Goal: Transaction & Acquisition: Purchase product/service

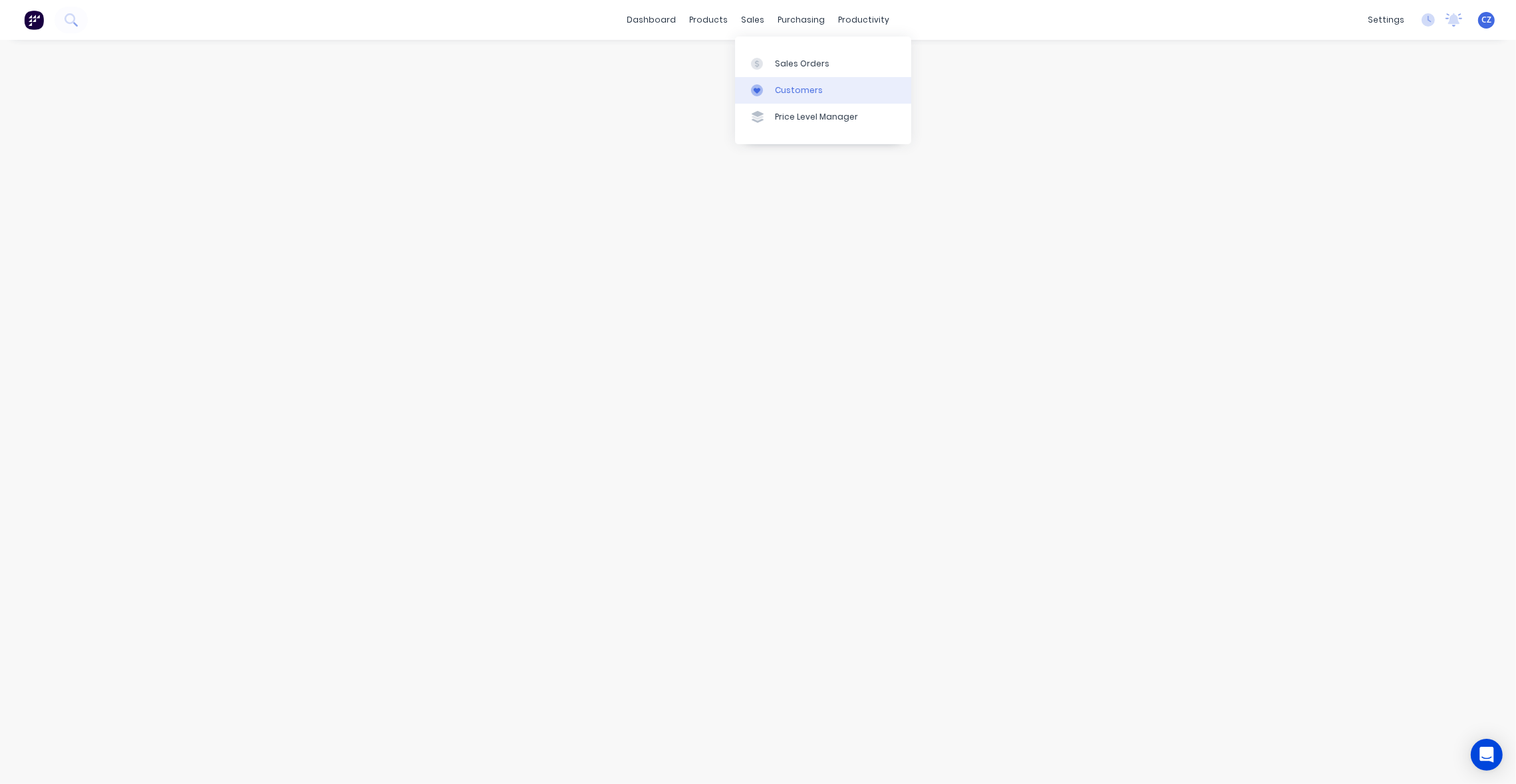
click at [796, 81] on link "Customers" at bounding box center [823, 90] width 176 height 27
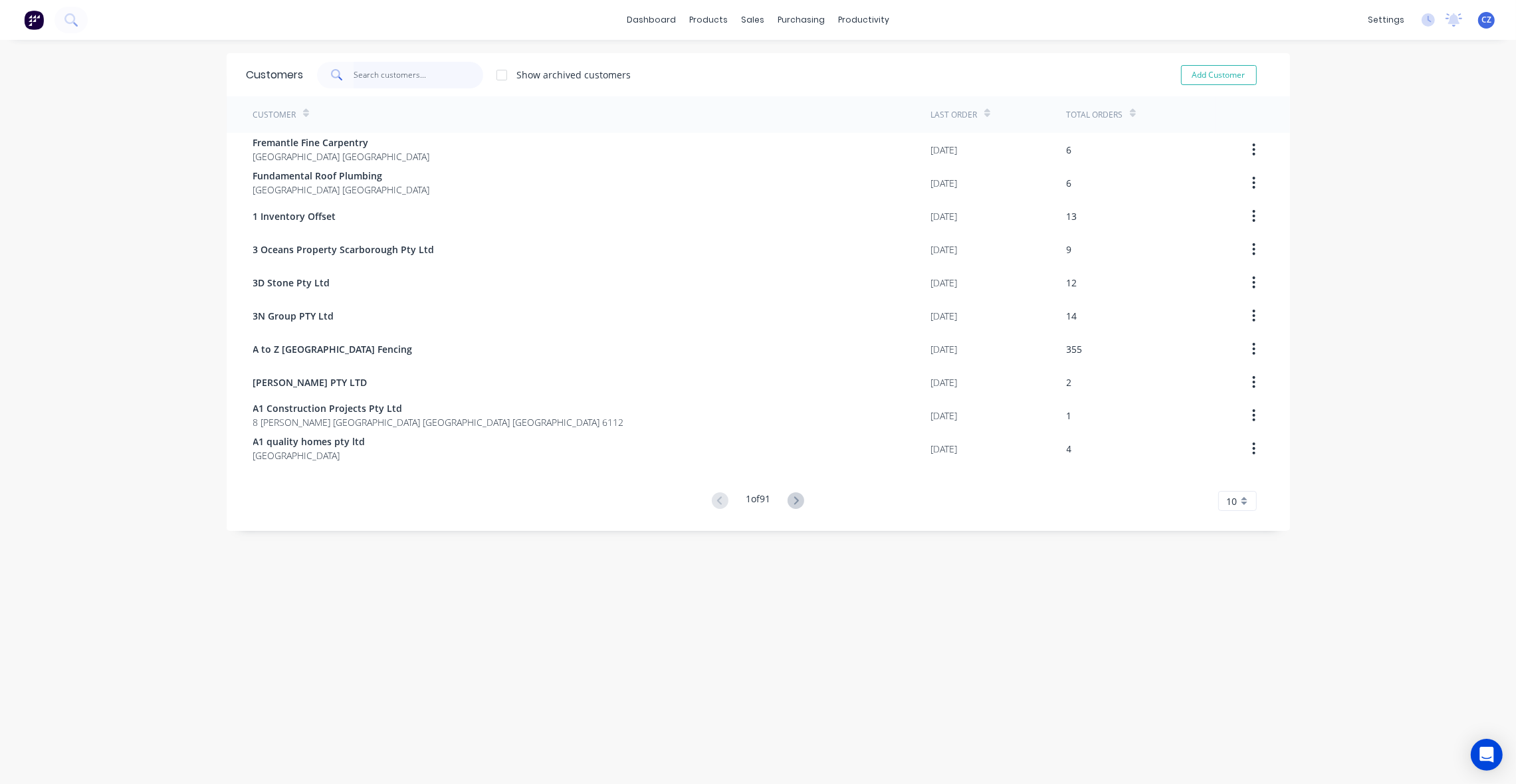
click at [406, 81] on input "text" at bounding box center [419, 75] width 130 height 27
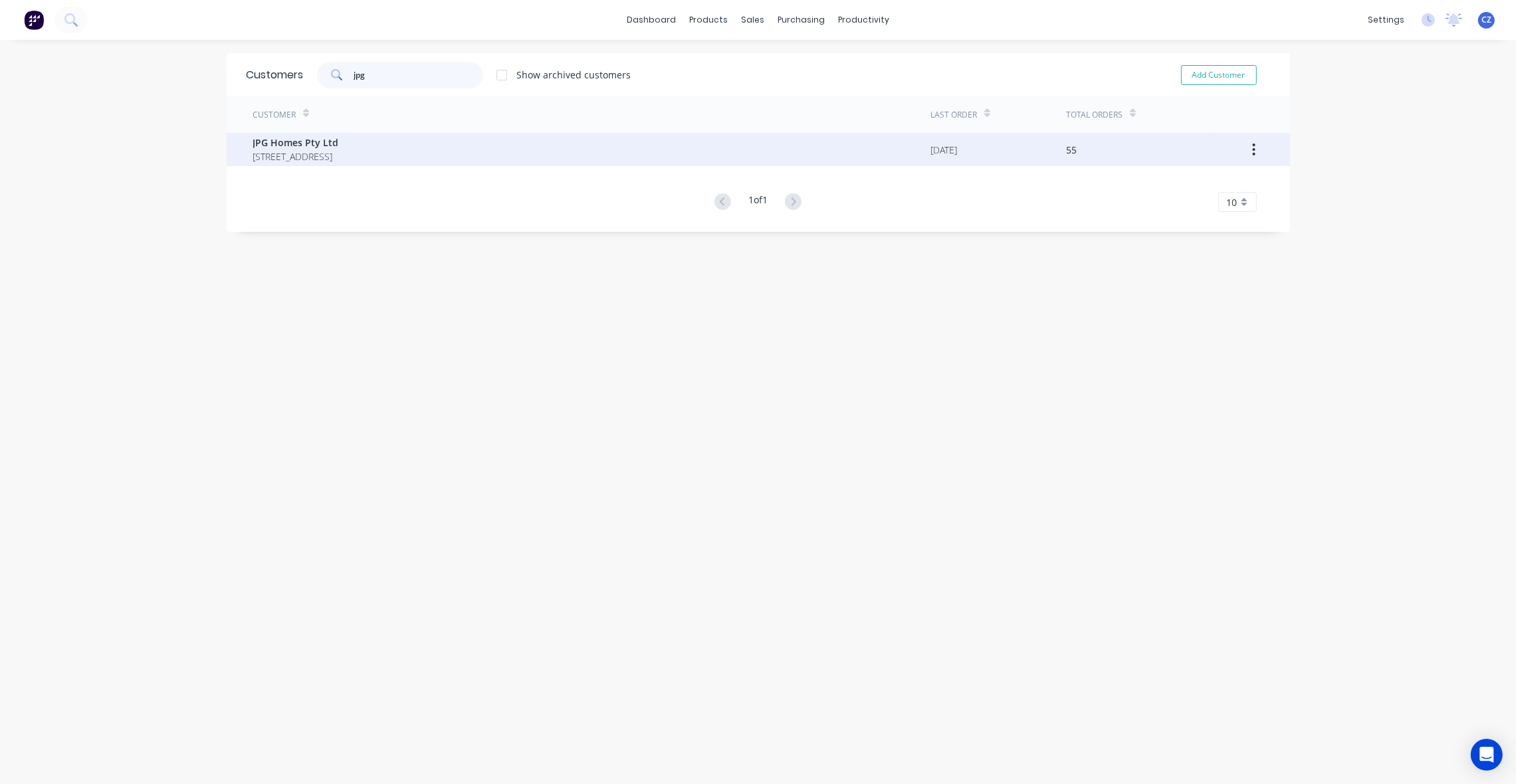
type input "jpg"
click at [339, 151] on span "28 Goodwood Way Canning Vale Western Australia Australia 6155" at bounding box center [296, 156] width 86 height 14
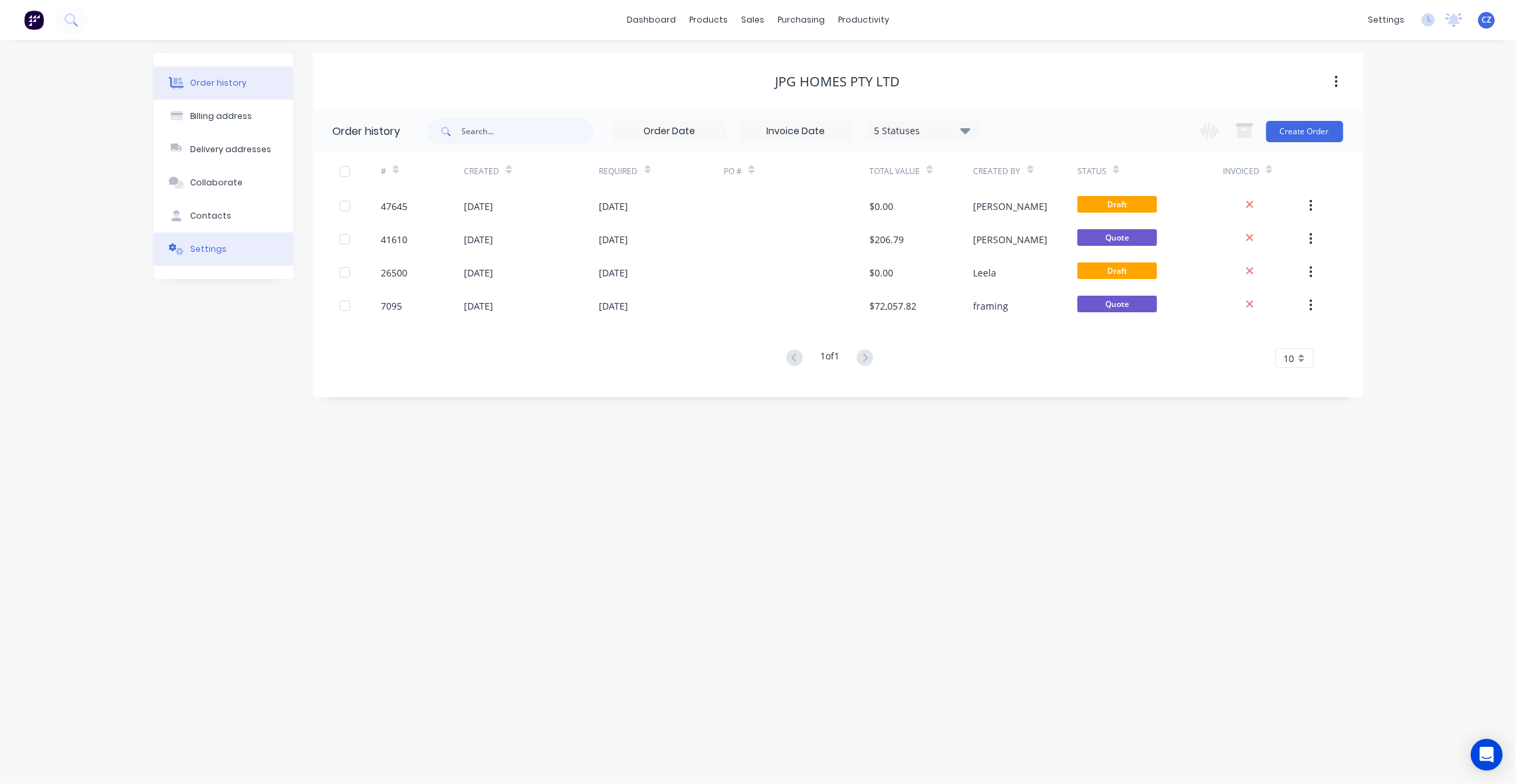
click at [229, 249] on button "Settings" at bounding box center [223, 249] width 140 height 33
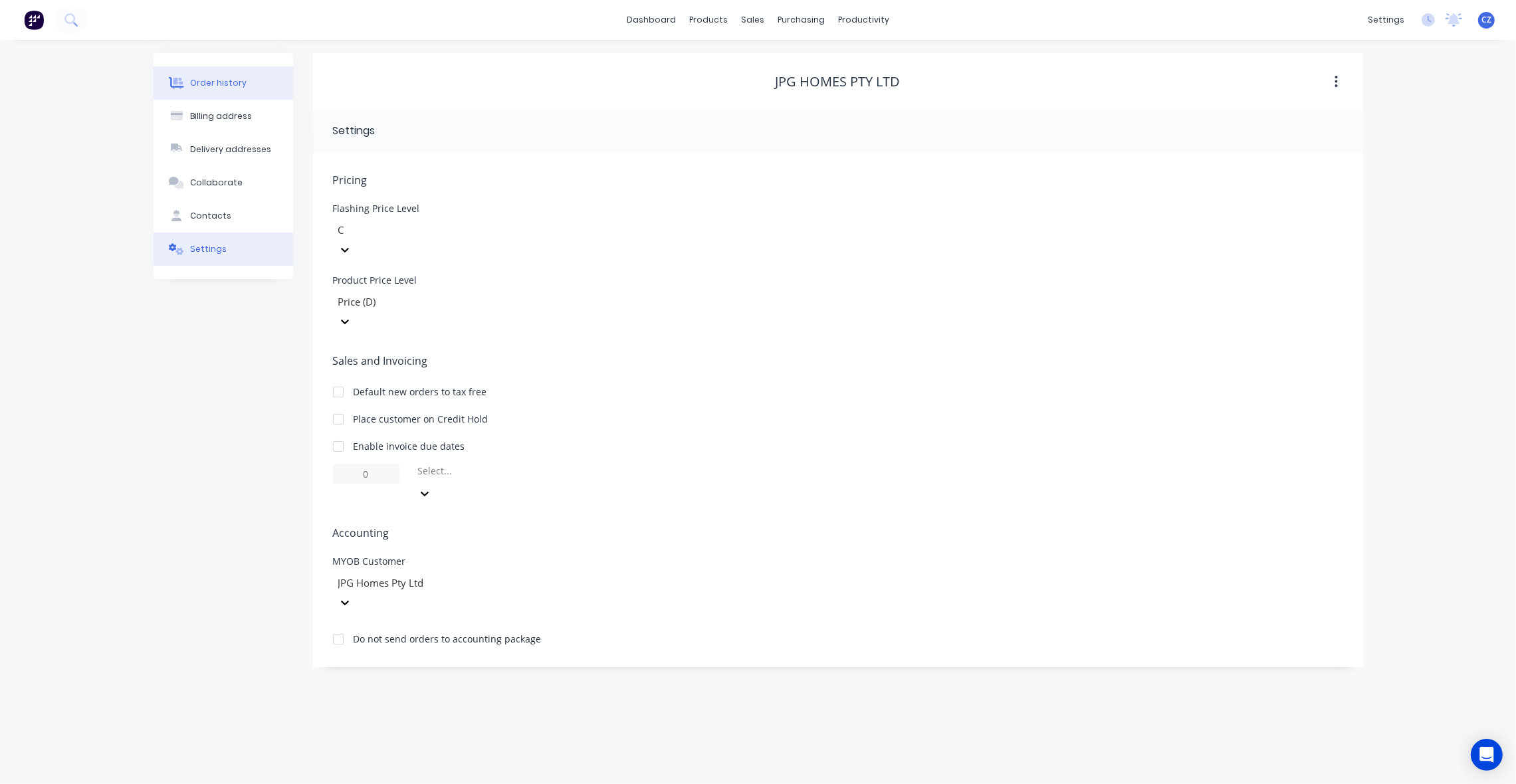
click at [216, 80] on div "Order history" at bounding box center [218, 82] width 56 height 12
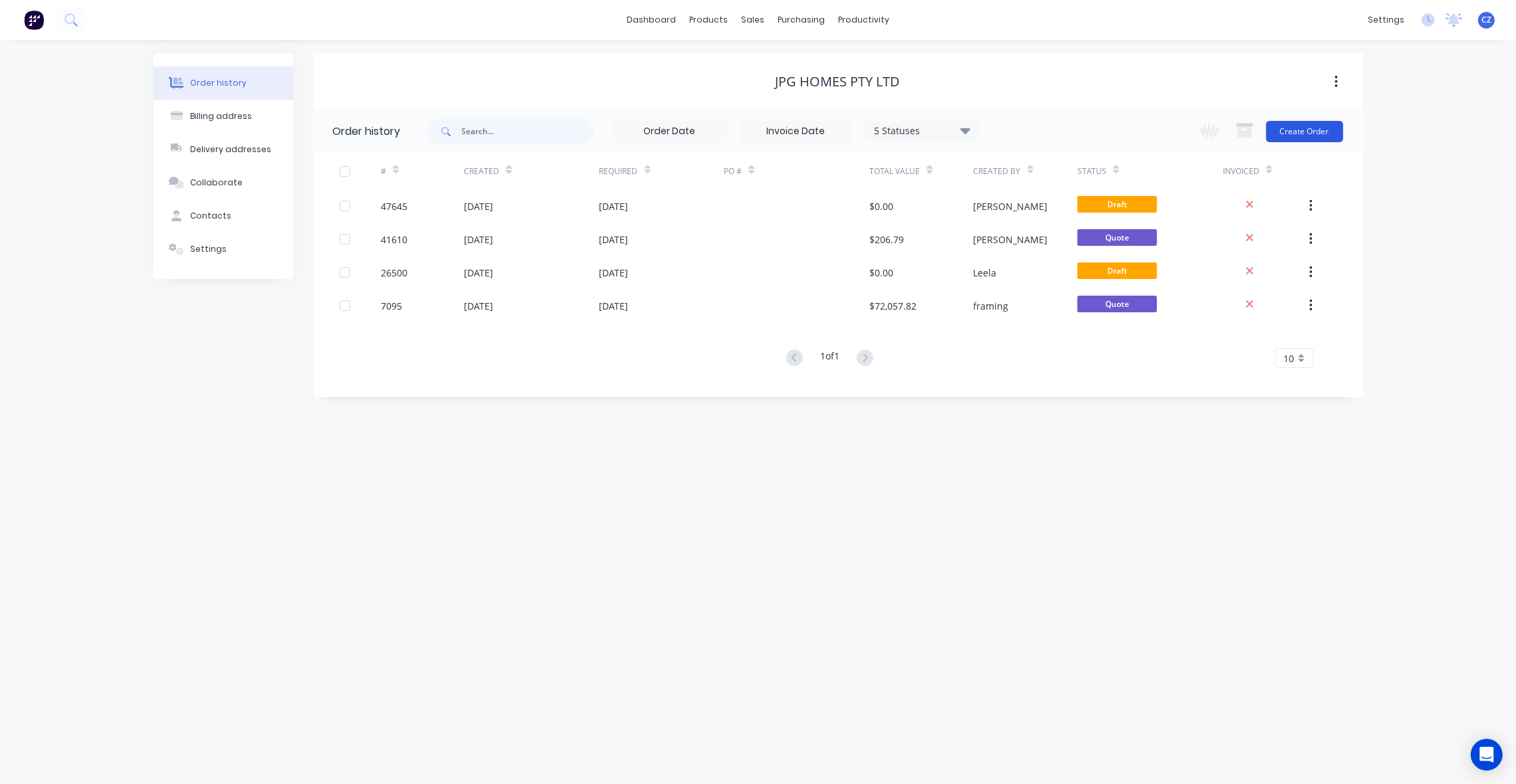
click at [1319, 134] on button "Create Order" at bounding box center [1304, 132] width 77 height 21
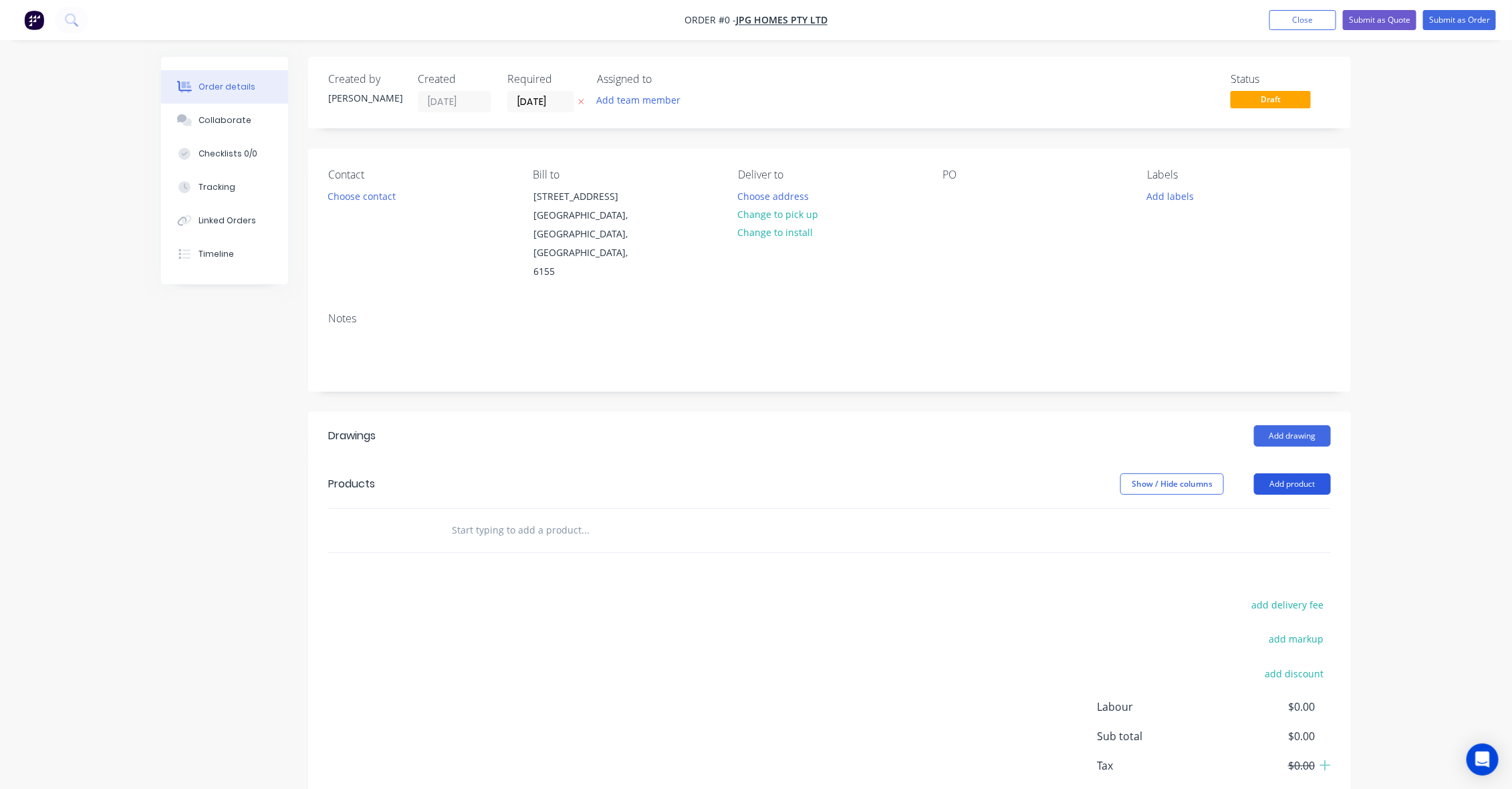
click at [1285, 474] on button "Add product" at bounding box center [1292, 484] width 77 height 21
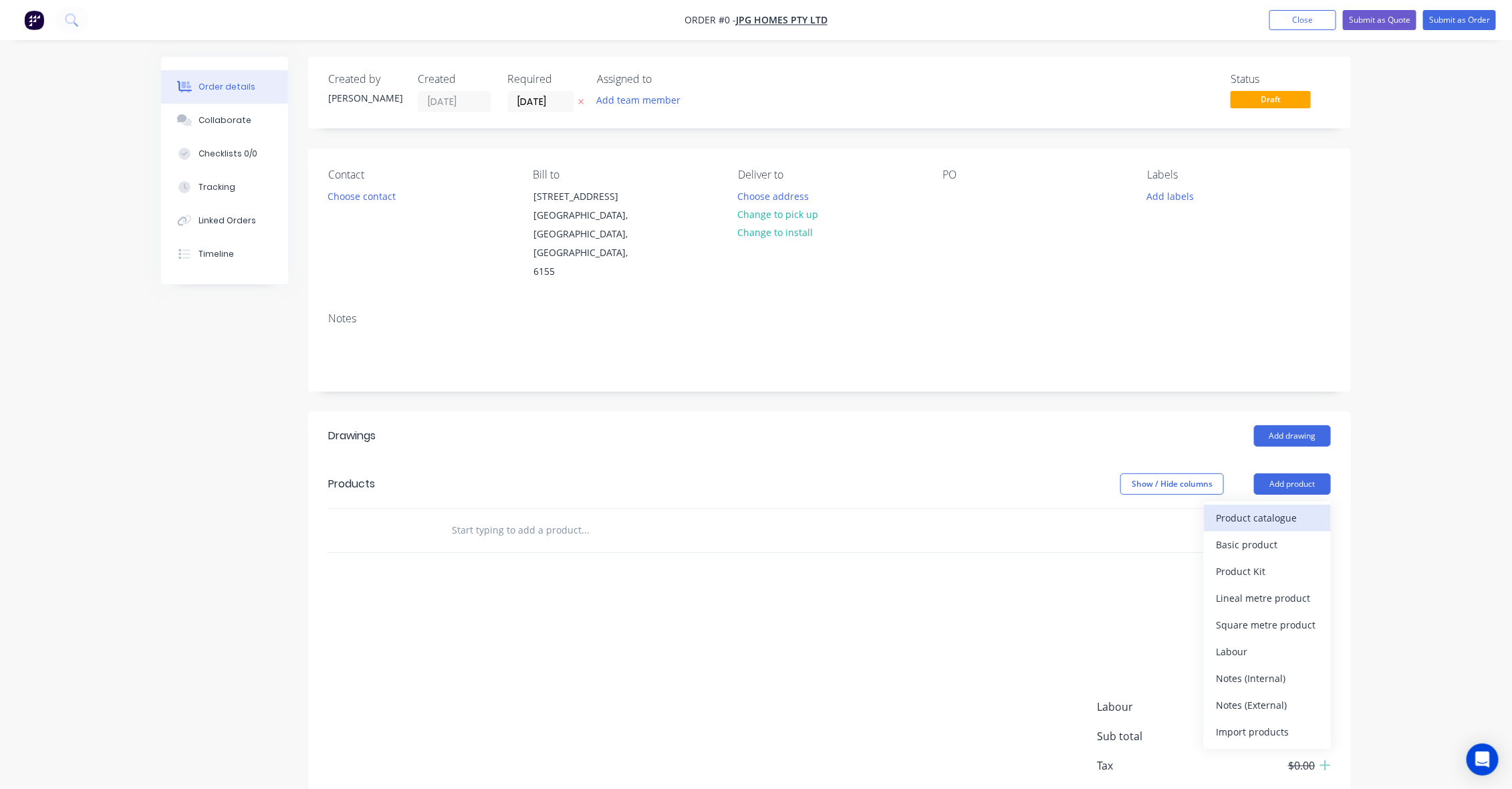
click at [1287, 508] on div "Product catalogue" at bounding box center [1267, 517] width 103 height 19
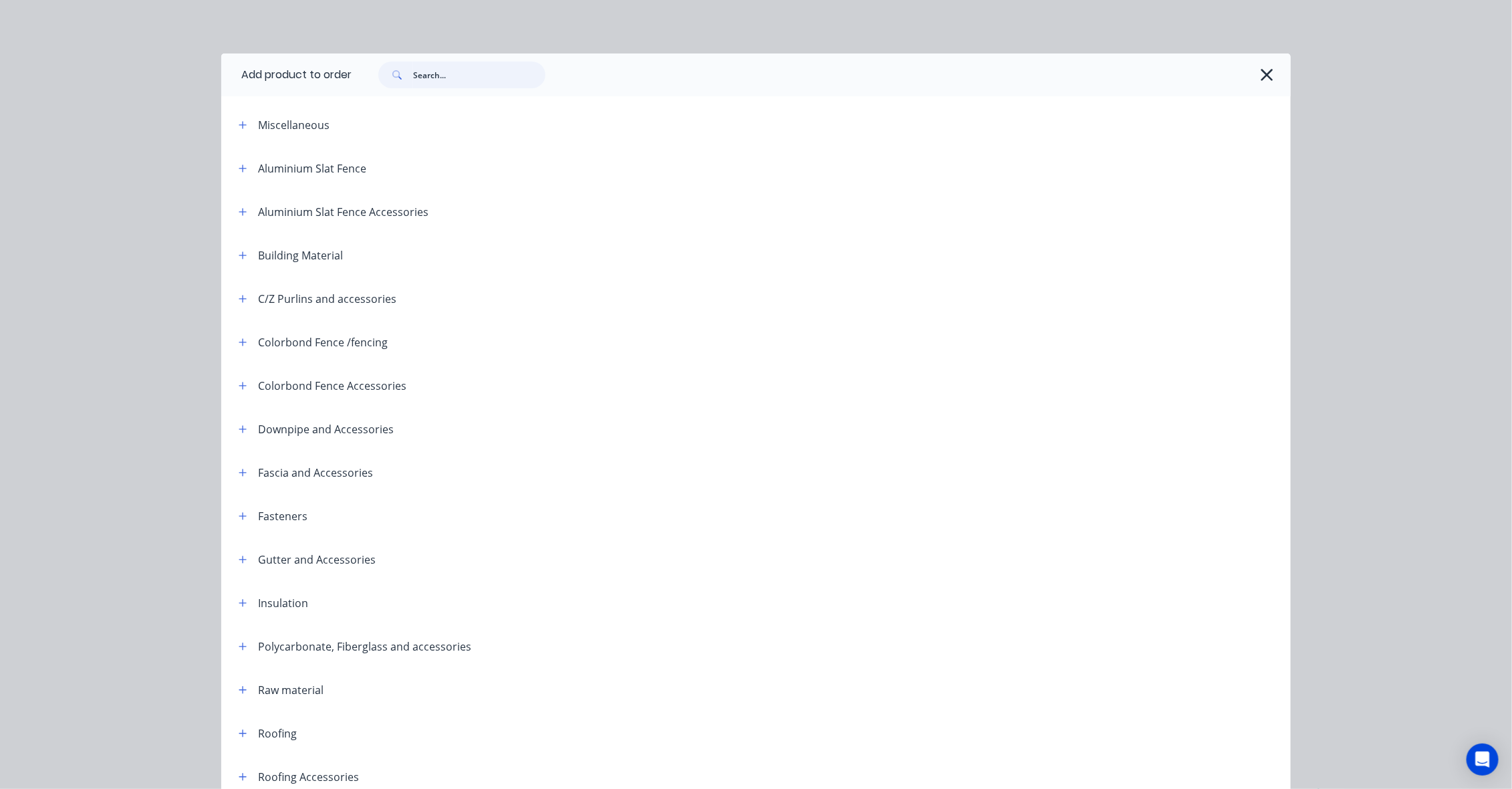
click at [469, 68] on input "text" at bounding box center [479, 75] width 133 height 27
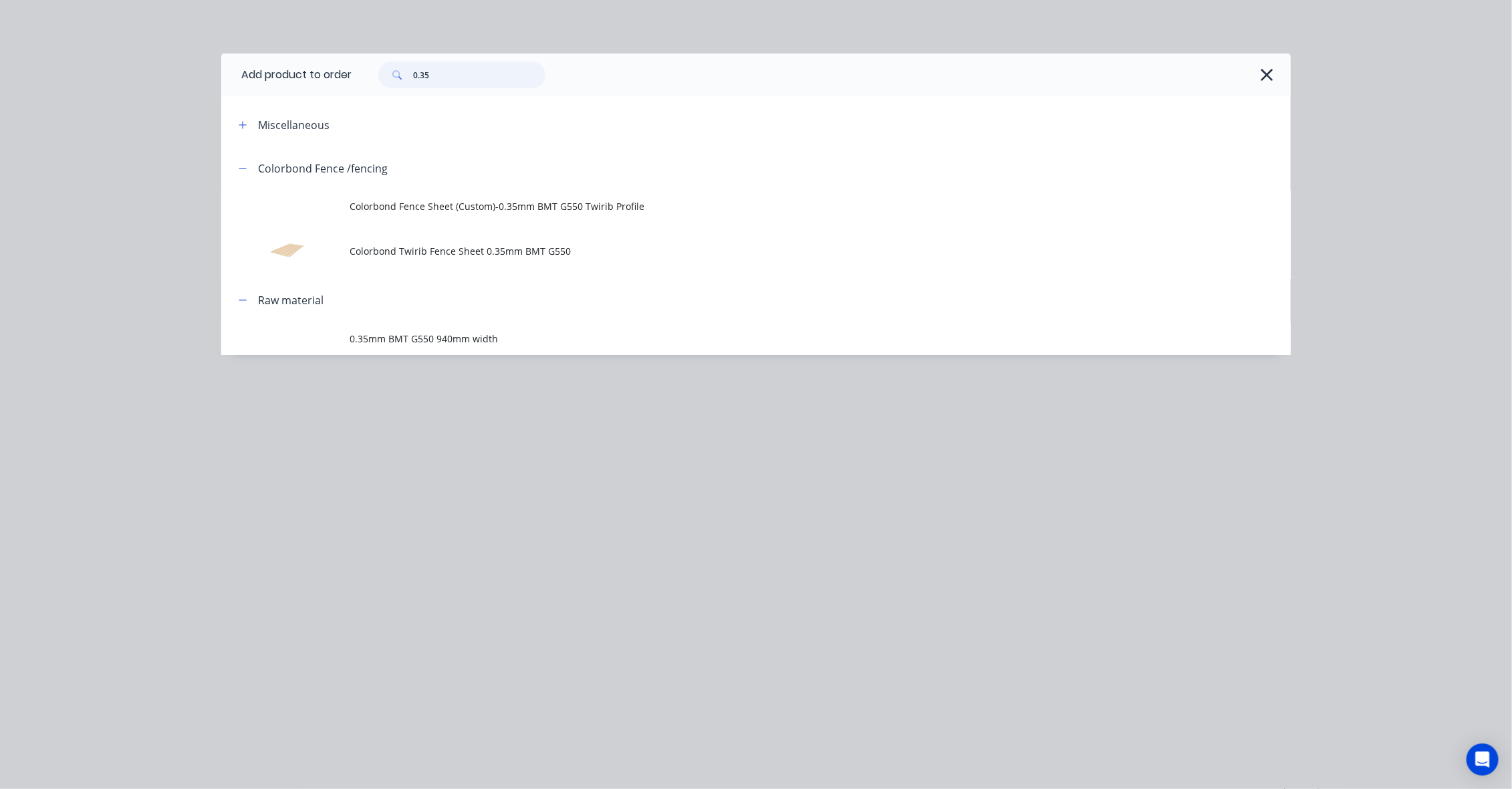
drag, startPoint x: 481, startPoint y: 74, endPoint x: 413, endPoint y: 79, distance: 68.2
click at [413, 79] on div "0.35" at bounding box center [462, 75] width 167 height 27
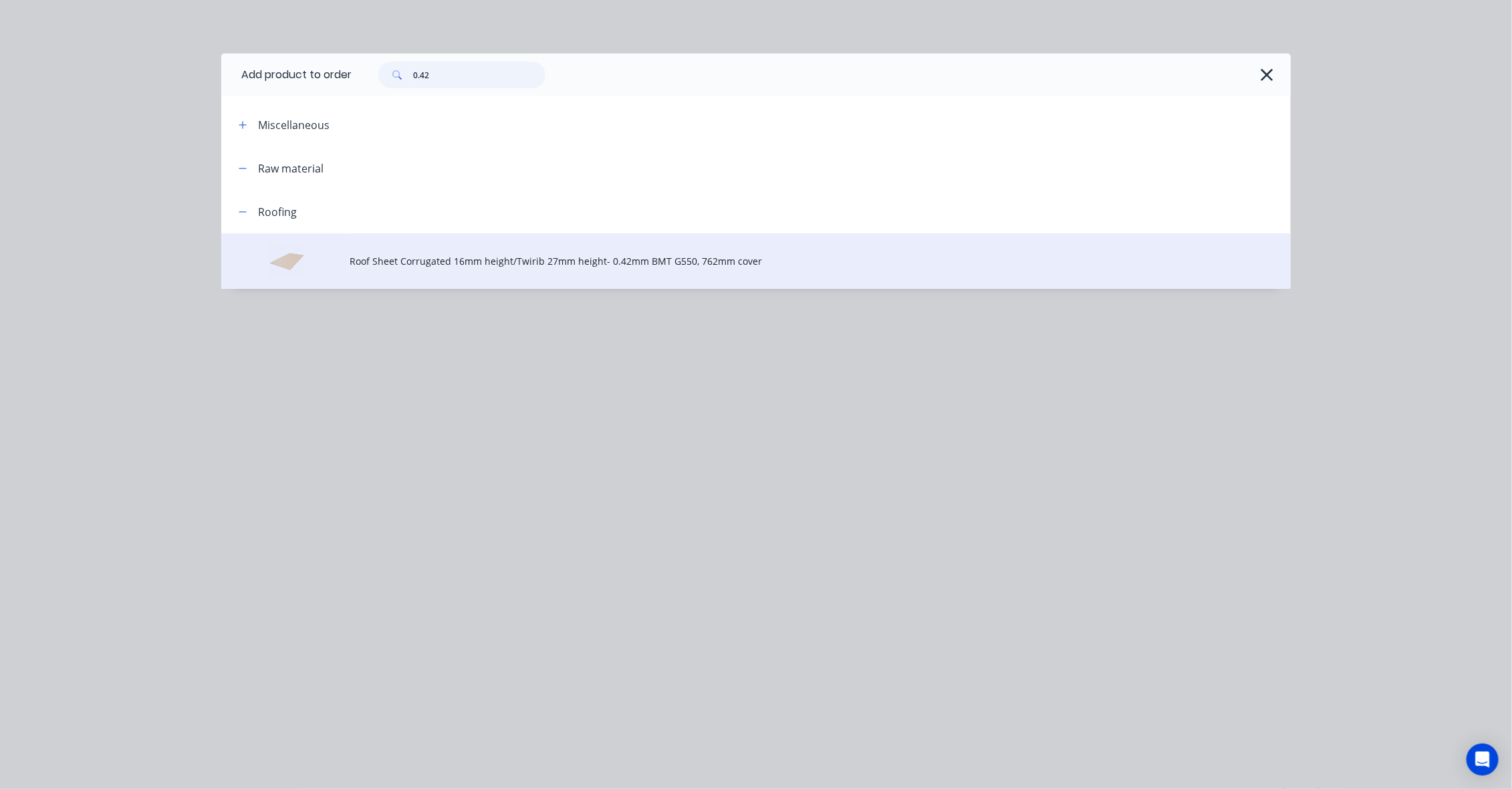
type input "0.42"
click at [466, 252] on td "Roof Sheet Corrugated 16mm height/Twirib 27mm height- 0.42mm BMT G550, 762mm co…" at bounding box center [820, 261] width 941 height 55
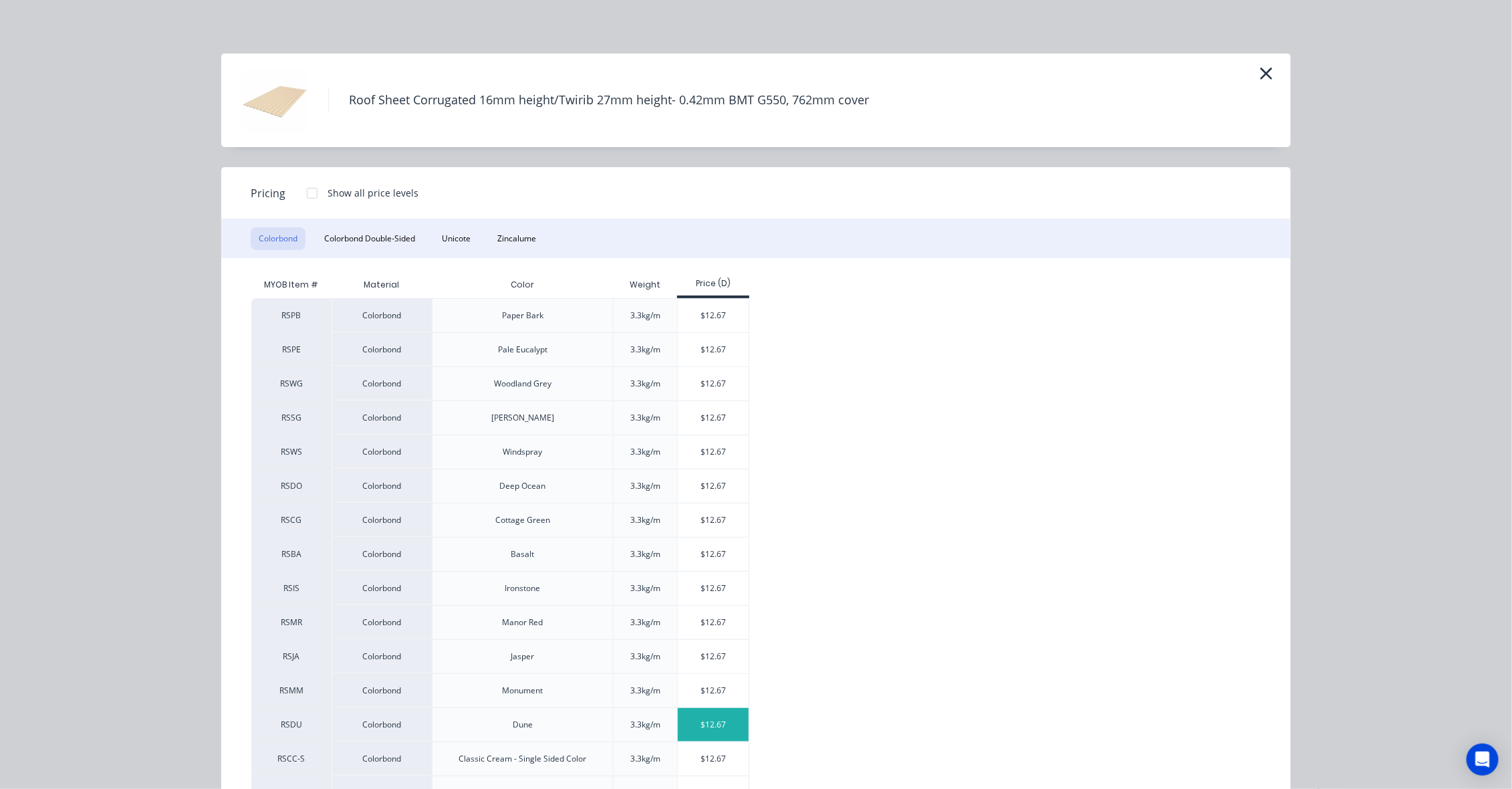
click at [688, 730] on div "$12.67" at bounding box center [713, 724] width 72 height 33
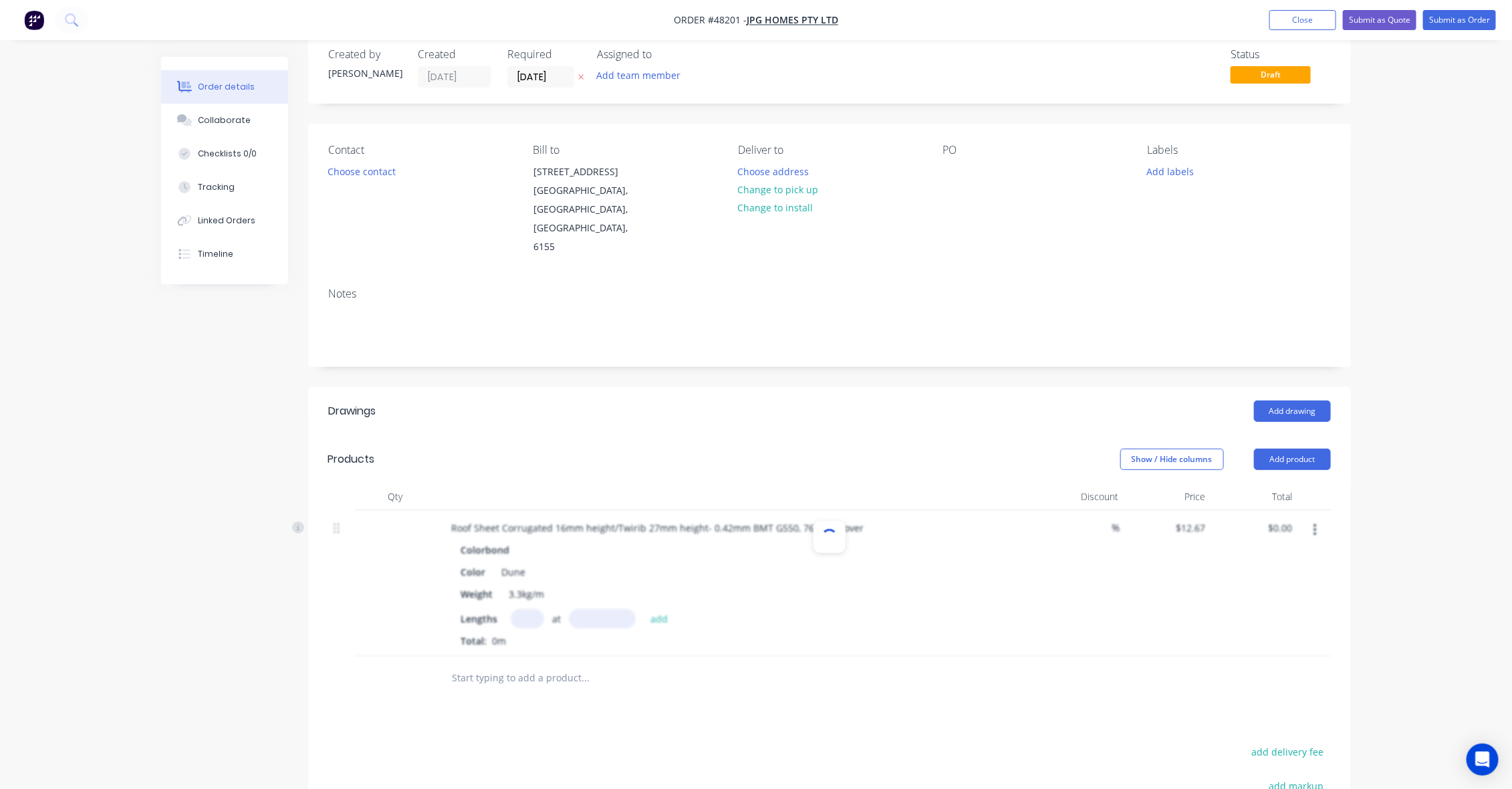
scroll to position [39, 0]
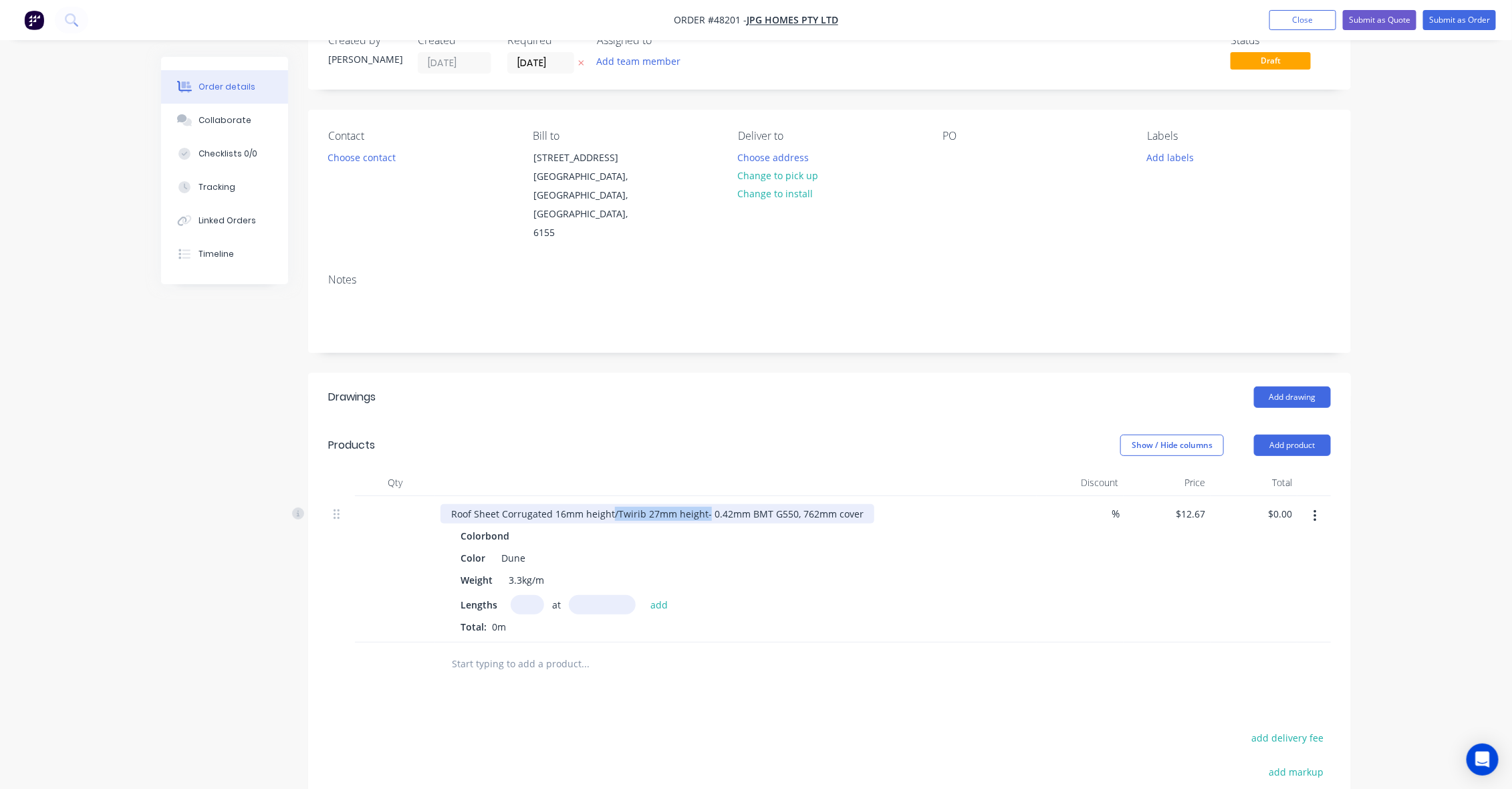
drag, startPoint x: 610, startPoint y: 478, endPoint x: 703, endPoint y: 476, distance: 93.0
click at [703, 504] on div "Roof Sheet Corrugated 16mm height/Twirib 27mm height- 0.42mm BMT G550, 762mm co…" at bounding box center [657, 513] width 434 height 19
click at [522, 595] on input "text" at bounding box center [527, 604] width 33 height 19
type input "11"
type input "5100"
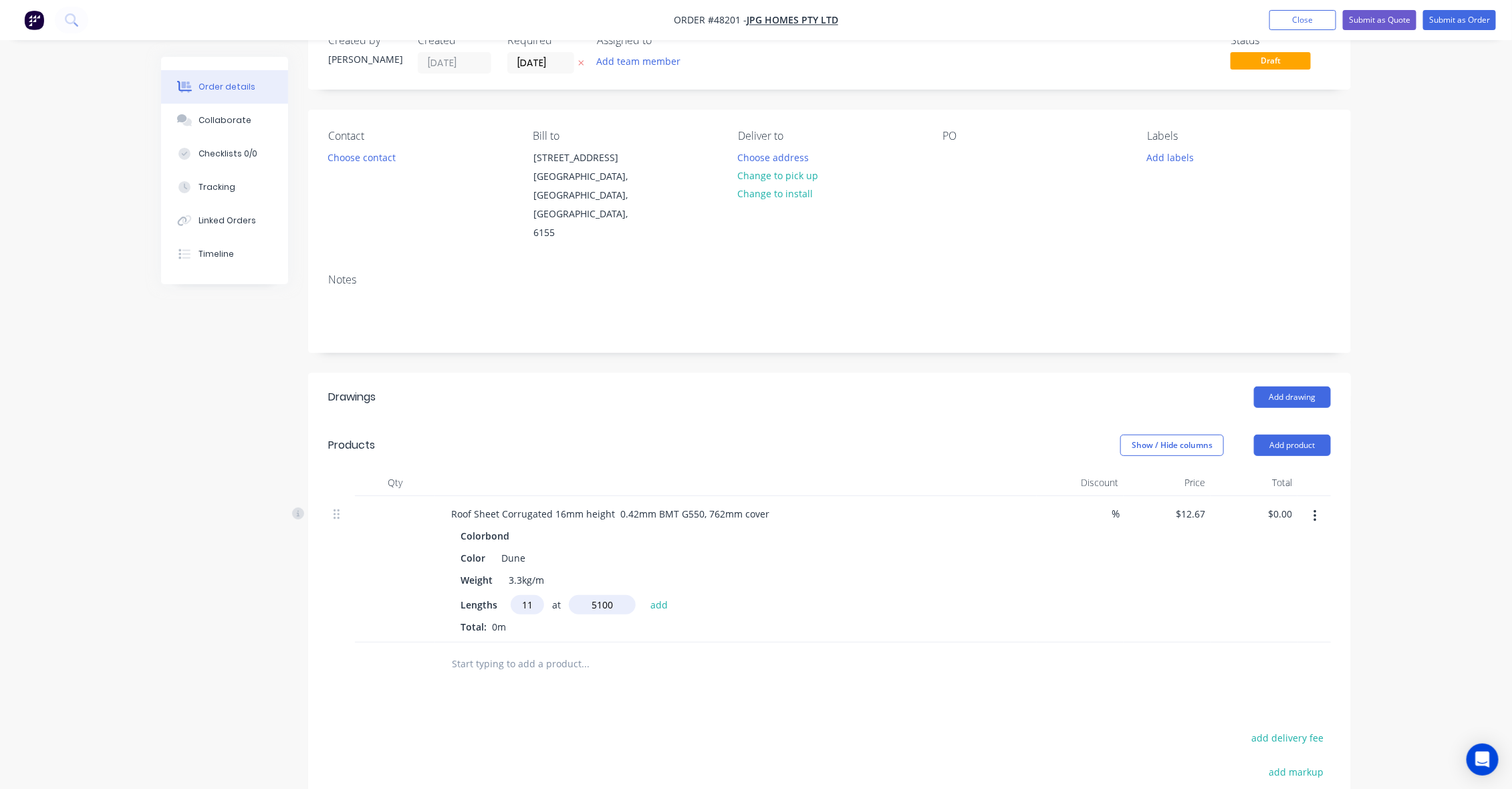
click at [644, 595] on button "add" at bounding box center [659, 603] width 31 height 18
type input "$710.79"
type input "3"
type input "5900"
click at [644, 595] on button "add" at bounding box center [659, 603] width 31 height 18
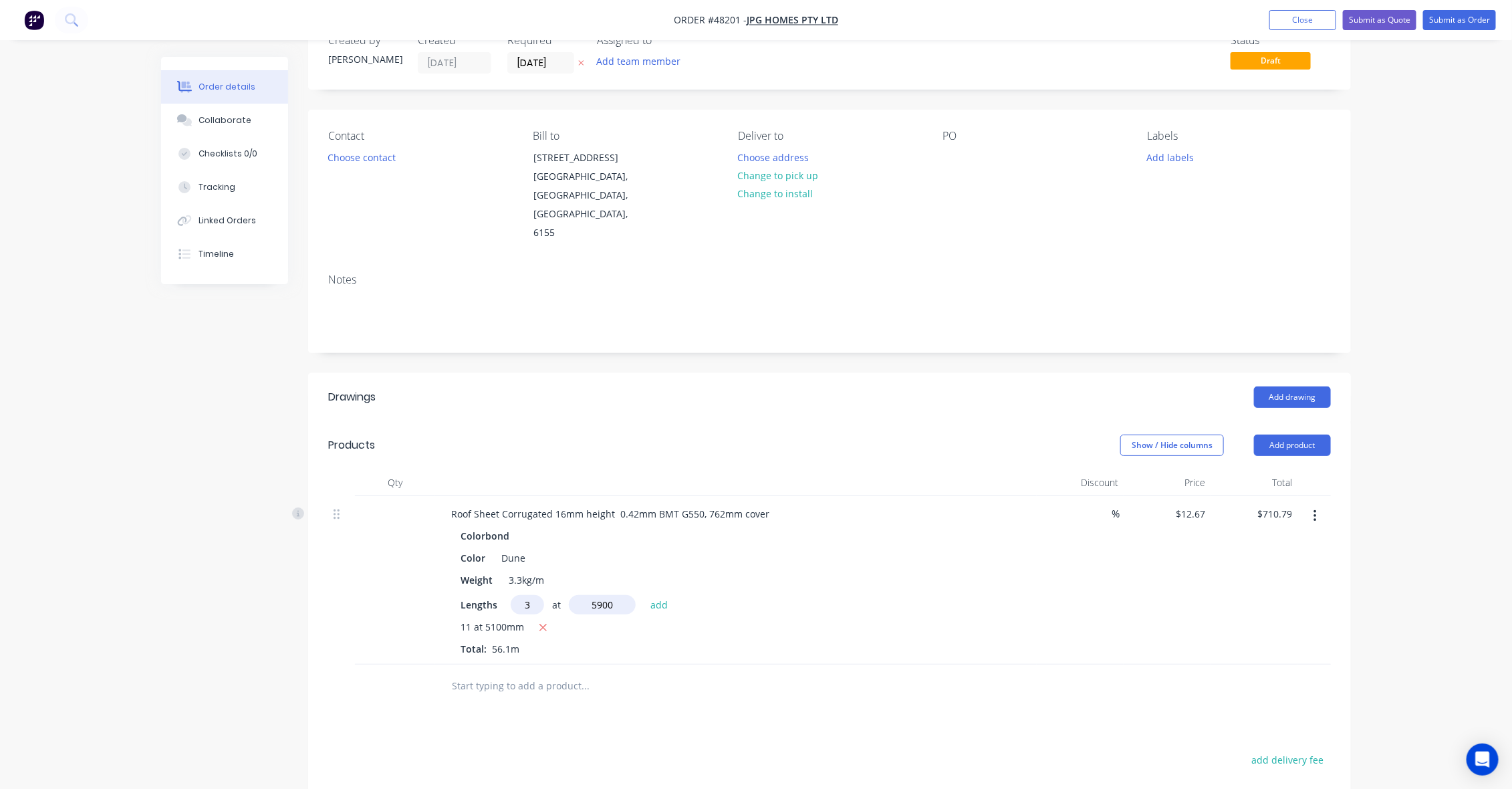
type input "$935.05"
type input "18"
type input "7700"
click at [644, 595] on button "add" at bounding box center [659, 603] width 31 height 18
type input "$2,691.11"
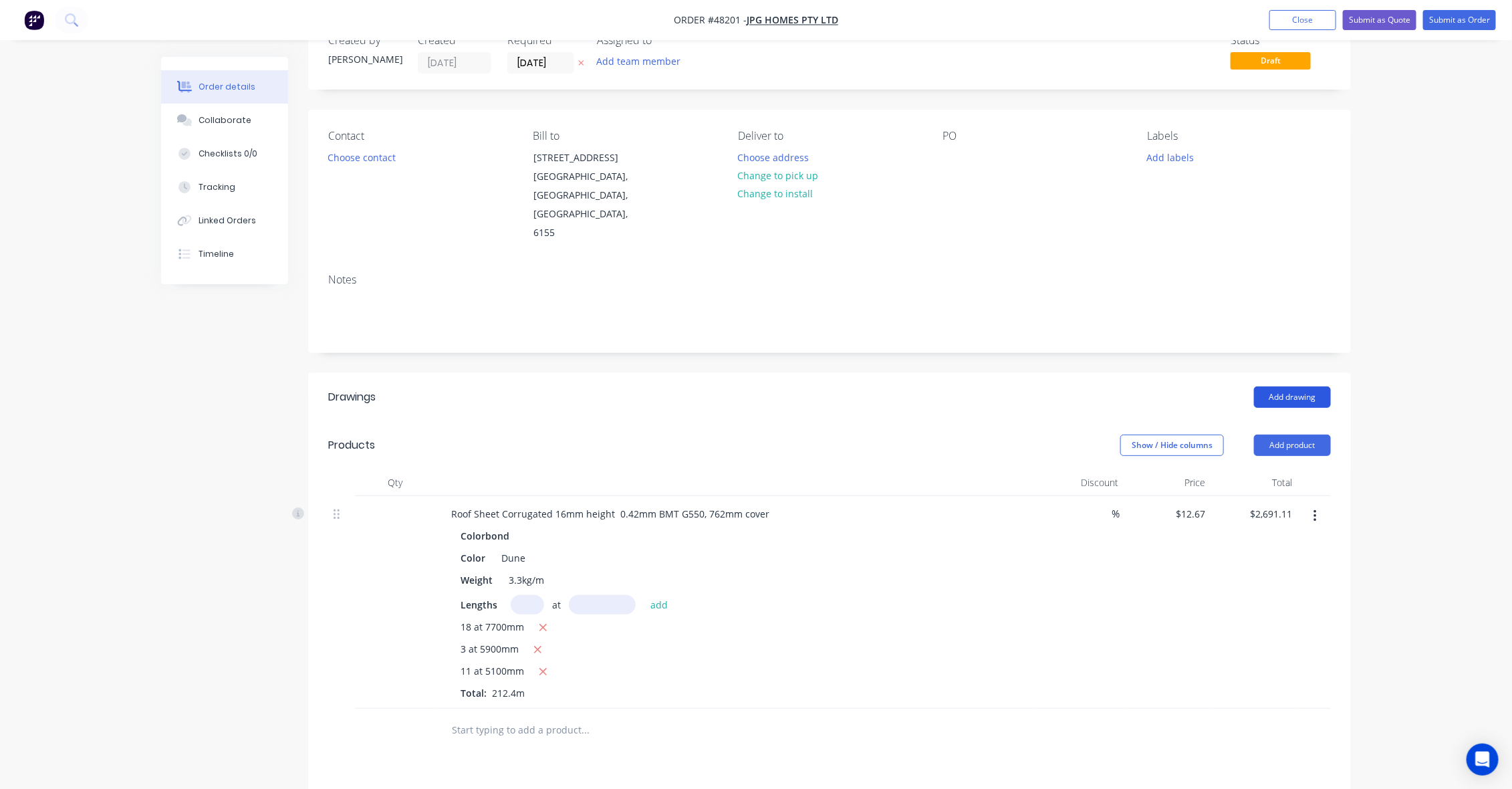
click at [1294, 386] on button "Add drawing" at bounding box center [1292, 397] width 77 height 21
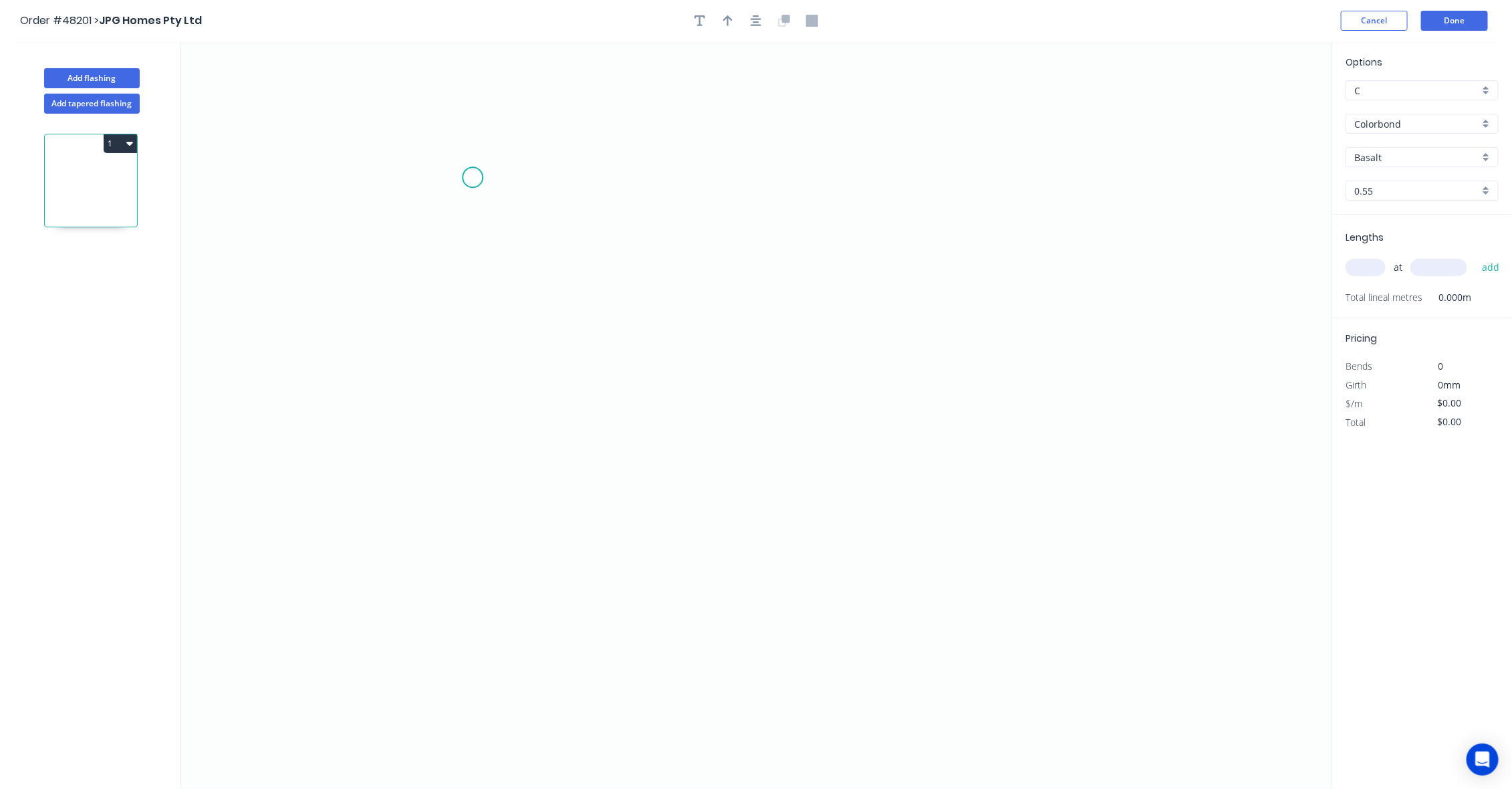
click at [473, 178] on icon "0" at bounding box center [756, 415] width 1152 height 747
click at [615, 296] on icon "0" at bounding box center [756, 415] width 1152 height 747
click at [620, 549] on icon "0 ?" at bounding box center [756, 415] width 1152 height 747
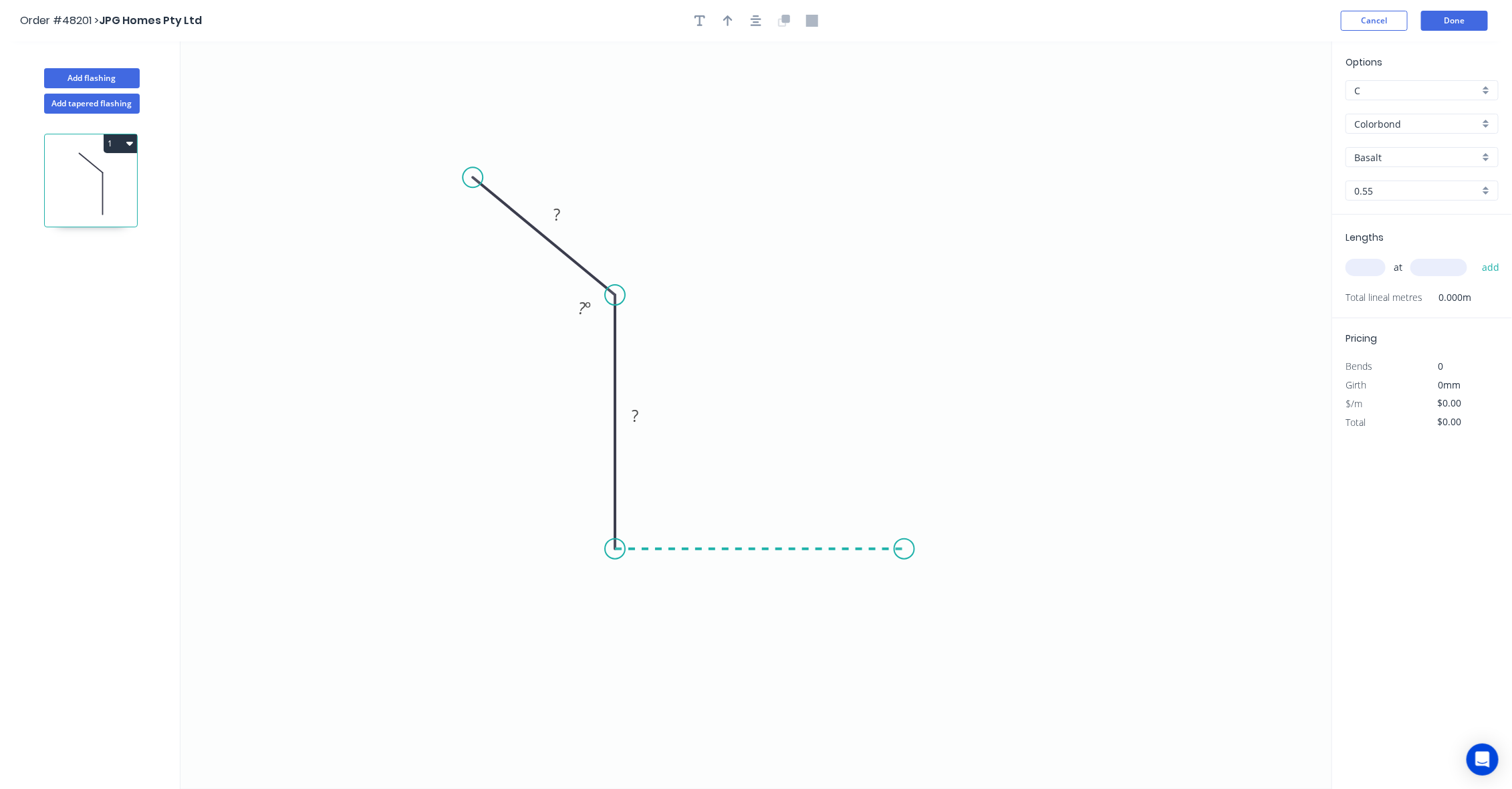
drag, startPoint x: 905, startPoint y: 532, endPoint x: 916, endPoint y: 405, distance: 127.5
click at [905, 529] on icon "0 ? ? ? º" at bounding box center [756, 415] width 1152 height 747
click at [903, 118] on icon "0 ? ? ? ? º ? º" at bounding box center [756, 415] width 1152 height 747
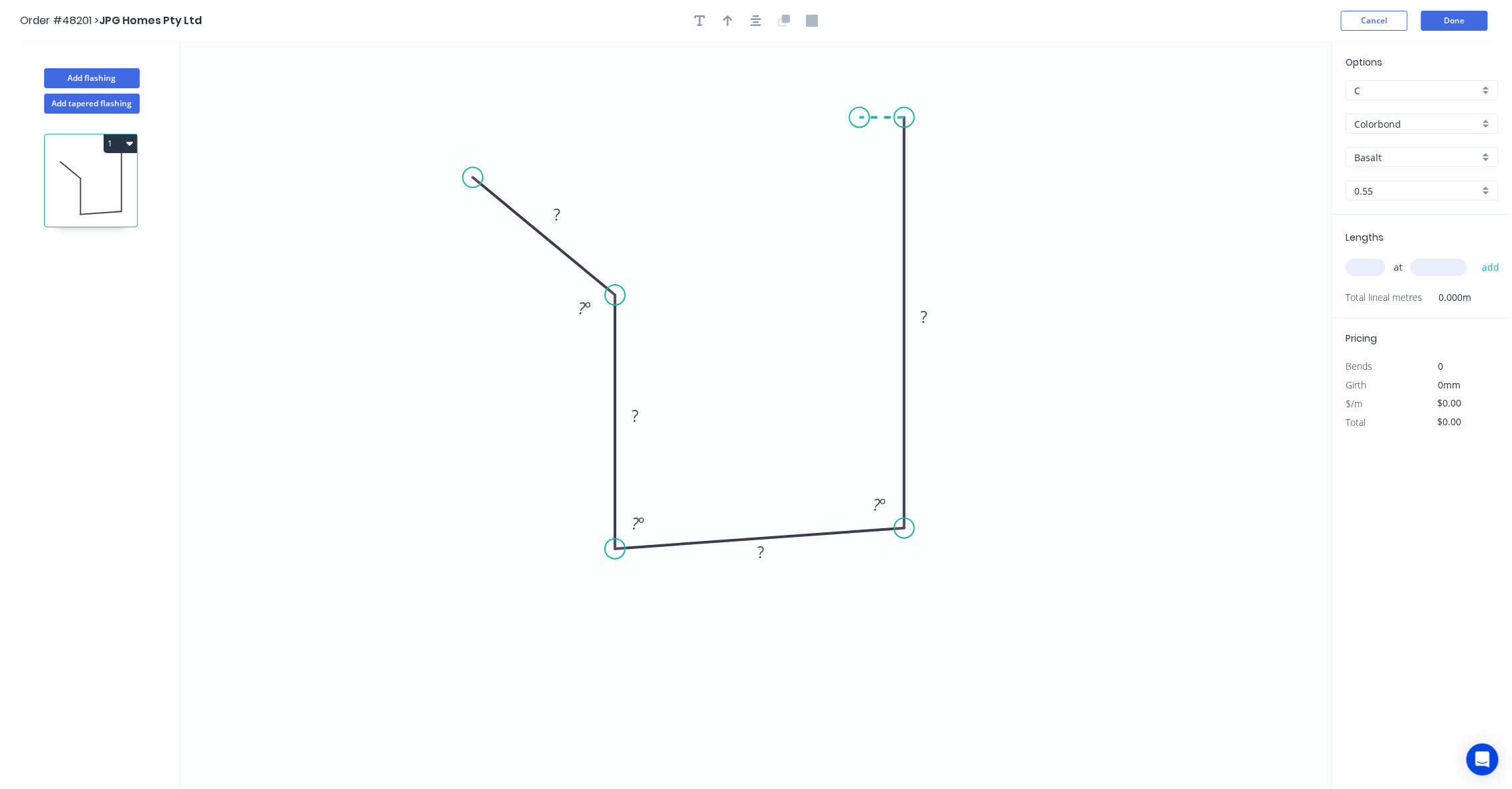
click at [860, 115] on icon "0 ? ? ? ? ? º ? º ? º" at bounding box center [756, 415] width 1152 height 747
click at [858, 156] on icon "0 ? ? ? ? ? ? º ? º ? º" at bounding box center [756, 415] width 1152 height 747
drag, startPoint x: 905, startPoint y: 535, endPoint x: 908, endPoint y: 552, distance: 17.3
click at [908, 552] on circle at bounding box center [905, 549] width 20 height 20
drag, startPoint x: 473, startPoint y: 178, endPoint x: 456, endPoint y: 188, distance: 19.7
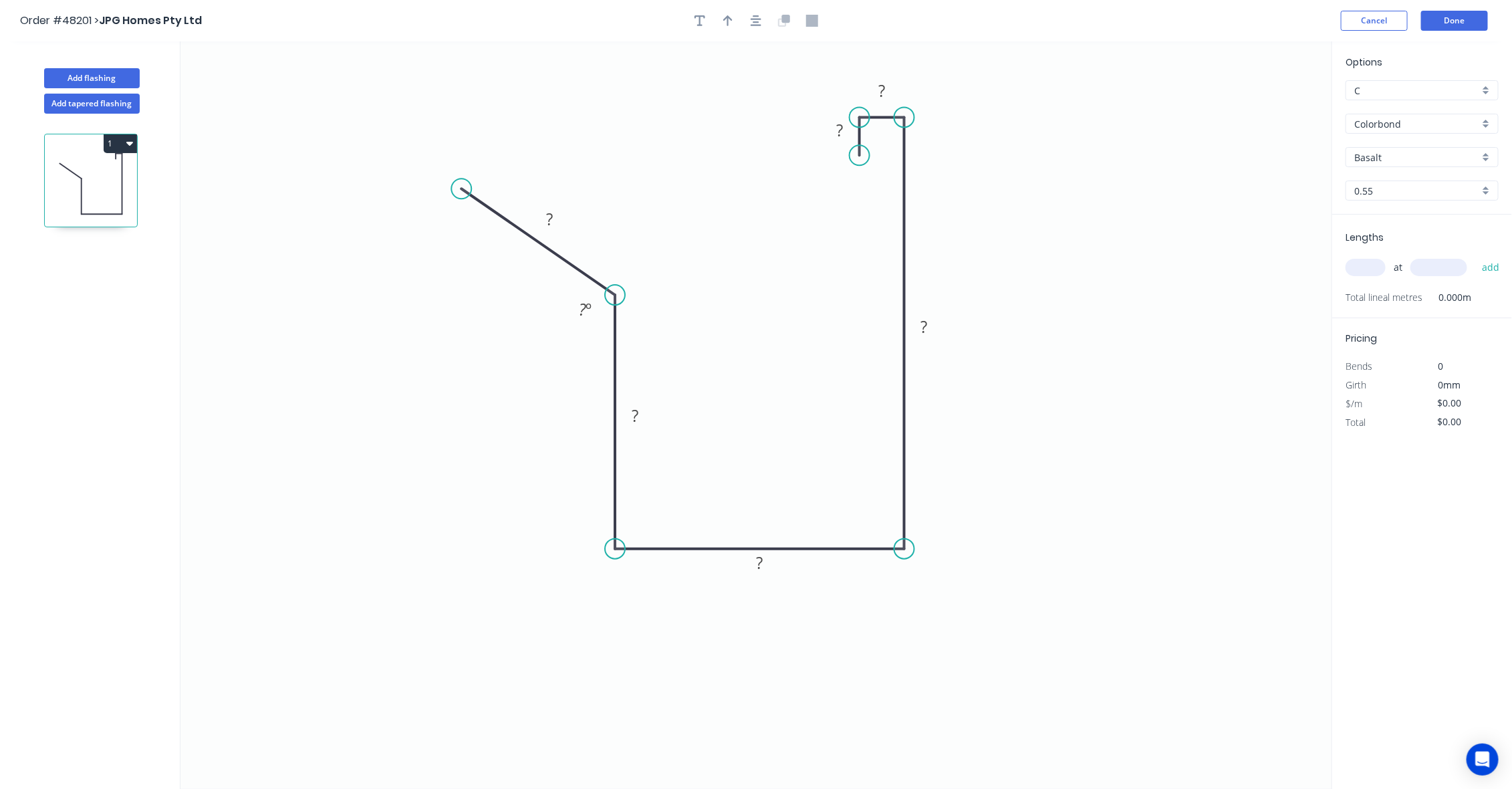
click at [456, 188] on circle at bounding box center [461, 189] width 20 height 20
click at [559, 220] on rect at bounding box center [547, 219] width 27 height 18
type input "$34.85"
click at [1185, 325] on icon "0 200 260 90 300 10 10 96 º" at bounding box center [756, 415] width 1152 height 747
drag, startPoint x: 727, startPoint y: 20, endPoint x: 1210, endPoint y: 168, distance: 505.2
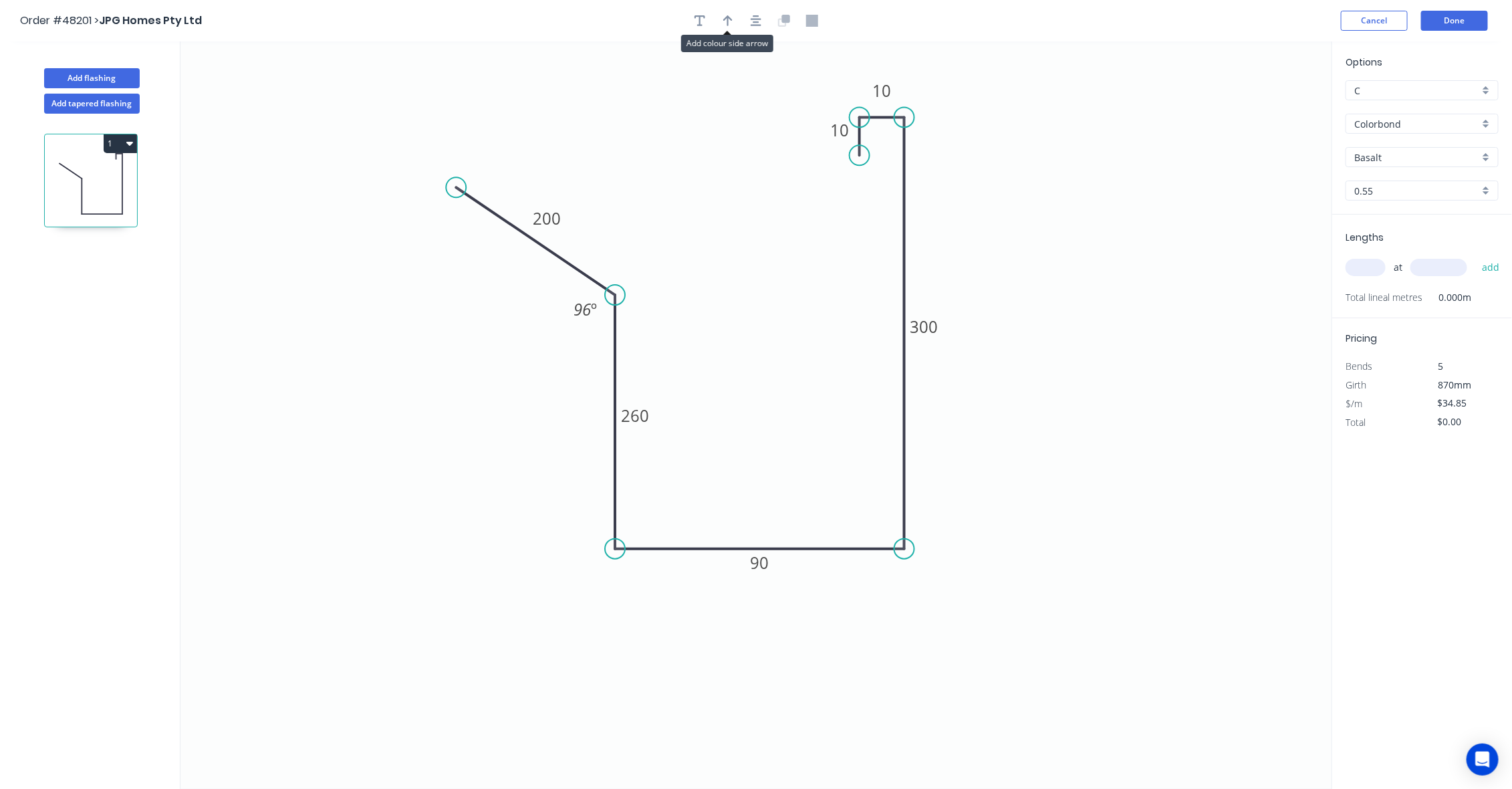
click at [739, 23] on div at bounding box center [756, 21] width 140 height 20
click at [732, 18] on icon "button" at bounding box center [727, 21] width 9 height 12
drag, startPoint x: 1268, startPoint y: 102, endPoint x: 976, endPoint y: 237, distance: 321.7
click at [978, 240] on icon at bounding box center [978, 223] width 12 height 43
click at [975, 236] on icon at bounding box center [977, 223] width 12 height 43
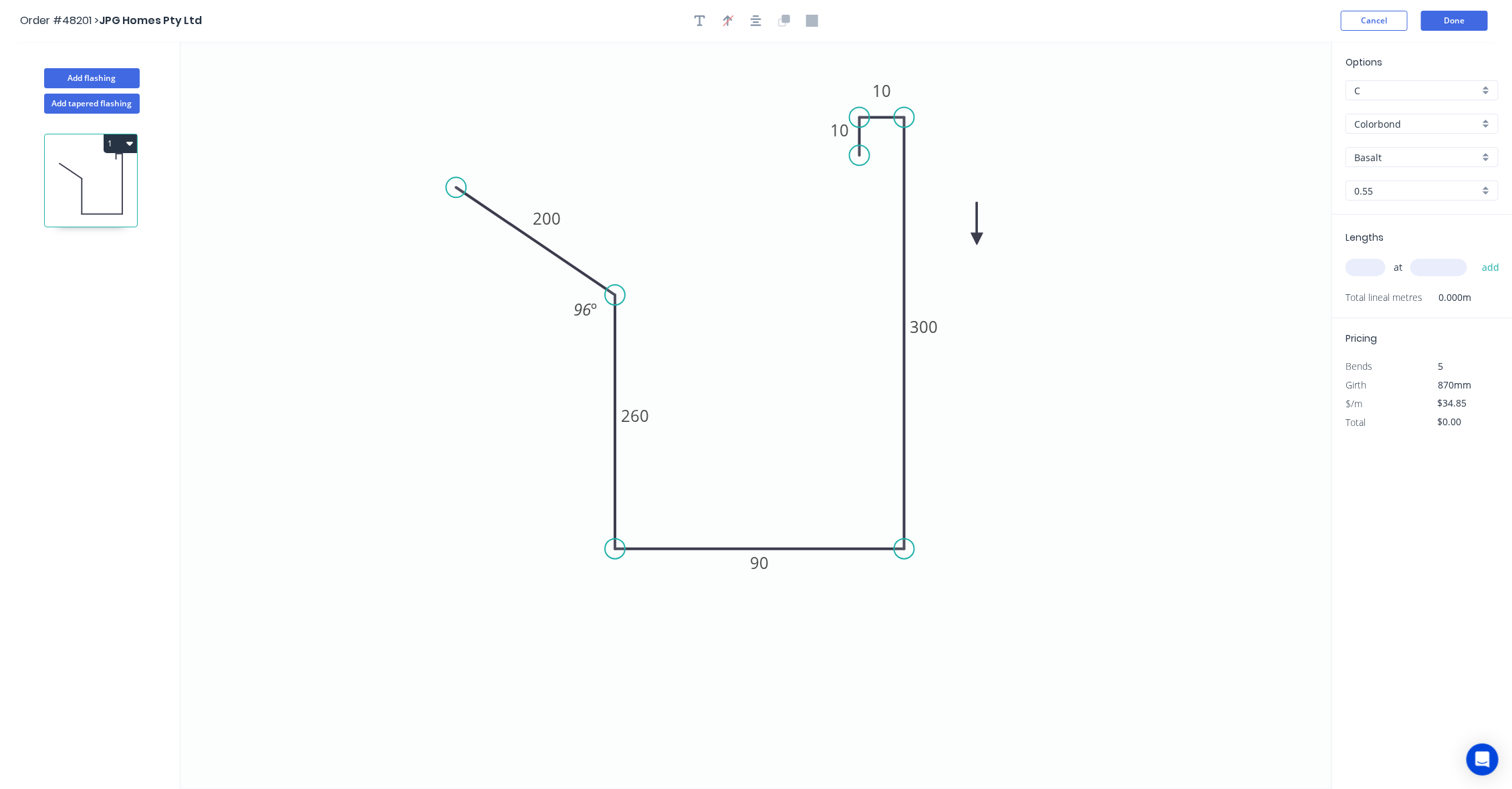
click at [975, 236] on icon at bounding box center [977, 223] width 12 height 43
click at [975, 235] on icon "0 200 260 90 300 10 10 96 º" at bounding box center [756, 415] width 1152 height 747
drag, startPoint x: 1180, startPoint y: 162, endPoint x: 1284, endPoint y: 175, distance: 104.8
click at [1182, 162] on icon "0 200 260 90 300 10 10 96 º" at bounding box center [756, 415] width 1152 height 747
click at [1426, 158] on input "Basalt" at bounding box center [1416, 157] width 125 height 14
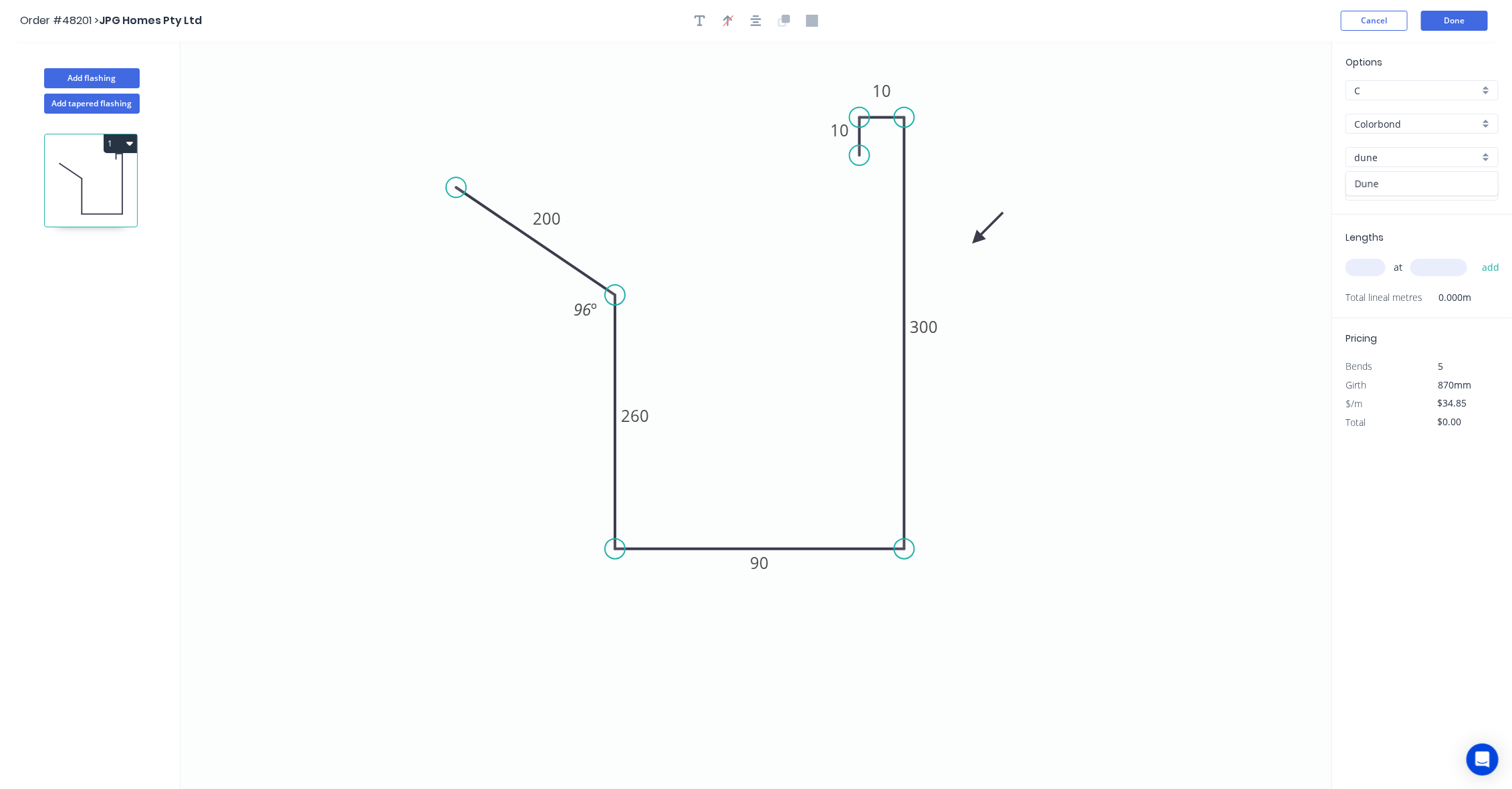
click at [1392, 193] on div "Dune" at bounding box center [1422, 183] width 152 height 23
type input "Dune"
click at [1376, 265] on input "text" at bounding box center [1365, 267] width 40 height 18
type input "2"
type input "7000"
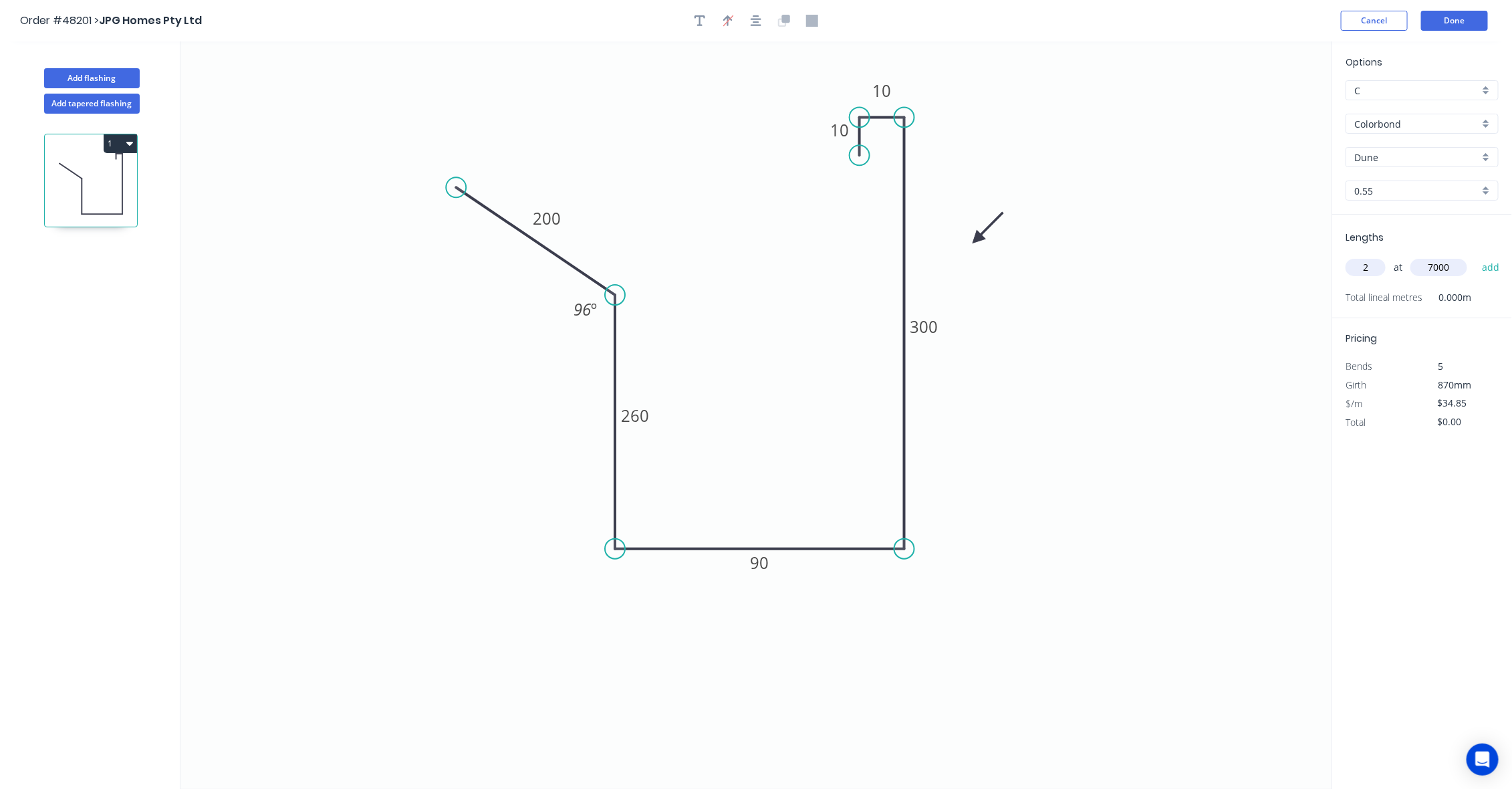
click at [1475, 256] on button "add" at bounding box center [1491, 267] width 31 height 23
type input "$487.90"
click at [1208, 366] on icon "0 200 260 90 300 10 10 96 º" at bounding box center [756, 415] width 1152 height 747
click at [1224, 472] on icon "0 200 260 90 300 10 10 96 º" at bounding box center [756, 415] width 1152 height 747
click at [1251, 346] on icon "0 200 260 90 300 10 10 96 º" at bounding box center [756, 415] width 1152 height 747
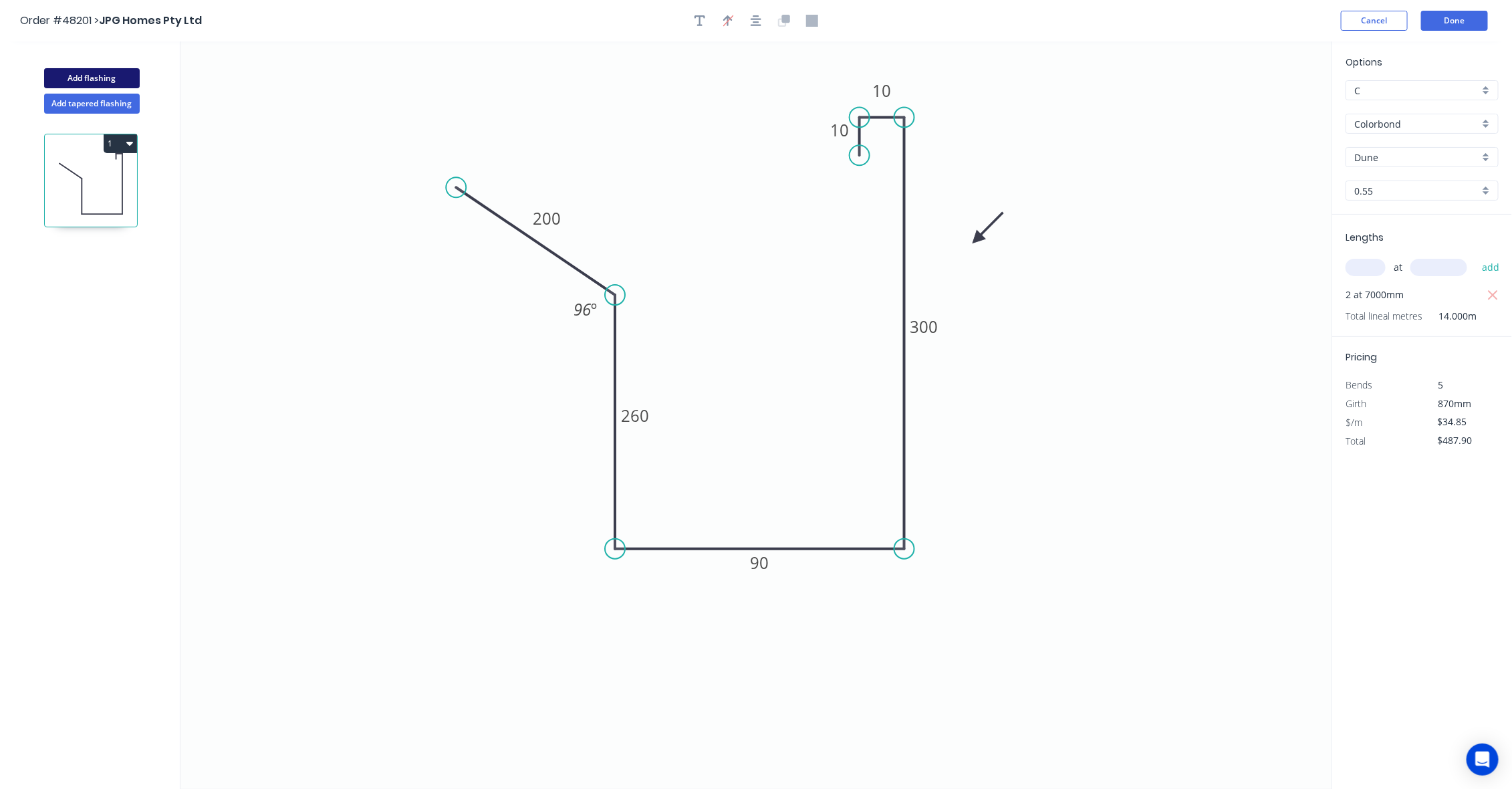
click at [111, 75] on button "Add flashing" at bounding box center [91, 78] width 96 height 20
type input "$0.00"
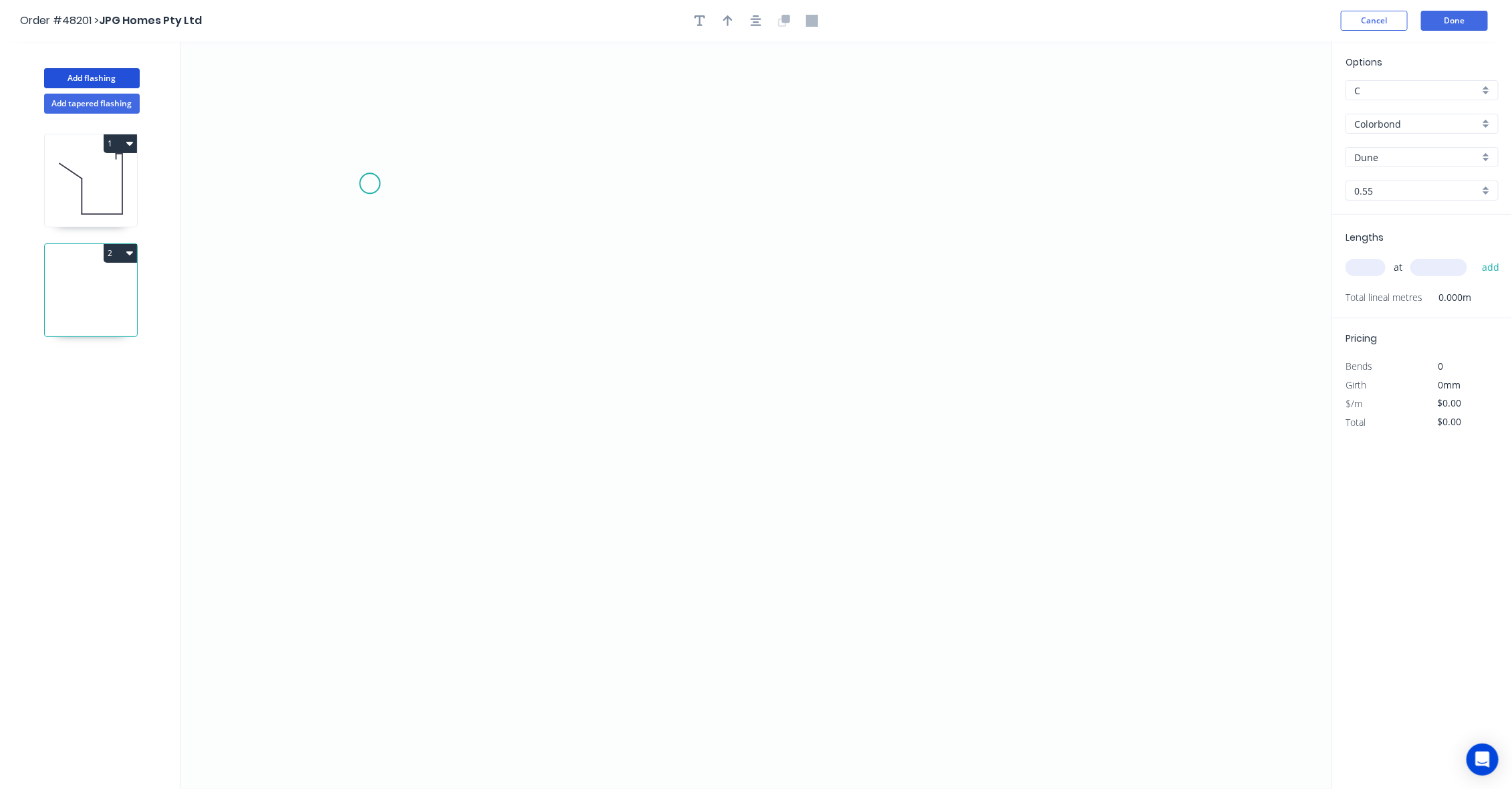
drag, startPoint x: 369, startPoint y: 184, endPoint x: 619, endPoint y: 269, distance: 264.1
click at [403, 193] on icon "0" at bounding box center [756, 415] width 1152 height 747
click at [642, 315] on icon "0 ?" at bounding box center [756, 415] width 1152 height 747
drag, startPoint x: 639, startPoint y: 503, endPoint x: 832, endPoint y: 513, distance: 193.3
click at [646, 502] on icon "0 ? ? ? º" at bounding box center [756, 415] width 1152 height 747
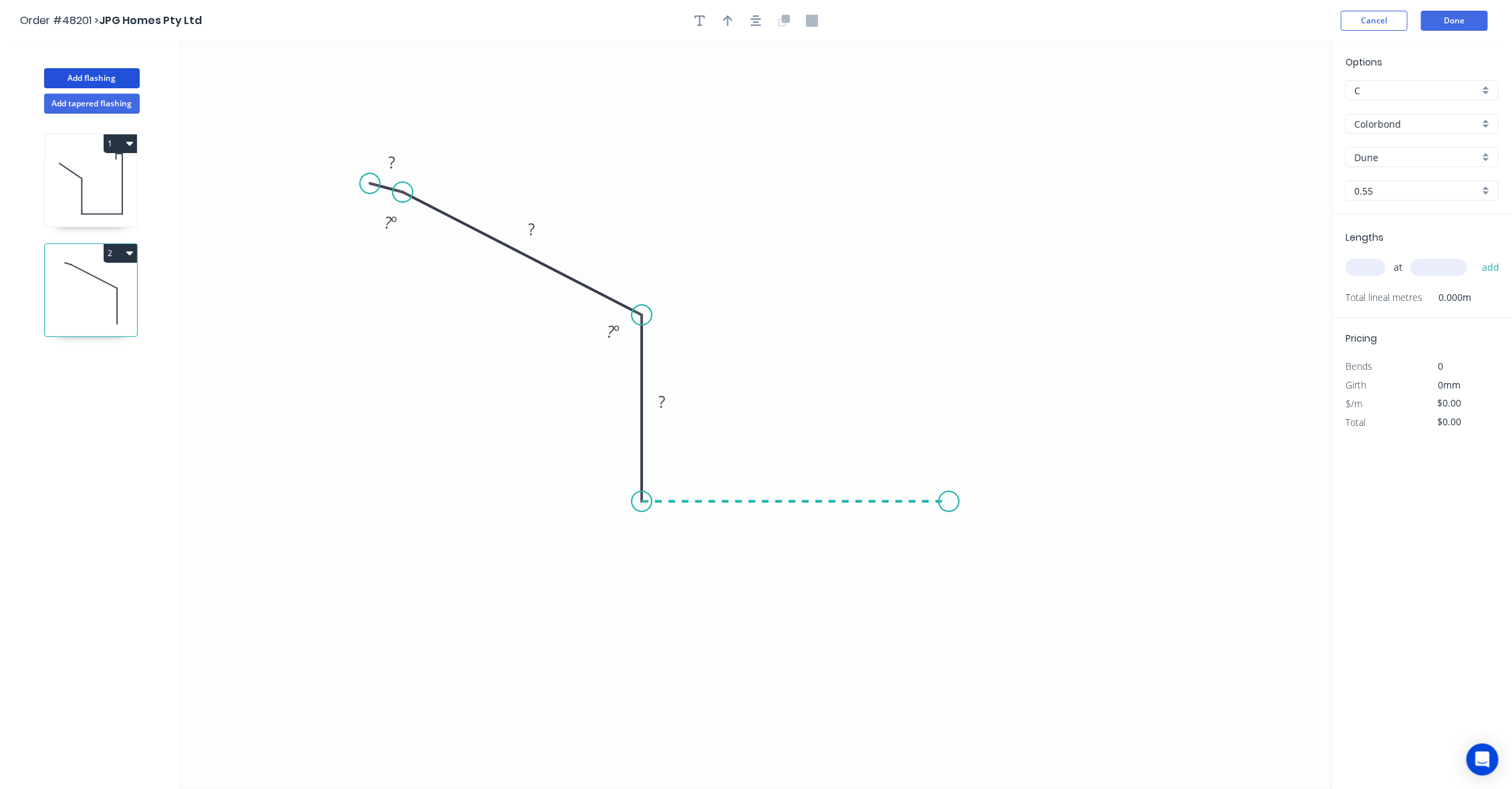
click at [949, 512] on icon "0 ? ? ? ? º ? º" at bounding box center [756, 415] width 1152 height 747
click at [955, 650] on icon "0 ? ? ? ? ? º ? º" at bounding box center [756, 415] width 1152 height 747
drag, startPoint x: 932, startPoint y: 670, endPoint x: 990, endPoint y: 629, distance: 71.0
click at [931, 670] on icon "0 ? ? ? ? ? ? º ? º" at bounding box center [756, 415] width 1152 height 747
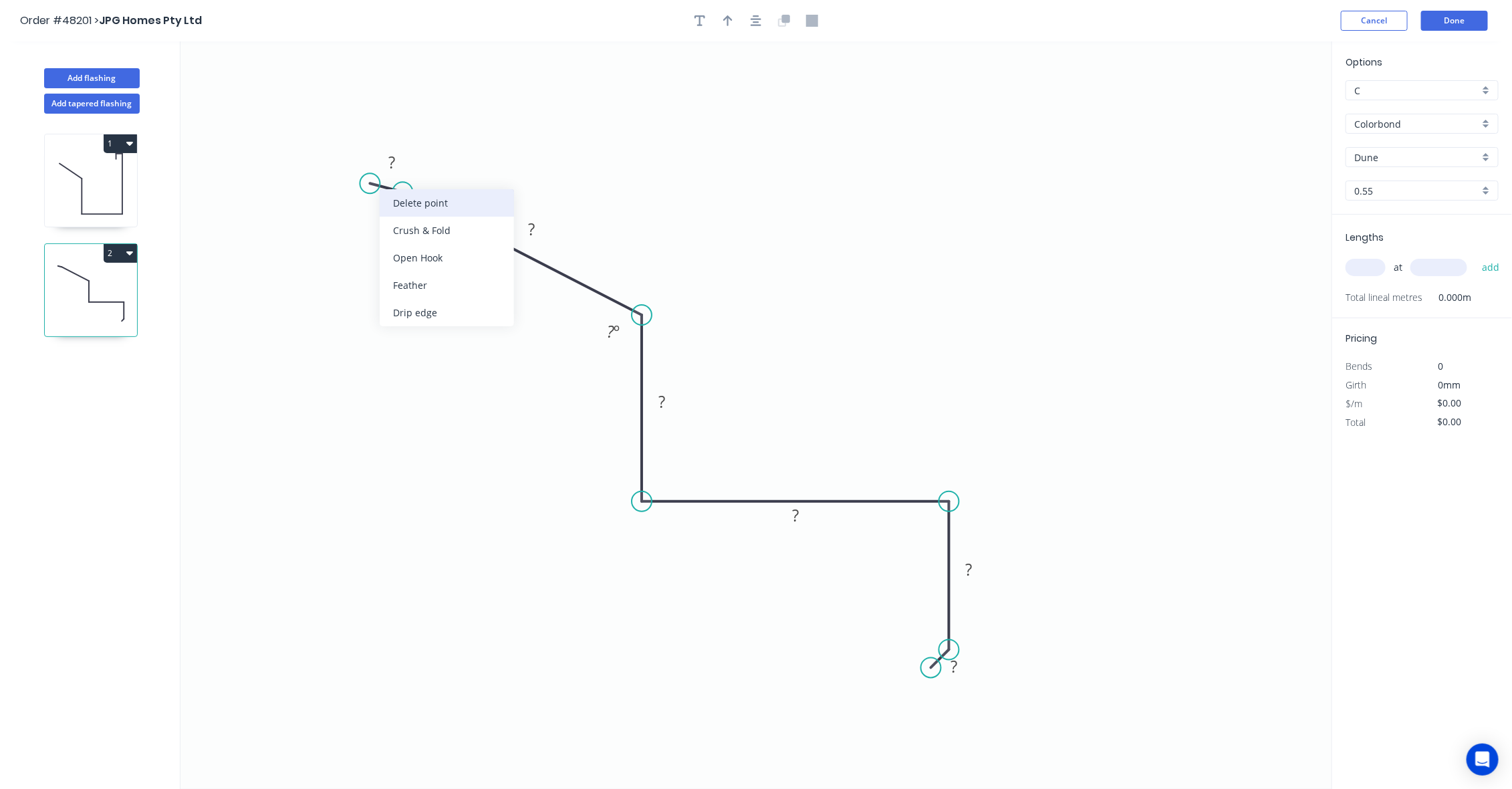
click at [425, 201] on div "Delete point" at bounding box center [447, 203] width 135 height 28
click at [535, 234] on rect at bounding box center [532, 230] width 27 height 18
click at [949, 295] on icon "0 200 260 100 50 10 96 º" at bounding box center [756, 415] width 1152 height 747
type input "$25.68"
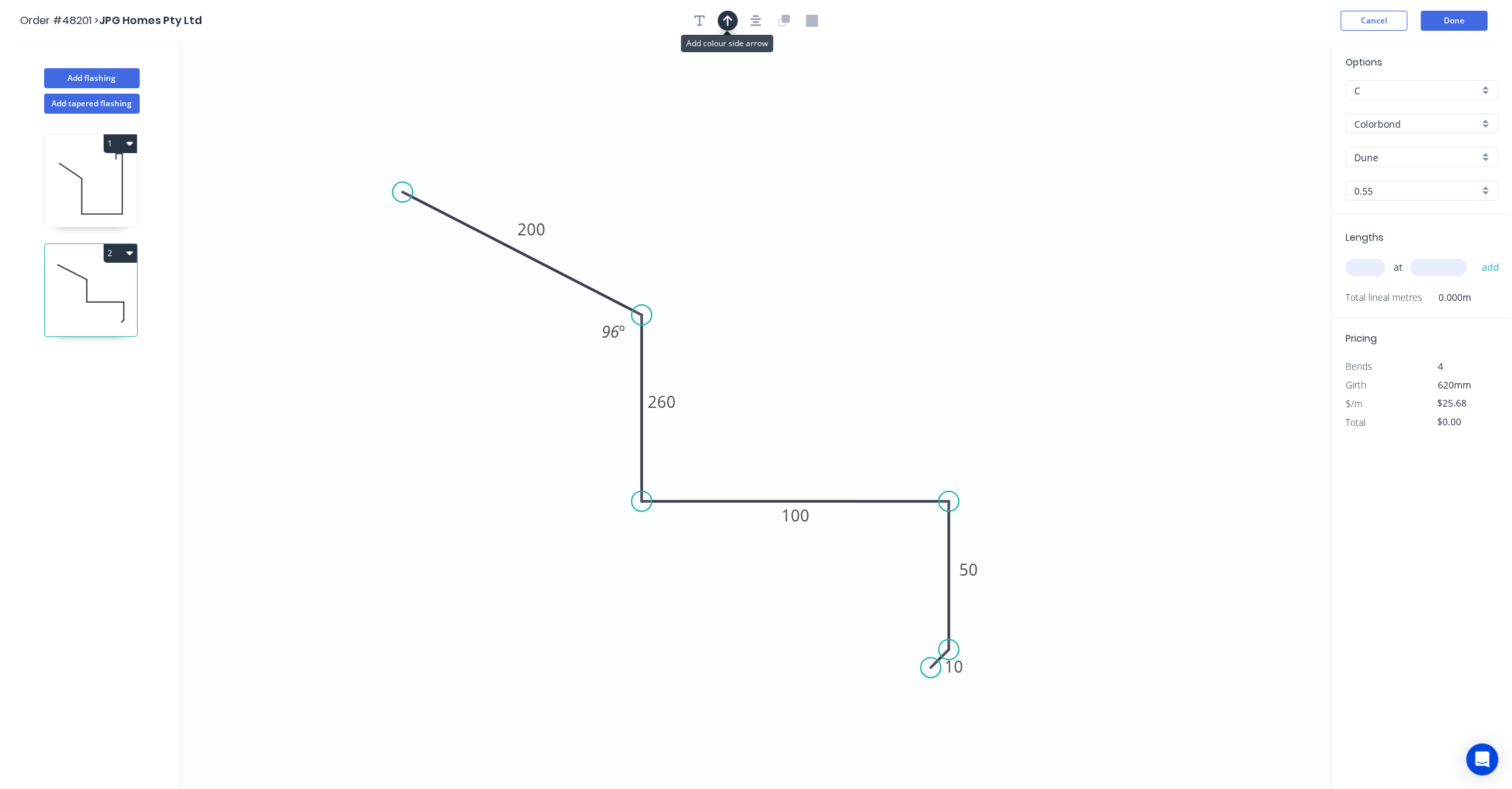
click at [723, 17] on icon "button" at bounding box center [727, 21] width 9 height 12
drag, startPoint x: 1261, startPoint y: 108, endPoint x: 827, endPoint y: 453, distance: 554.4
click at [827, 453] on icon at bounding box center [827, 437] width 12 height 43
drag, startPoint x: 1135, startPoint y: 395, endPoint x: 1318, endPoint y: 262, distance: 226.2
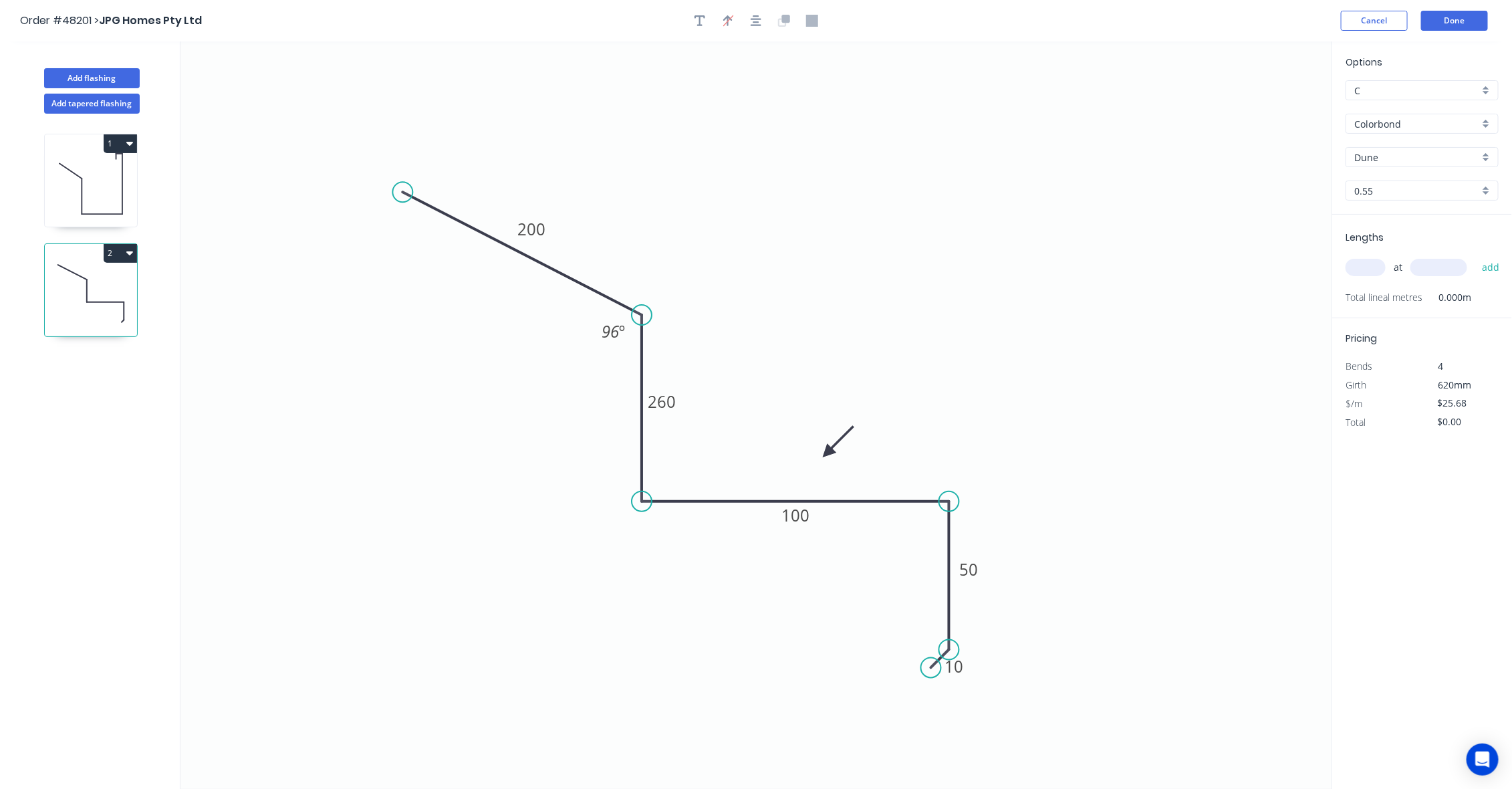
click at [1143, 380] on icon "0 200 260 100 50 10 96 º" at bounding box center [756, 415] width 1152 height 747
click at [1364, 272] on input "text" at bounding box center [1365, 267] width 40 height 18
type input "2"
type input "7000"
click at [1475, 256] on button "add" at bounding box center [1491, 267] width 31 height 23
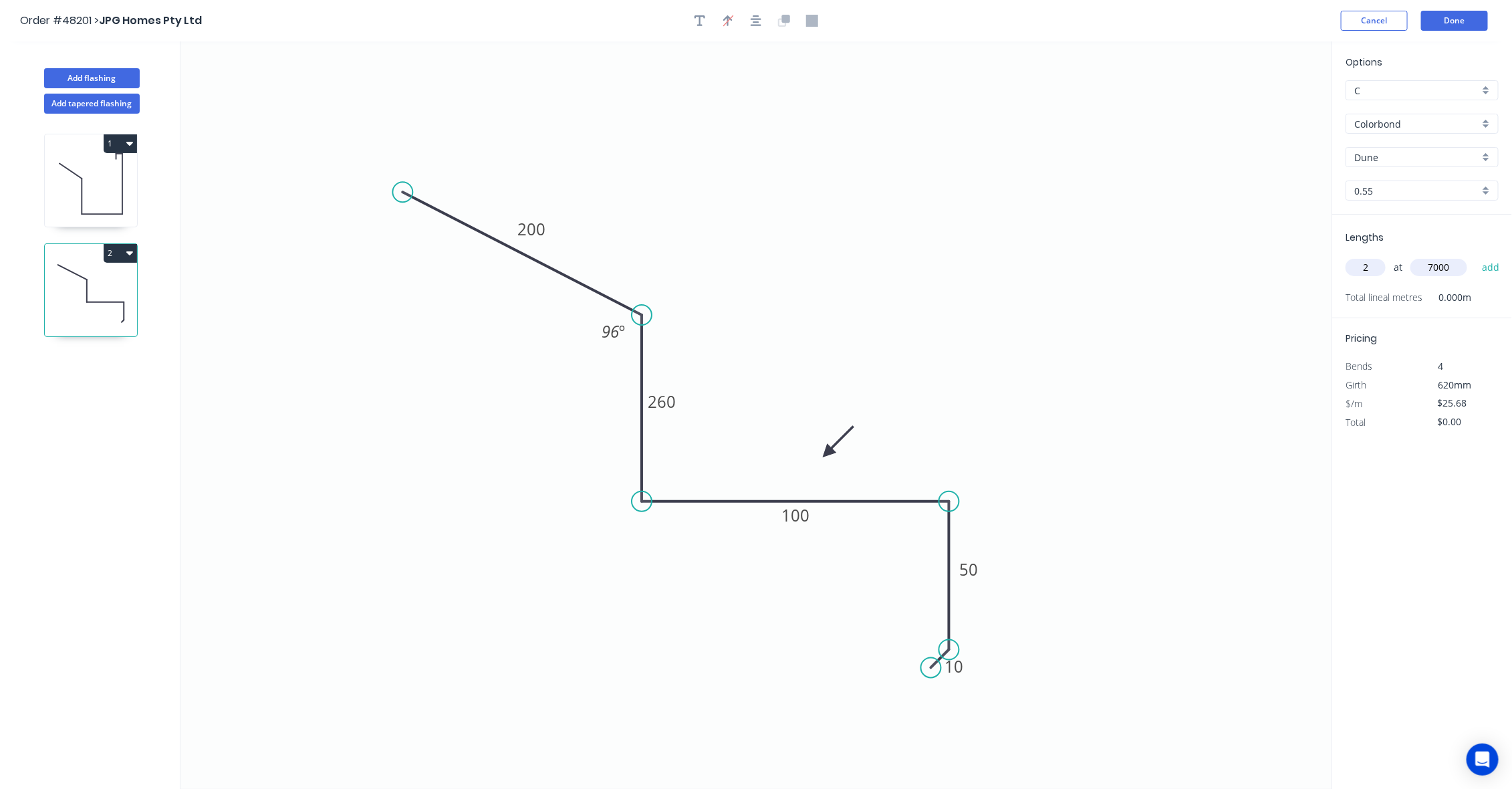
type input "$359.52"
drag, startPoint x: 1034, startPoint y: 306, endPoint x: 1024, endPoint y: 237, distance: 69.7
click at [1030, 298] on icon "0 200 260 100 50 10 96 º" at bounding box center [756, 415] width 1152 height 747
click at [1020, 224] on icon "0 200 260 100 50 10 96 º" at bounding box center [756, 415] width 1152 height 747
click at [94, 160] on icon at bounding box center [91, 184] width 92 height 86
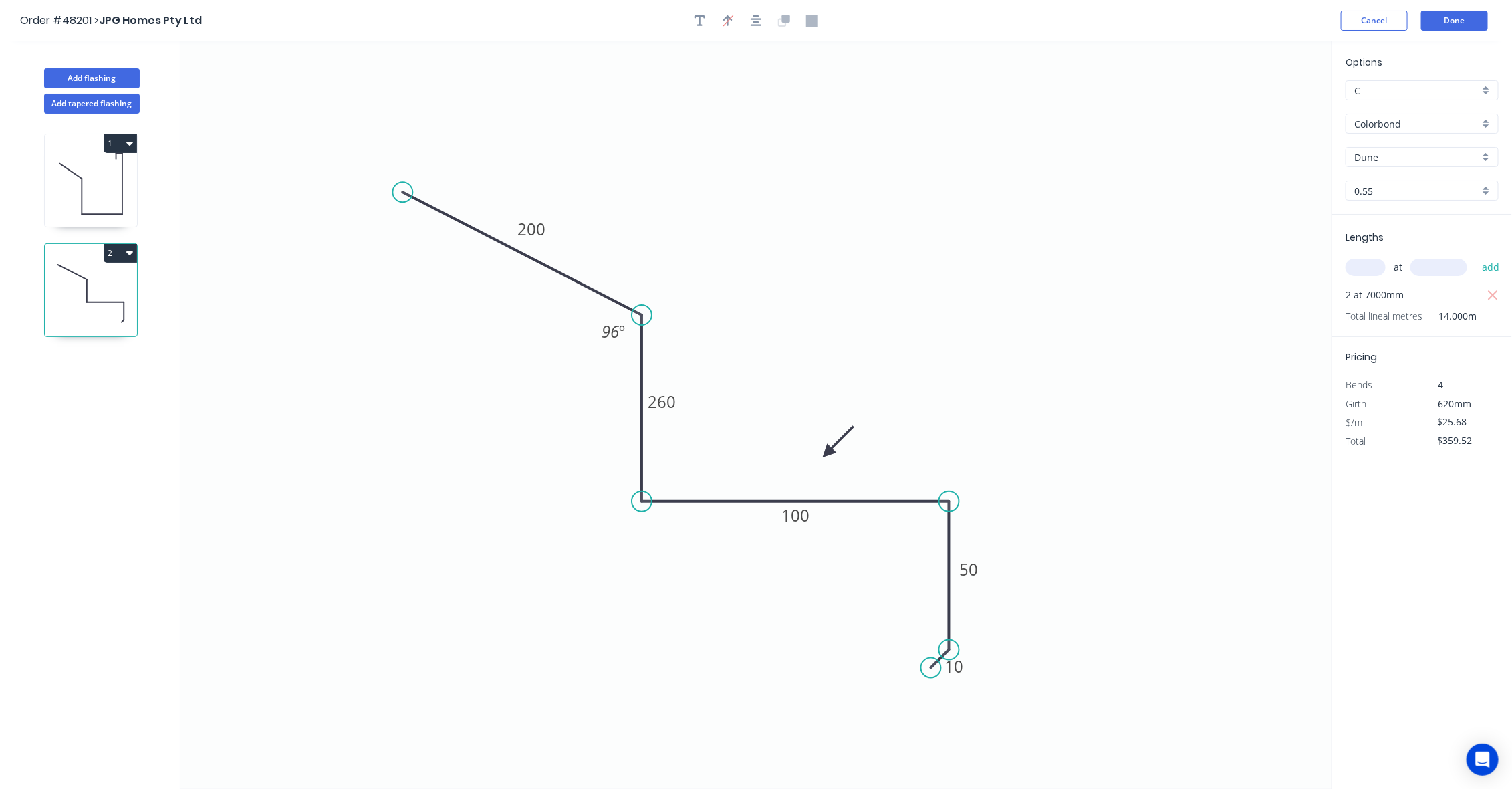
type input "$34.85"
type input "$487.90"
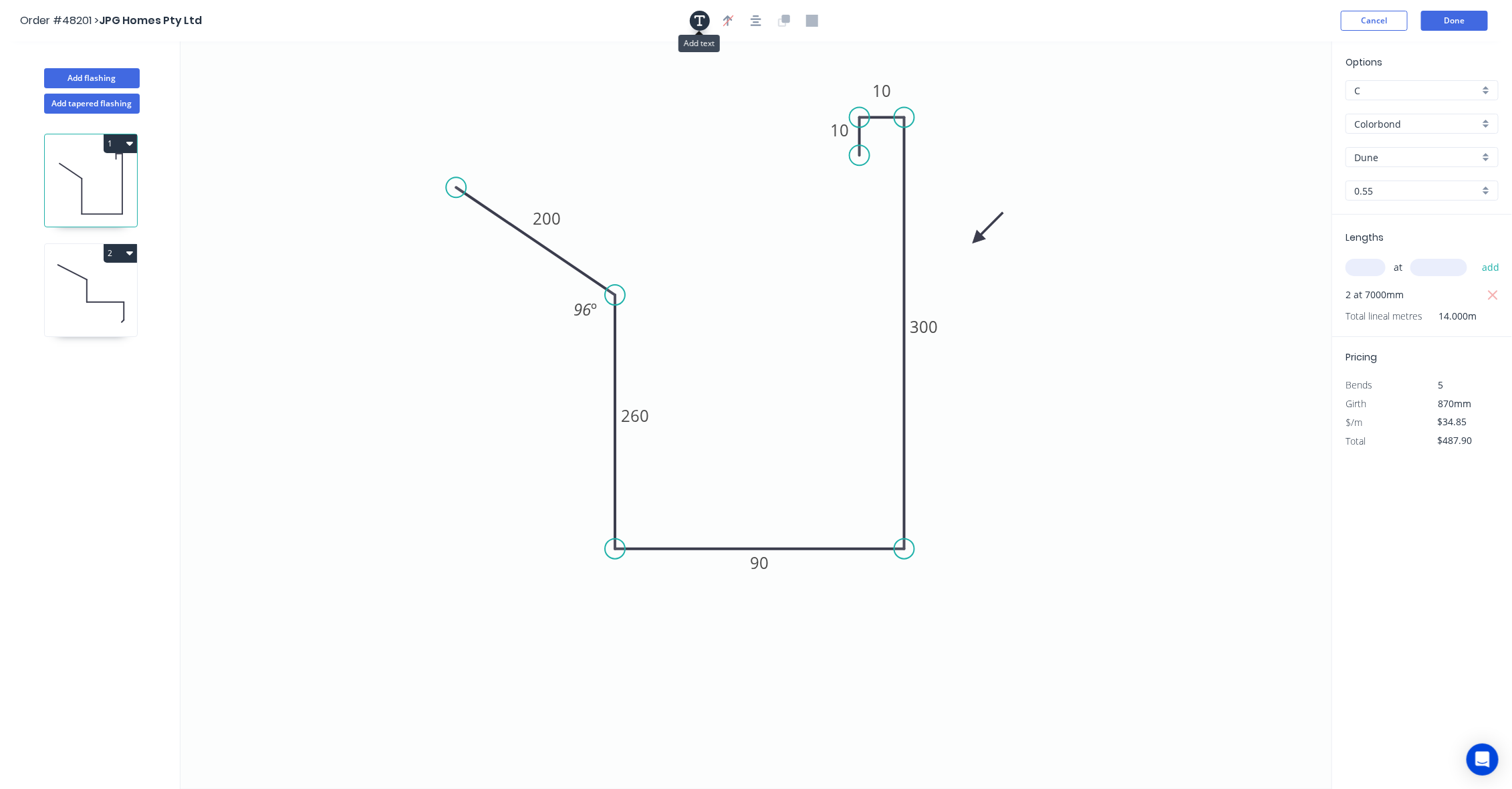
click at [698, 22] on icon "button" at bounding box center [700, 21] width 11 height 12
drag, startPoint x: 263, startPoint y: 88, endPoint x: 653, endPoint y: 116, distance: 391.0
click at [653, 116] on textarea at bounding box center [651, 121] width 108 height 50
click at [707, 181] on icon "Plus 1 left and Right Stop End 200 260 90 300 10 10 96 º" at bounding box center [756, 415] width 1152 height 747
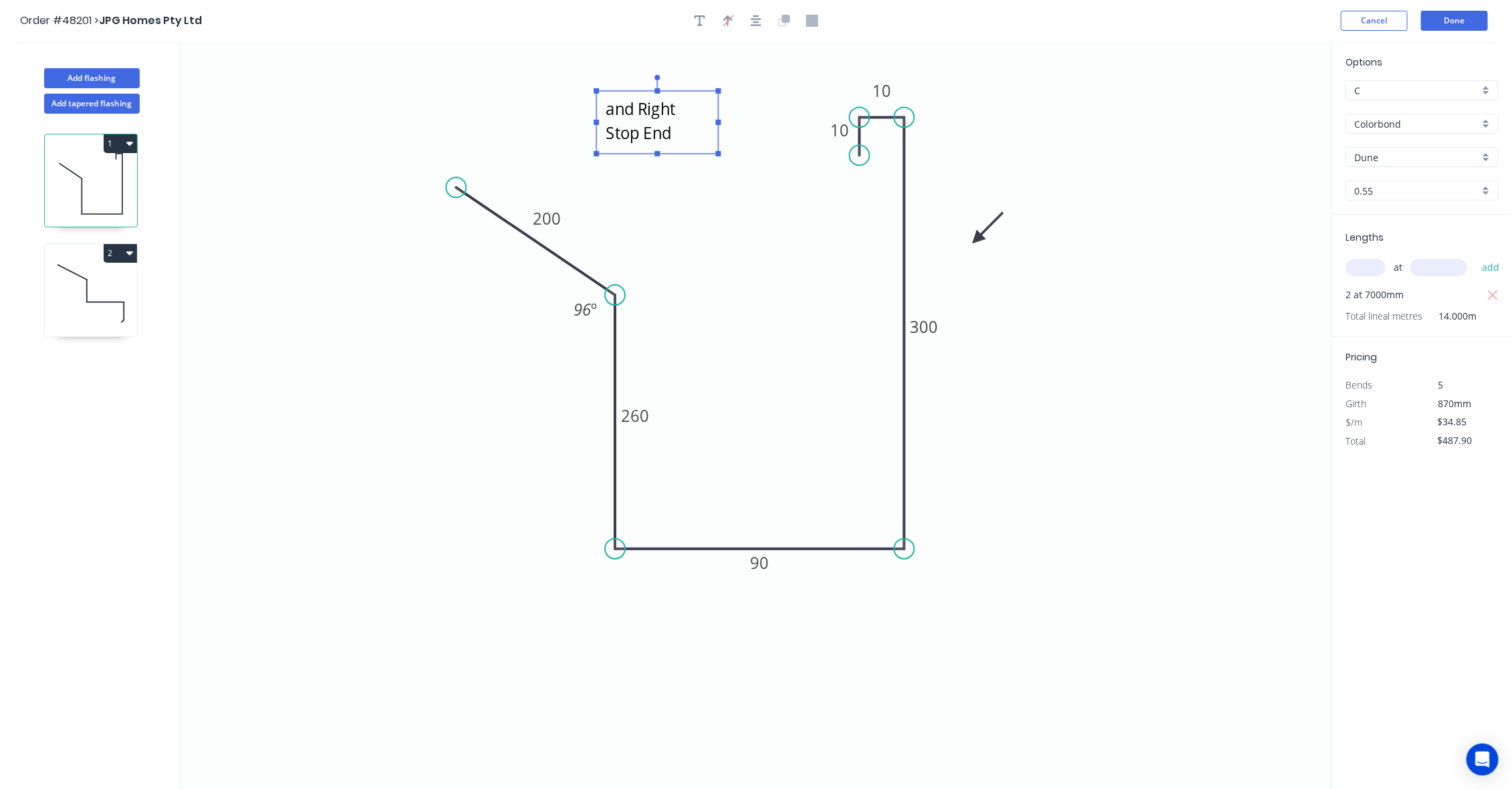
type textarea "Plus 1 left and Right Stop End"
click at [675, 125] on textarea "Plus 1 left and Right Stop End" at bounding box center [657, 123] width 108 height 50
drag, startPoint x: 719, startPoint y: 155, endPoint x: 790, endPoint y: 177, distance: 74.3
click at [790, 177] on rect at bounding box center [790, 176] width 6 height 6
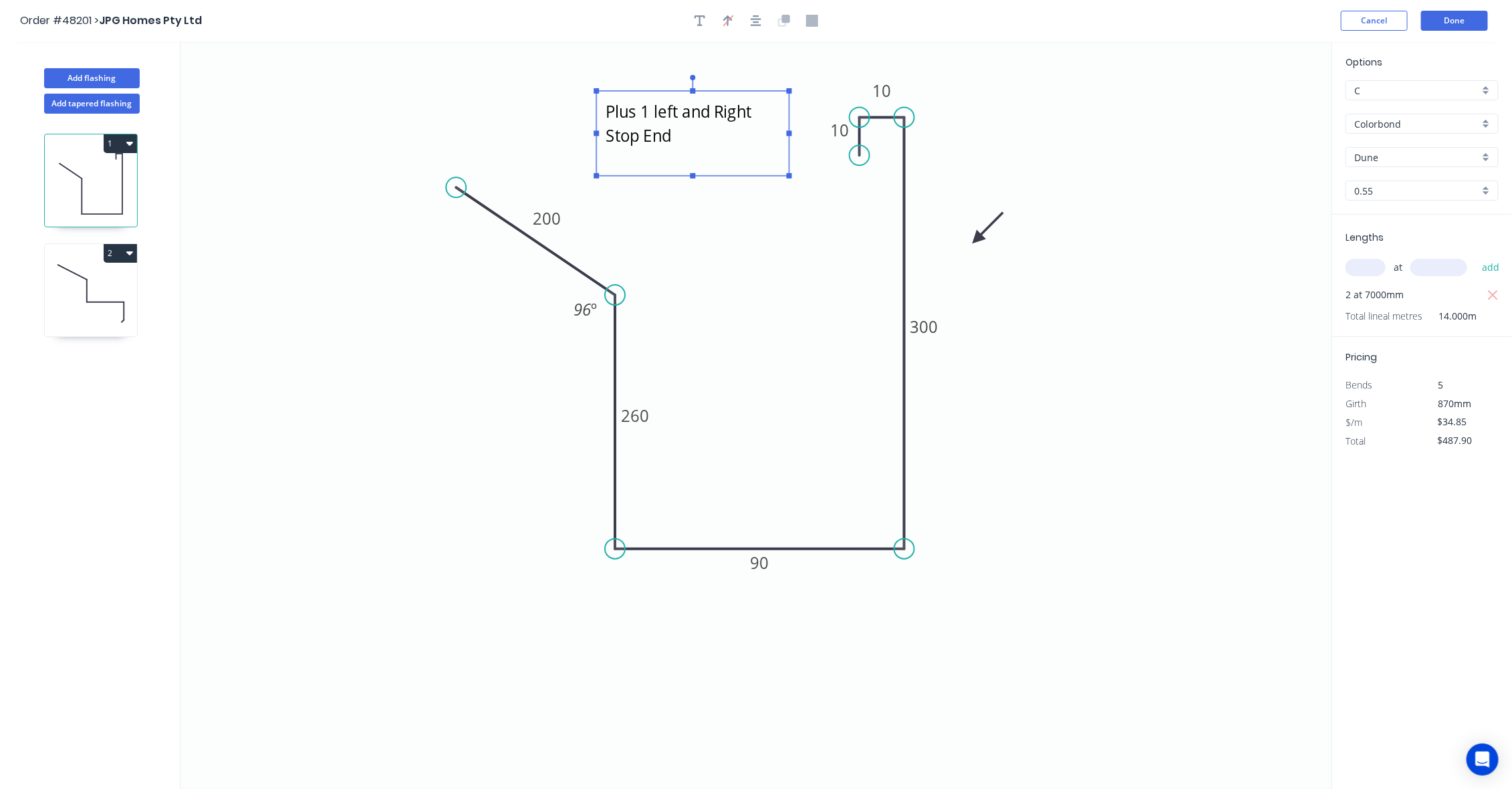
drag, startPoint x: 1075, startPoint y: 184, endPoint x: 1124, endPoint y: 141, distance: 65.2
click at [1075, 184] on icon "Plus 1 left and Right Stop End 200 260 90 300 10 10 96 º" at bounding box center [756, 415] width 1152 height 747
drag, startPoint x: 1124, startPoint y: 141, endPoint x: 1427, endPoint y: 6, distance: 331.7
click at [1127, 139] on icon "Plus 1 left and Right Stop End 200 260 90 300 10 10 96 º" at bounding box center [756, 415] width 1152 height 747
click at [1462, 25] on button "Done" at bounding box center [1455, 21] width 67 height 20
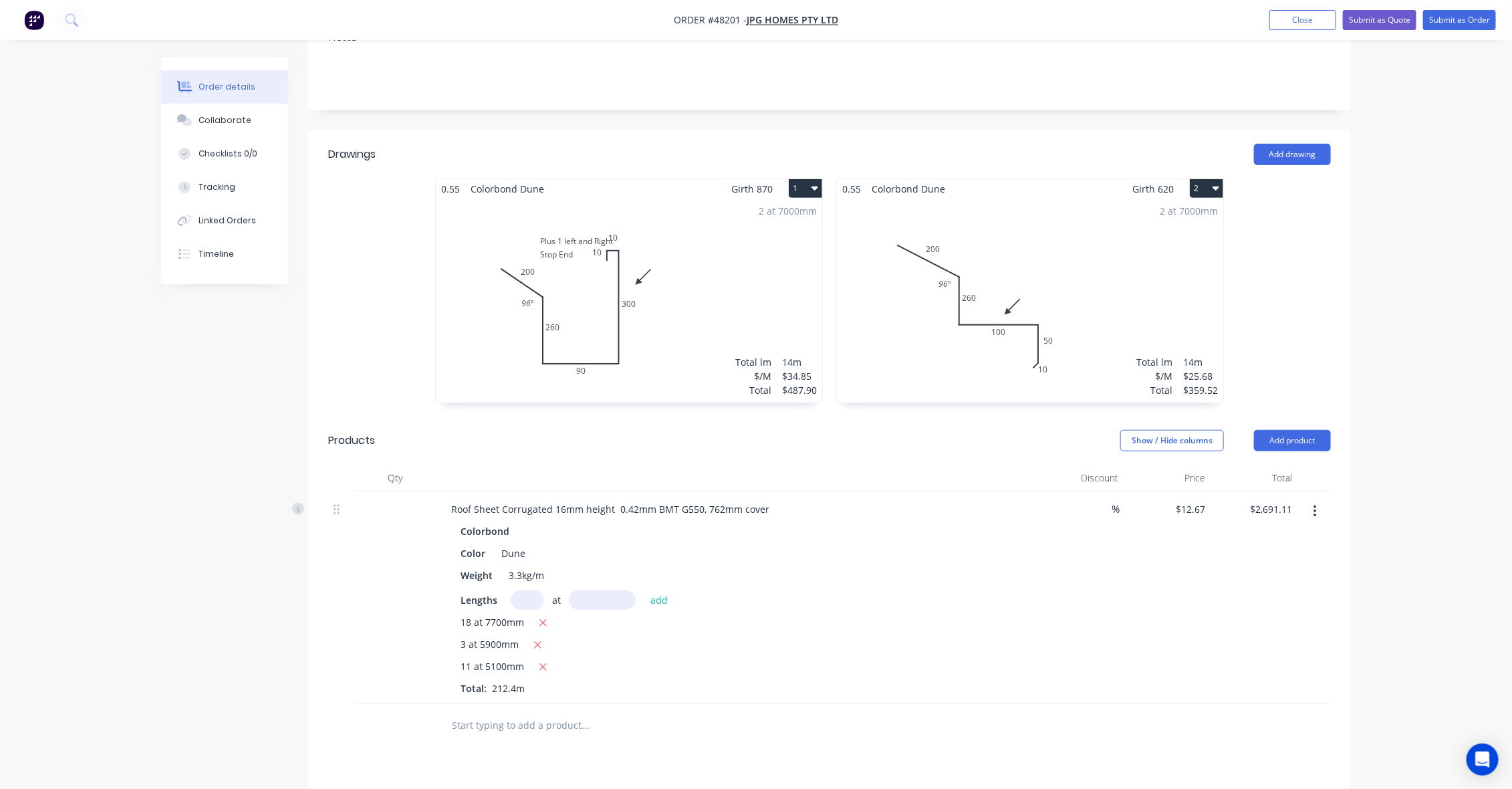
scroll to position [418, 0]
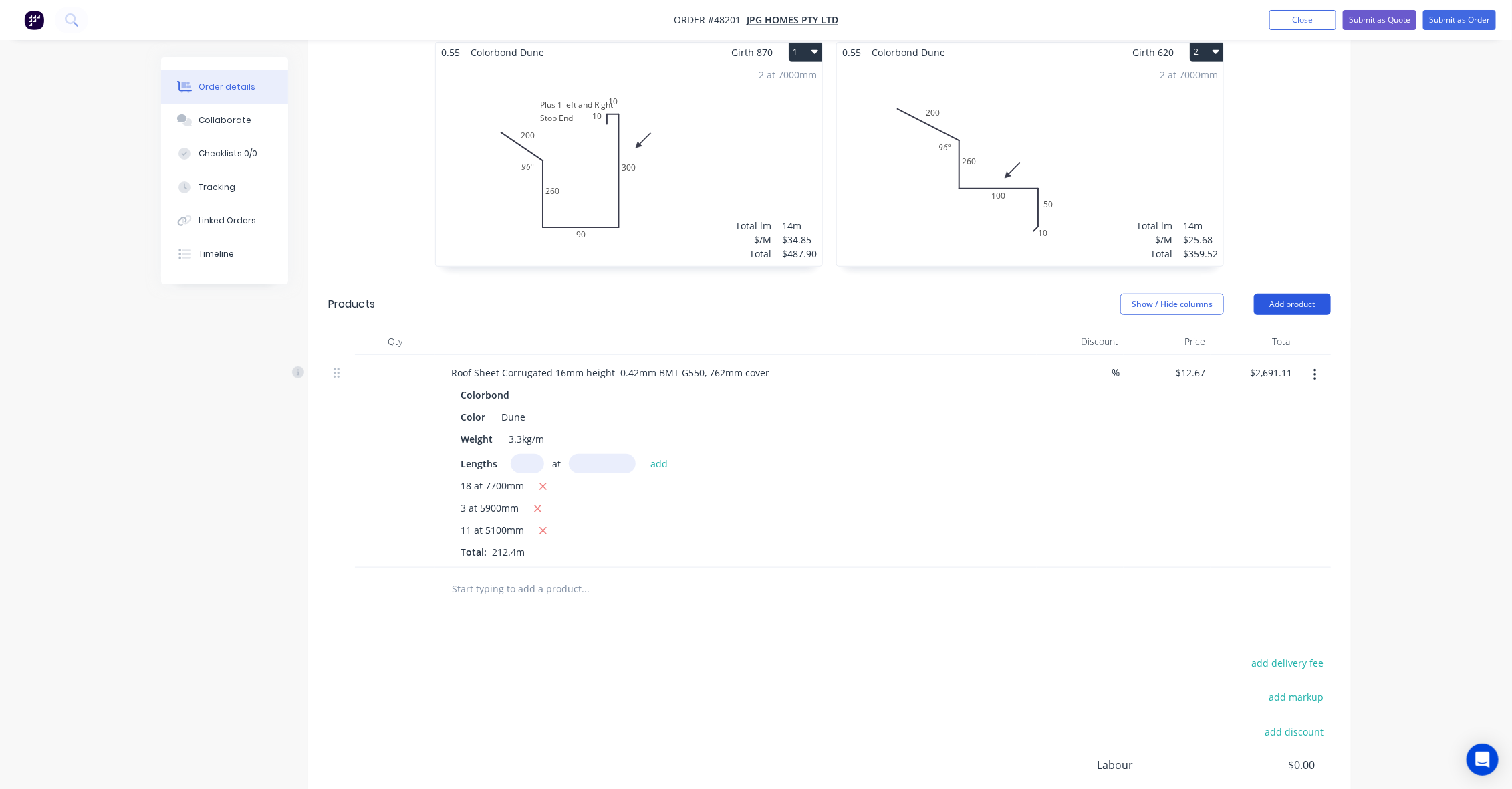
click at [1314, 293] on button "Add product" at bounding box center [1292, 304] width 77 height 21
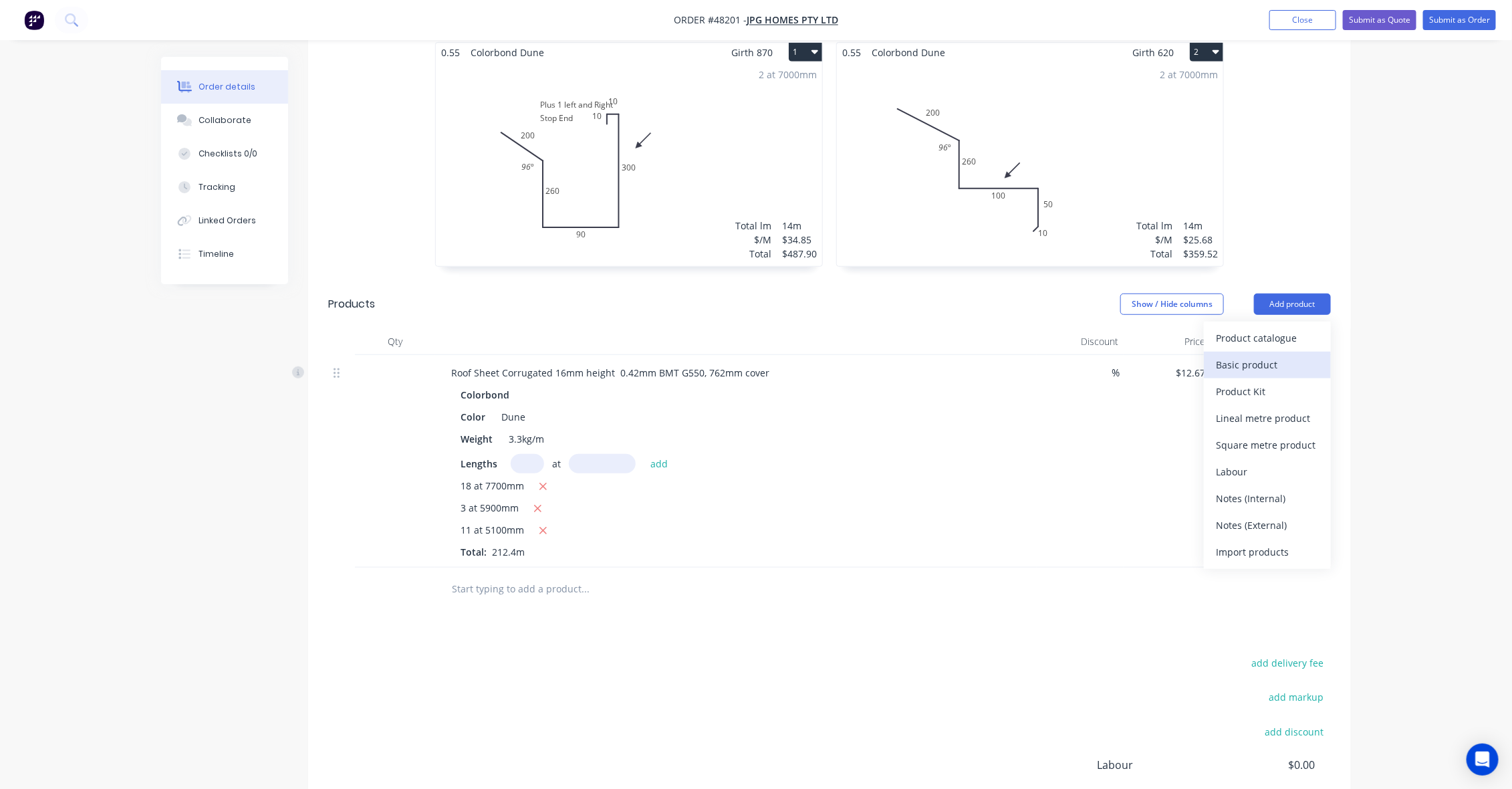
click at [1287, 355] on div "Basic product" at bounding box center [1267, 364] width 103 height 19
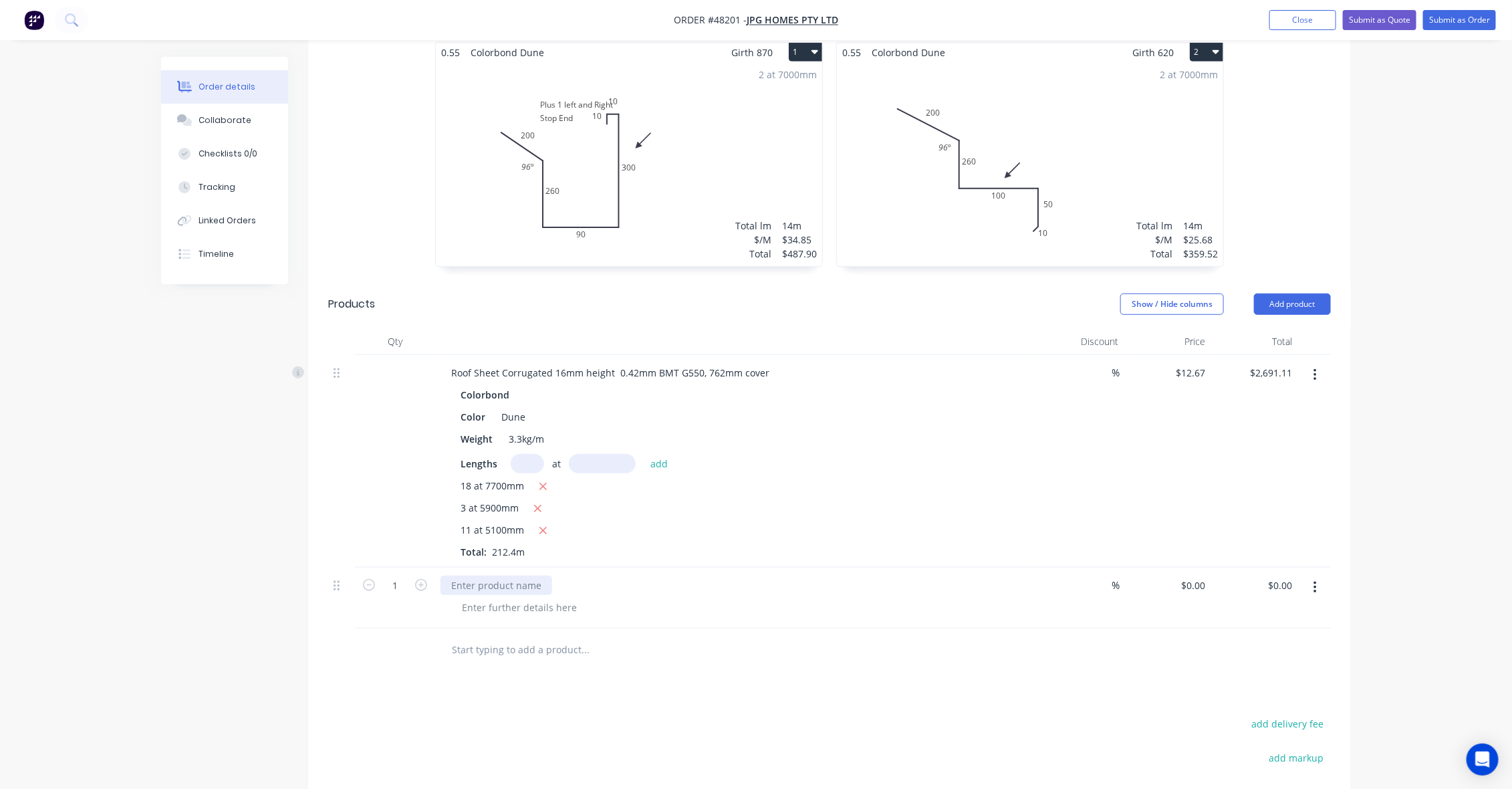
click at [502, 576] on div at bounding box center [495, 585] width 111 height 19
click at [419, 579] on icon "button" at bounding box center [421, 585] width 12 height 12
type input "2"
drag, startPoint x: 980, startPoint y: 603, endPoint x: 1048, endPoint y: 573, distance: 74.3
click at [987, 628] on div at bounding box center [829, 649] width 1002 height 43
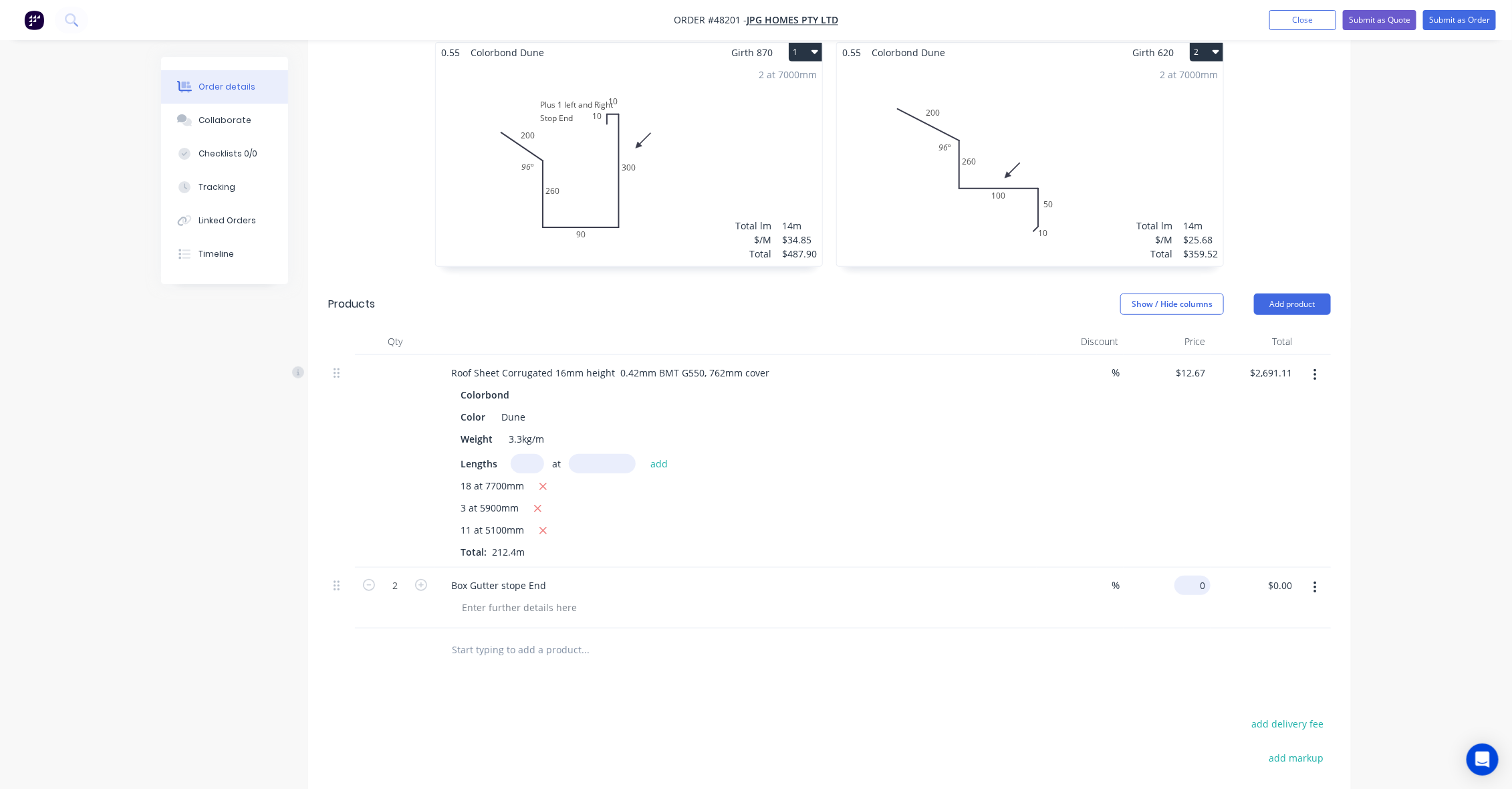
click at [1188, 568] on div "0 $0.00" at bounding box center [1167, 598] width 87 height 61
type input "$6.00"
type input "$12.00"
click at [1111, 590] on div "%" at bounding box center [1080, 598] width 87 height 61
drag, startPoint x: 1269, startPoint y: 608, endPoint x: 1479, endPoint y: 444, distance: 266.5
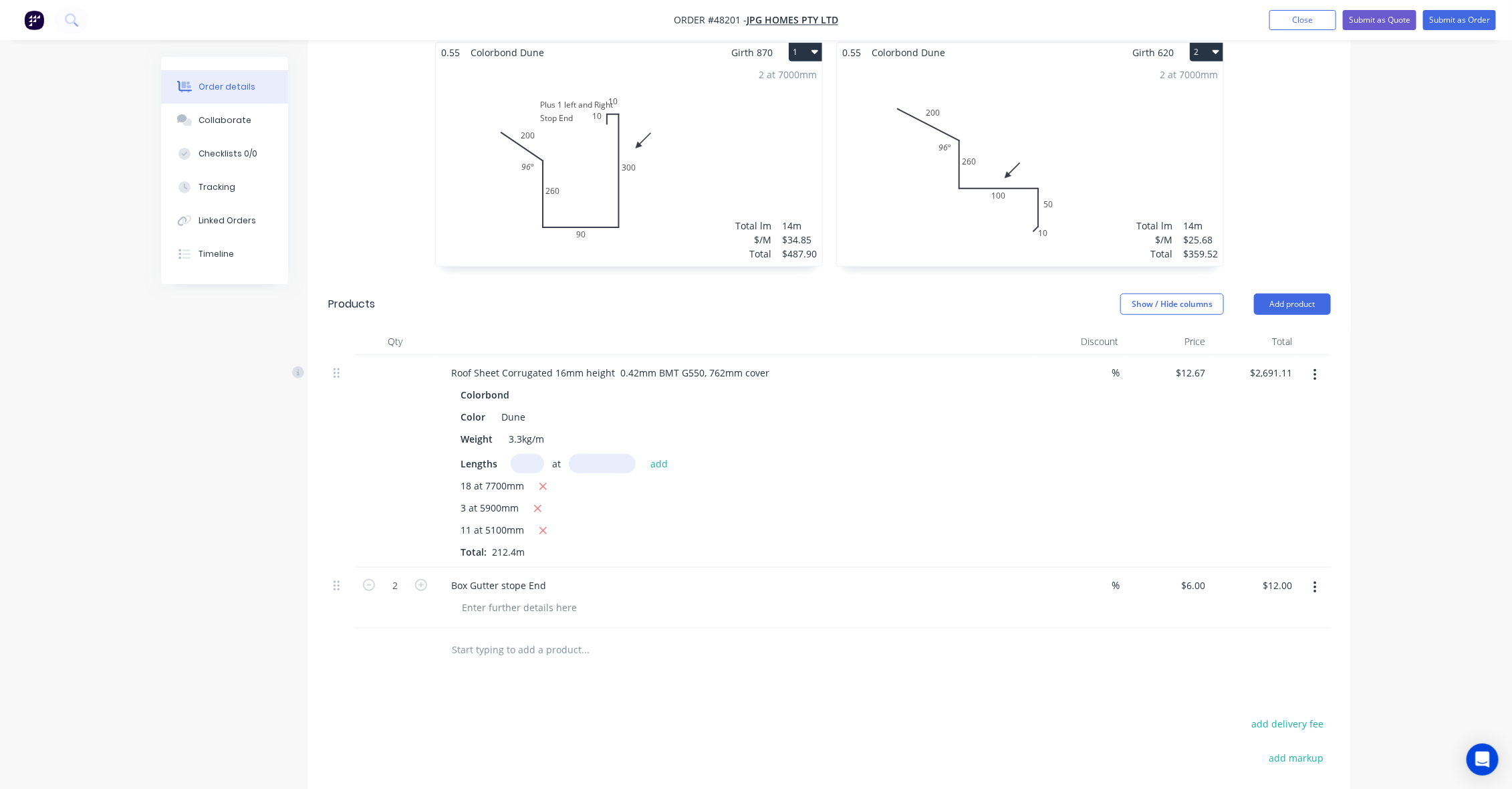
click at [1282, 628] on div at bounding box center [829, 649] width 1002 height 43
drag, startPoint x: 1479, startPoint y: 442, endPoint x: 1411, endPoint y: 392, distance: 84.4
click at [1471, 435] on div "Order details Collaborate Checklists 0/0 Tracking Linked Orders Timeline Order …" at bounding box center [756, 283] width 1512 height 1401
click at [1280, 293] on button "Add product" at bounding box center [1292, 304] width 77 height 21
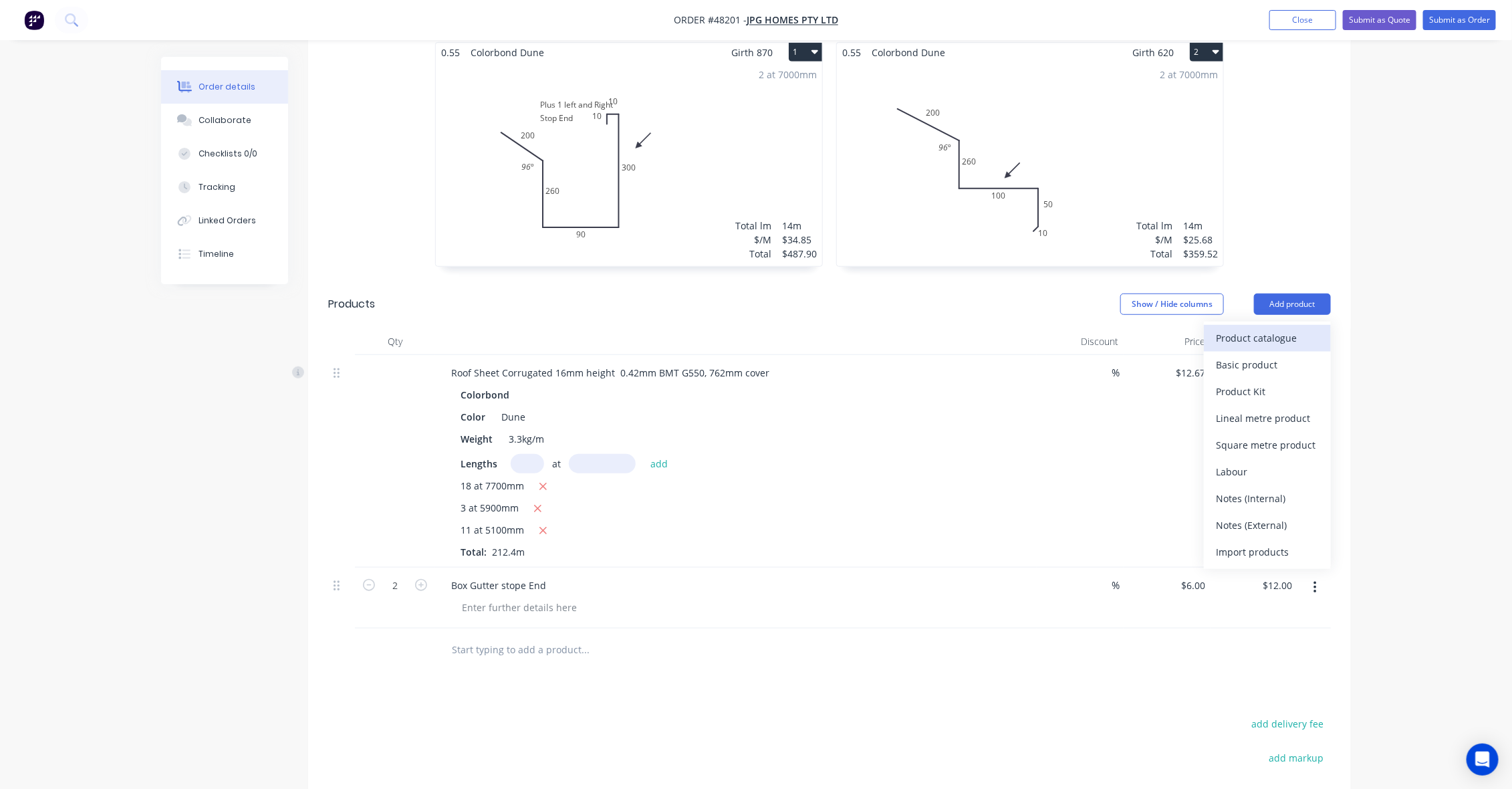
click at [1275, 328] on div "Product catalogue" at bounding box center [1267, 337] width 103 height 19
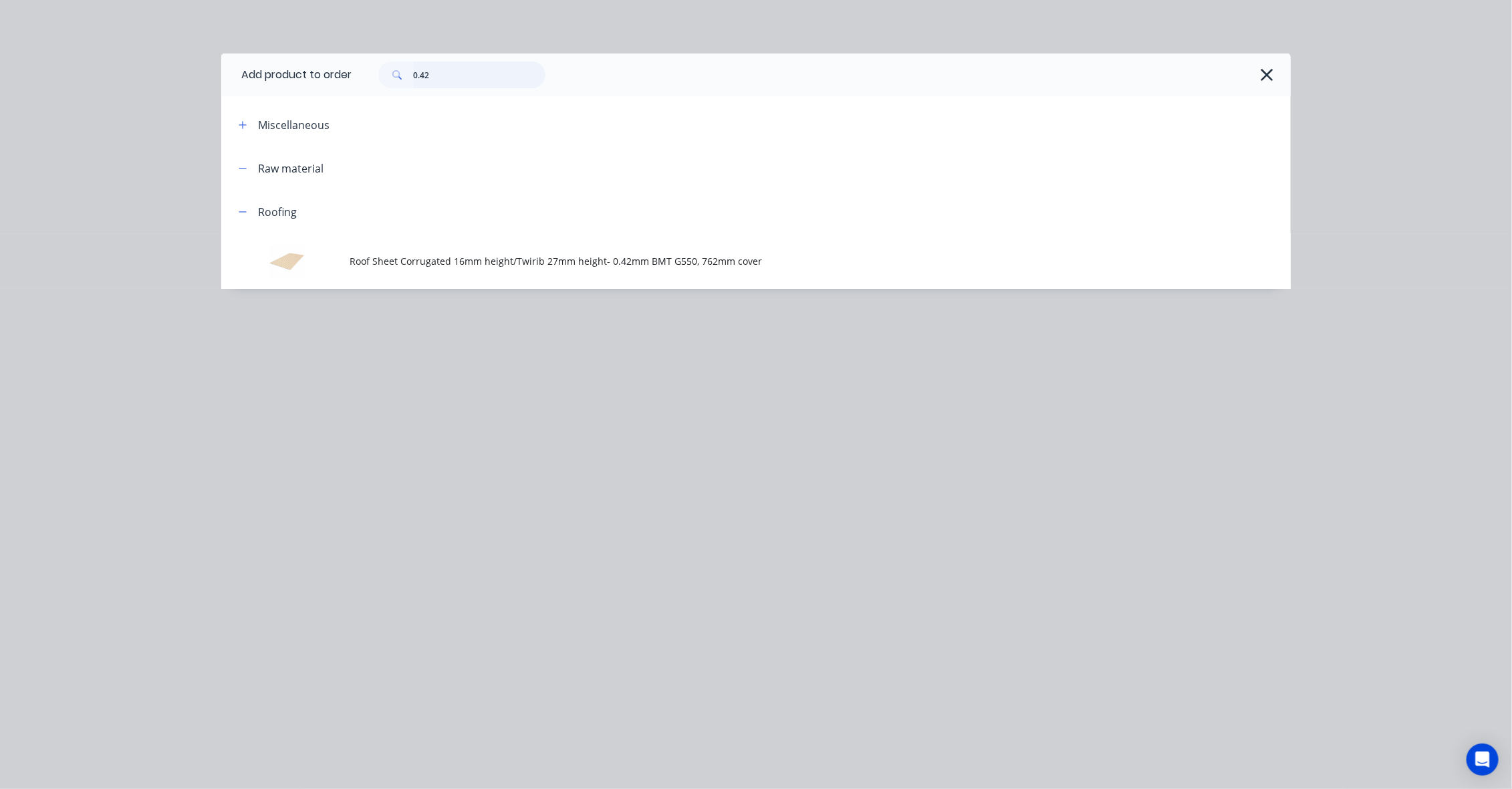
click at [498, 82] on input "0.42" at bounding box center [479, 75] width 133 height 27
click at [498, 81] on input "0.42" at bounding box center [479, 75] width 133 height 27
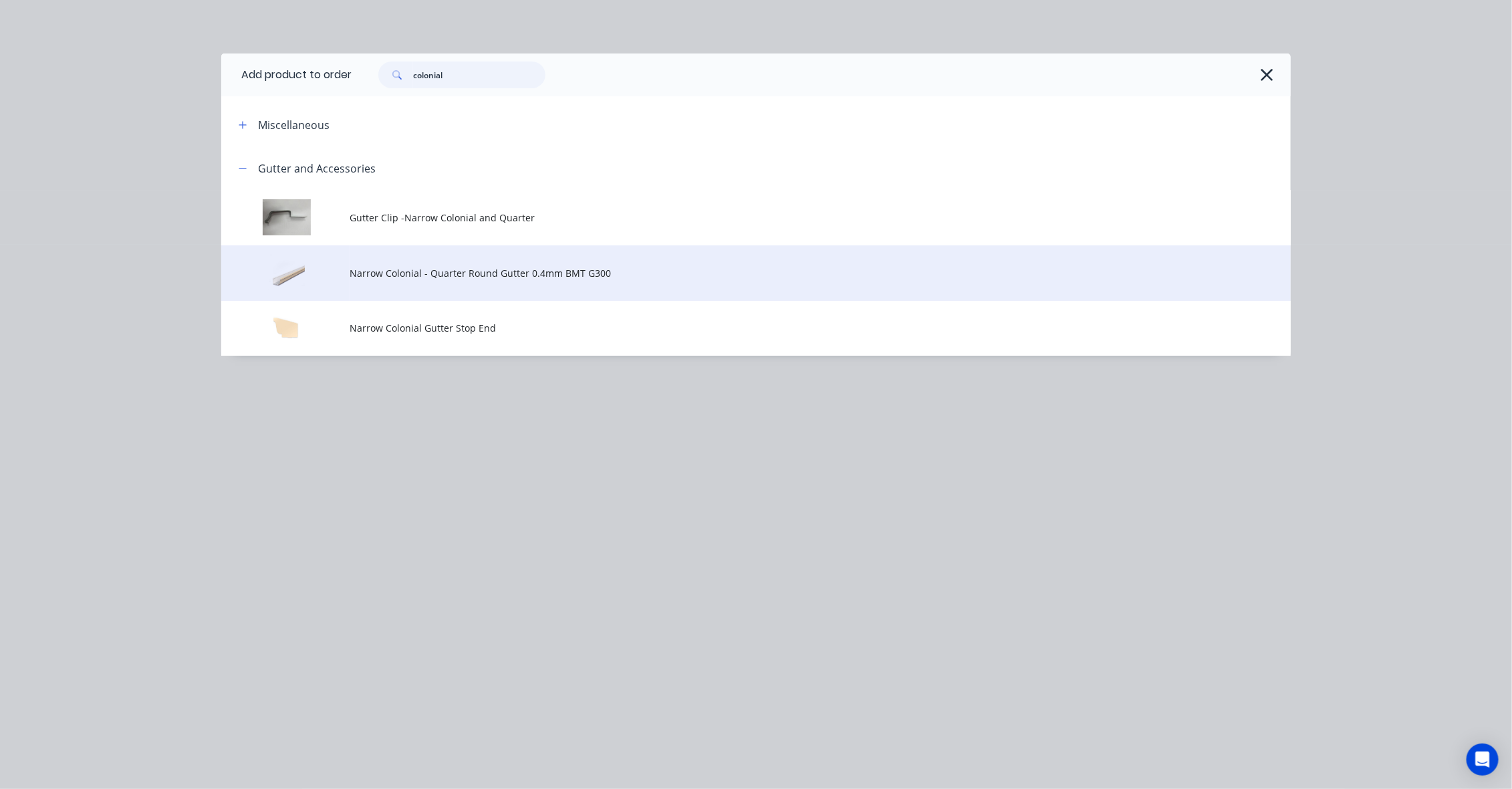
type input "colonial"
click at [427, 271] on span "Narrow Colonial - Quarter Round Gutter 0.4mm BMT G300" at bounding box center [726, 273] width 753 height 14
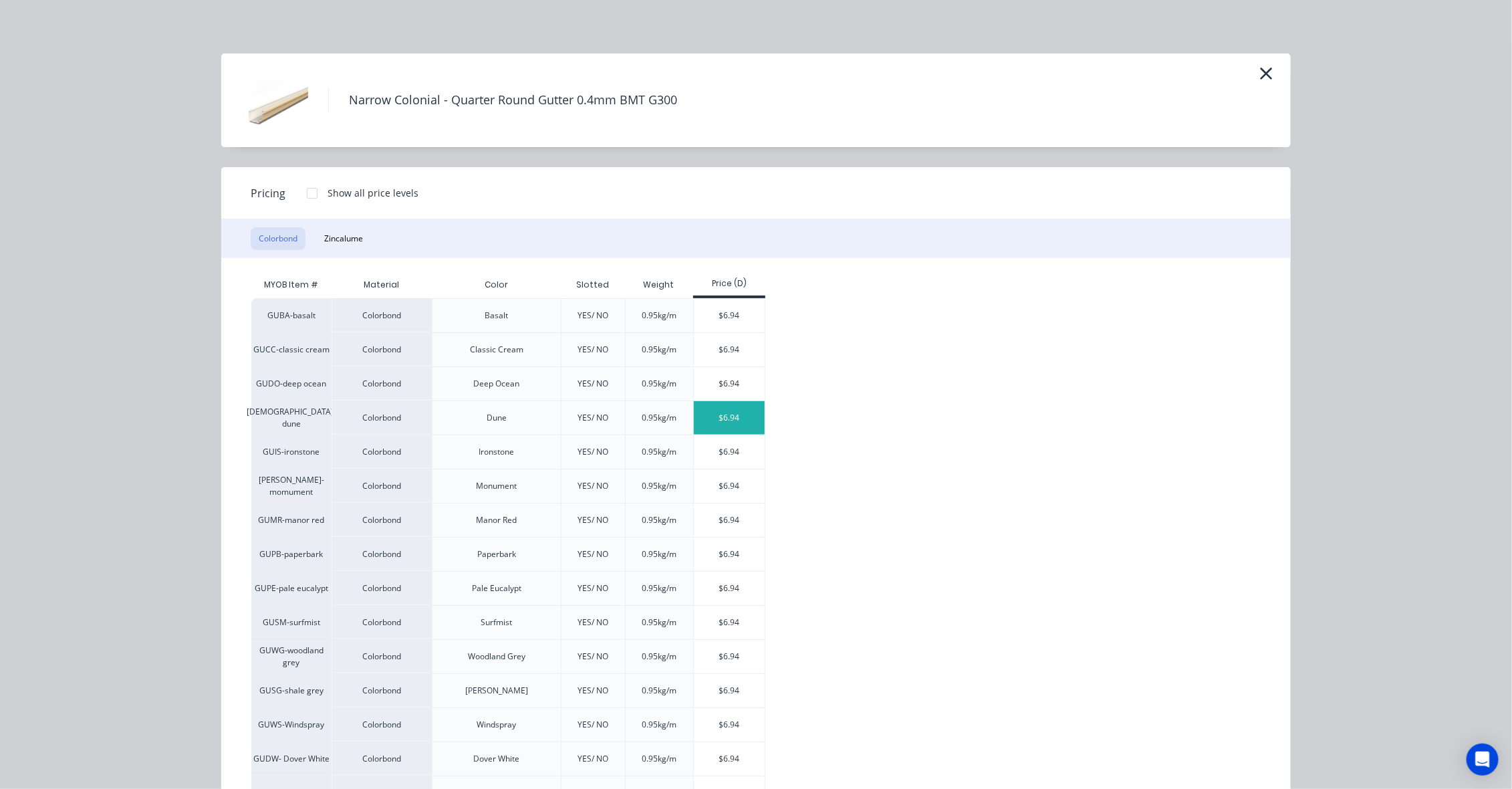
click at [751, 422] on div "$6.94" at bounding box center [729, 418] width 72 height 33
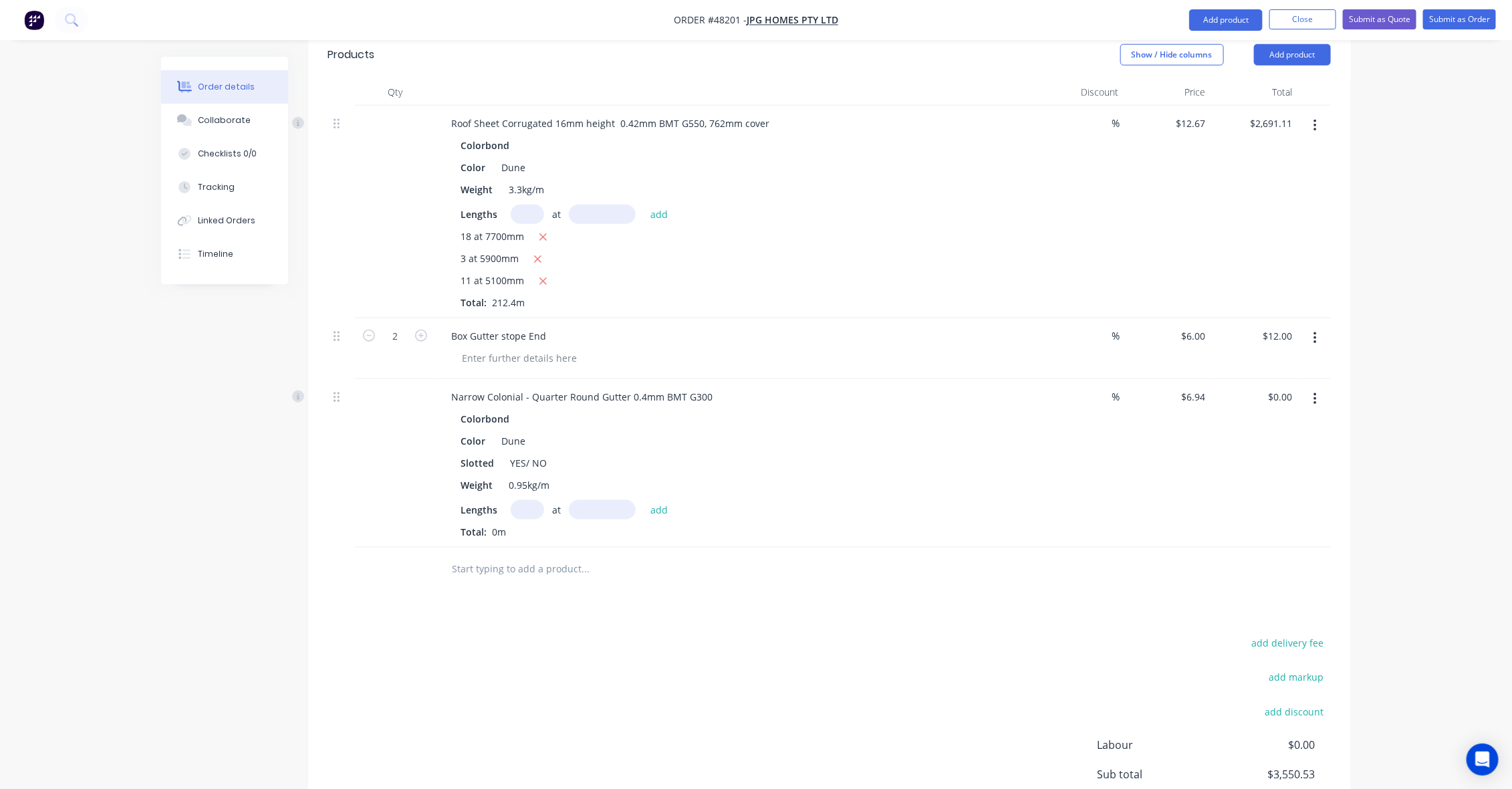
scroll to position [668, 0]
drag, startPoint x: 525, startPoint y: 426, endPoint x: 608, endPoint y: 427, distance: 83.0
click at [608, 452] on div "Slotted YES/ NO" at bounding box center [733, 461] width 556 height 19
click at [635, 430] on div "Color Dune" at bounding box center [733, 439] width 556 height 19
drag, startPoint x: 521, startPoint y: 357, endPoint x: 595, endPoint y: 359, distance: 74.0
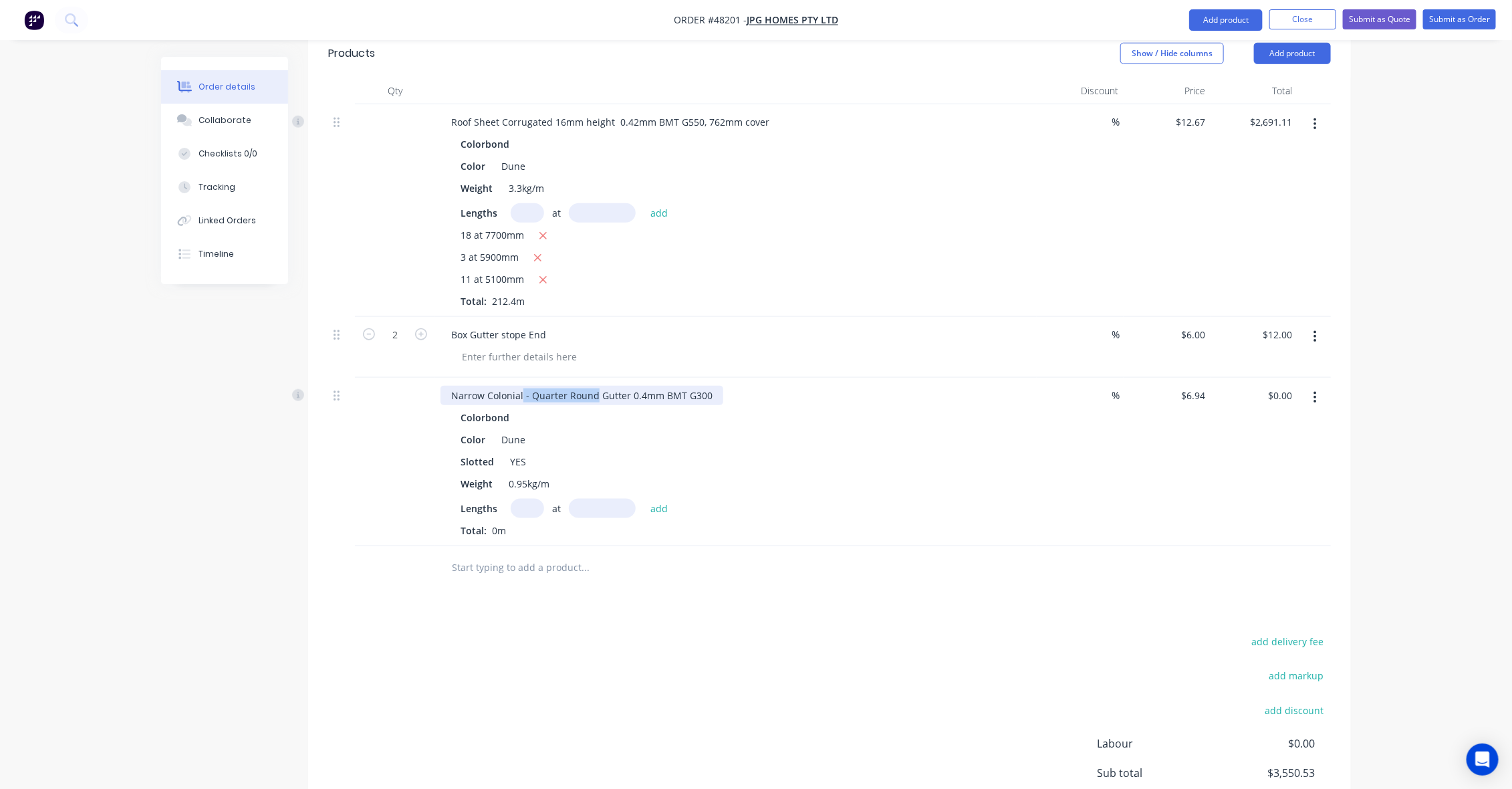
click at [595, 386] on div "Narrow Colonial - Quarter Round Gutter 0.4mm BMT G300" at bounding box center [581, 395] width 283 height 19
click at [700, 430] on div "Color Dune" at bounding box center [733, 439] width 556 height 19
click at [697, 430] on div "Color Dune" at bounding box center [733, 439] width 556 height 19
click at [632, 583] on div "Drawings Add drawing 0.55 Colorbond Dune Girth 870 1 Plus 1 left and Right Stop…" at bounding box center [829, 312] width 1043 height 1138
click at [529, 498] on input "text" at bounding box center [527, 508] width 33 height 19
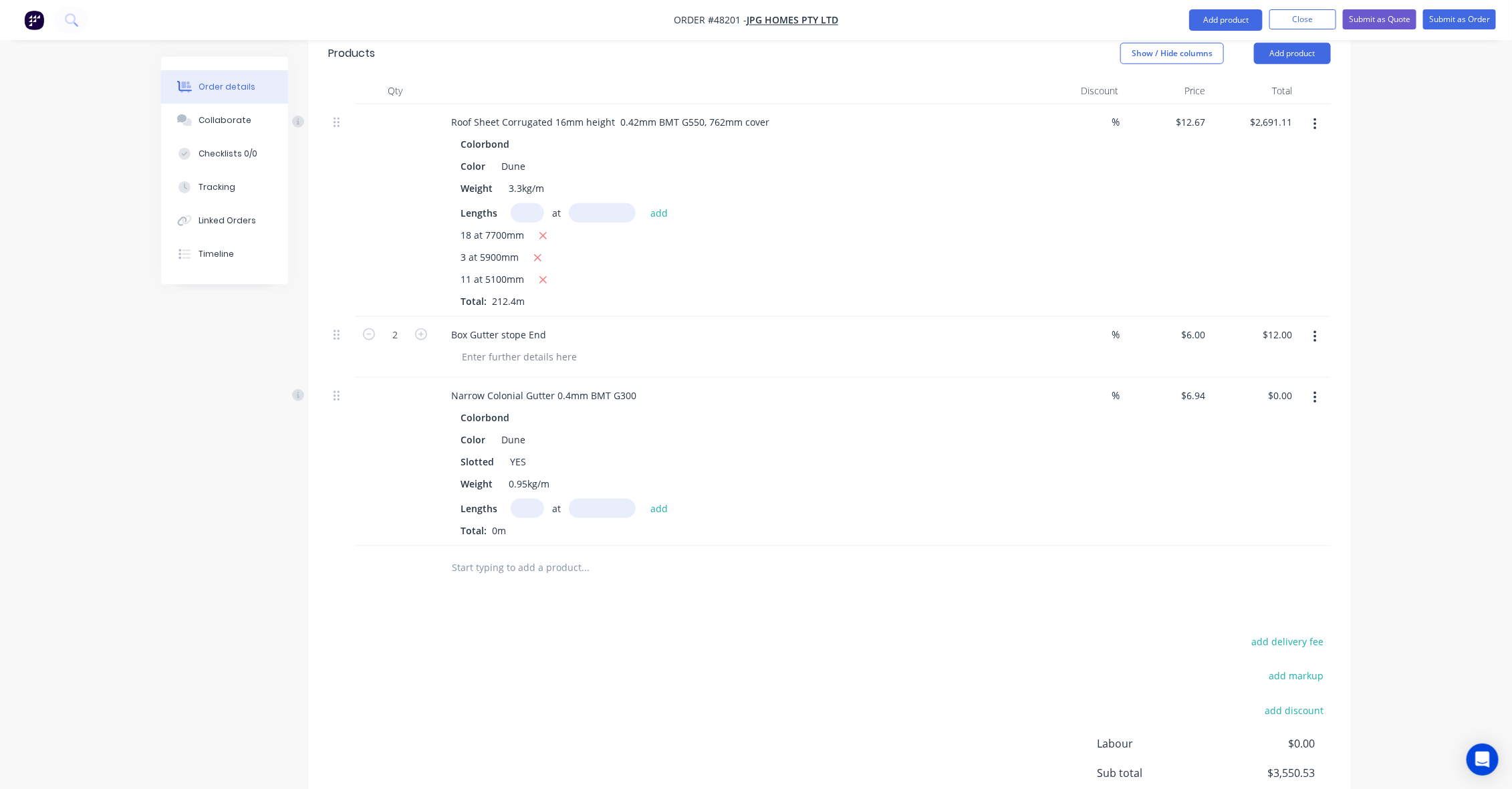
click at [513, 461] on div "Colorbond Color Dune Slotted YES Weight 0.95kg/m Lengths at add Total: 0m" at bounding box center [736, 472] width 591 height 130
click at [533, 498] on input "text" at bounding box center [527, 508] width 33 height 19
type input "2"
type input "4500"
click at [644, 498] on button "add" at bounding box center [659, 507] width 31 height 18
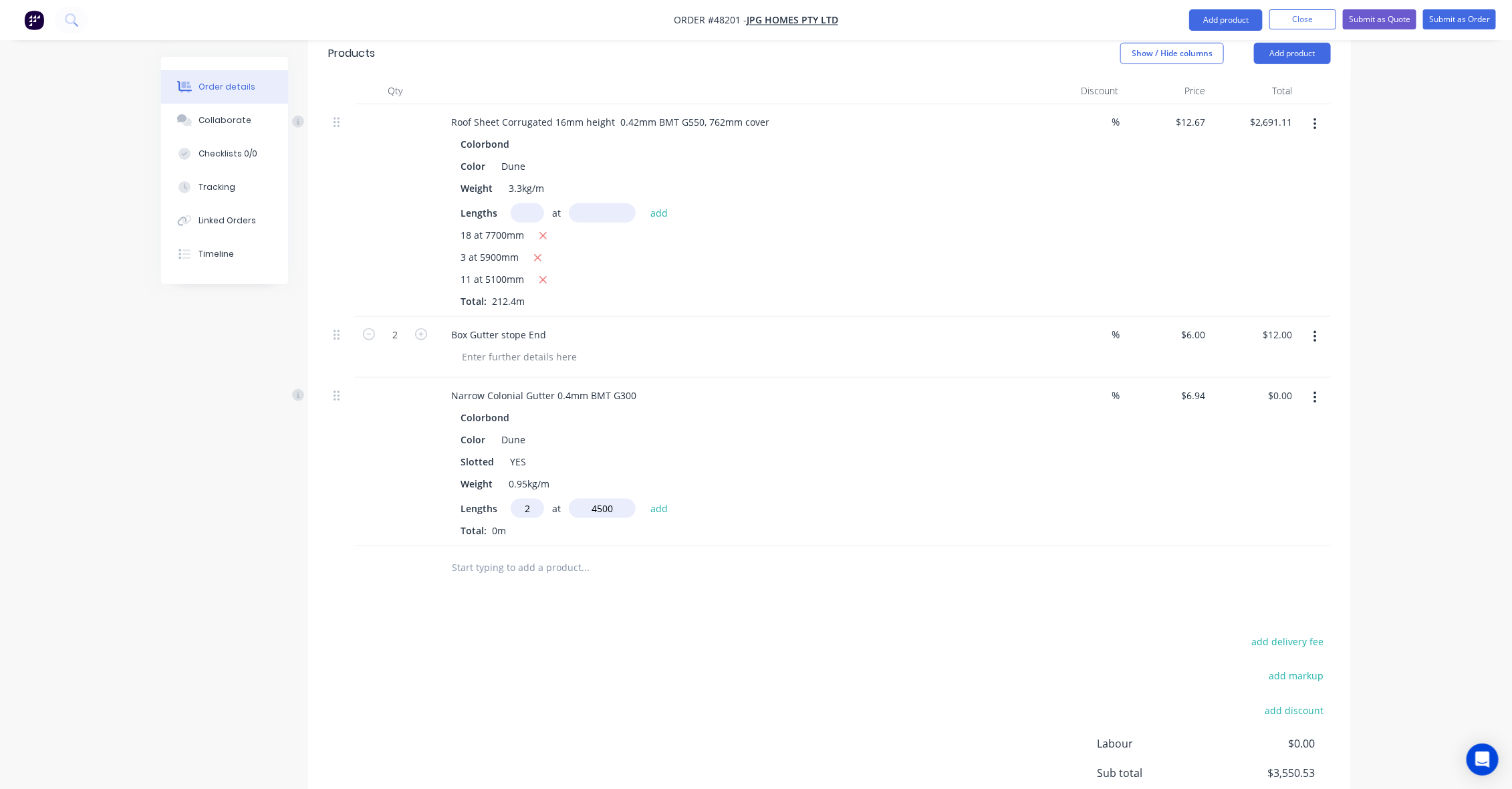
type input "$62.46"
type input "1"
type input "2400"
click at [644, 498] on button "add" at bounding box center [659, 507] width 31 height 18
type input "$79.12"
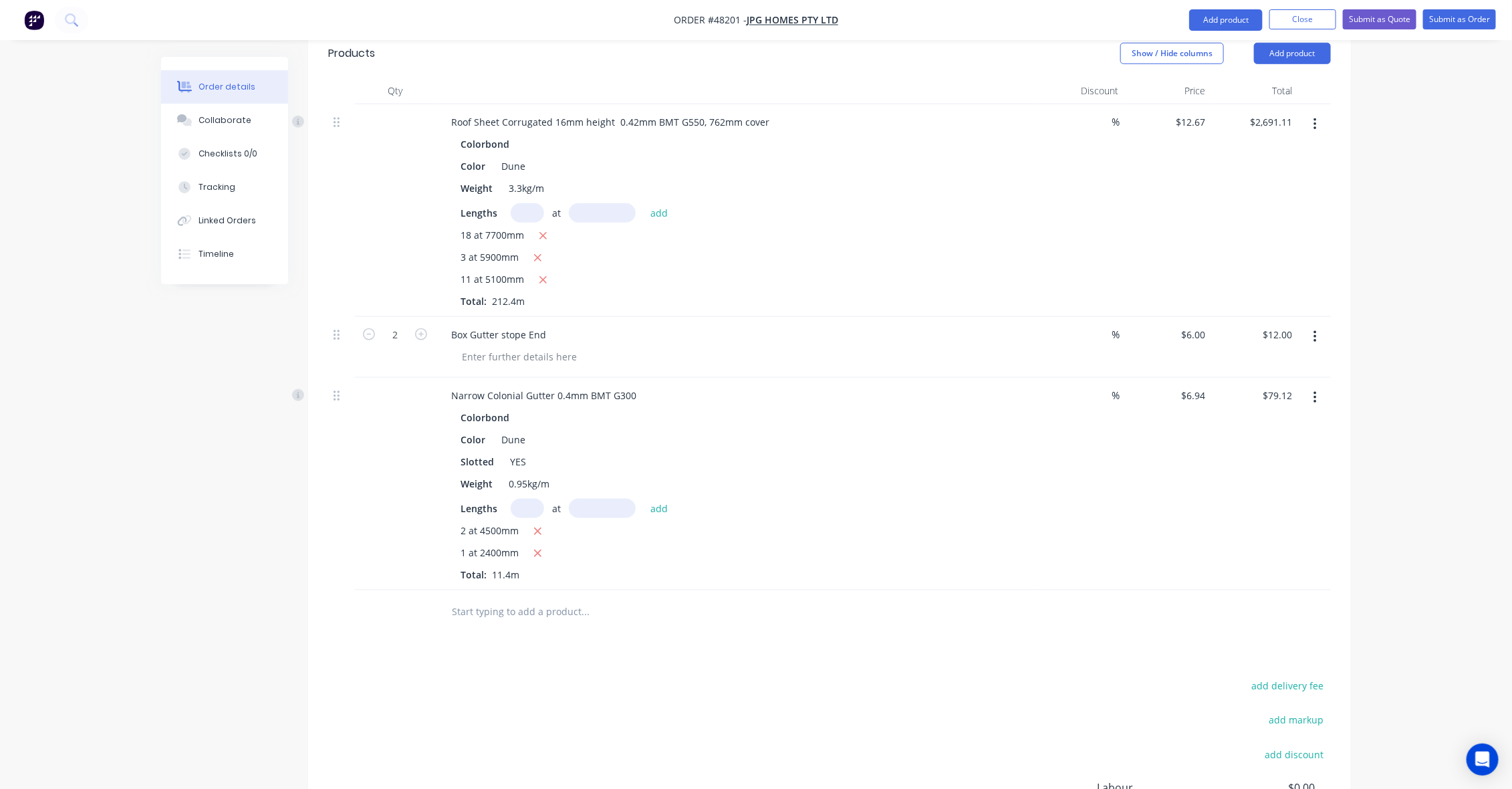
click at [959, 676] on div "add delivery fee add markup add discount Labour $0.00 Sub total $3,629.65 Tax $…" at bounding box center [829, 790] width 1002 height 228
drag, startPoint x: 1031, startPoint y: 605, endPoint x: 1194, endPoint y: 398, distance: 263.5
click at [1036, 600] on div "Drawings Add drawing 0.55 Colorbond Dune Girth 870 1 Plus 1 left and Right Stop…" at bounding box center [829, 334] width 1043 height 1182
click at [1226, 18] on button "Add product" at bounding box center [1226, 20] width 74 height 21
click at [1230, 52] on div "Product catalogue" at bounding box center [1199, 54] width 103 height 19
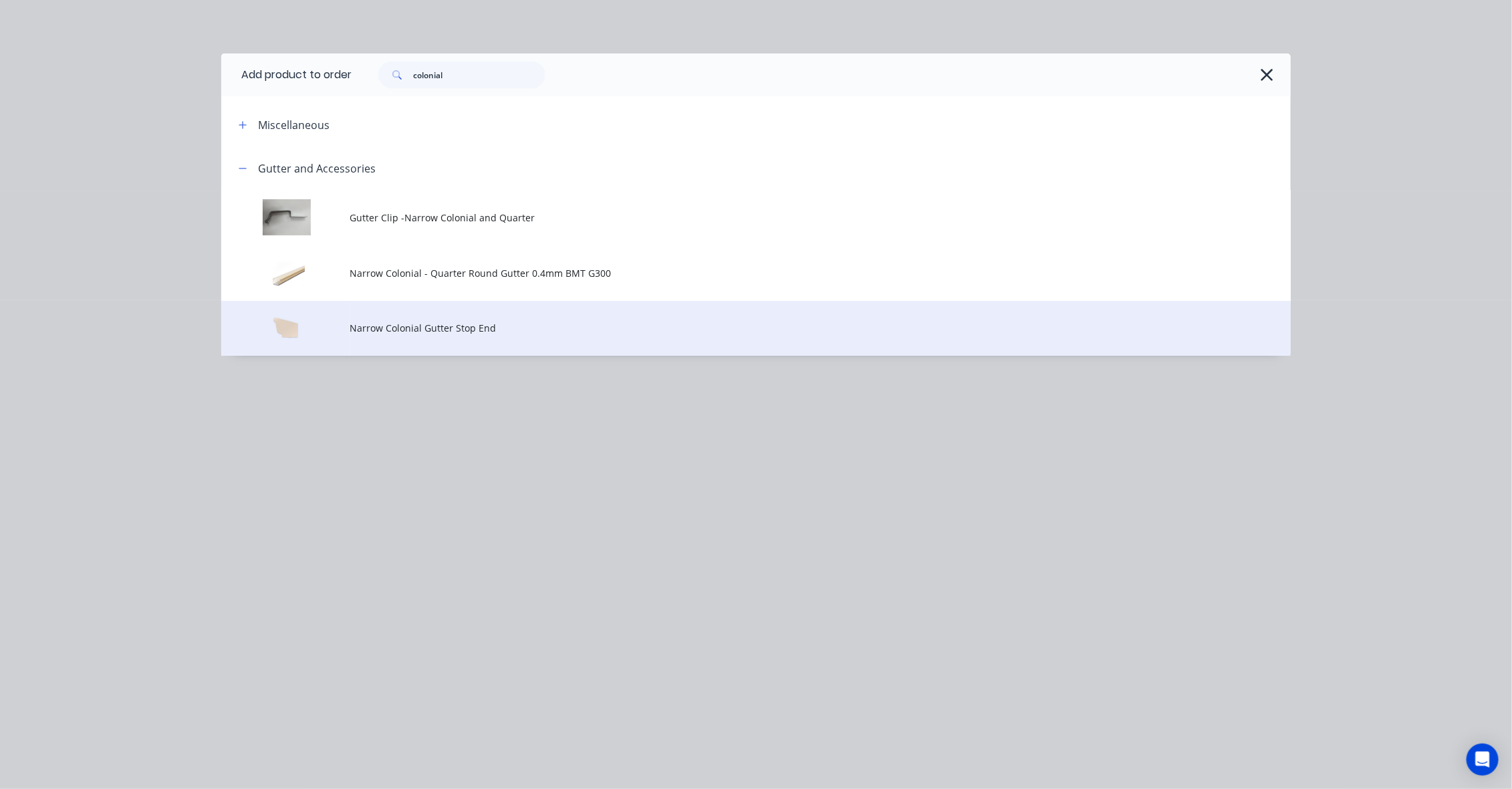
click at [451, 340] on td "Narrow Colonial Gutter Stop End" at bounding box center [820, 328] width 941 height 55
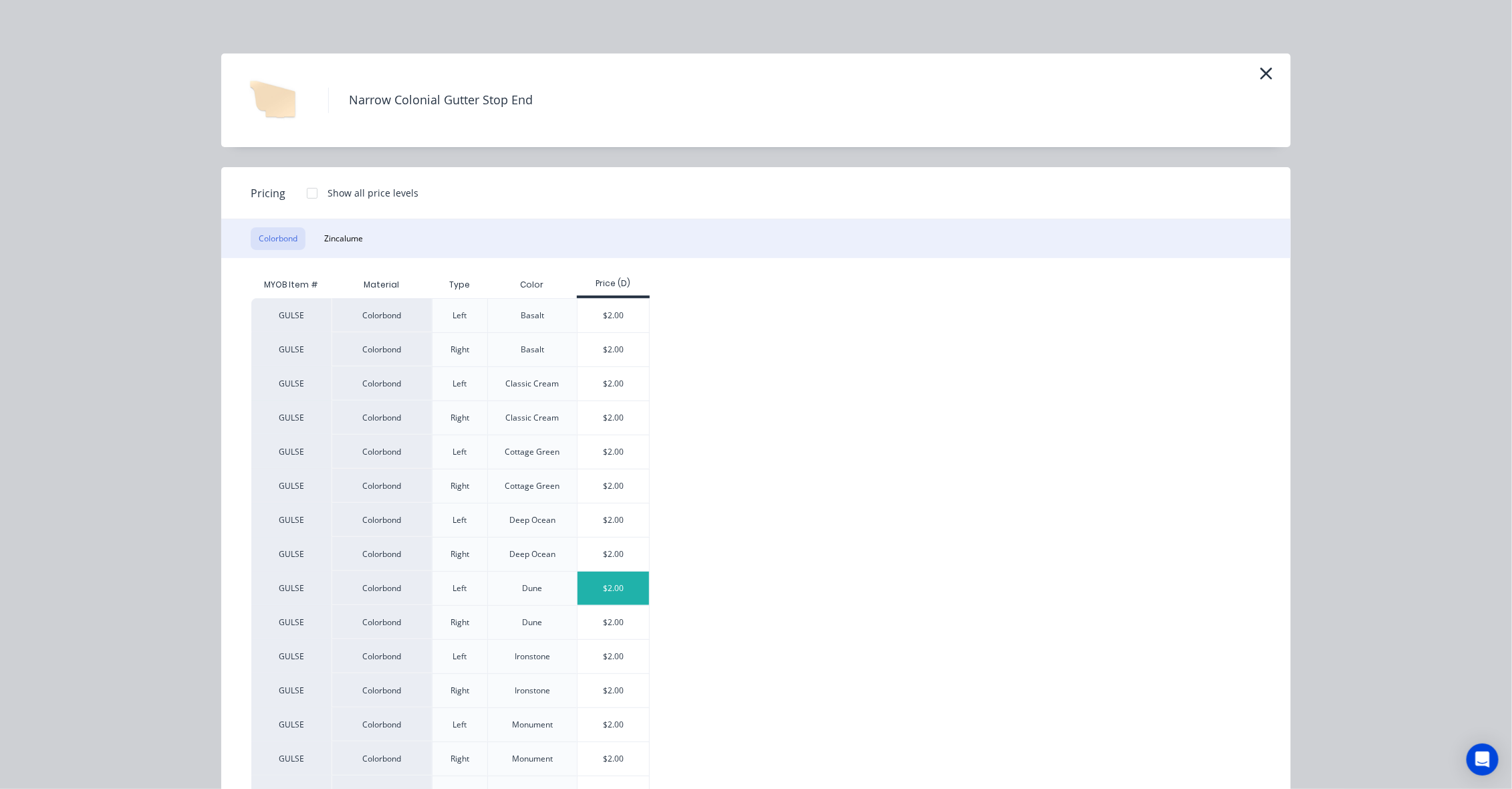
click at [615, 591] on div "$2.00" at bounding box center [613, 588] width 72 height 33
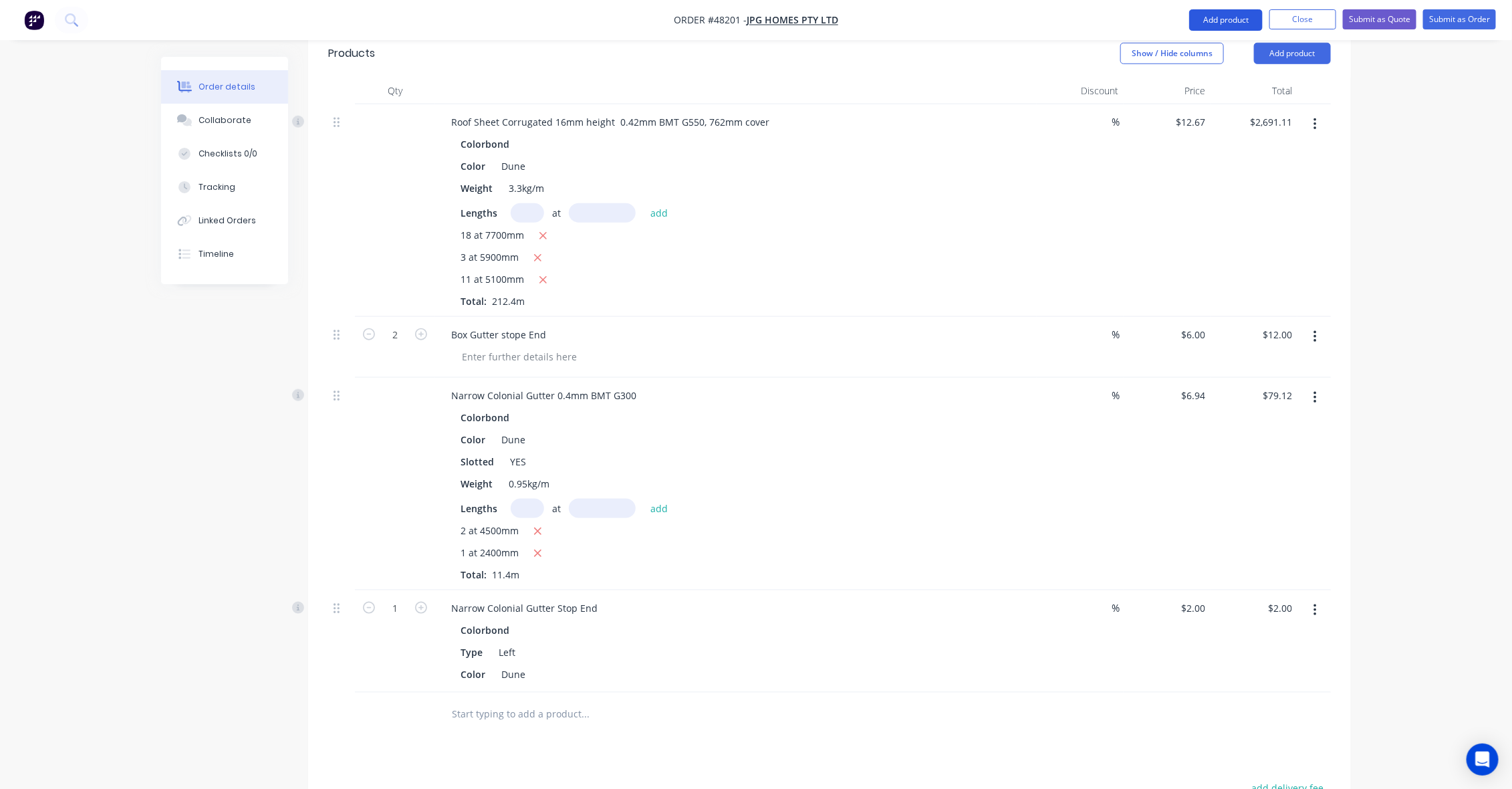
click at [1221, 21] on button "Add product" at bounding box center [1226, 20] width 74 height 21
click at [1215, 53] on div "Product catalogue" at bounding box center [1199, 54] width 103 height 19
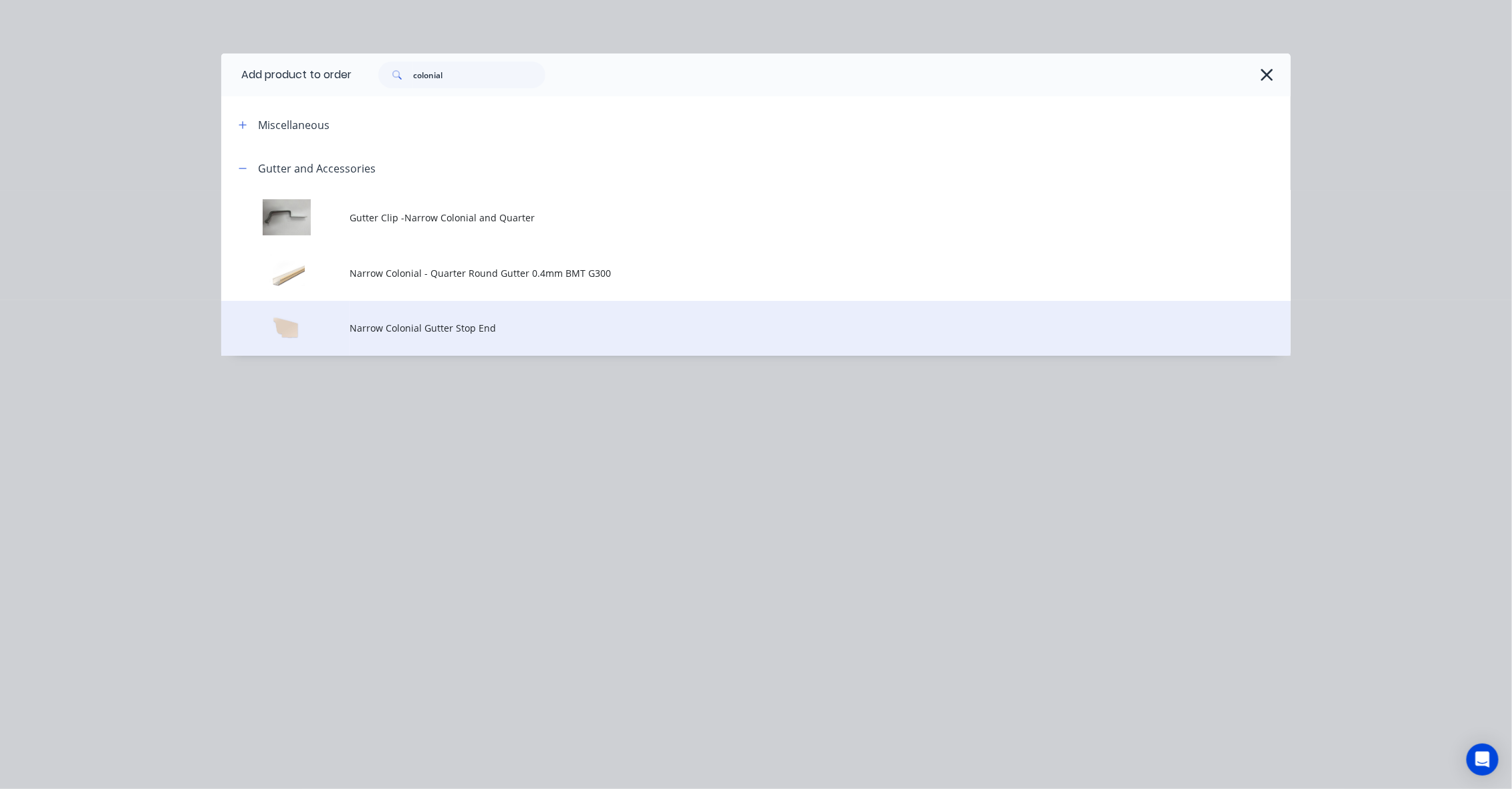
click at [390, 337] on td "Narrow Colonial Gutter Stop End" at bounding box center [820, 328] width 941 height 55
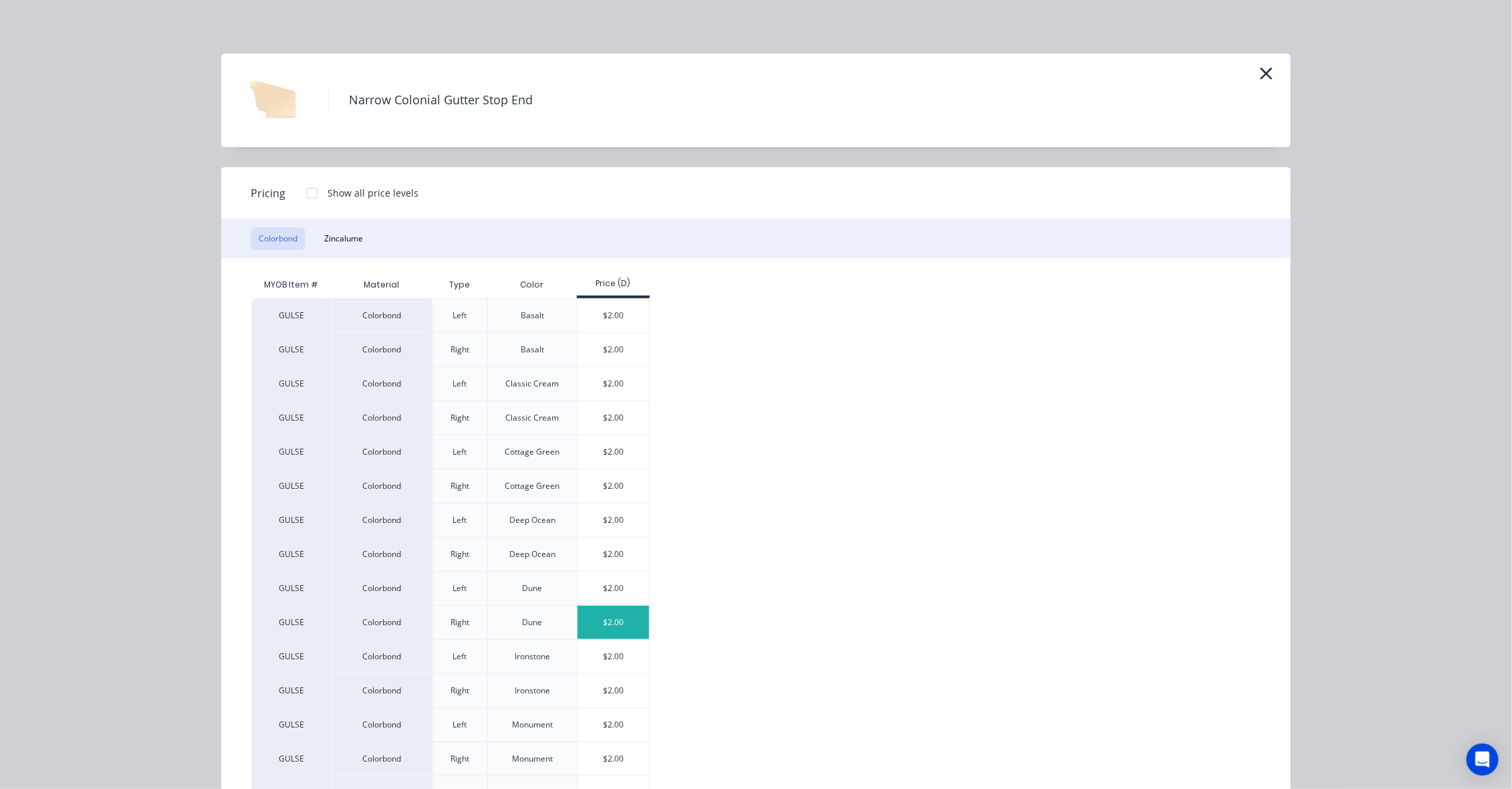
click at [612, 619] on div "$2.00" at bounding box center [613, 622] width 72 height 33
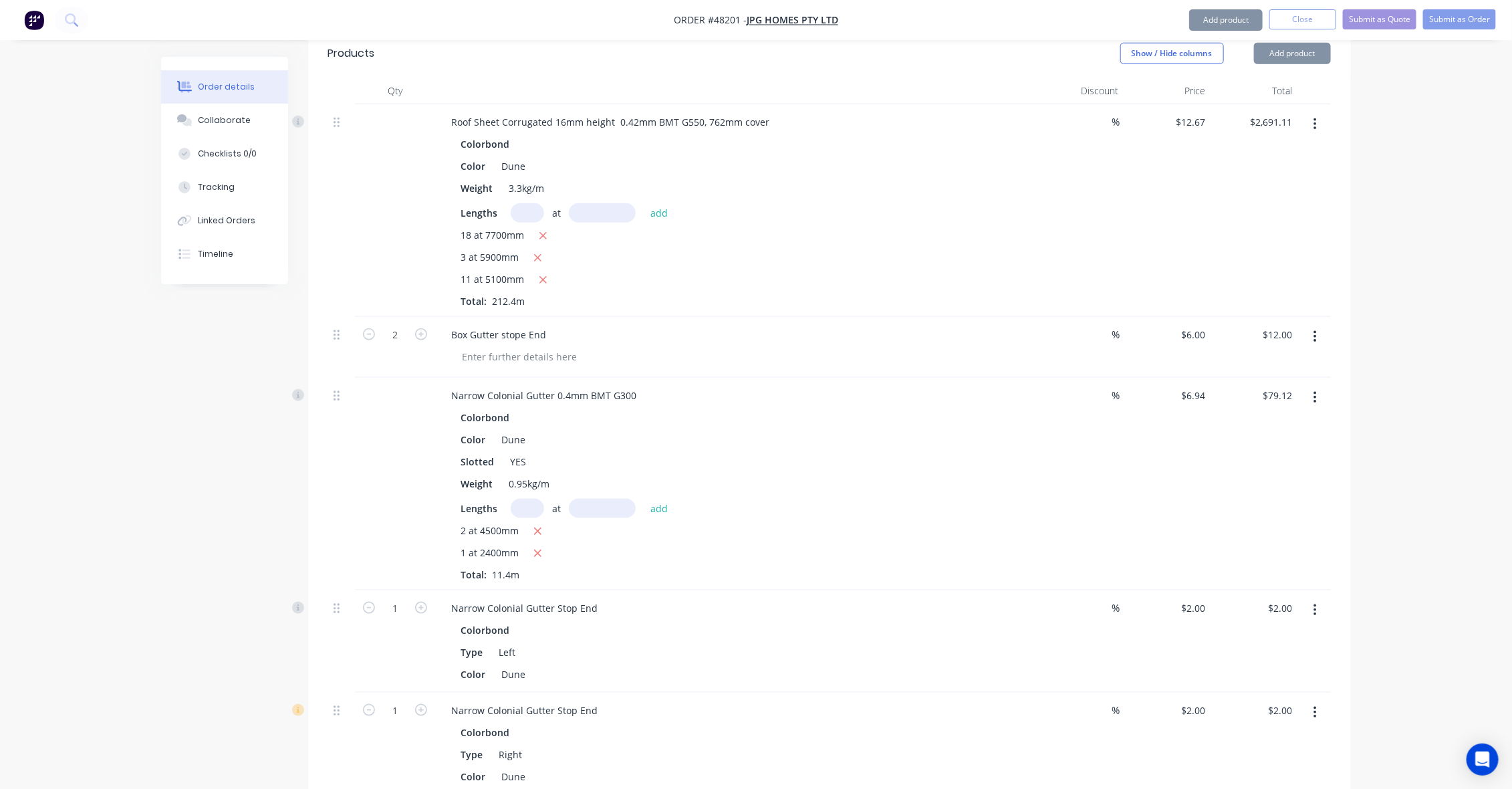
scroll to position [752, 0]
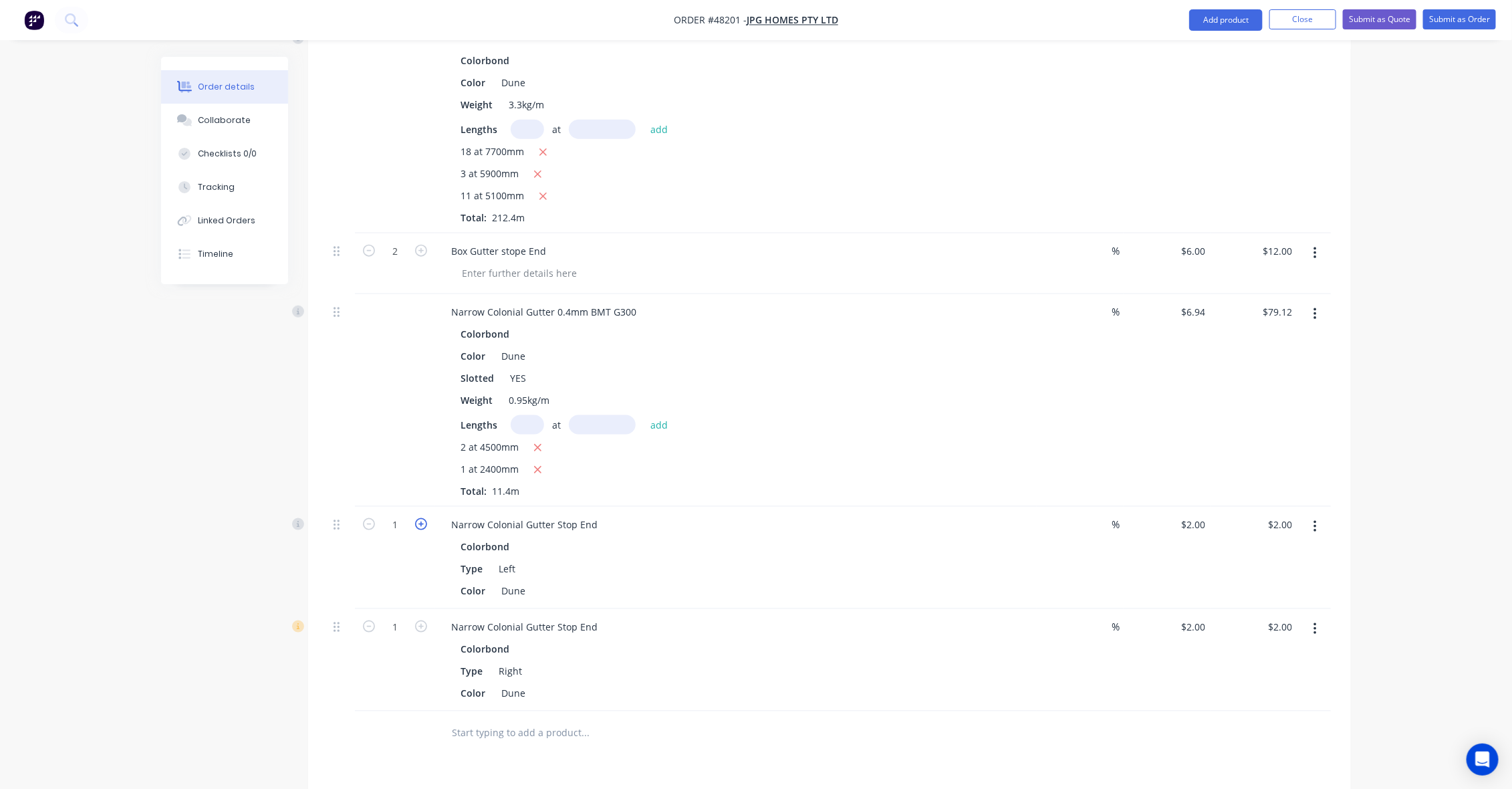
click at [422, 518] on icon "button" at bounding box center [421, 524] width 12 height 12
type input "2"
type input "$4.00"
click at [423, 620] on icon "button" at bounding box center [421, 626] width 12 height 12
type input "2"
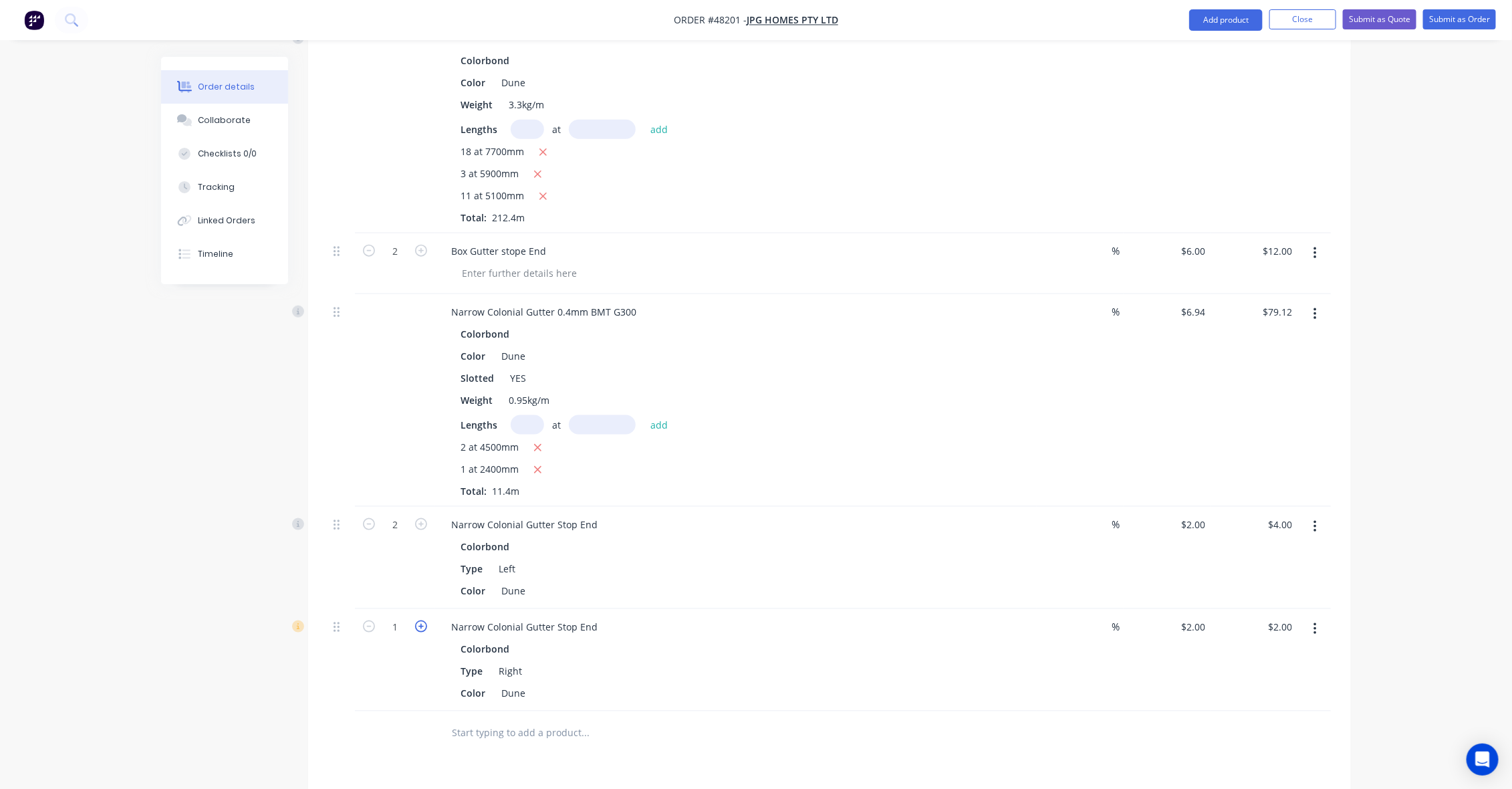
type input "$4.00"
click at [883, 720] on div at bounding box center [676, 733] width 471 height 27
click at [931, 661] on div "Type Right" at bounding box center [733, 671] width 556 height 19
click at [931, 639] on div "Colorbond Type Right Color Dune" at bounding box center [736, 671] width 591 height 64
drag, startPoint x: 1219, startPoint y: 28, endPoint x: 1219, endPoint y: 18, distance: 10.0
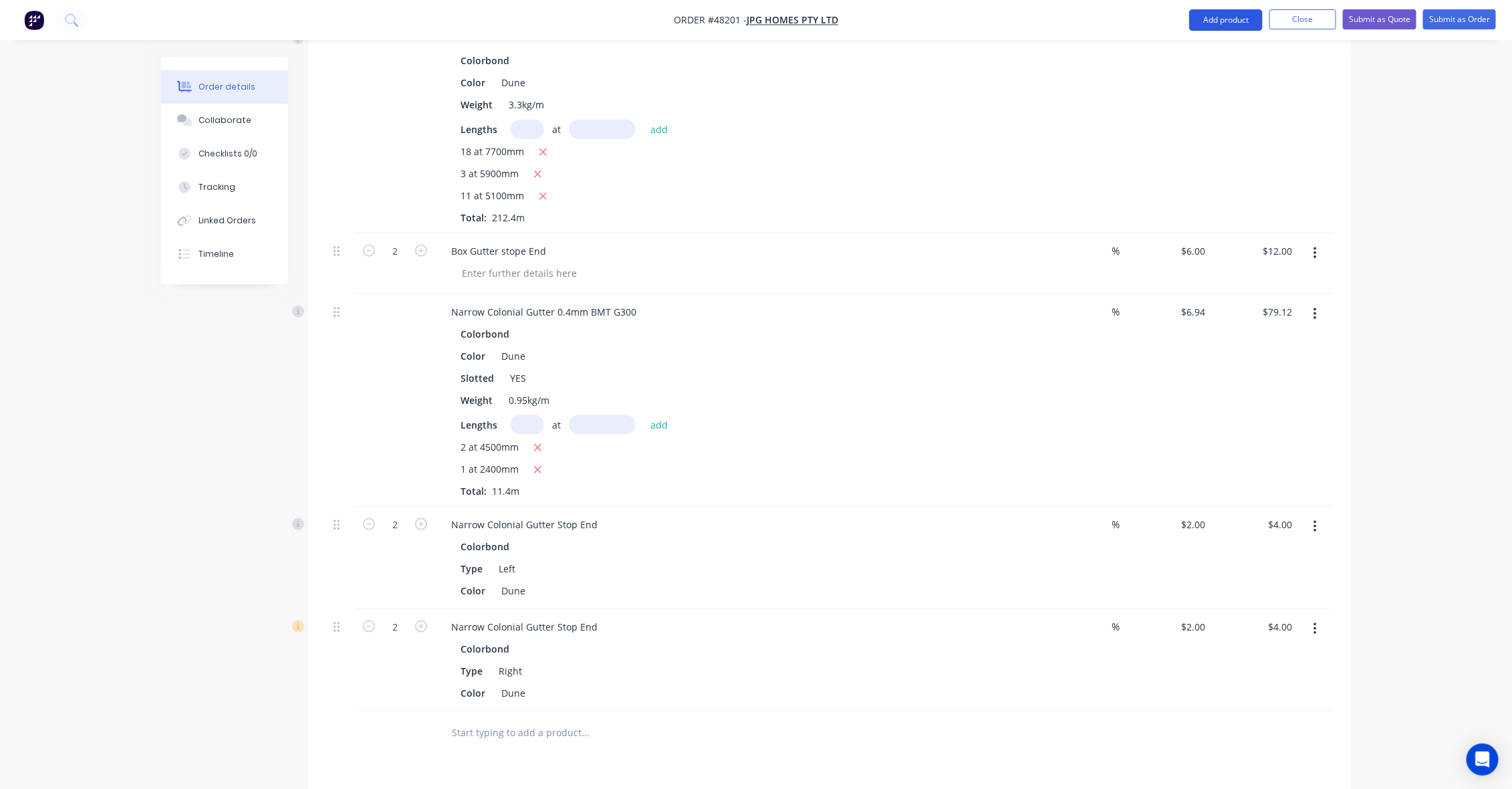
click at [1219, 18] on button "Add product" at bounding box center [1226, 20] width 74 height 21
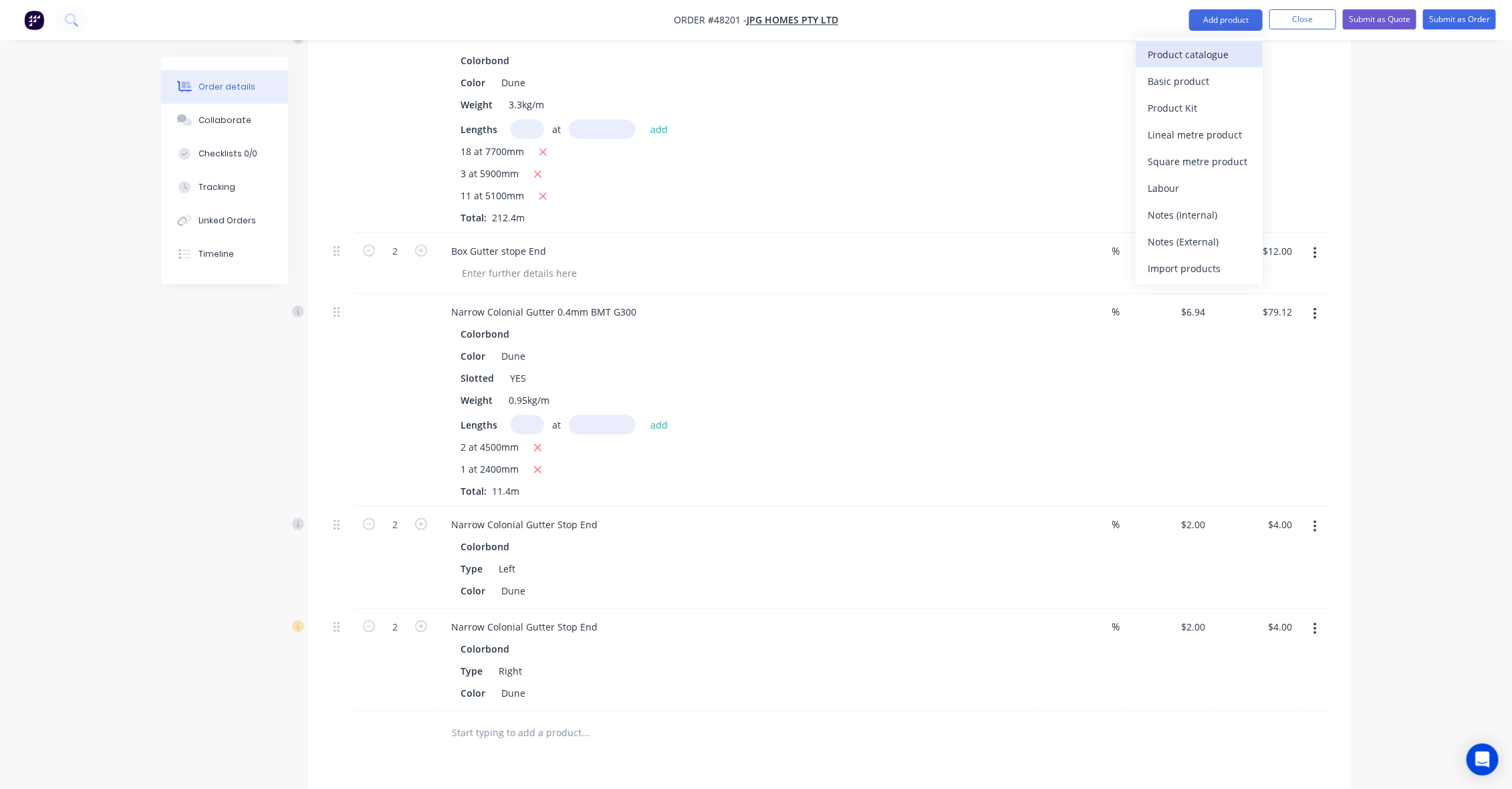
click at [1214, 60] on div "Product catalogue" at bounding box center [1199, 54] width 103 height 19
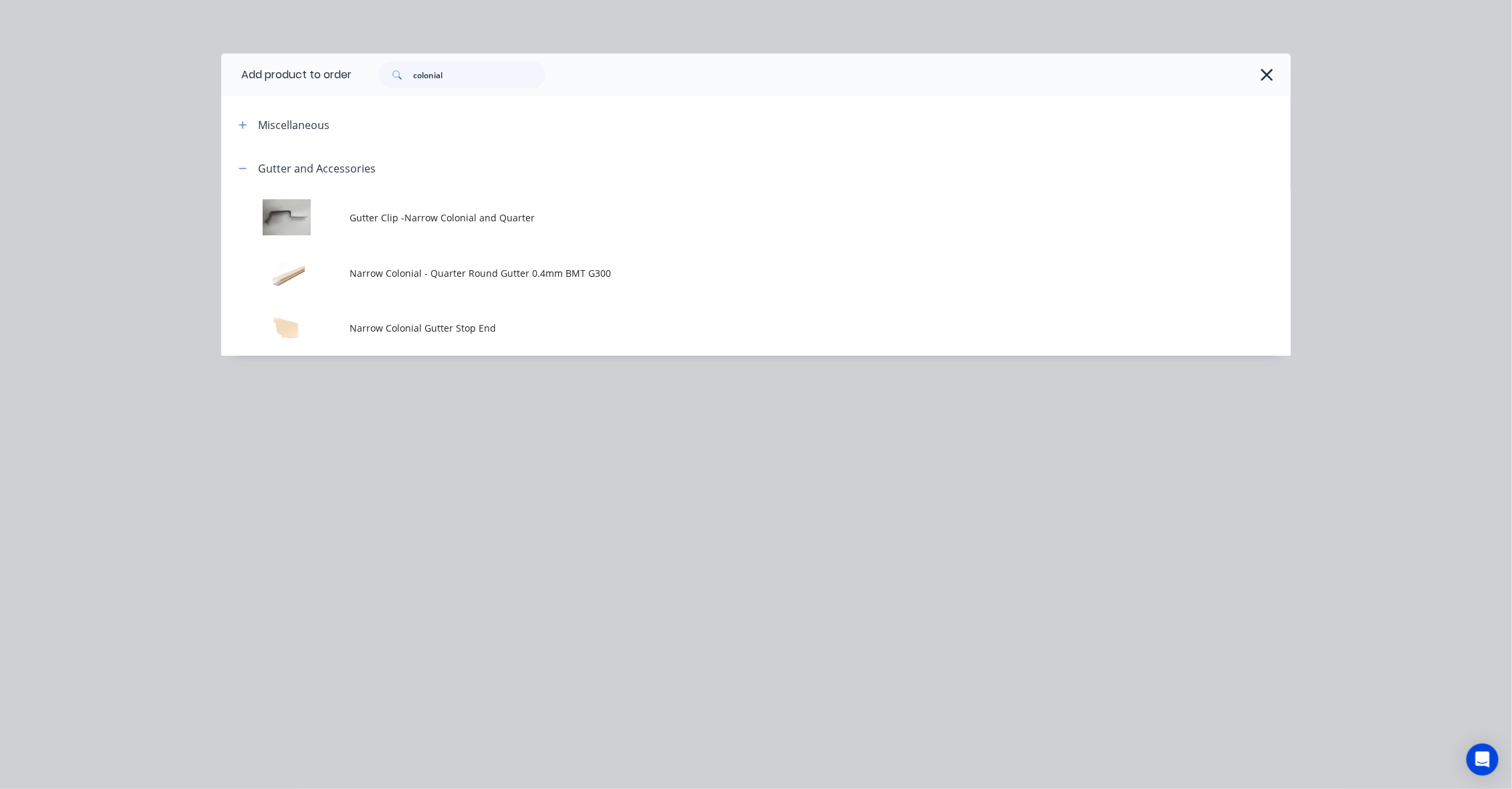
click at [543, 62] on div "colonial" at bounding box center [462, 75] width 167 height 27
drag, startPoint x: 543, startPoint y: 62, endPoint x: 435, endPoint y: 90, distance: 111.6
click at [539, 65] on div "colonial" at bounding box center [462, 75] width 167 height 27
click at [449, 74] on input "colonial" at bounding box center [479, 75] width 133 height 27
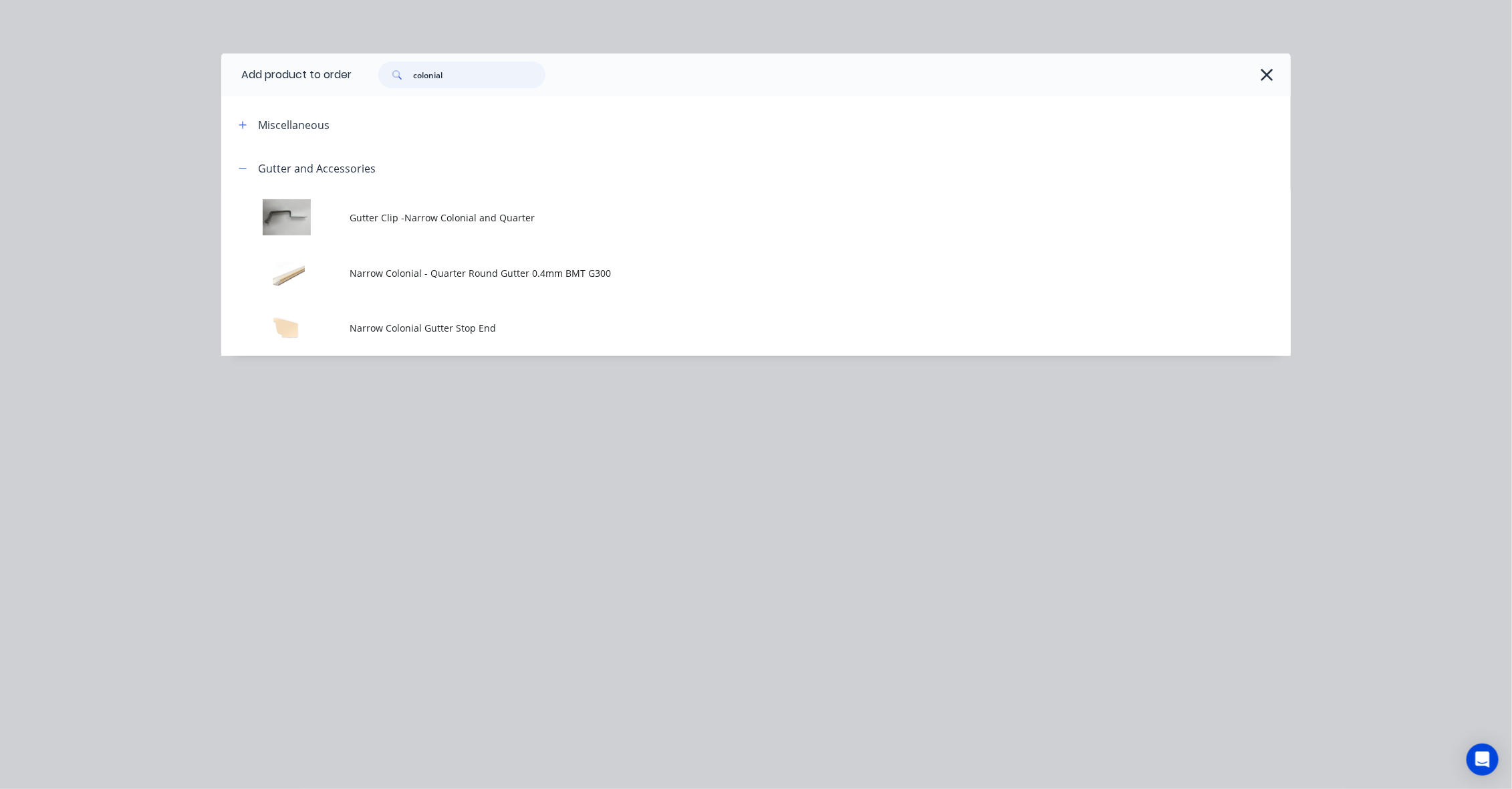
click at [449, 74] on input "colonial" at bounding box center [479, 75] width 133 height 27
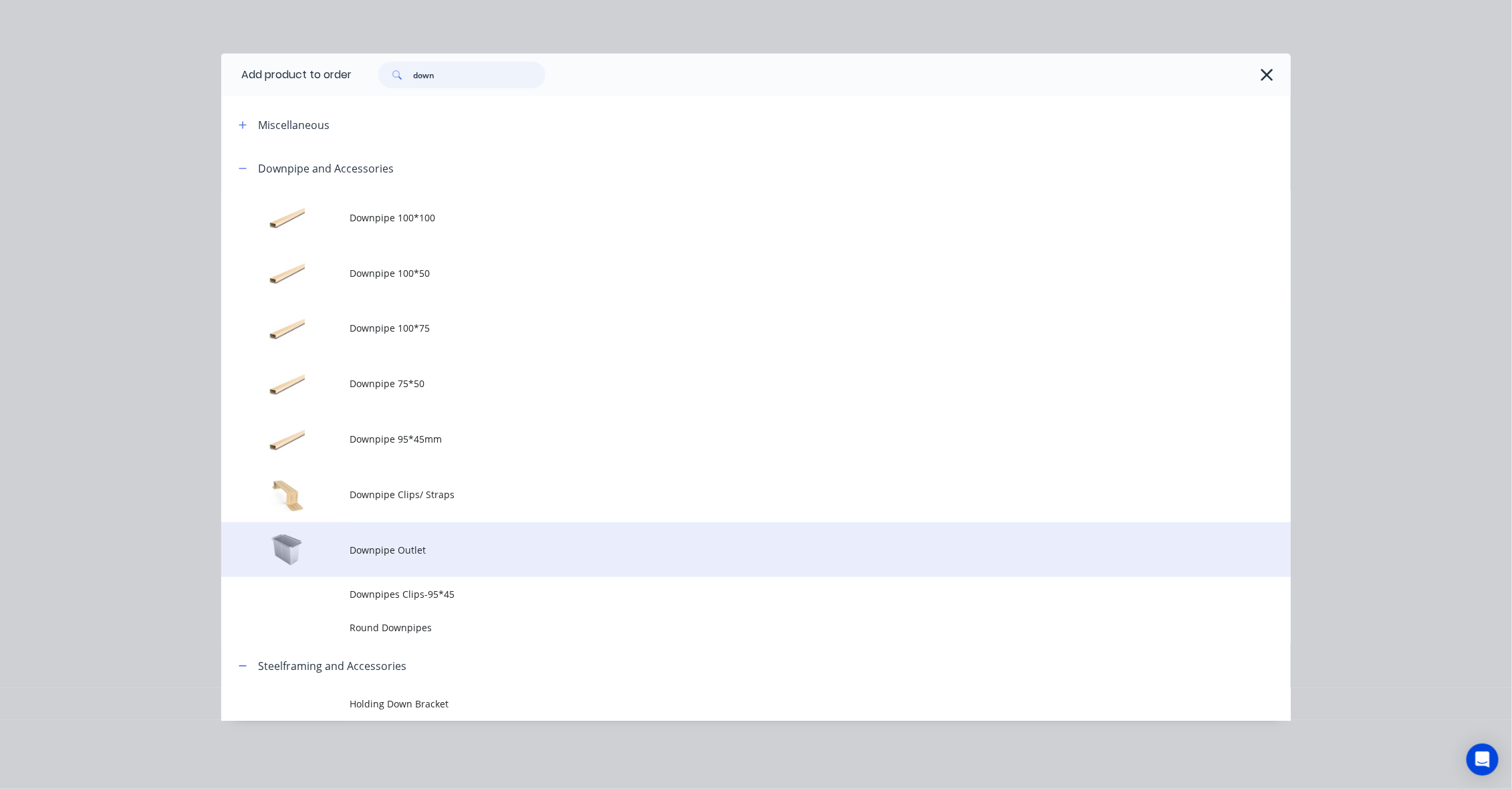
type input "down"
click at [459, 552] on span "Downpipe Outlet" at bounding box center [726, 550] width 753 height 14
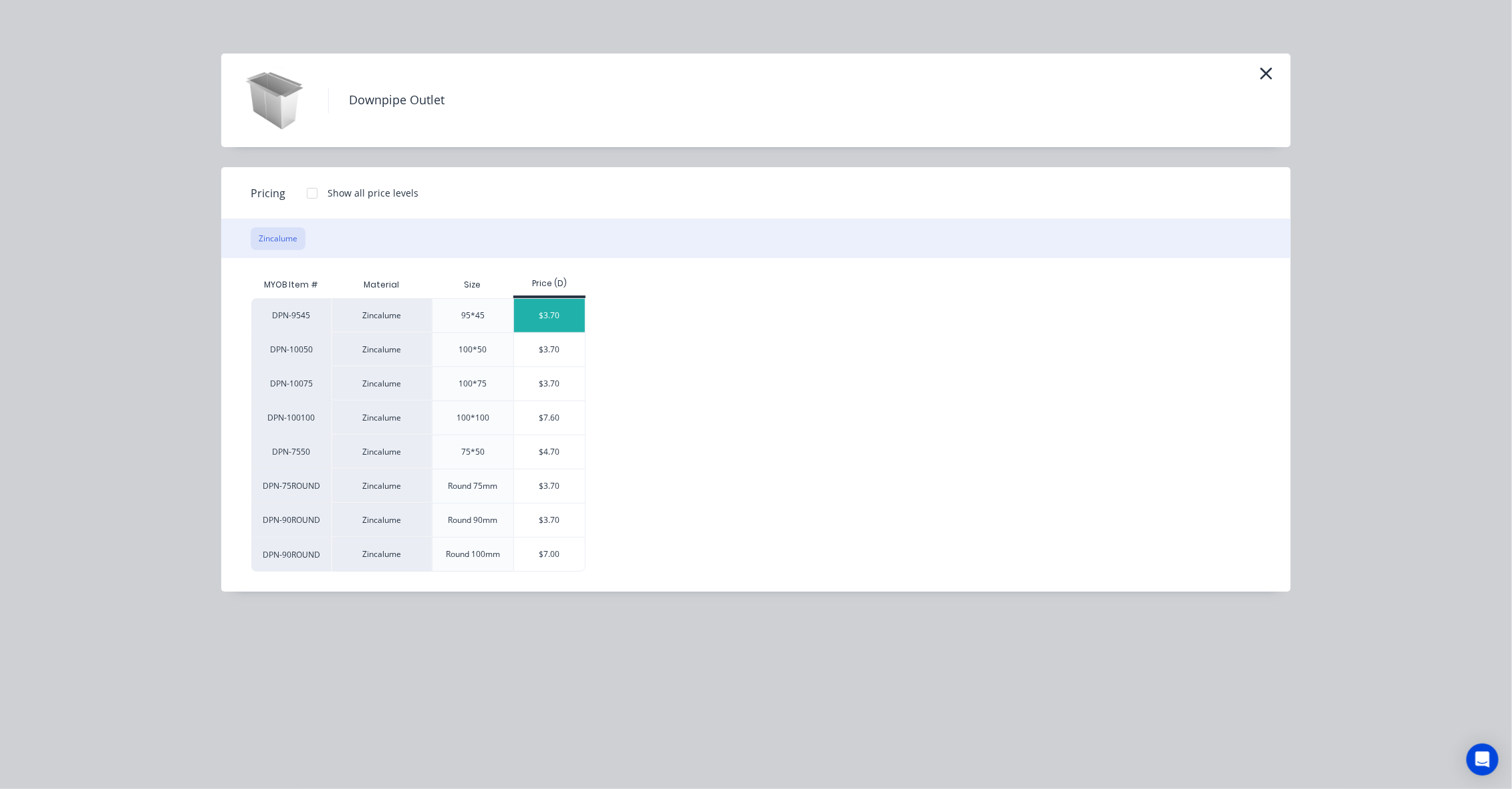
click at [576, 318] on div "$3.70" at bounding box center [549, 315] width 72 height 33
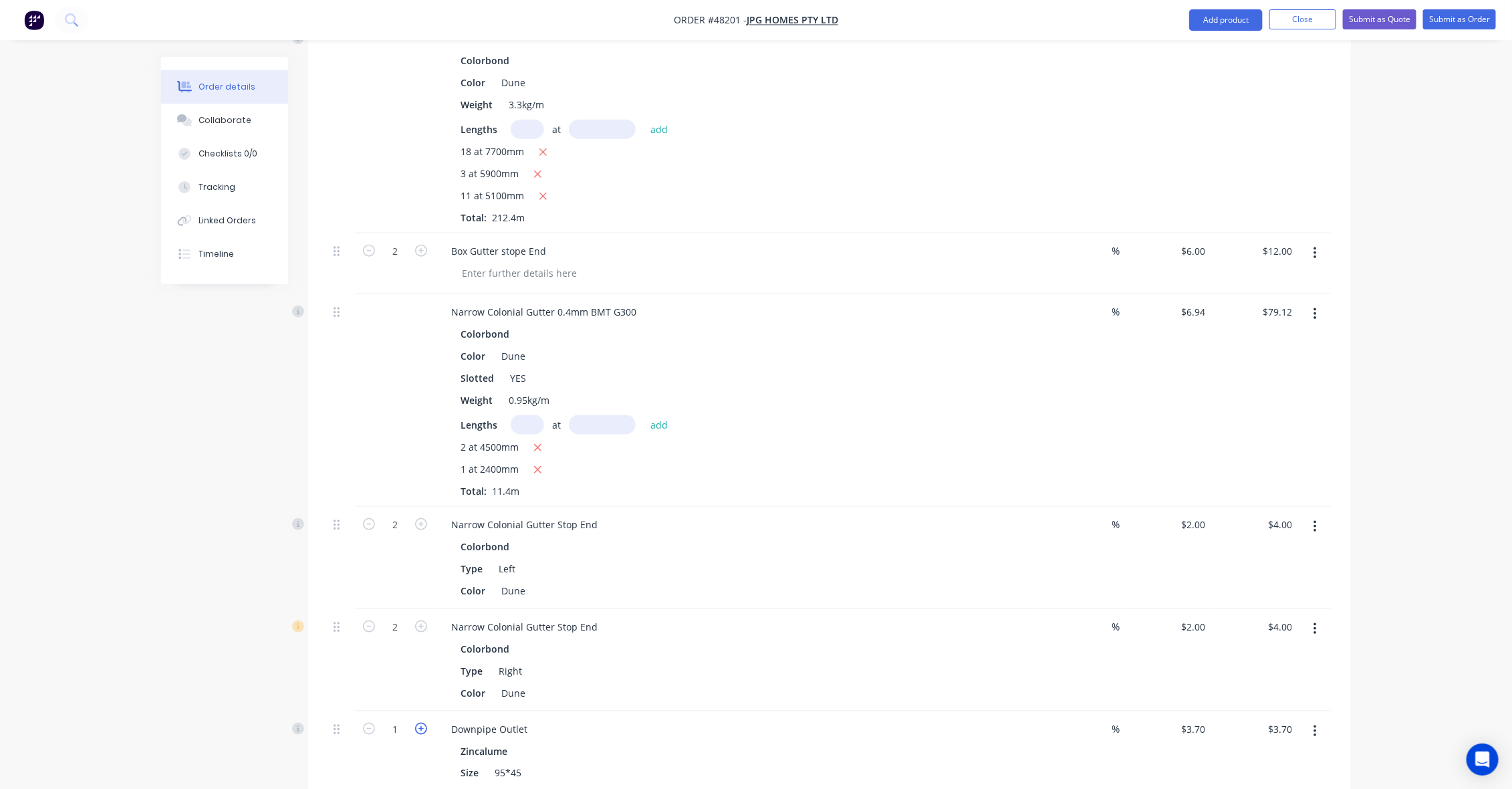
click at [421, 722] on icon "button" at bounding box center [421, 728] width 12 height 12
type input "2"
type input "$7.40"
click at [421, 722] on icon "button" at bounding box center [421, 728] width 12 height 12
type input "3"
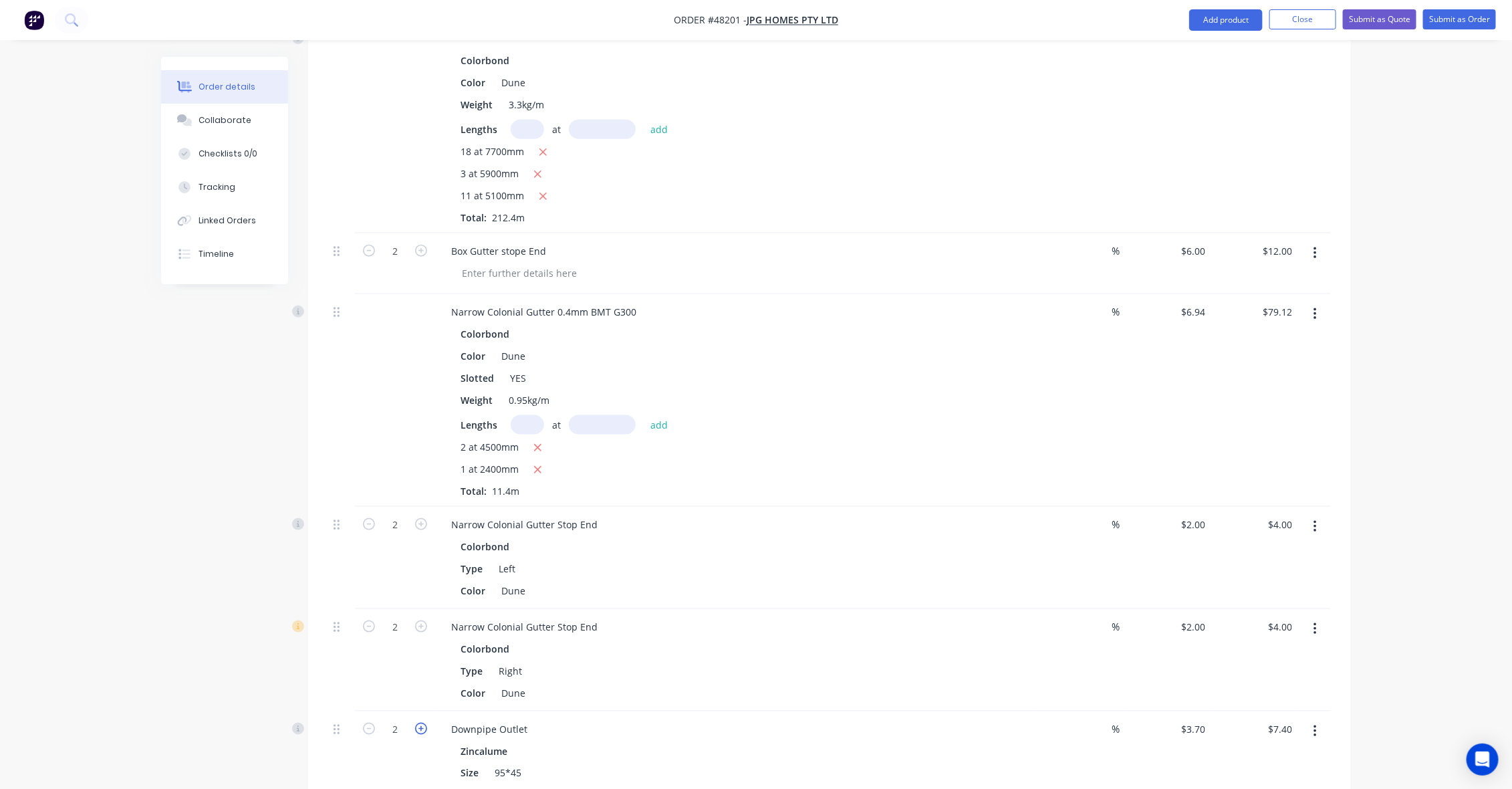
type input "$11.10"
click at [421, 722] on icon "button" at bounding box center [421, 728] width 12 height 12
type input "4"
type input "$14.80"
click at [421, 722] on icon "button" at bounding box center [421, 728] width 12 height 12
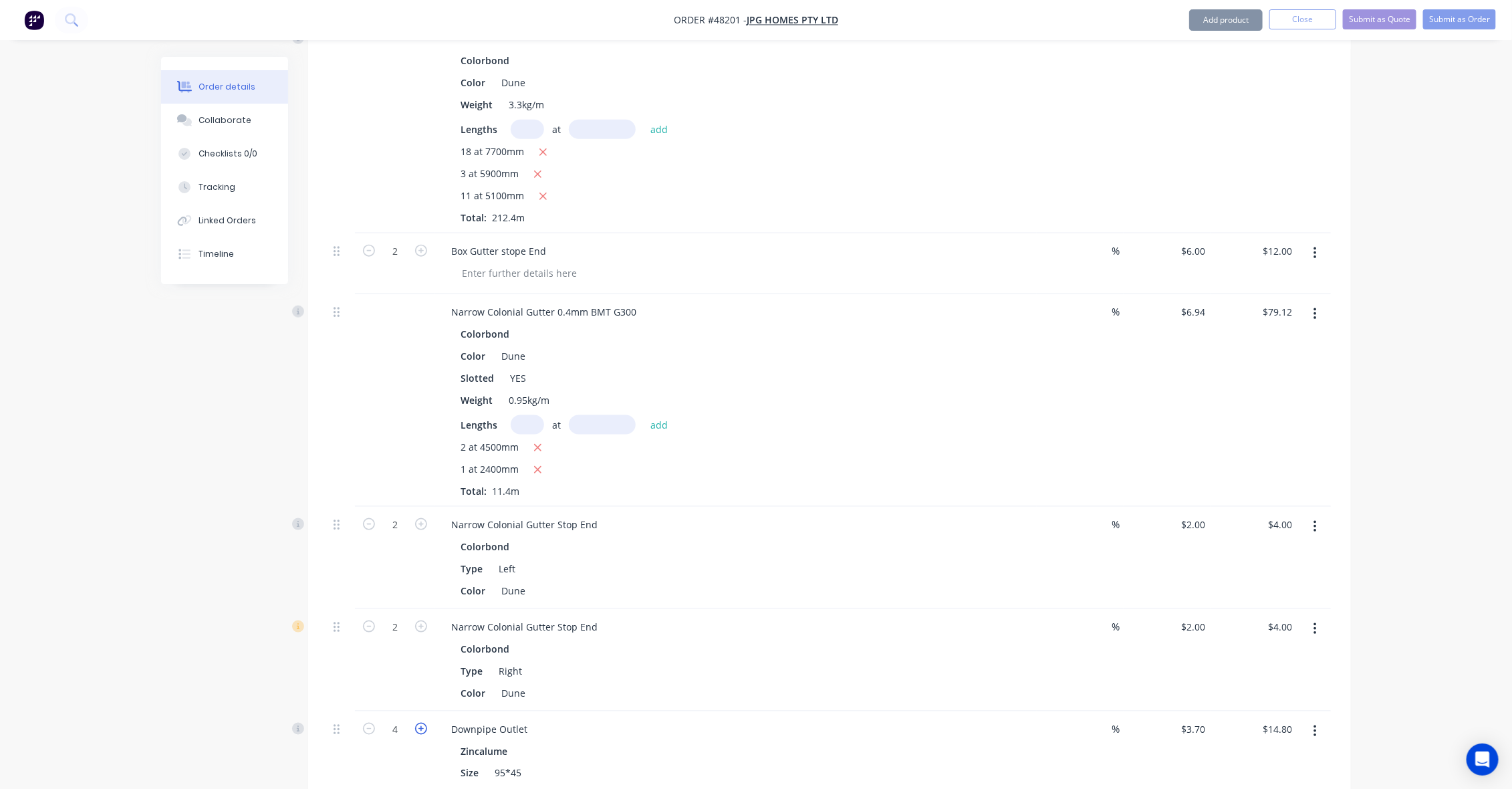
type input "5"
type input "$18.50"
click at [421, 722] on icon "button" at bounding box center [421, 728] width 12 height 12
type input "6"
type input "$22.20"
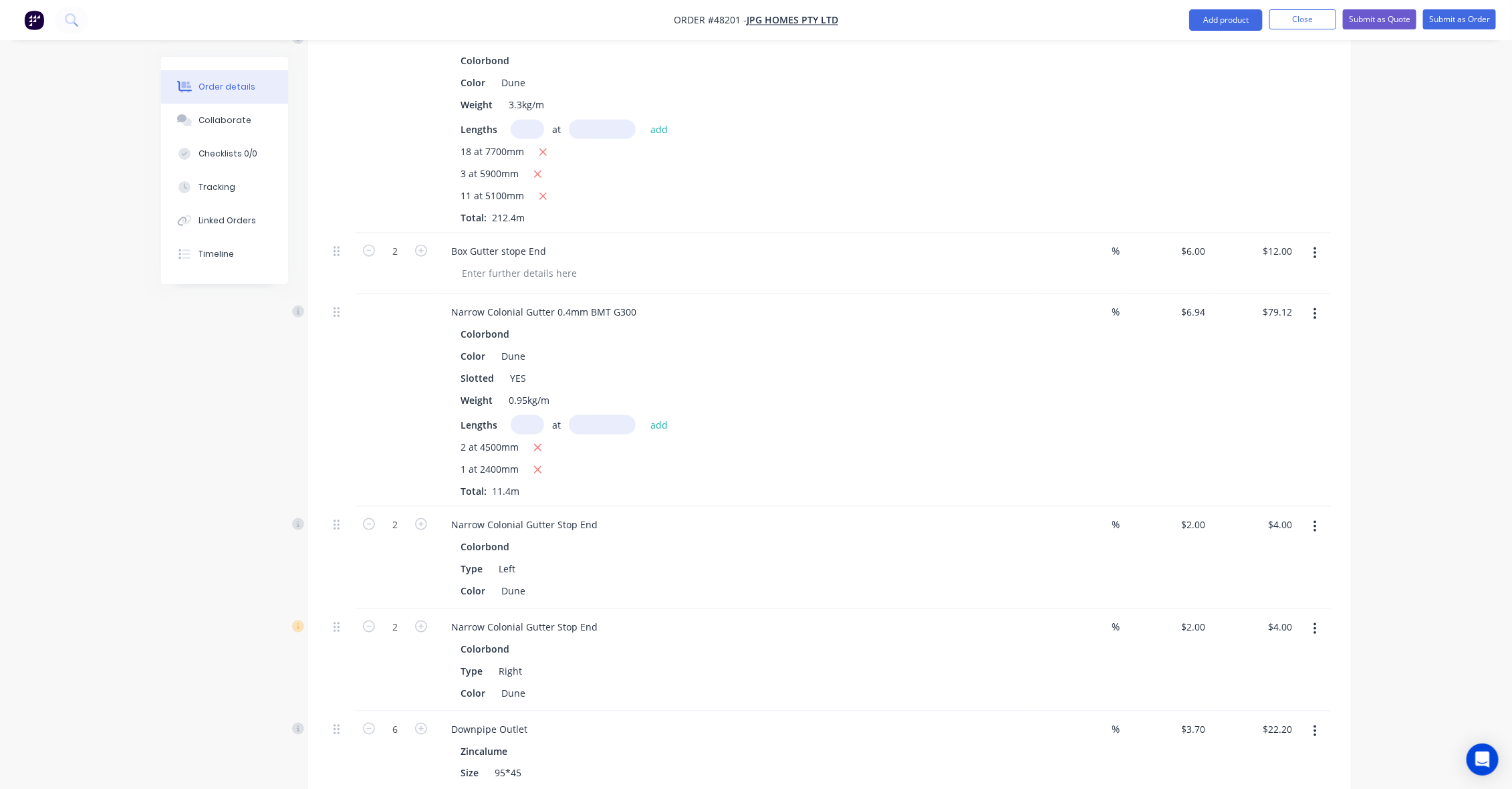
click at [1077, 727] on div "%" at bounding box center [1080, 751] width 87 height 80
click at [1220, 17] on button "Add product" at bounding box center [1226, 20] width 74 height 21
click at [1215, 52] on div "Product catalogue" at bounding box center [1199, 54] width 103 height 19
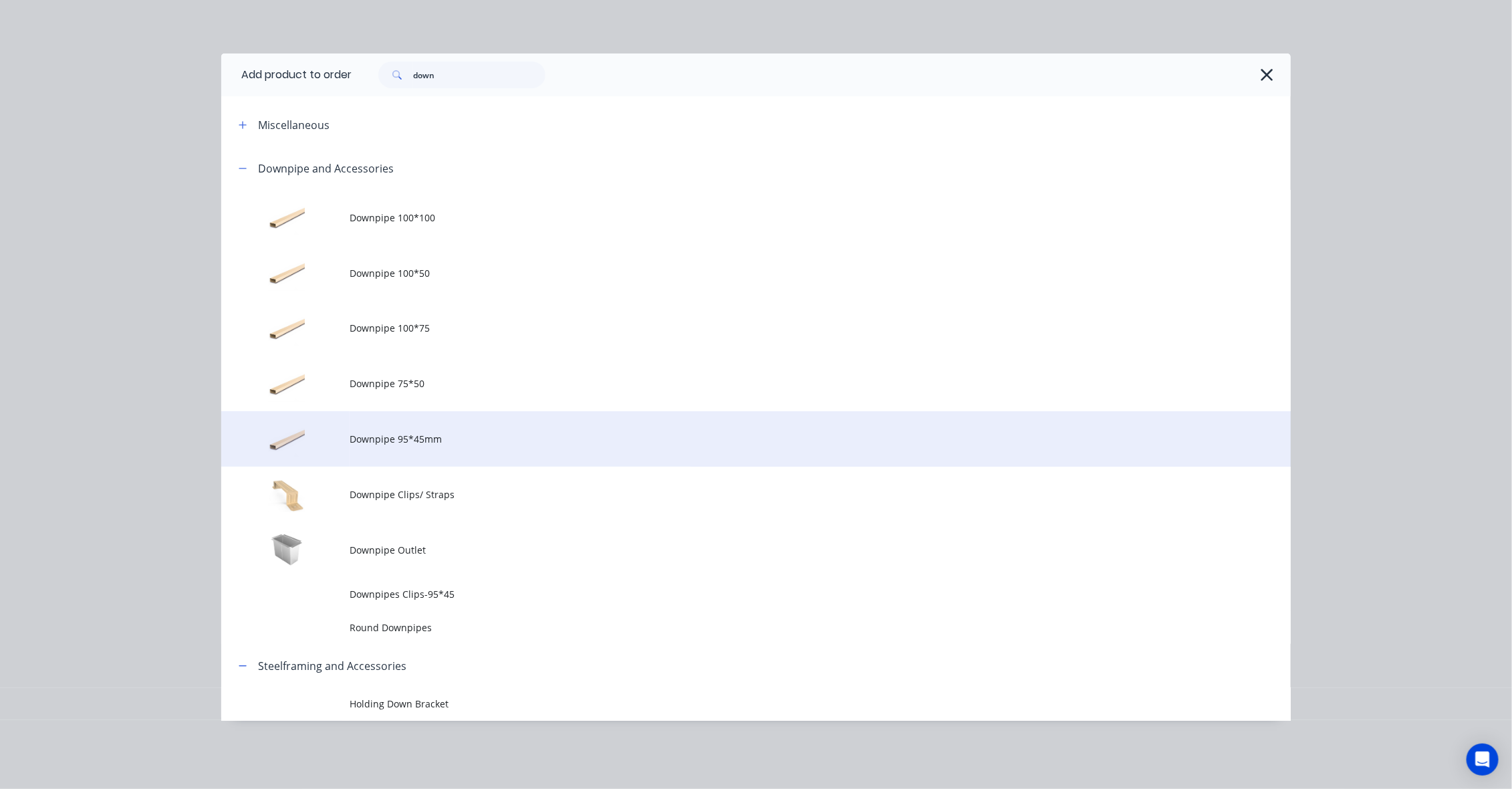
click at [431, 439] on span "Downpipe 95*45mm" at bounding box center [726, 439] width 753 height 14
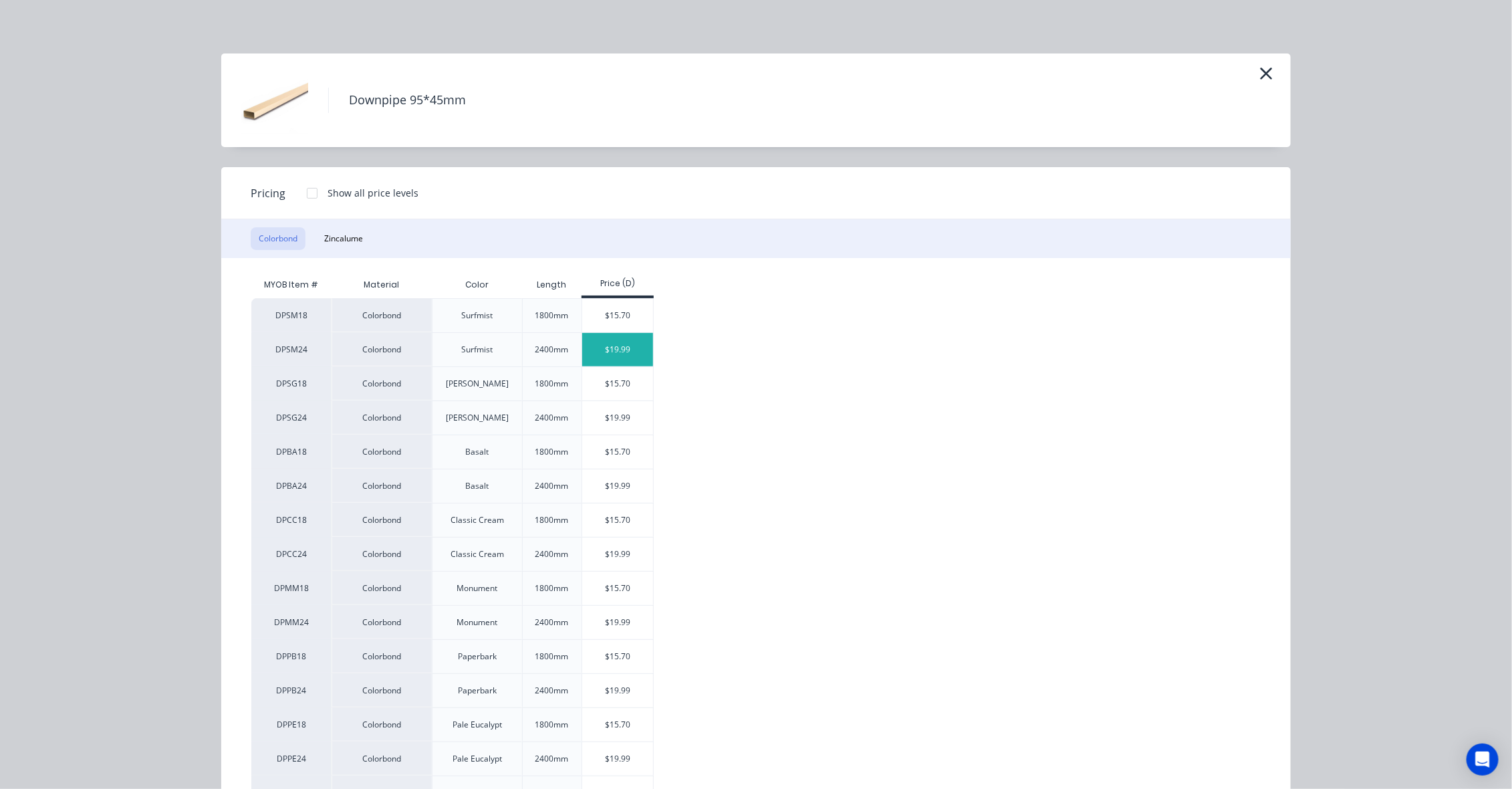
click at [624, 345] on div "$19.99" at bounding box center [617, 349] width 72 height 33
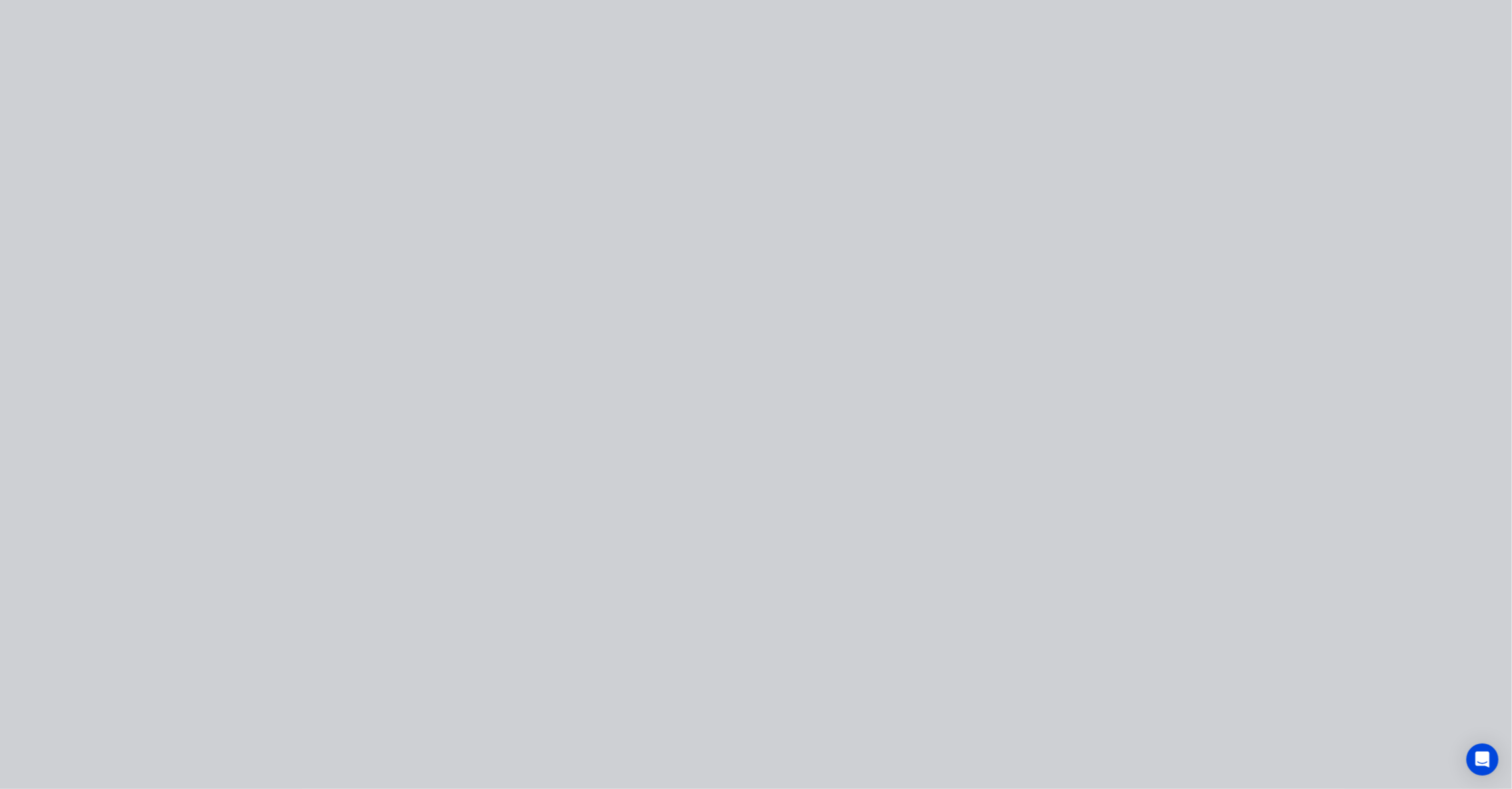
type input "$19.99"
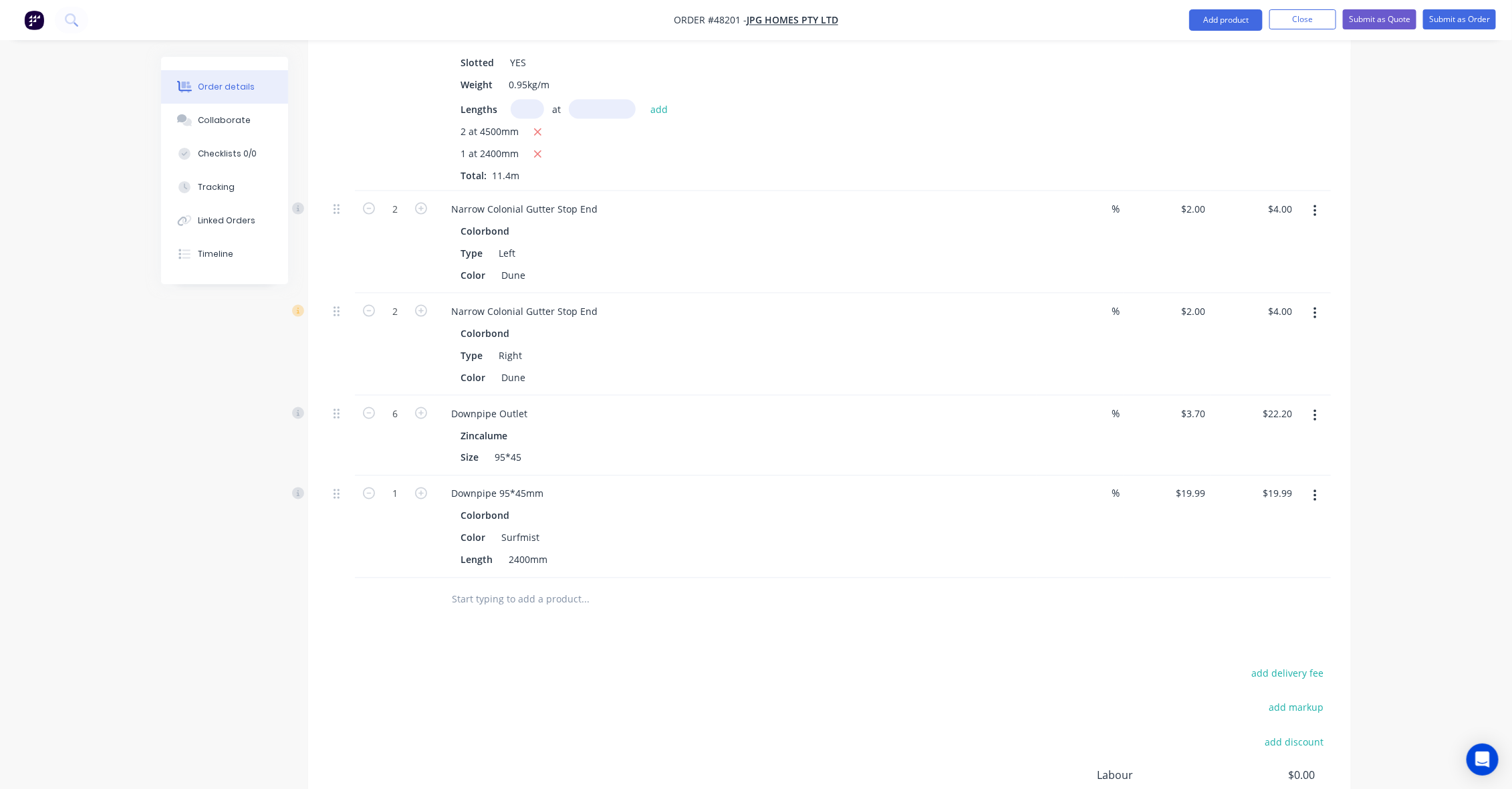
scroll to position [1170, 0]
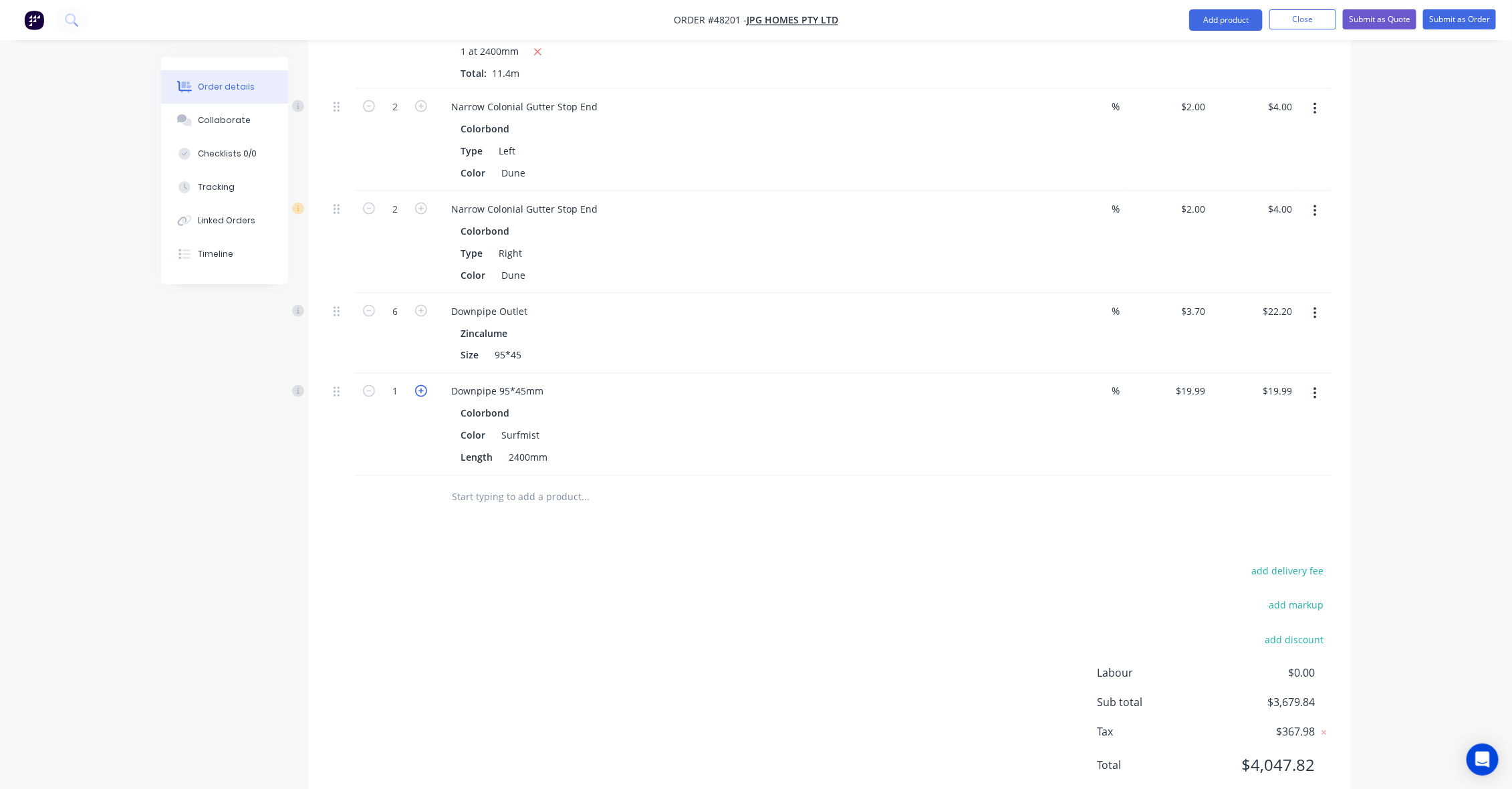
click at [419, 385] on icon "button" at bounding box center [421, 391] width 12 height 12
type input "2"
type input "$39.98"
click at [419, 385] on icon "button" at bounding box center [421, 391] width 12 height 12
type input "3"
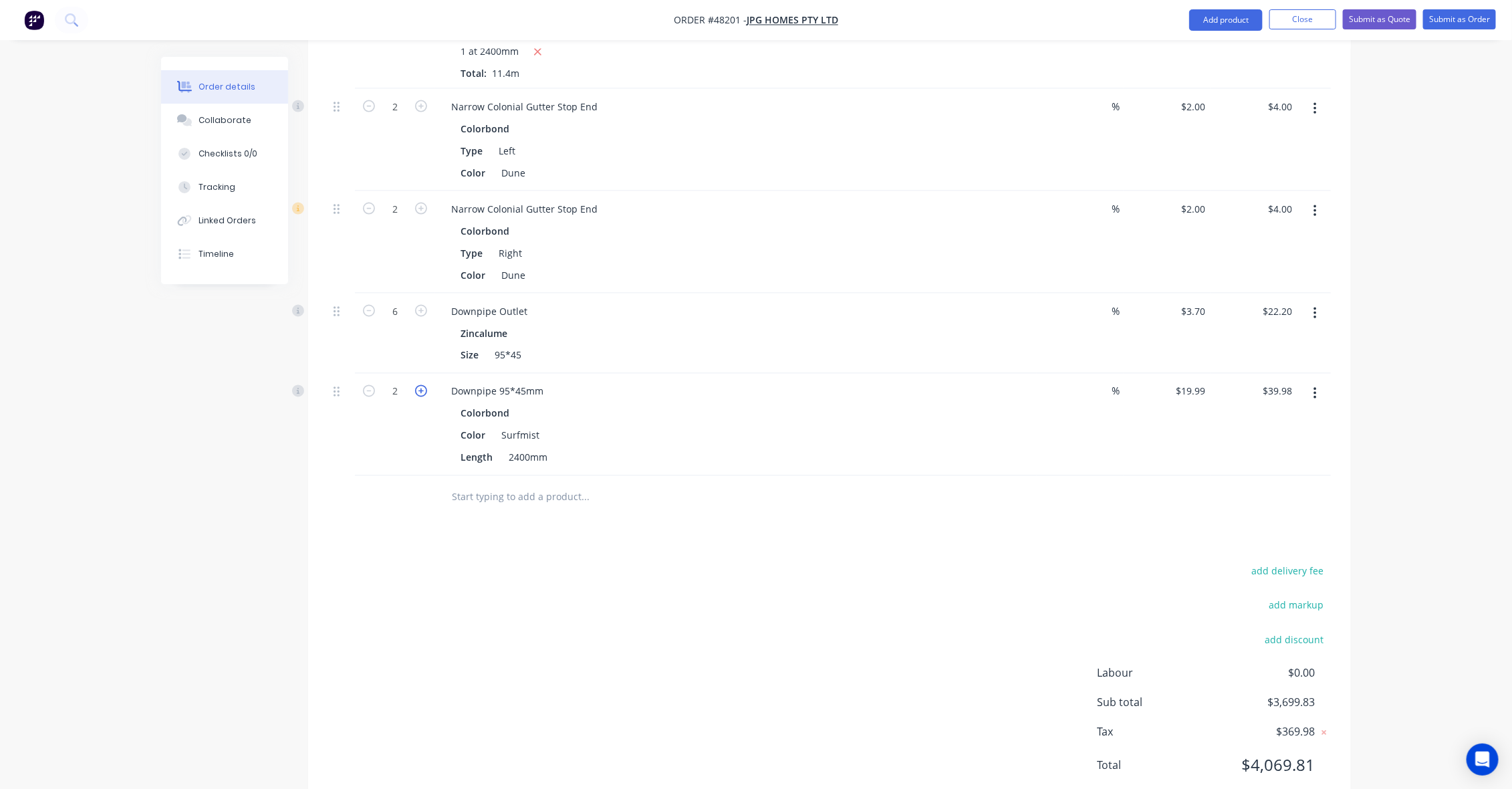
type input "$59.97"
click at [419, 385] on icon "button" at bounding box center [421, 391] width 12 height 12
type input "4"
type input "$79.96"
click at [426, 385] on icon "button" at bounding box center [421, 391] width 12 height 12
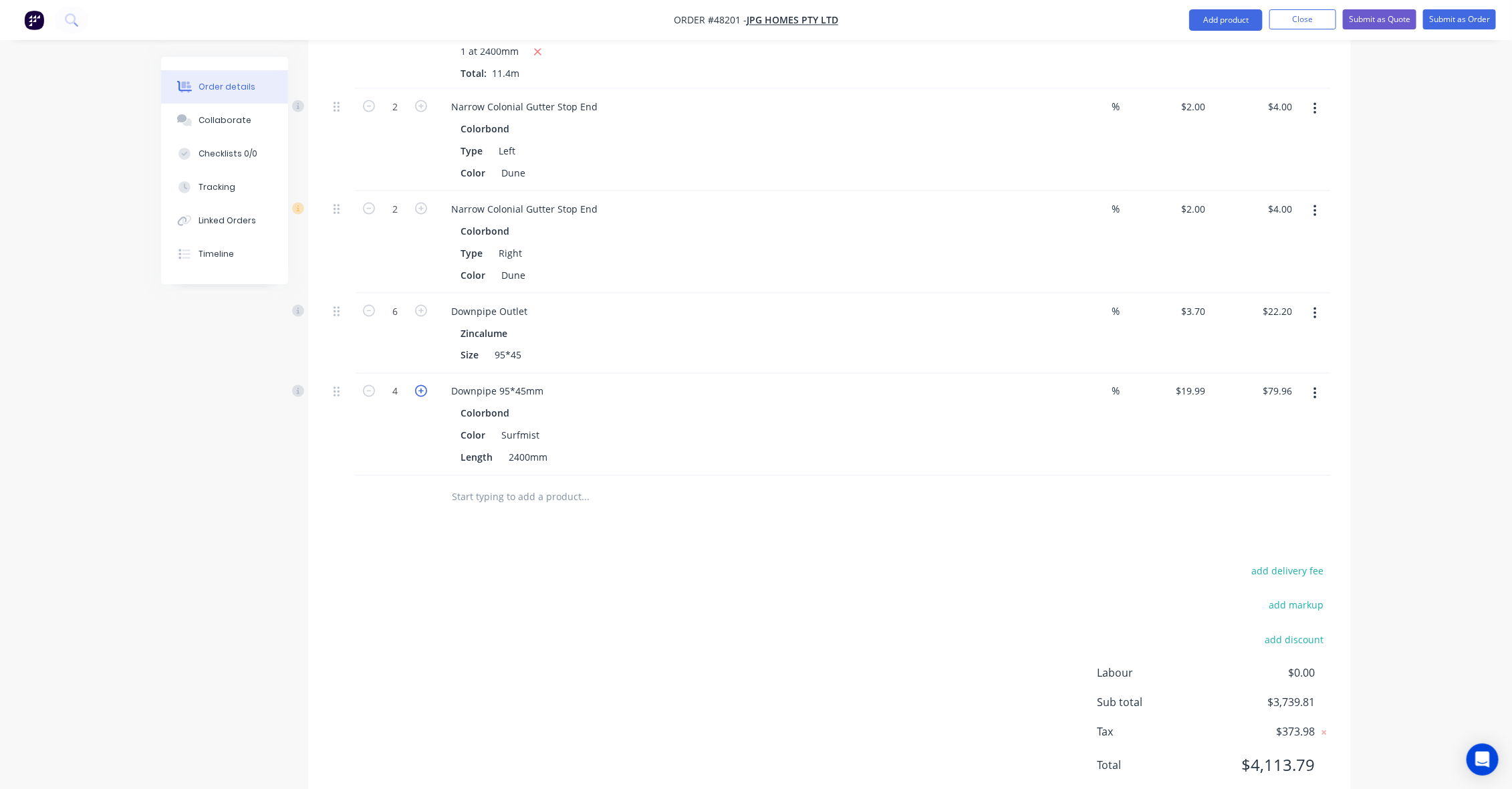
type input "5"
type input "$99.95"
click at [426, 385] on icon "button" at bounding box center [421, 391] width 12 height 12
type input "6"
type input "$119.94"
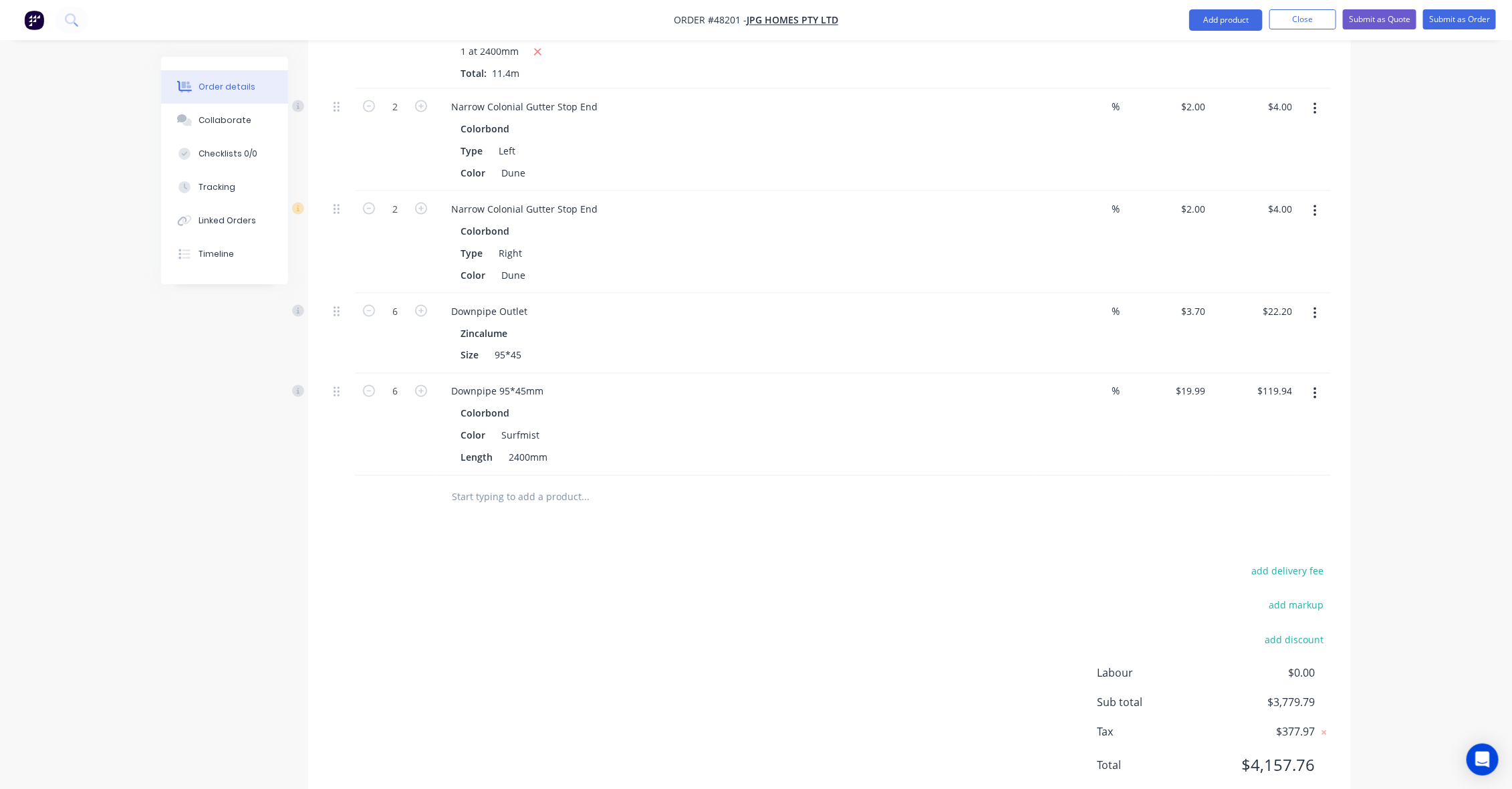
click at [837, 562] on div "add delivery fee add markup add discount Labour $0.00 Sub total $3,779.79 Tax $…" at bounding box center [829, 676] width 1002 height 228
click at [880, 519] on div "Drawings Add drawing 0.55 Colorbond Dune Girth 870 1 Plus 1 left and Right Stop…" at bounding box center [829, 26] width 1043 height 1569
click at [1218, 18] on button "Add product" at bounding box center [1226, 20] width 74 height 21
click at [1184, 57] on div "Product catalogue" at bounding box center [1199, 54] width 103 height 19
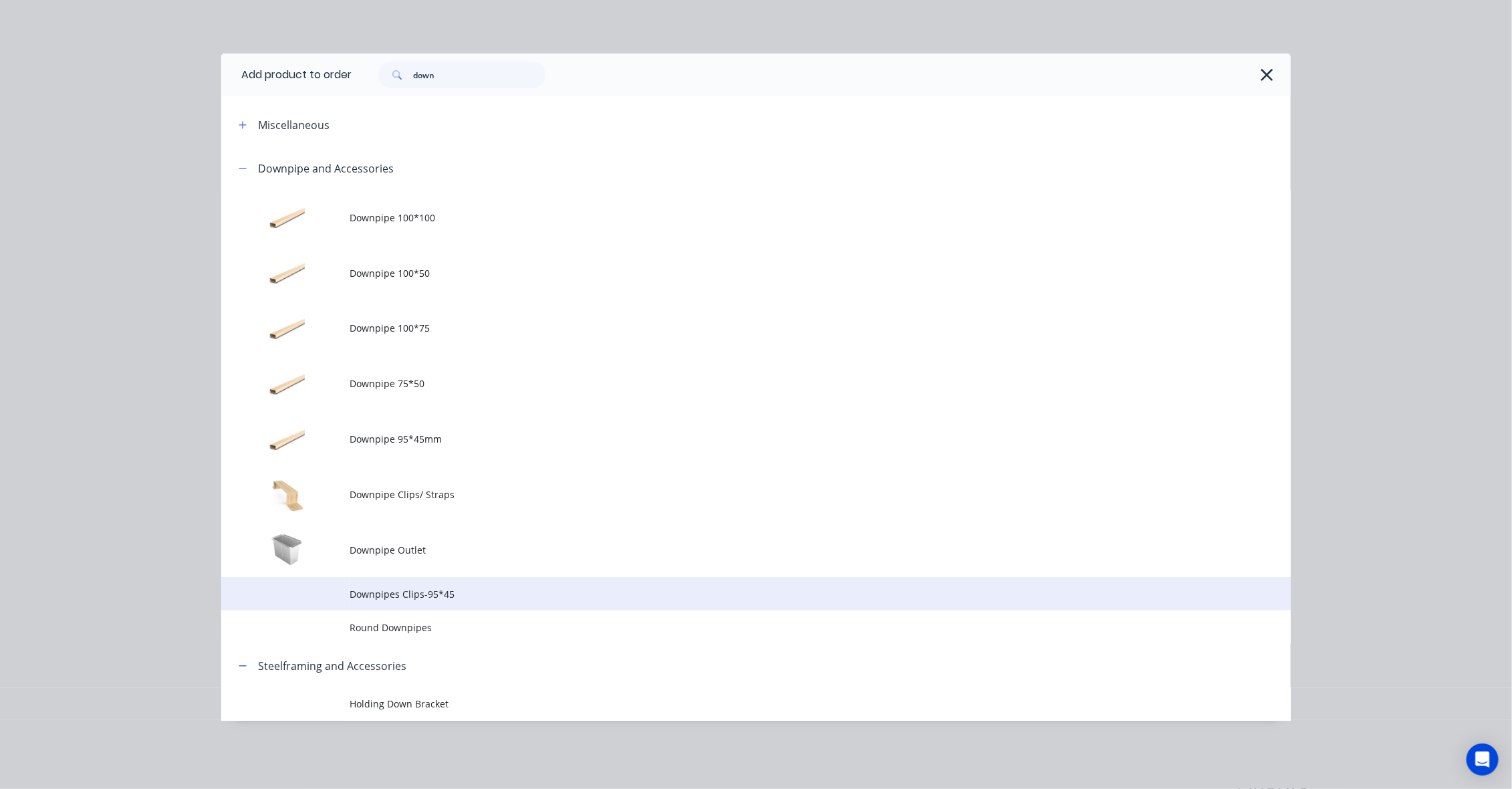
click at [432, 597] on span "Downpipes Clips-95*45" at bounding box center [726, 594] width 753 height 14
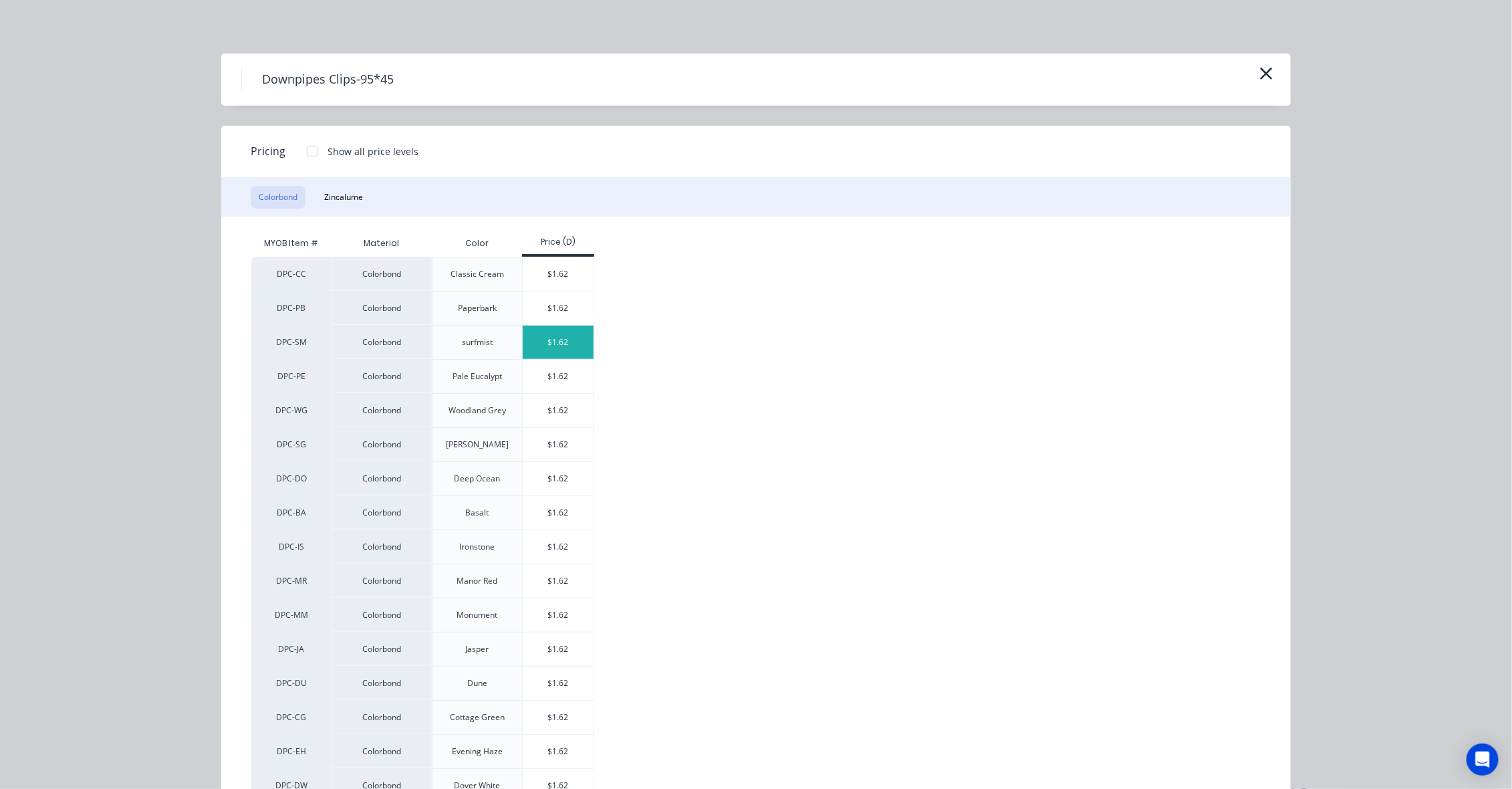
click at [568, 333] on div "$1.62" at bounding box center [558, 342] width 72 height 33
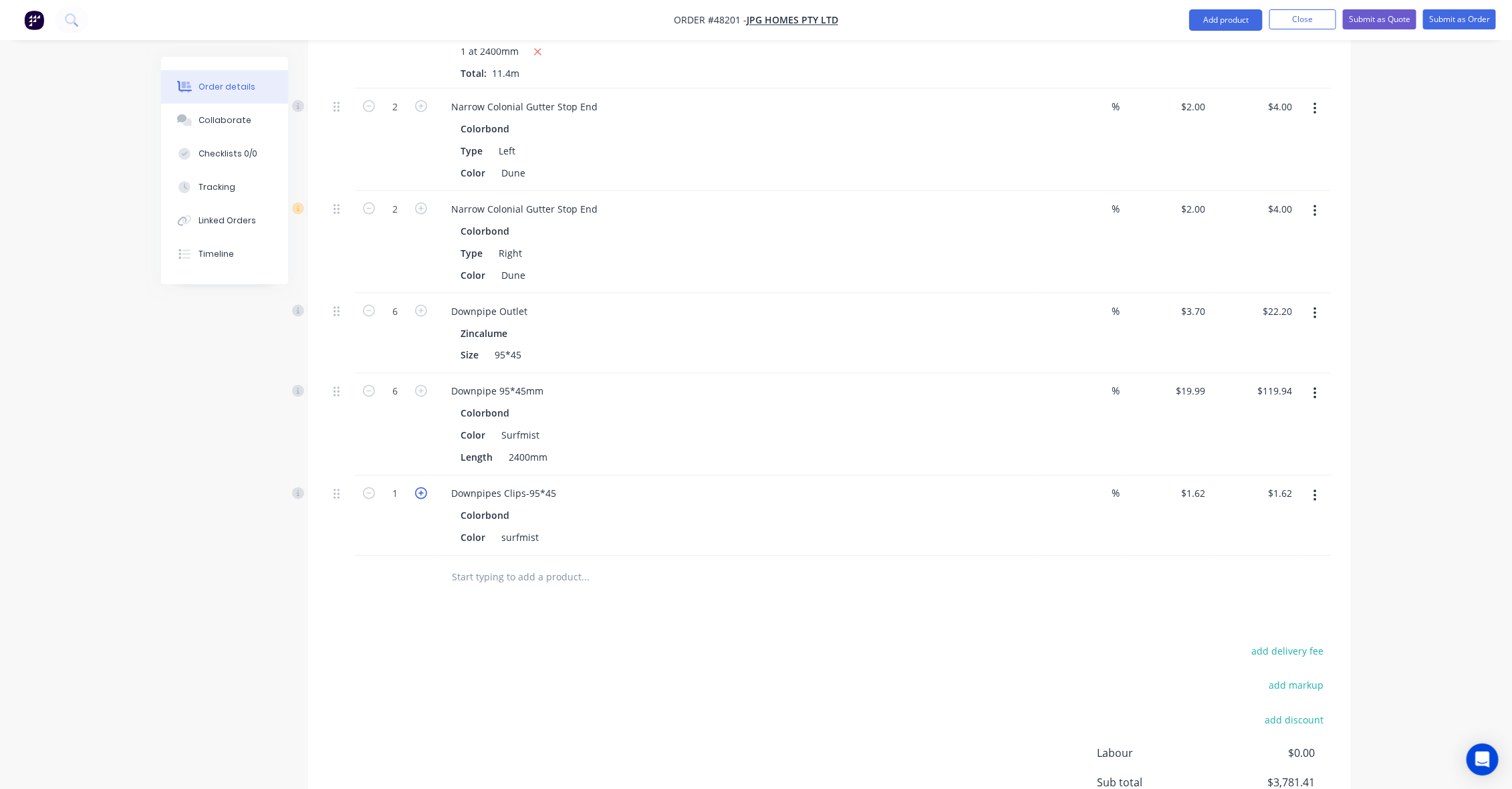
click at [422, 487] on icon "button" at bounding box center [421, 493] width 12 height 12
type input "2"
type input "$3.24"
click at [422, 487] on icon "button" at bounding box center [421, 493] width 12 height 12
type input "3"
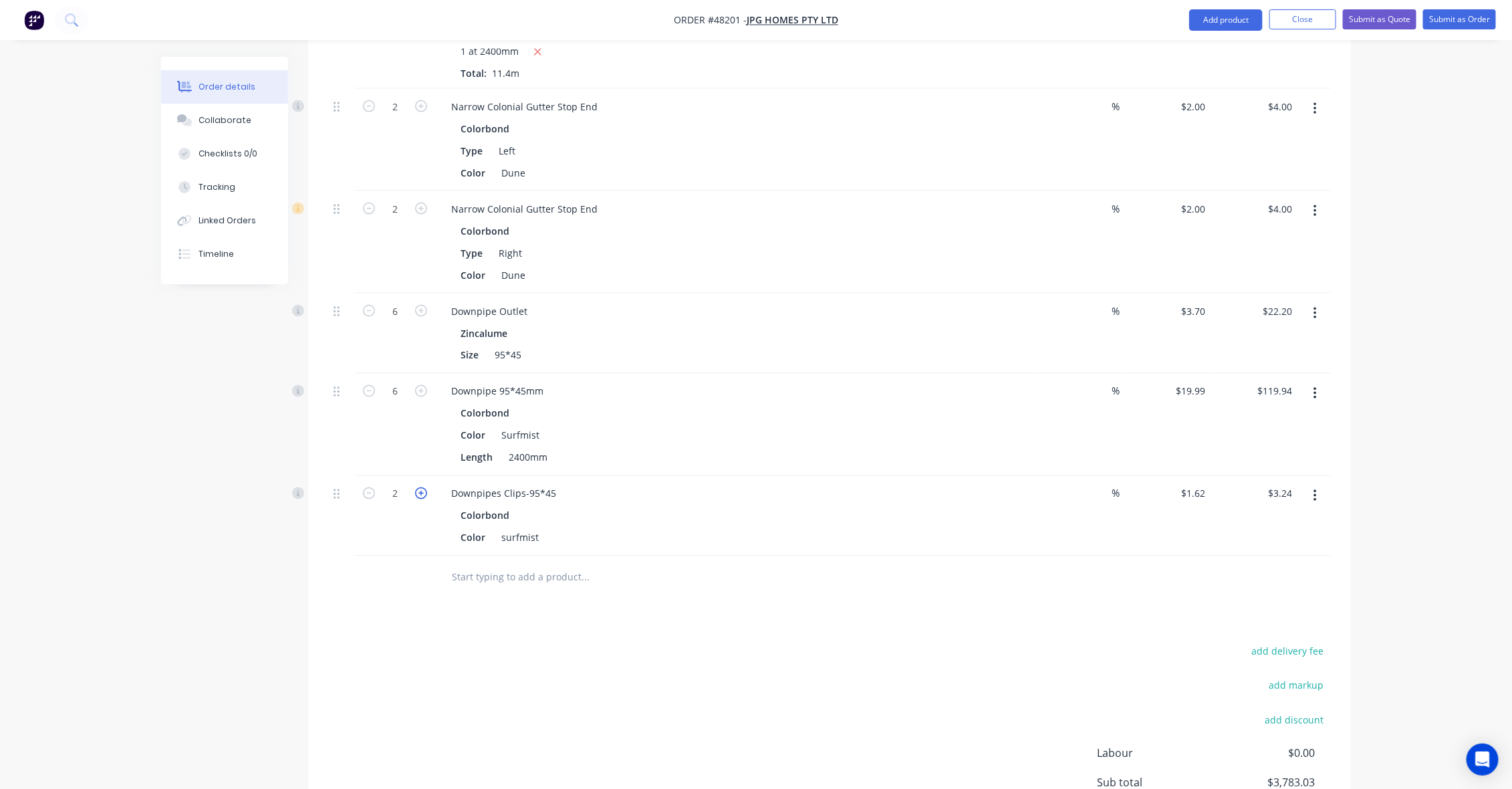
type input "$4.86"
click at [422, 487] on icon "button" at bounding box center [421, 493] width 12 height 12
type input "4"
type input "$6.48"
click at [422, 487] on icon "button" at bounding box center [421, 493] width 12 height 12
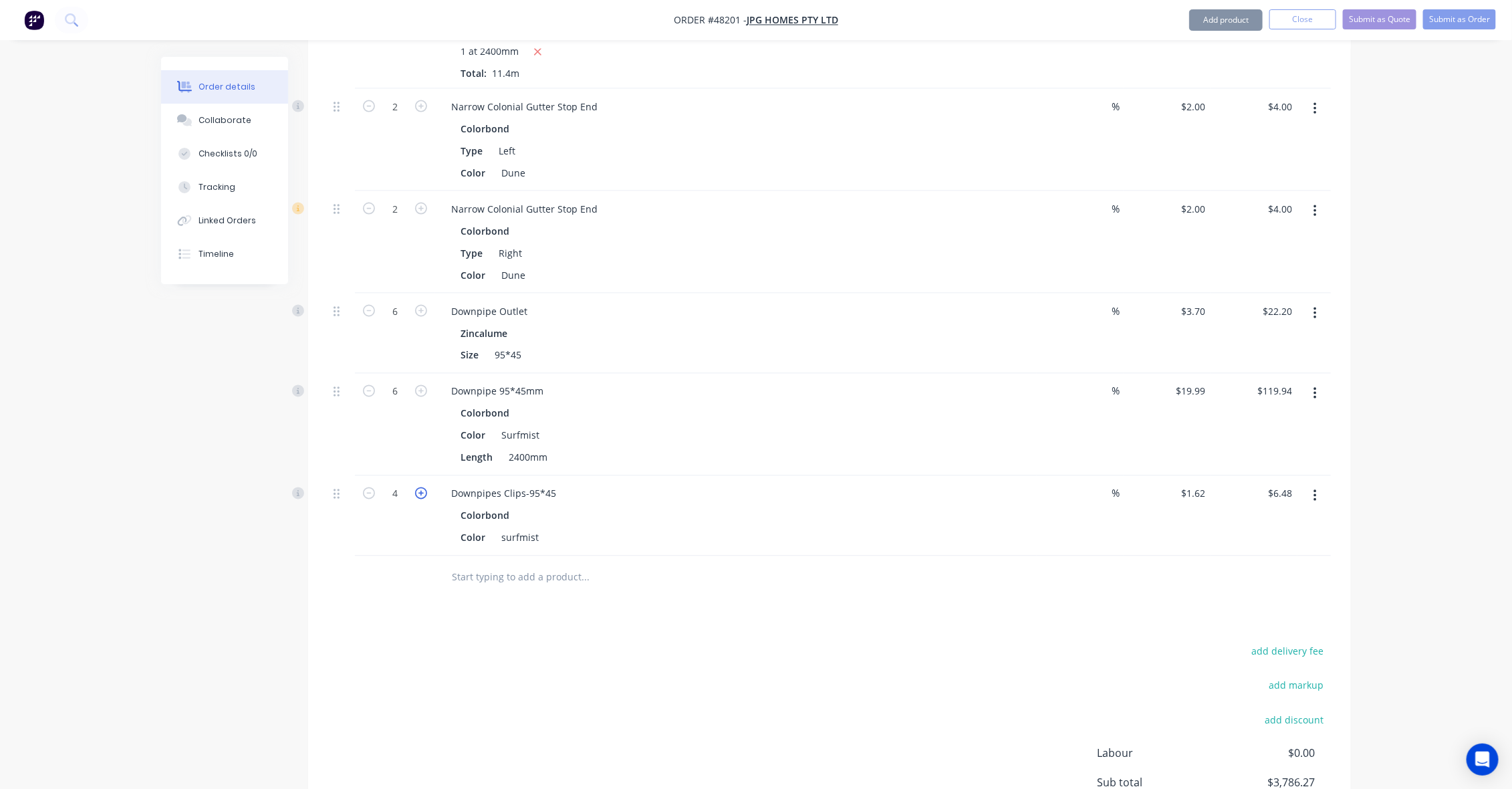
type input "5"
type input "$8.10"
click at [422, 487] on icon "button" at bounding box center [421, 493] width 12 height 12
type input "6"
type input "$9.72"
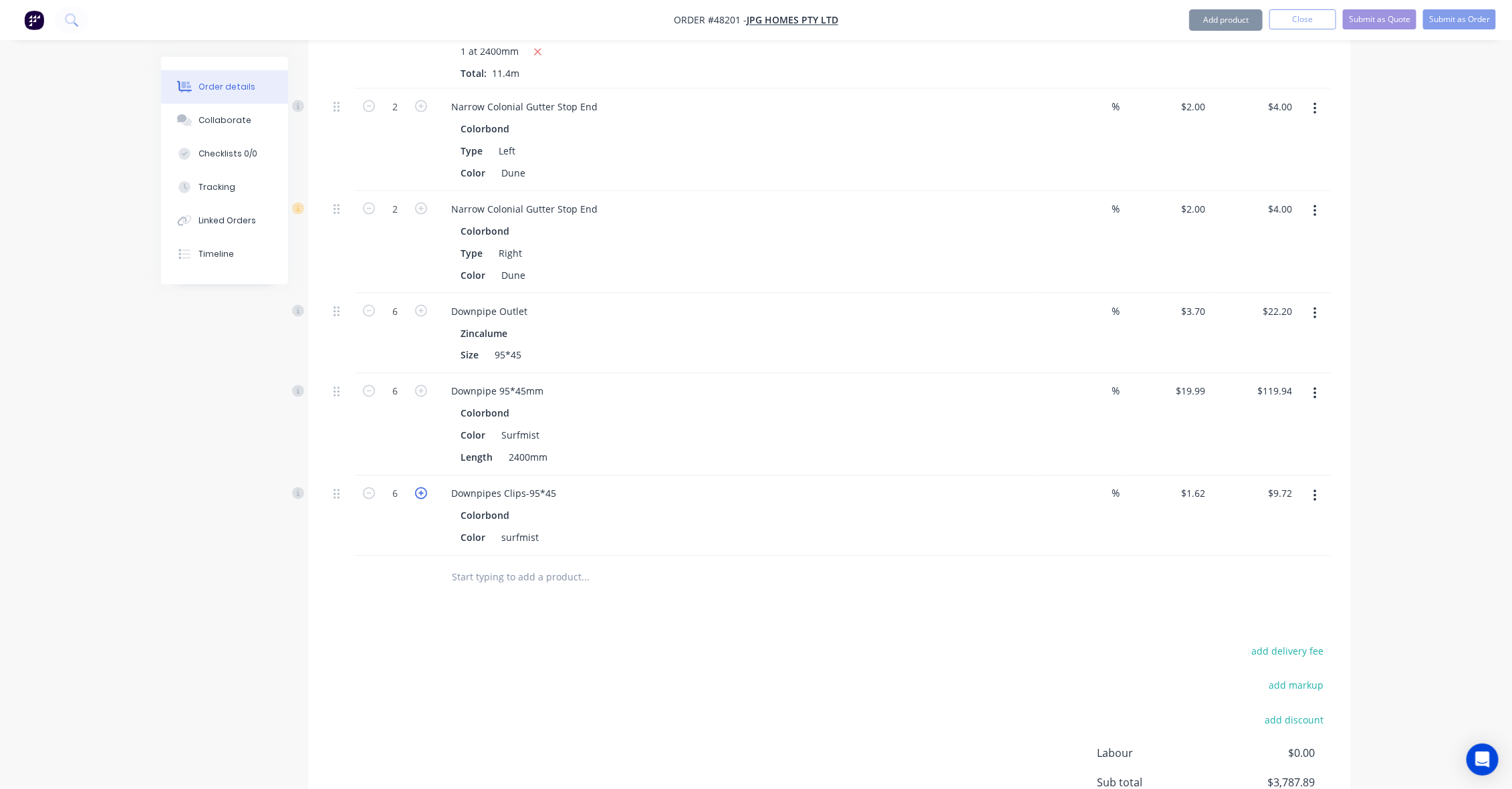
click at [422, 487] on icon "button" at bounding box center [421, 493] width 12 height 12
type input "7"
type input "$11.34"
click at [422, 487] on icon "button" at bounding box center [421, 493] width 12 height 12
type input "8"
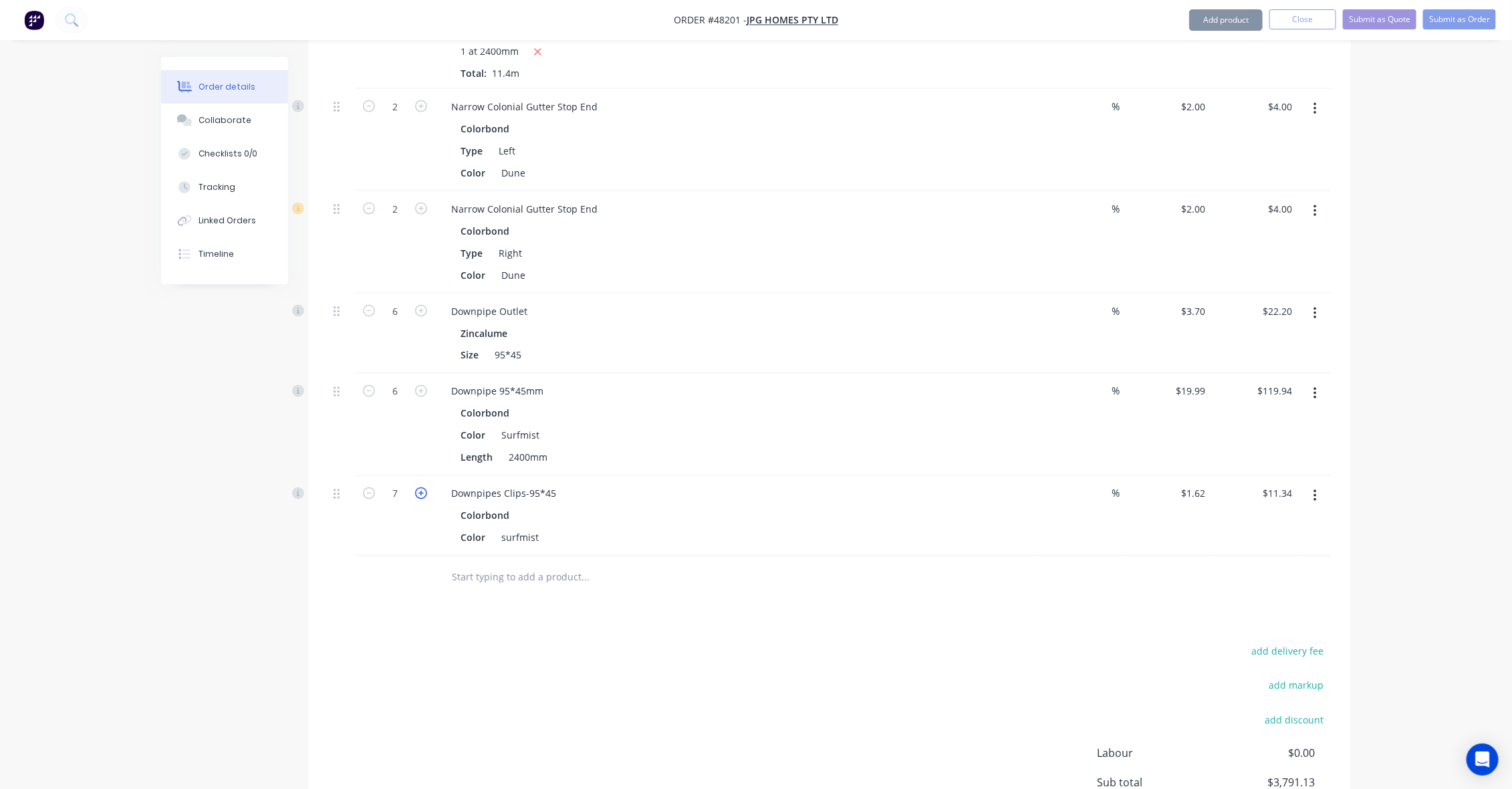
type input "$12.96"
click at [422, 487] on icon "button" at bounding box center [421, 493] width 12 height 12
type input "9"
type input "$14.58"
click at [422, 487] on icon "button" at bounding box center [421, 493] width 12 height 12
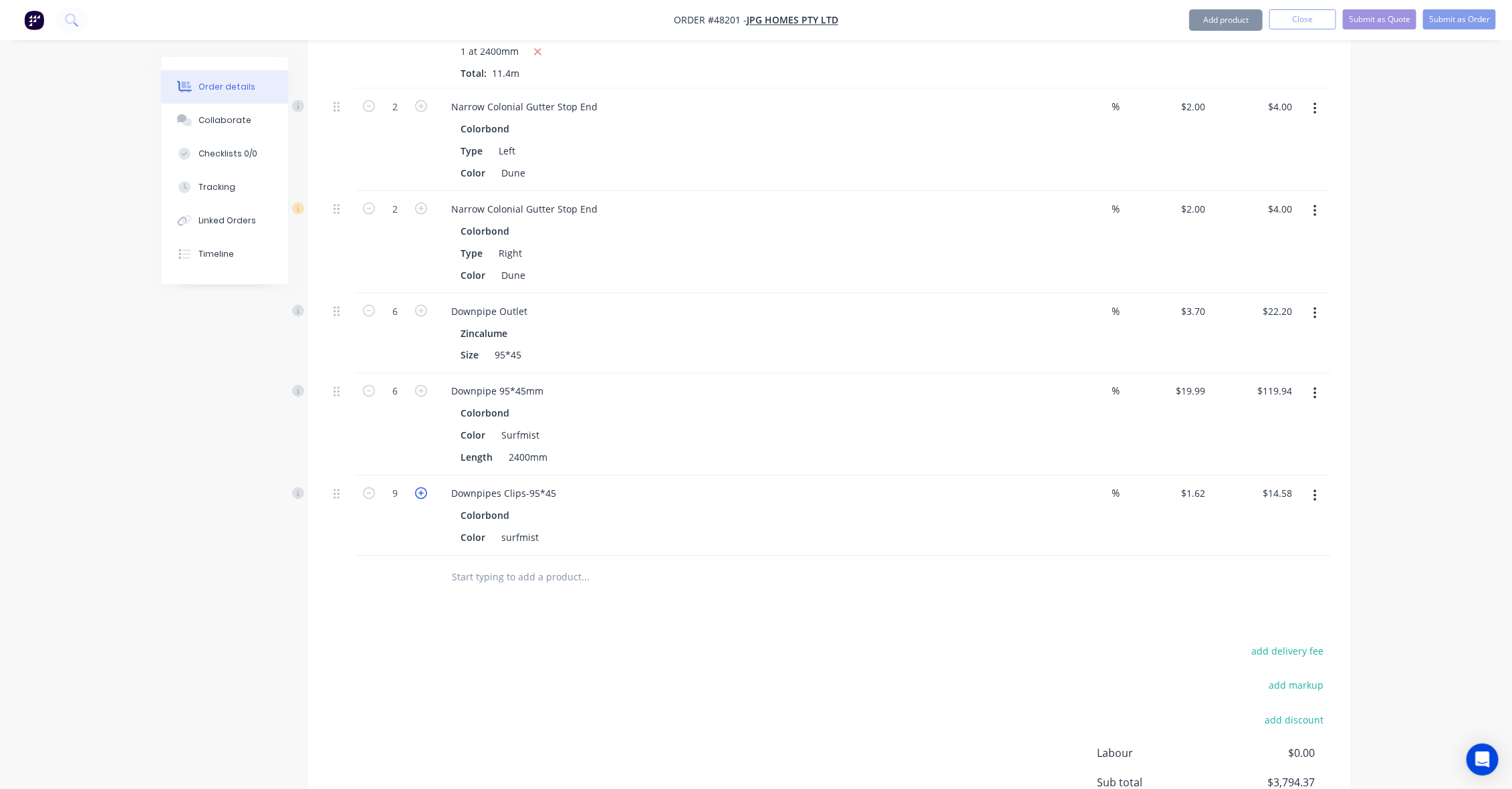
type input "10"
type input "$16.20"
drag, startPoint x: 622, startPoint y: 575, endPoint x: 727, endPoint y: 538, distance: 111.3
click at [627, 570] on div "Drawings Add drawing 0.55 Colorbond Dune Girth 870 1 Plus 1 left and Right Stop…" at bounding box center [829, 67] width 1043 height 1649
drag, startPoint x: 727, startPoint y: 538, endPoint x: 725, endPoint y: 521, distance: 17.1
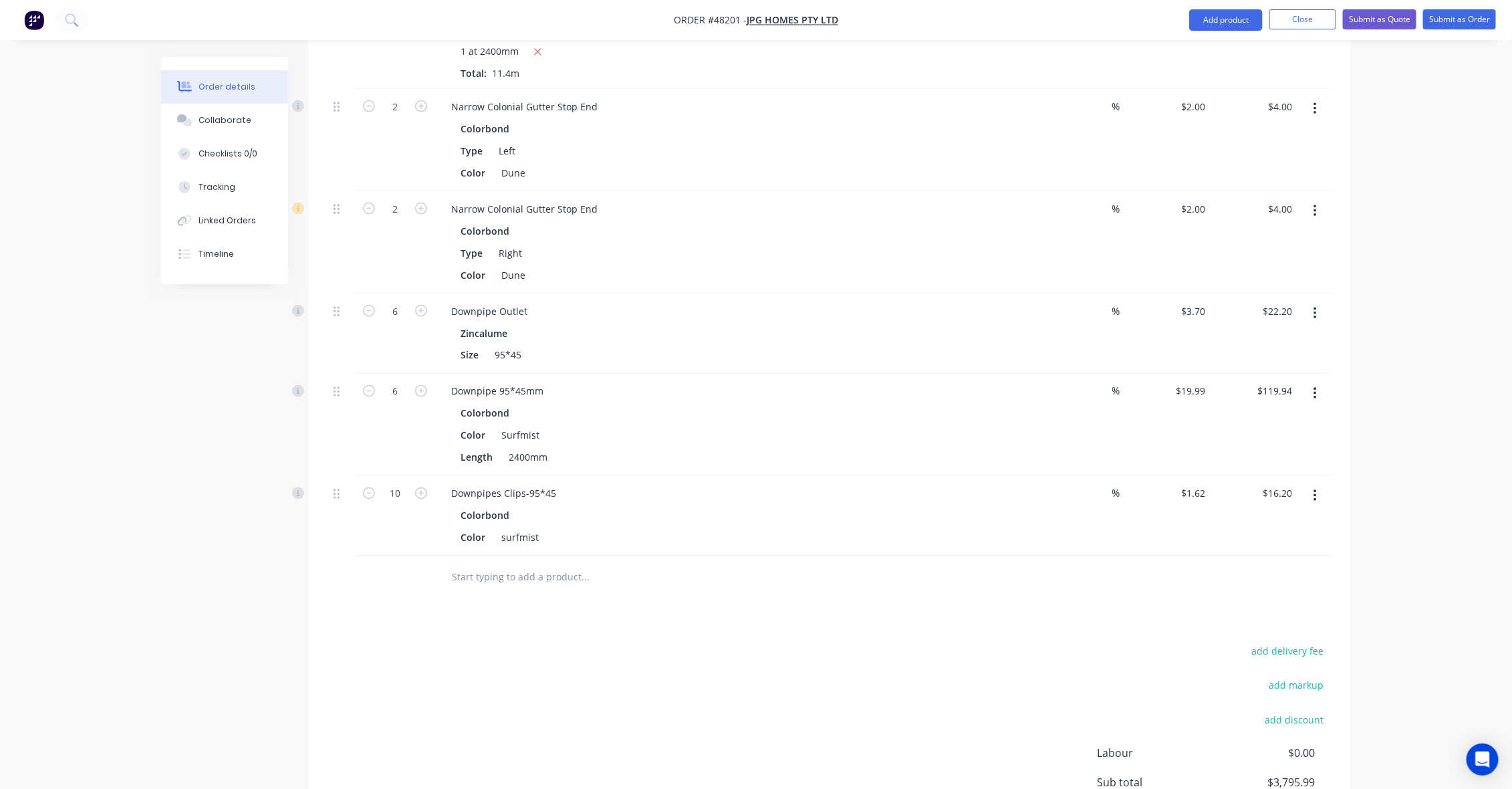
click at [727, 564] on div at bounding box center [641, 578] width 401 height 27
click at [725, 556] on div at bounding box center [676, 578] width 481 height 43
click at [1209, 11] on button "Add product" at bounding box center [1226, 20] width 74 height 21
click at [1215, 42] on button "Product catalogue" at bounding box center [1199, 55] width 127 height 27
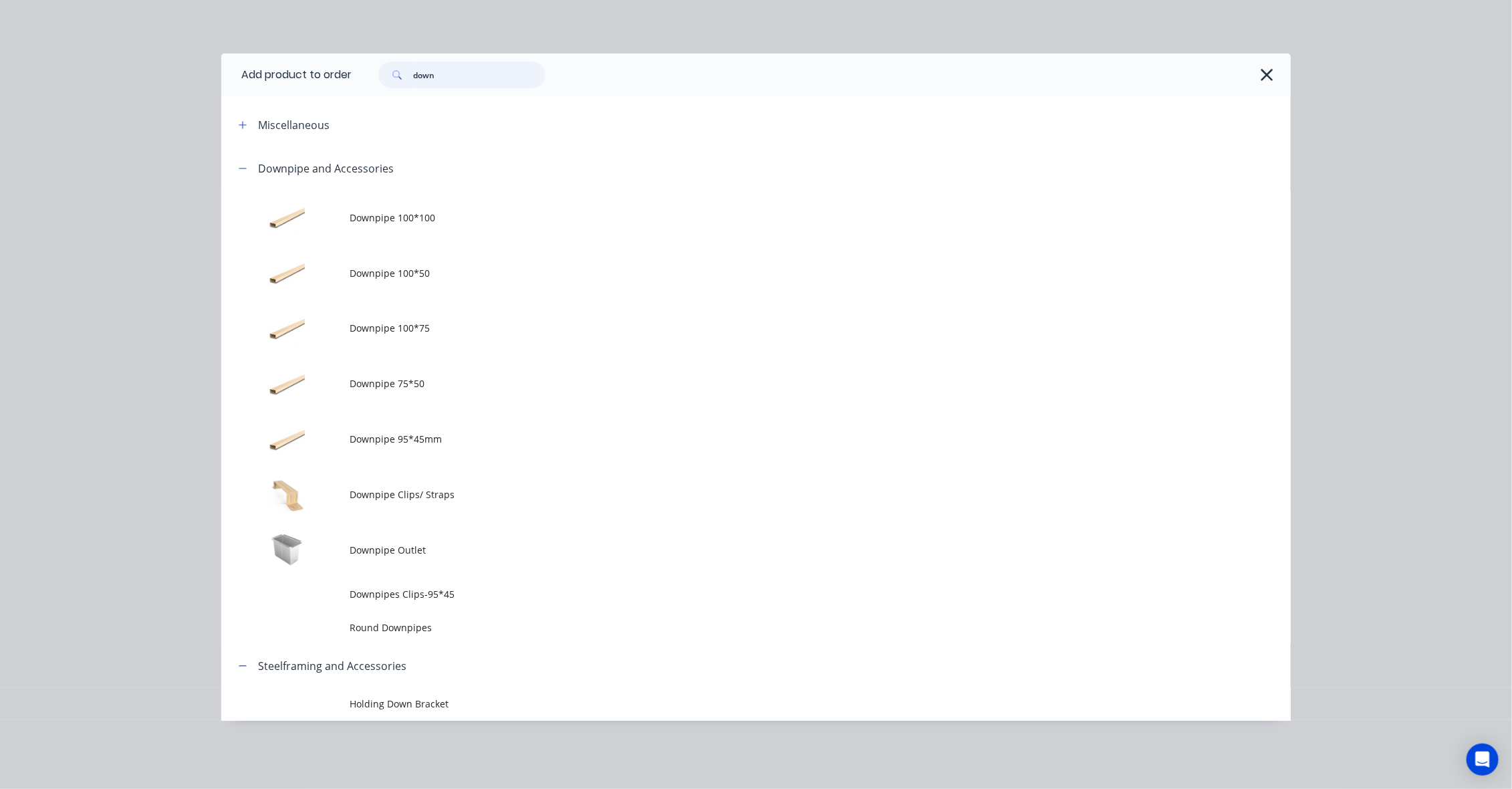
click at [489, 75] on input "down" at bounding box center [479, 75] width 133 height 27
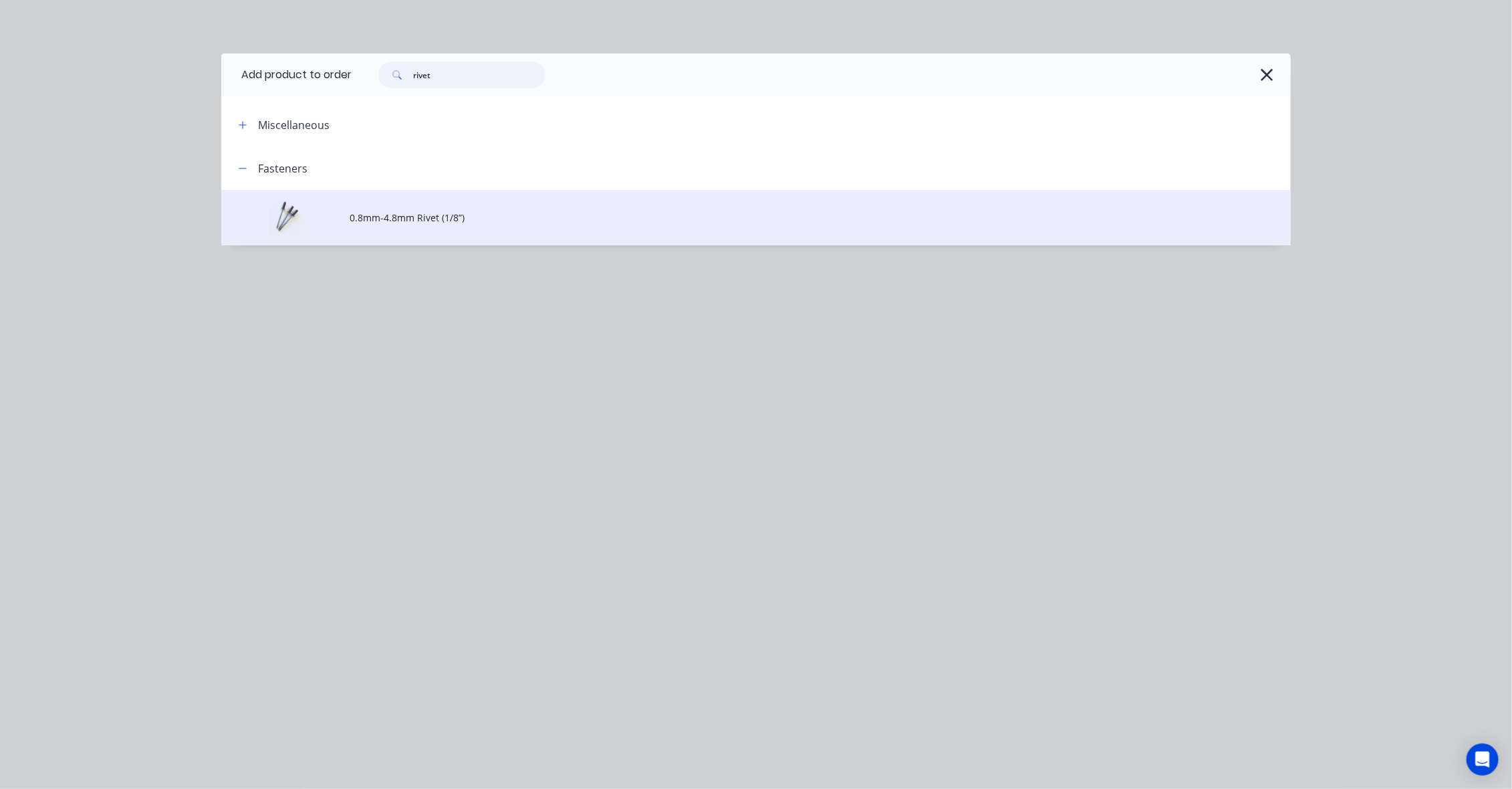
type input "rivet"
click at [375, 211] on span "0.8mm-4.8mm Rivet (1/8”)" at bounding box center [726, 218] width 753 height 14
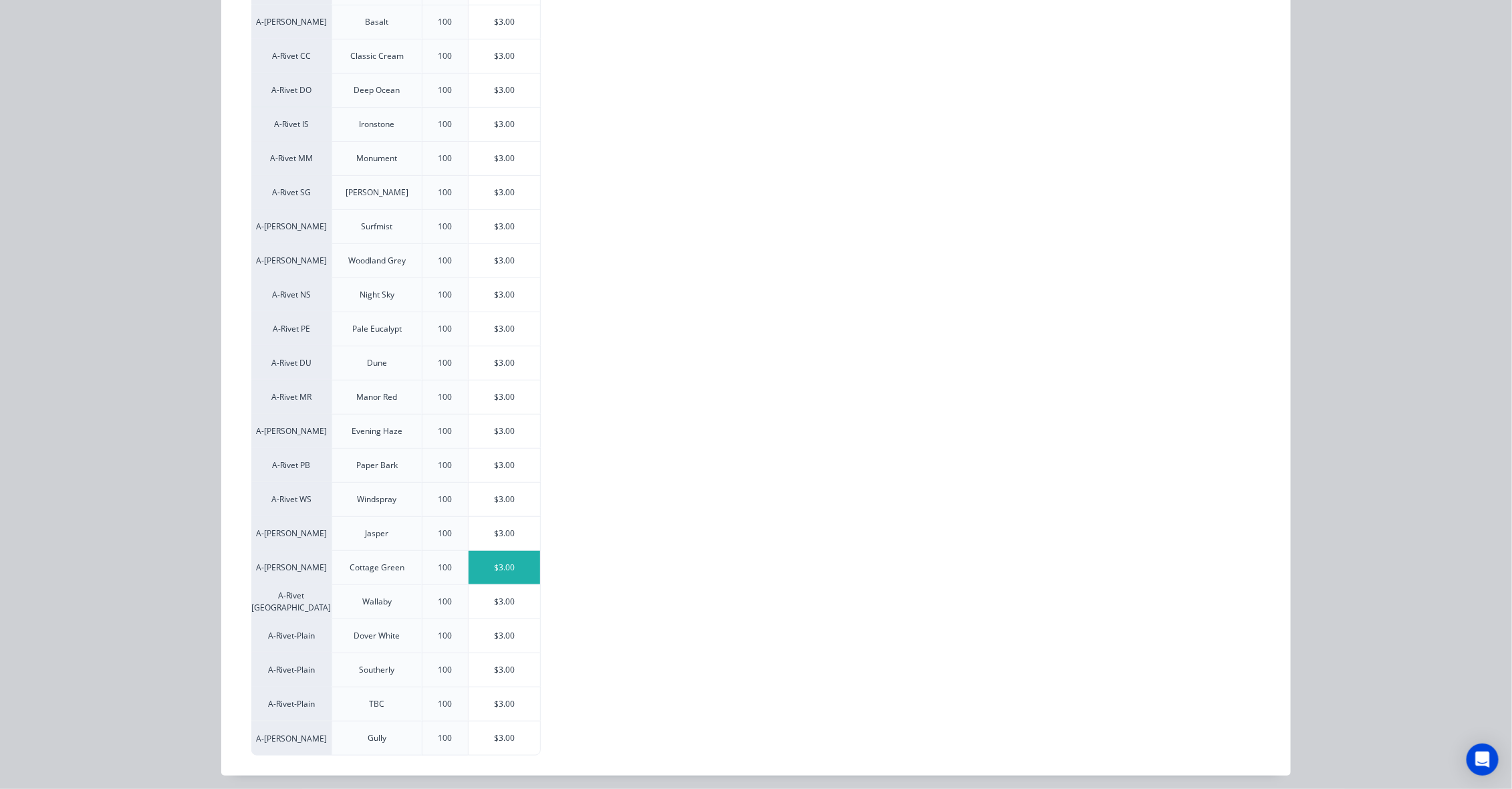
scroll to position [298, 0]
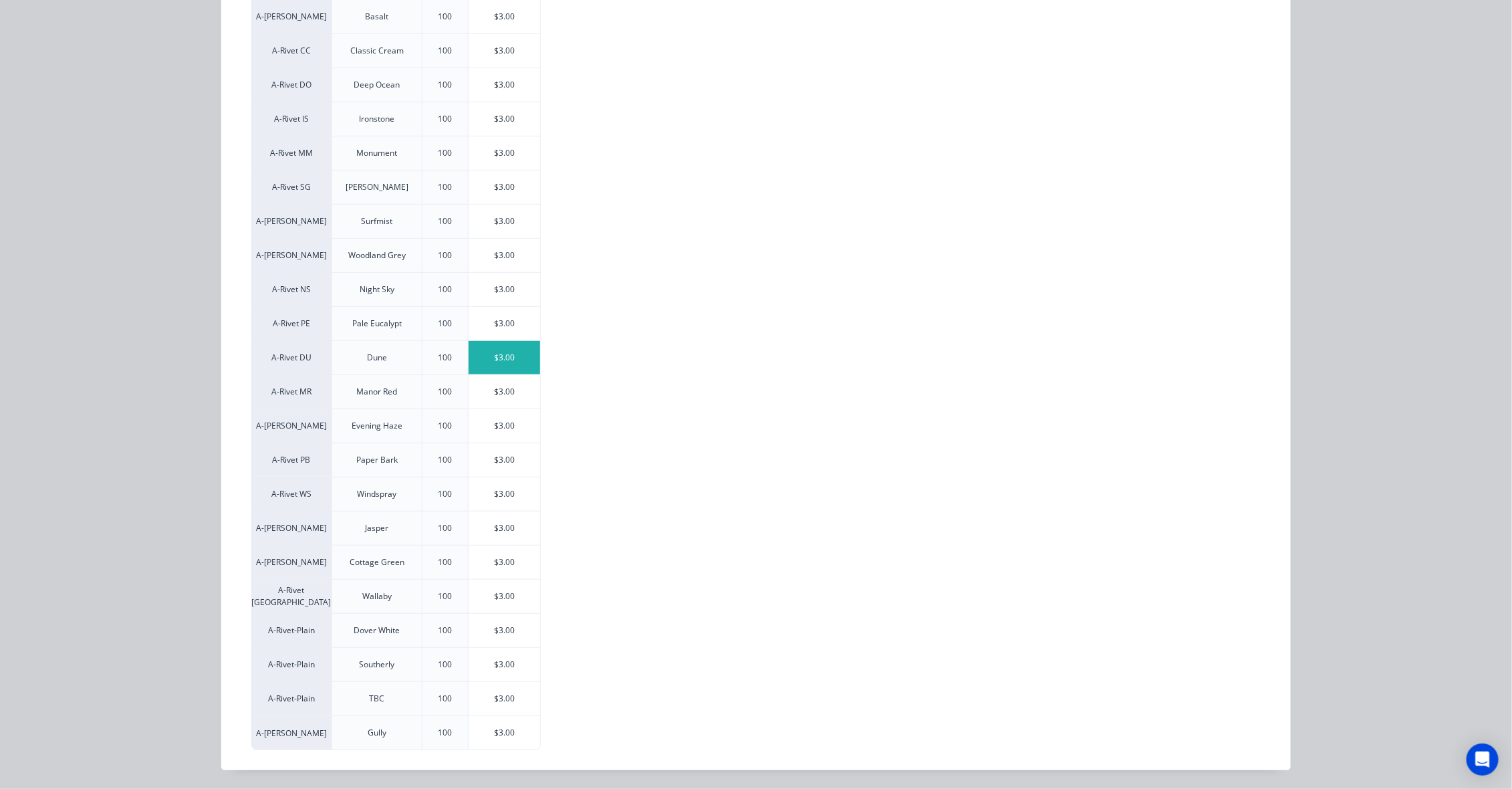
click at [488, 359] on div "$3.00" at bounding box center [504, 357] width 72 height 33
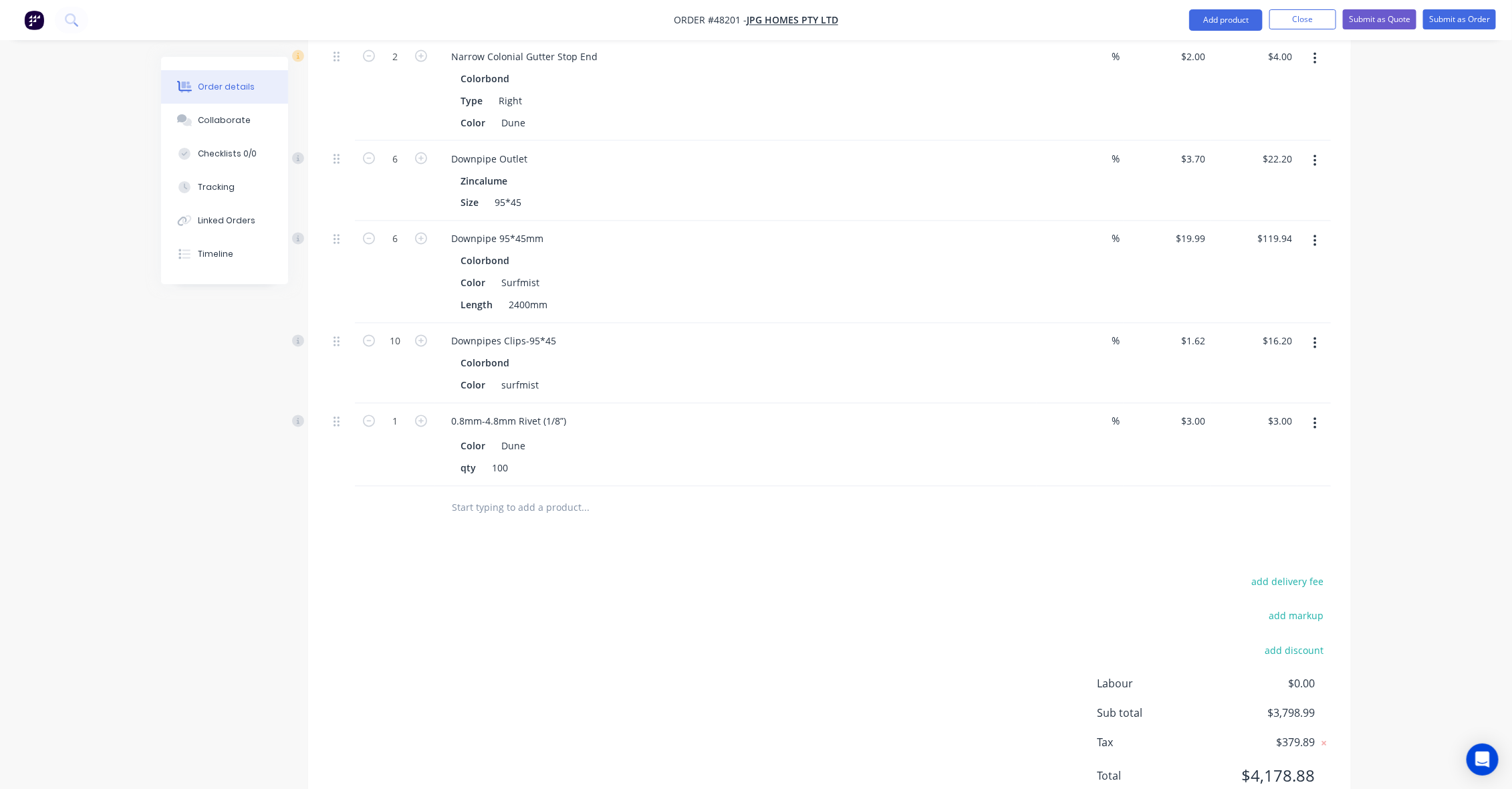
scroll to position [1337, 0]
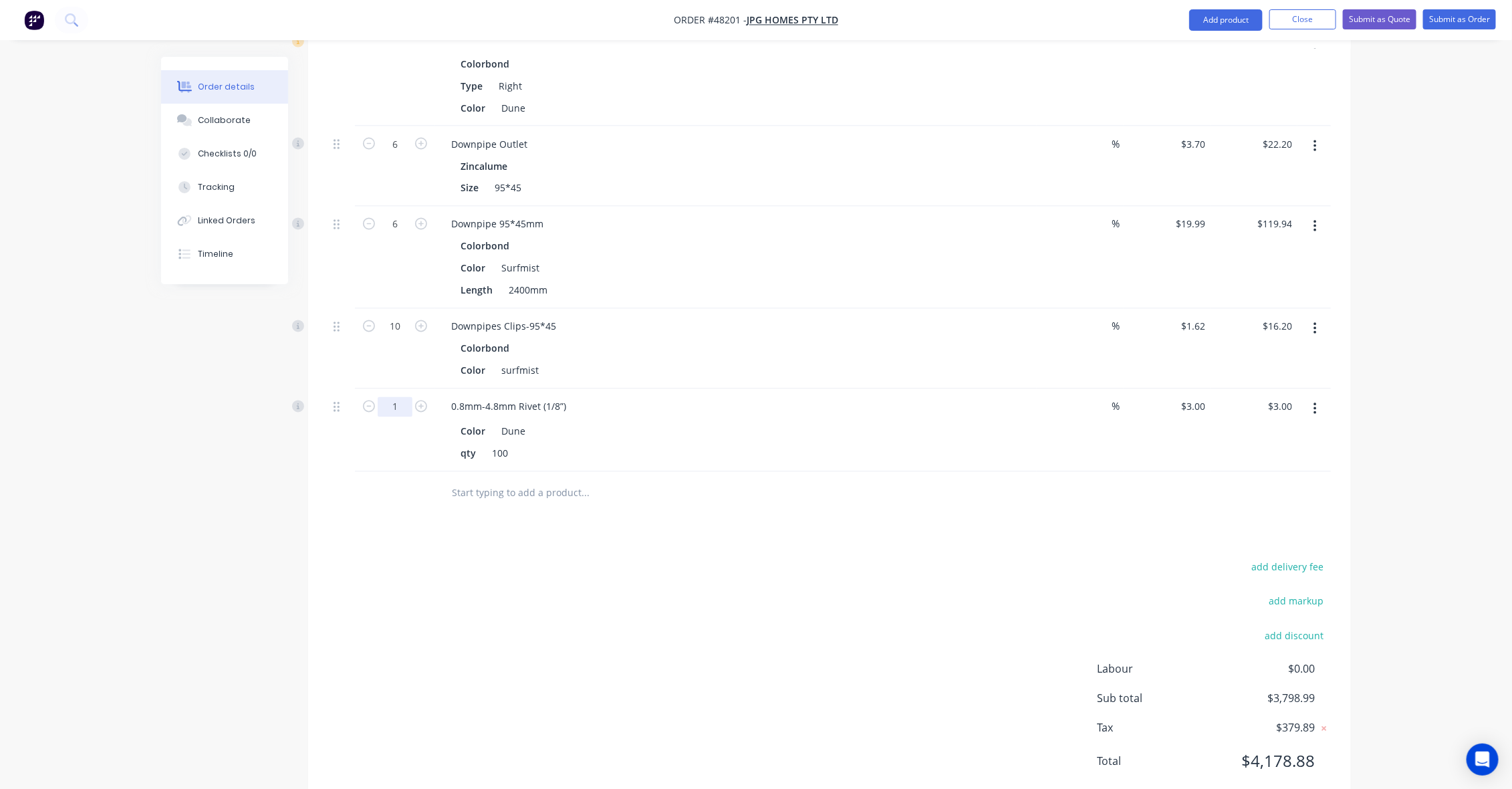
type input "0.5"
type input "$1.50"
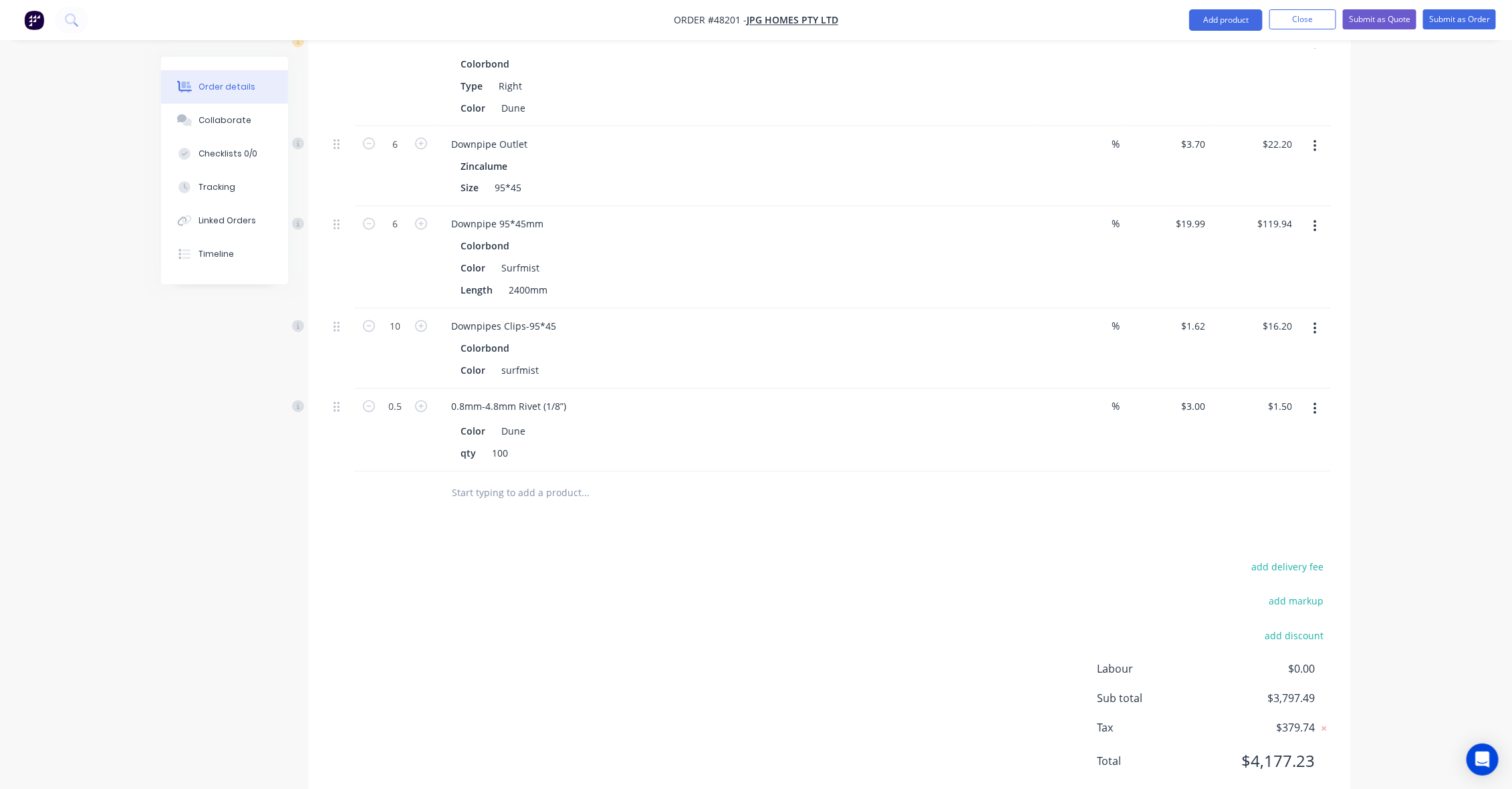
click at [722, 480] on div at bounding box center [641, 493] width 401 height 27
click at [1217, 21] on button "Add product" at bounding box center [1226, 20] width 74 height 21
click at [1223, 57] on div "Product catalogue" at bounding box center [1199, 54] width 103 height 19
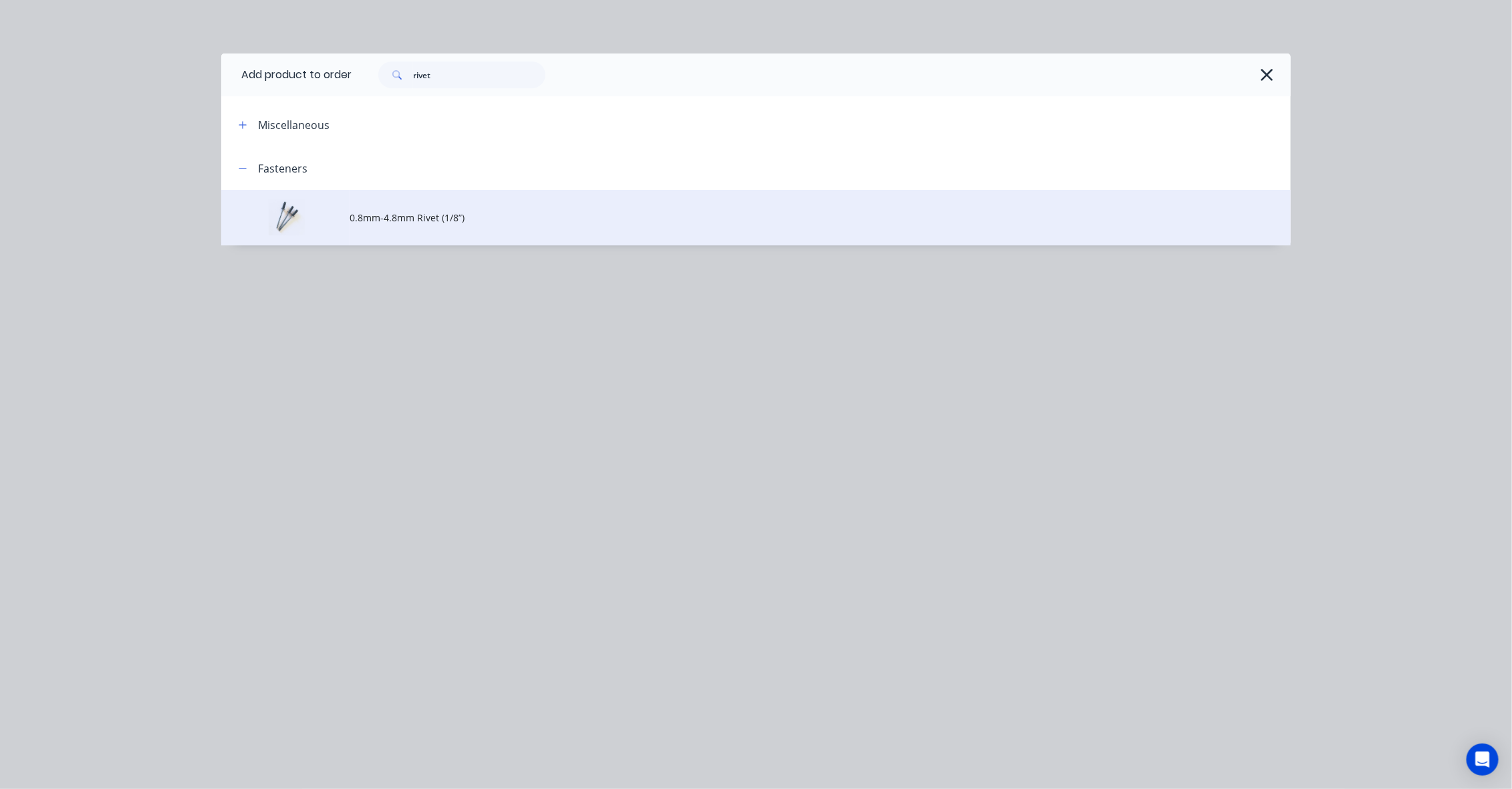
click at [393, 222] on span "0.8mm-4.8mm Rivet (1/8”)" at bounding box center [726, 218] width 753 height 14
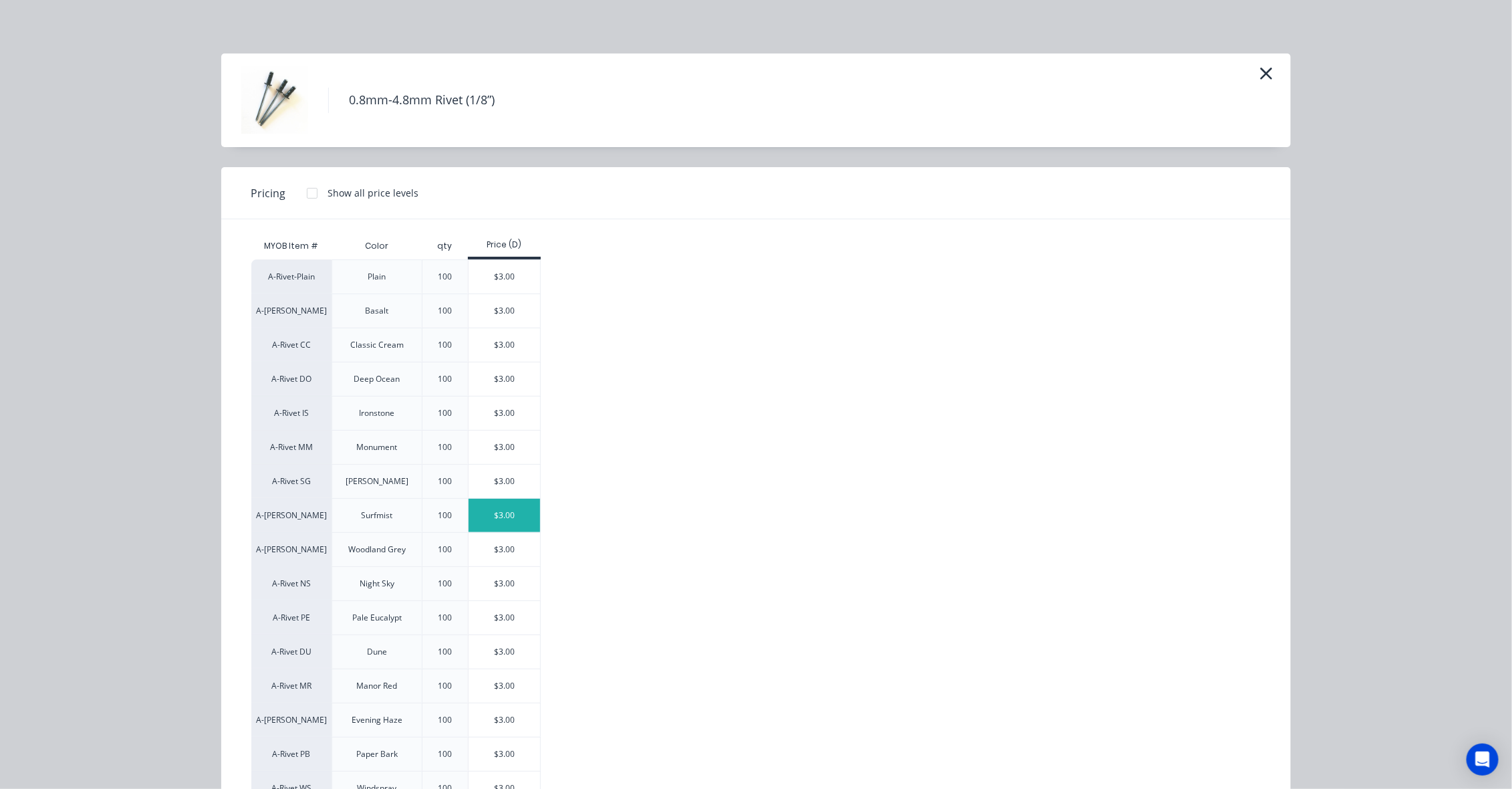
click at [495, 518] on div "$3.00" at bounding box center [504, 515] width 72 height 33
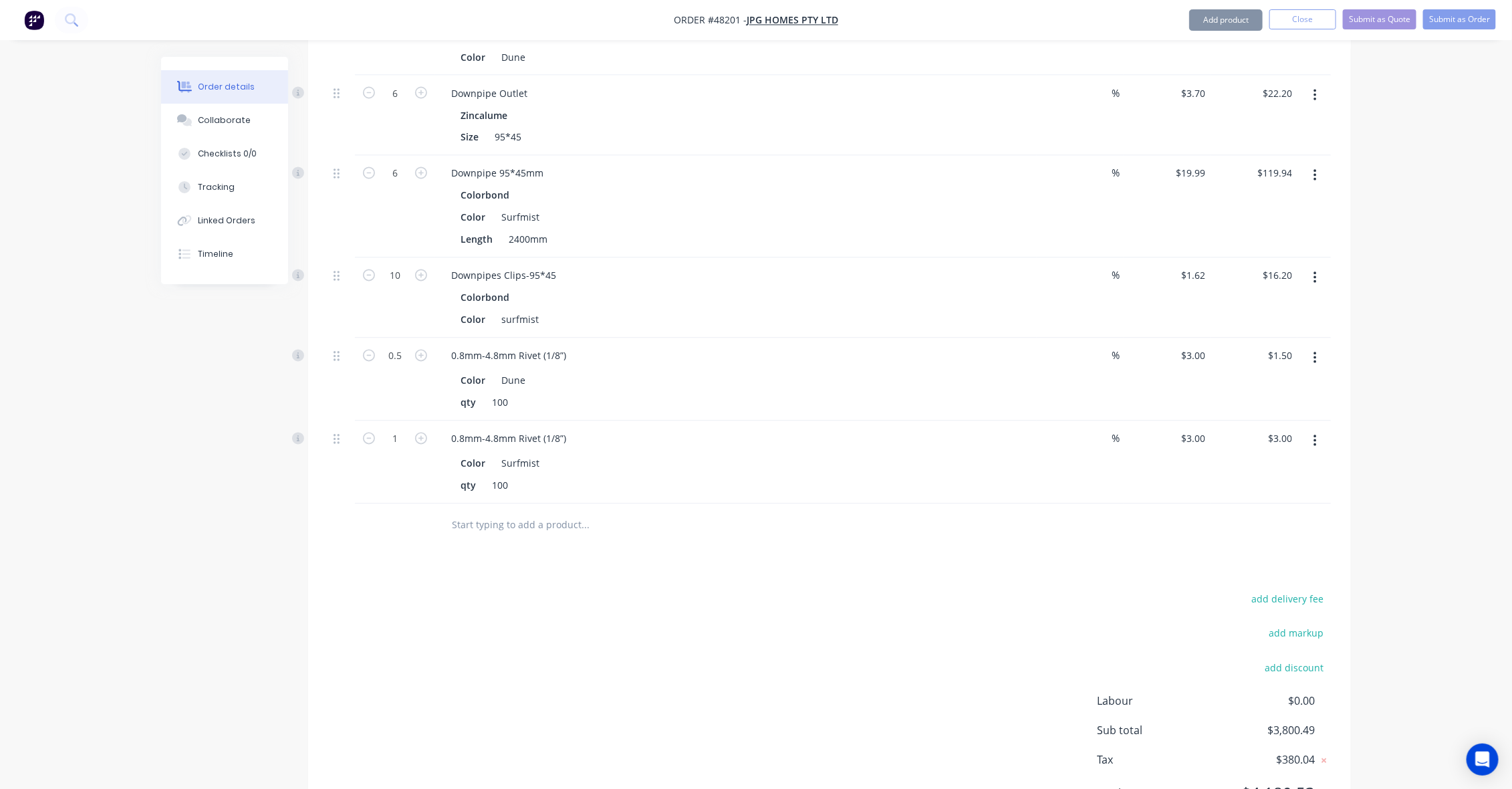
scroll to position [1422, 0]
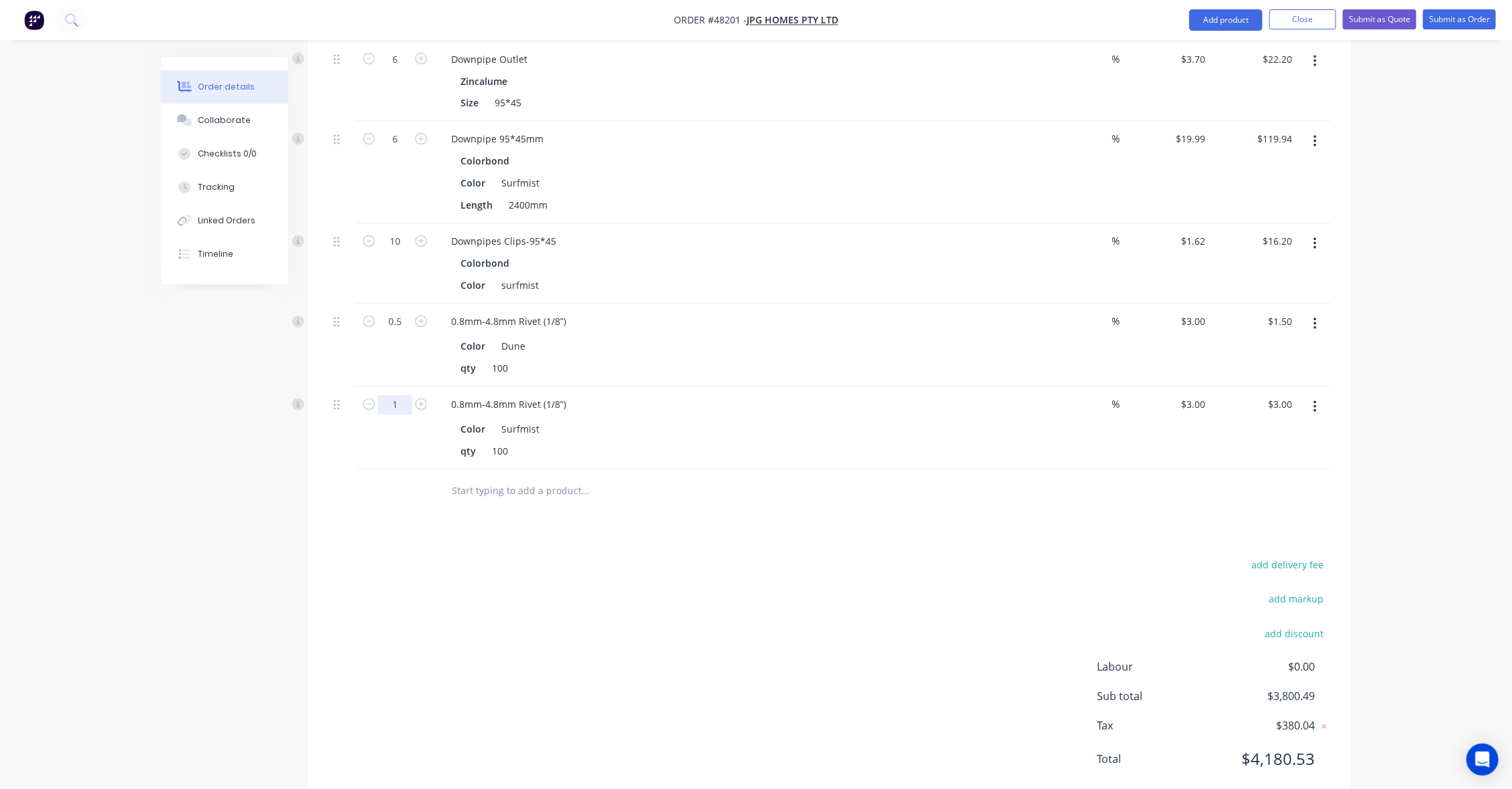
type input "0.5"
type input "$1.50"
drag, startPoint x: 790, startPoint y: 607, endPoint x: 859, endPoint y: 568, distance: 79.3
click at [792, 603] on div "add delivery fee add markup add discount Labour $0.00 Sub total $3,800.49 Tax $…" at bounding box center [829, 671] width 1002 height 228
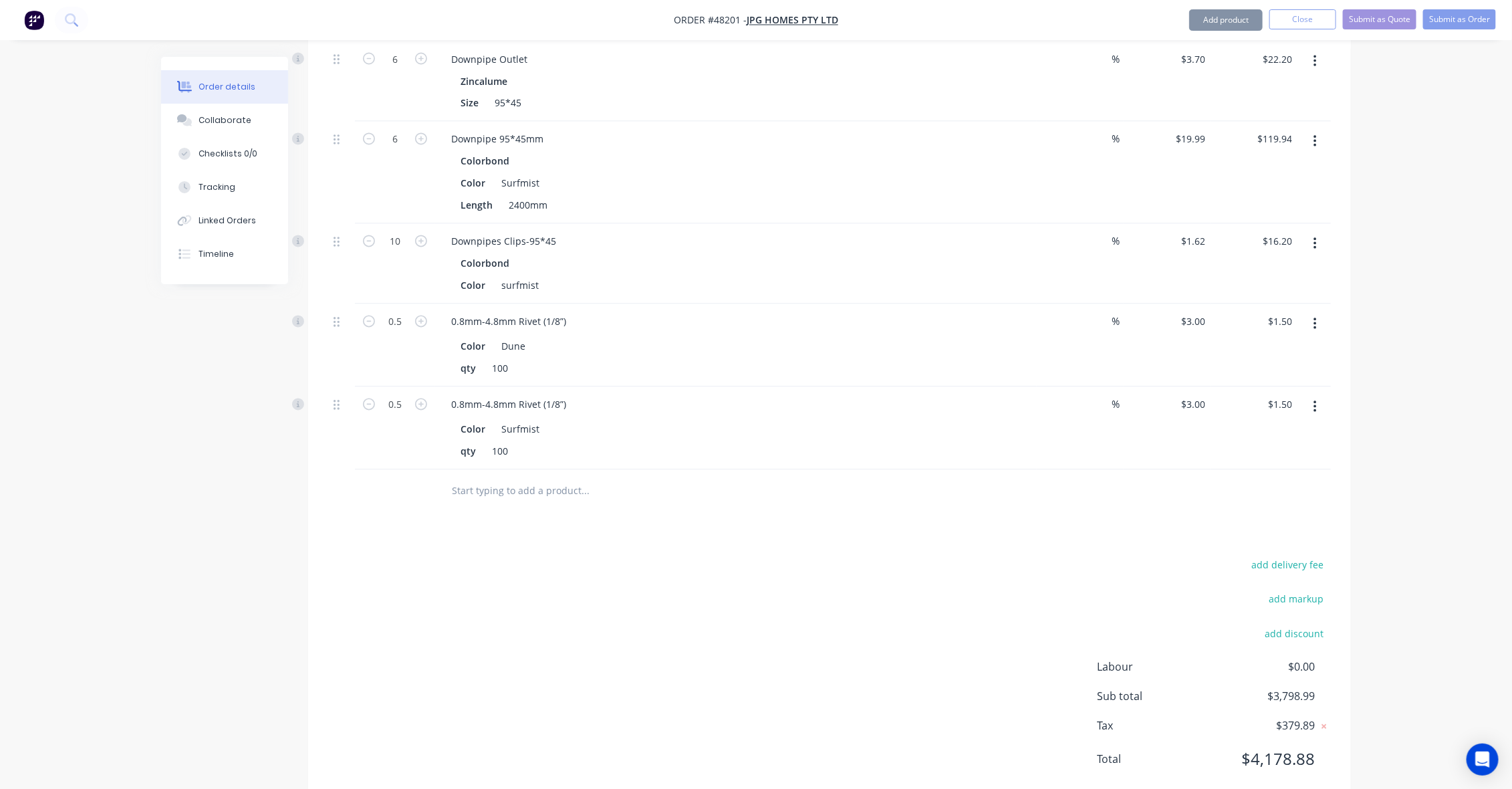
drag, startPoint x: 868, startPoint y: 565, endPoint x: 868, endPoint y: 539, distance: 26.0
click at [868, 565] on div "add delivery fee add markup add discount Labour $0.00 Sub total $3,798.99 Tax $…" at bounding box center [829, 671] width 1002 height 228
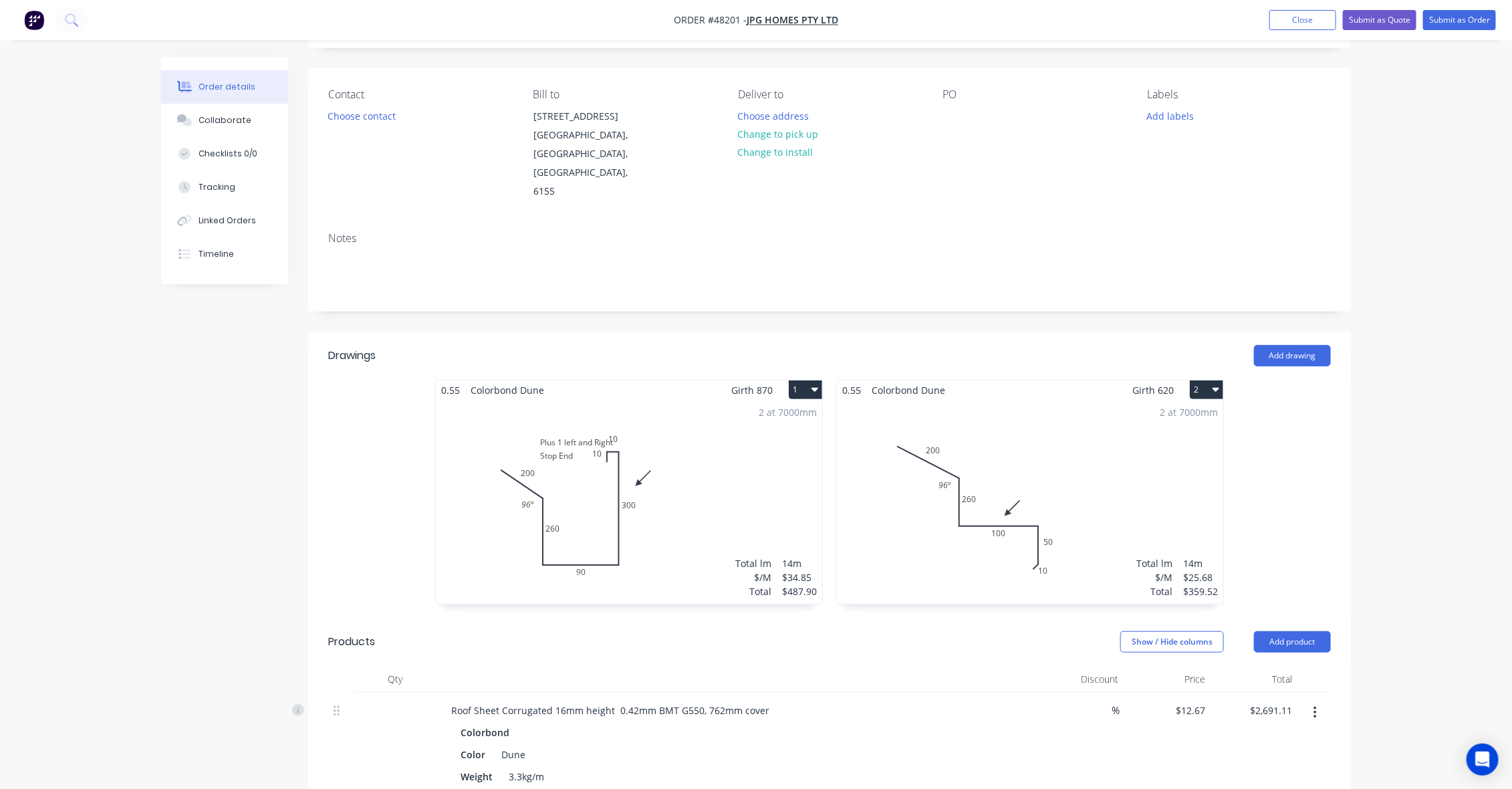
scroll to position [0, 0]
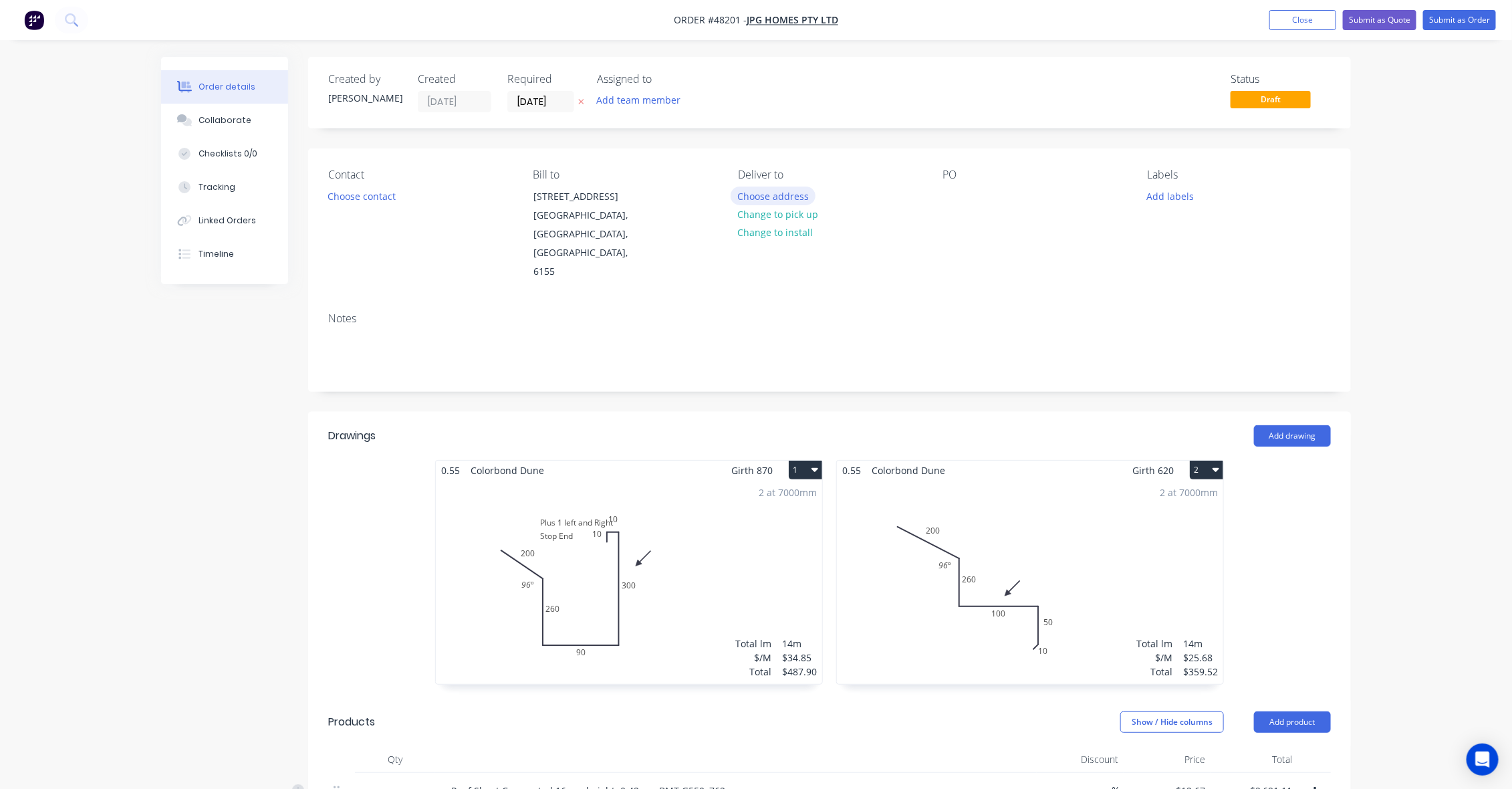
click at [770, 192] on button "Choose address" at bounding box center [773, 195] width 86 height 18
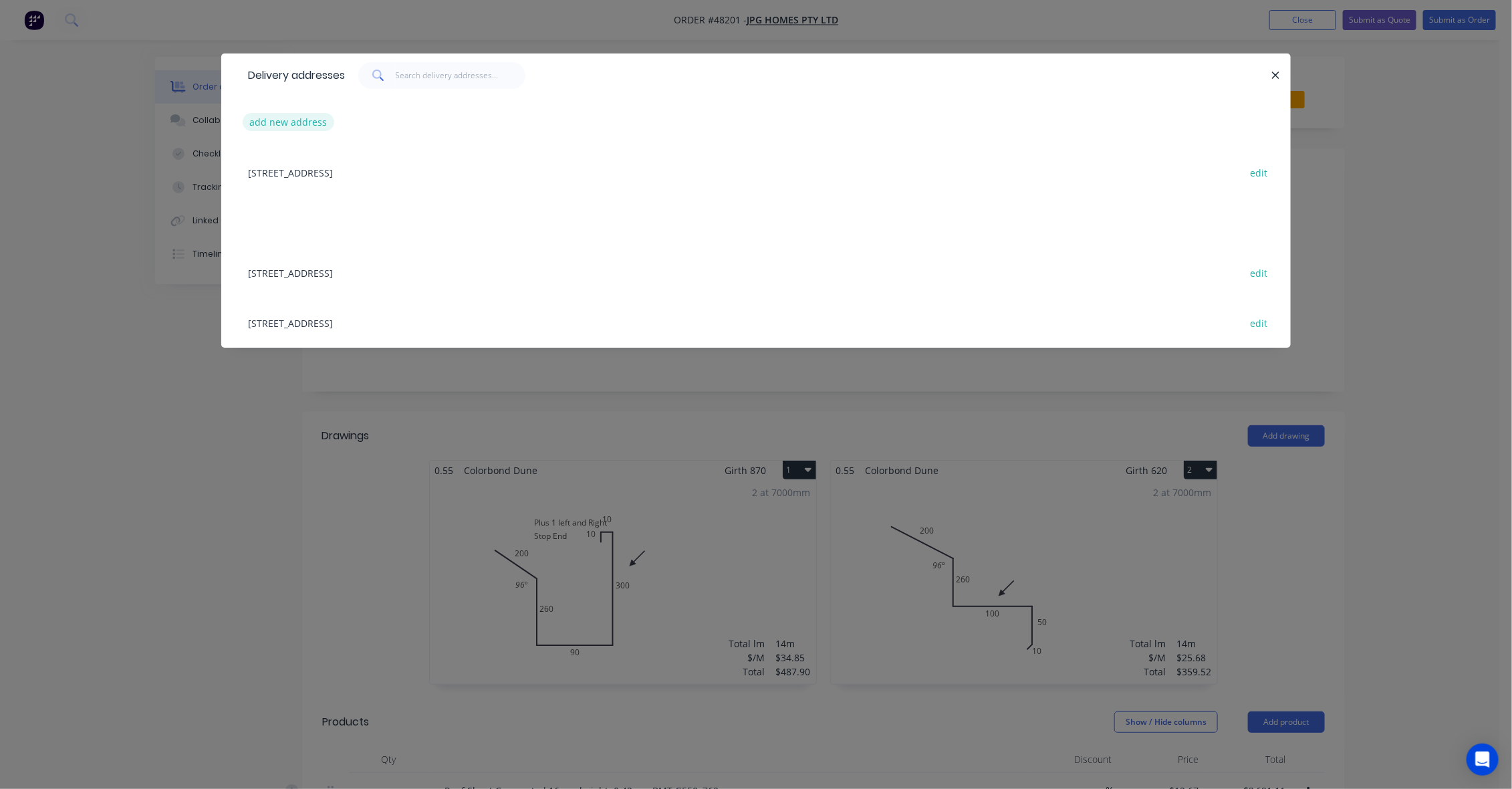
click at [318, 119] on button "add new address" at bounding box center [288, 121] width 91 height 18
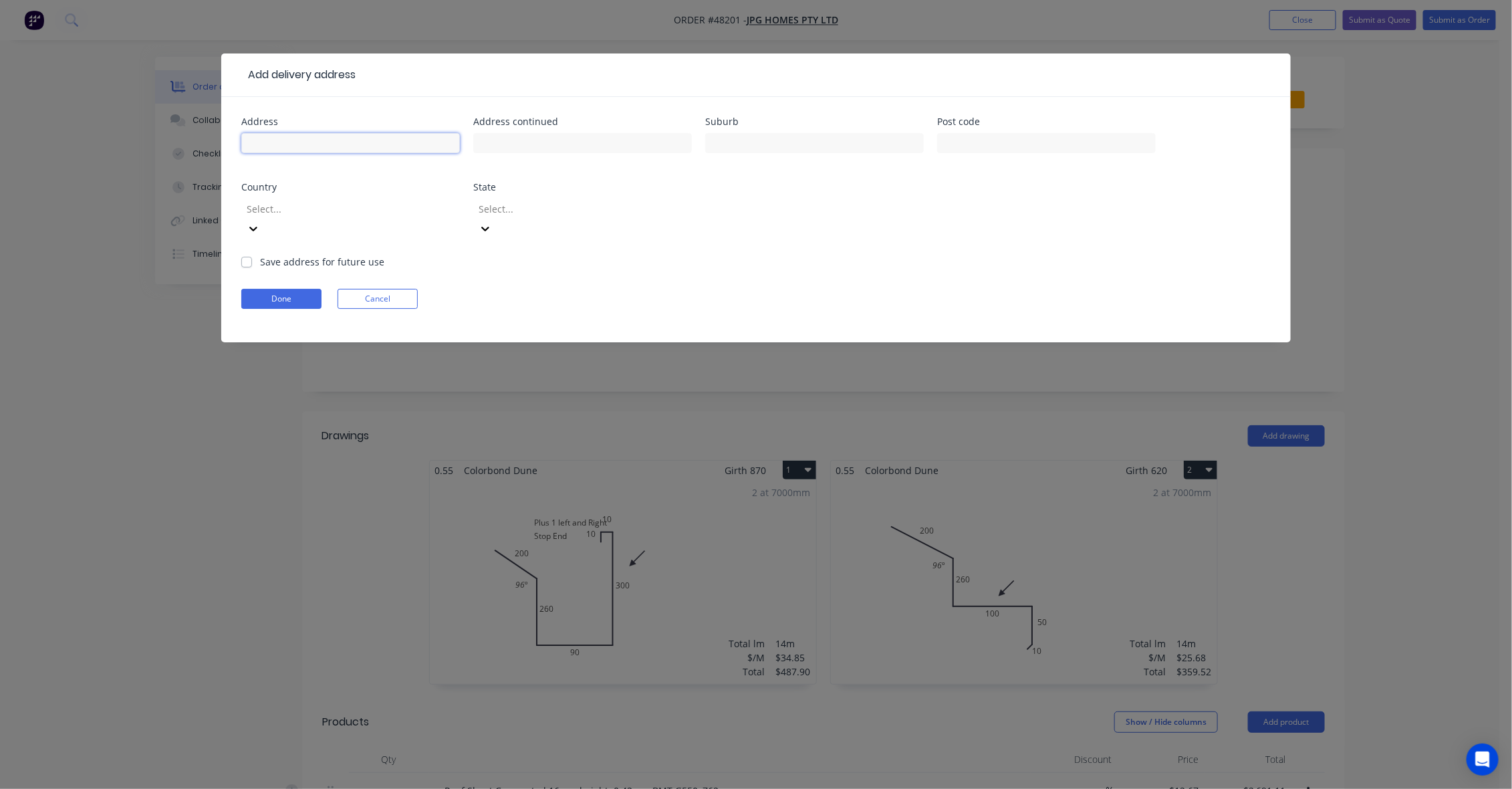
click at [337, 144] on input "text" at bounding box center [350, 143] width 218 height 20
paste input "35 Broadway, Bassendean WA 6054"
type input "35 Broadway, Bassendean WA 6054"
click at [306, 289] on button "Done" at bounding box center [281, 298] width 80 height 20
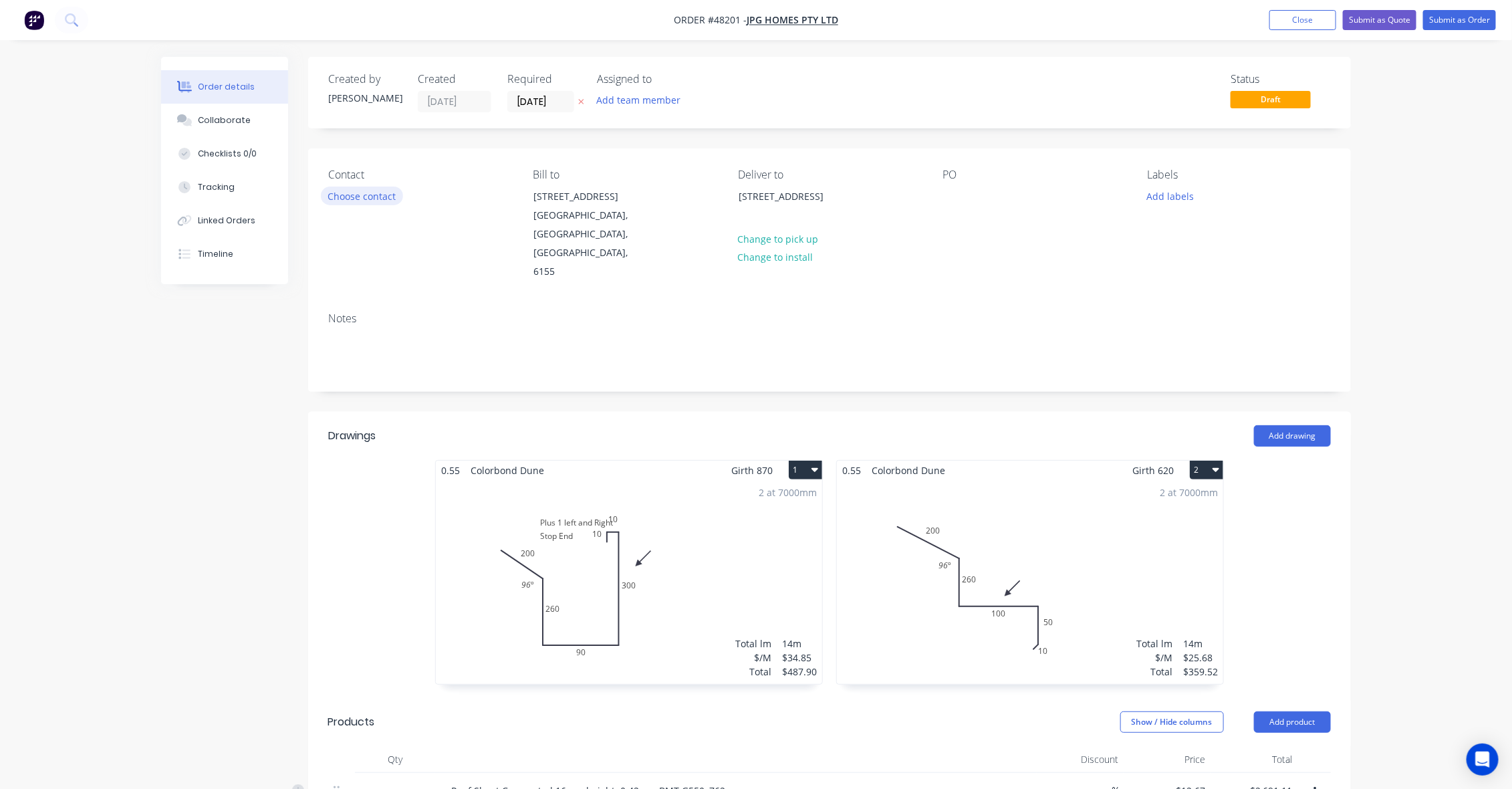
click at [385, 194] on button "Choose contact" at bounding box center [362, 195] width 82 height 18
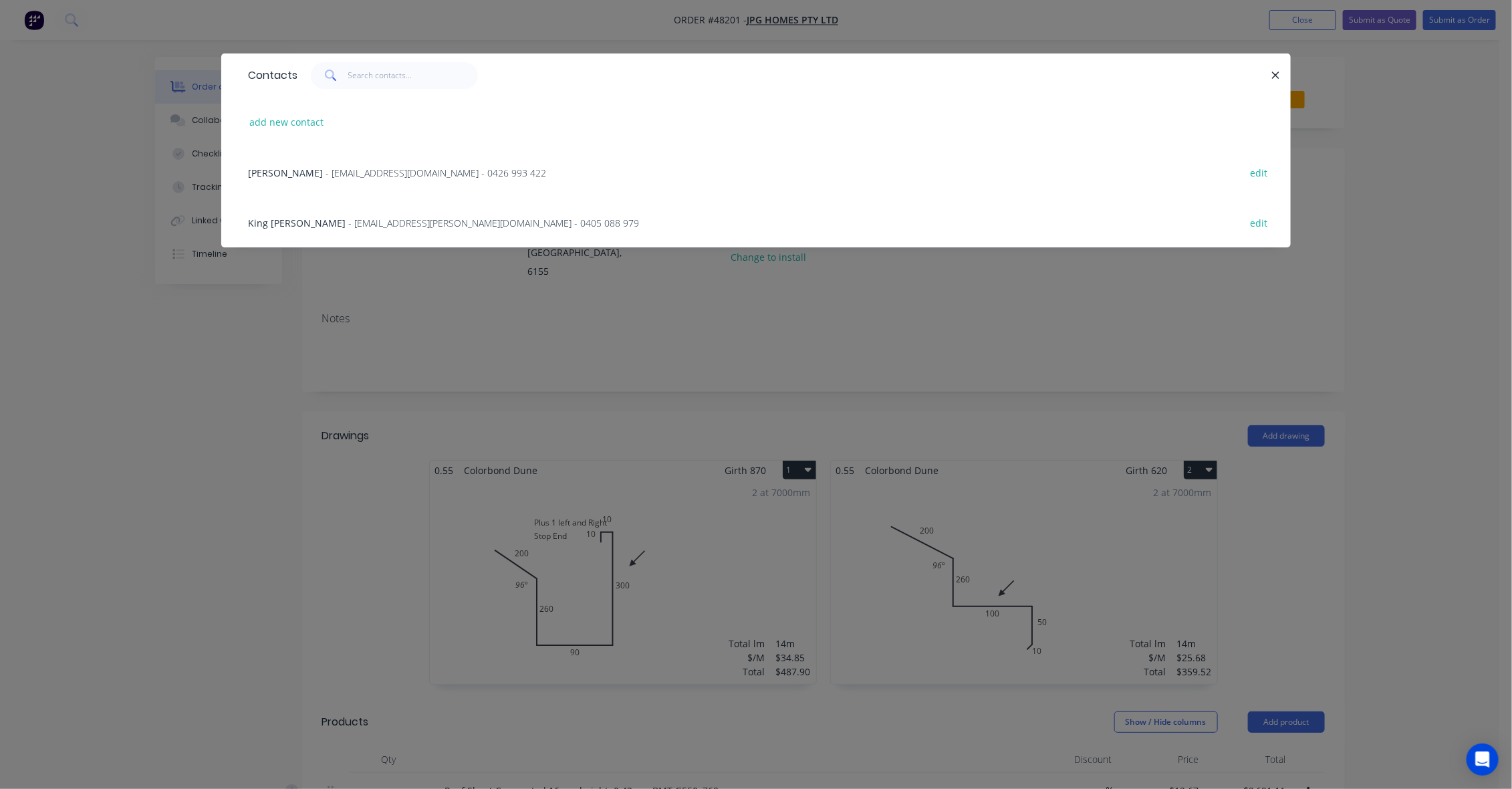
click at [315, 221] on span "King Ping Wong" at bounding box center [297, 223] width 98 height 13
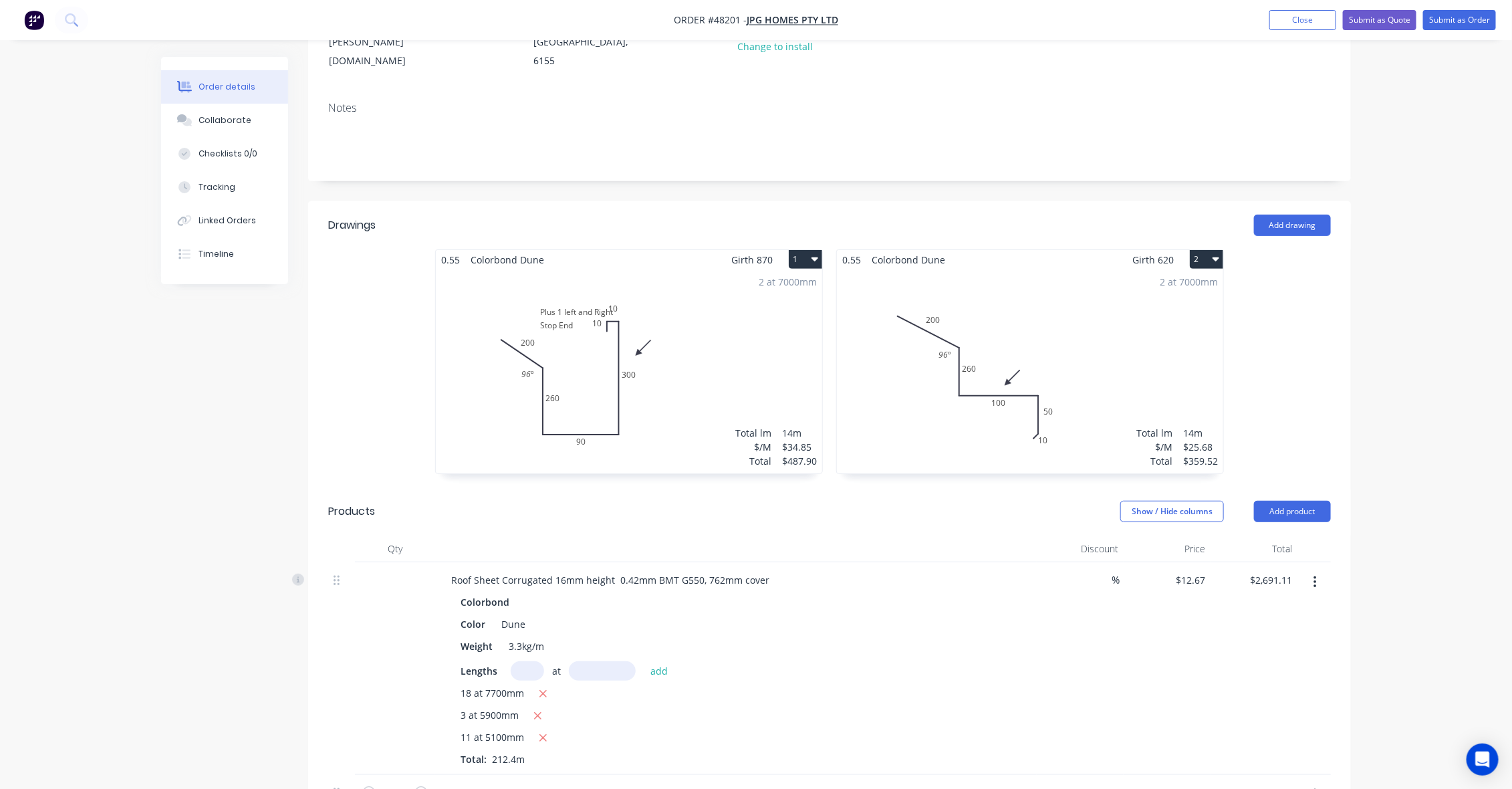
scroll to position [251, 0]
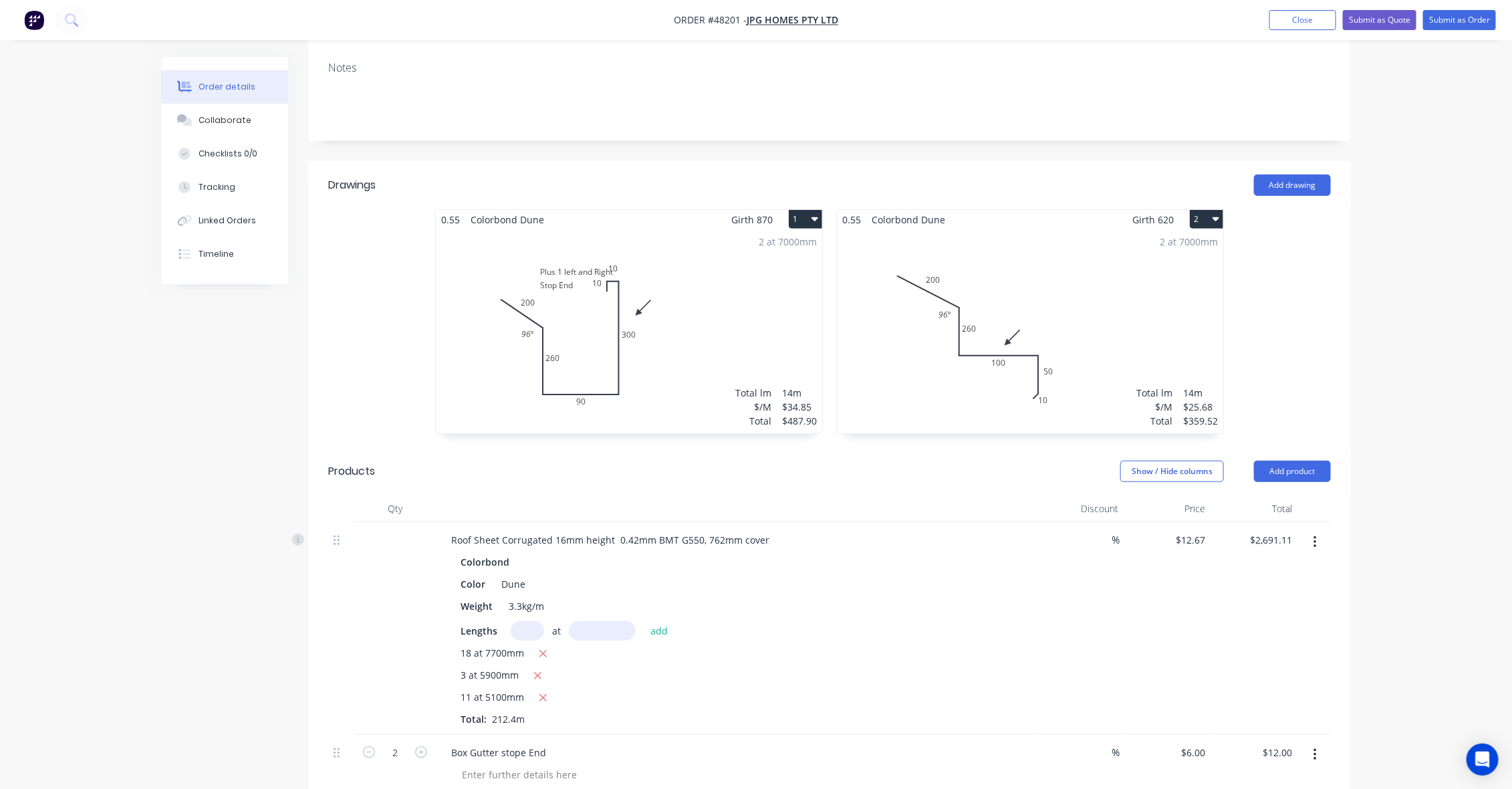
click at [569, 269] on div "2 at 7000mm Total lm $/M Total 14m $34.85 $487.90" at bounding box center [629, 331] width 386 height 204
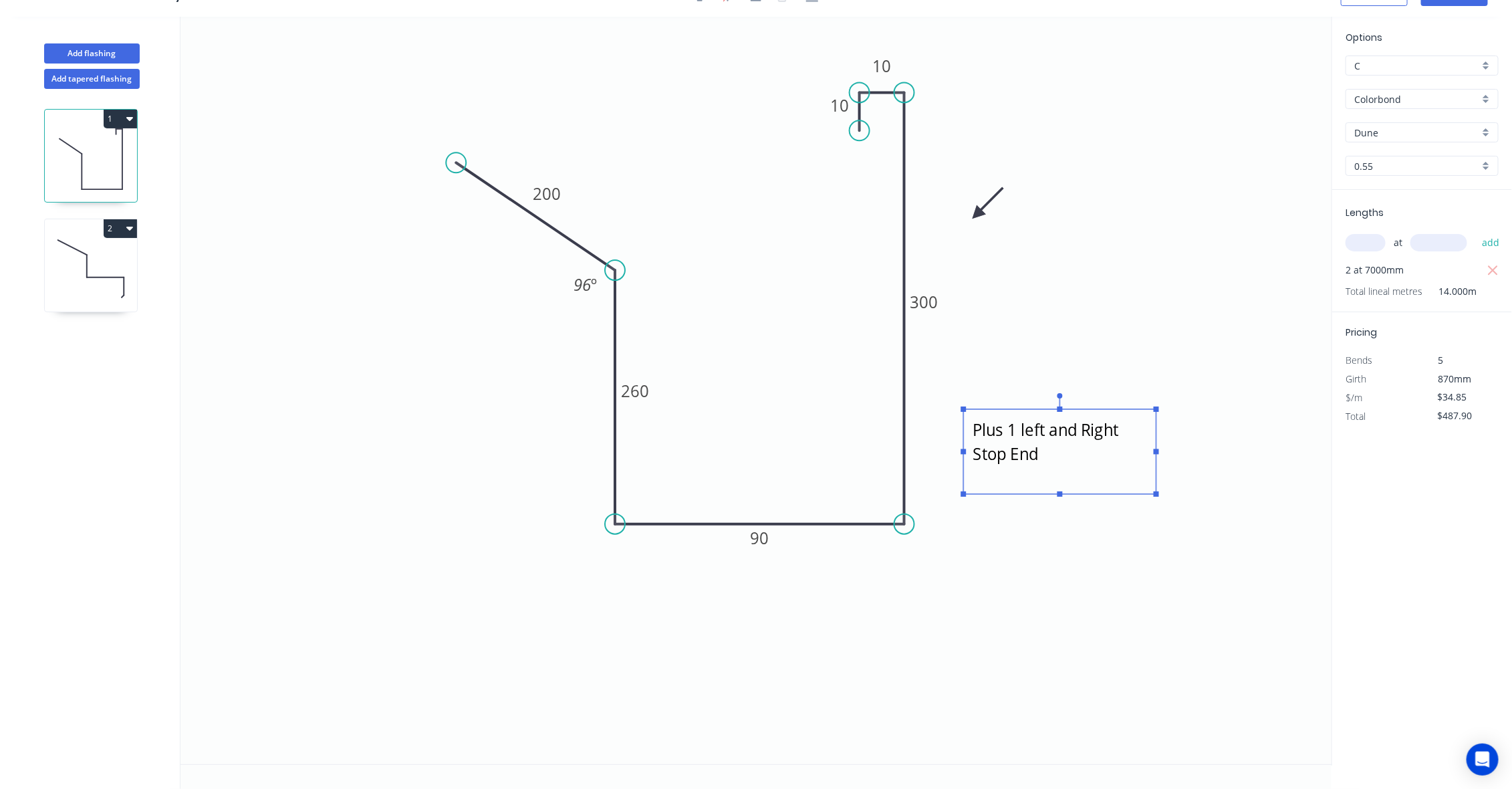
drag, startPoint x: 639, startPoint y: 72, endPoint x: 1004, endPoint y: 423, distance: 506.4
click at [1004, 423] on textarea "Plus 1 left and Right Stop End" at bounding box center [1059, 452] width 179 height 72
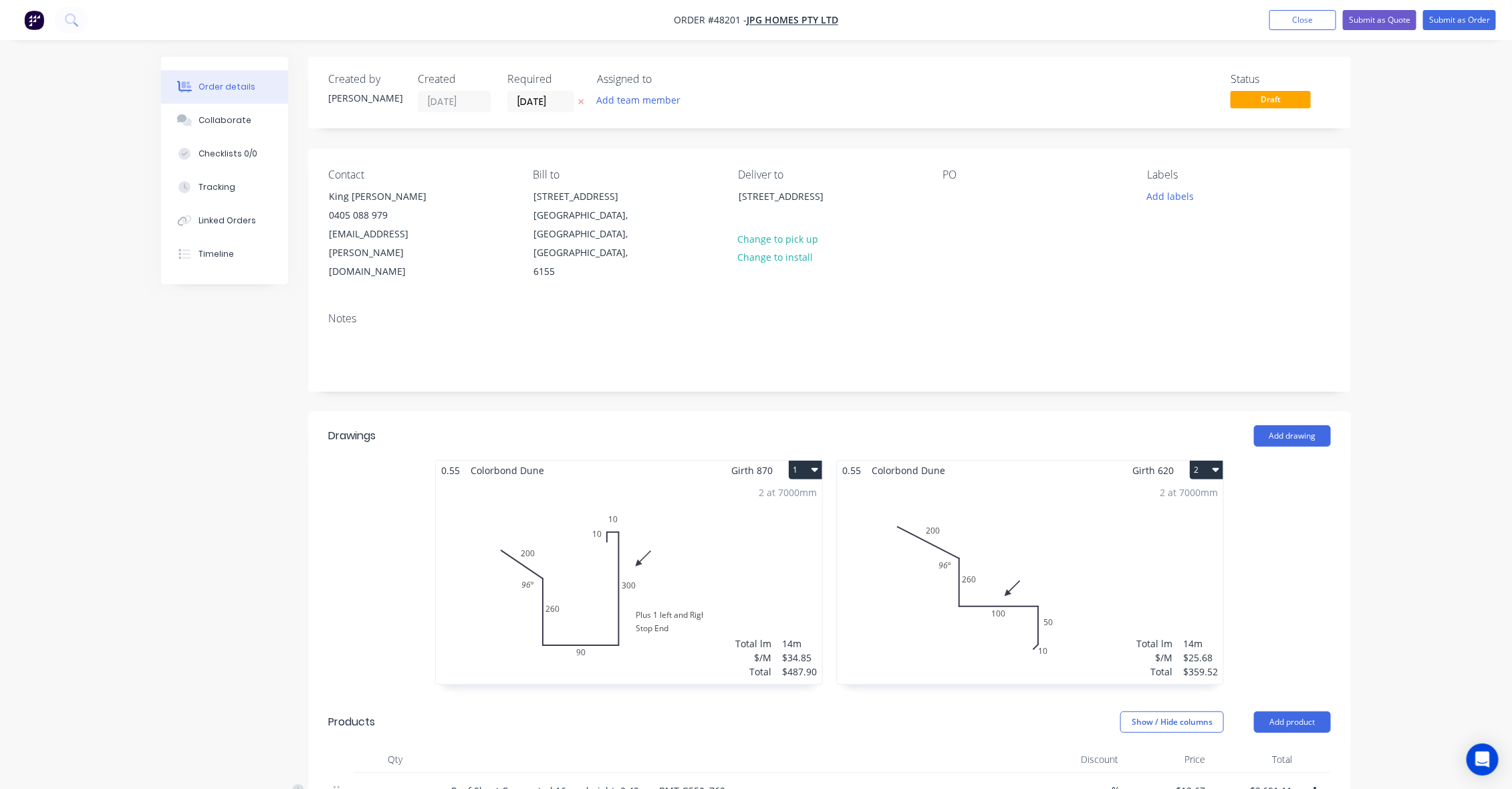
click at [656, 568] on div "2 at 7000mm Total lm $/M Total 14m $34.85 $487.90" at bounding box center [629, 582] width 386 height 204
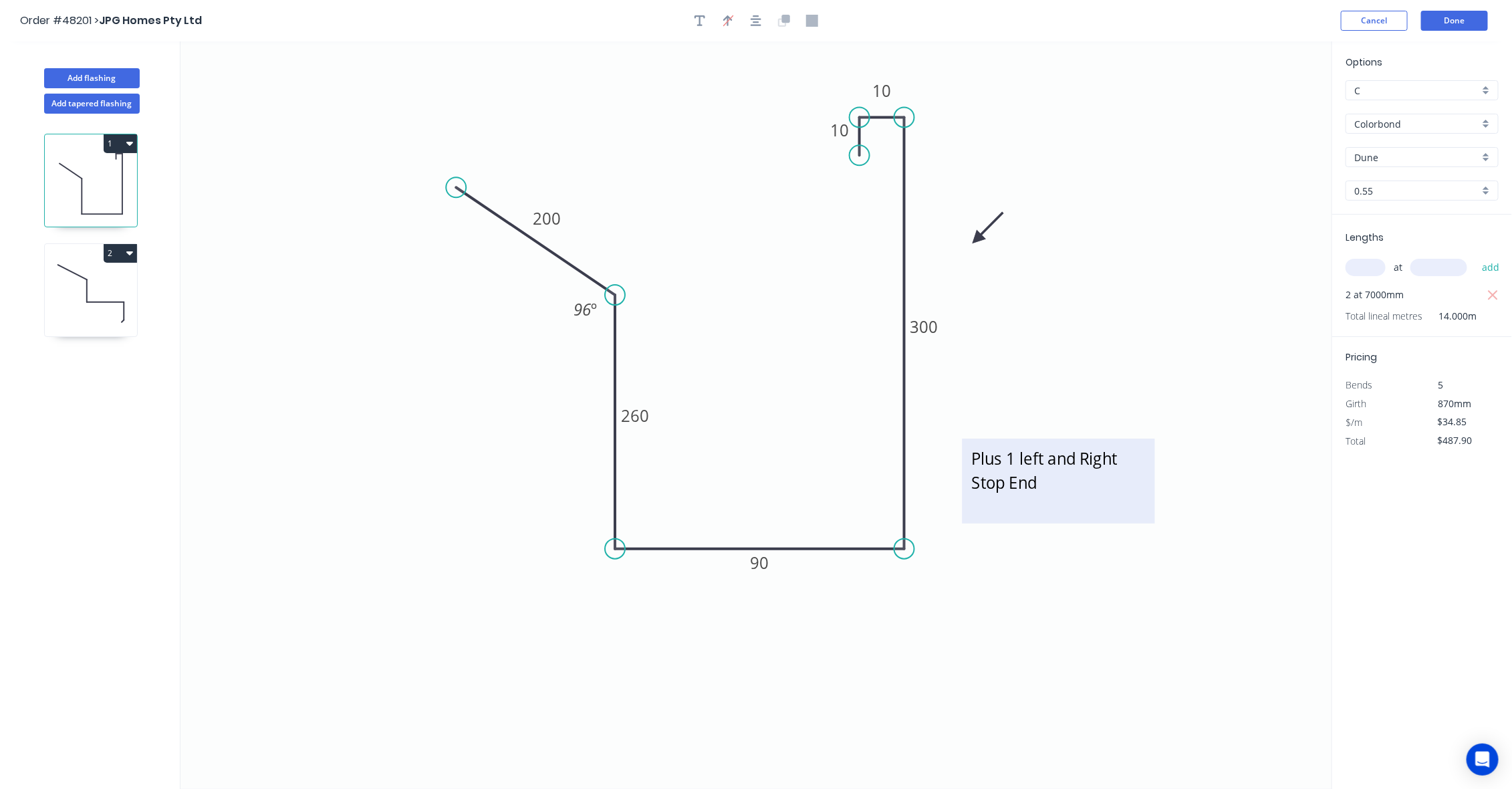
click at [1083, 459] on textarea "Plus 1 left and Right Stop End" at bounding box center [1058, 481] width 179 height 72
click at [1080, 456] on textarea "Plus 1 left and Right Stop End" at bounding box center [1058, 481] width 179 height 72
drag, startPoint x: 1224, startPoint y: 229, endPoint x: 1292, endPoint y: 156, distance: 99.8
click at [1231, 219] on icon "Plus 1 left and 1 Right Stop End 200 260 90 300 10 10 96 º" at bounding box center [756, 415] width 1152 height 747
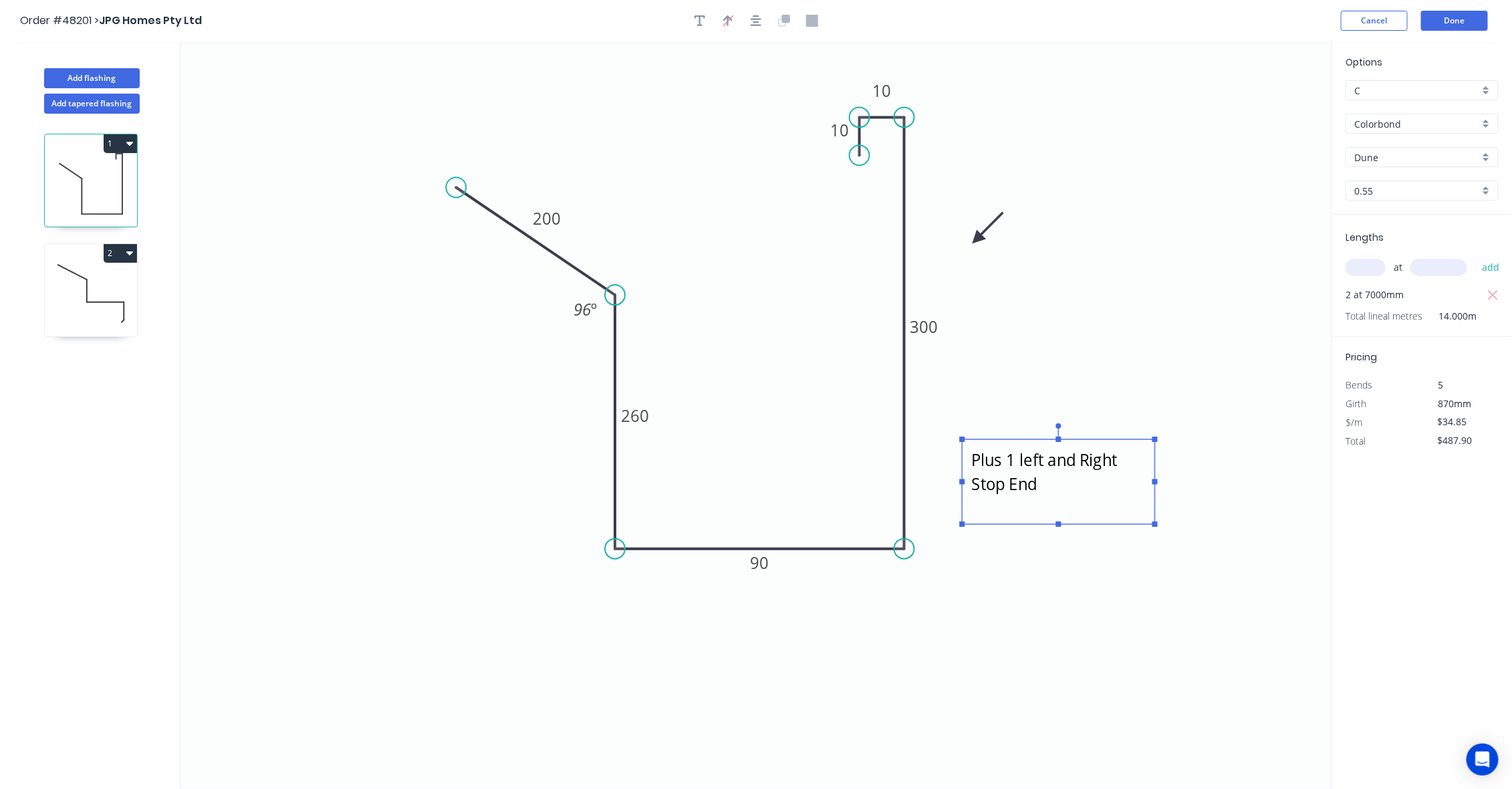
type textarea "Plus 1 left and 1 Right Stop End"
click at [1462, 16] on button "Done" at bounding box center [1455, 21] width 67 height 20
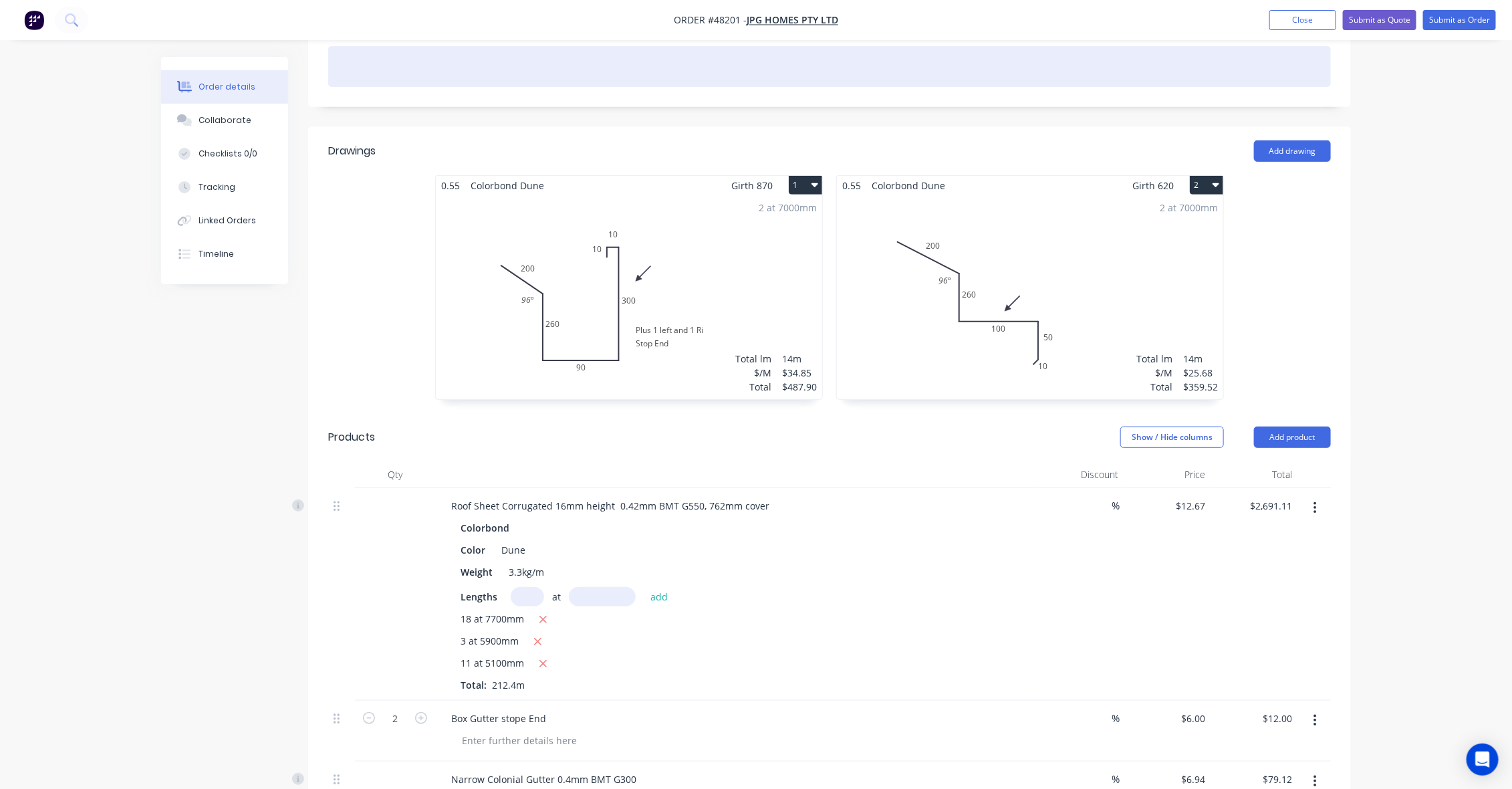
scroll to position [334, 0]
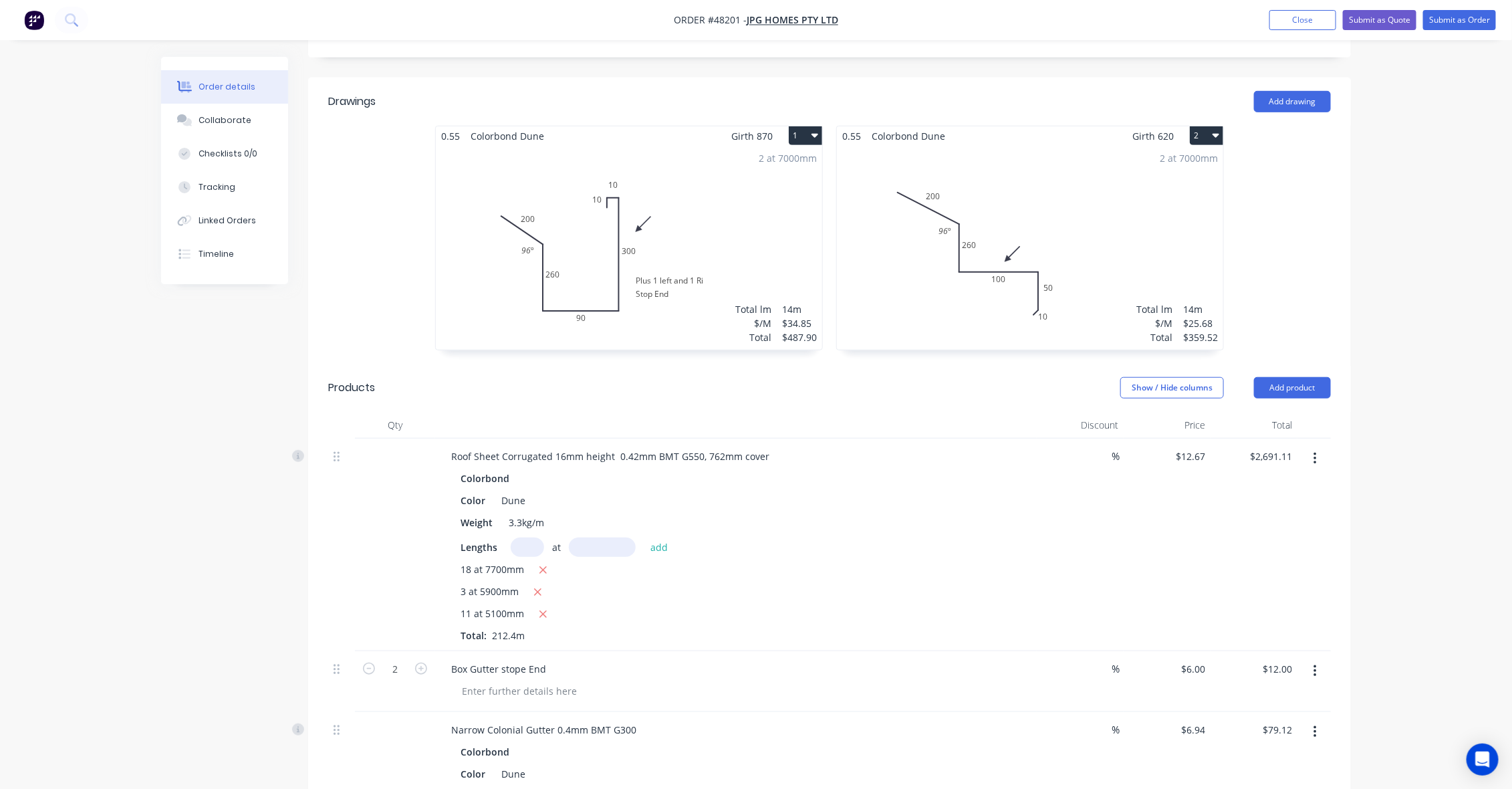
click at [1082, 254] on div "2 at 7000mm Total lm $/M Total 14m $25.68 $359.52" at bounding box center [1030, 248] width 386 height 204
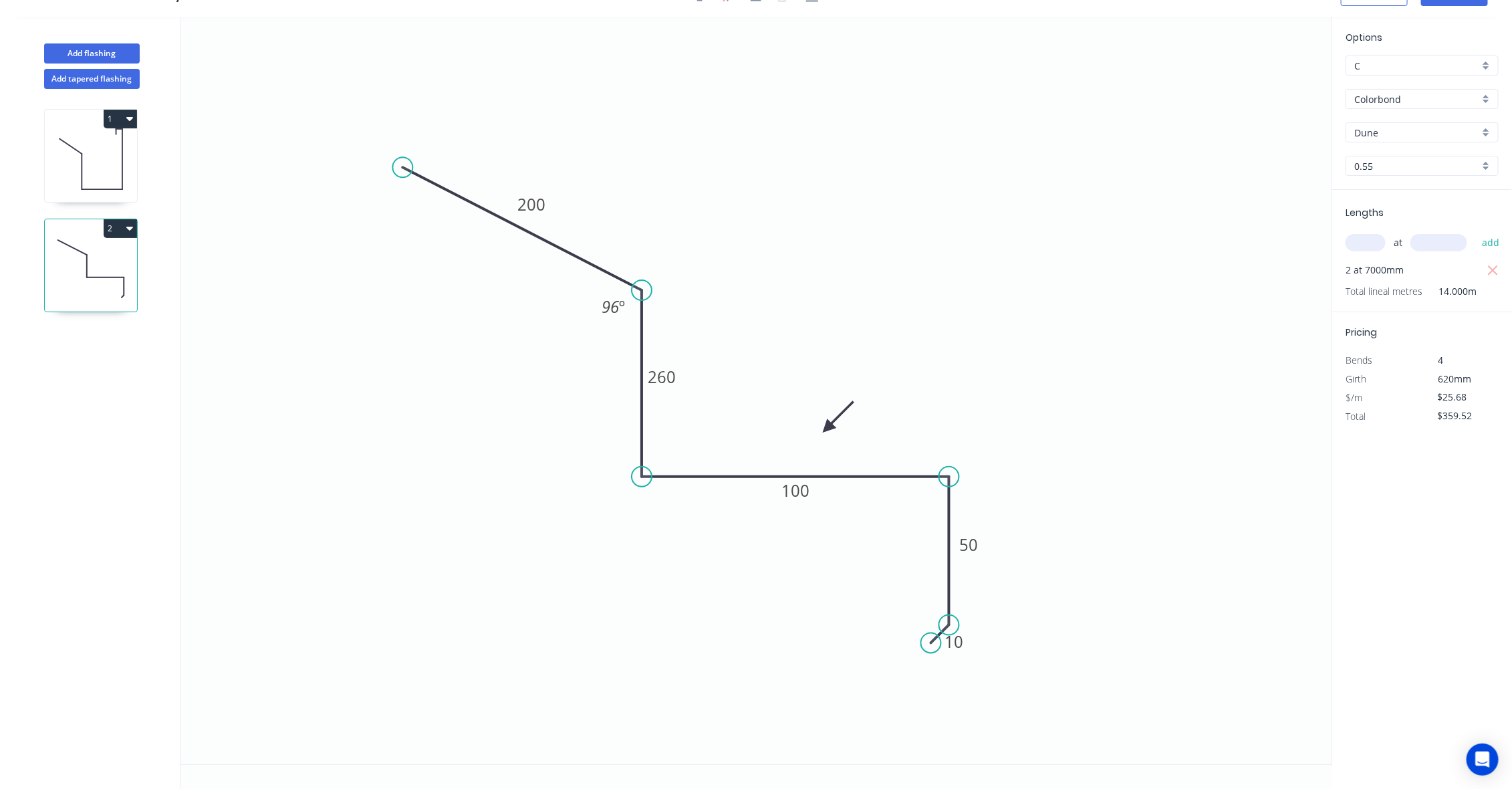
scroll to position [26, 0]
click at [968, 642] on rect at bounding box center [953, 642] width 43 height 28
click at [956, 647] on tspan "10" at bounding box center [953, 641] width 18 height 22
drag, startPoint x: 1165, startPoint y: 450, endPoint x: 1301, endPoint y: 188, distance: 295.2
click at [1172, 416] on icon "0 200 260 100 50 20 96 º" at bounding box center [756, 391] width 1152 height 747
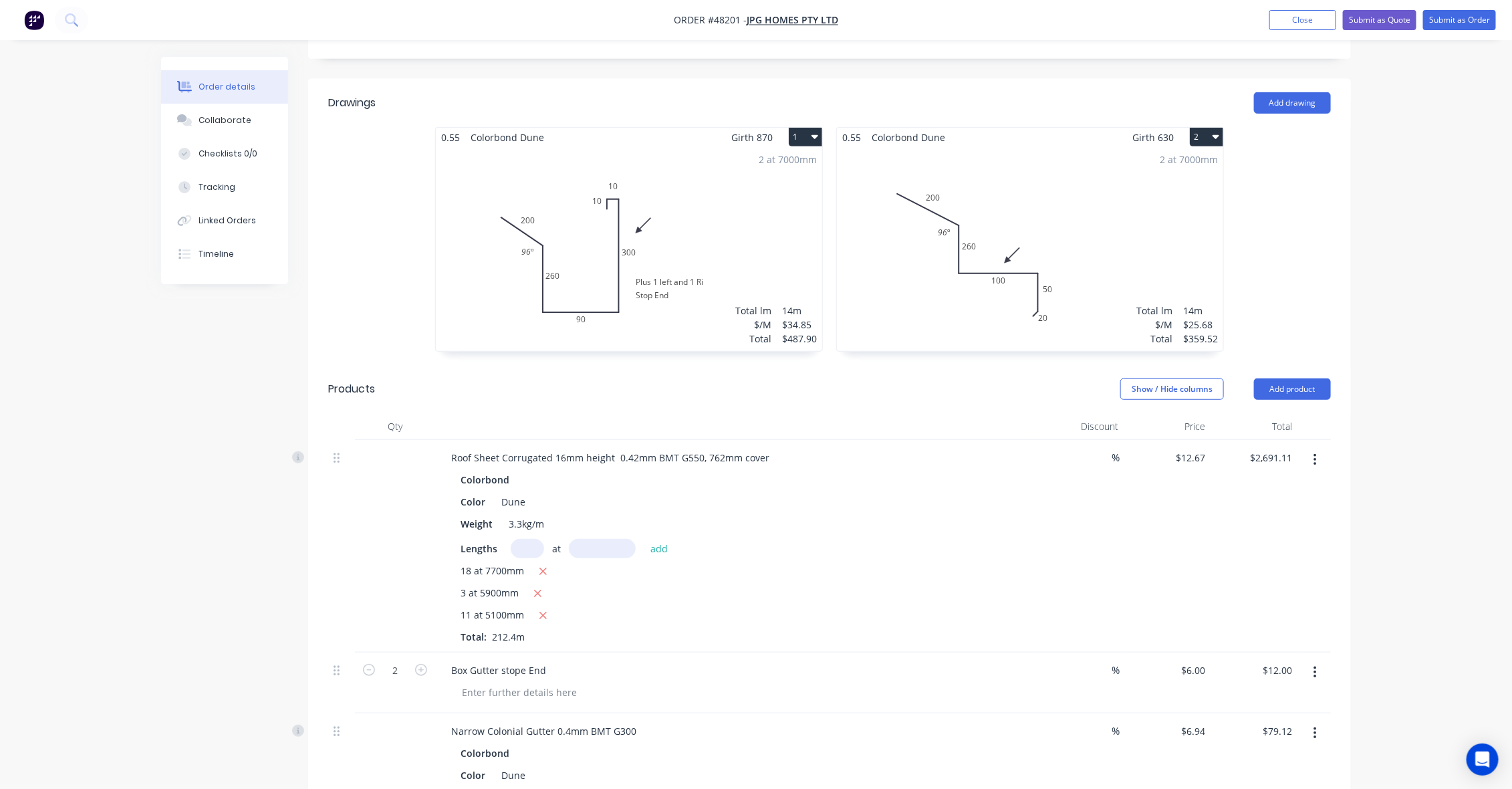
scroll to position [334, 0]
click at [1133, 170] on div "2 at 7000mm Total lm $/M Total 14m $25.68 $359.52" at bounding box center [1030, 248] width 386 height 204
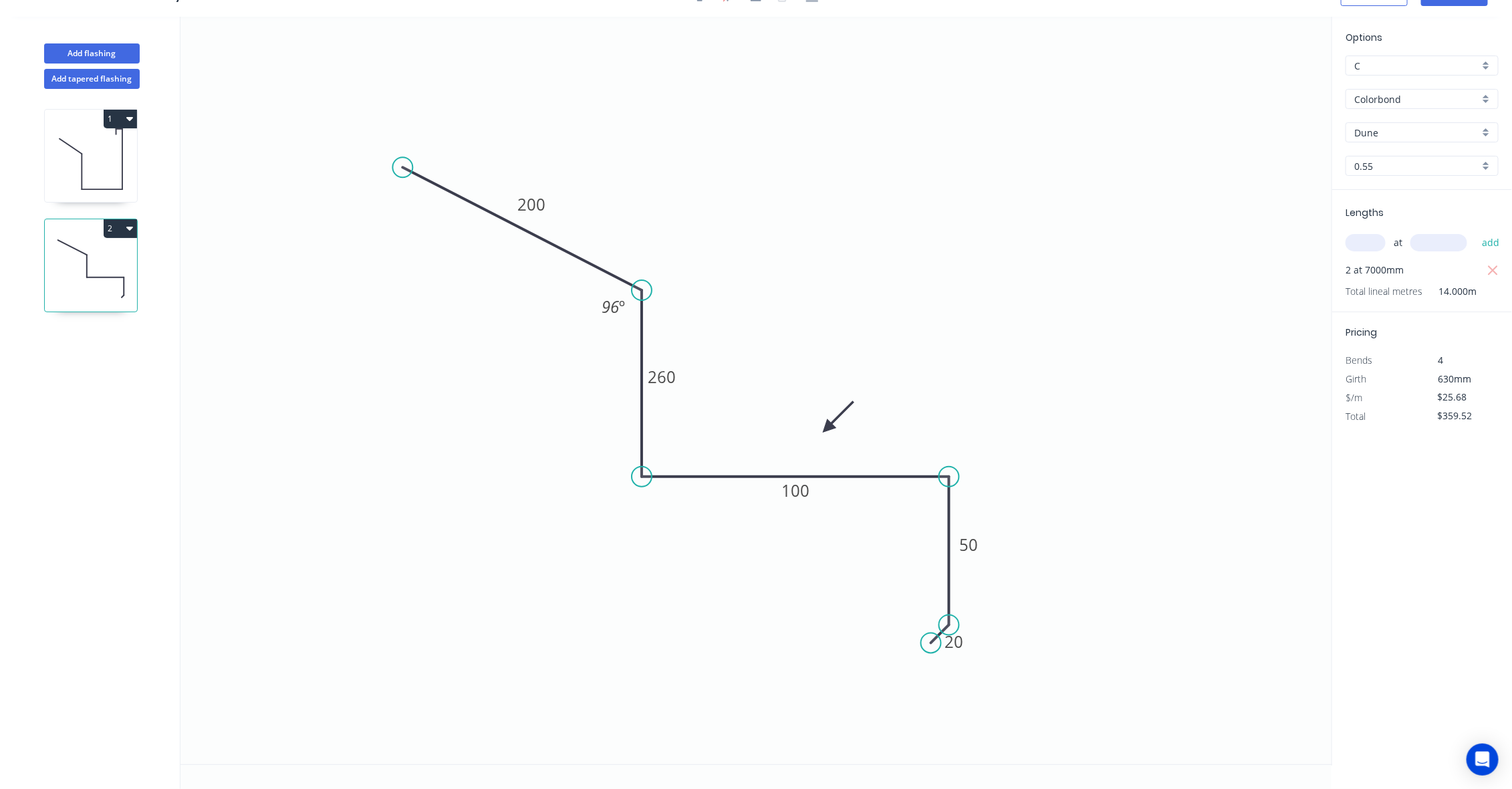
scroll to position [26, 0]
click at [522, 204] on tspan "200" at bounding box center [532, 204] width 28 height 22
type input "$22.50"
type input "$315.00"
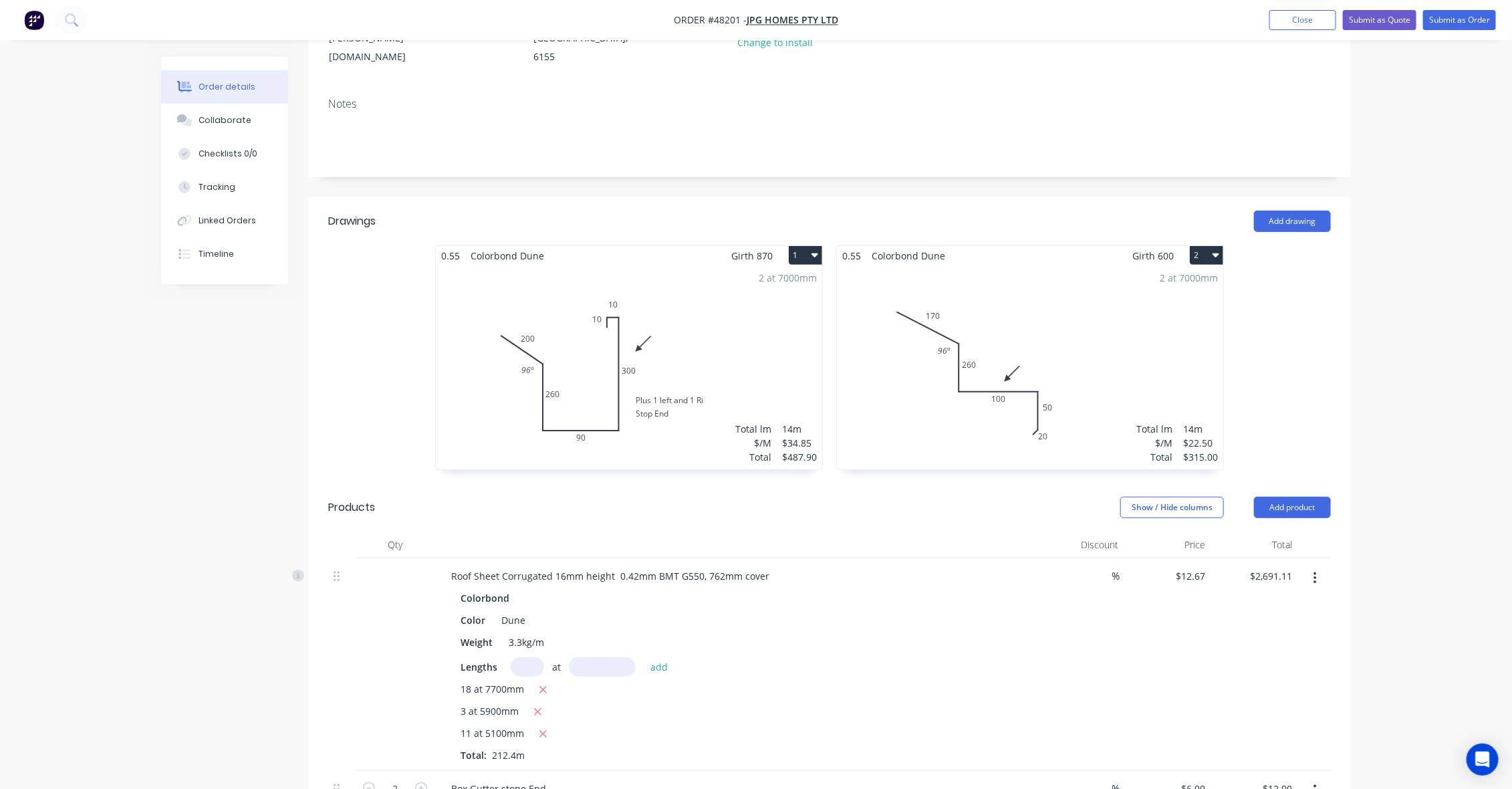
scroll to position [251, 0]
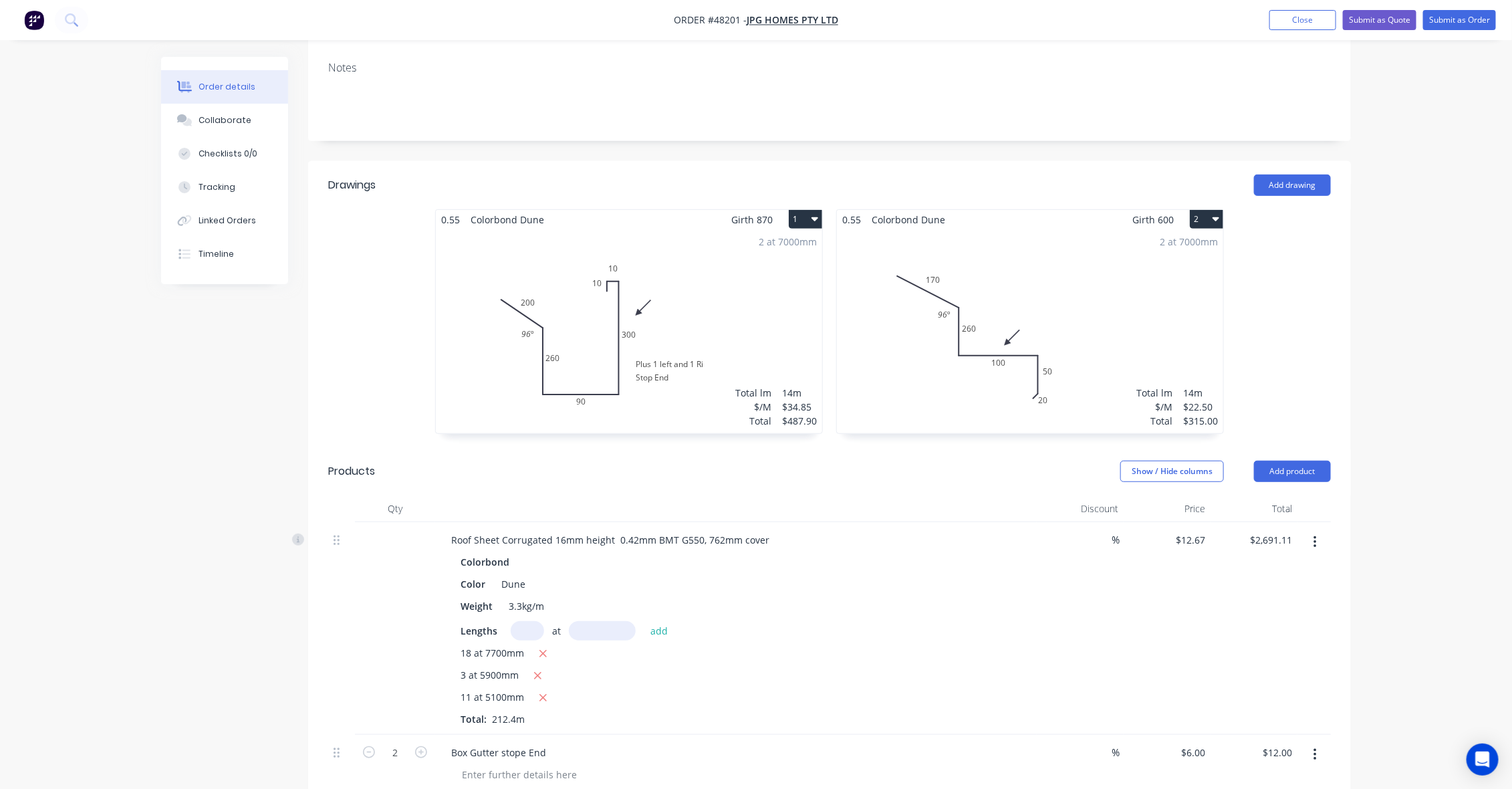
click at [739, 283] on div "2 at 7000mm Total lm $/M Total 14m $34.85 $487.90" at bounding box center [629, 331] width 386 height 204
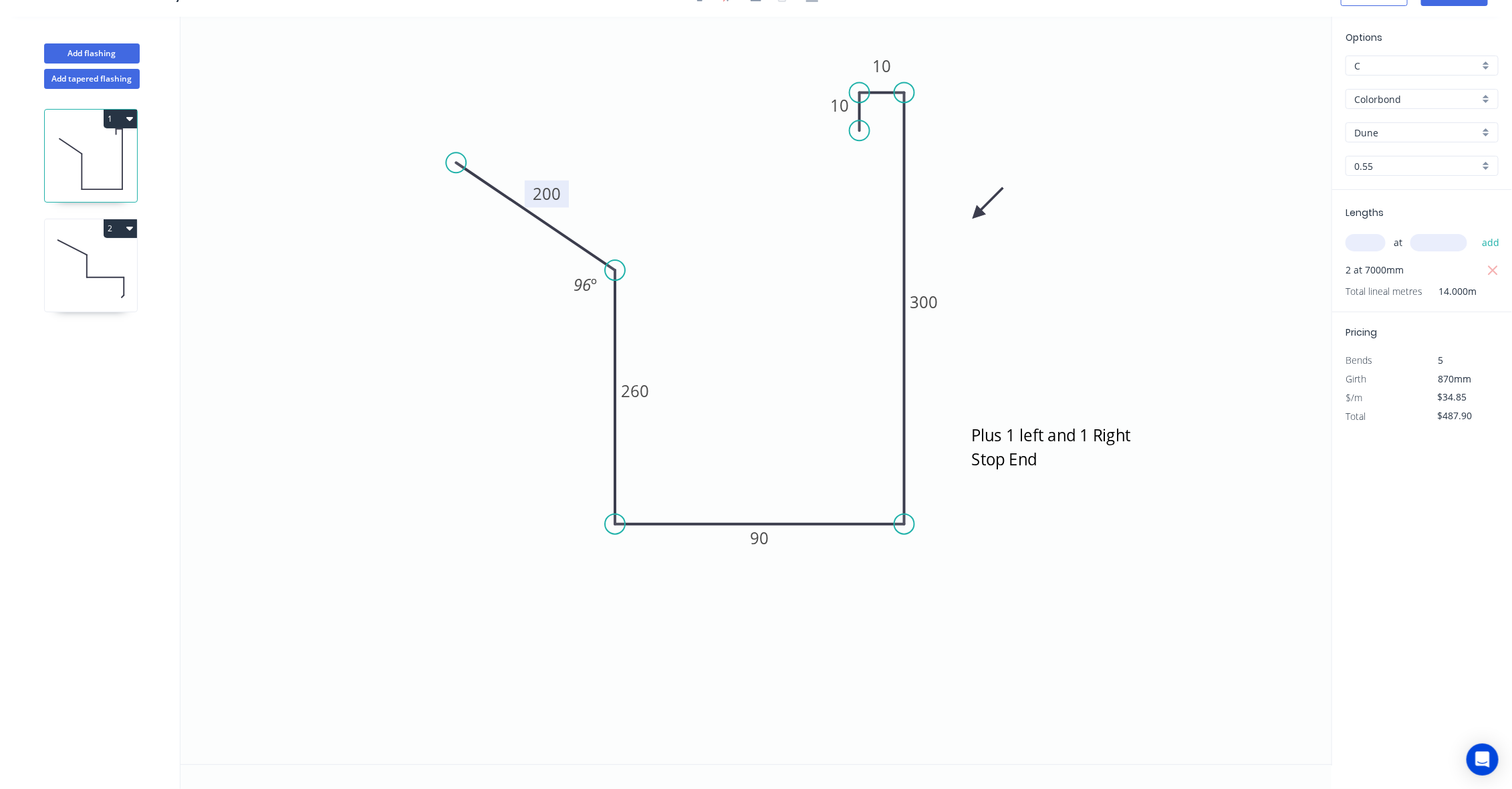
click at [564, 193] on rect at bounding box center [547, 194] width 44 height 28
click at [556, 197] on tspan "200" at bounding box center [547, 193] width 28 height 22
click at [1104, 296] on icon "Plus 1 left and 1 Right Stop End 130 260 90 300 10 10 96 º" at bounding box center [756, 391] width 1152 height 747
type input "$29.28"
type input "$409.92"
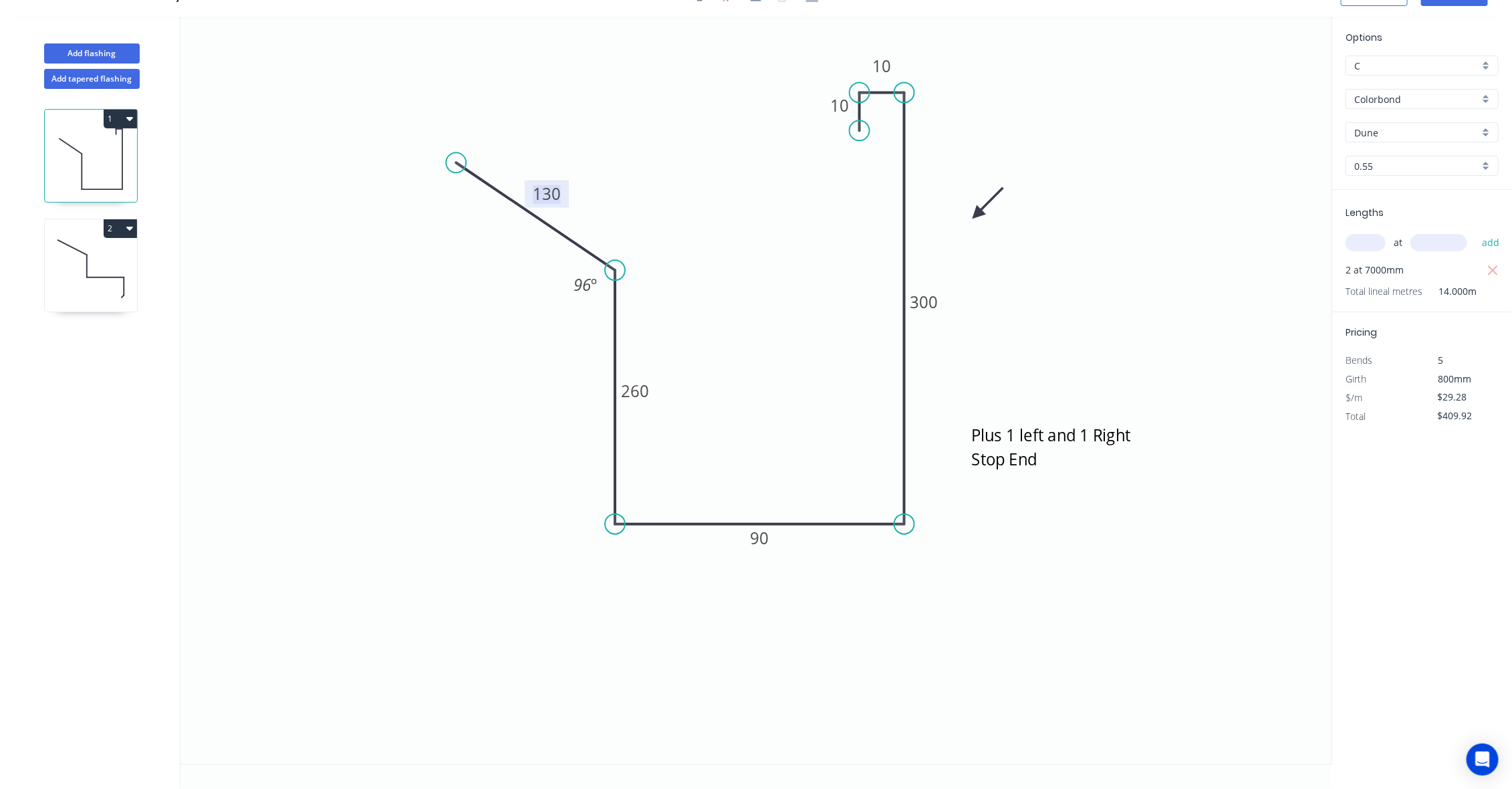
click at [542, 191] on tspan "130" at bounding box center [547, 193] width 28 height 22
type input "$34.85"
type input "$487.90"
click at [543, 192] on tspan "200" at bounding box center [547, 193] width 28 height 22
type input "$29.28"
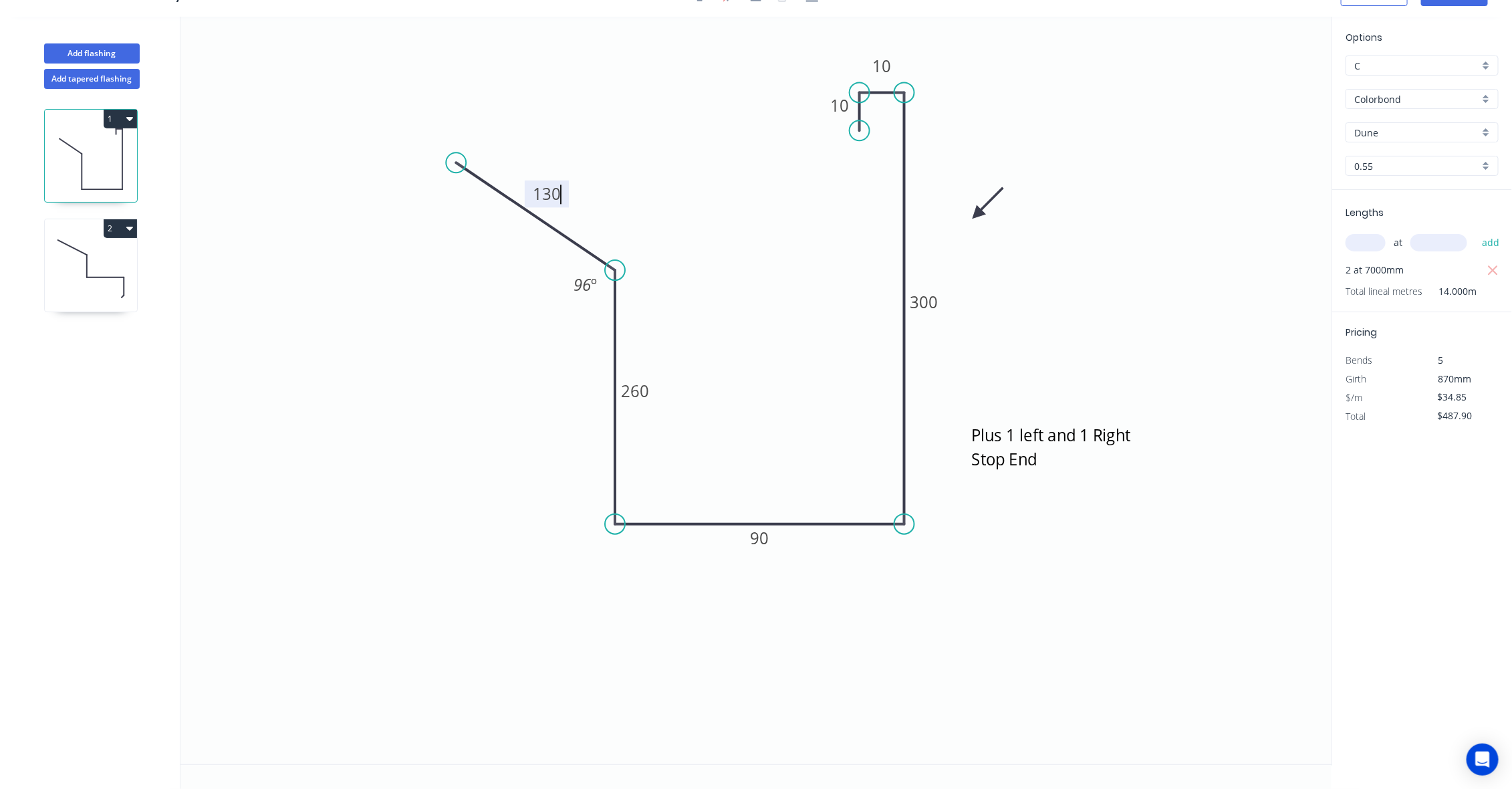
type input "$409.92"
click at [1449, 525] on div "Options C C Colorbond Colorbond Dune Dune 0.55 0.55 Lengths at add 2 at 7000mm …" at bounding box center [1421, 391] width 181 height 749
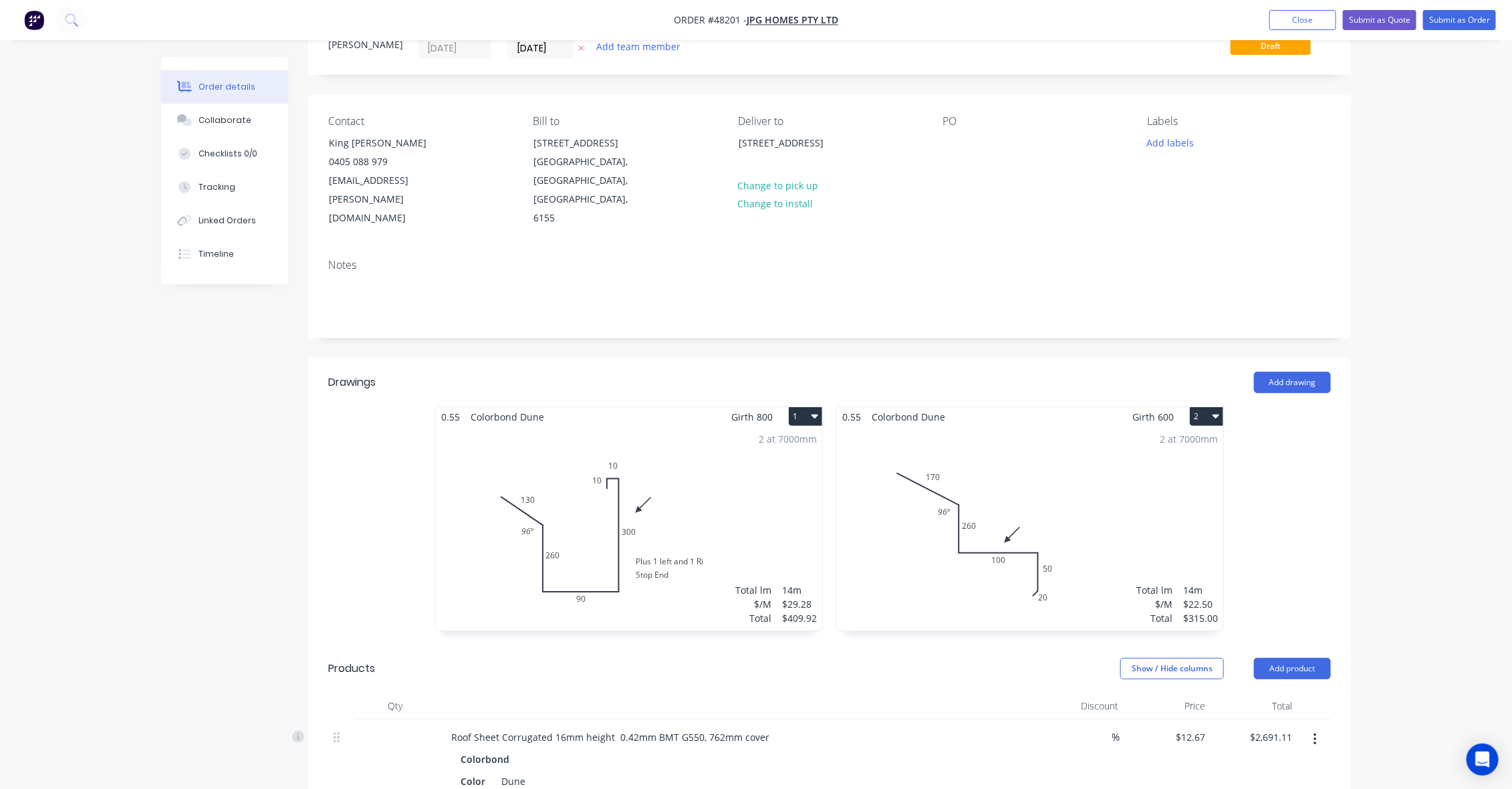
scroll to position [84, 0]
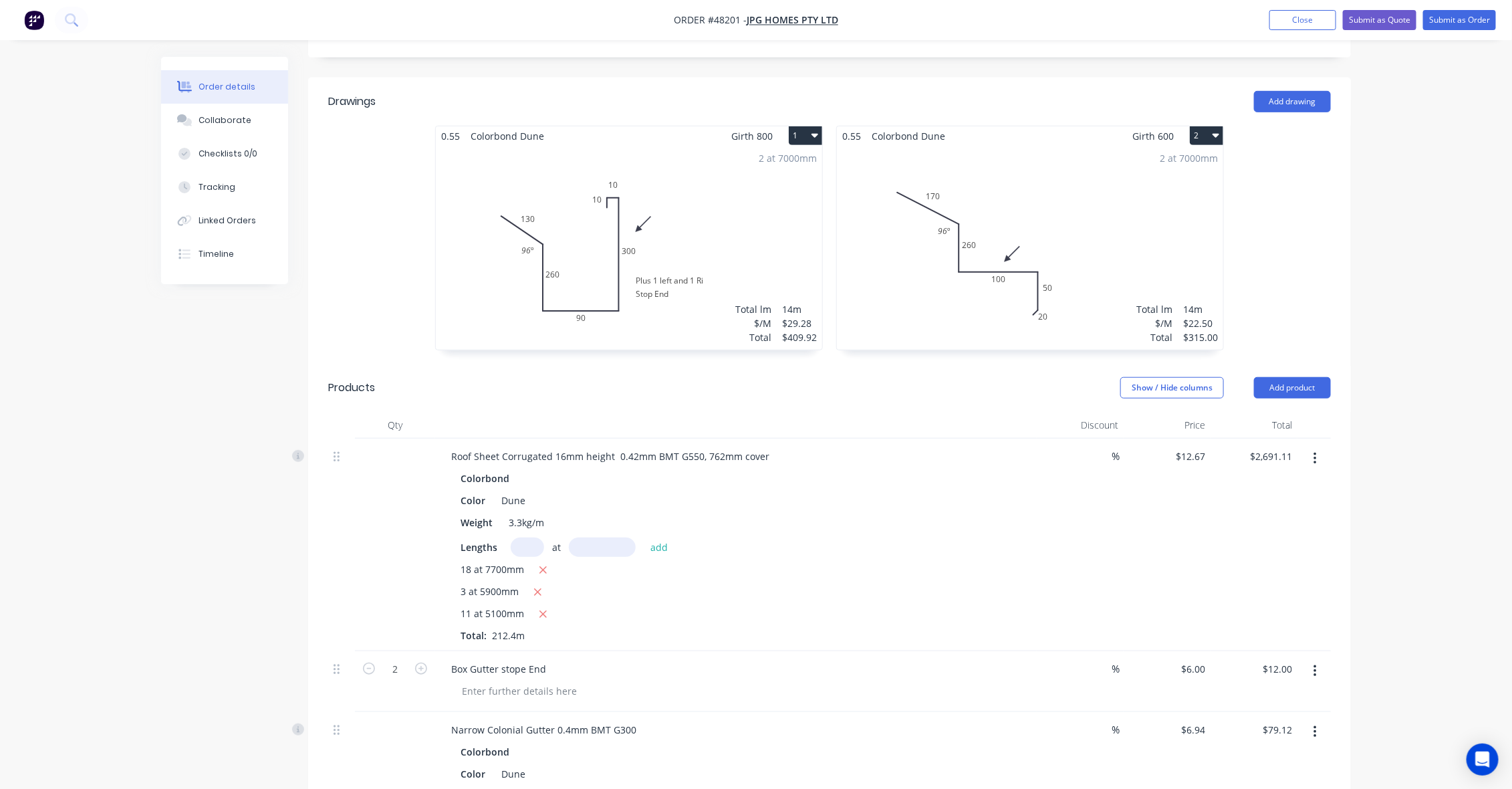
click at [836, 537] on div "Lengths at add" at bounding box center [736, 547] width 551 height 19
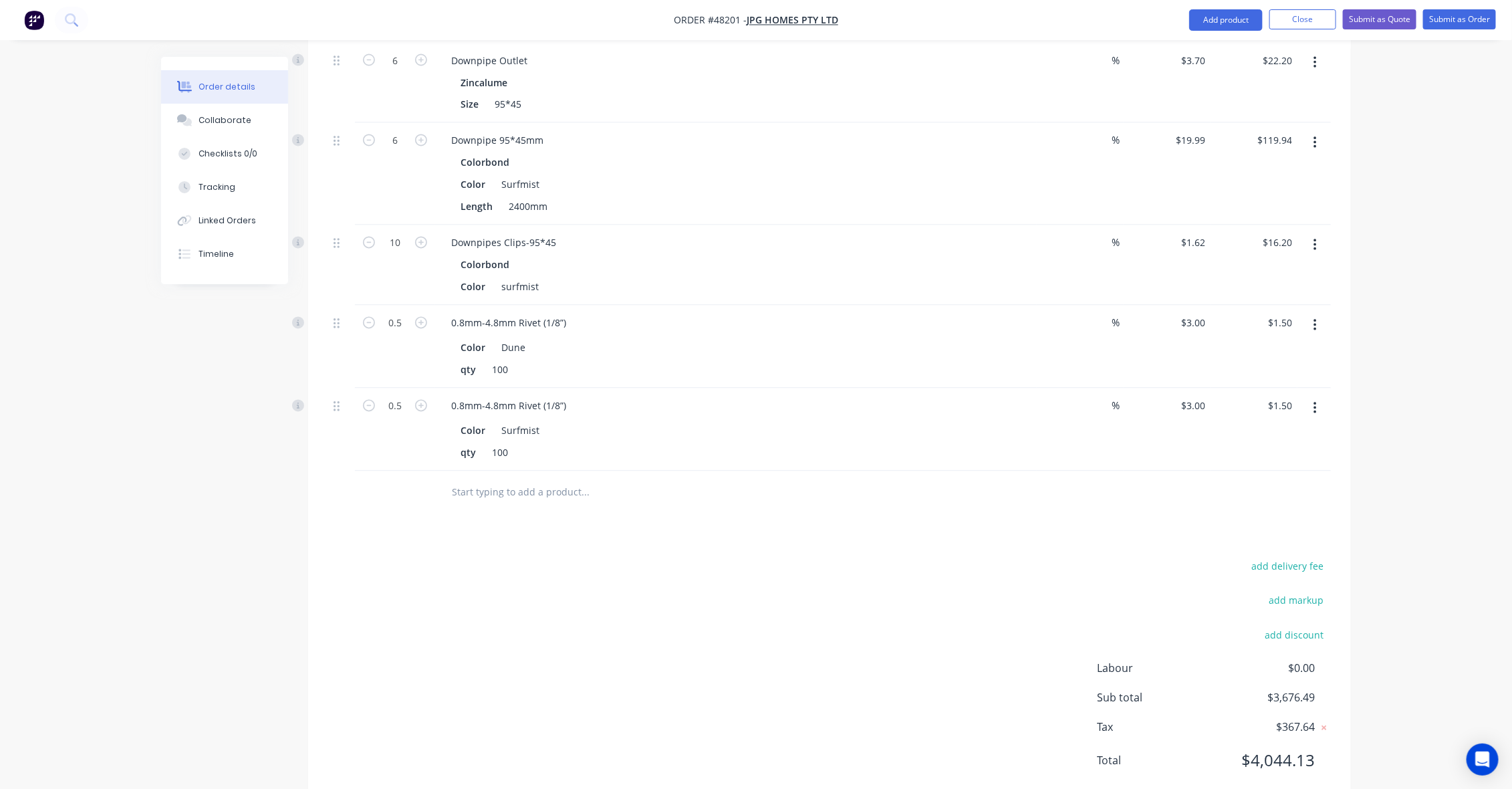
scroll to position [1422, 0]
click at [853, 649] on div "add delivery fee add markup add discount Labour $0.00 Sub total $3,676.49 Tax $…" at bounding box center [829, 671] width 1002 height 228
click at [1282, 556] on button "add delivery fee" at bounding box center [1288, 565] width 86 height 18
type input "238"
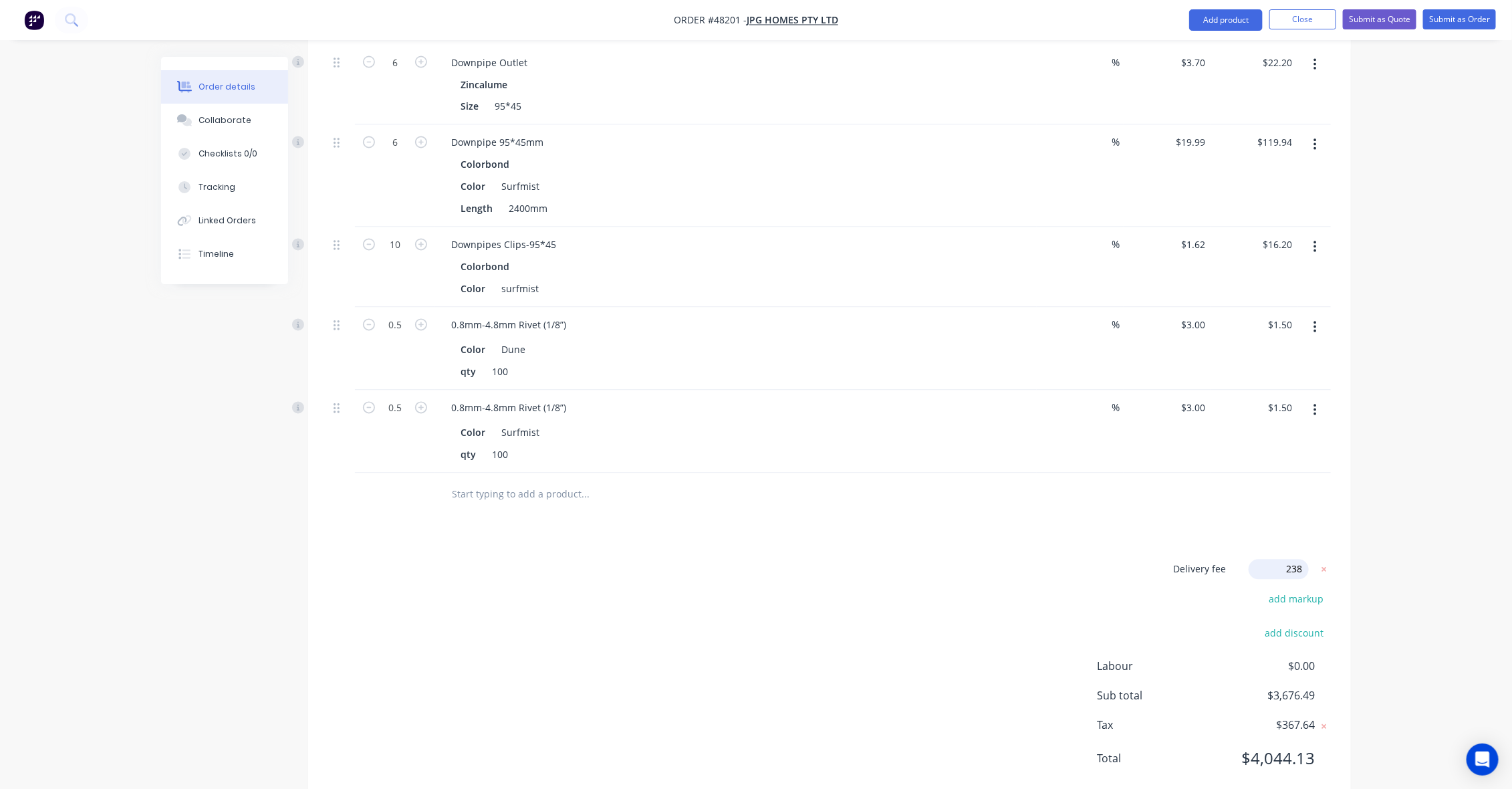
click input "submit" at bounding box center [0, 0] width 0 height 0
drag, startPoint x: 936, startPoint y: 669, endPoint x: 922, endPoint y: 646, distance: 26.9
click at [936, 668] on div "Delivery fee $238.00 add markup add discount Labour $0.00 Sub total $3,914.49 T…" at bounding box center [829, 673] width 1002 height 222
click at [920, 614] on div "Delivery fee $238.00 add markup add discount Labour $0.00 Sub total $3,914.49 T…" at bounding box center [829, 673] width 1002 height 222
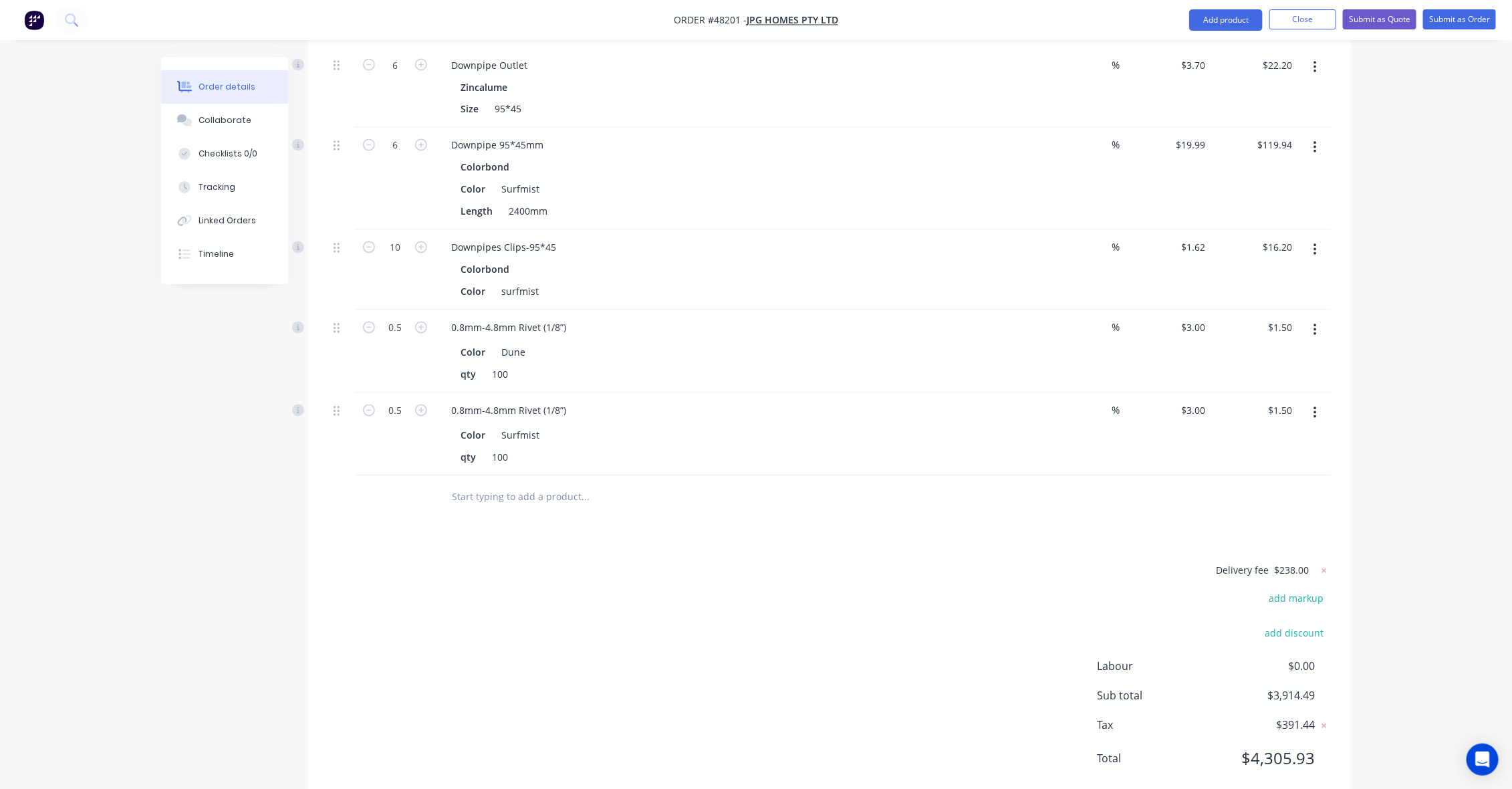
drag, startPoint x: 917, startPoint y: 549, endPoint x: 887, endPoint y: 510, distance: 49.2
click at [917, 562] on div "Delivery fee $238.00 add markup add discount Labour $0.00 Sub total $3,914.49 T…" at bounding box center [829, 673] width 1002 height 222
click at [1271, 562] on form "Delivery fee $238.00" at bounding box center [1244, 571] width 172 height 18
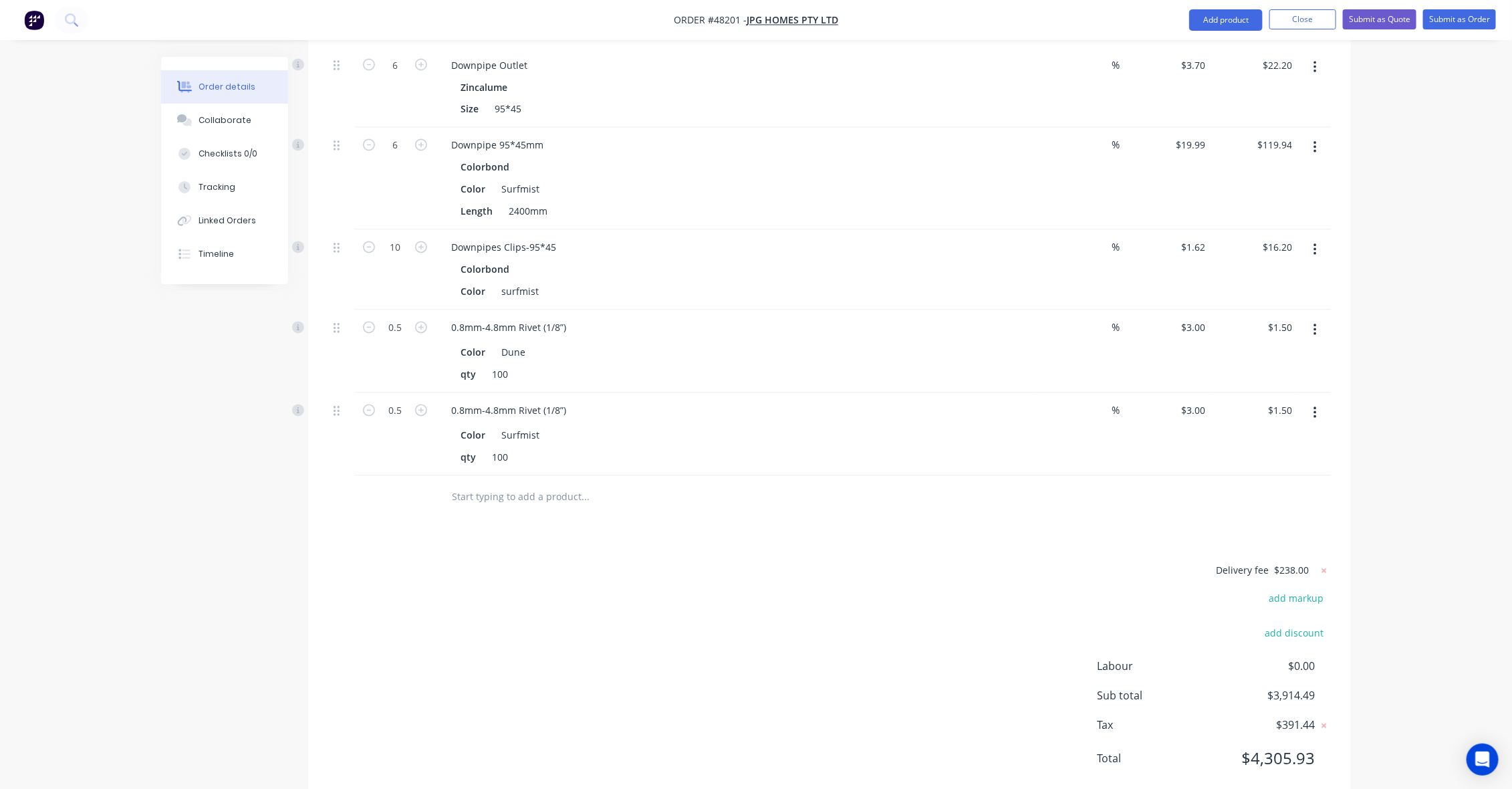
click at [936, 639] on div "Delivery fee $238.00 add markup add discount Labour $0.00 Sub total $3,914.49 T…" at bounding box center [829, 673] width 1002 height 222
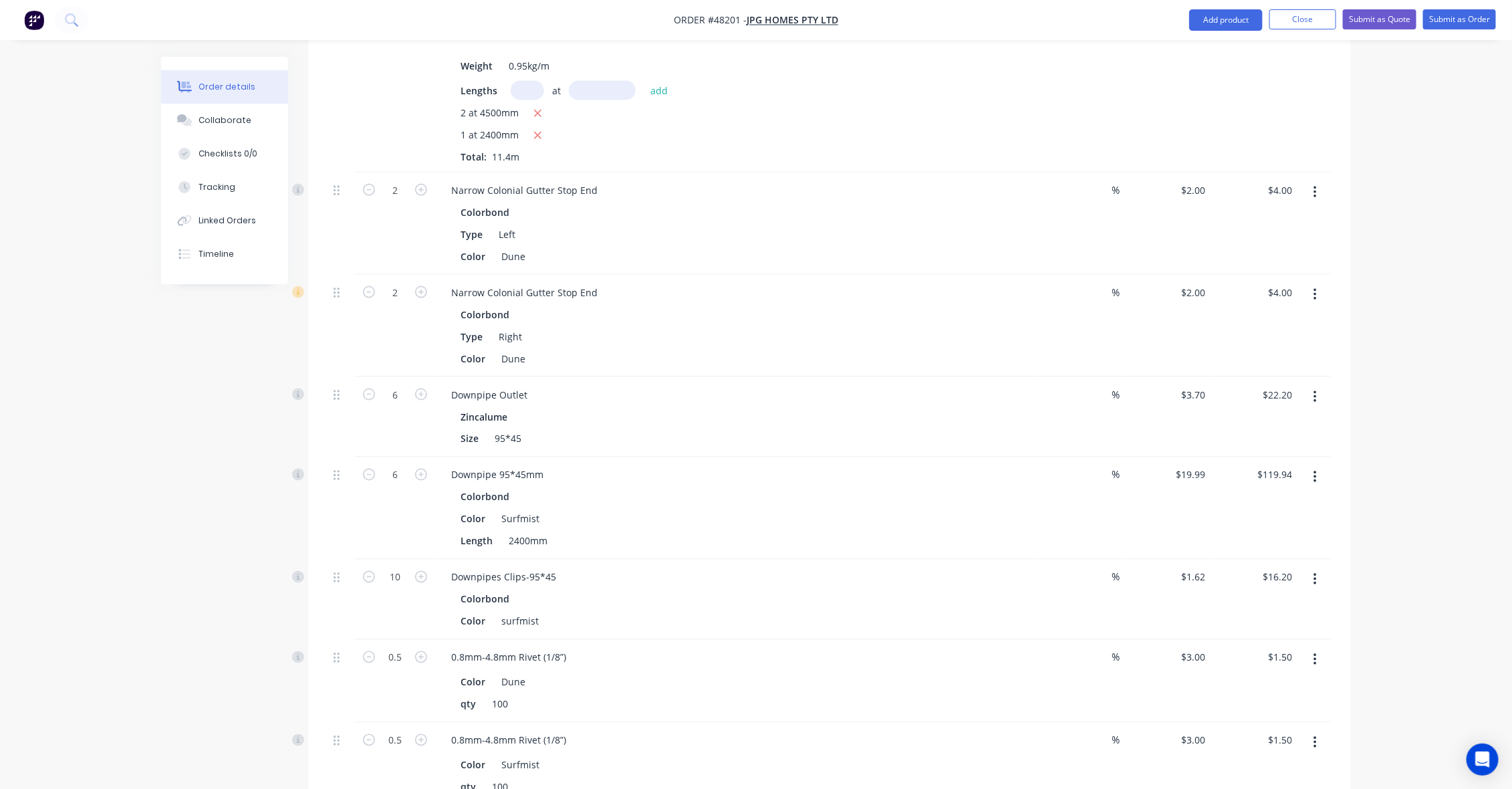
scroll to position [1170, 0]
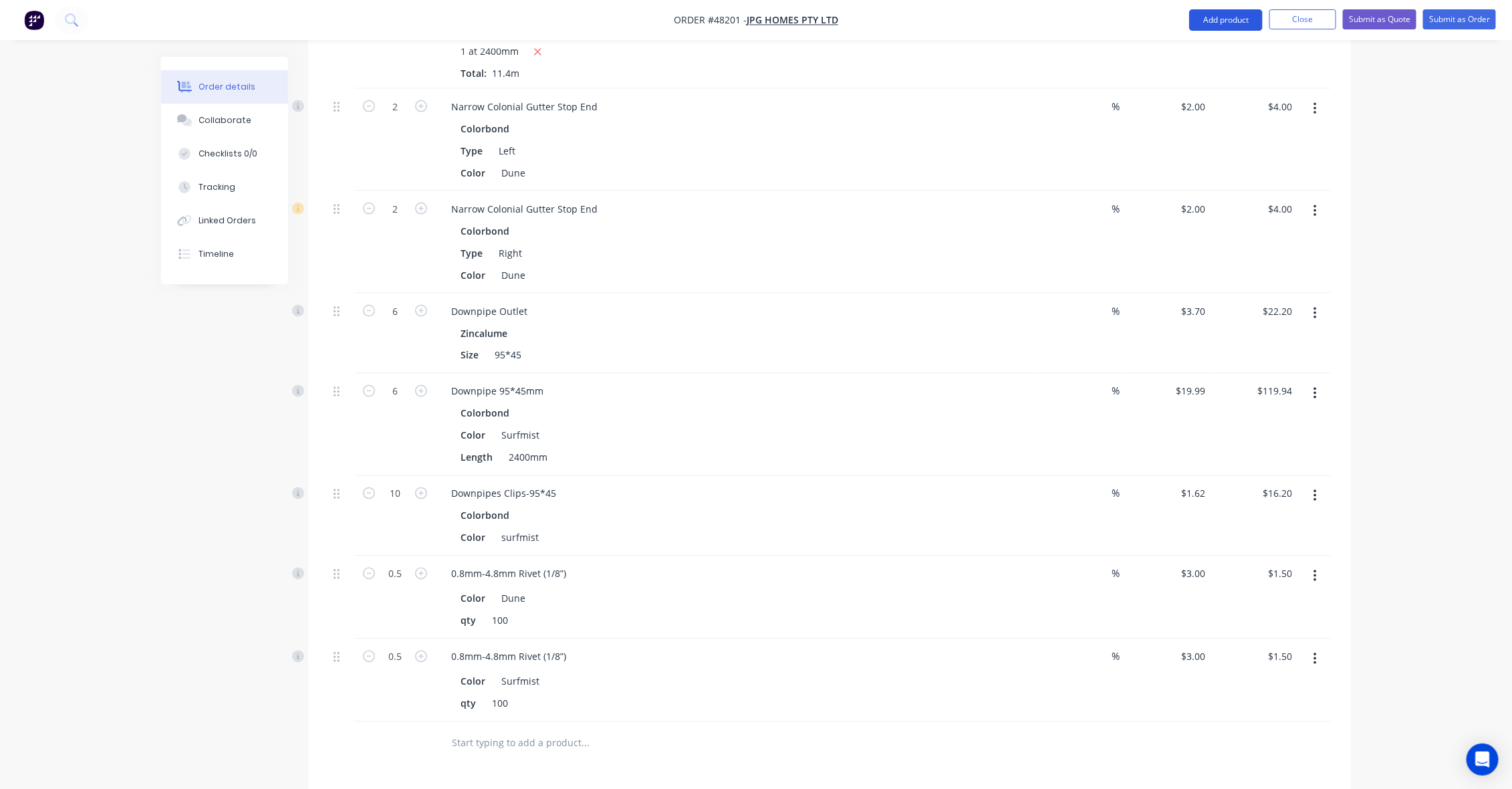
click at [1220, 21] on button "Add product" at bounding box center [1226, 20] width 74 height 21
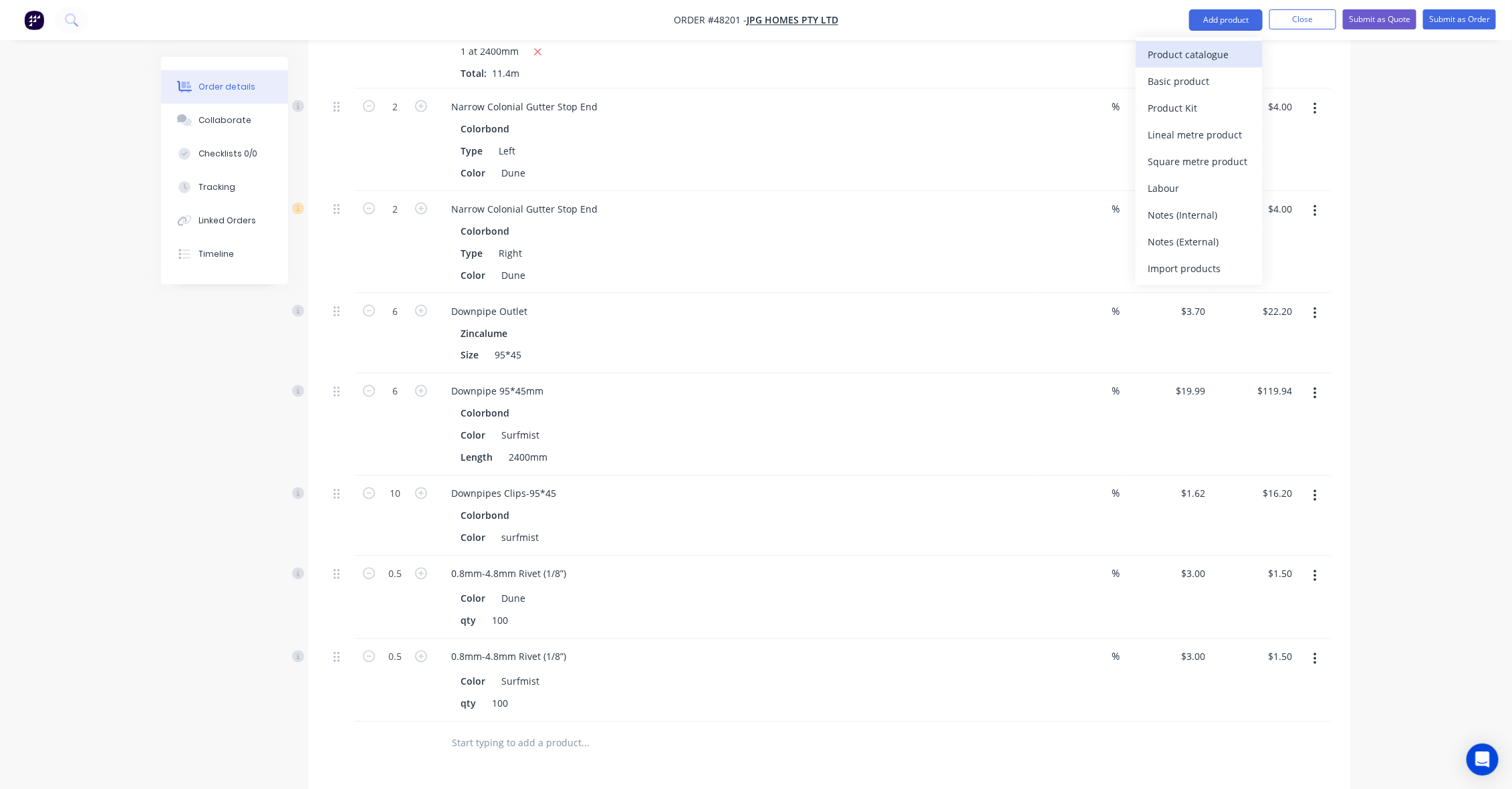
click at [1217, 51] on div "Product catalogue" at bounding box center [1199, 54] width 103 height 19
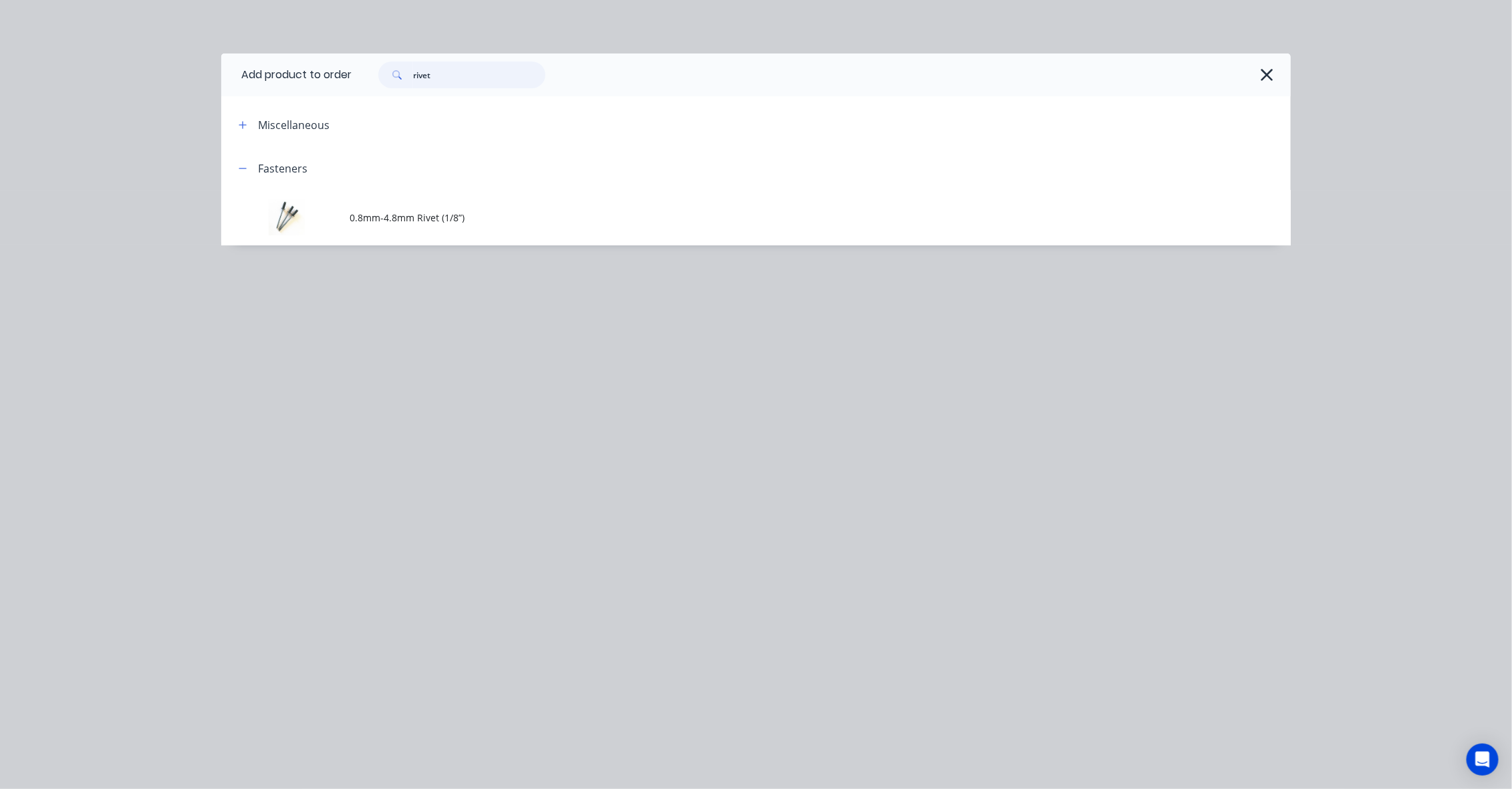
drag, startPoint x: 495, startPoint y: 76, endPoint x: 256, endPoint y: 78, distance: 239.0
click at [264, 85] on header "Add product to order rivet" at bounding box center [756, 74] width 1070 height 43
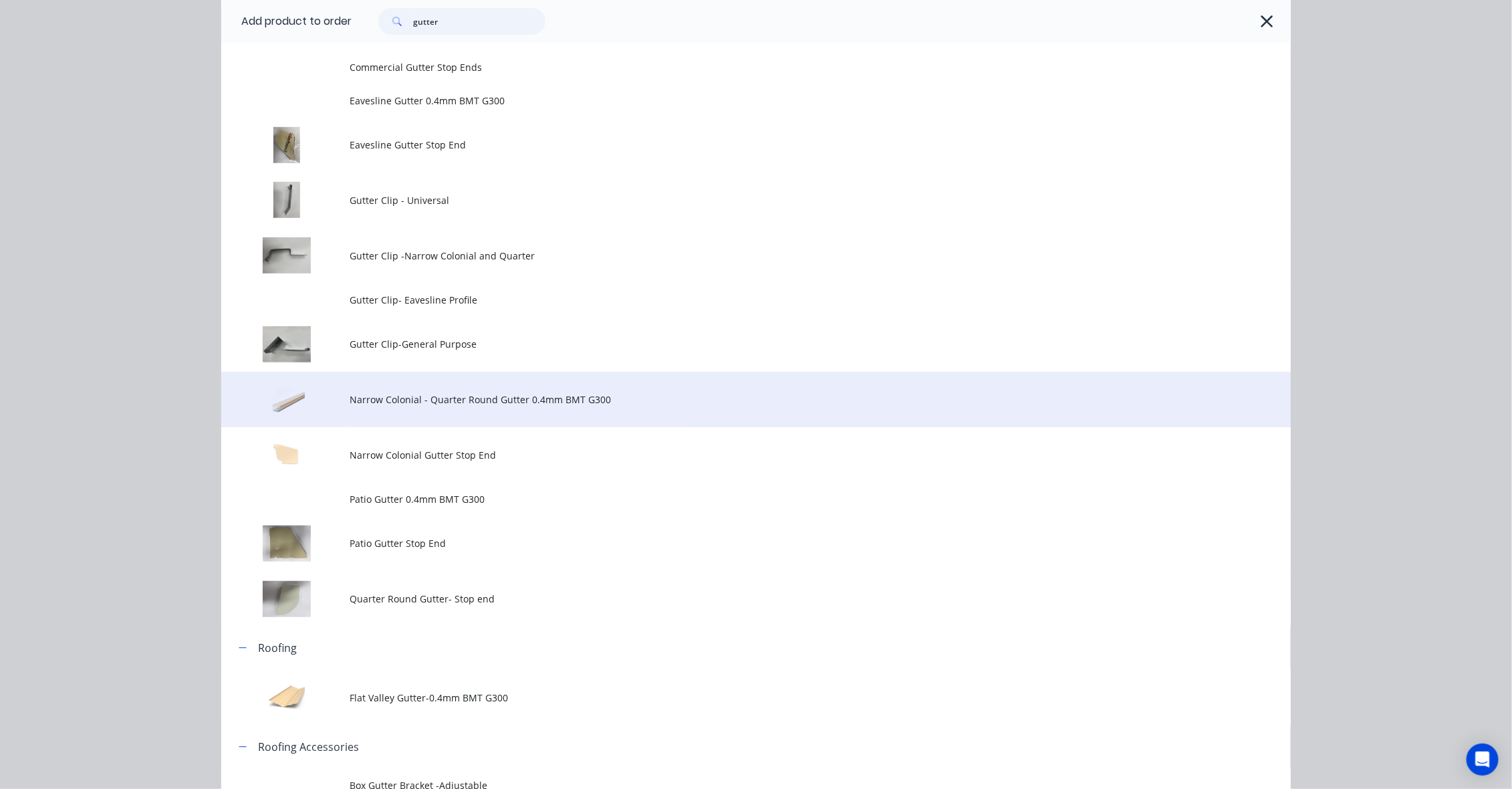
scroll to position [251, 0]
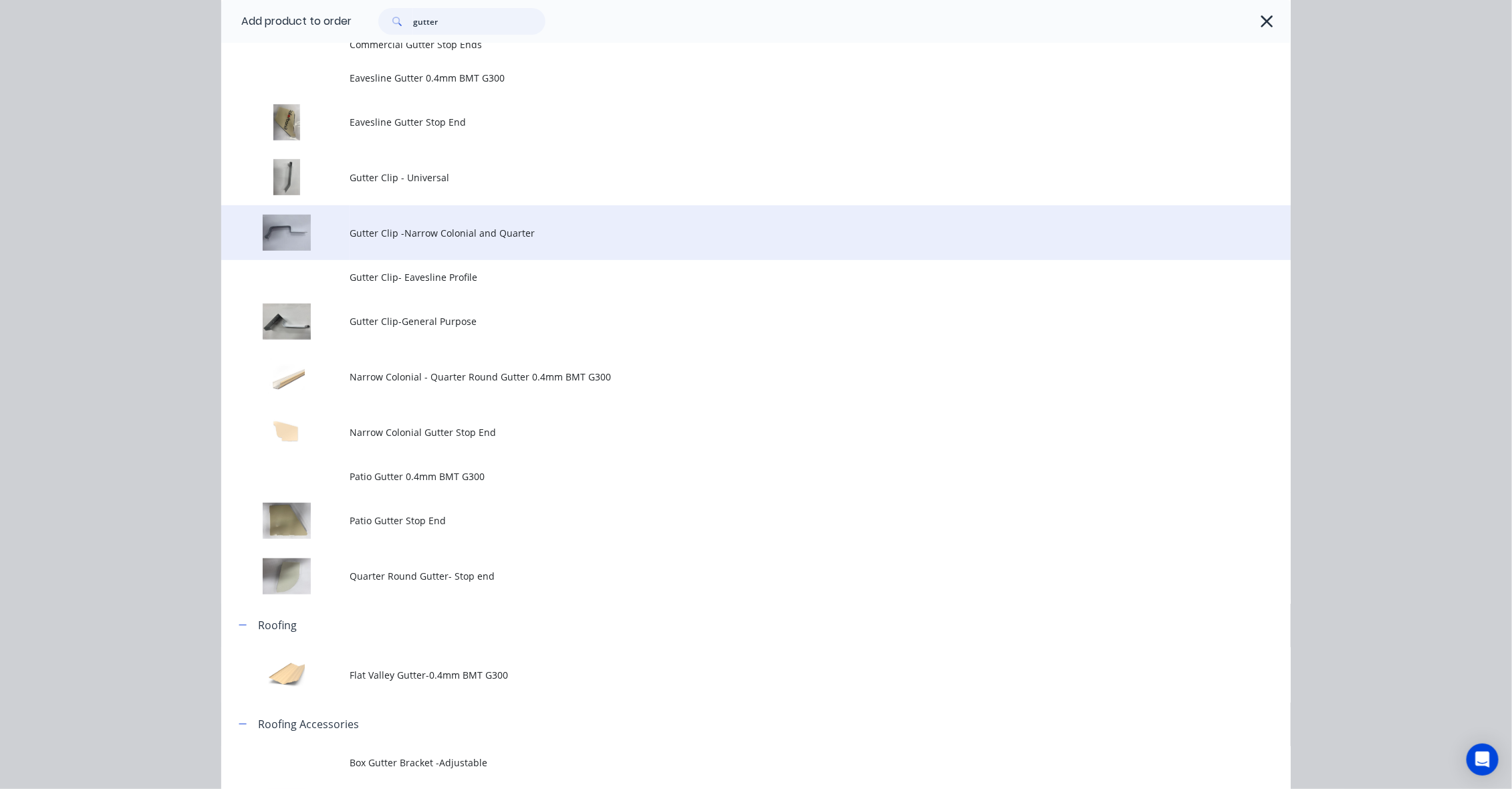
type input "gutter"
click at [405, 233] on span "Gutter Clip -Narrow Colonial and Quarter" at bounding box center [726, 233] width 753 height 14
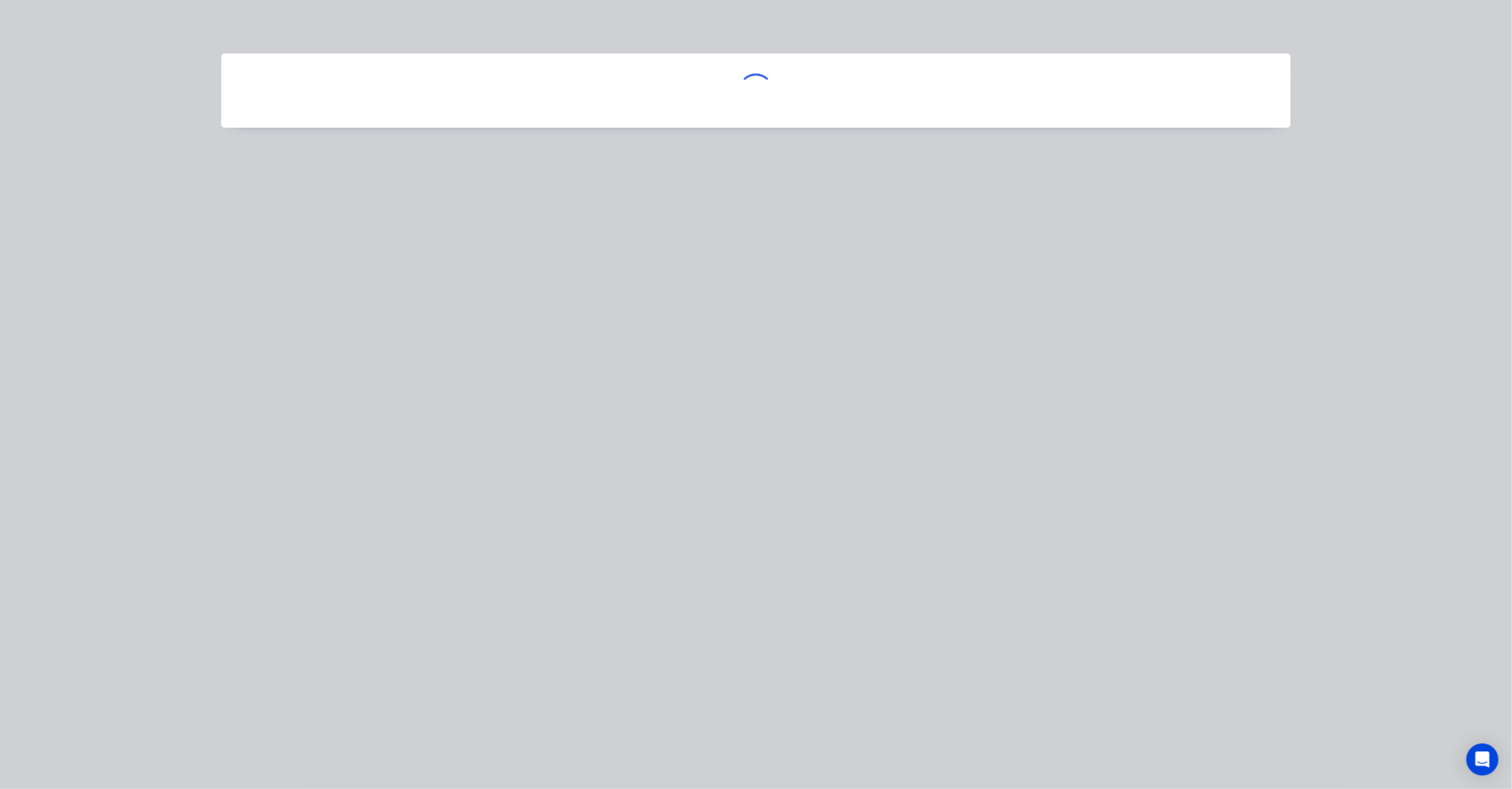
scroll to position [0, 0]
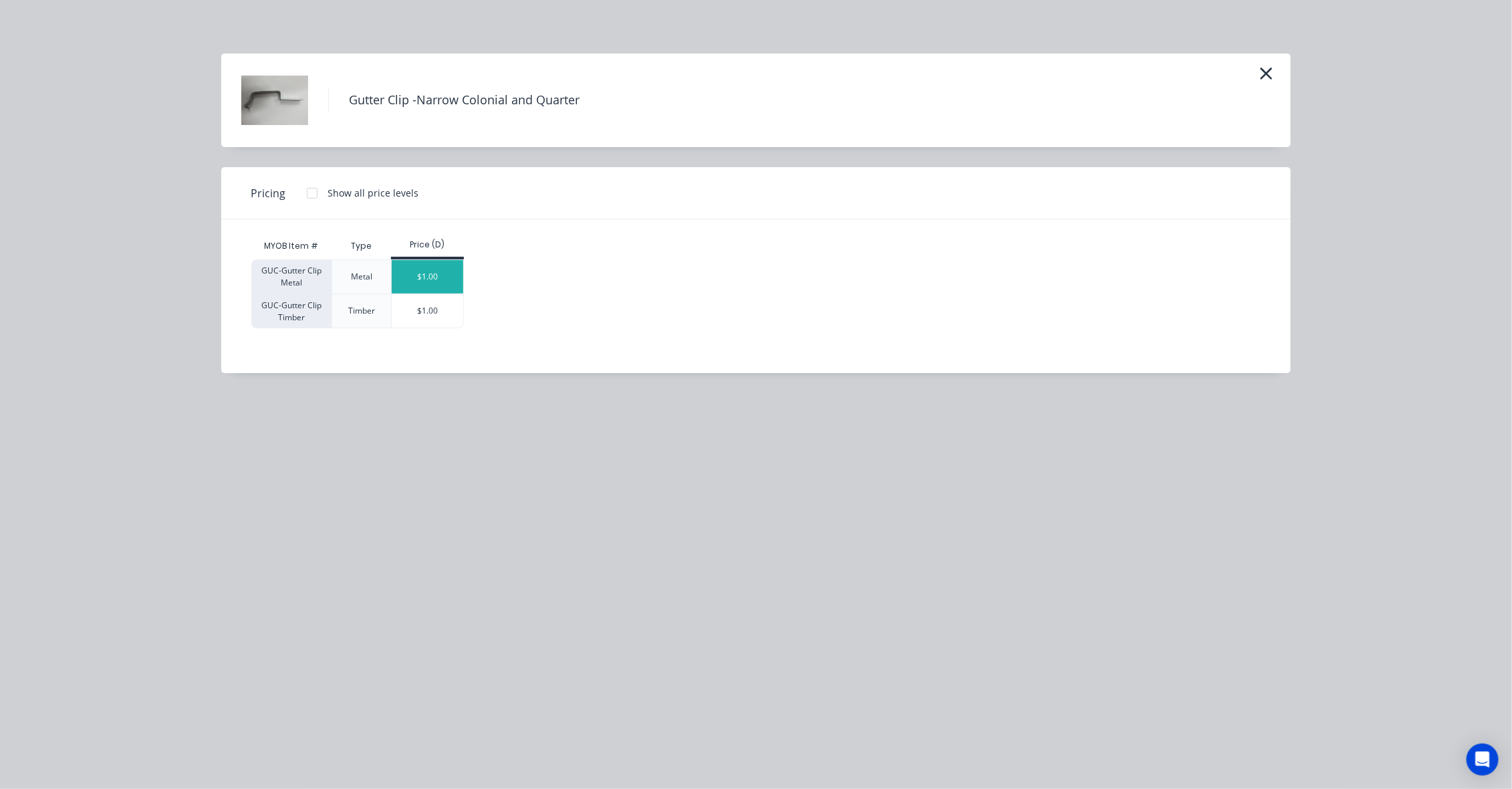
click at [443, 275] on div "$1.00" at bounding box center [427, 276] width 72 height 33
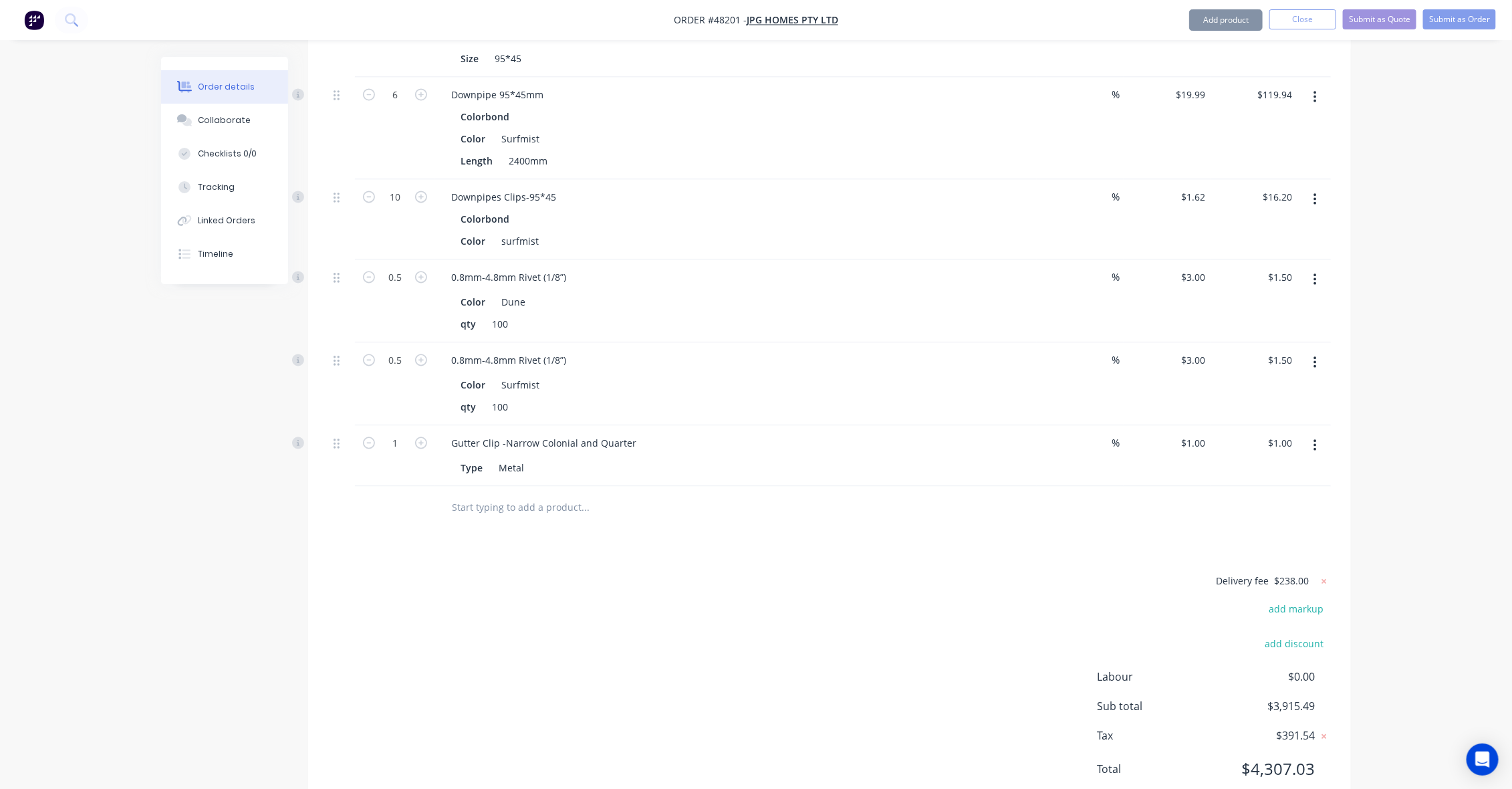
scroll to position [1477, 0]
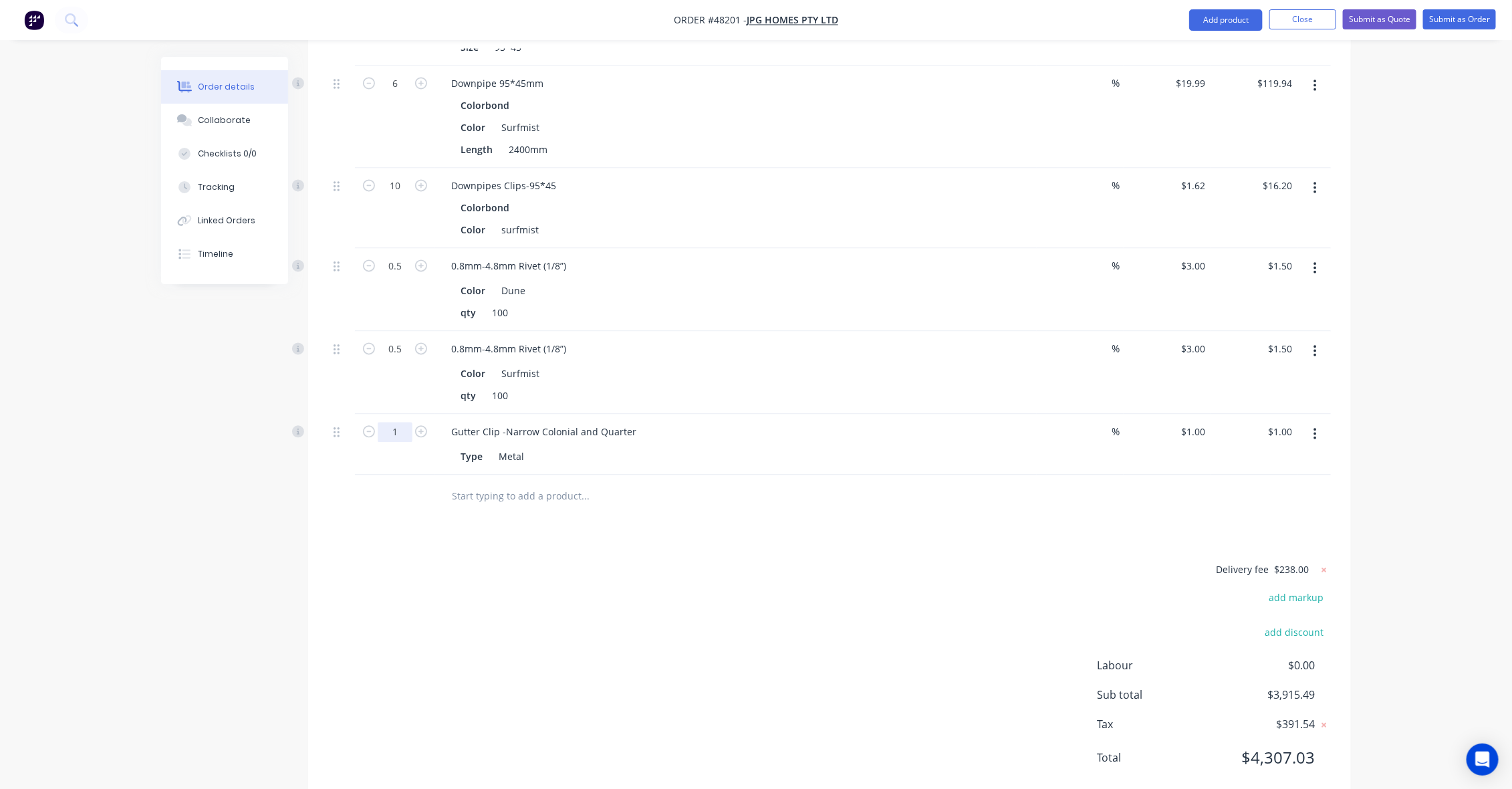
type input "15"
type input "$15.00"
drag, startPoint x: 854, startPoint y: 564, endPoint x: 830, endPoint y: 515, distance: 54.6
click at [853, 563] on div "Delivery fee $238.00 add markup add discount Labour $0.00 Sub total $3,915.49 T…" at bounding box center [829, 672] width 1002 height 222
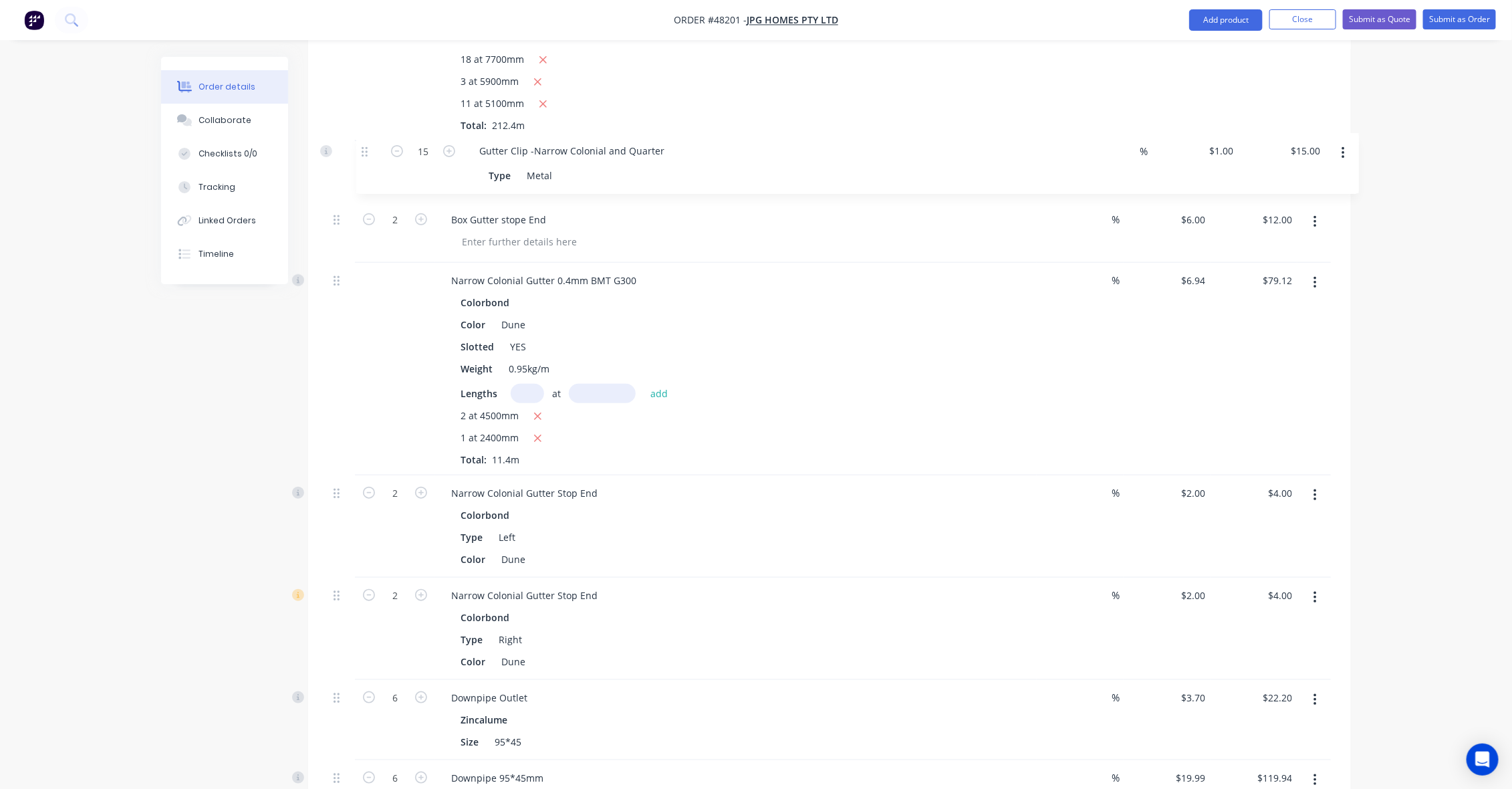
scroll to position [840, 0]
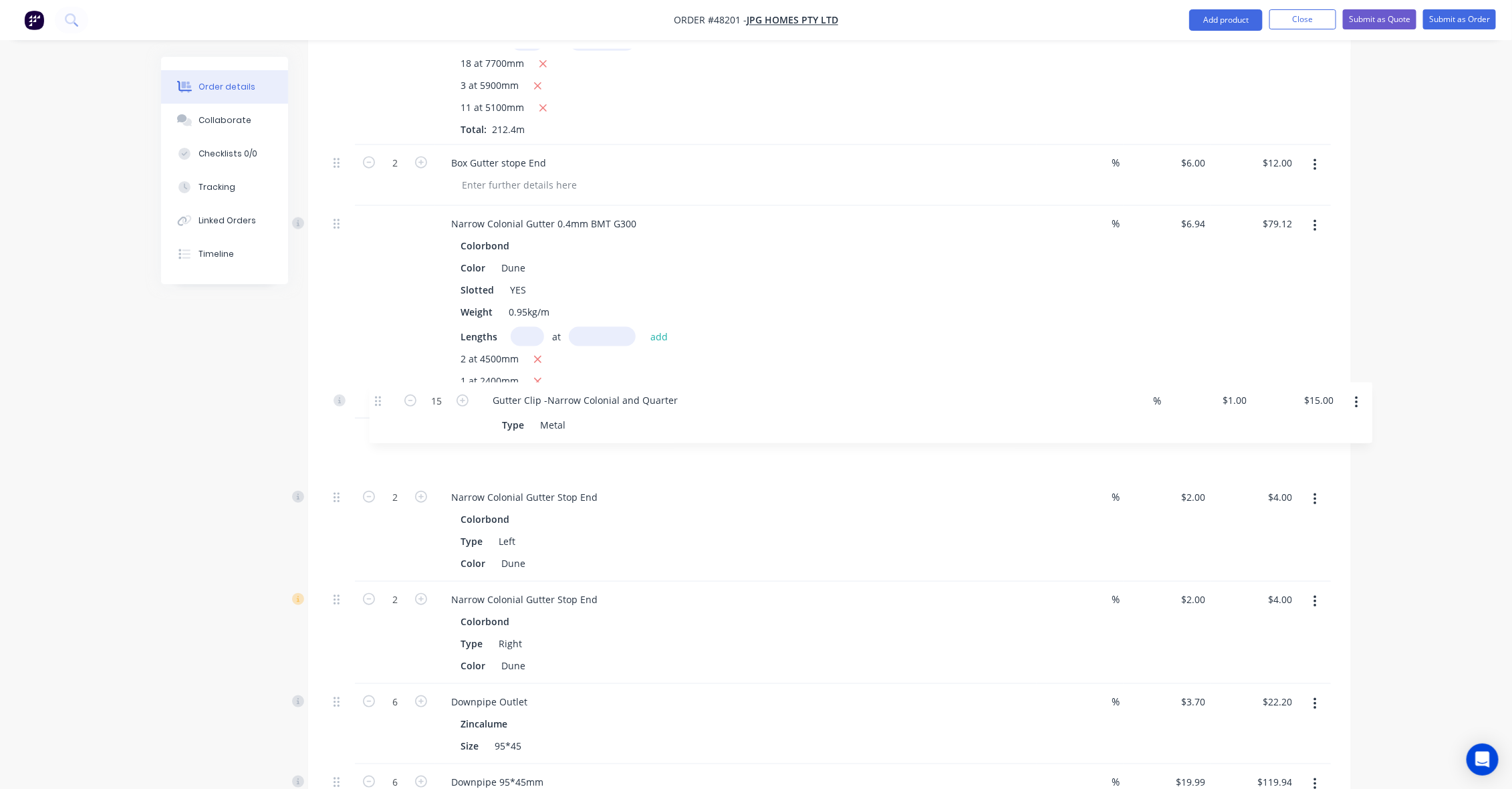
drag, startPoint x: 337, startPoint y: 650, endPoint x: 379, endPoint y: 392, distance: 261.4
click at [379, 393] on div "Roof Sheet Corrugated 16mm height 0.42mm BMT G550, 762mm cover Colorbond Color …" at bounding box center [829, 522] width 1002 height 1180
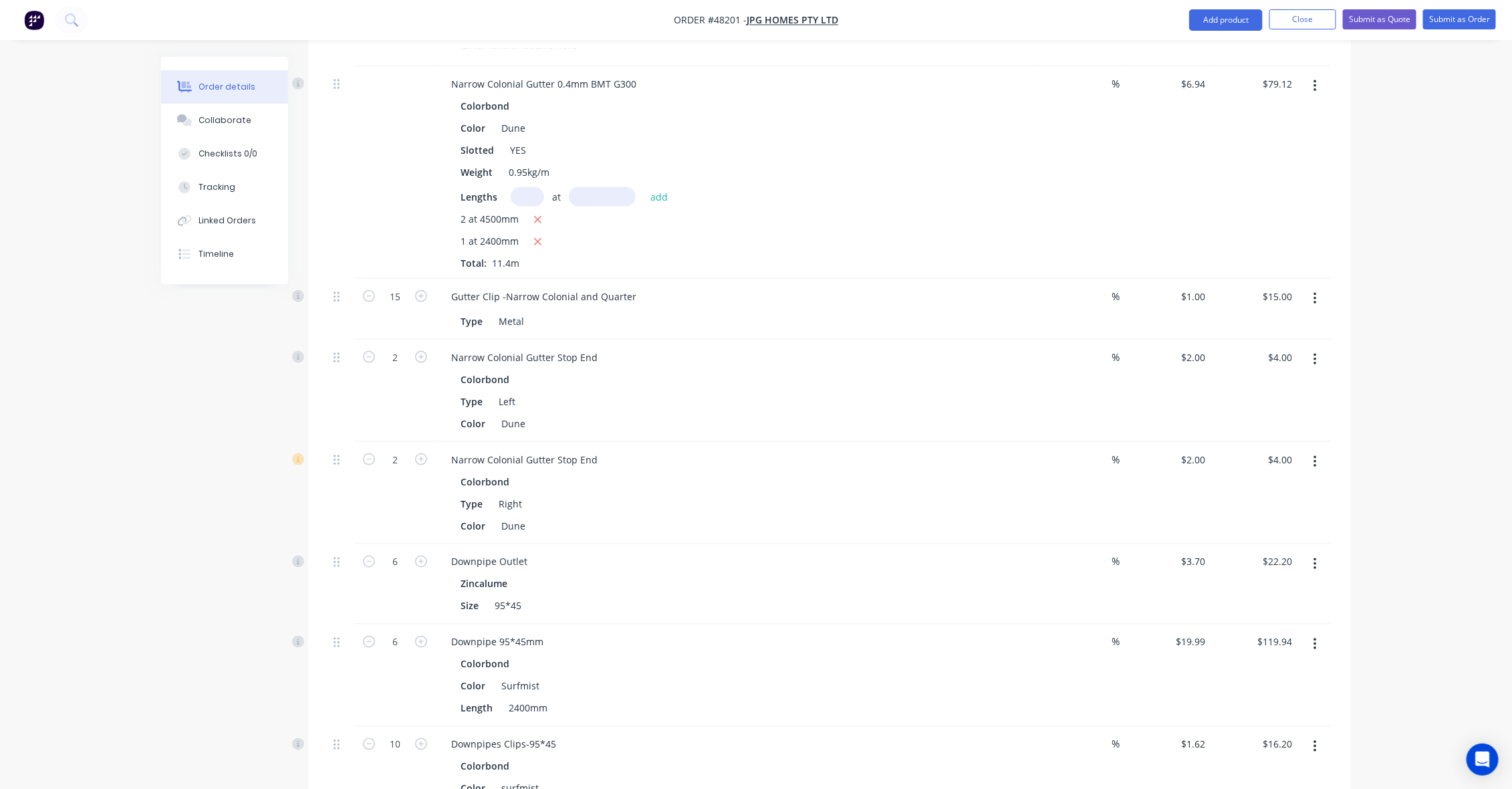
scroll to position [1007, 0]
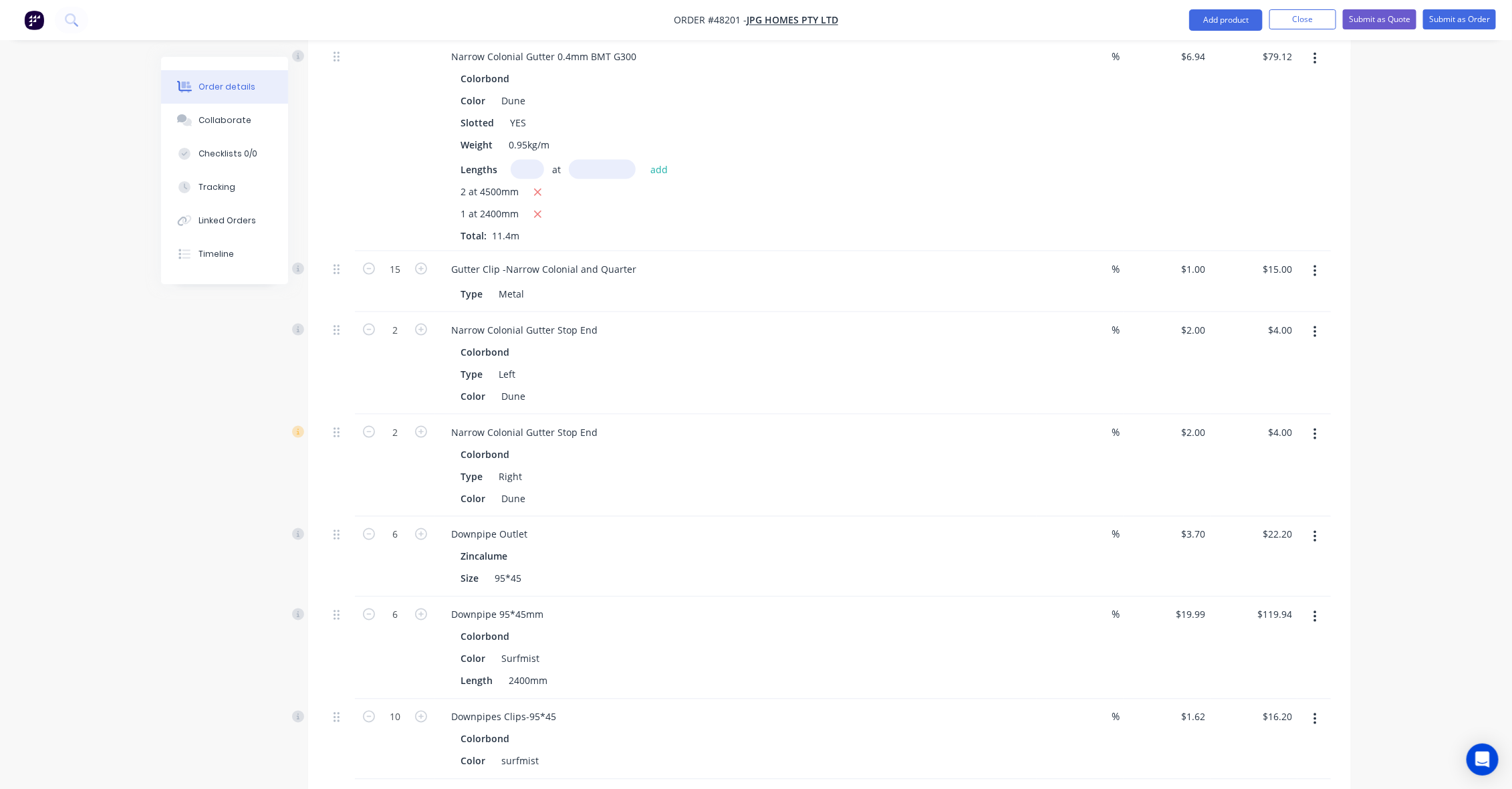
click at [122, 463] on div "Order details Collaborate Checklists 0/0 Tracking Linked Orders Timeline Order …" at bounding box center [756, 143] width 1512 height 2301
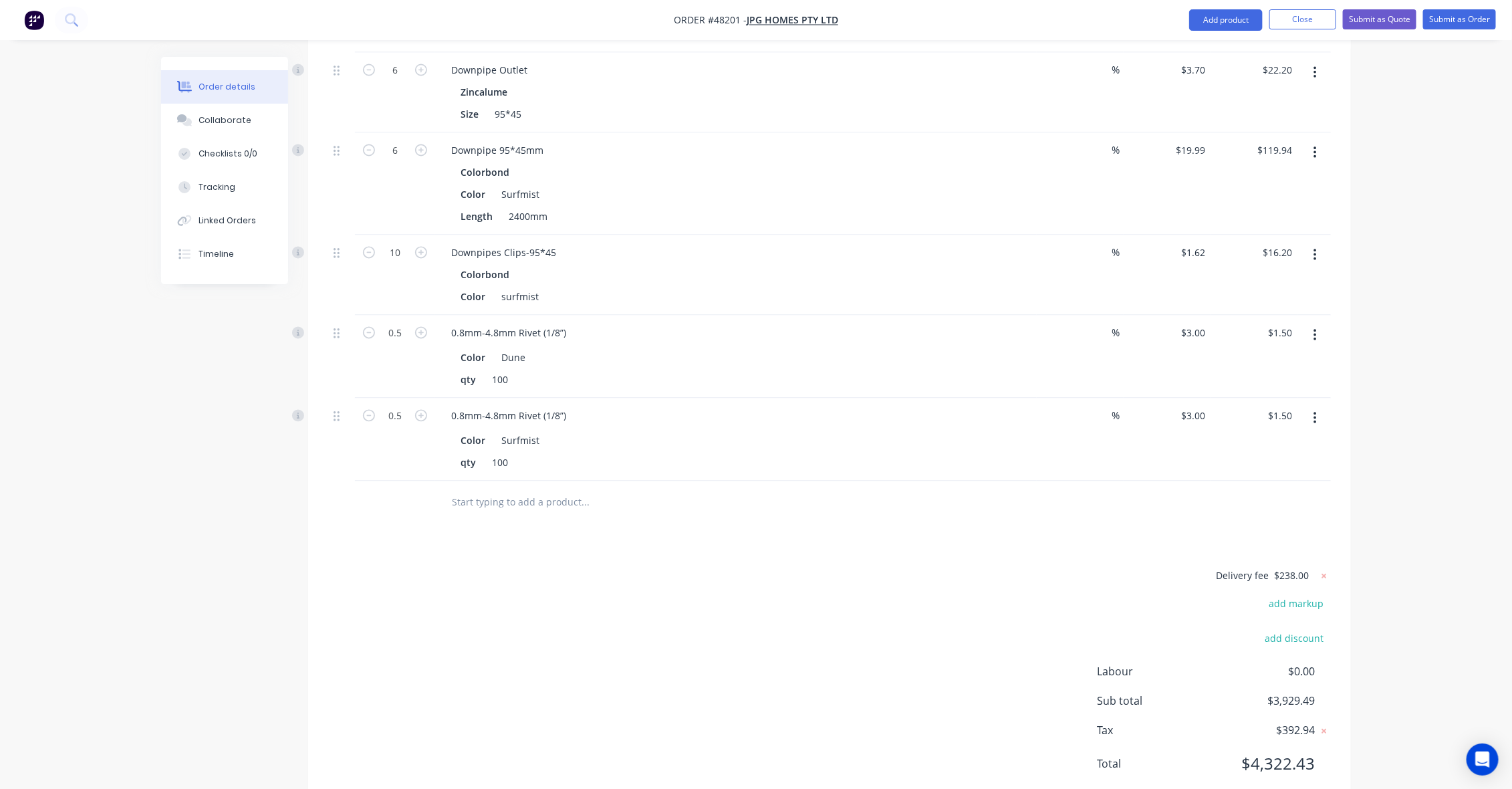
scroll to position [1477, 0]
click at [859, 608] on div "Delivery fee $238.00 add markup add discount Labour $0.00 Sub total $3,929.49 T…" at bounding box center [829, 672] width 1002 height 222
click at [1460, 18] on button "Submit as Order" at bounding box center [1460, 19] width 73 height 20
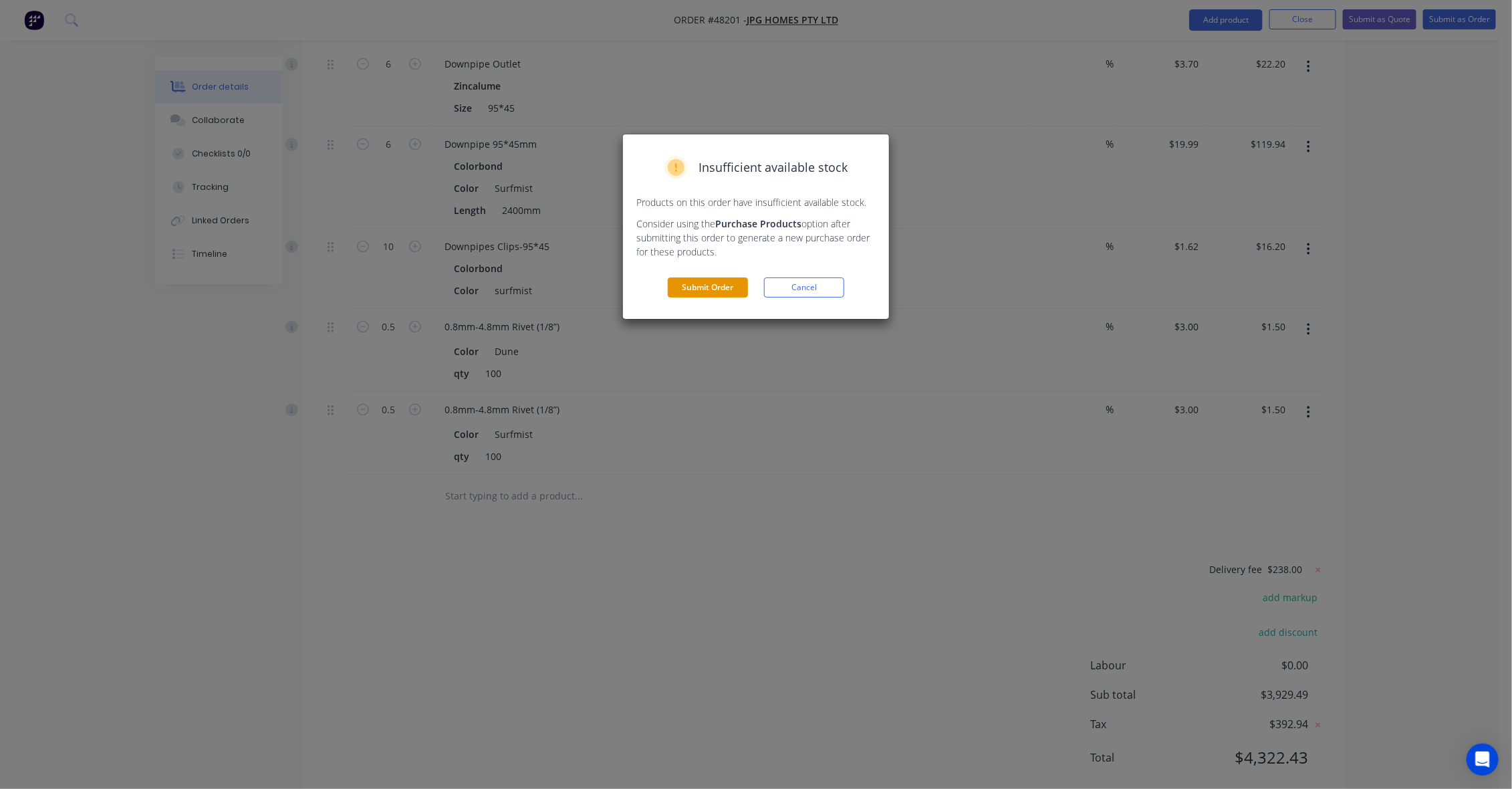
click at [717, 285] on button "Submit Order" at bounding box center [707, 287] width 80 height 20
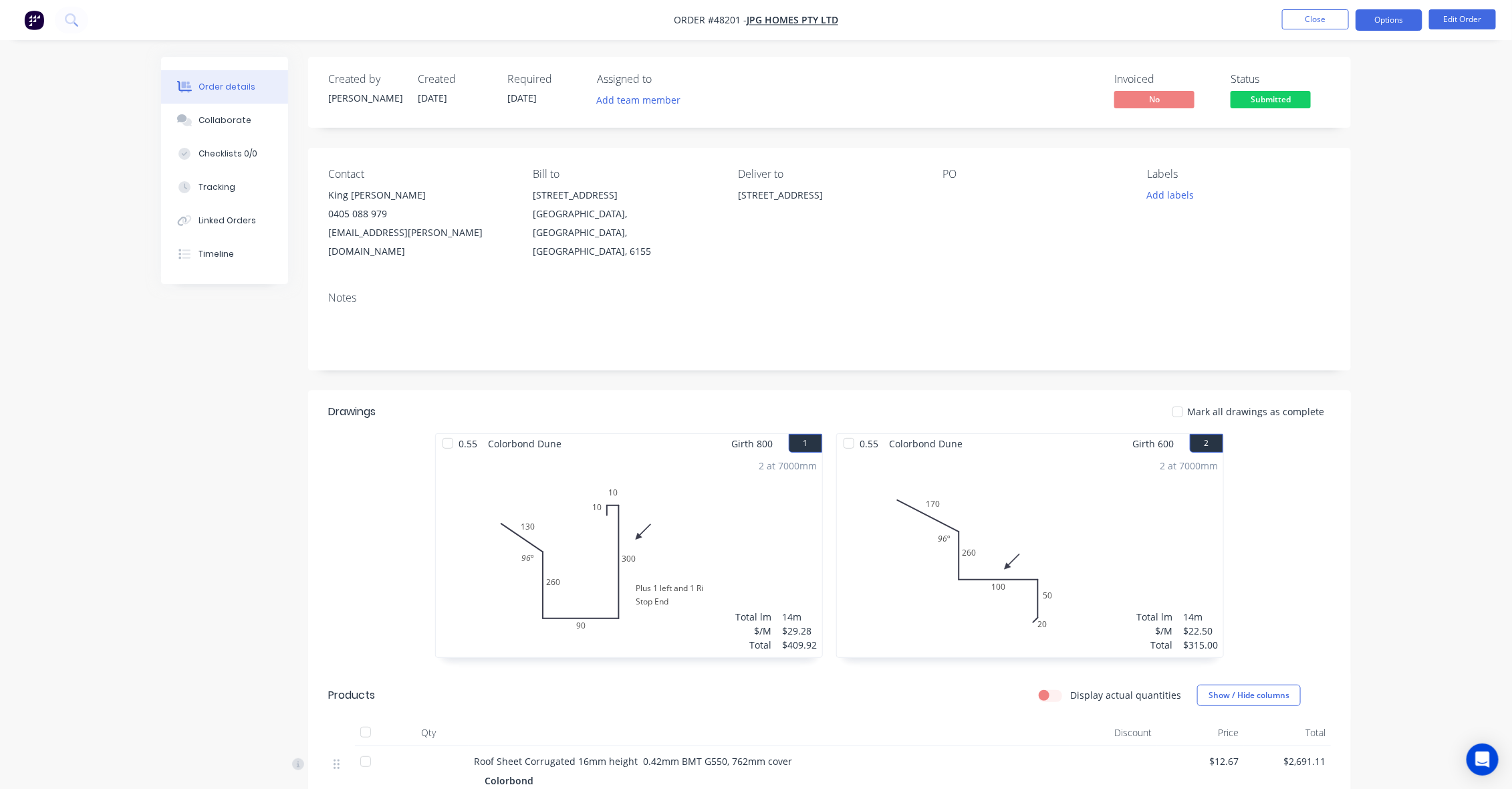
click at [1387, 17] on button "Options" at bounding box center [1389, 20] width 67 height 21
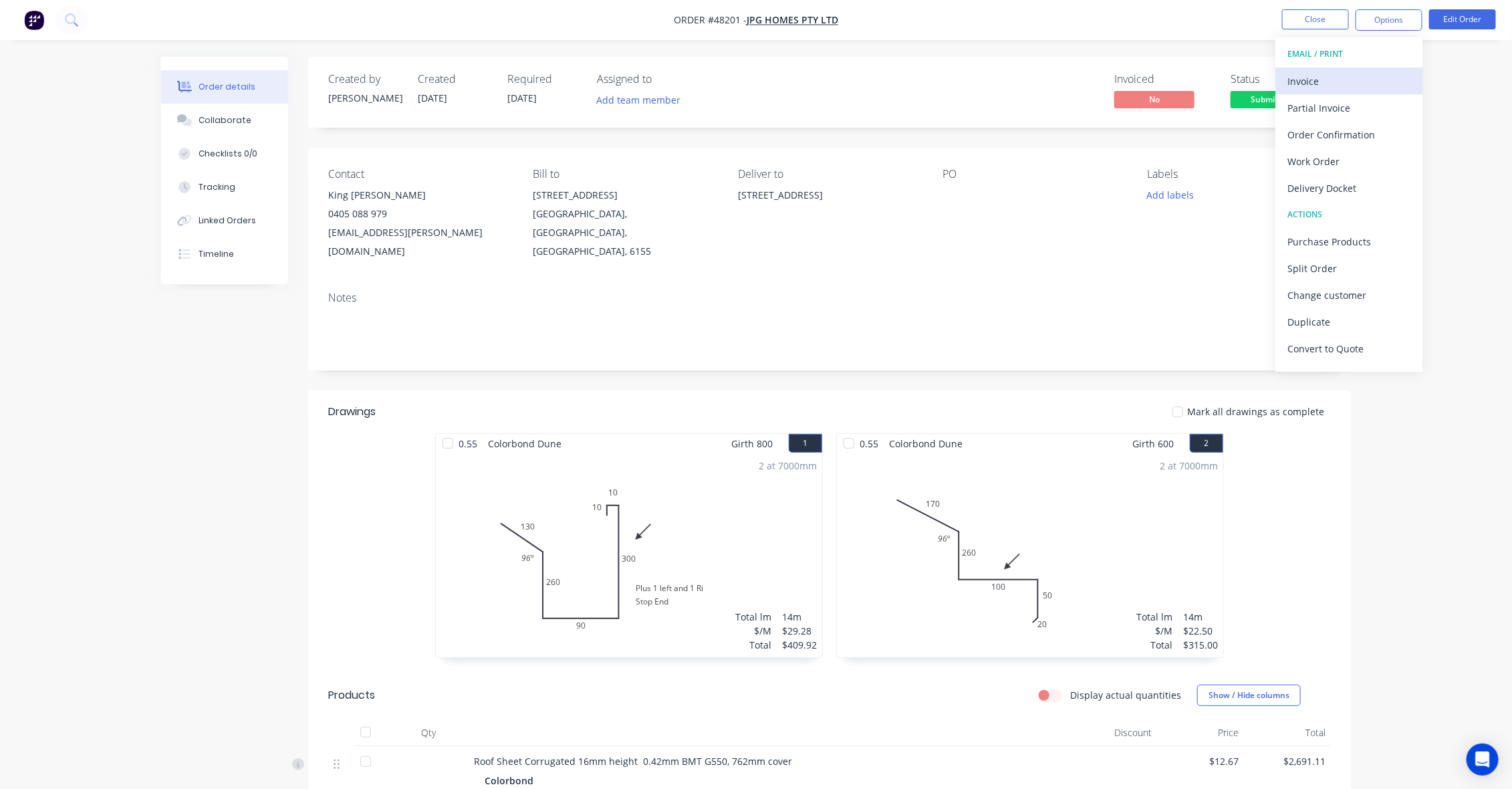
click at [1333, 81] on div "Invoice" at bounding box center [1349, 81] width 123 height 19
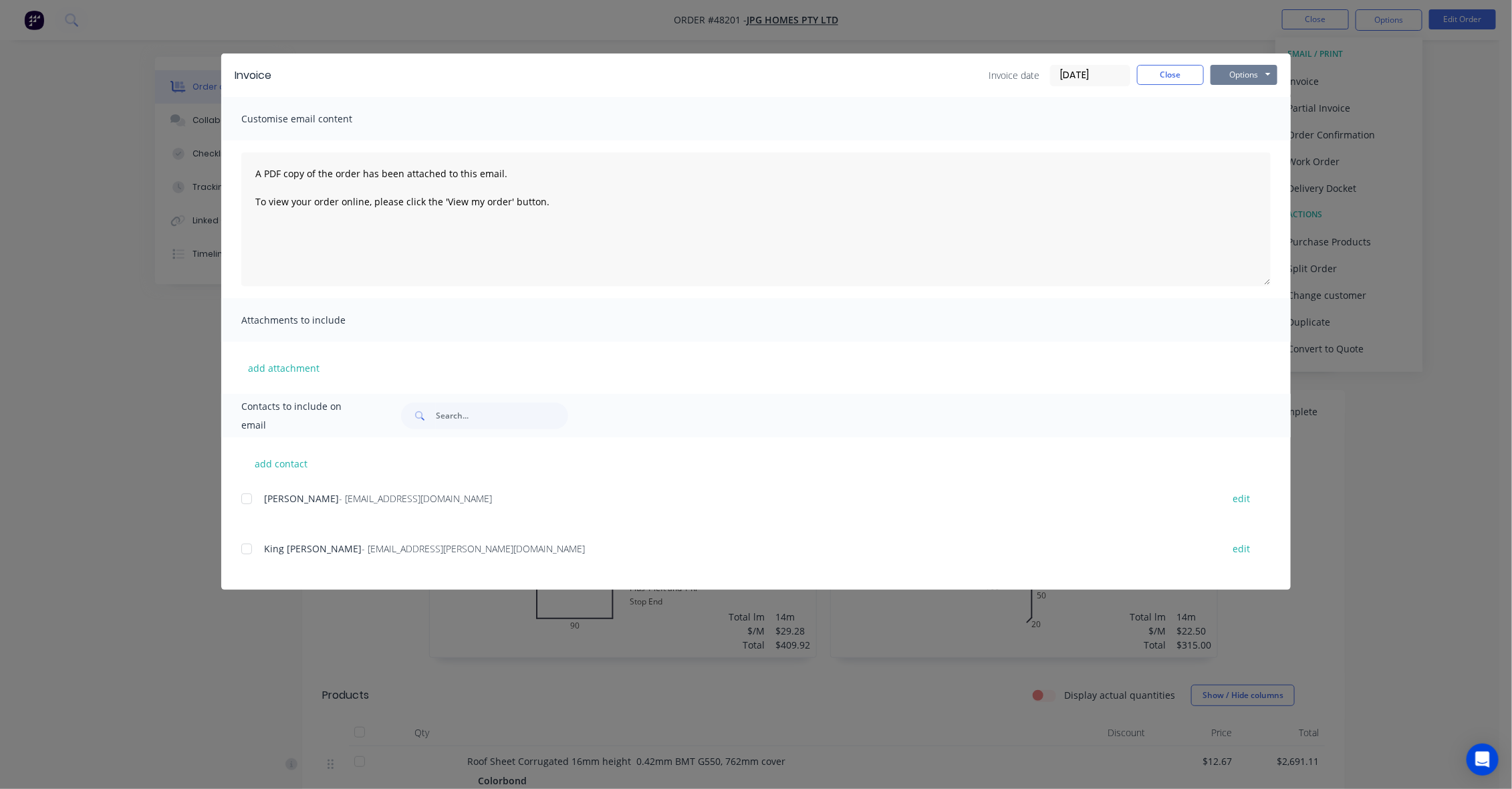
click at [1258, 77] on button "Options" at bounding box center [1244, 74] width 67 height 20
click at [1250, 123] on button "Print" at bounding box center [1253, 121] width 86 height 22
click at [873, 25] on div "Invoice Invoice date 18/08/25 Close Options Preview Print Email Customise email…" at bounding box center [756, 394] width 1512 height 789
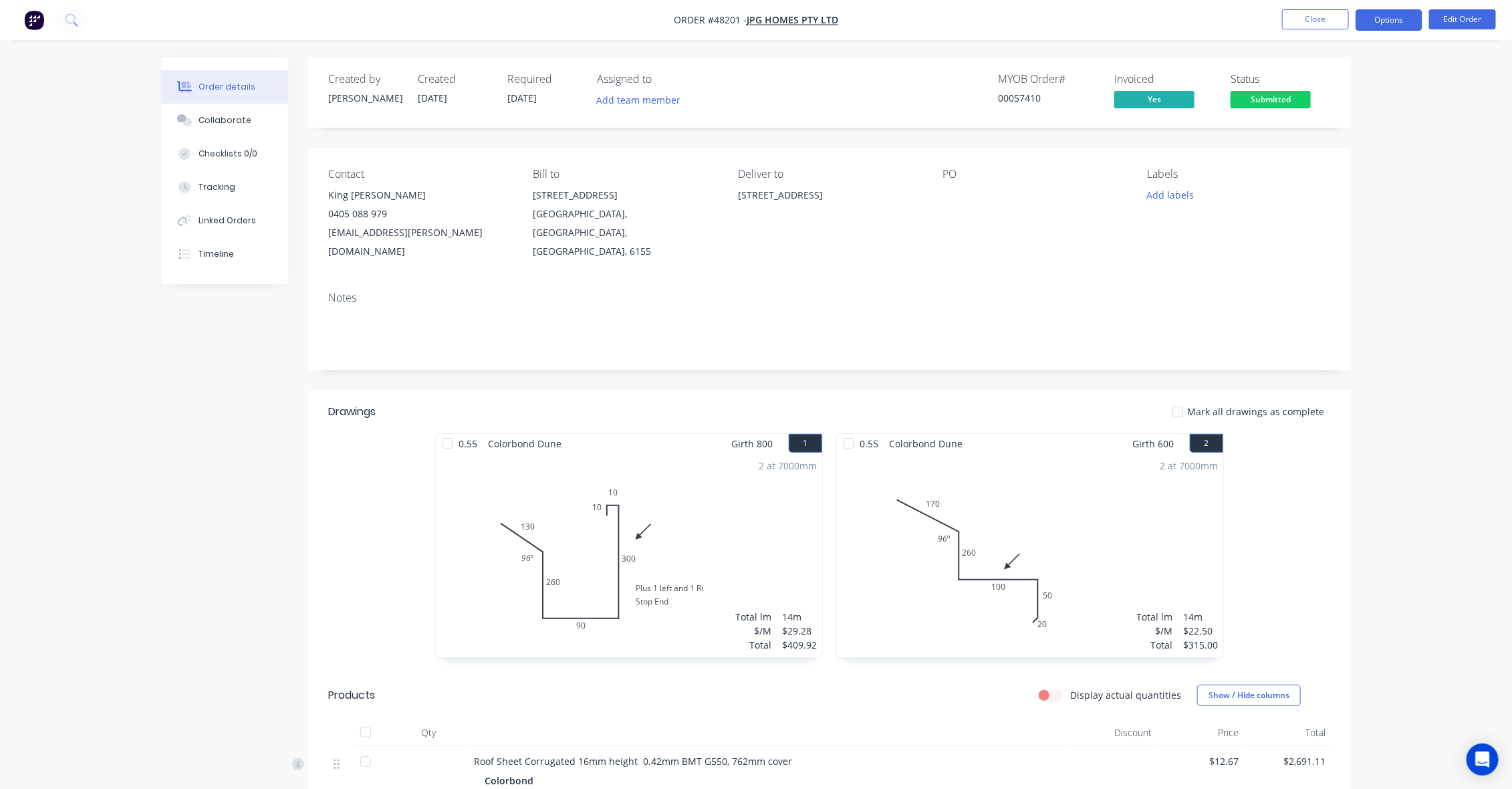
click at [1368, 21] on button "Options" at bounding box center [1389, 20] width 67 height 21
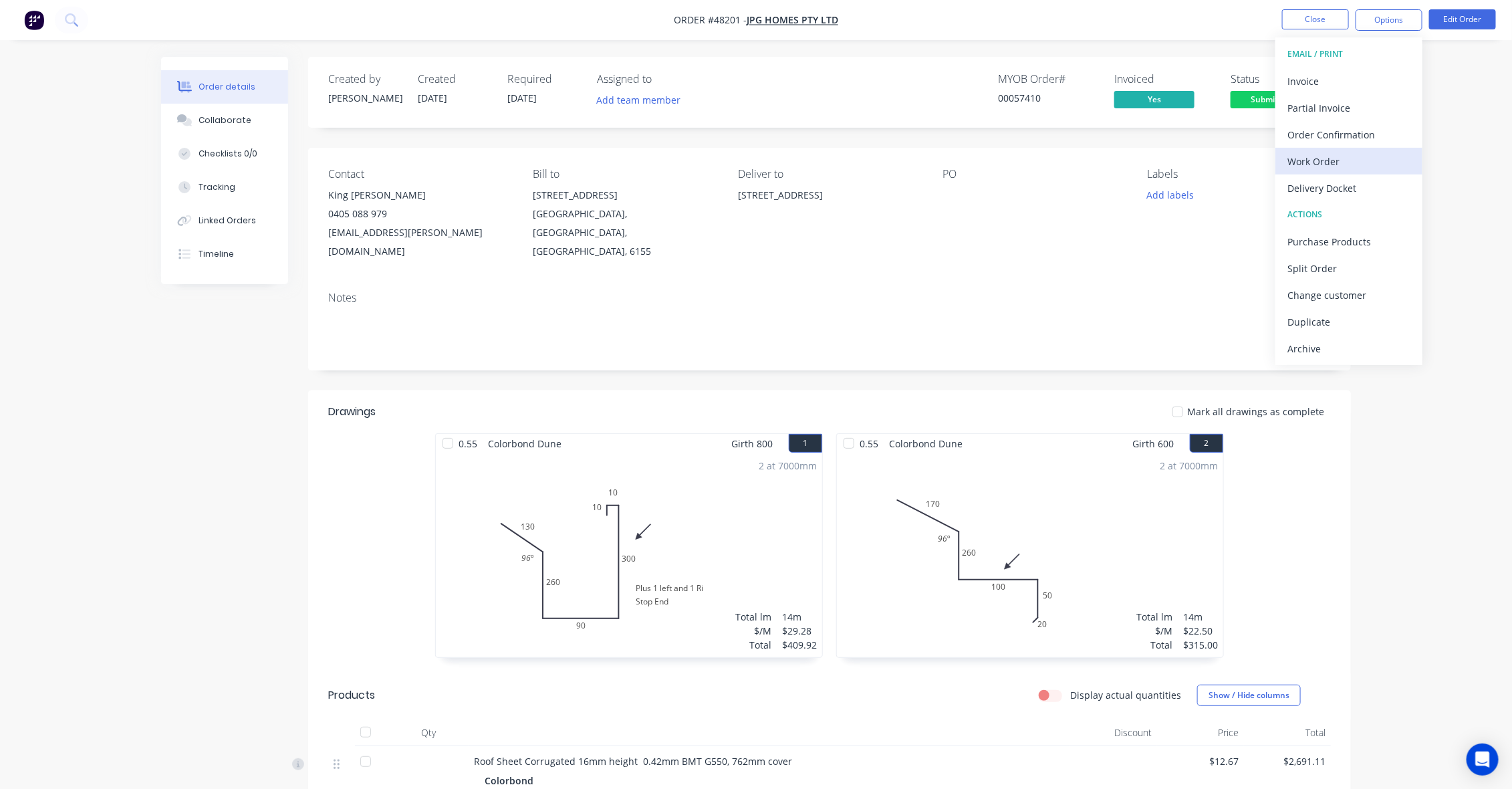
click at [1338, 161] on div "Work Order" at bounding box center [1349, 161] width 123 height 19
click at [1335, 162] on div "Custom" at bounding box center [1349, 161] width 123 height 19
drag, startPoint x: 1486, startPoint y: 137, endPoint x: 1486, endPoint y: 91, distance: 46.0
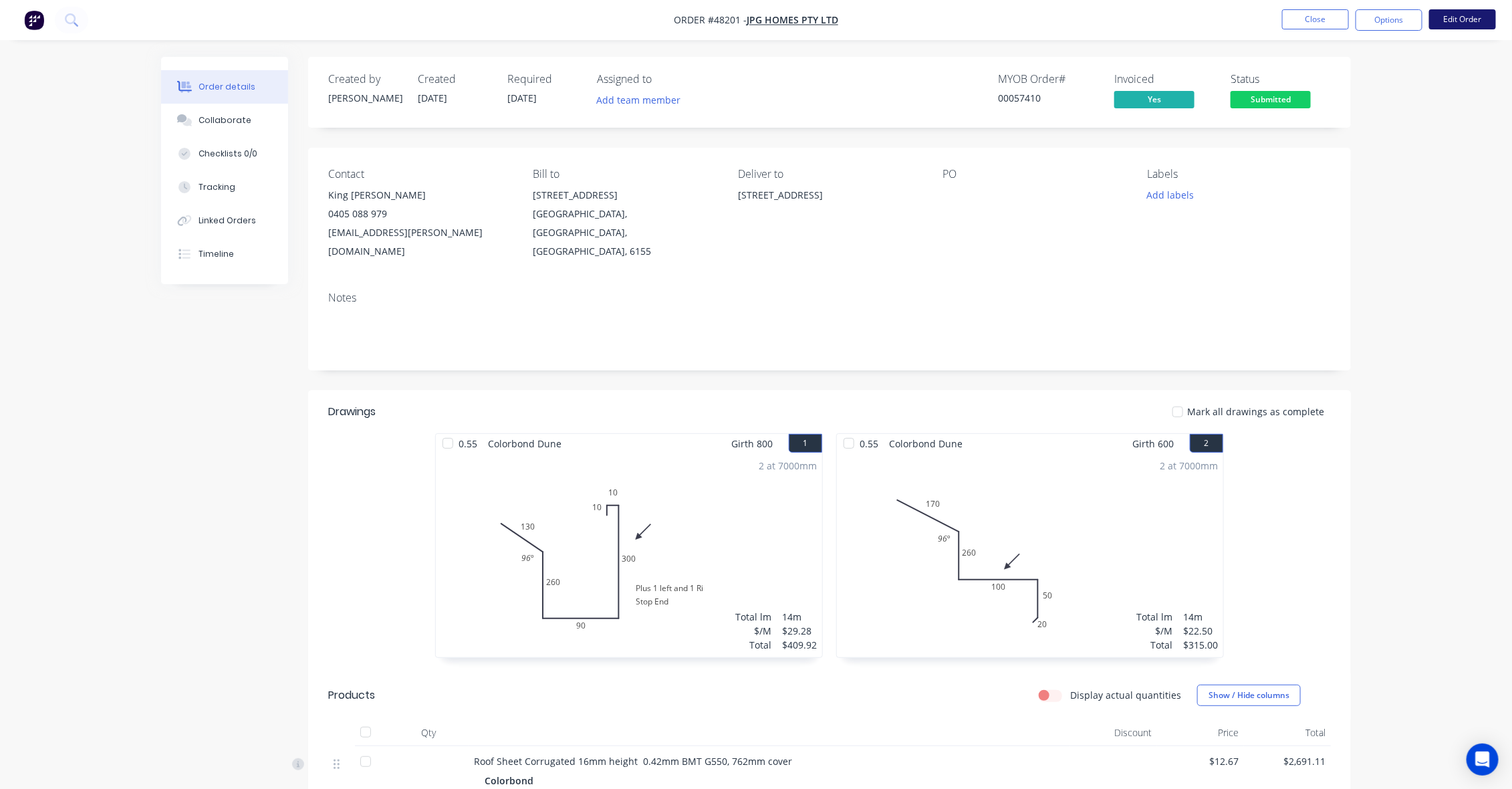
click at [1475, 18] on button "Edit Order" at bounding box center [1462, 19] width 67 height 20
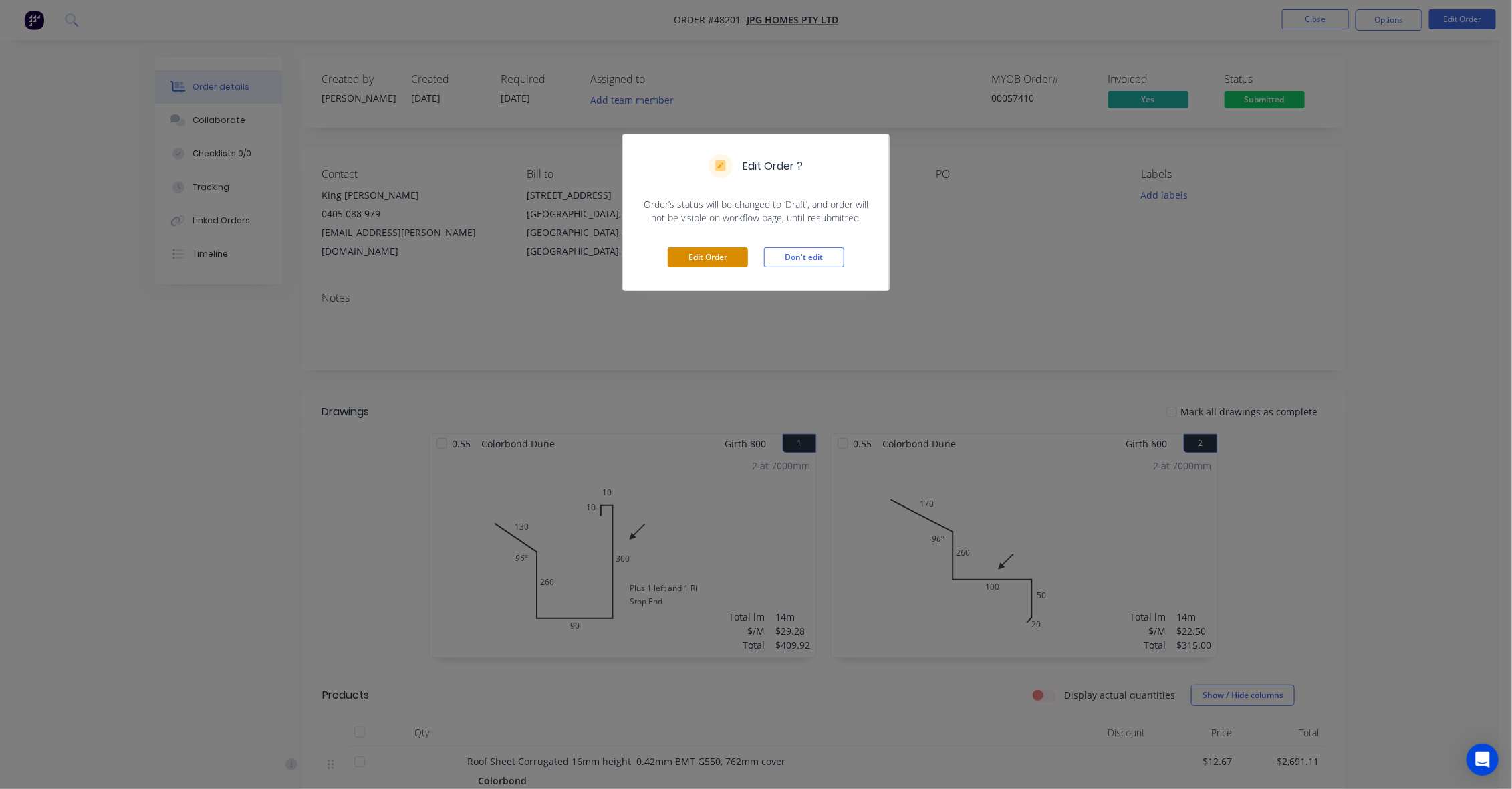
drag, startPoint x: 695, startPoint y: 259, endPoint x: 687, endPoint y: 240, distance: 20.6
click at [695, 259] on button "Edit Order" at bounding box center [707, 257] width 80 height 20
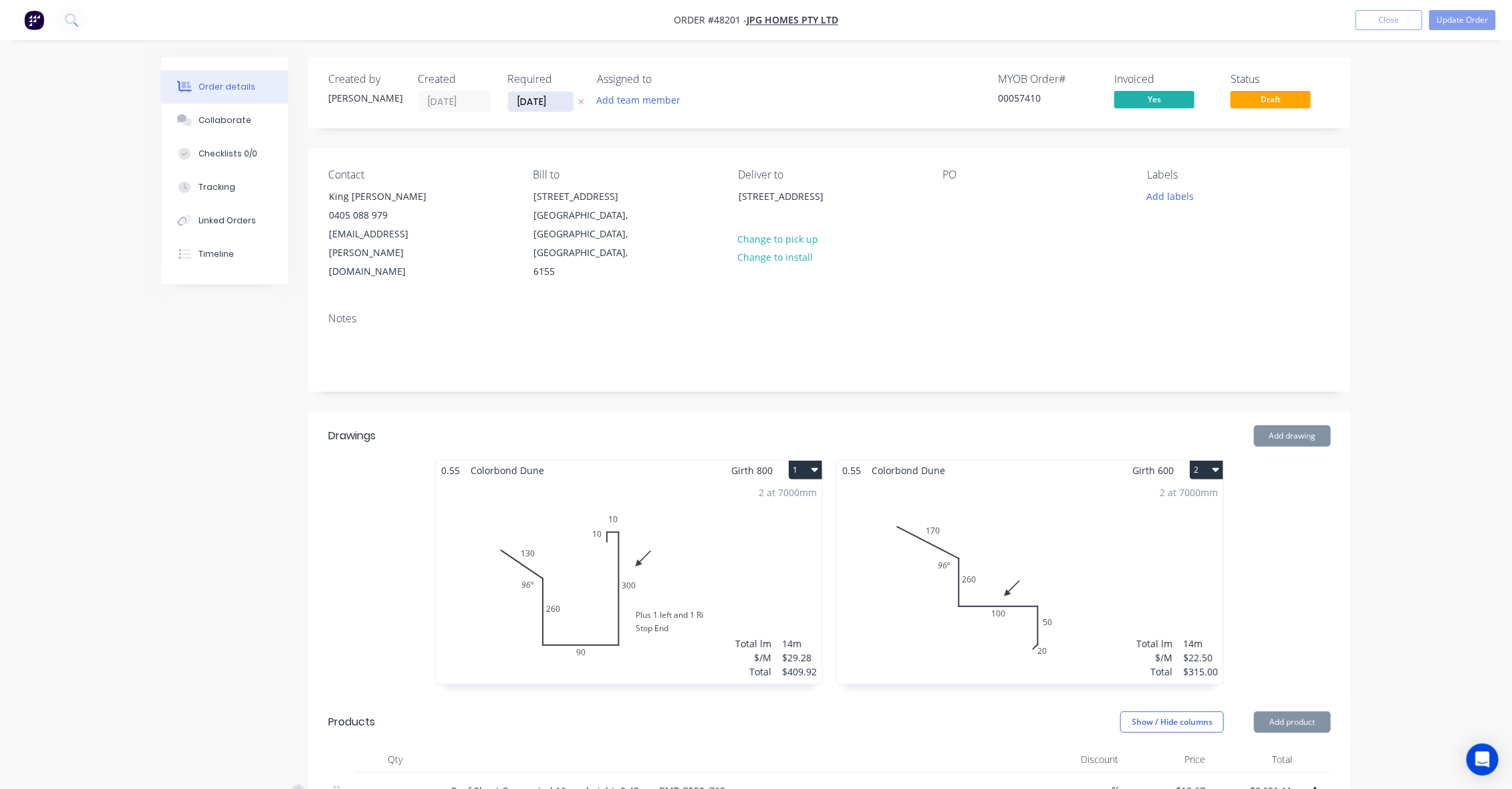
click at [532, 102] on input "[DATE]" at bounding box center [541, 101] width 65 height 20
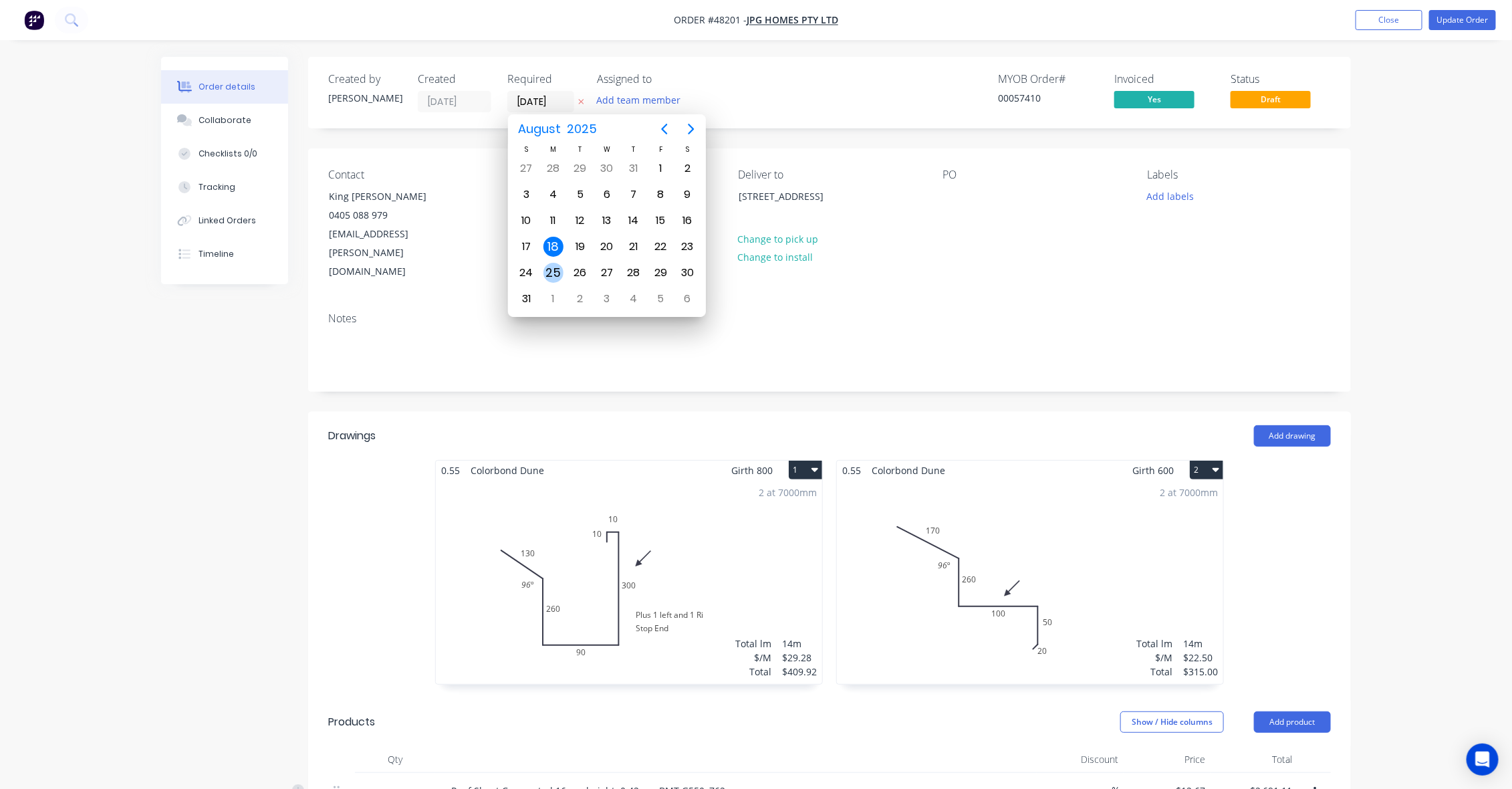
click at [548, 273] on div "25" at bounding box center [554, 273] width 20 height 20
type input "25/08/25"
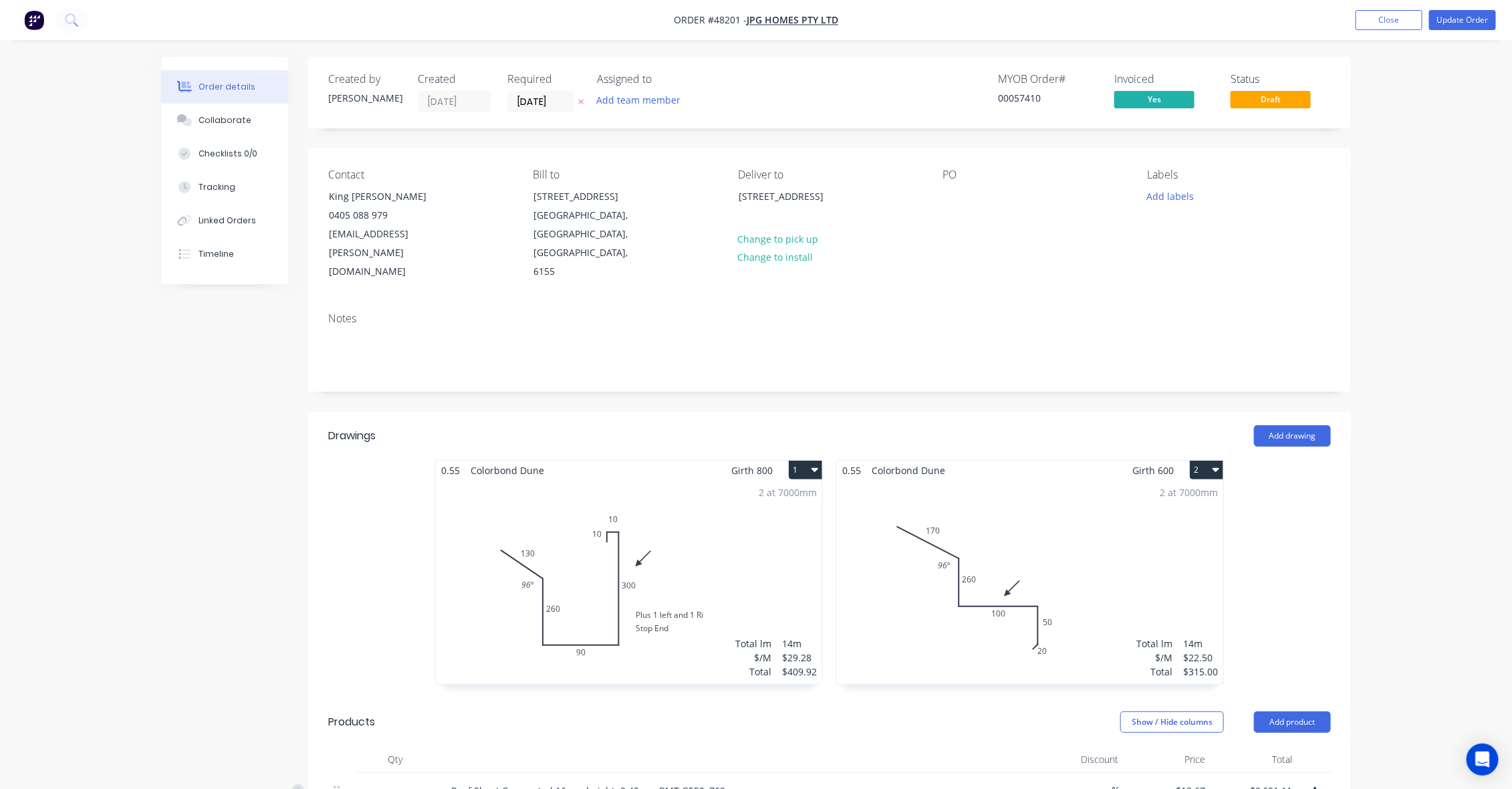
click at [1157, 198] on button "Add labels" at bounding box center [1170, 195] width 62 height 18
click at [1201, 391] on div "Kings-8m" at bounding box center [1206, 396] width 47 height 15
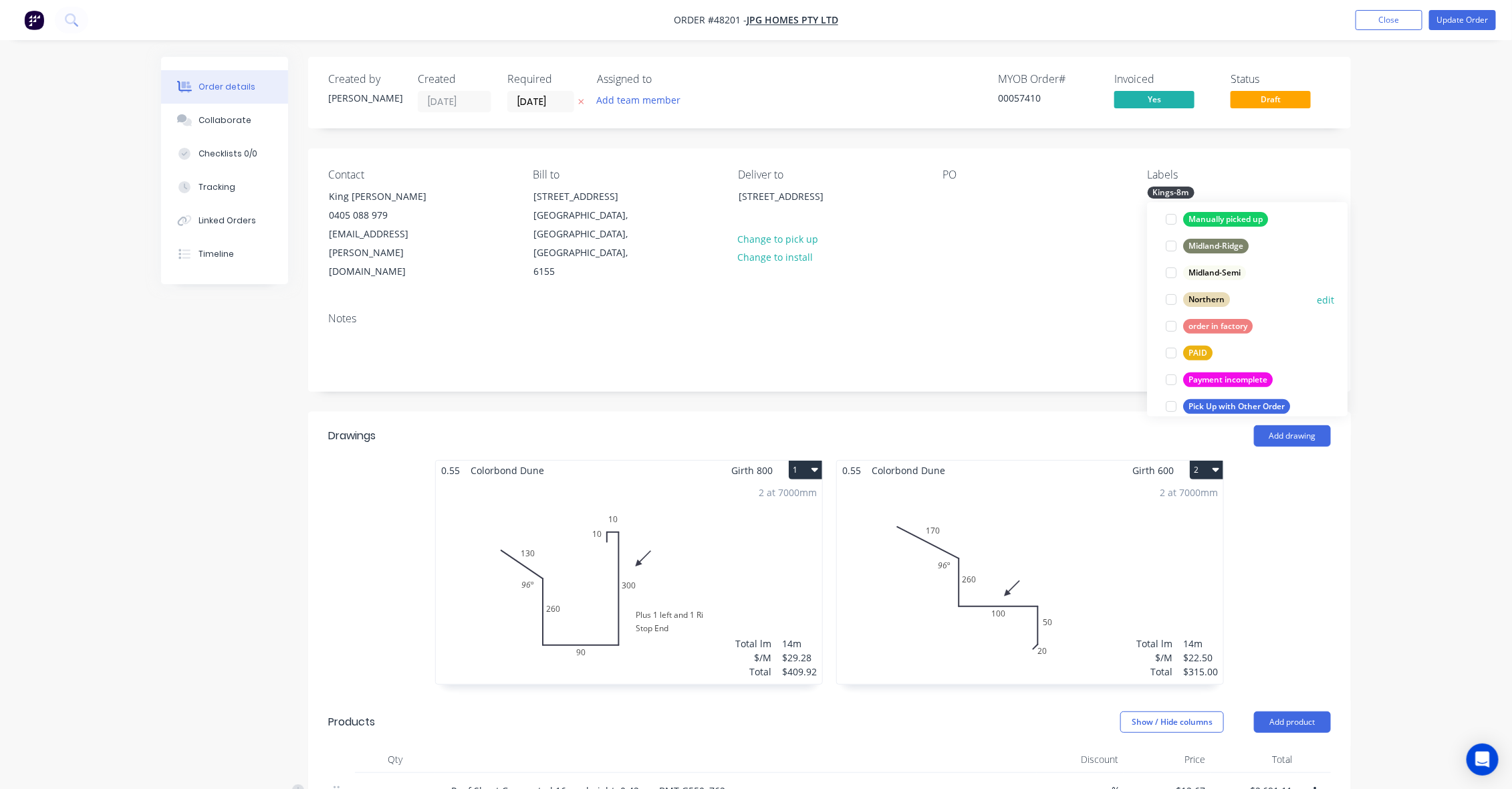
click at [1204, 298] on div "Northern" at bounding box center [1206, 299] width 47 height 15
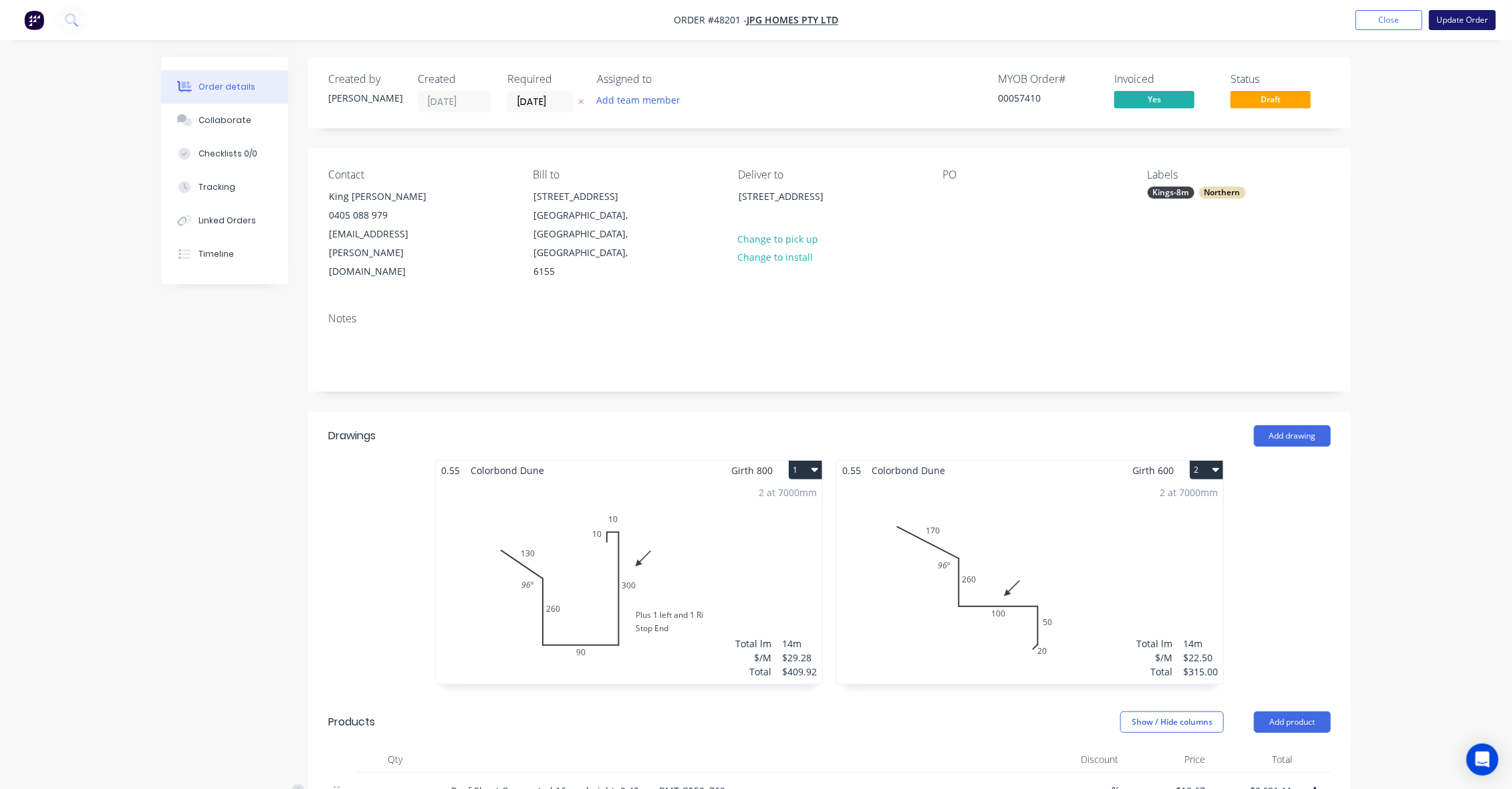
click at [1458, 18] on button "Update Order" at bounding box center [1462, 20] width 67 height 20
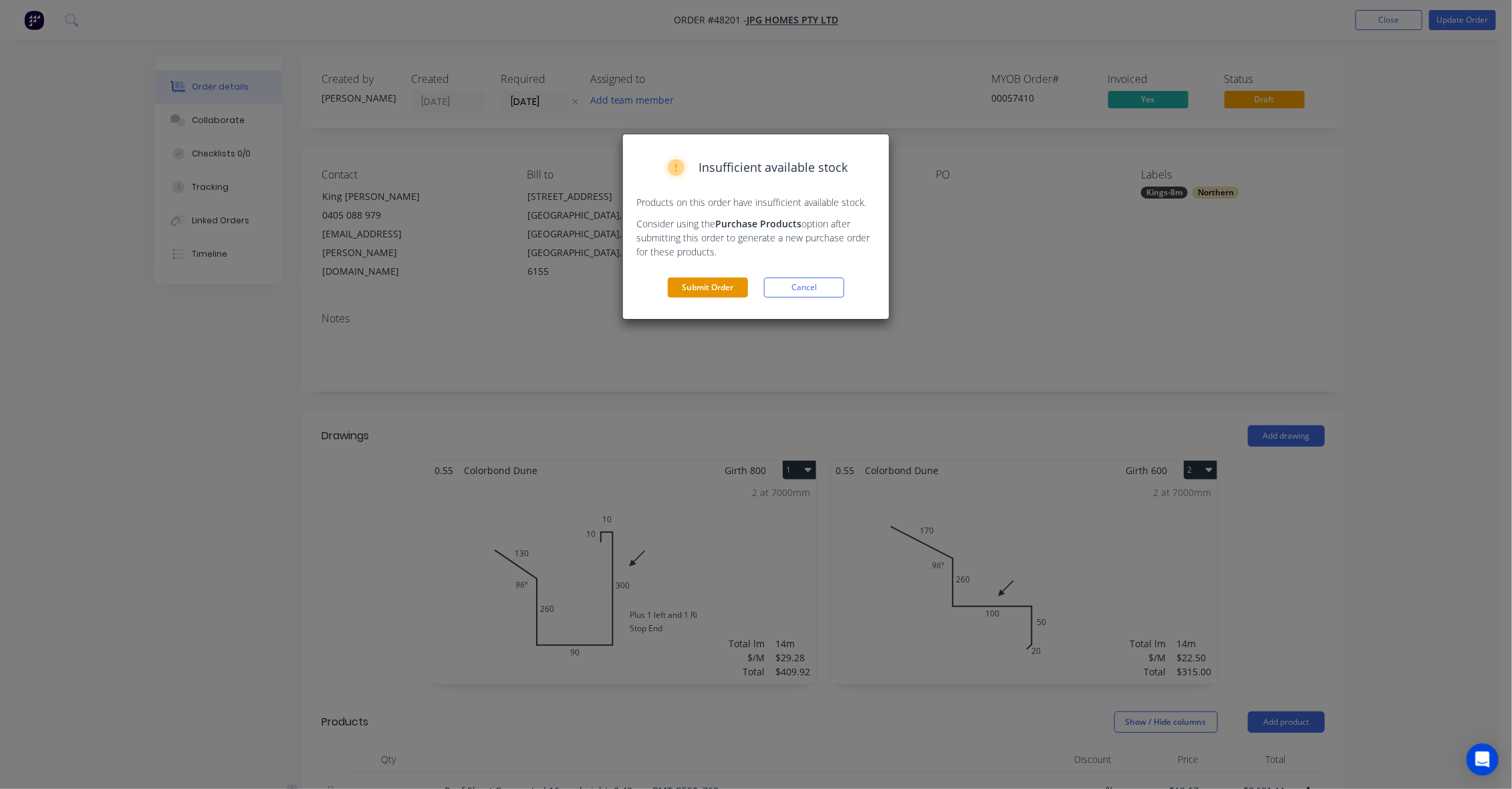
click at [714, 285] on button "Submit Order" at bounding box center [707, 287] width 80 height 20
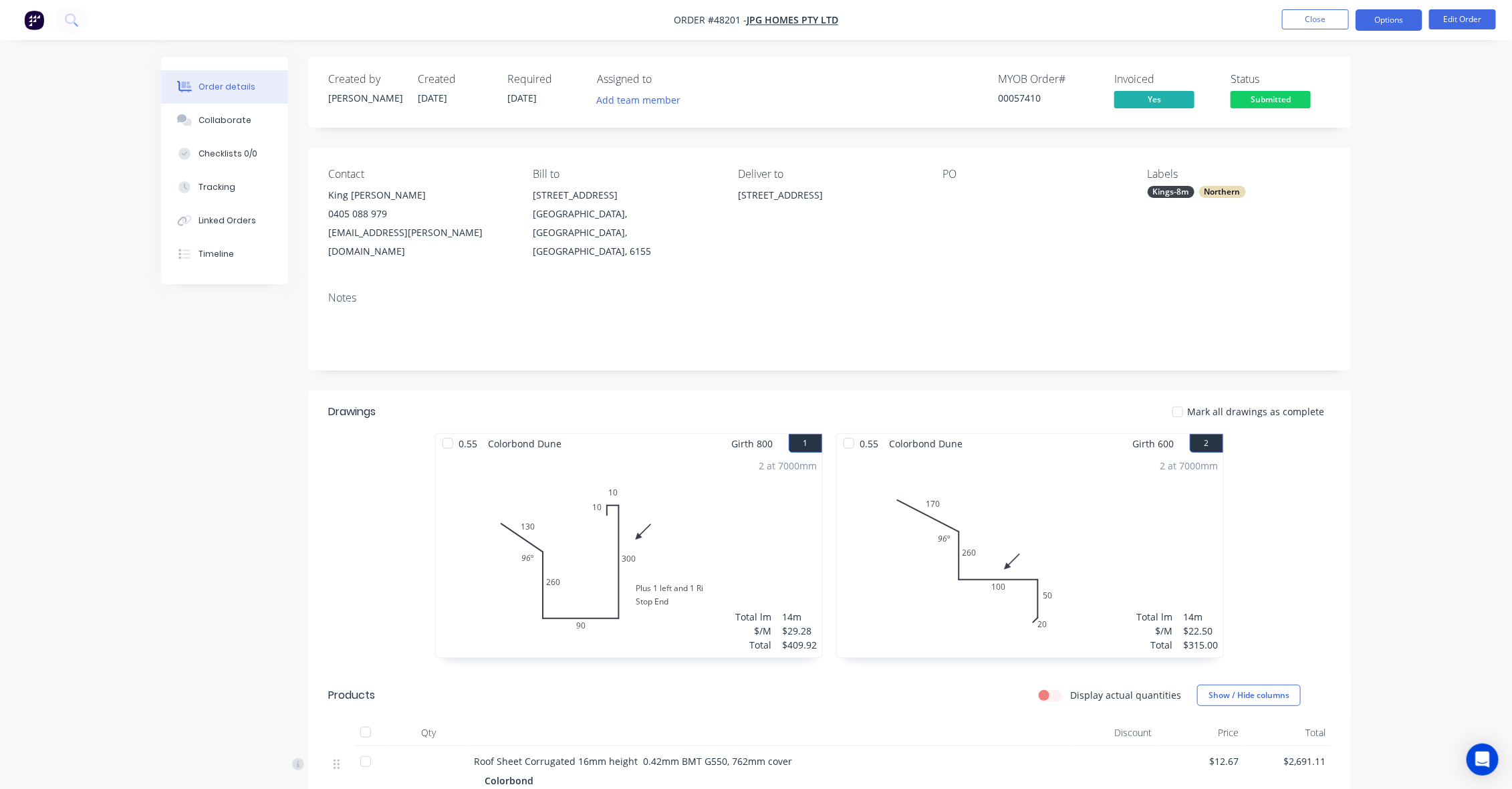
click at [1396, 17] on button "Options" at bounding box center [1389, 20] width 67 height 21
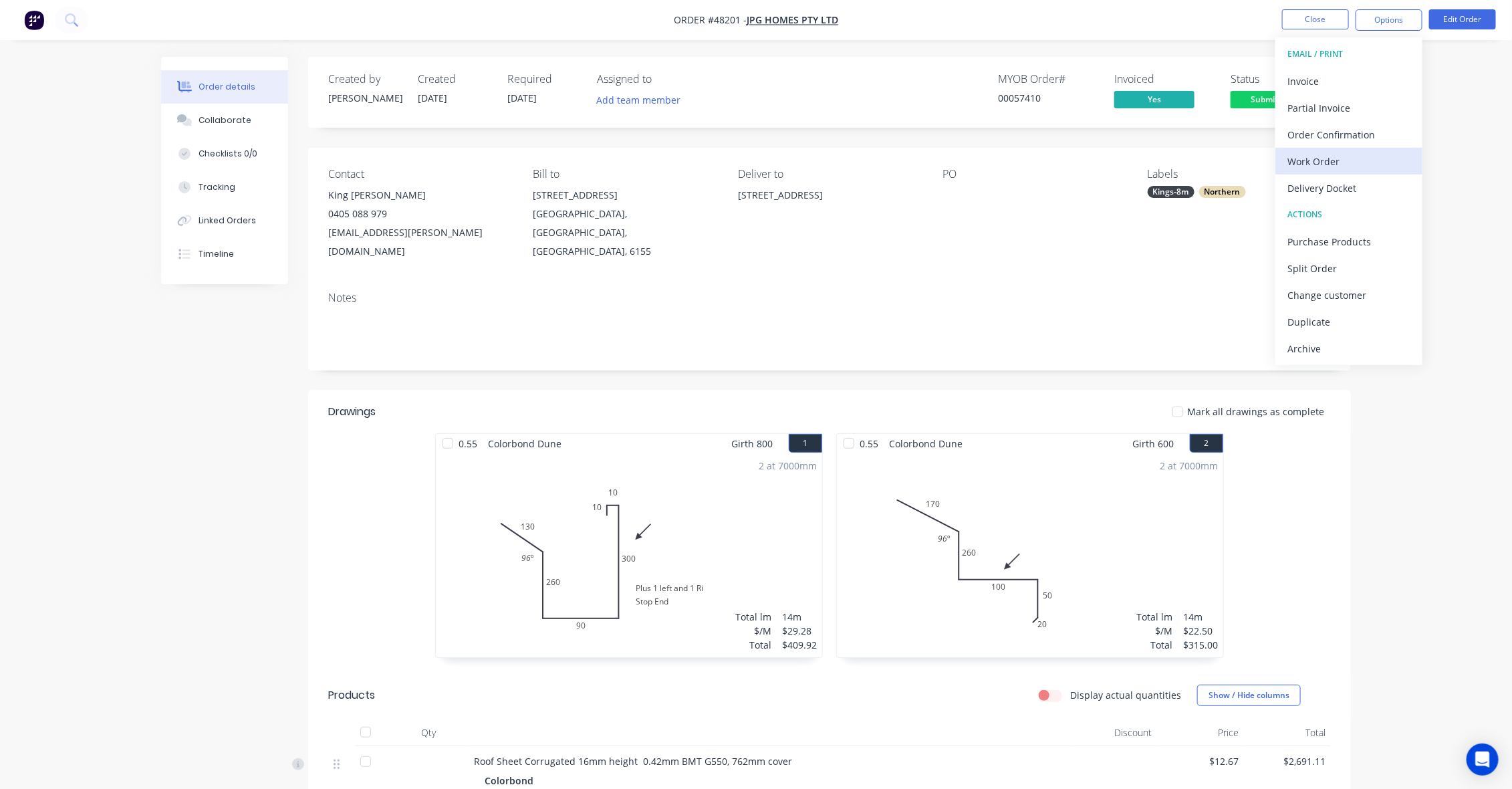
click at [1331, 162] on div "Work Order" at bounding box center [1349, 161] width 123 height 19
click at [1306, 160] on div "Custom" at bounding box center [1349, 161] width 123 height 19
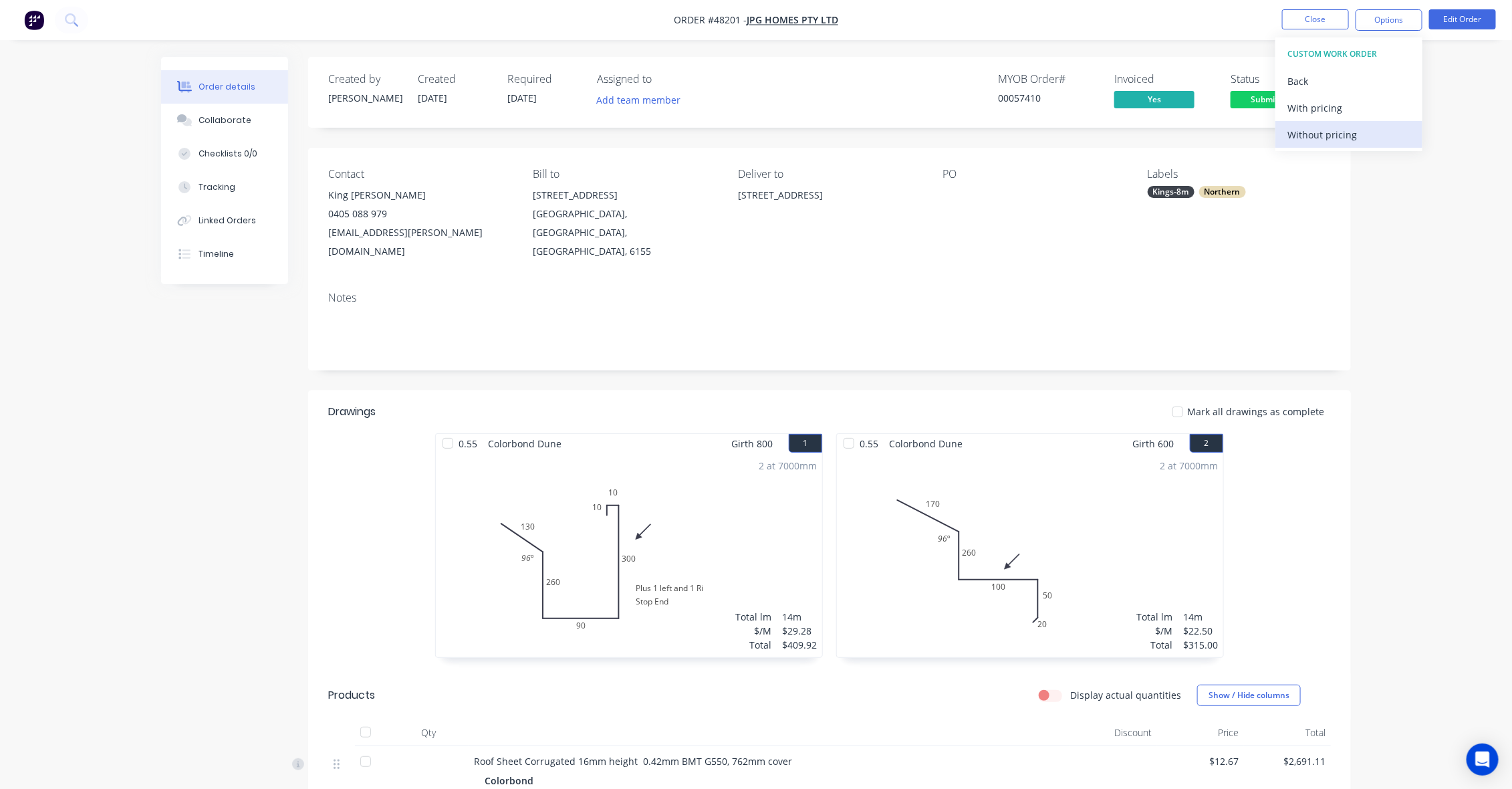
click at [1316, 134] on div "Without pricing" at bounding box center [1349, 134] width 123 height 19
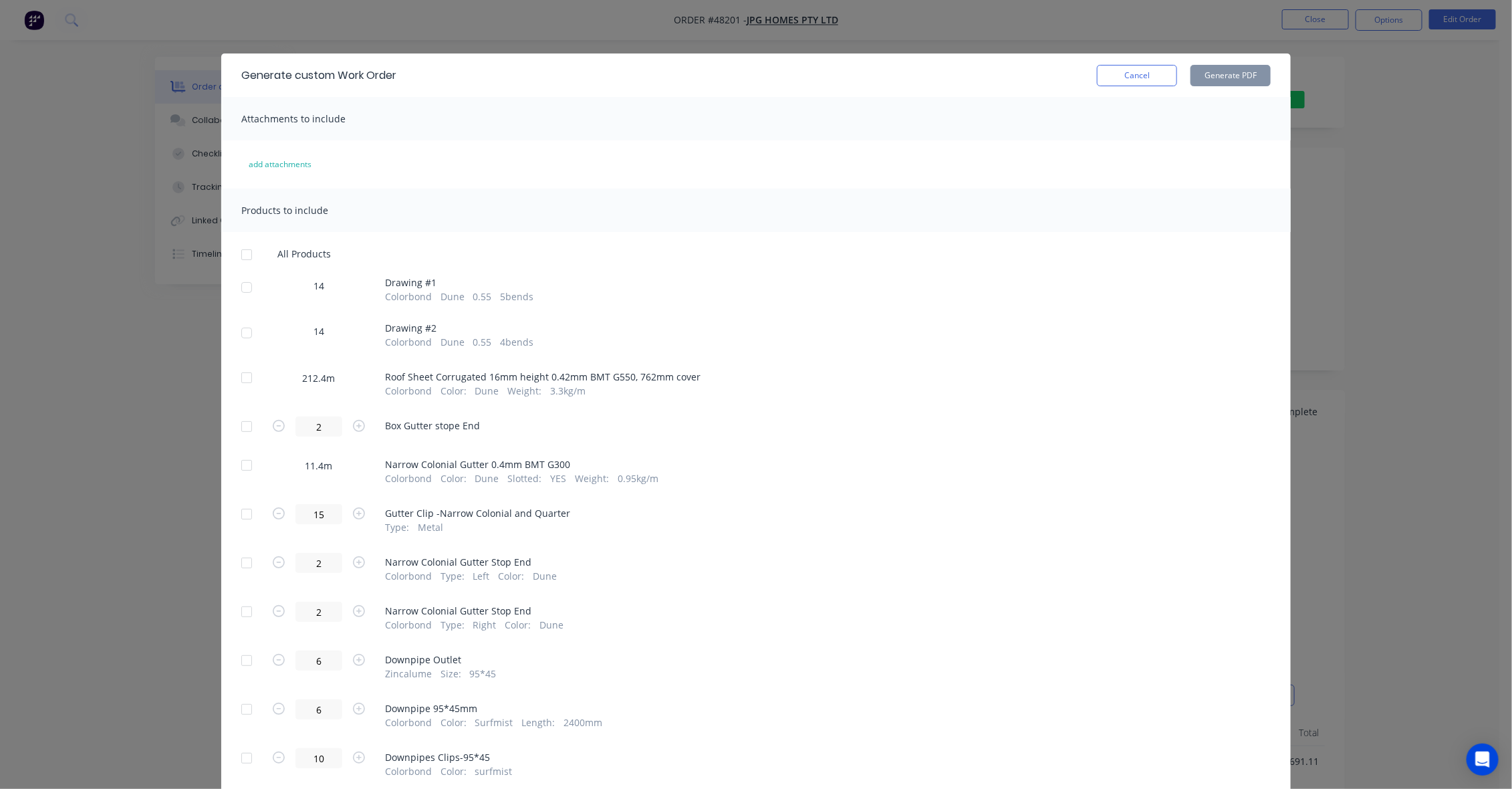
drag, startPoint x: 244, startPoint y: 286, endPoint x: 246, endPoint y: 323, distance: 37.1
click at [244, 286] on div at bounding box center [247, 288] width 27 height 27
click at [248, 329] on div at bounding box center [247, 333] width 27 height 27
click at [1250, 75] on button "Generate PDF" at bounding box center [1230, 75] width 80 height 21
click at [237, 252] on div at bounding box center [247, 254] width 27 height 27
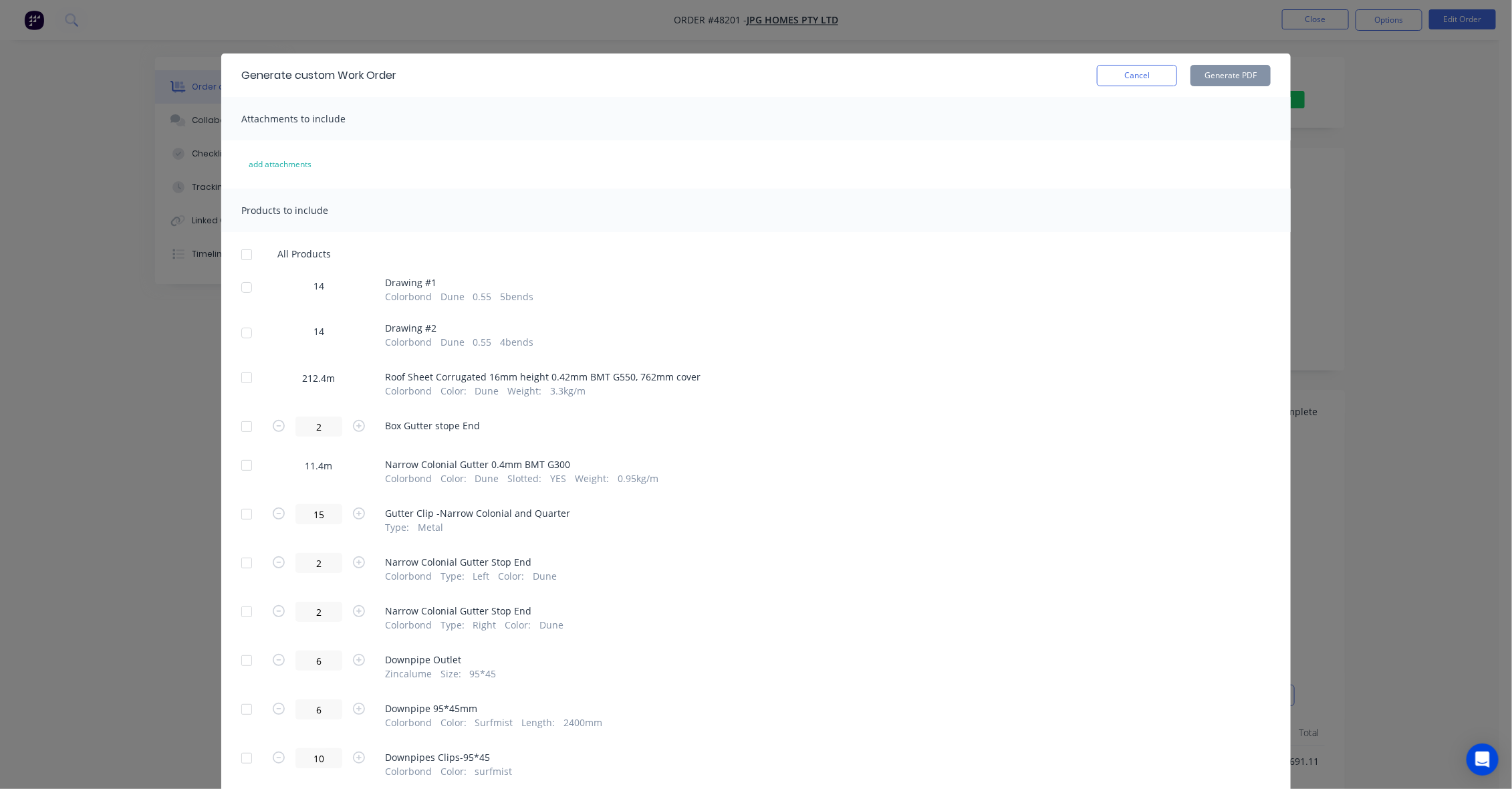
click at [240, 372] on div at bounding box center [247, 378] width 27 height 27
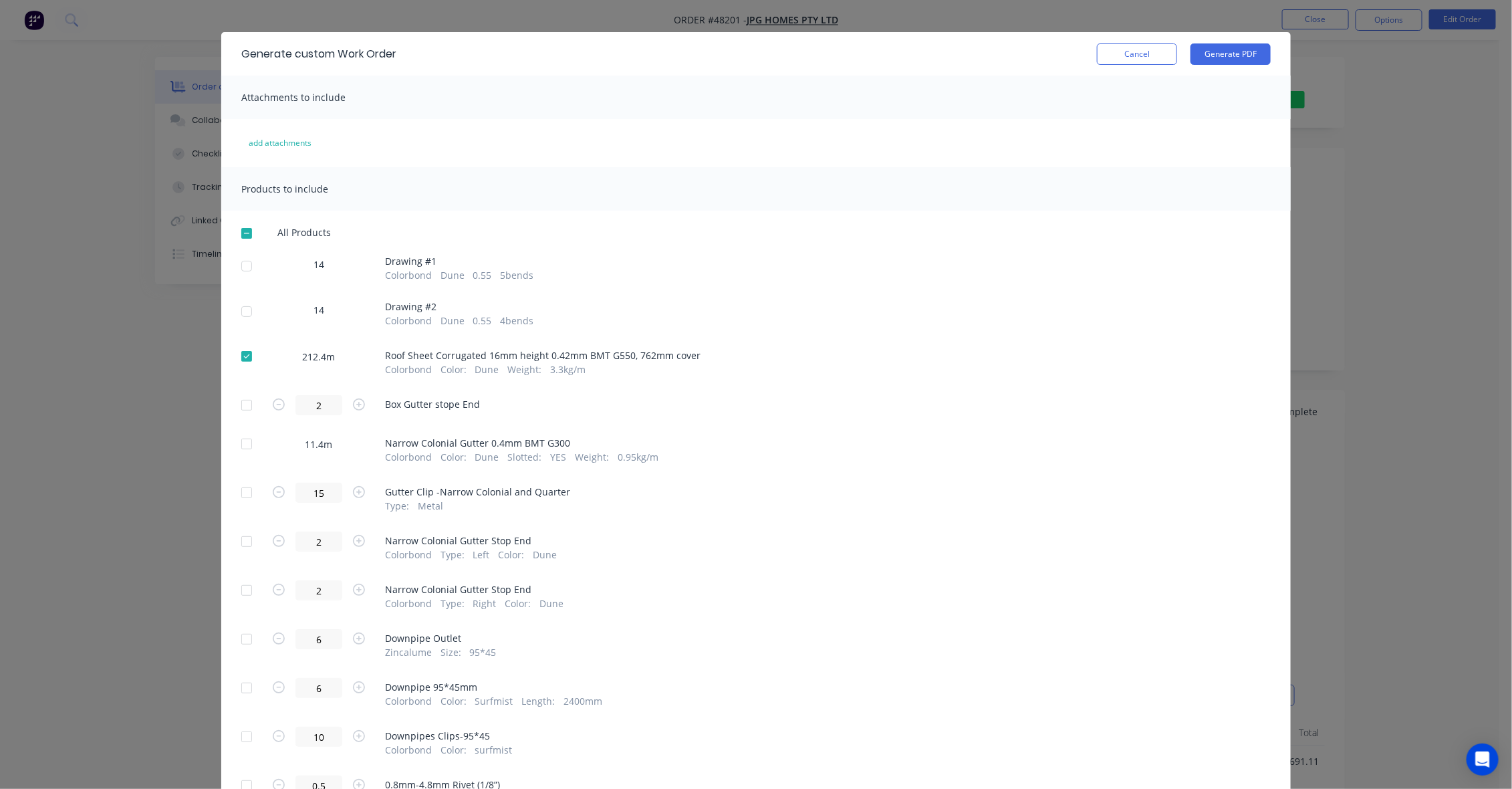
scroll to position [0, 0]
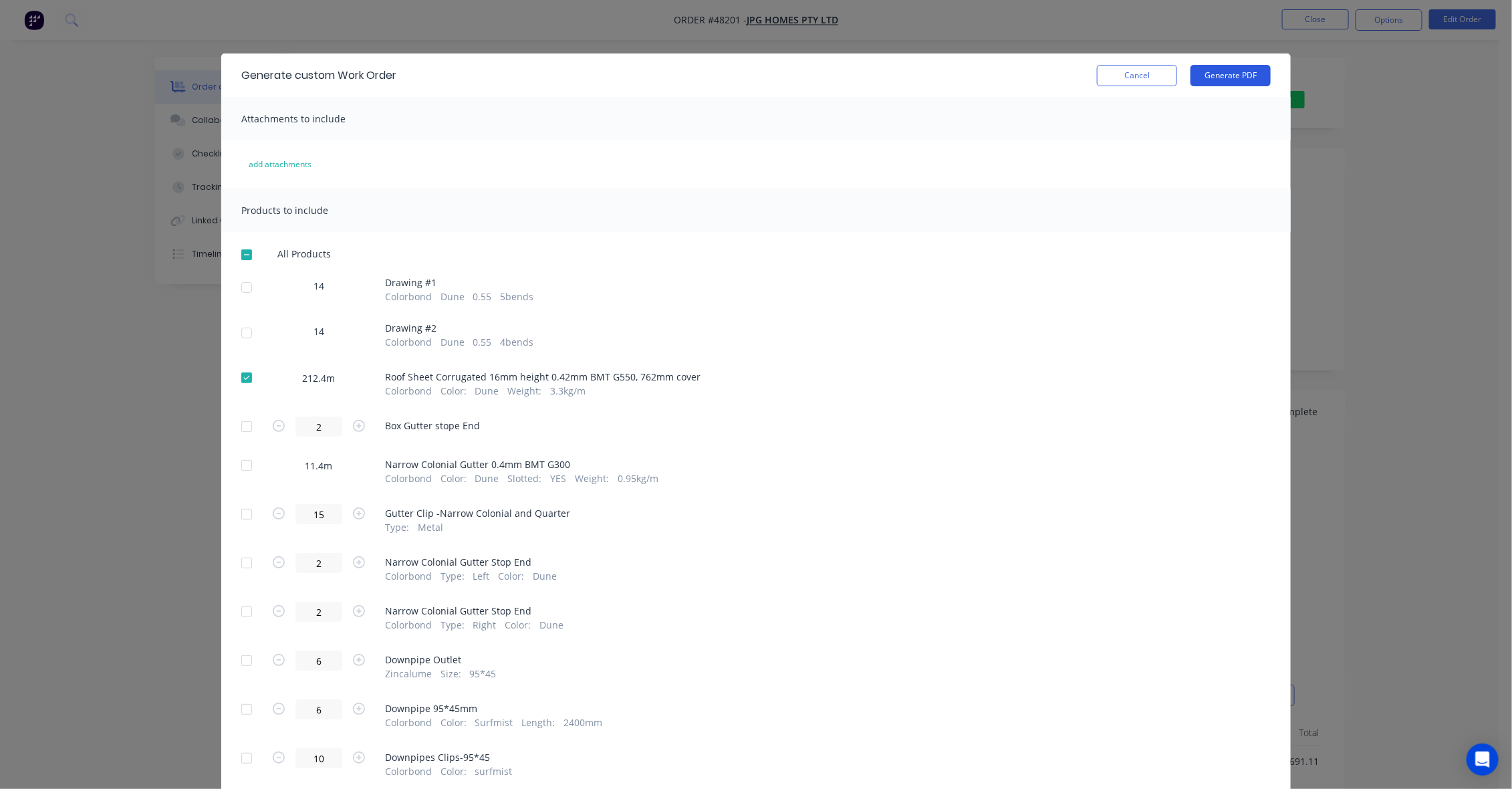
click at [1225, 74] on button "Generate PDF" at bounding box center [1230, 75] width 80 height 21
drag, startPoint x: 247, startPoint y: 372, endPoint x: 249, endPoint y: 365, distance: 7.3
click at [247, 374] on div at bounding box center [247, 378] width 27 height 27
click at [240, 464] on div at bounding box center [247, 465] width 27 height 27
click at [1254, 72] on button "Generate PDF" at bounding box center [1230, 75] width 80 height 21
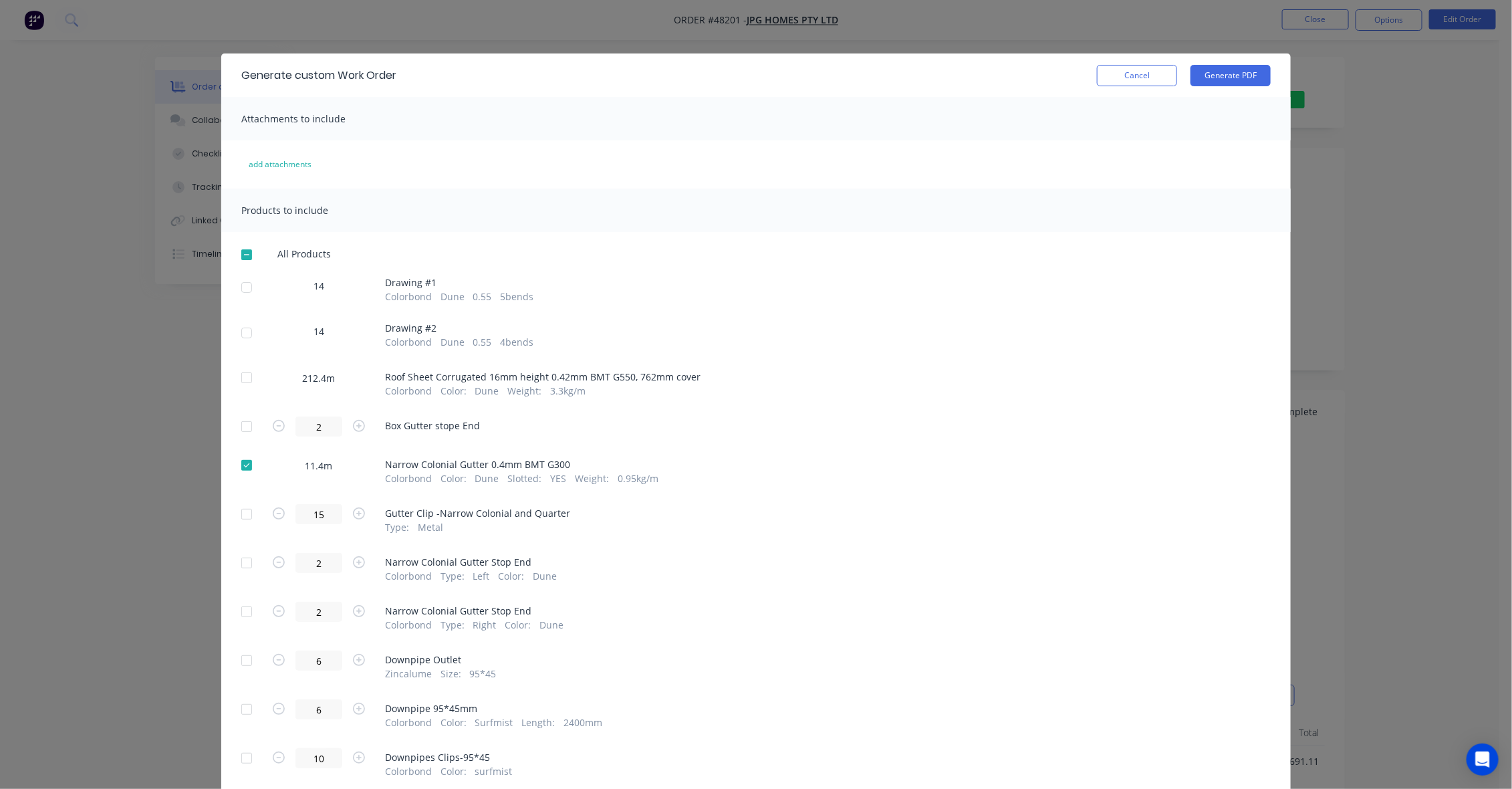
click at [627, 21] on div "Generate custom Work Order Cancel Generate PDF Attachments to include add attac…" at bounding box center [756, 394] width 1512 height 789
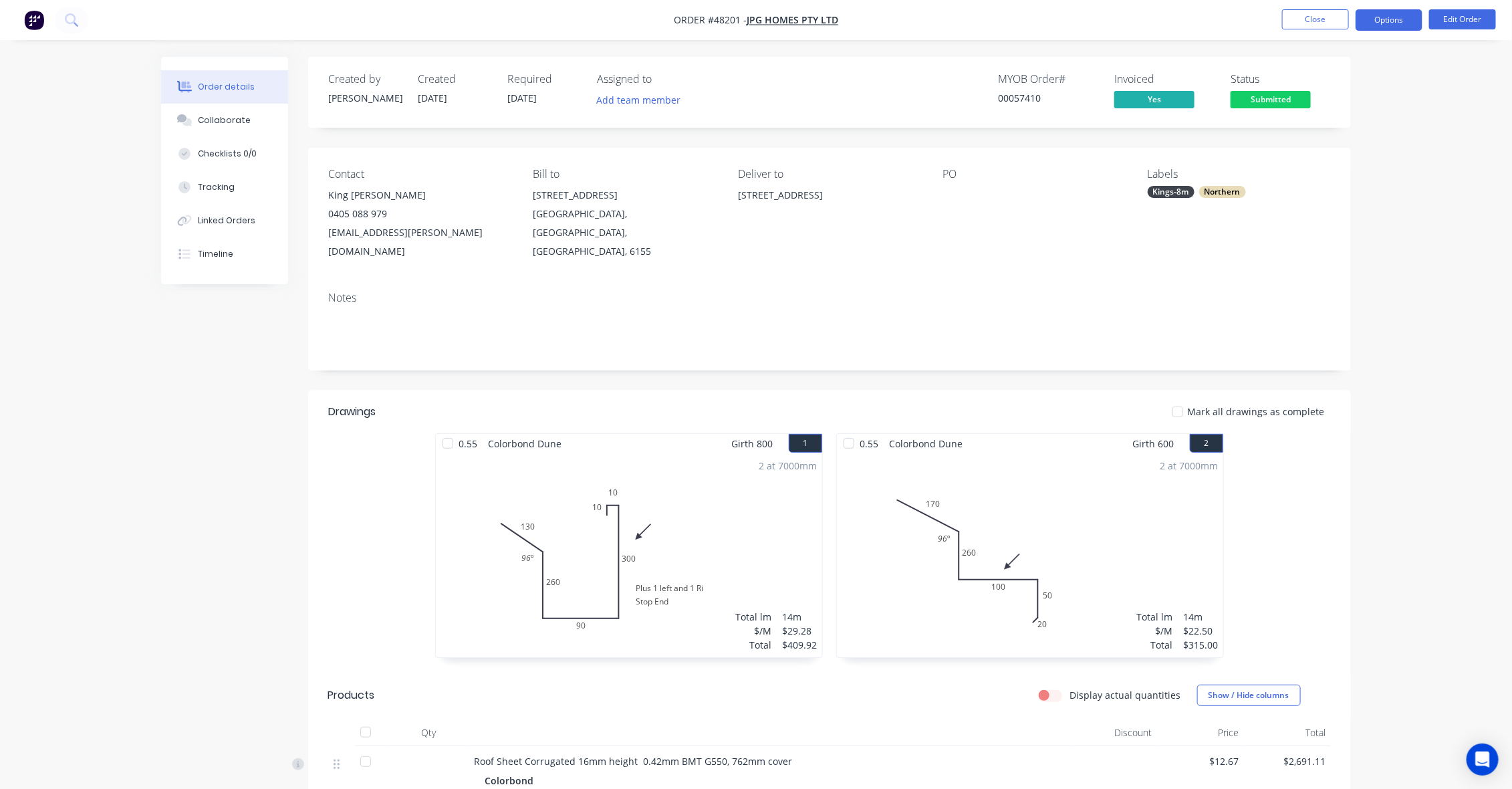
click at [1415, 12] on button "Options" at bounding box center [1389, 20] width 67 height 21
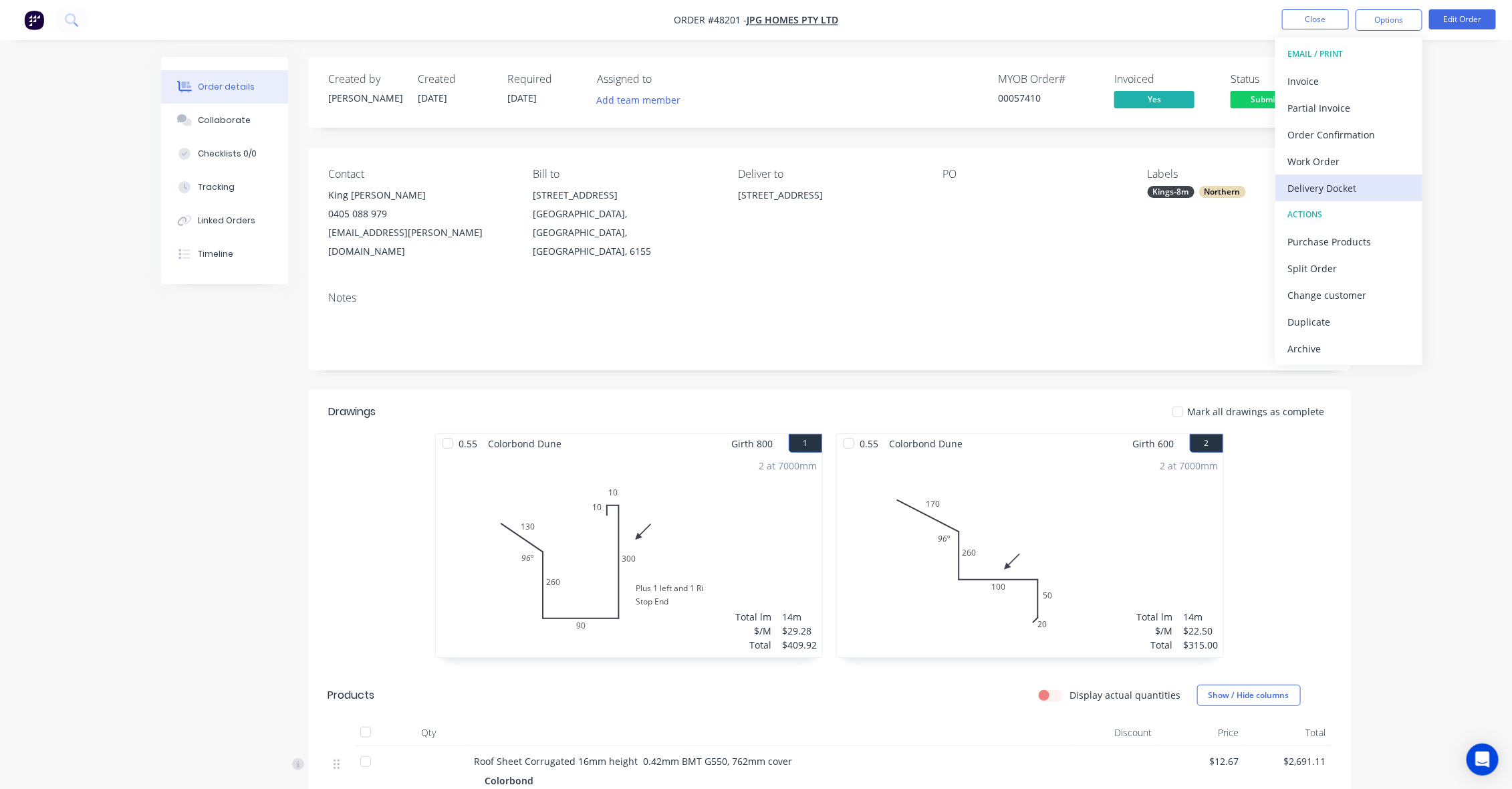
click at [1345, 185] on div "Delivery Docket" at bounding box center [1349, 188] width 123 height 19
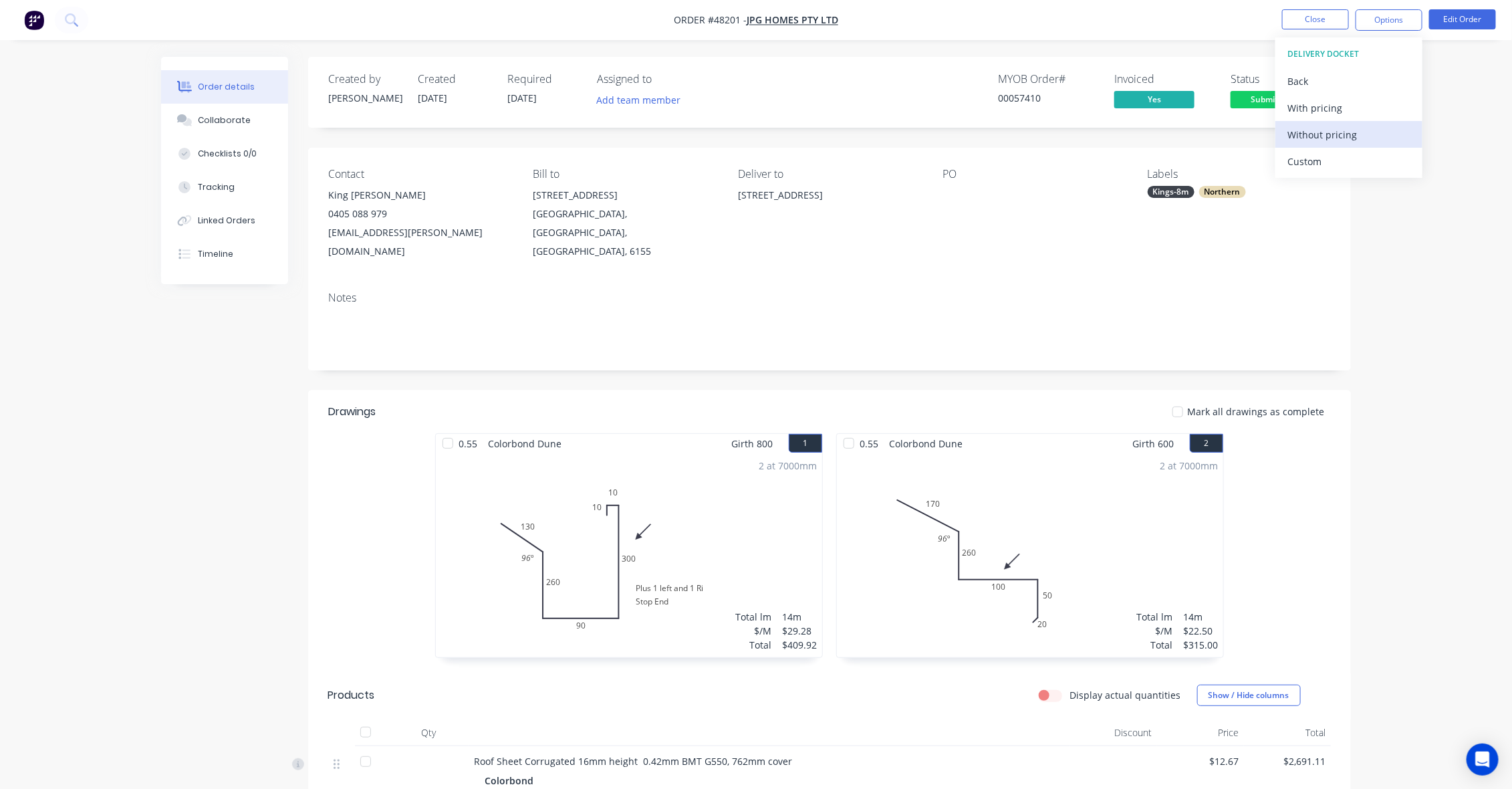
click at [1335, 127] on div "Without pricing" at bounding box center [1349, 134] width 123 height 19
click at [905, 30] on nav "Order #48201 - JPG Homes Pty Ltd Close Options EMAIL / PRINT Invoice Partial In…" at bounding box center [756, 20] width 1512 height 40
click at [1284, 106] on span "Submitted" at bounding box center [1270, 99] width 80 height 17
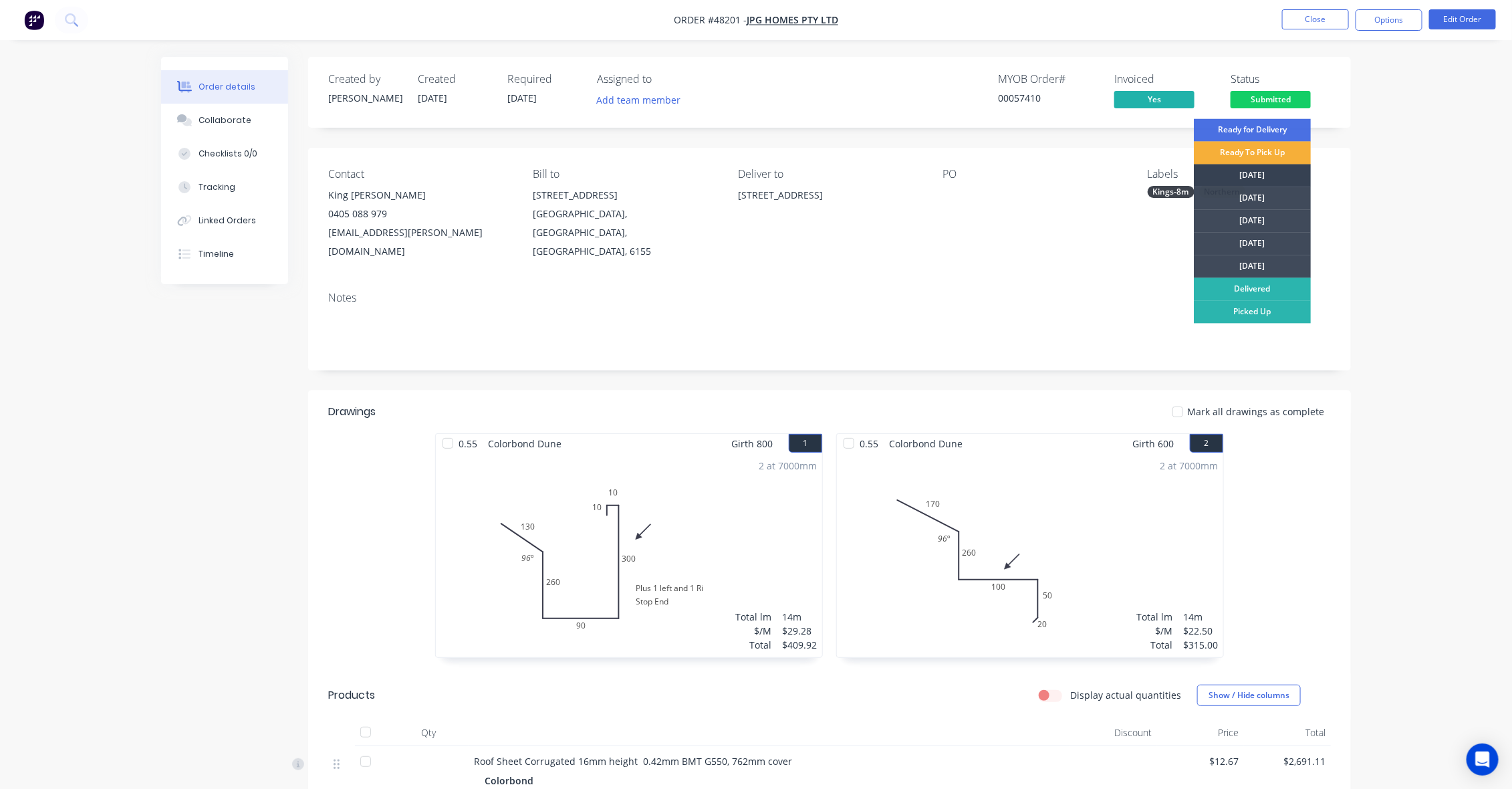
click at [1273, 177] on div "Monday" at bounding box center [1252, 176] width 117 height 23
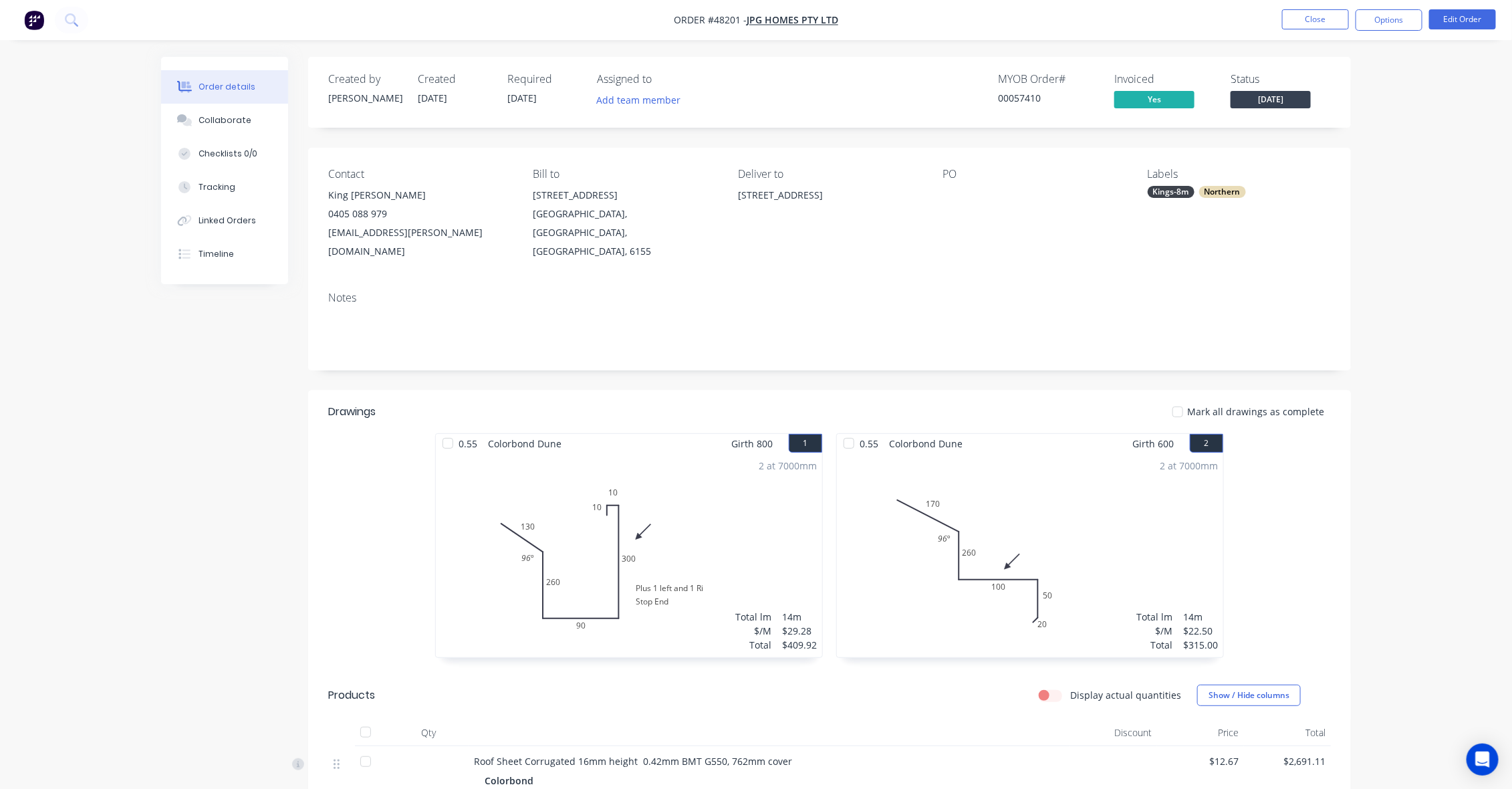
click at [1301, 22] on button "Close" at bounding box center [1316, 19] width 67 height 20
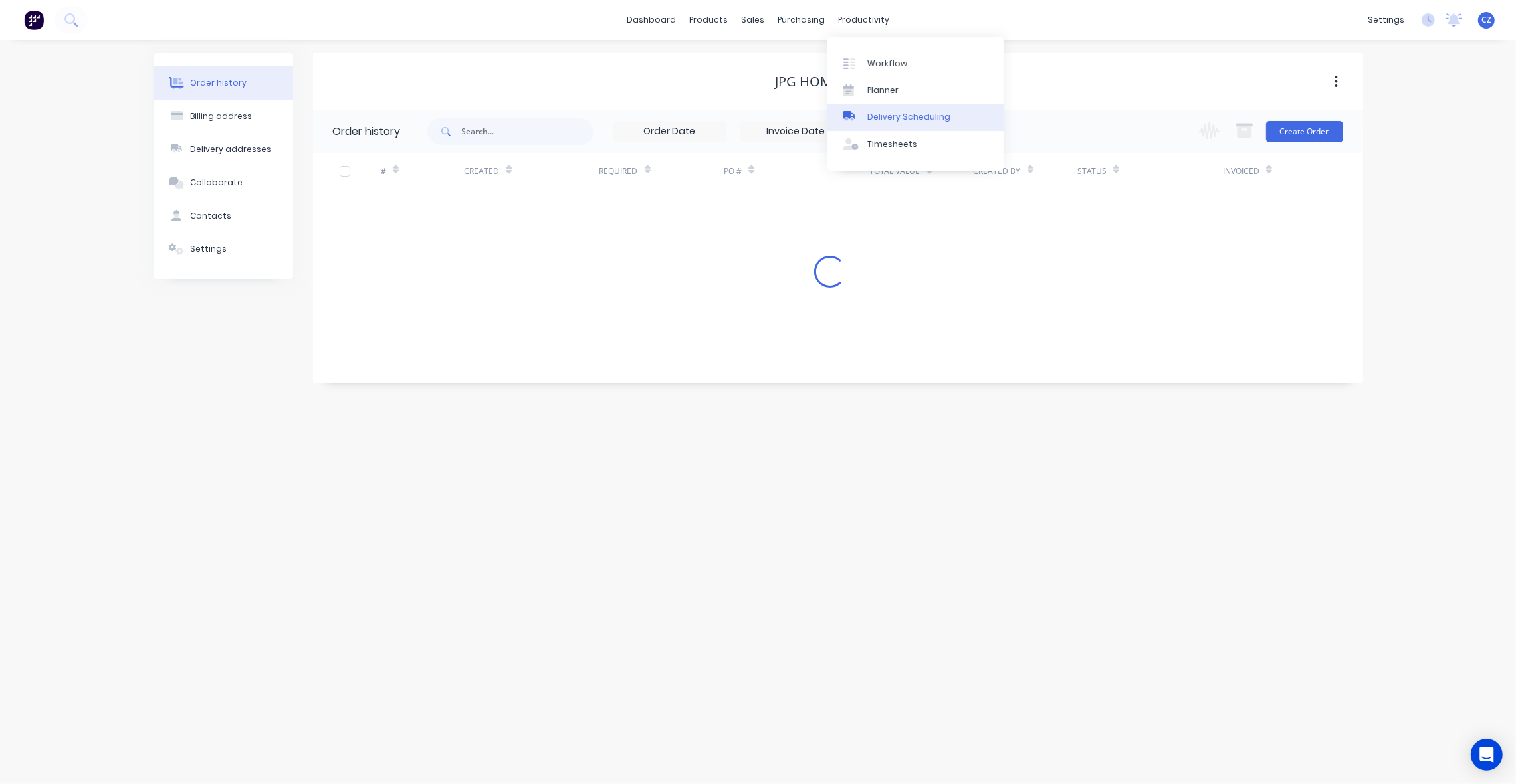
click at [885, 106] on link "Delivery Scheduling" at bounding box center [916, 117] width 176 height 27
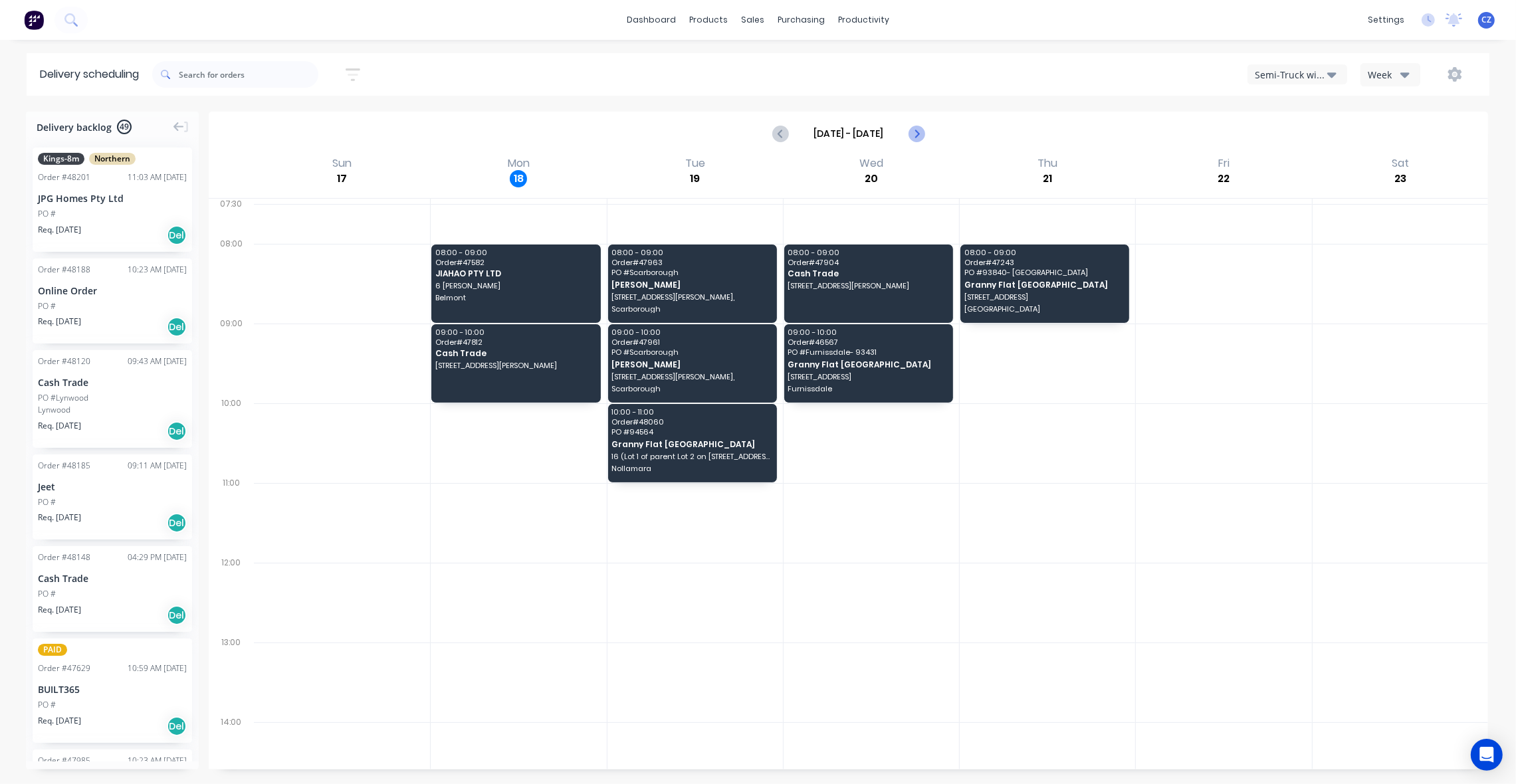
click at [920, 132] on icon "Next page" at bounding box center [916, 133] width 16 height 16
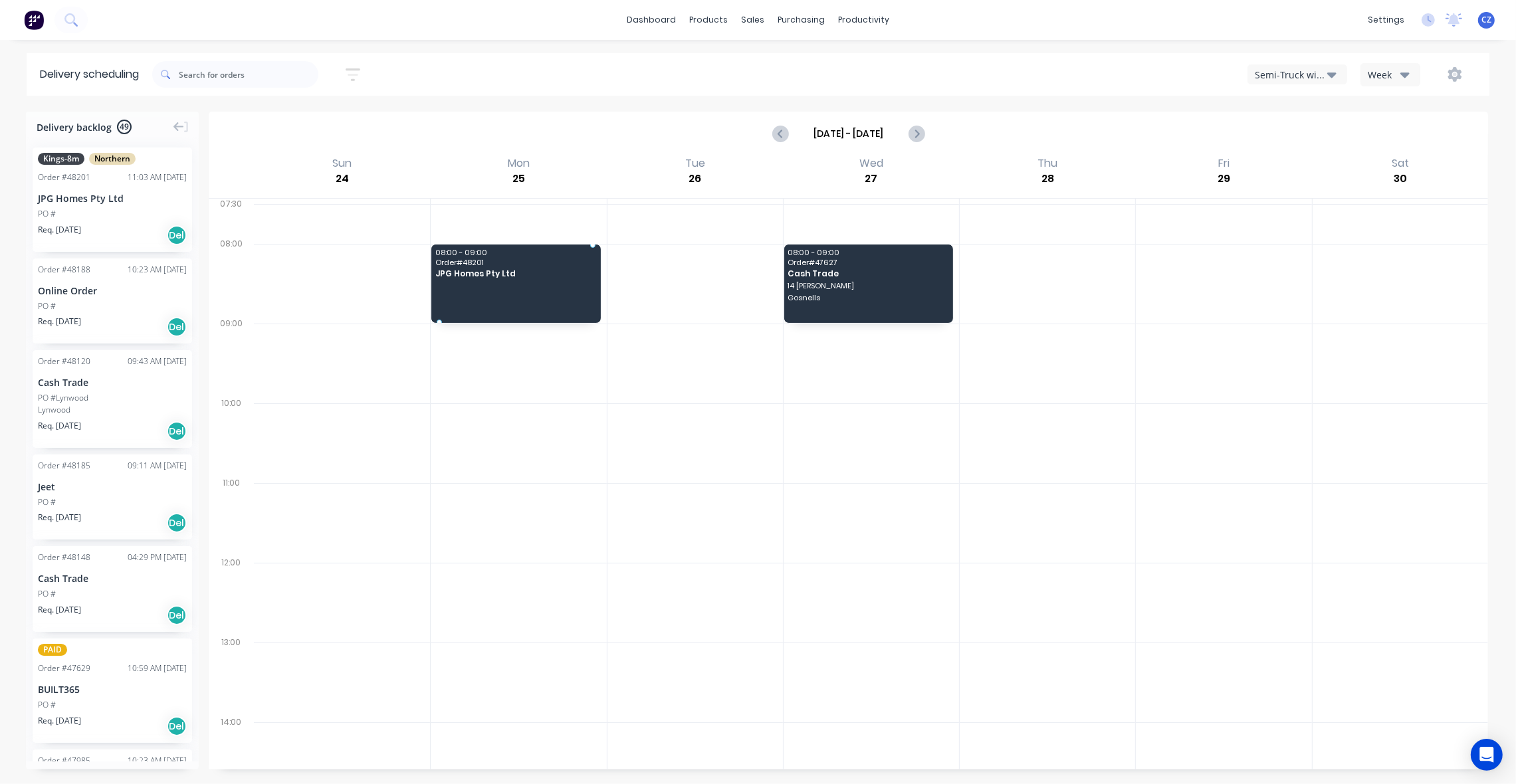
drag, startPoint x: 75, startPoint y: 189, endPoint x: 505, endPoint y: 270, distance: 437.6
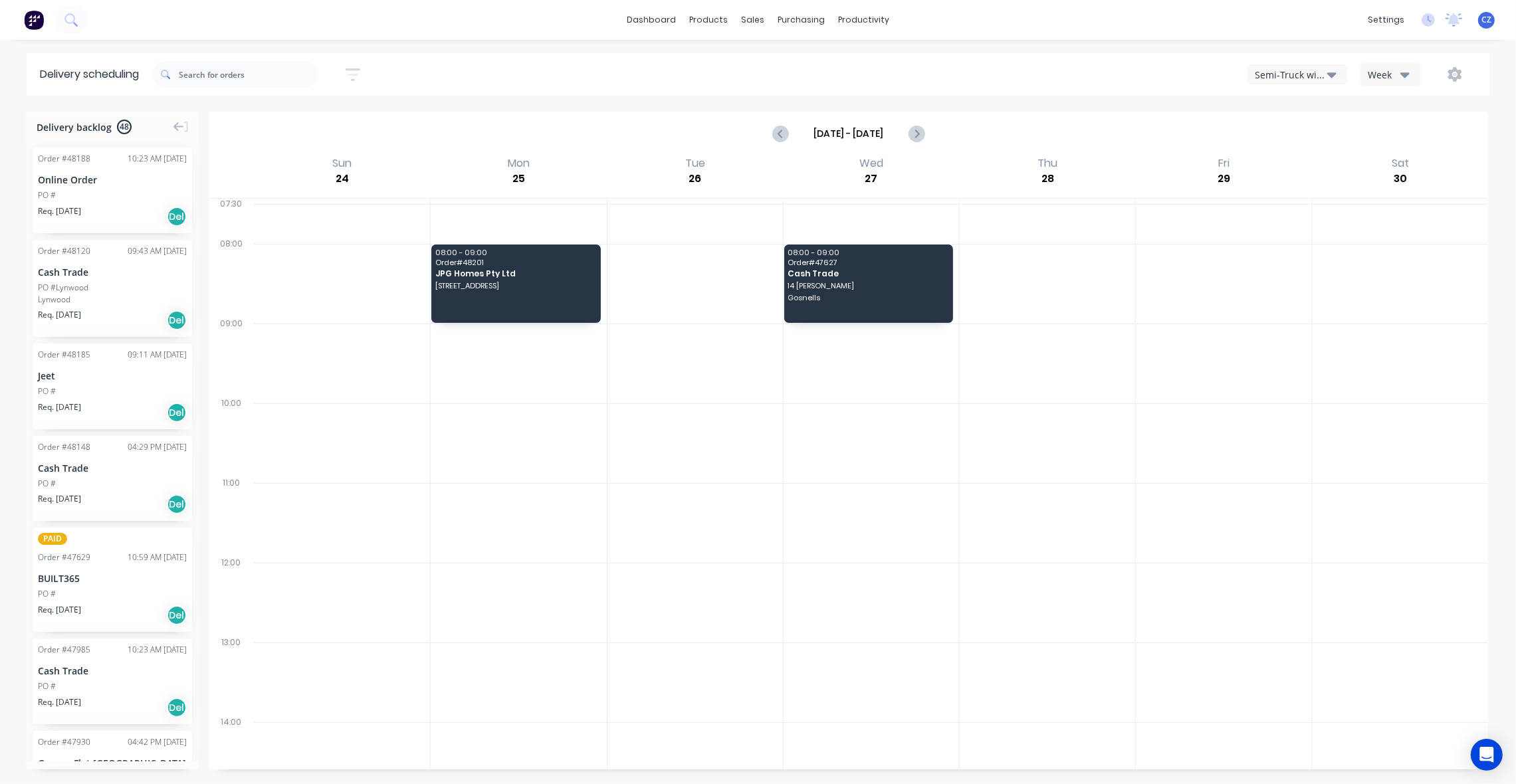
click at [94, 189] on div "PO #" at bounding box center [112, 195] width 149 height 12
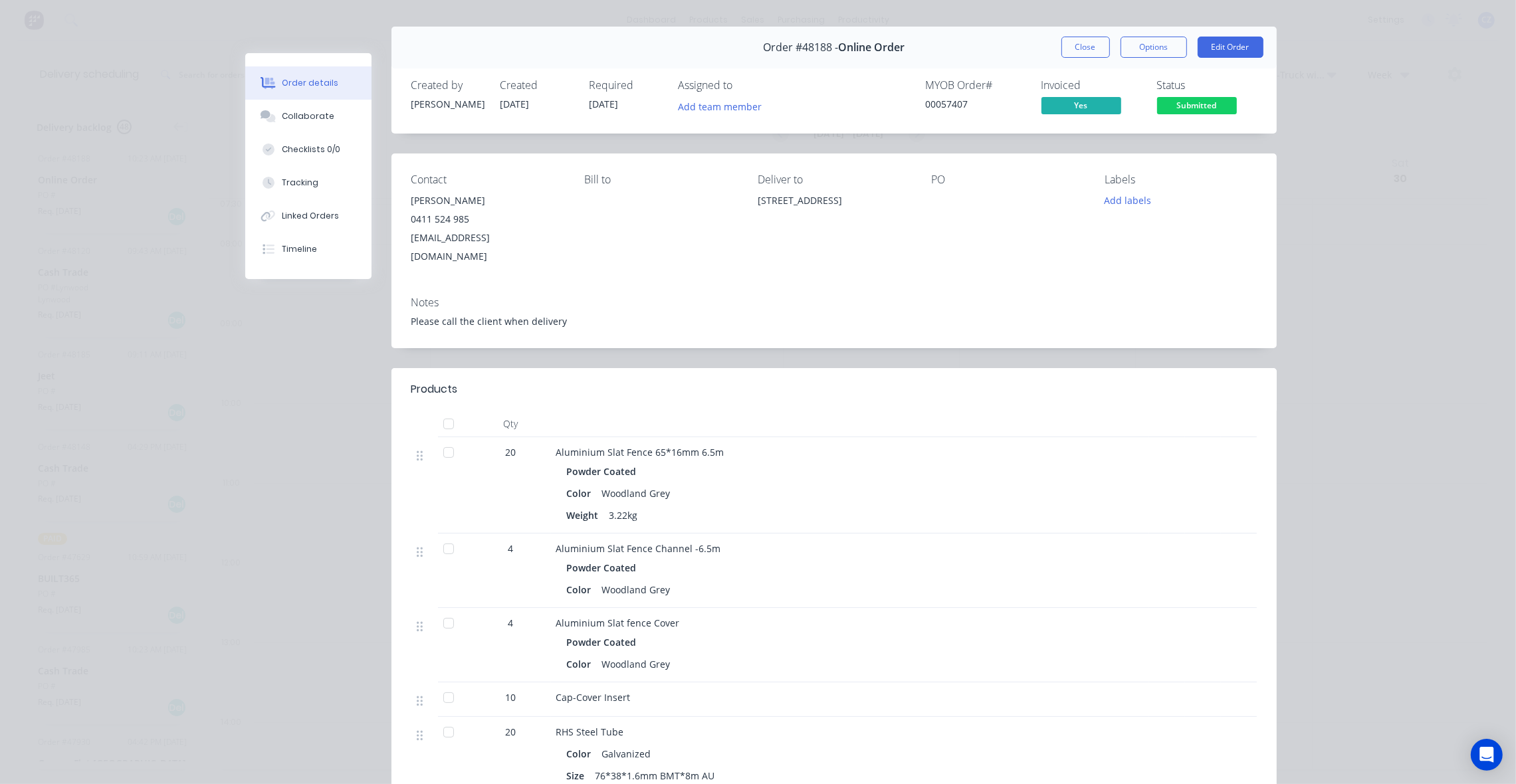
scroll to position [14, 0]
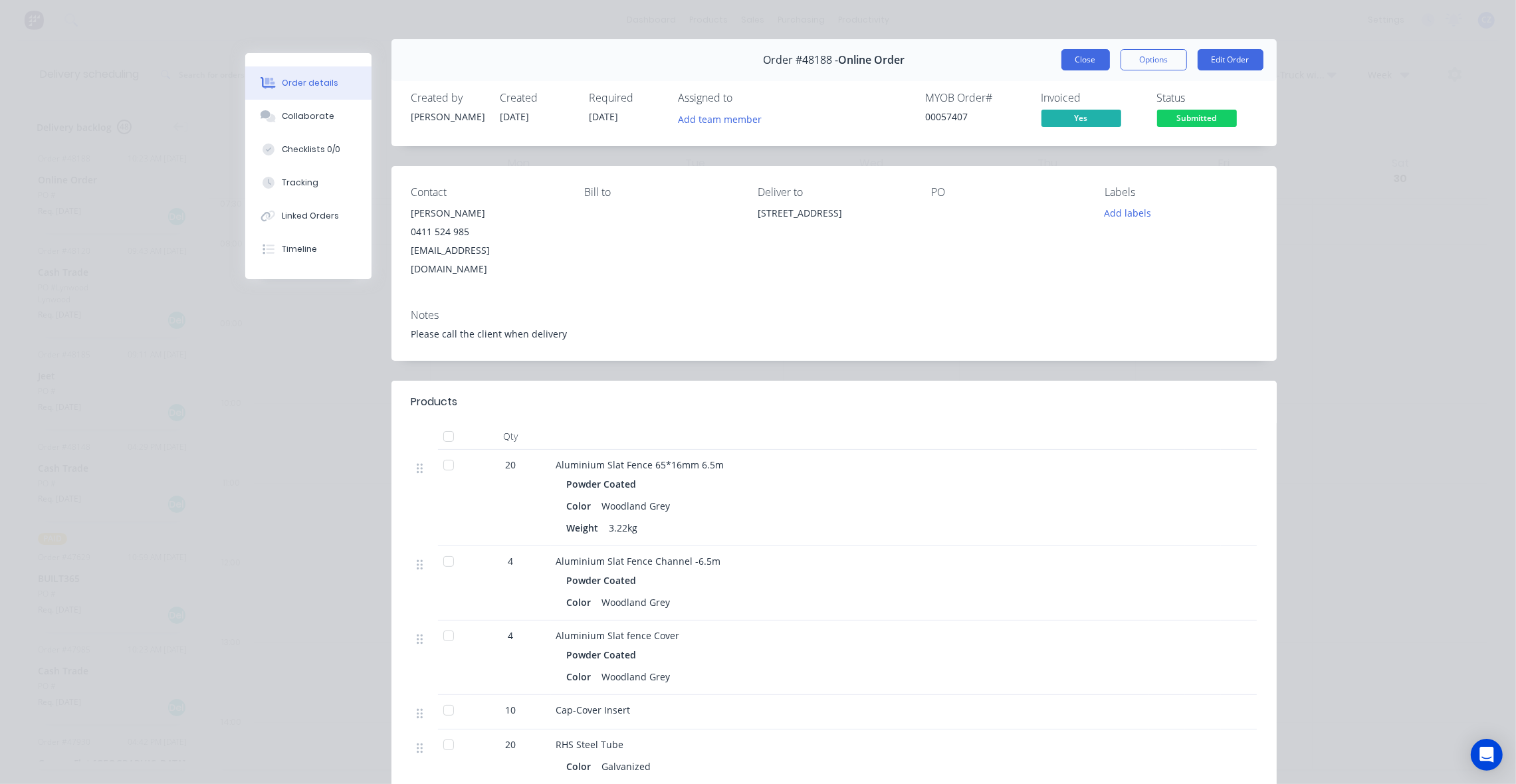
click at [1087, 63] on button "Close" at bounding box center [1085, 60] width 49 height 21
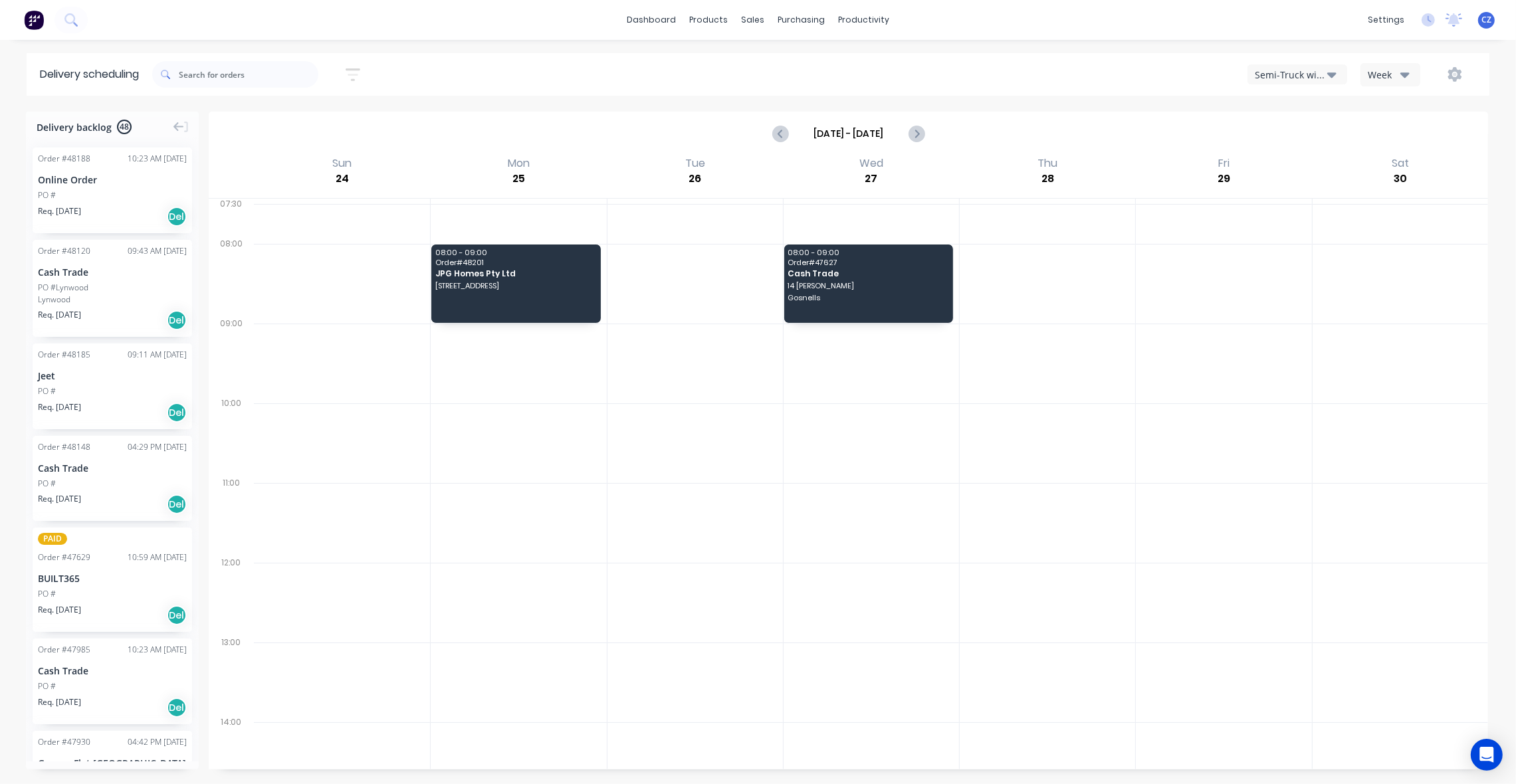
click at [98, 192] on div "PO #" at bounding box center [112, 195] width 149 height 12
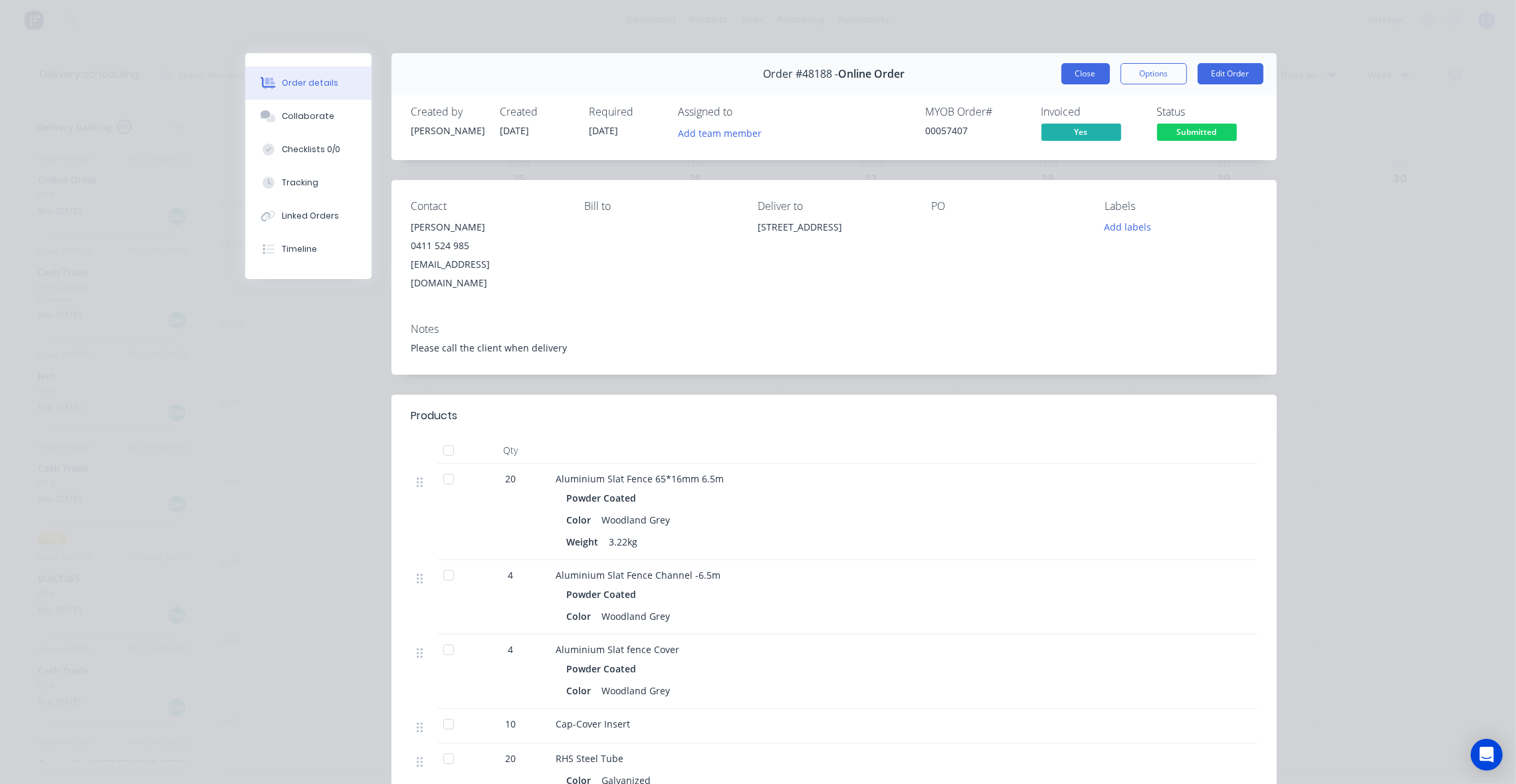
click at [1087, 73] on button "Close" at bounding box center [1085, 74] width 49 height 21
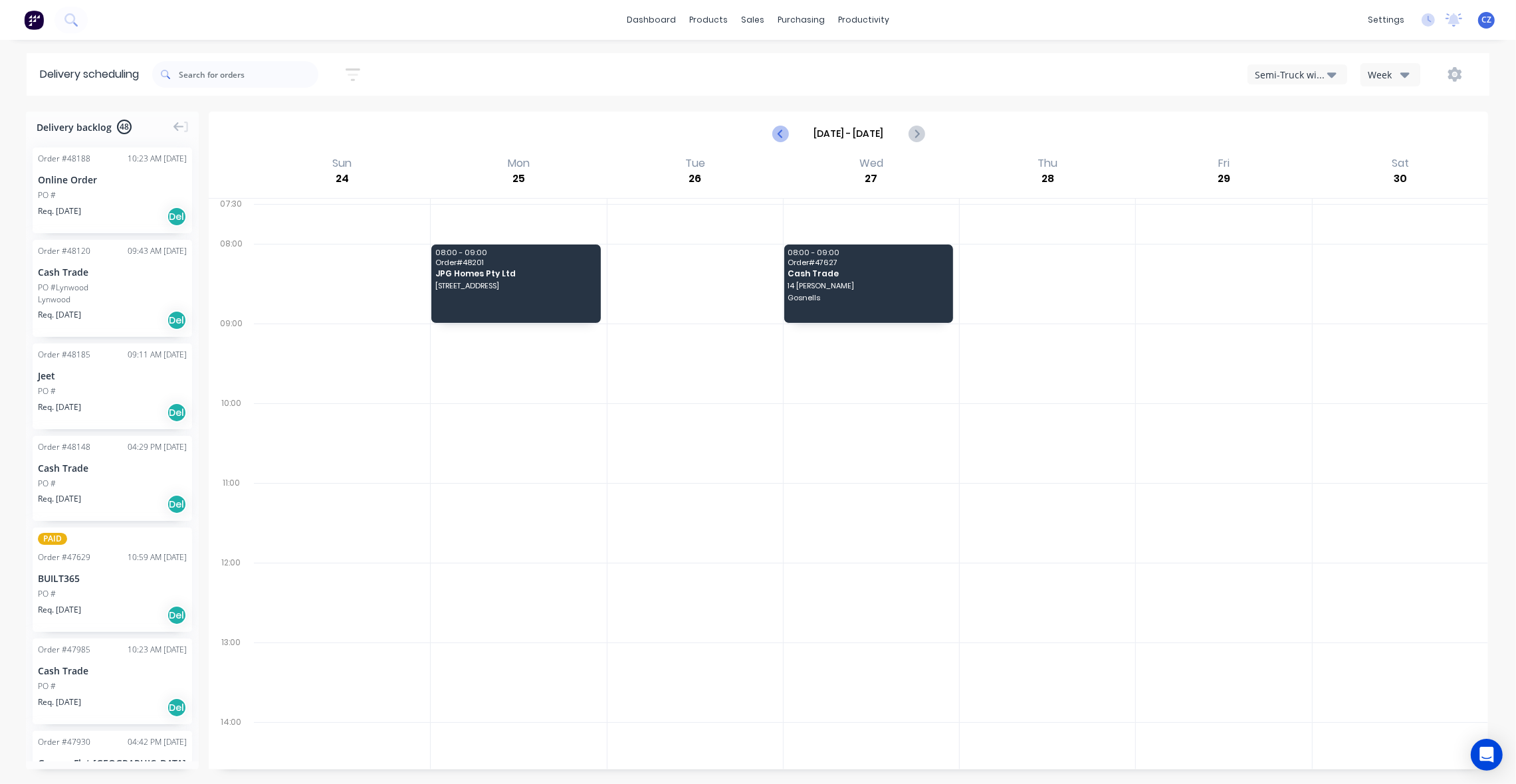
click at [781, 130] on icon "Previous page" at bounding box center [781, 133] width 16 height 16
type input "Aug 17 - Aug 23"
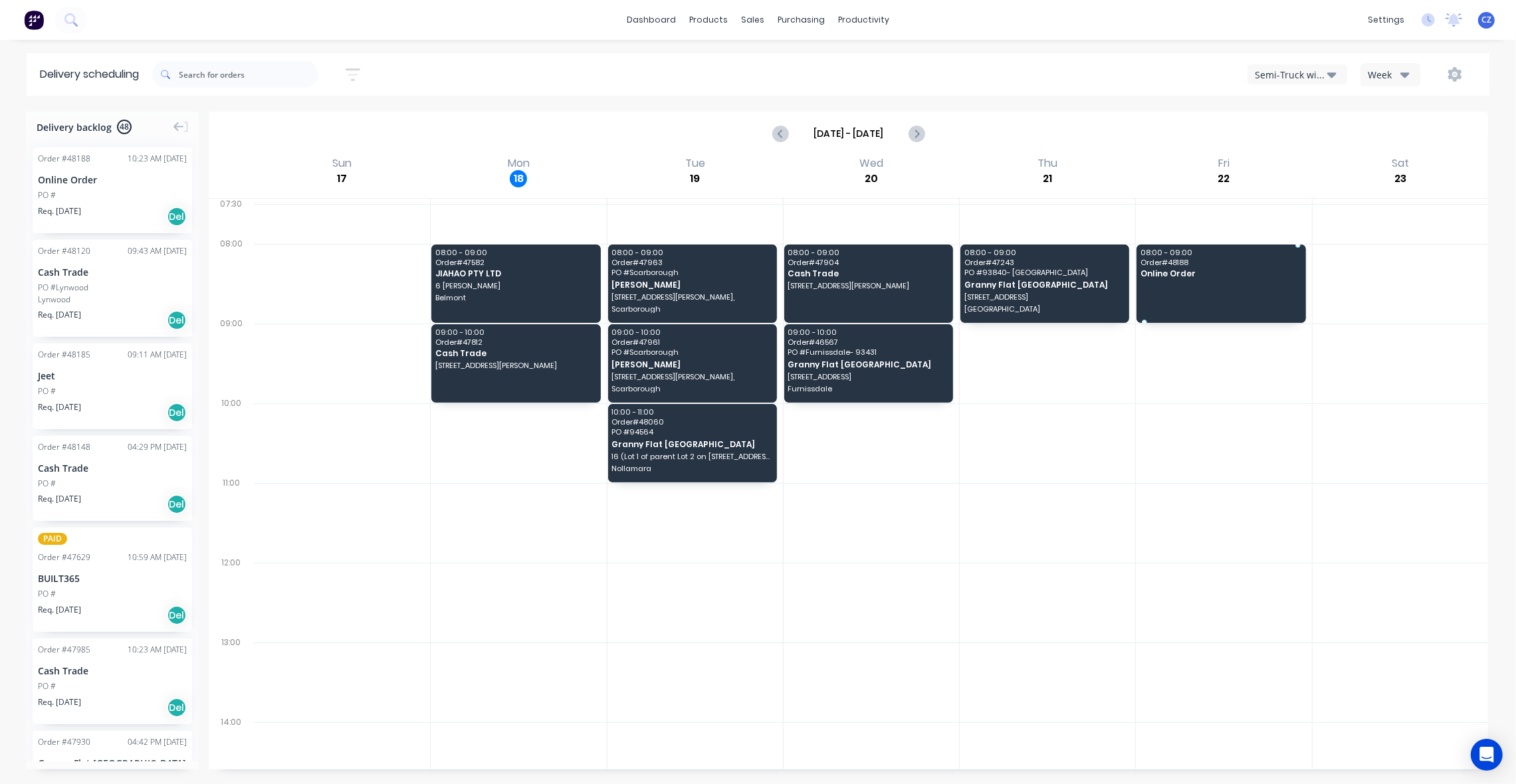
drag, startPoint x: 66, startPoint y: 188, endPoint x: 1207, endPoint y: 266, distance: 1143.7
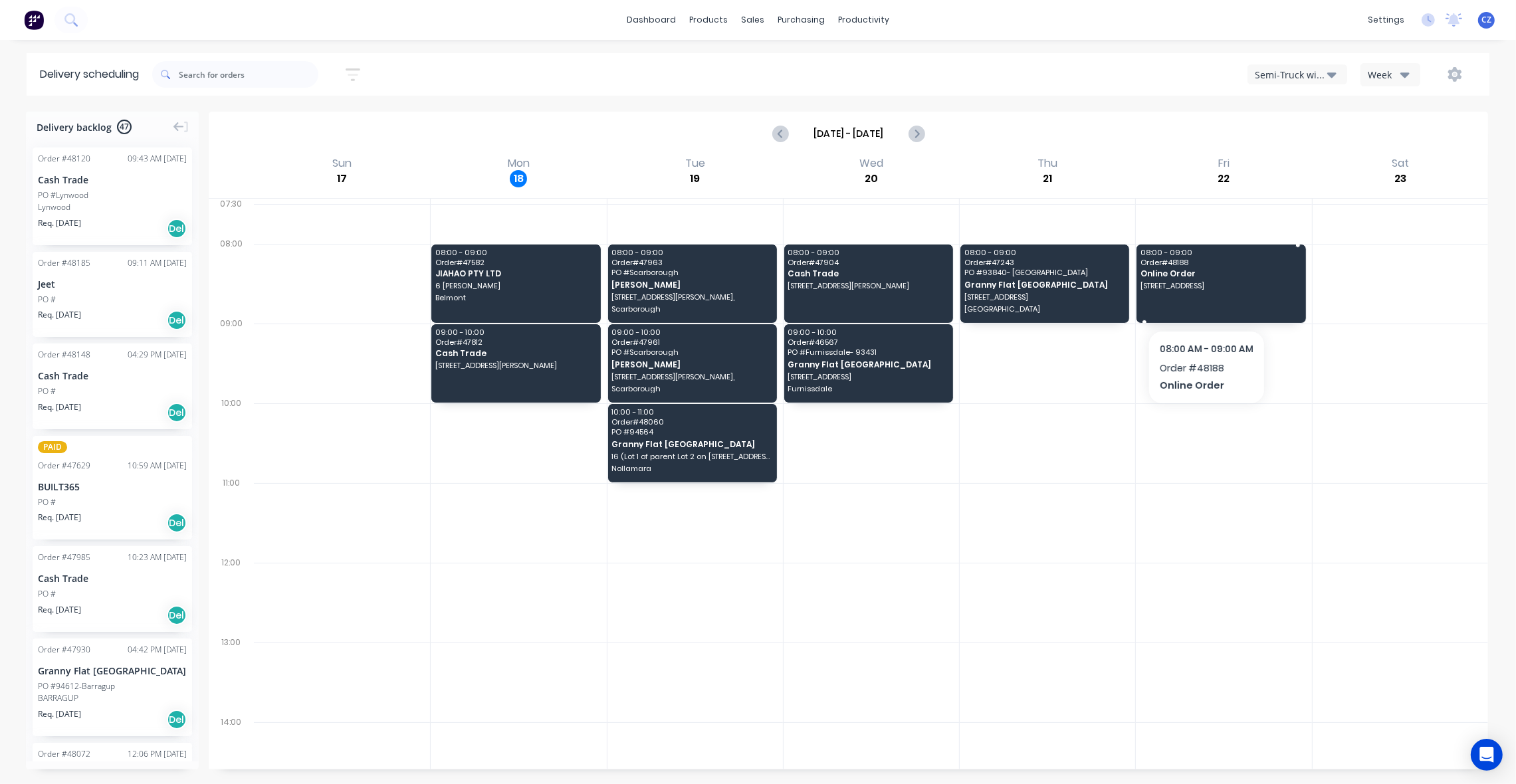
click at [1206, 301] on div "08:00 - 09:00 Order # 48188 Online Order 26 Thornbill Pl, Lower Chittering WA 6…" at bounding box center [1221, 283] width 169 height 78
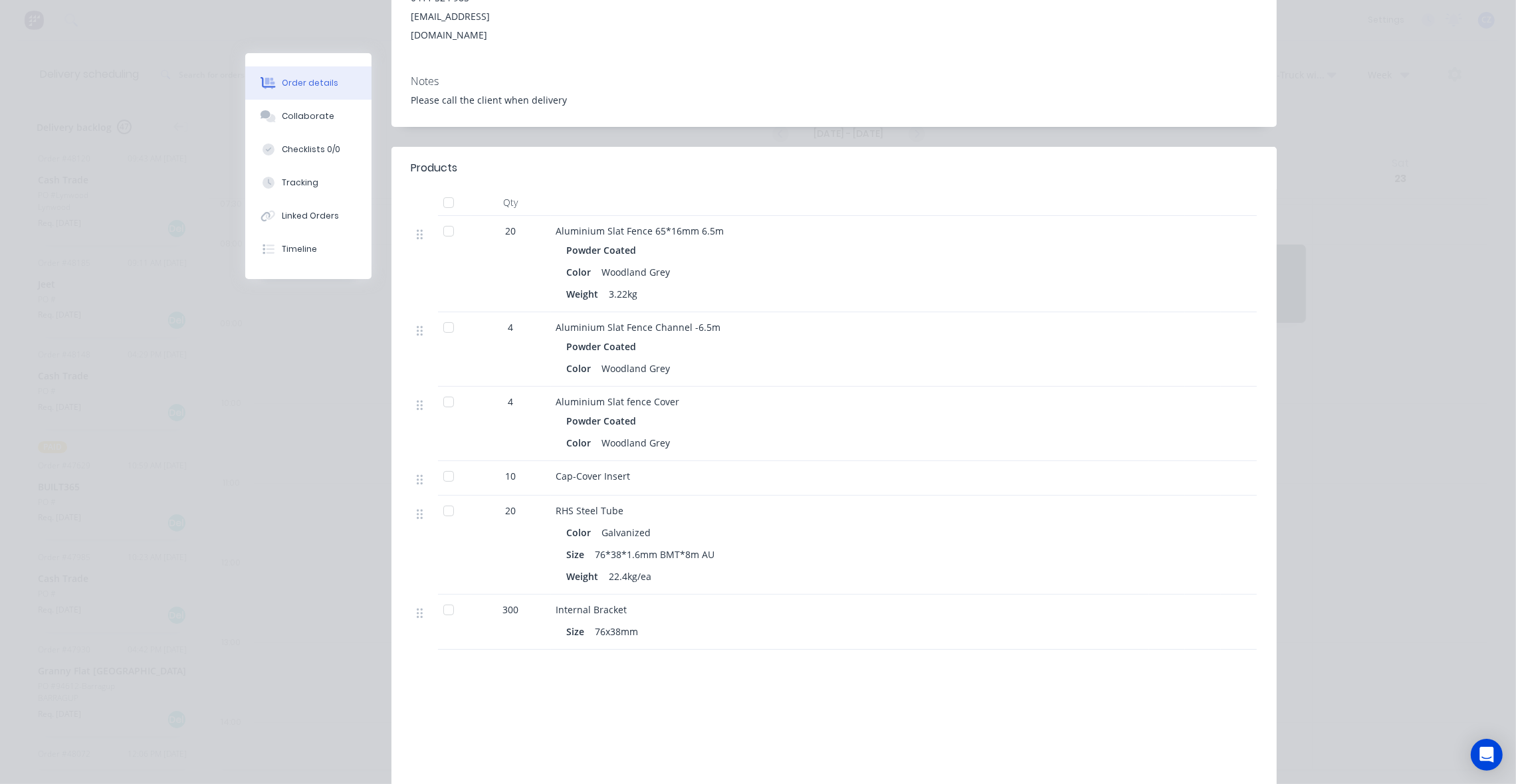
scroll to position [0, 0]
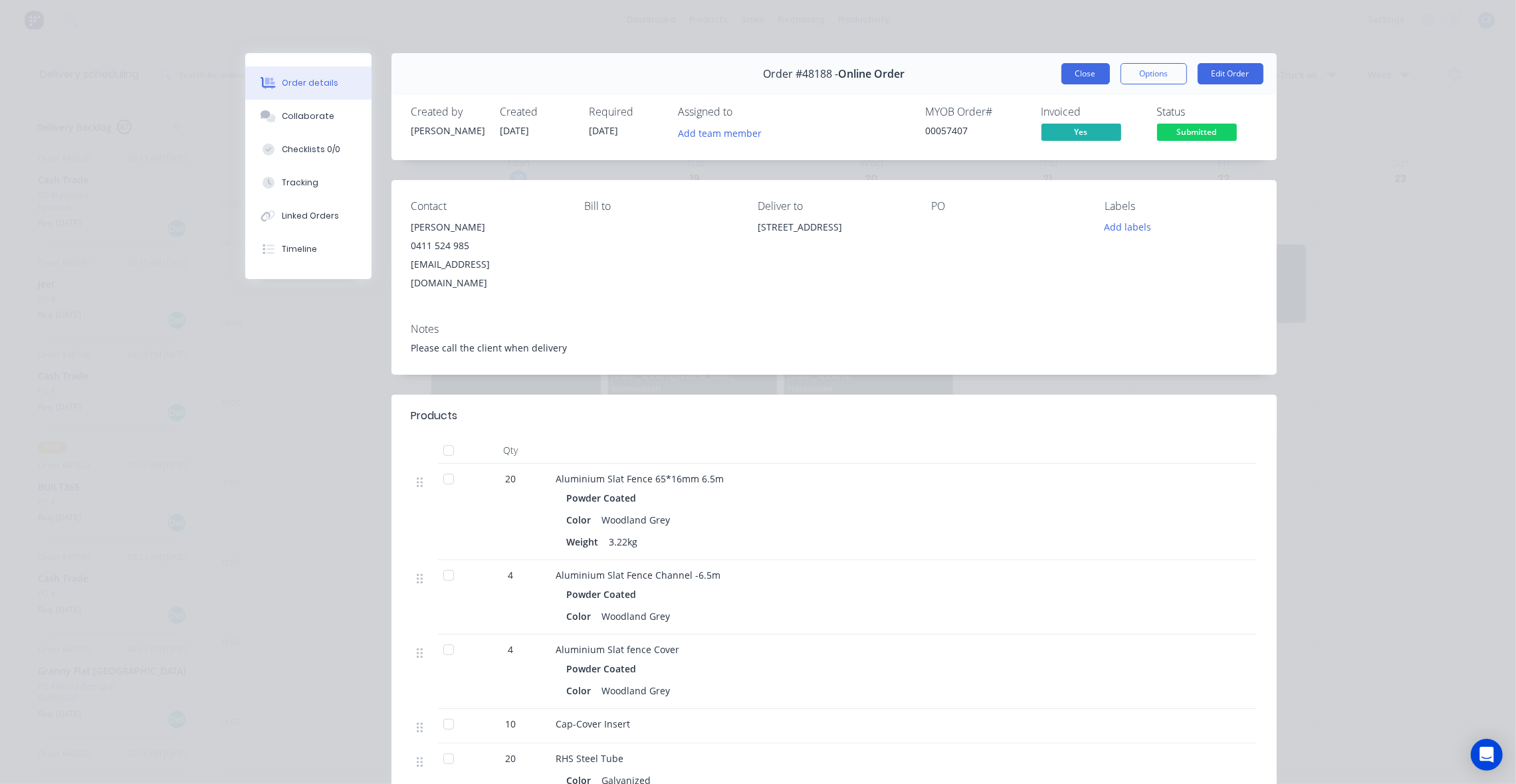
click at [1084, 72] on button "Close" at bounding box center [1085, 74] width 49 height 21
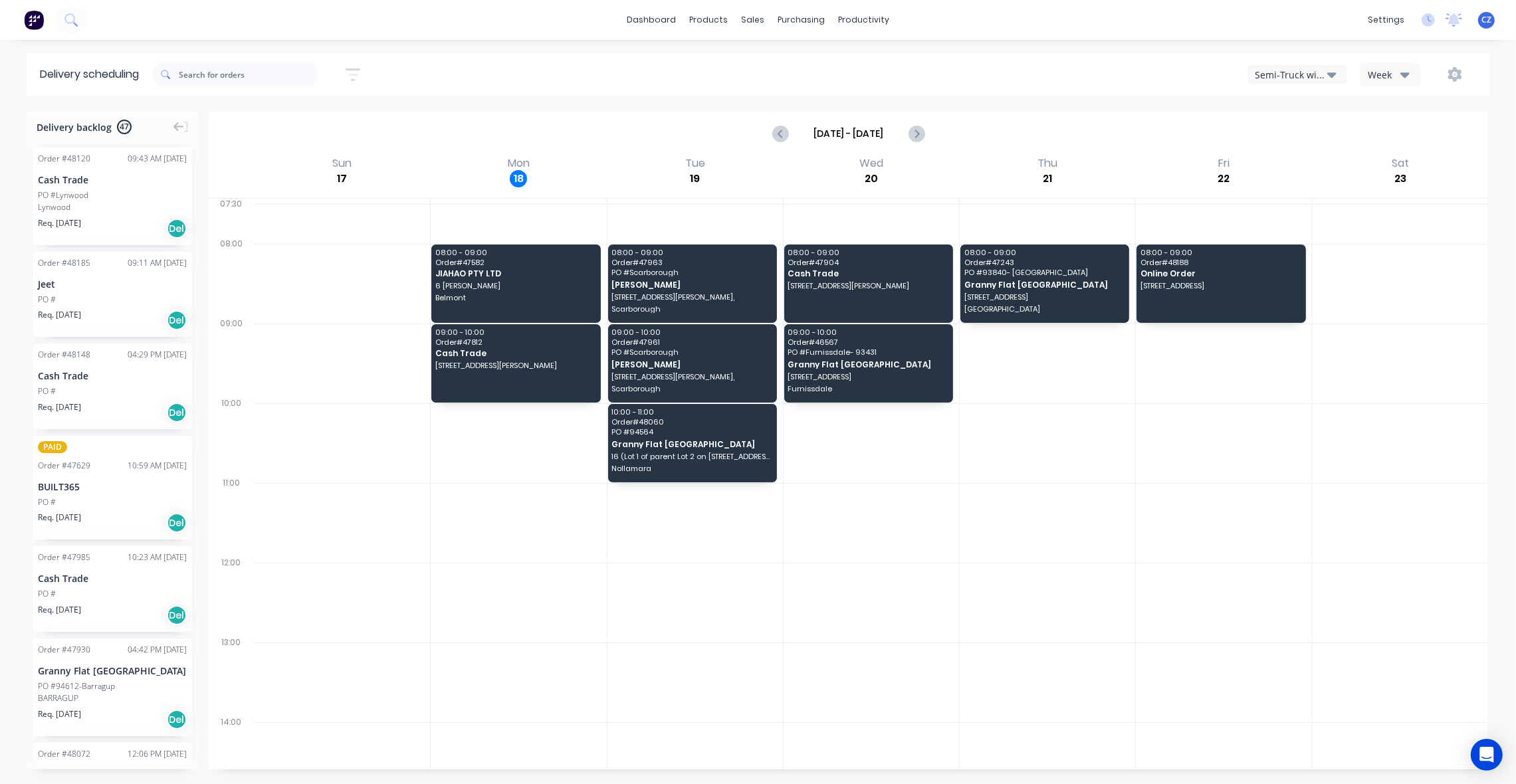
click at [117, 201] on div "Lynwood" at bounding box center [112, 207] width 149 height 12
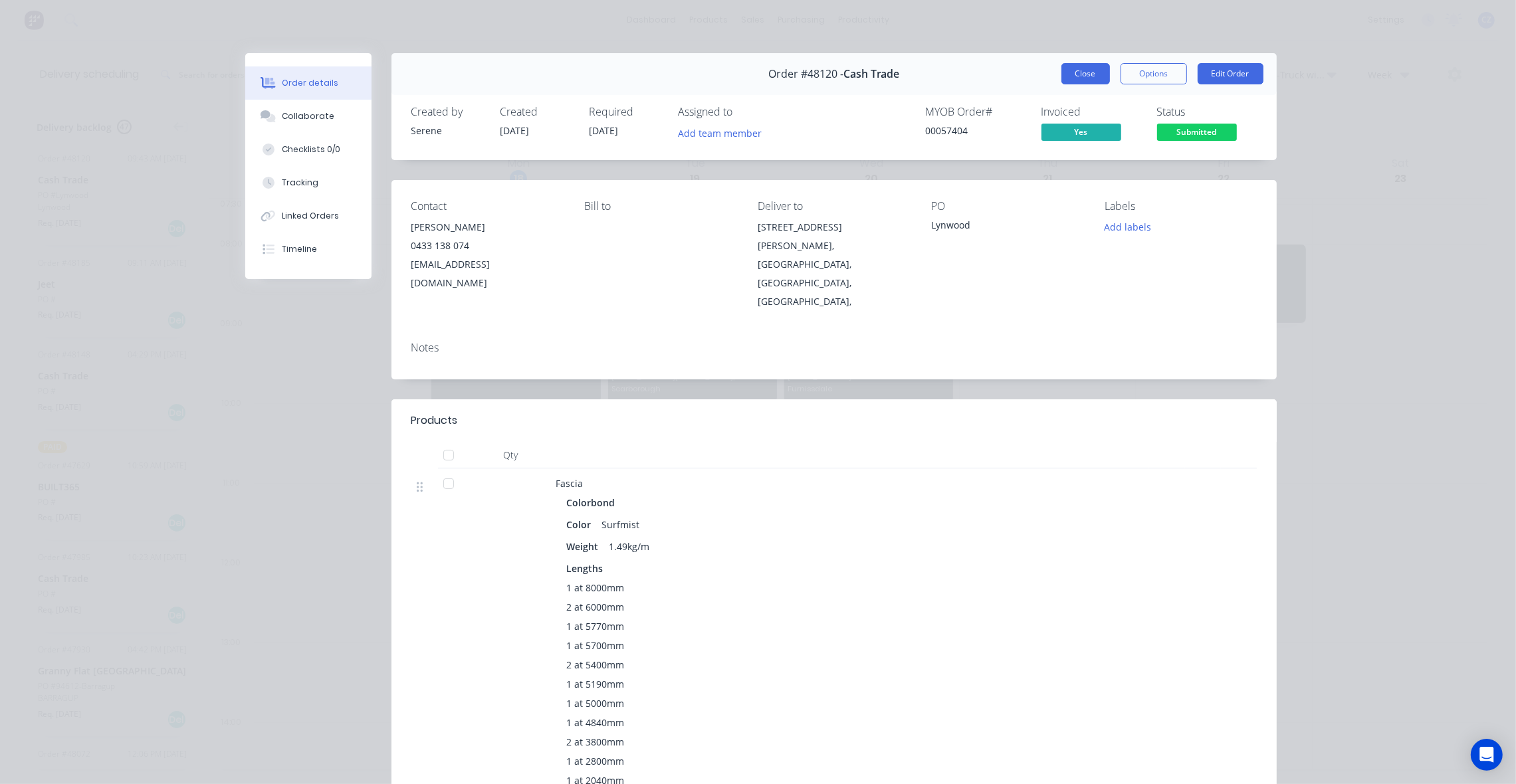
click at [1077, 70] on button "Close" at bounding box center [1085, 74] width 49 height 21
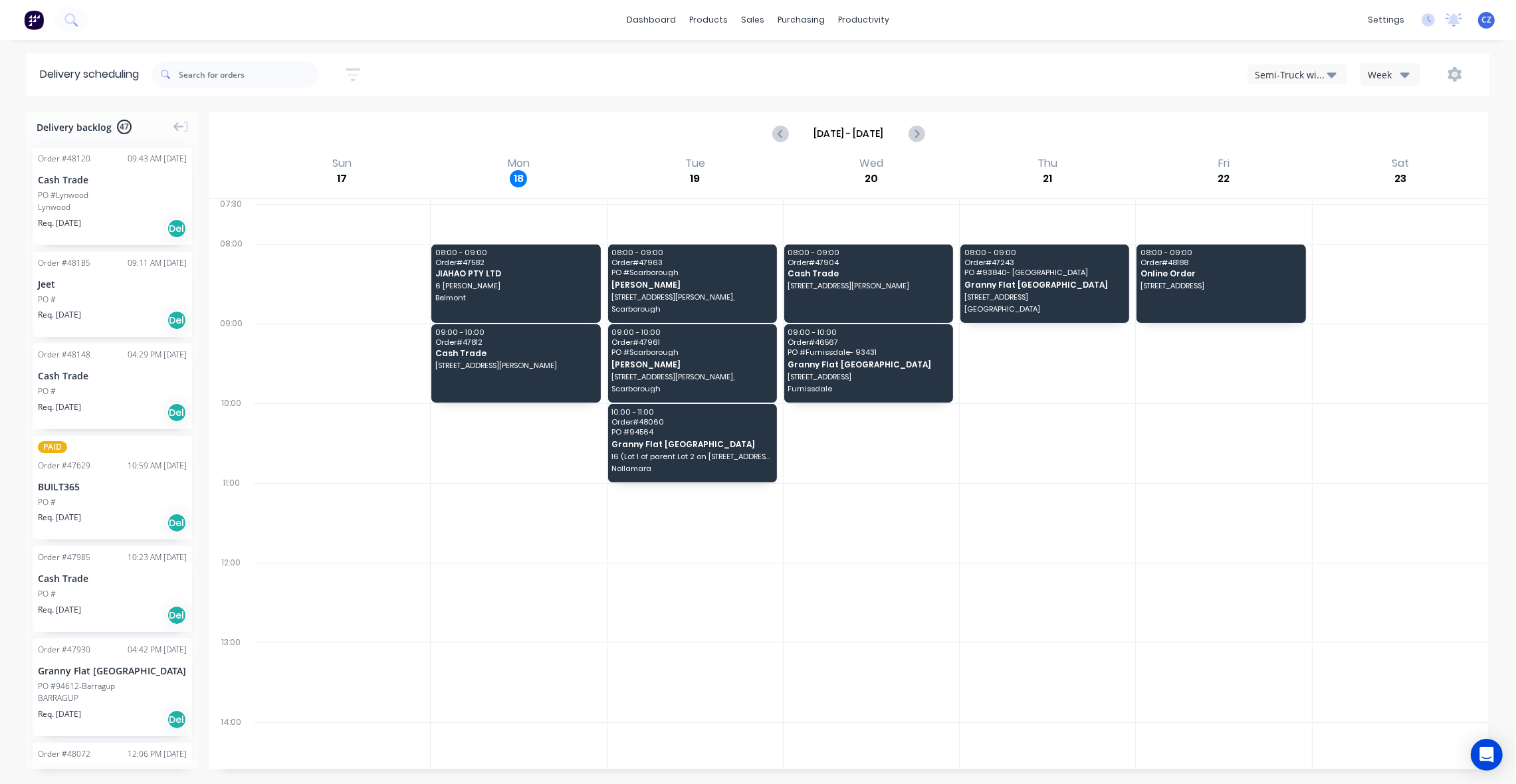
click at [123, 189] on div "PO #Lynwood" at bounding box center [112, 195] width 149 height 12
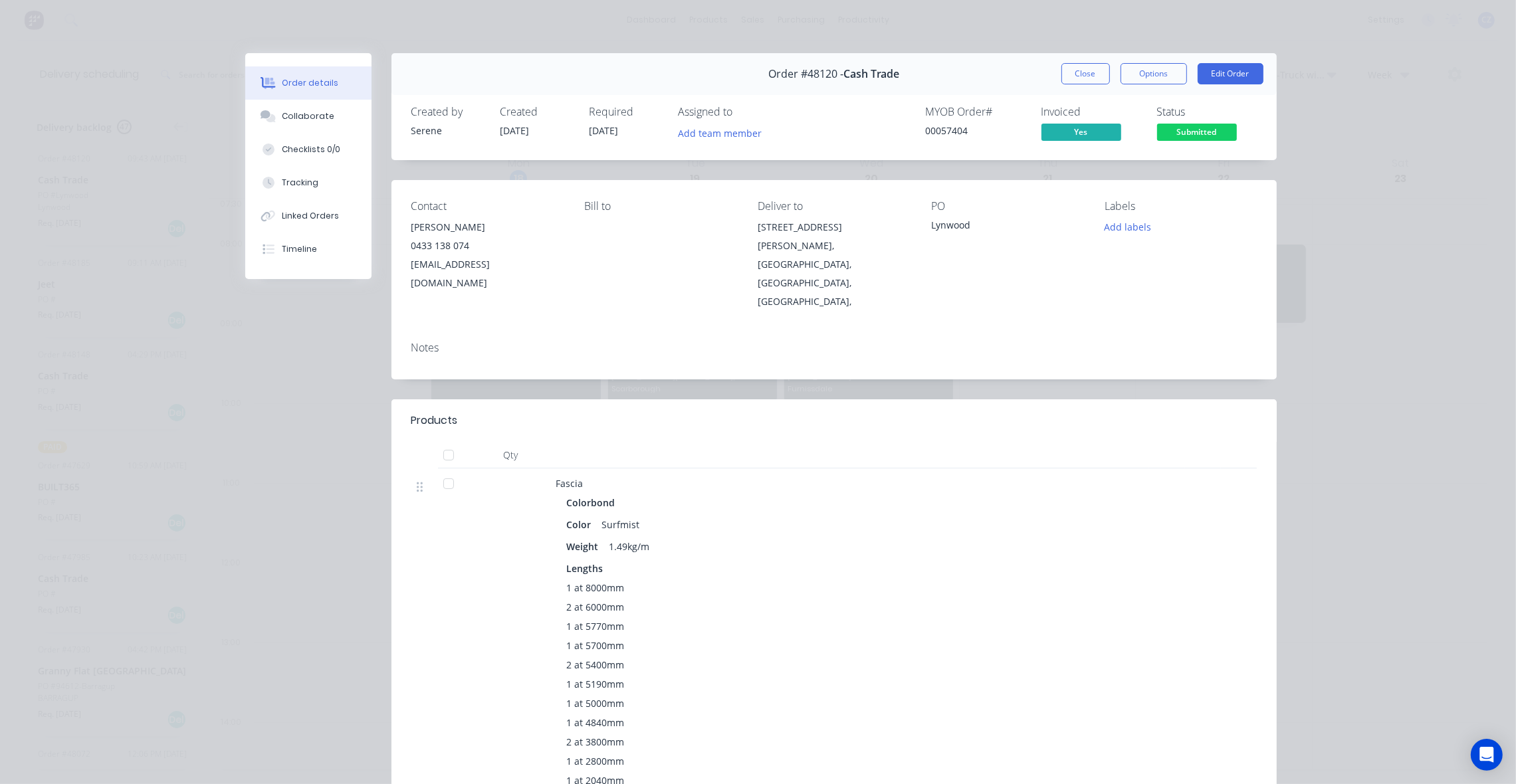
click at [1135, 216] on div "Labels Add labels" at bounding box center [1181, 255] width 152 height 111
click at [1132, 229] on button "Add labels" at bounding box center [1128, 226] width 61 height 18
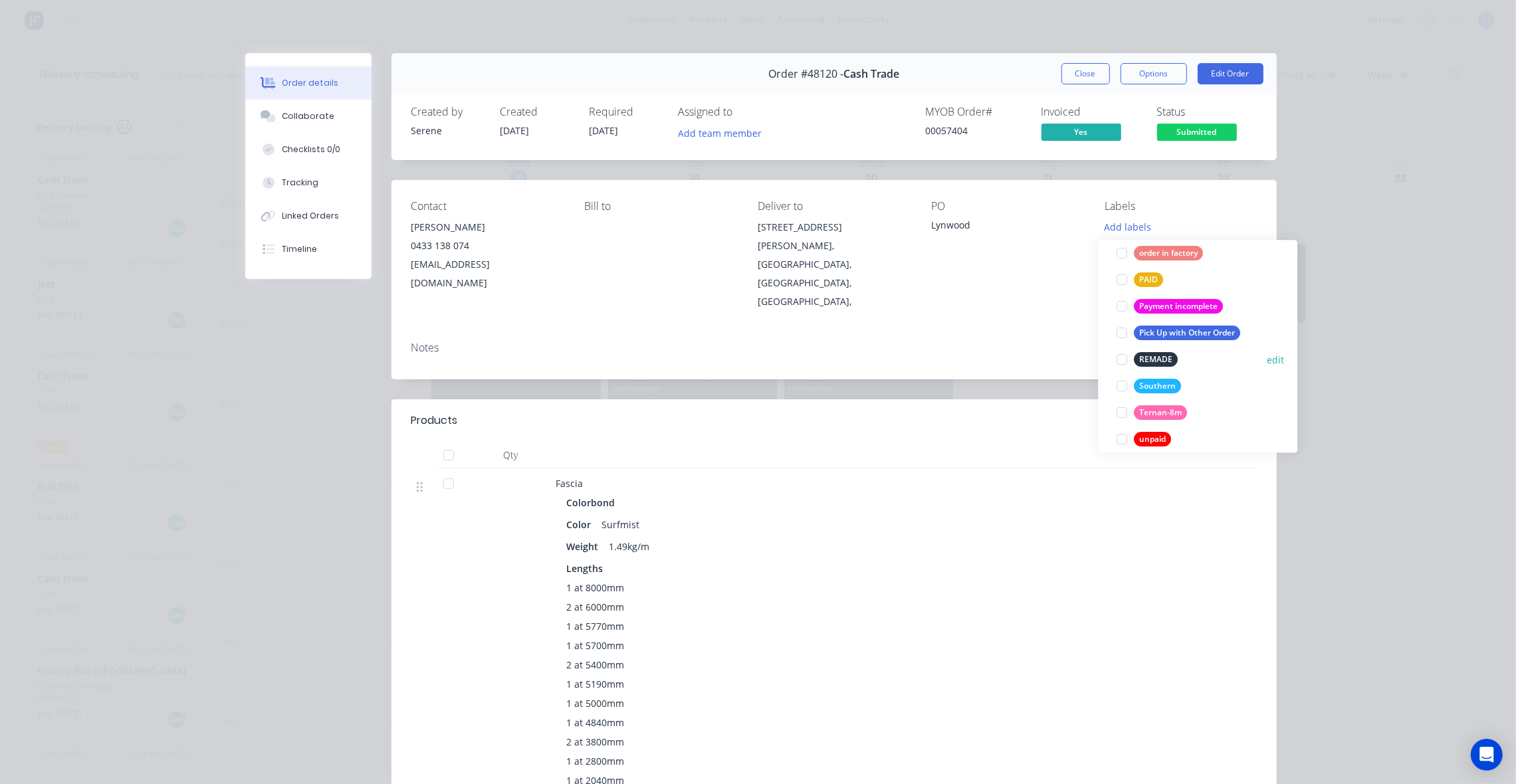
scroll to position [399, 0]
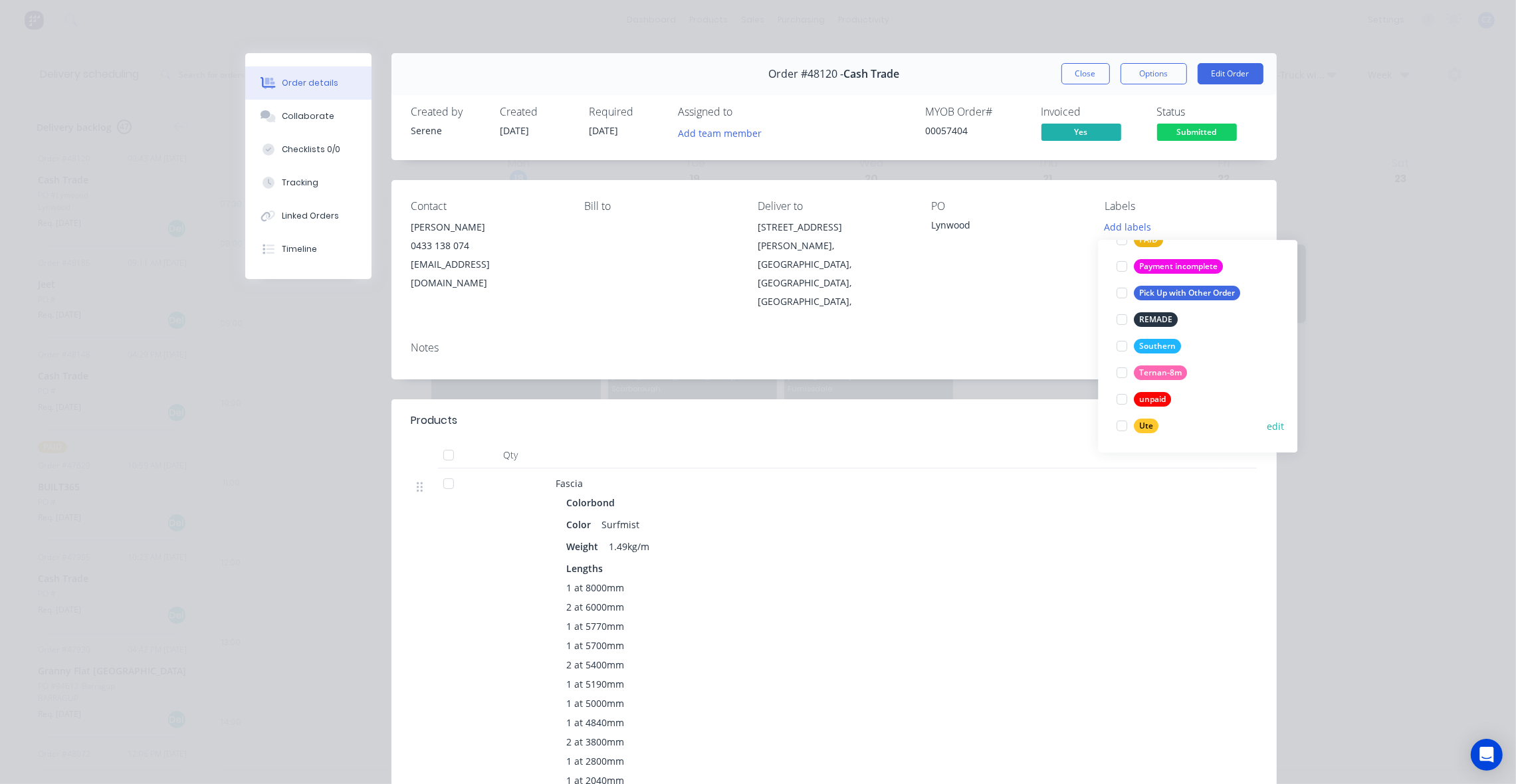
click at [1145, 427] on div "Ute" at bounding box center [1147, 425] width 25 height 15
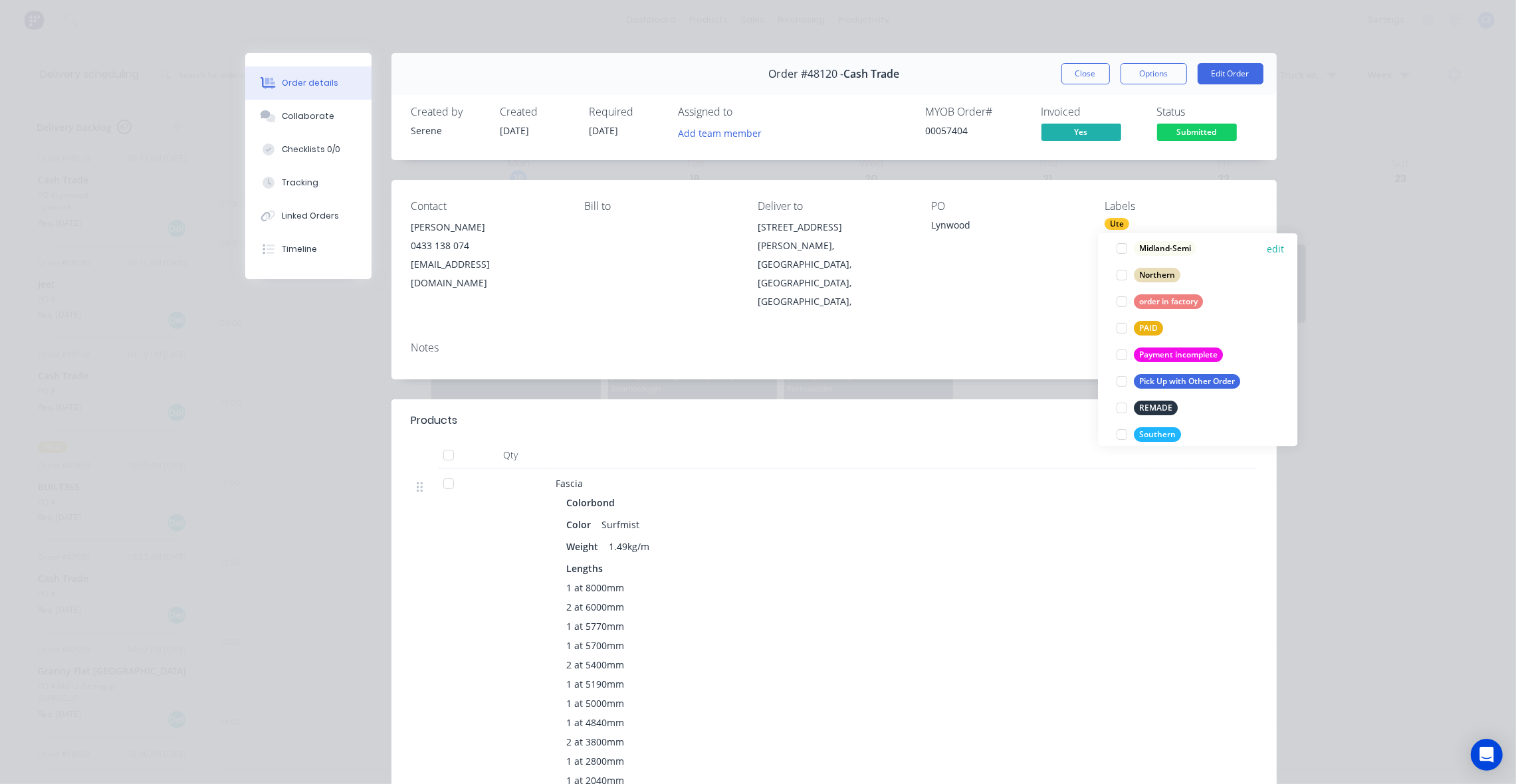
scroll to position [332, 0]
click at [1154, 273] on div "Northern" at bounding box center [1158, 273] width 47 height 15
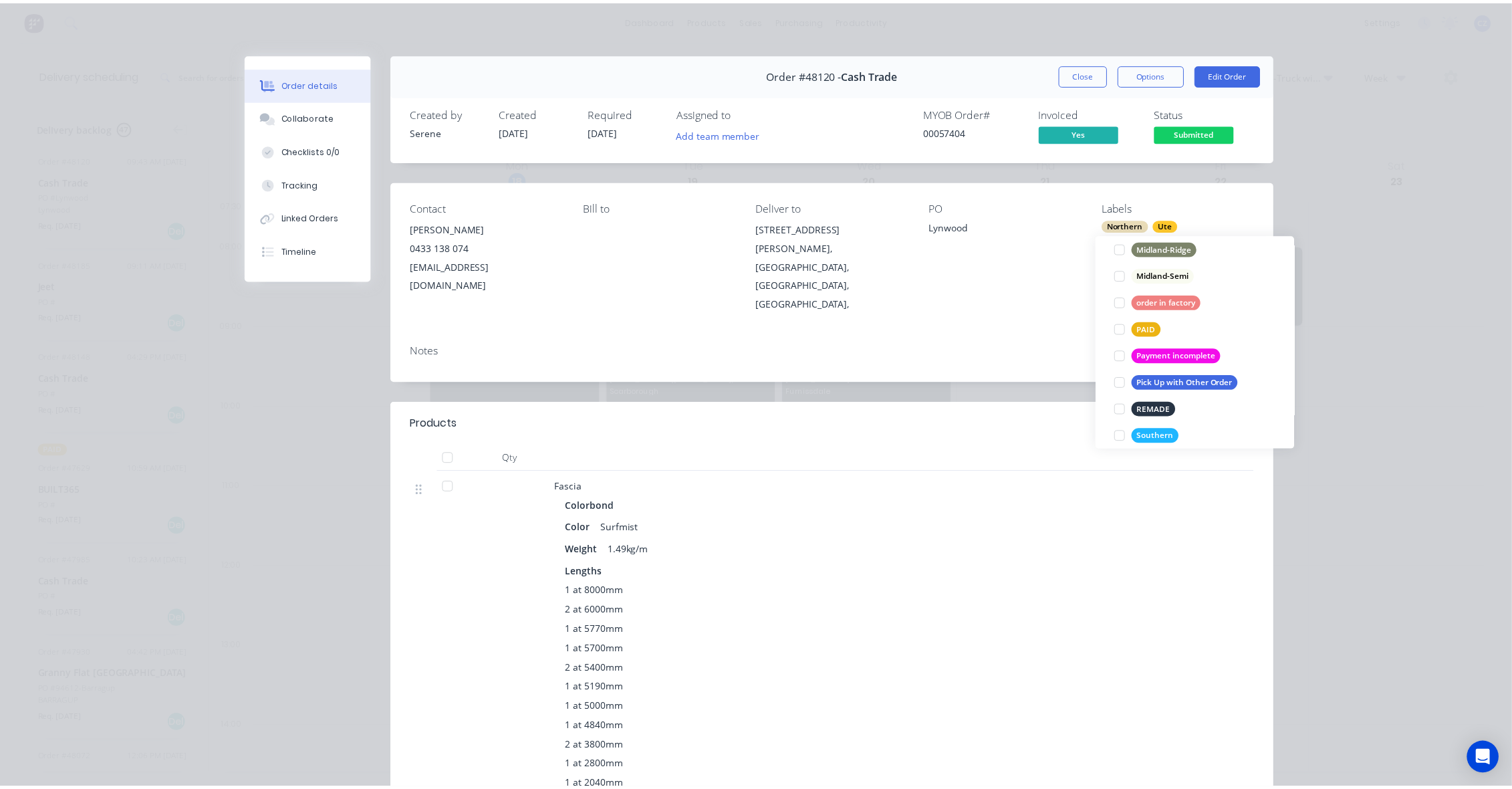
scroll to position [67, 0]
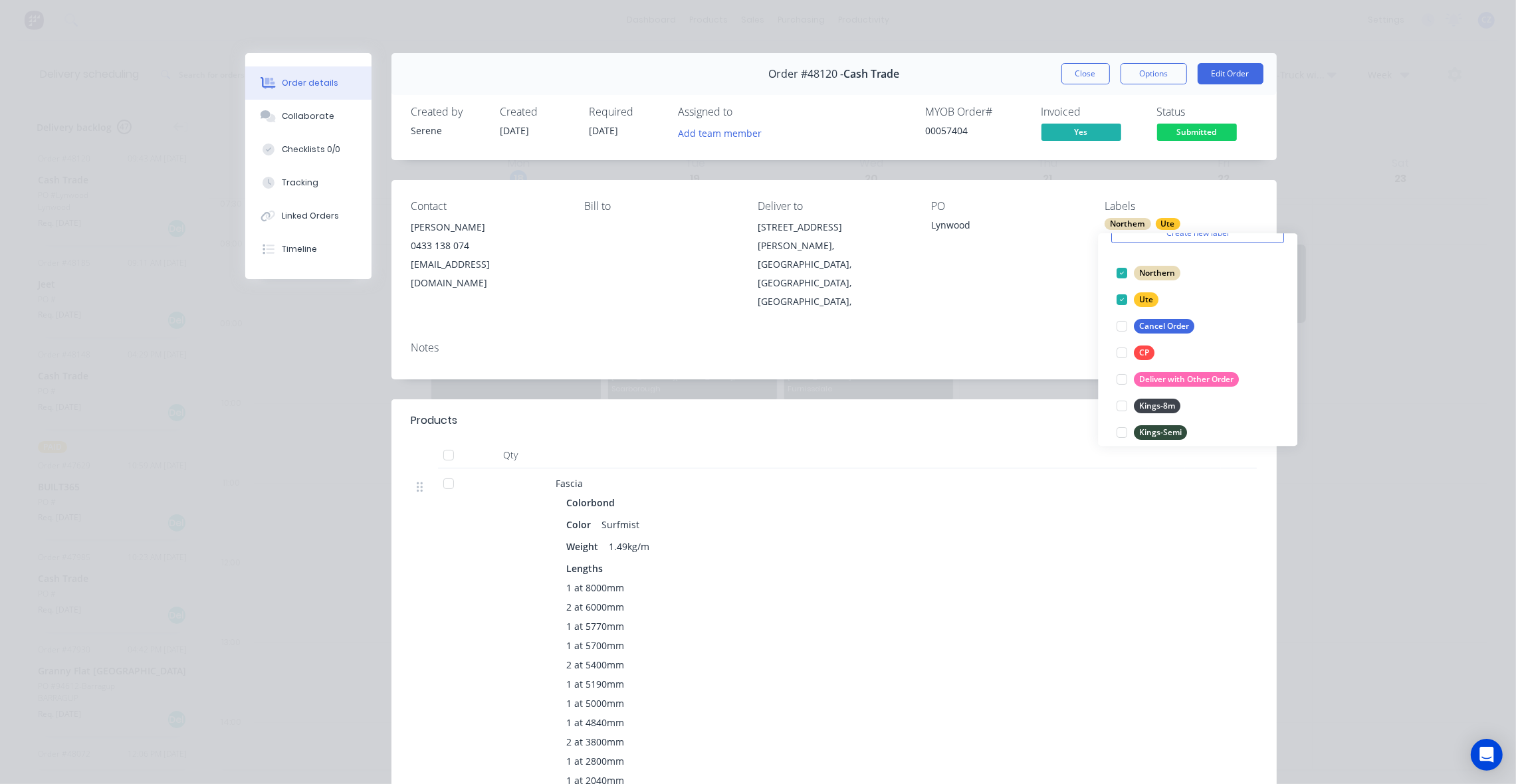
click at [1302, 201] on div "Order details Collaborate Checklists 0/0 Tracking Linked Orders Timeline Order …" at bounding box center [758, 392] width 1516 height 784
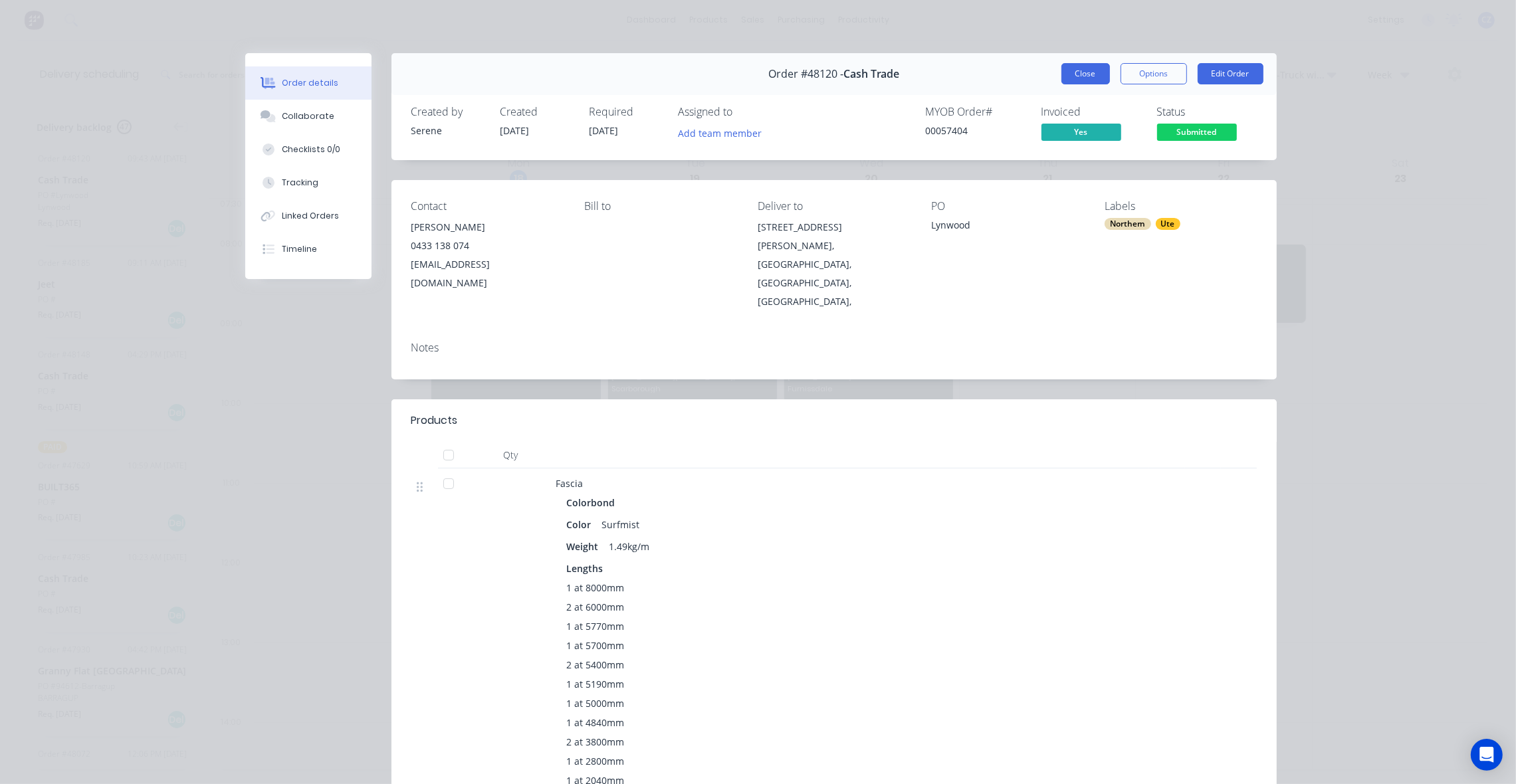
click at [1080, 66] on button "Close" at bounding box center [1085, 74] width 49 height 21
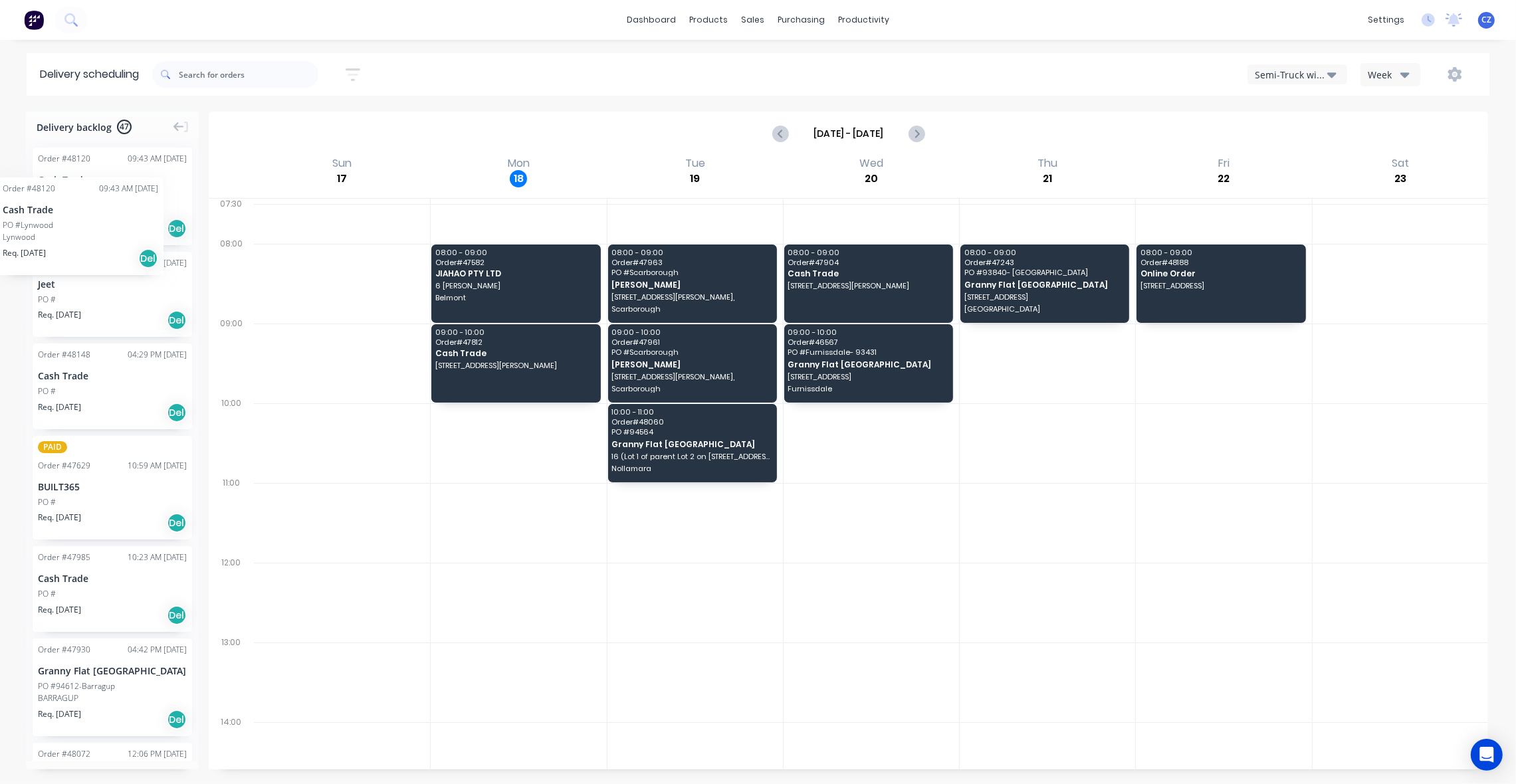
drag, startPoint x: 97, startPoint y: 190, endPoint x: 4, endPoint y: 149, distance: 101.6
click at [0, 153] on html "dashboard products sales purchasing productivity dashboard products Product Cat…" at bounding box center [758, 392] width 1516 height 784
click at [1310, 68] on div "Semi-Truck with Hiab" at bounding box center [1290, 75] width 73 height 14
click at [1295, 157] on div "Utes Delivery" at bounding box center [1314, 162] width 132 height 27
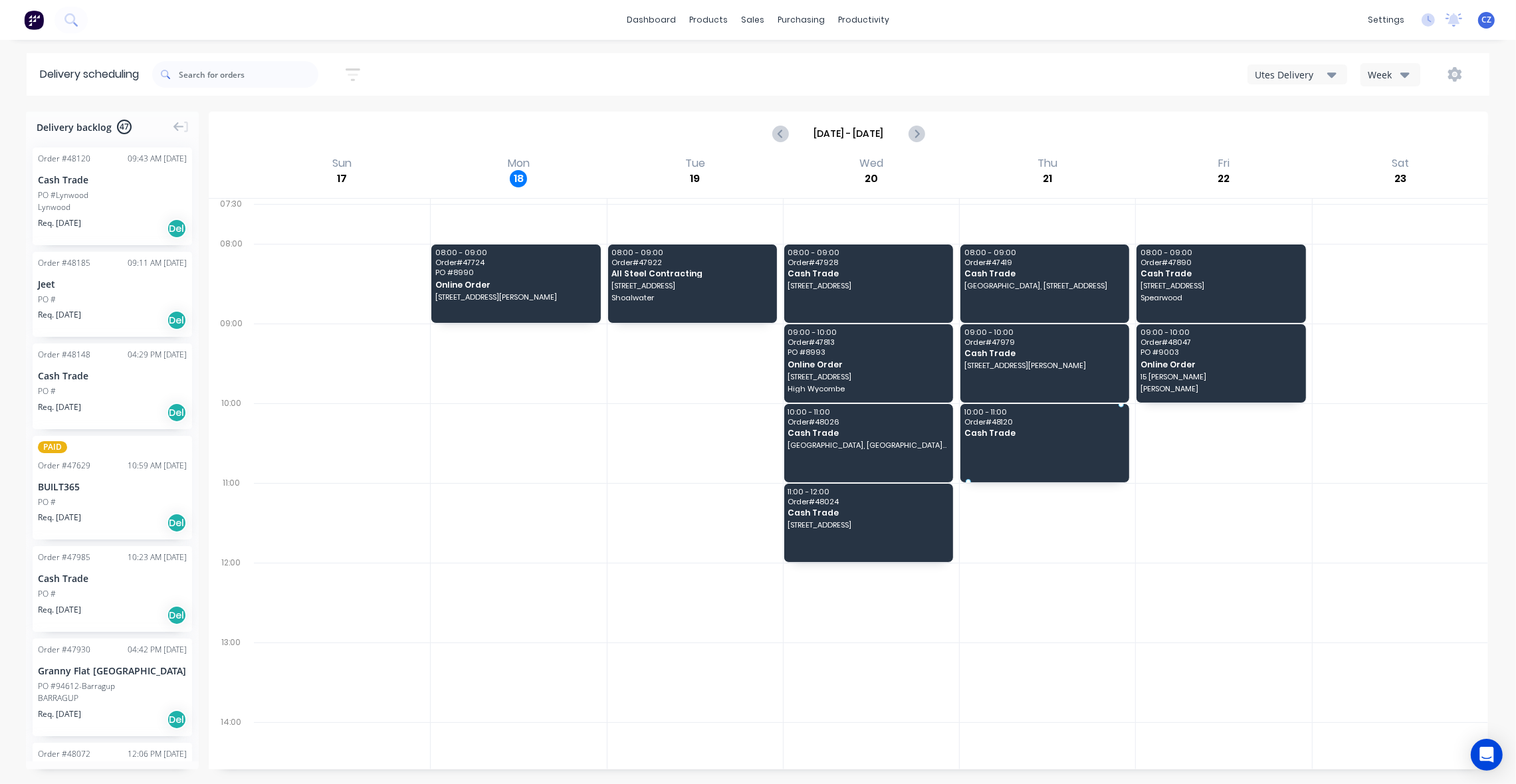
drag, startPoint x: 81, startPoint y: 193, endPoint x: 1033, endPoint y: 412, distance: 976.9
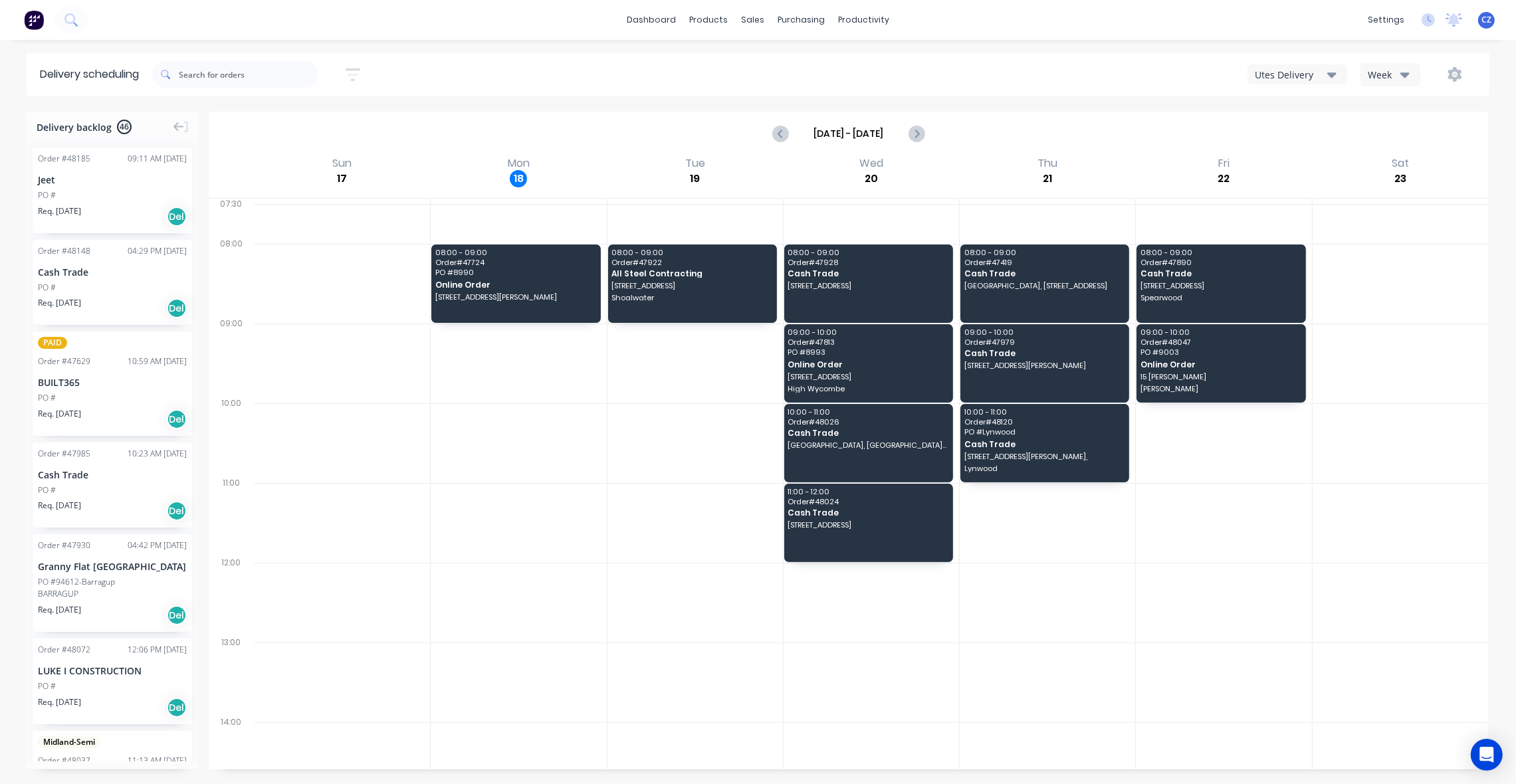
click at [123, 187] on div "Order # 48185 09:11 AM 18/08/25 Jeet PO # Req. 25/08/25 Del" at bounding box center [112, 190] width 159 height 86
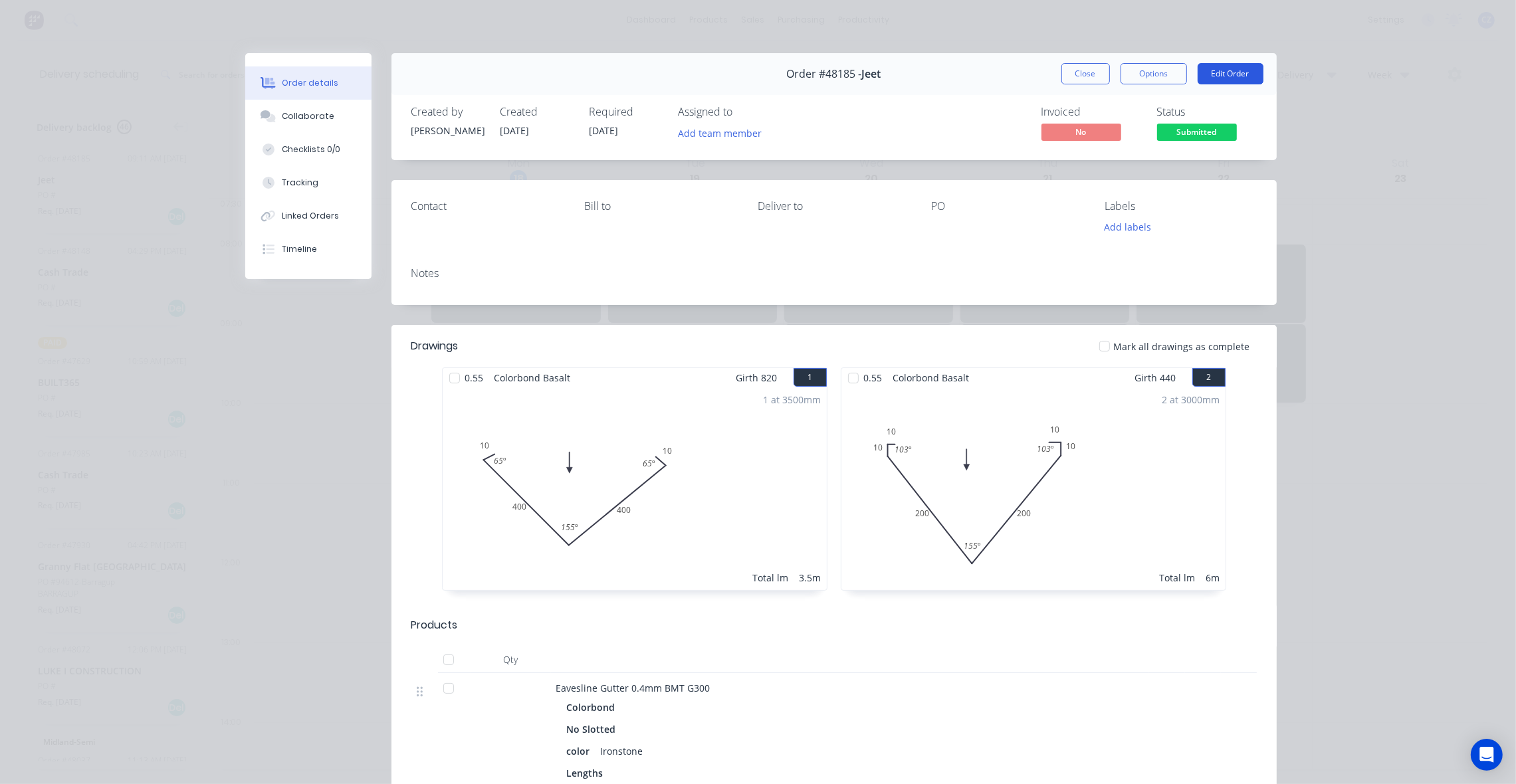
click at [1221, 72] on button "Edit Order" at bounding box center [1230, 74] width 66 height 21
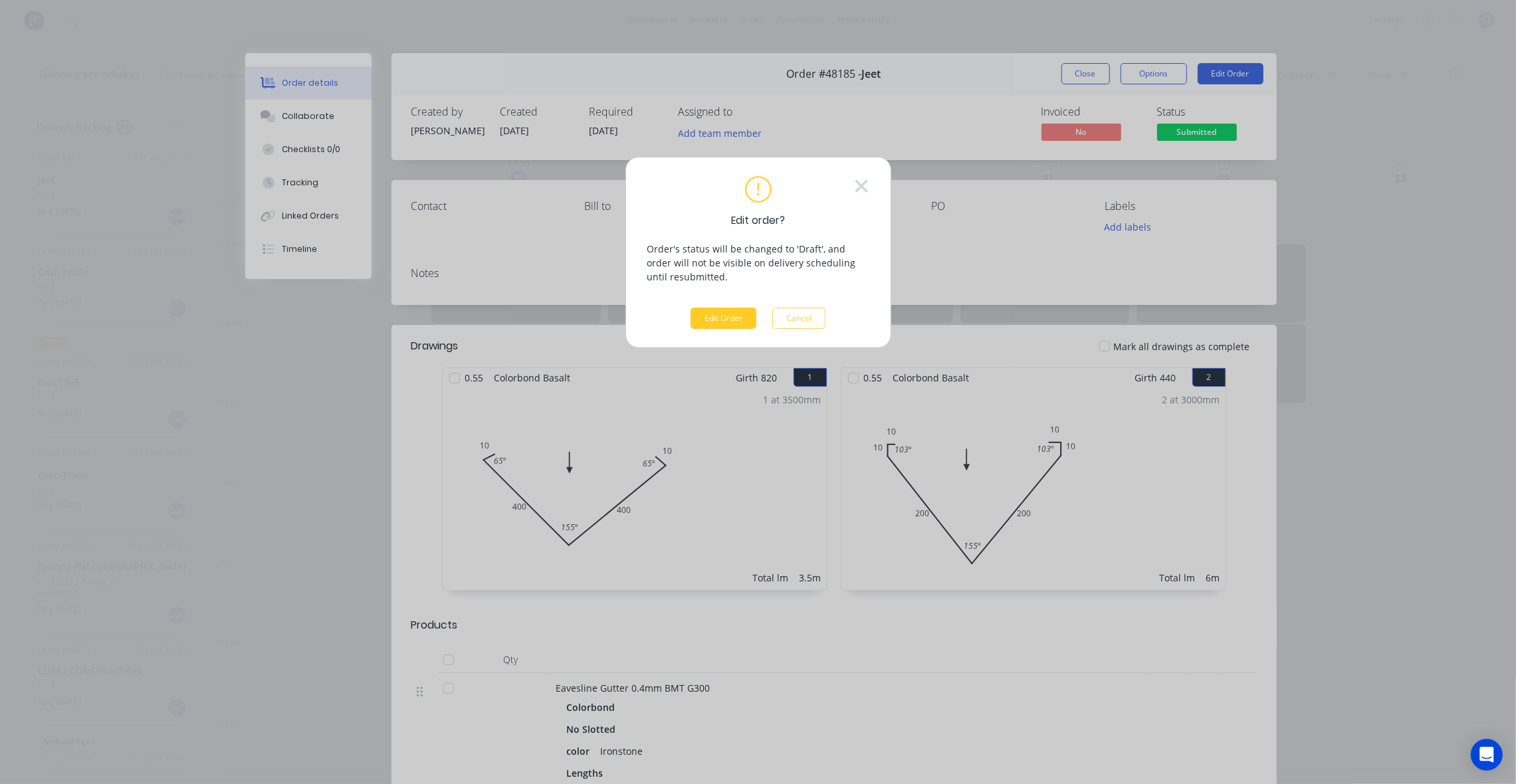
click at [741, 313] on button "Edit Order" at bounding box center [723, 318] width 66 height 21
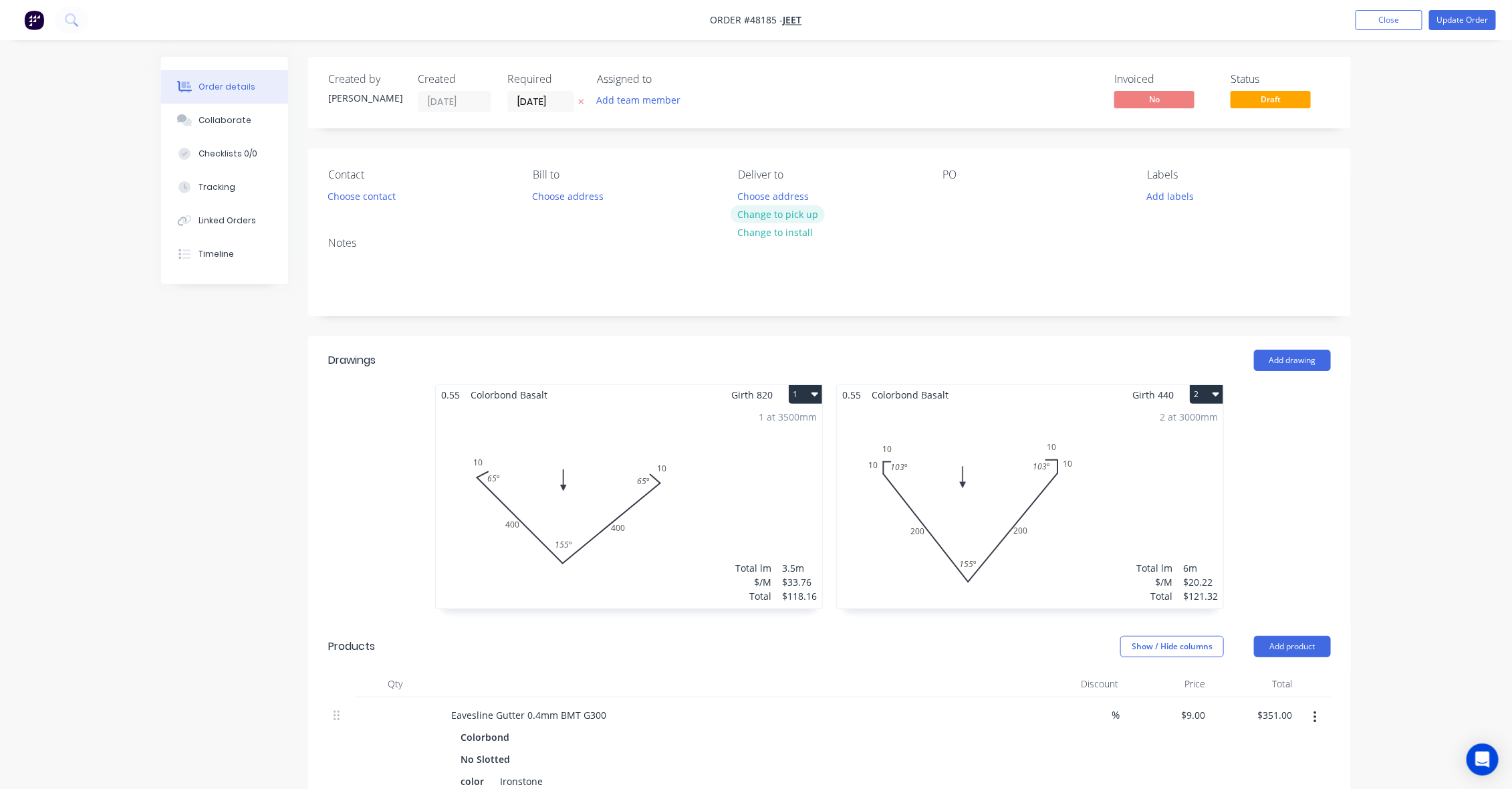
click at [793, 216] on button "Change to pick up" at bounding box center [778, 213] width 95 height 18
click at [369, 194] on button "Choose contact" at bounding box center [362, 195] width 82 height 18
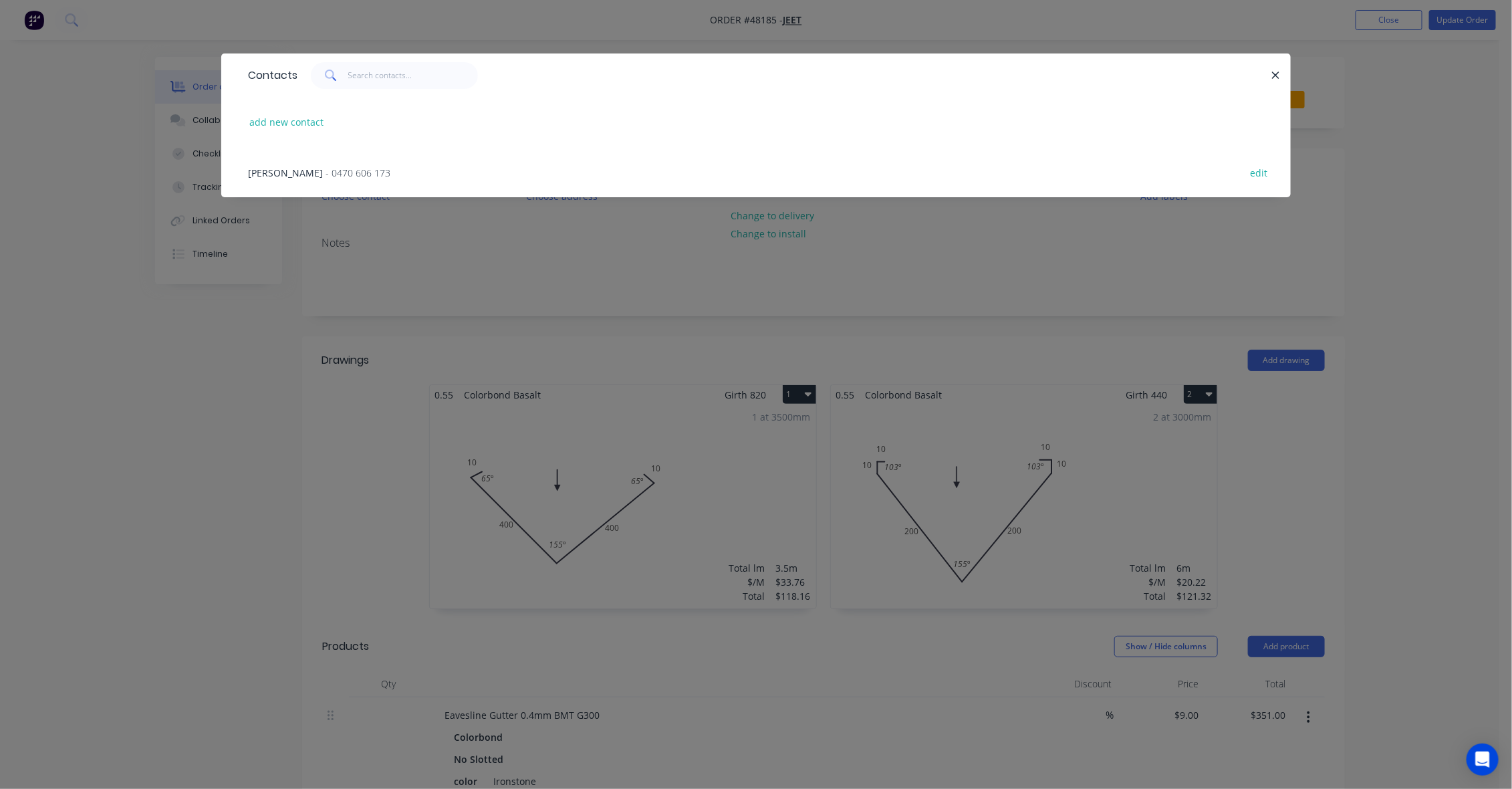
click at [325, 169] on span "- 0470 606 173" at bounding box center [357, 173] width 65 height 13
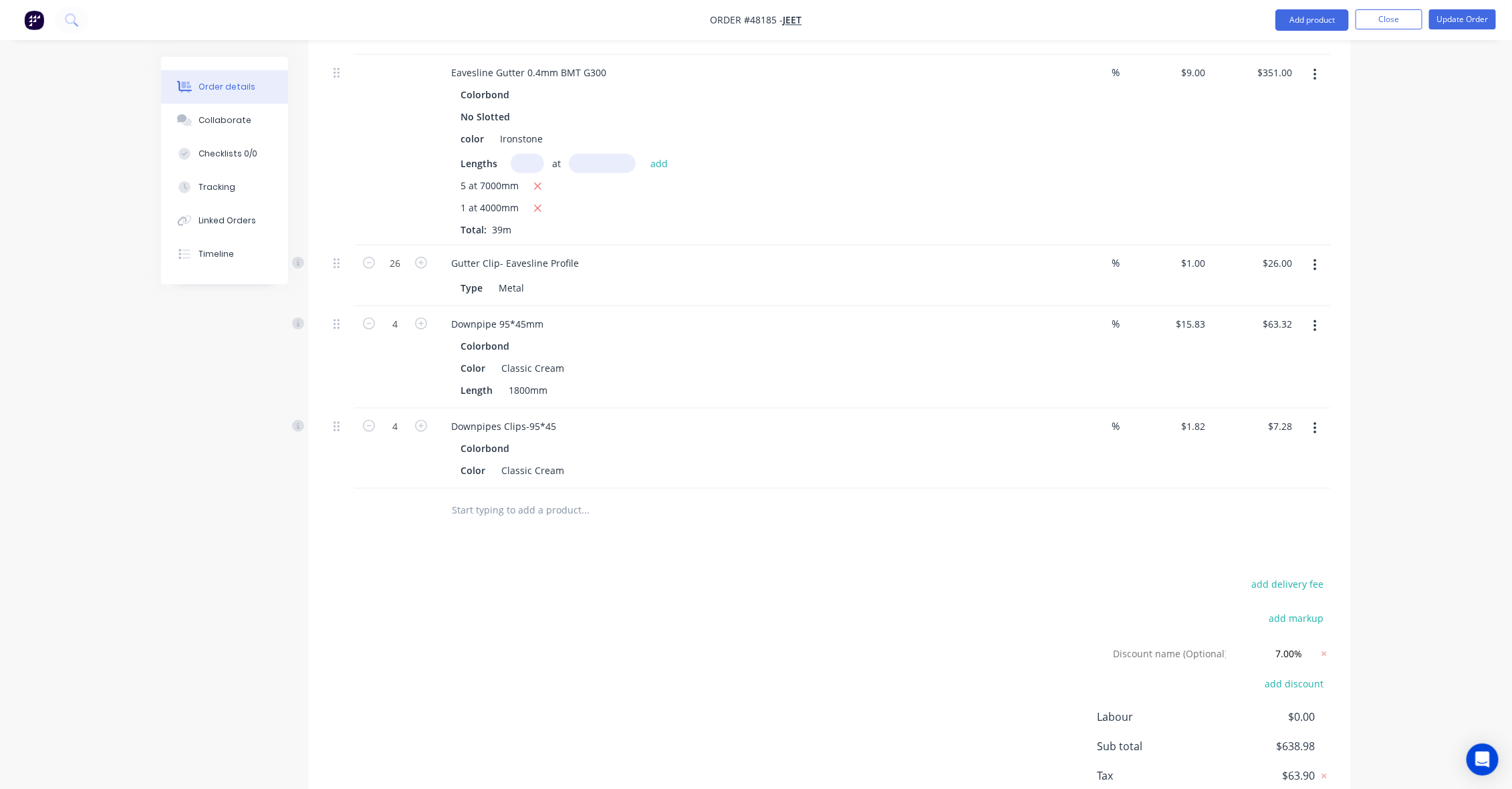
scroll to position [668, 0]
click at [1466, 12] on button "Update Order" at bounding box center [1462, 19] width 67 height 20
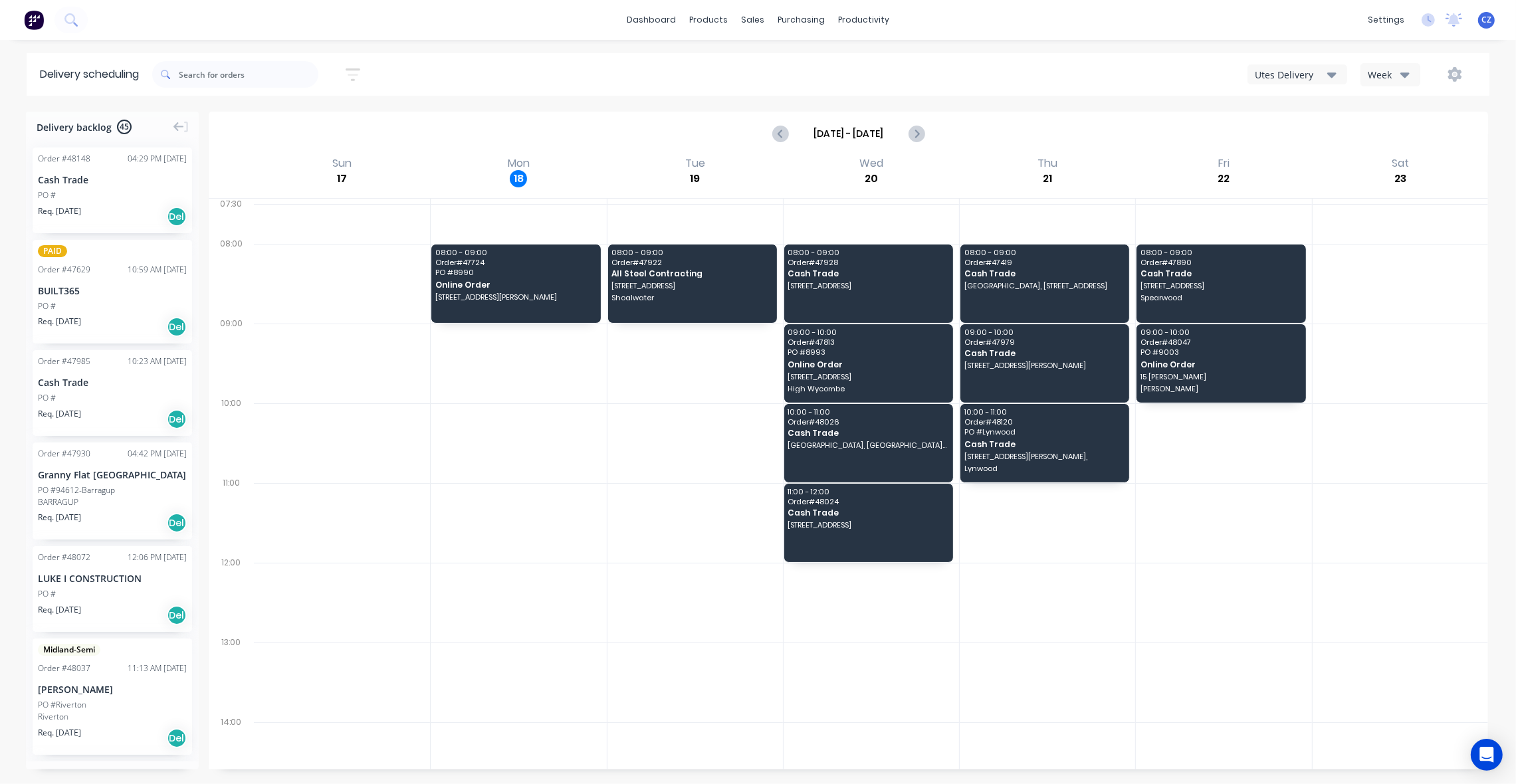
click at [127, 205] on div "Req. 15/08/25 Del" at bounding box center [112, 216] width 149 height 23
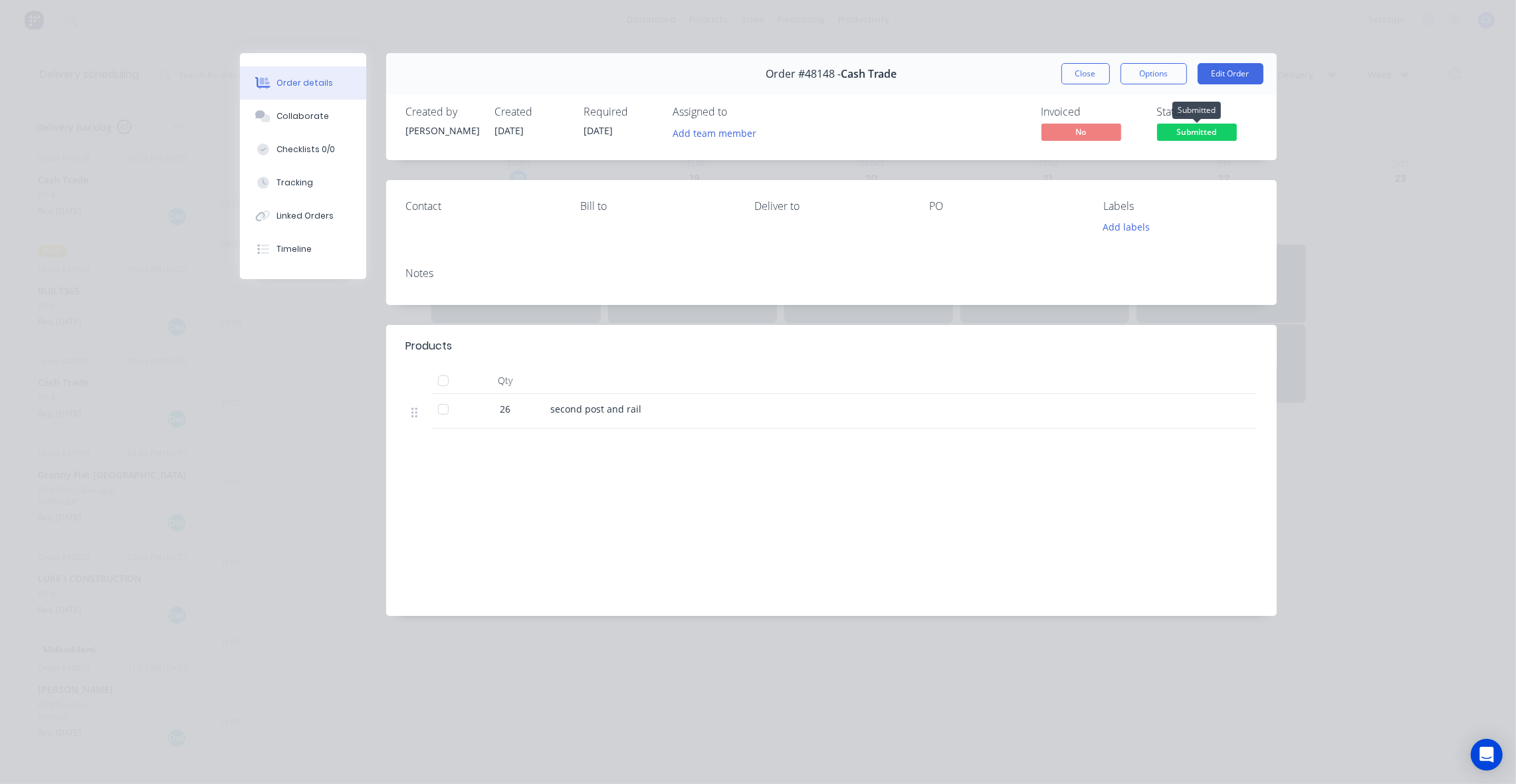
click at [1195, 131] on span "Submitted" at bounding box center [1197, 132] width 80 height 17
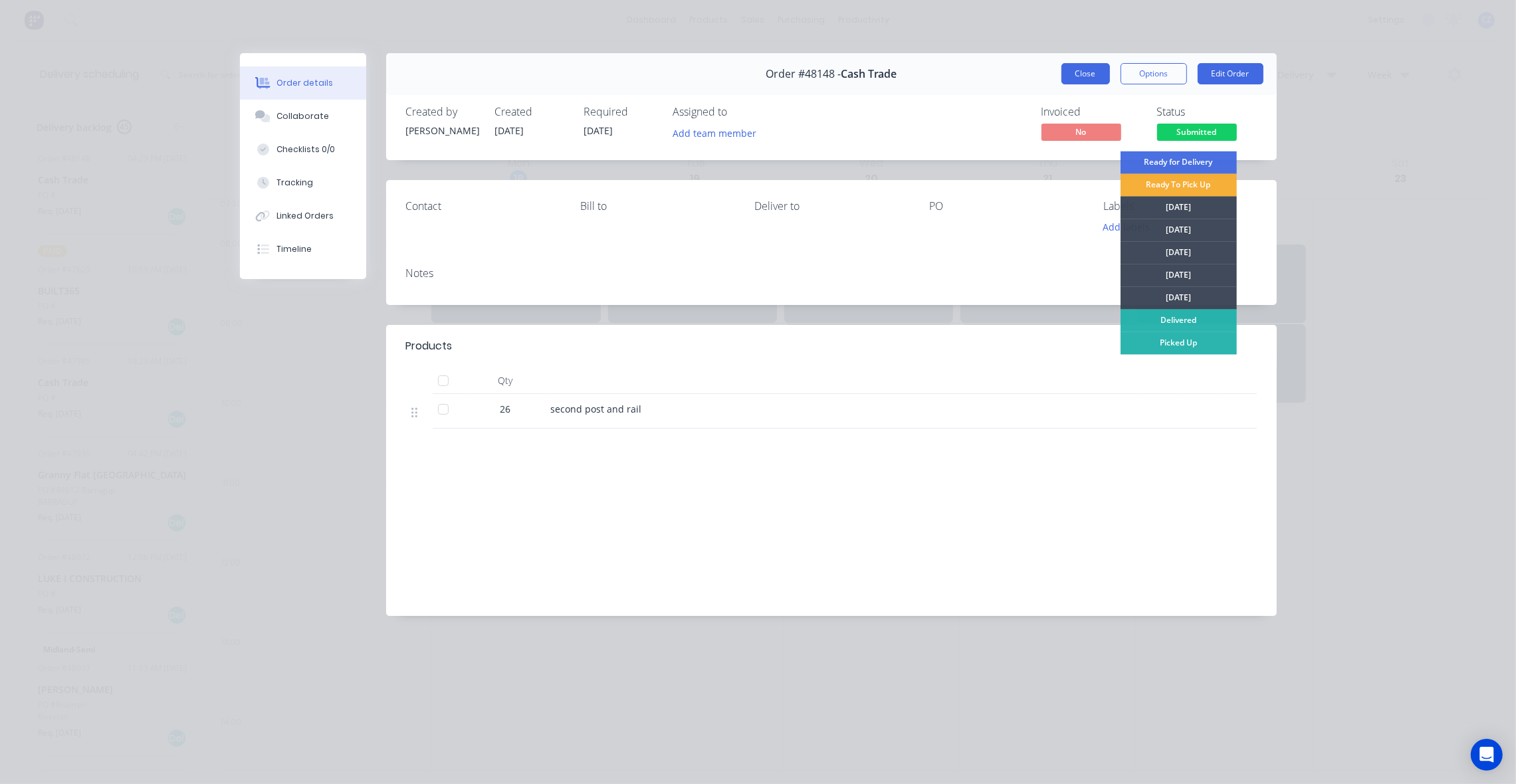
click at [1091, 77] on button "Close" at bounding box center [1085, 74] width 49 height 21
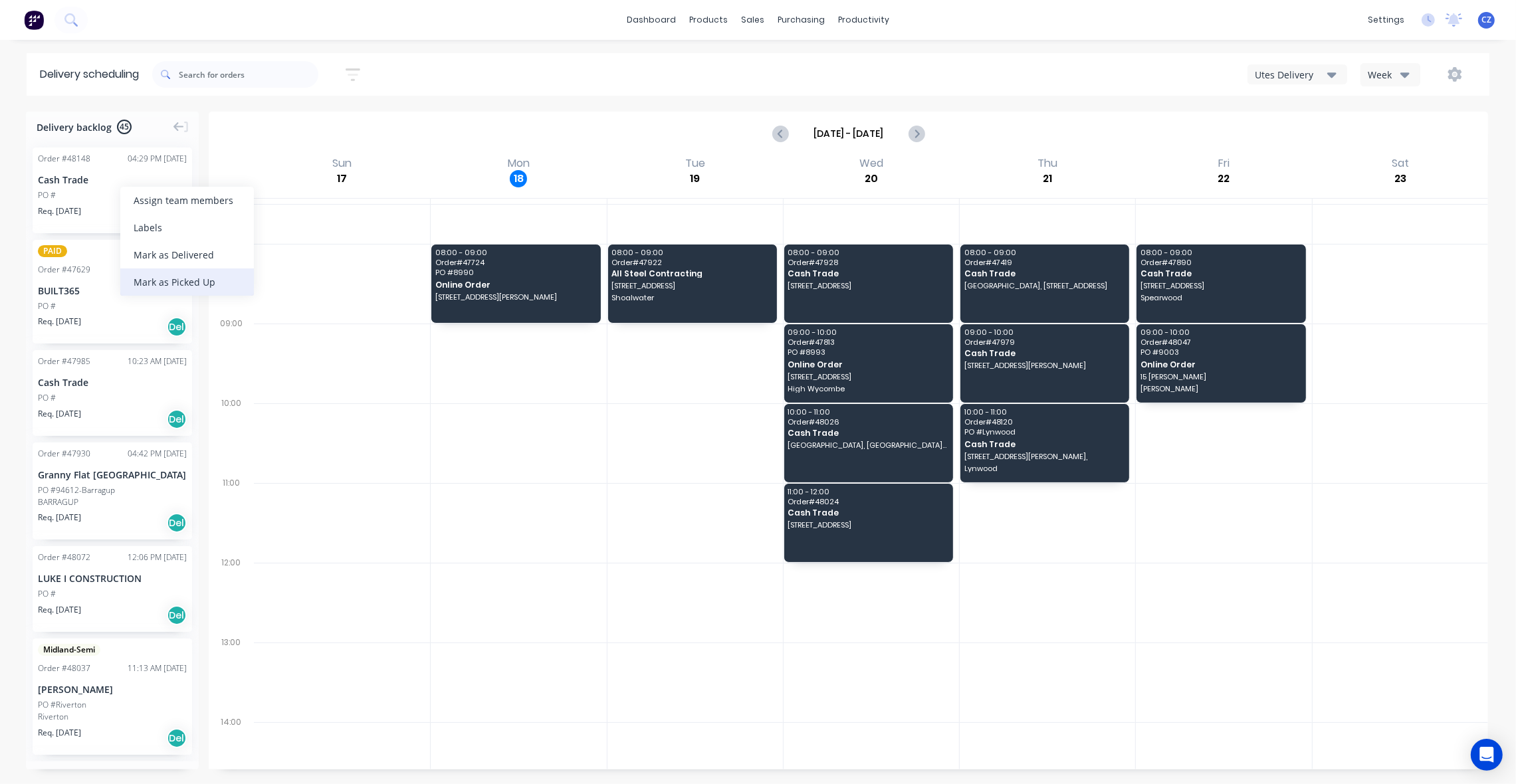
click at [194, 274] on div "Mark as Picked Up" at bounding box center [187, 282] width 134 height 27
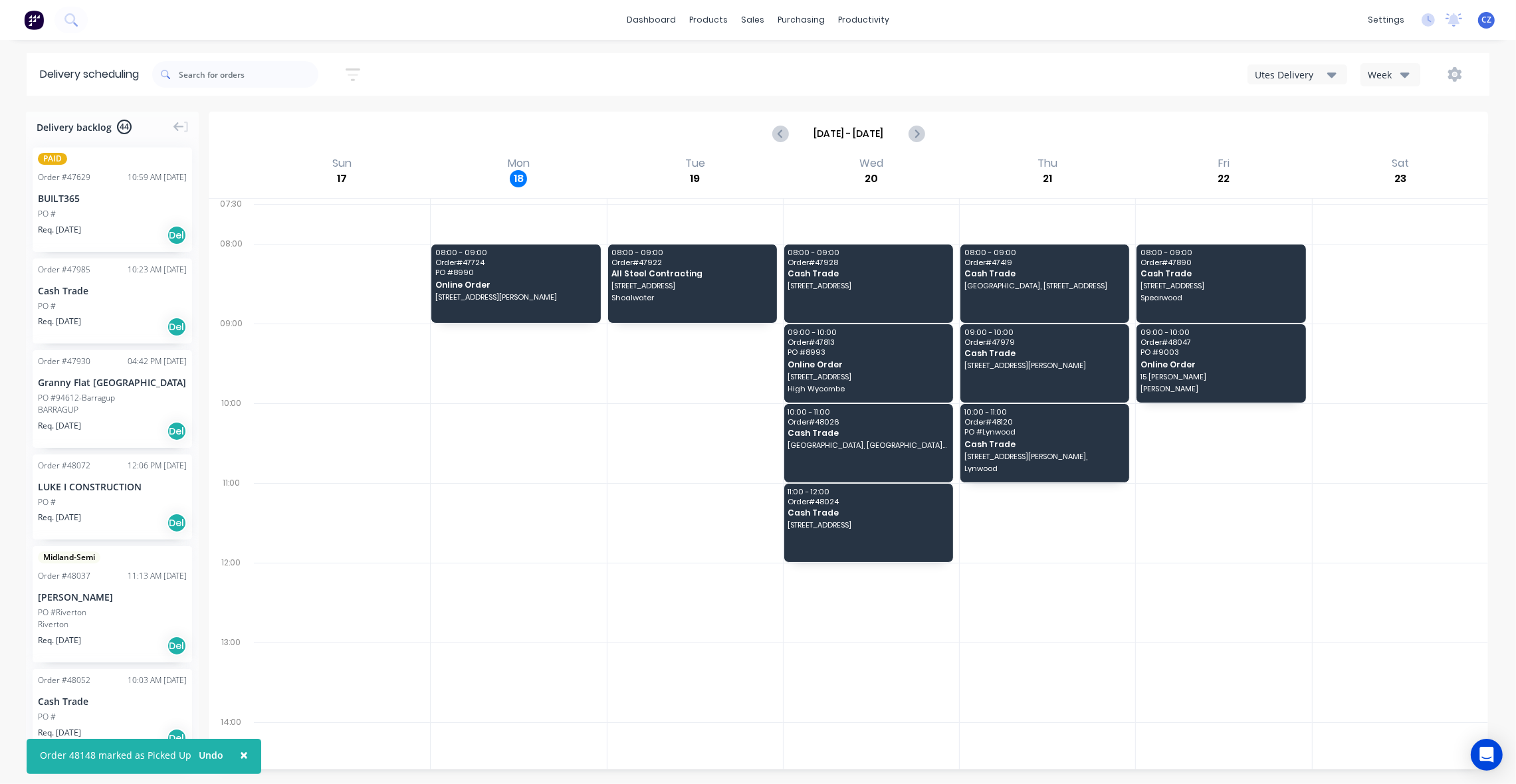
click at [121, 300] on div "PO #" at bounding box center [112, 306] width 149 height 12
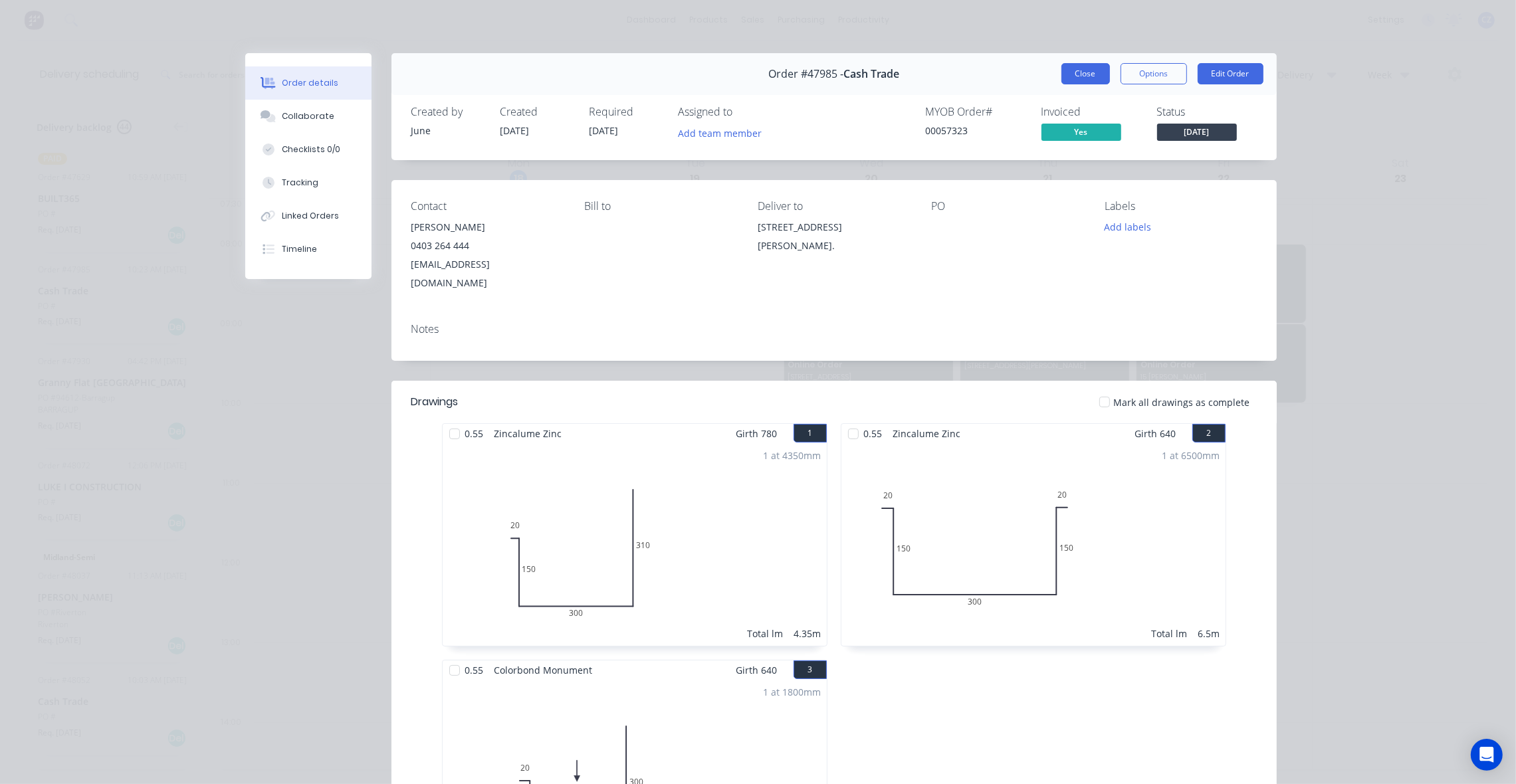
click at [1080, 74] on button "Close" at bounding box center [1085, 74] width 49 height 21
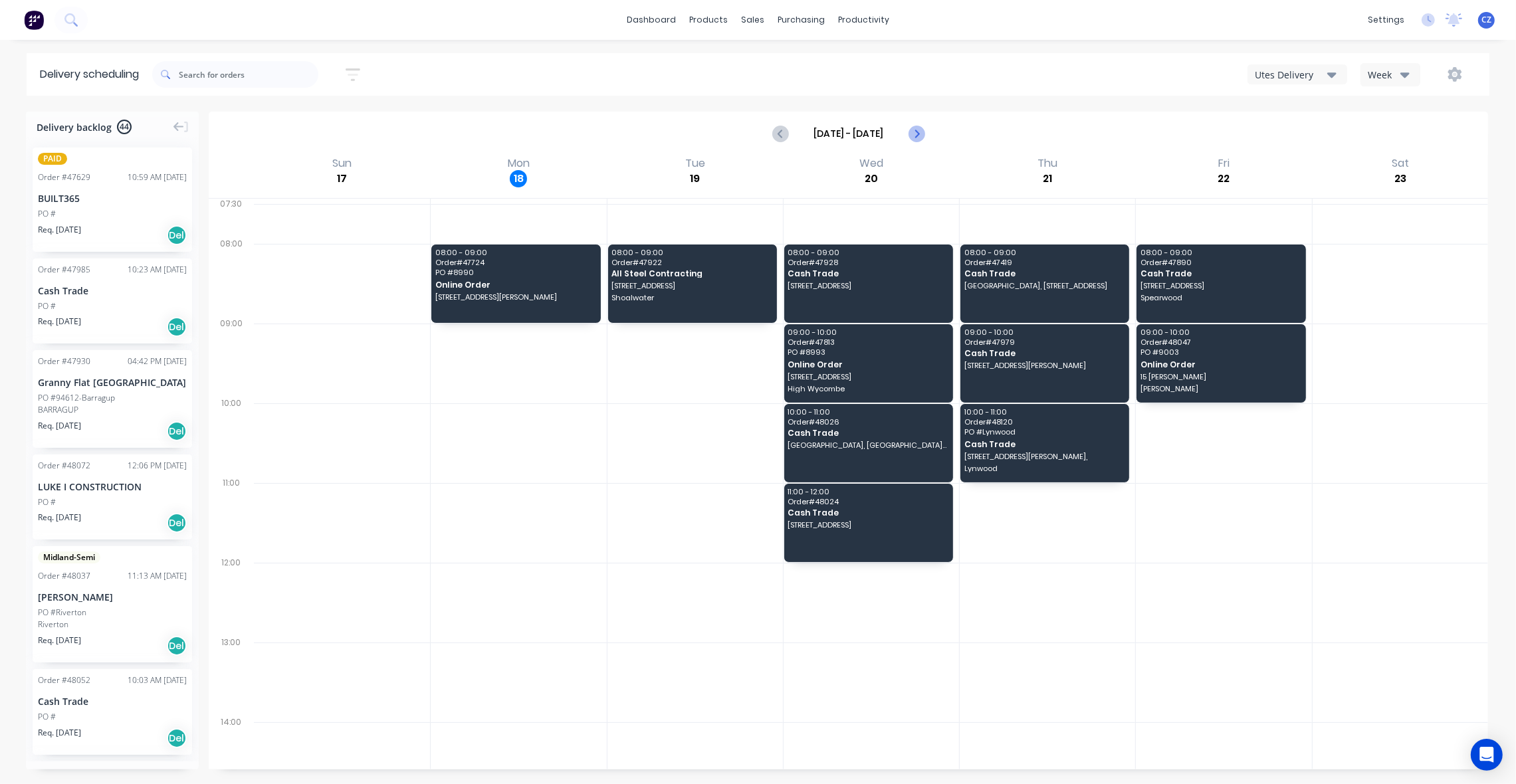
click at [922, 137] on icon "Next page" at bounding box center [916, 133] width 16 height 16
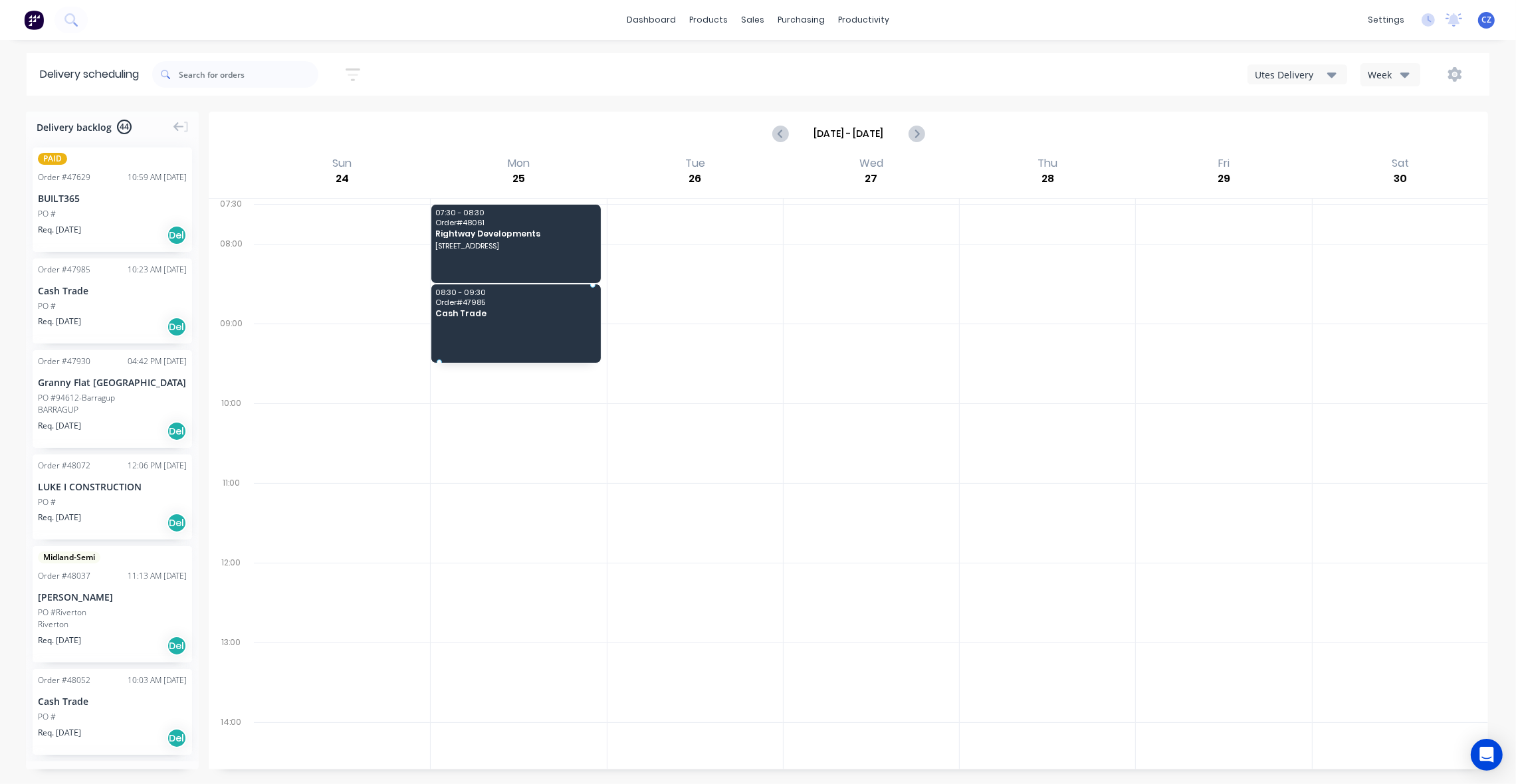
drag, startPoint x: 88, startPoint y: 285, endPoint x: 479, endPoint y: 300, distance: 391.3
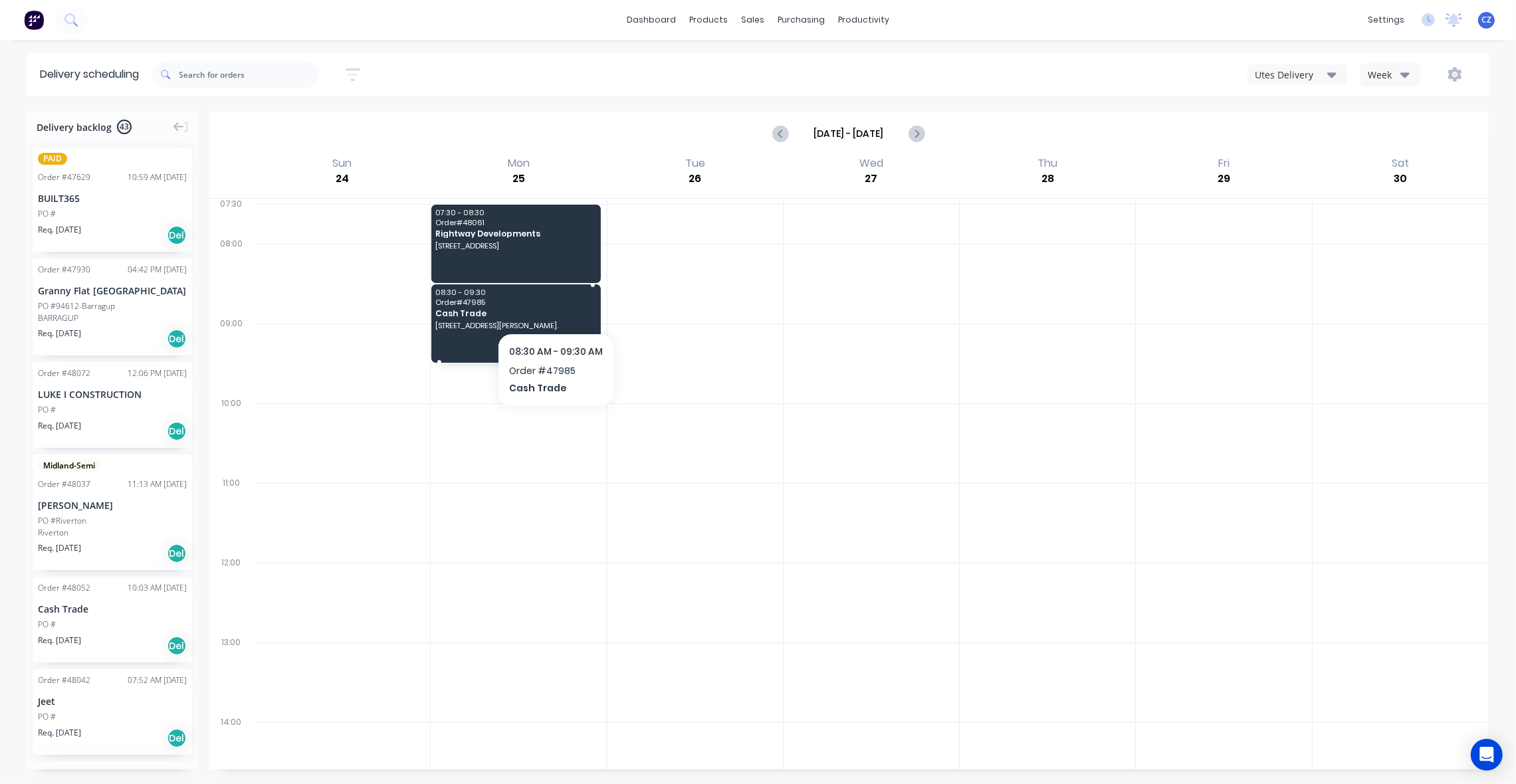
click at [555, 304] on span "Order # 47985" at bounding box center [515, 301] width 160 height 8
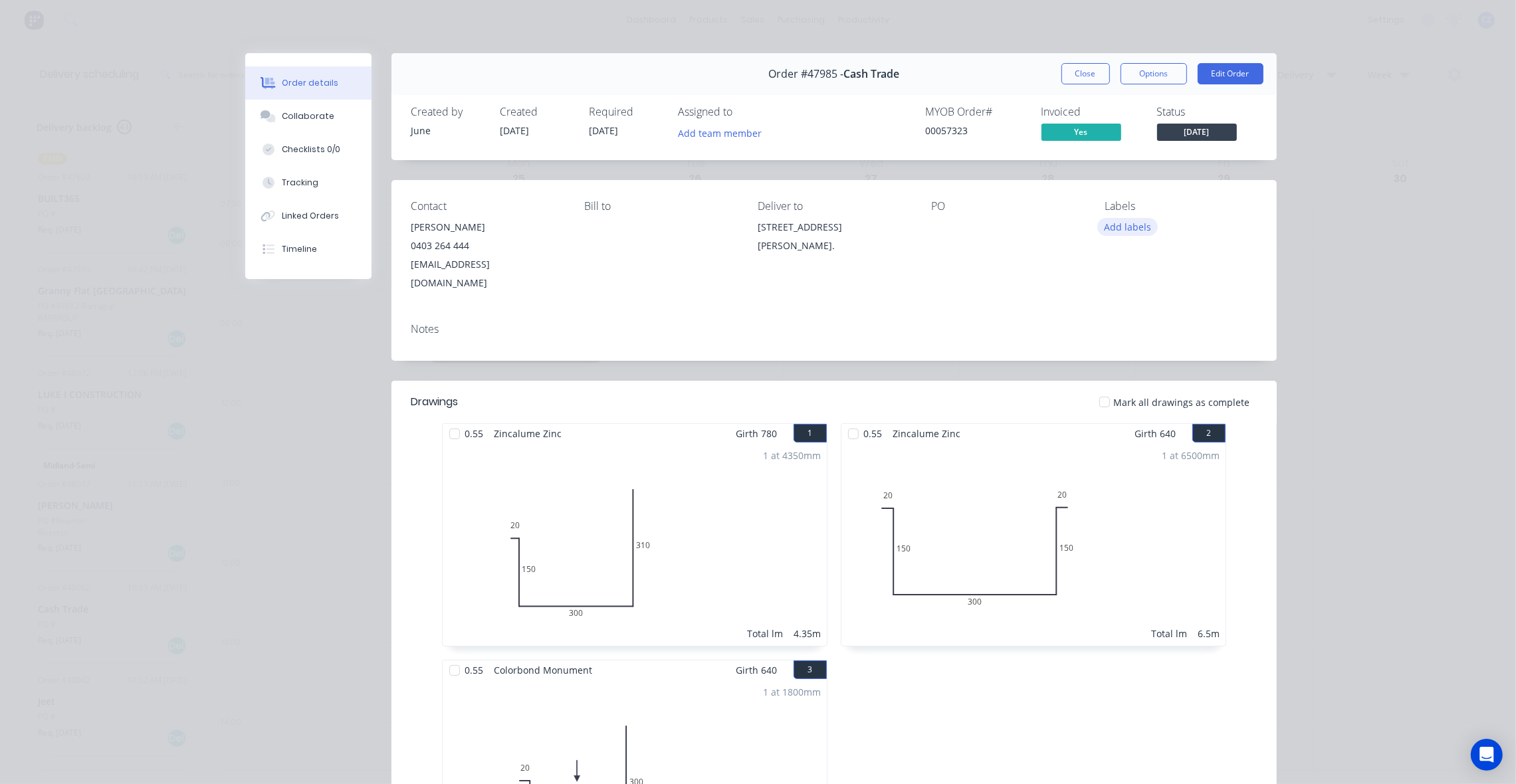
click at [1130, 225] on button "Add labels" at bounding box center [1128, 226] width 61 height 18
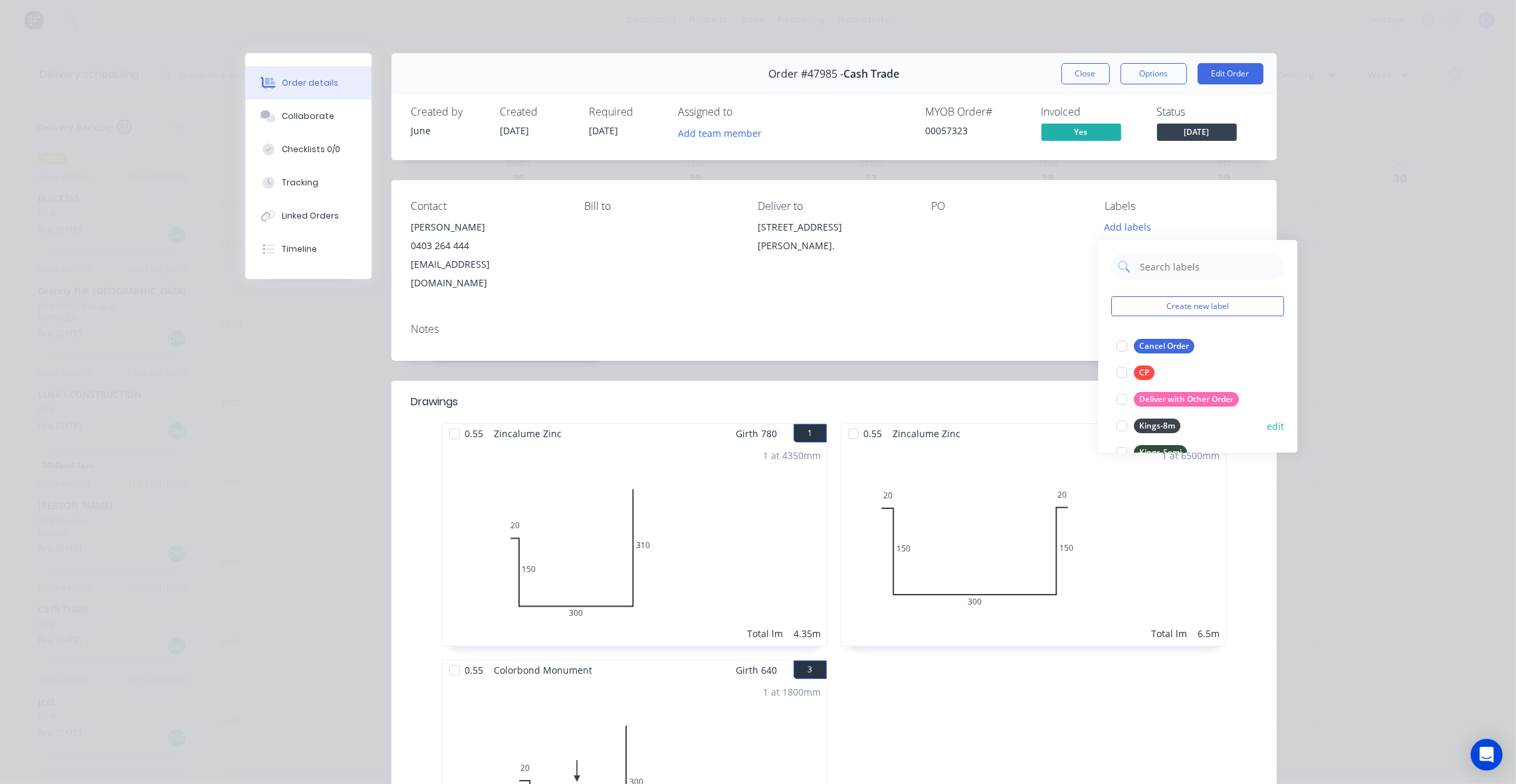
click at [1152, 428] on div "Kings-8m" at bounding box center [1158, 425] width 47 height 15
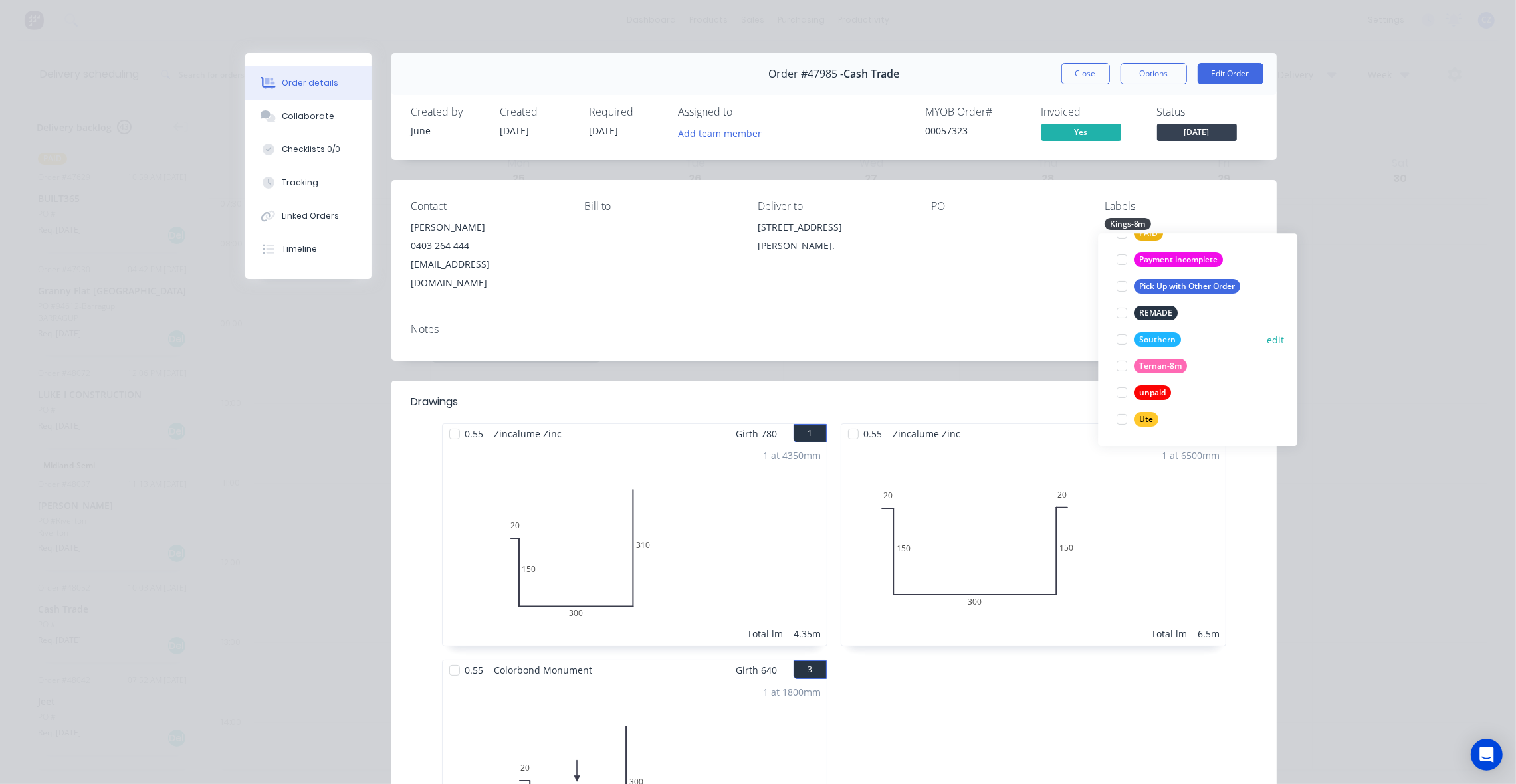
scroll to position [316, 0]
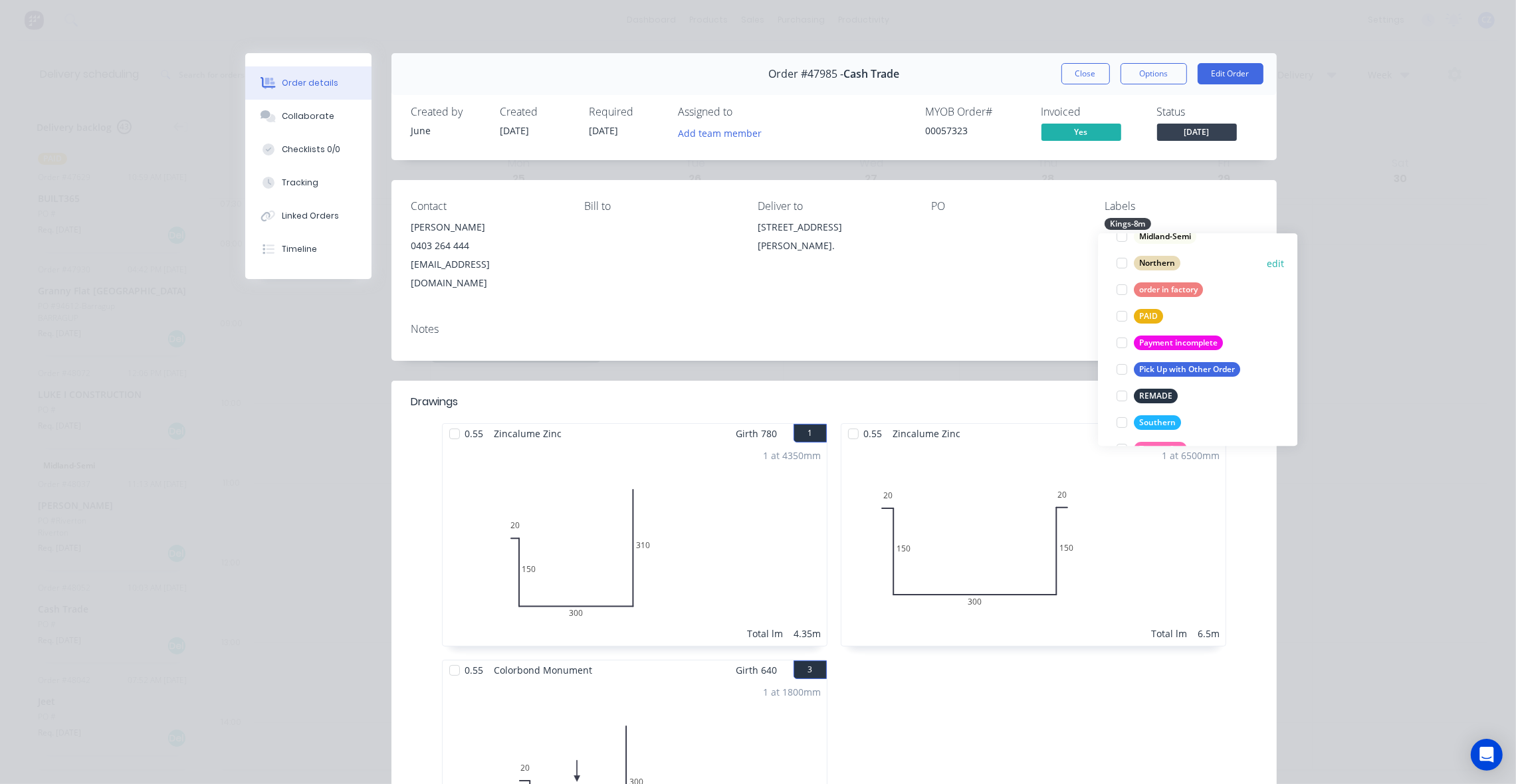
click at [1154, 263] on div "Northern" at bounding box center [1158, 263] width 47 height 15
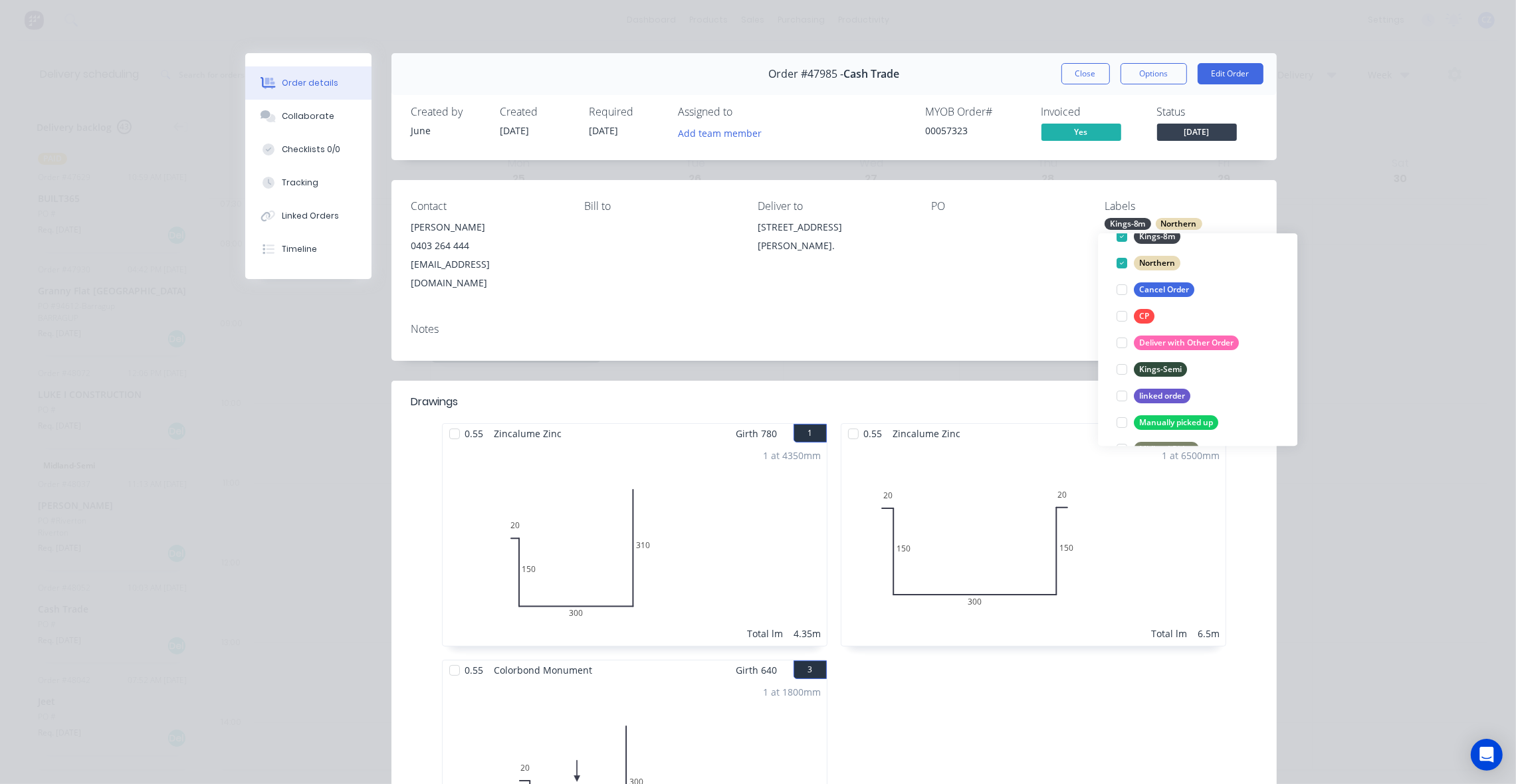
click at [1360, 237] on div "Order details Collaborate Checklists 0/0 Tracking Linked Orders Timeline Order …" at bounding box center [758, 392] width 1516 height 784
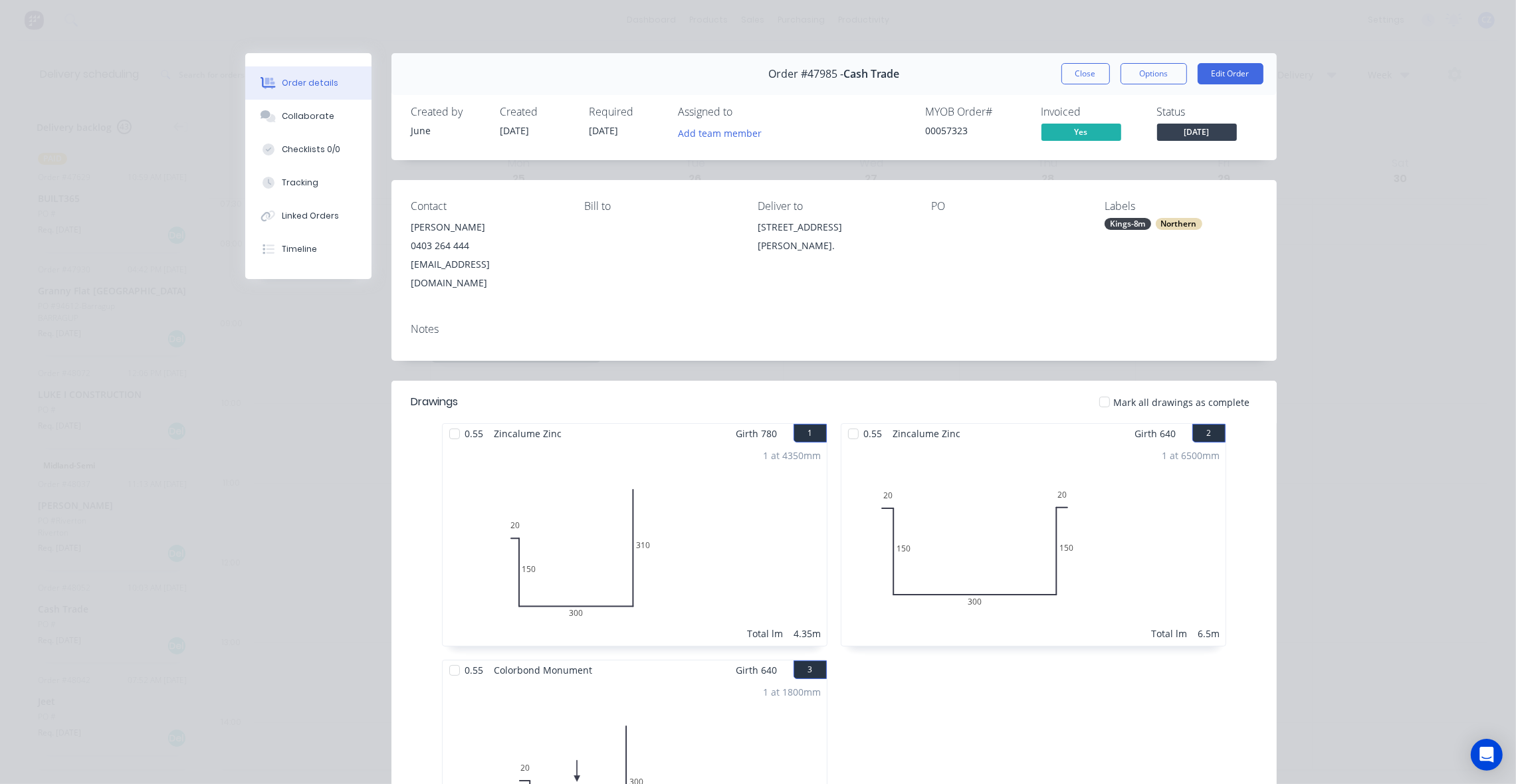
click at [1371, 178] on div "Order details Collaborate Checklists 0/0 Tracking Linked Orders Timeline Order …" at bounding box center [758, 392] width 1516 height 784
click at [1081, 74] on button "Close" at bounding box center [1085, 74] width 49 height 21
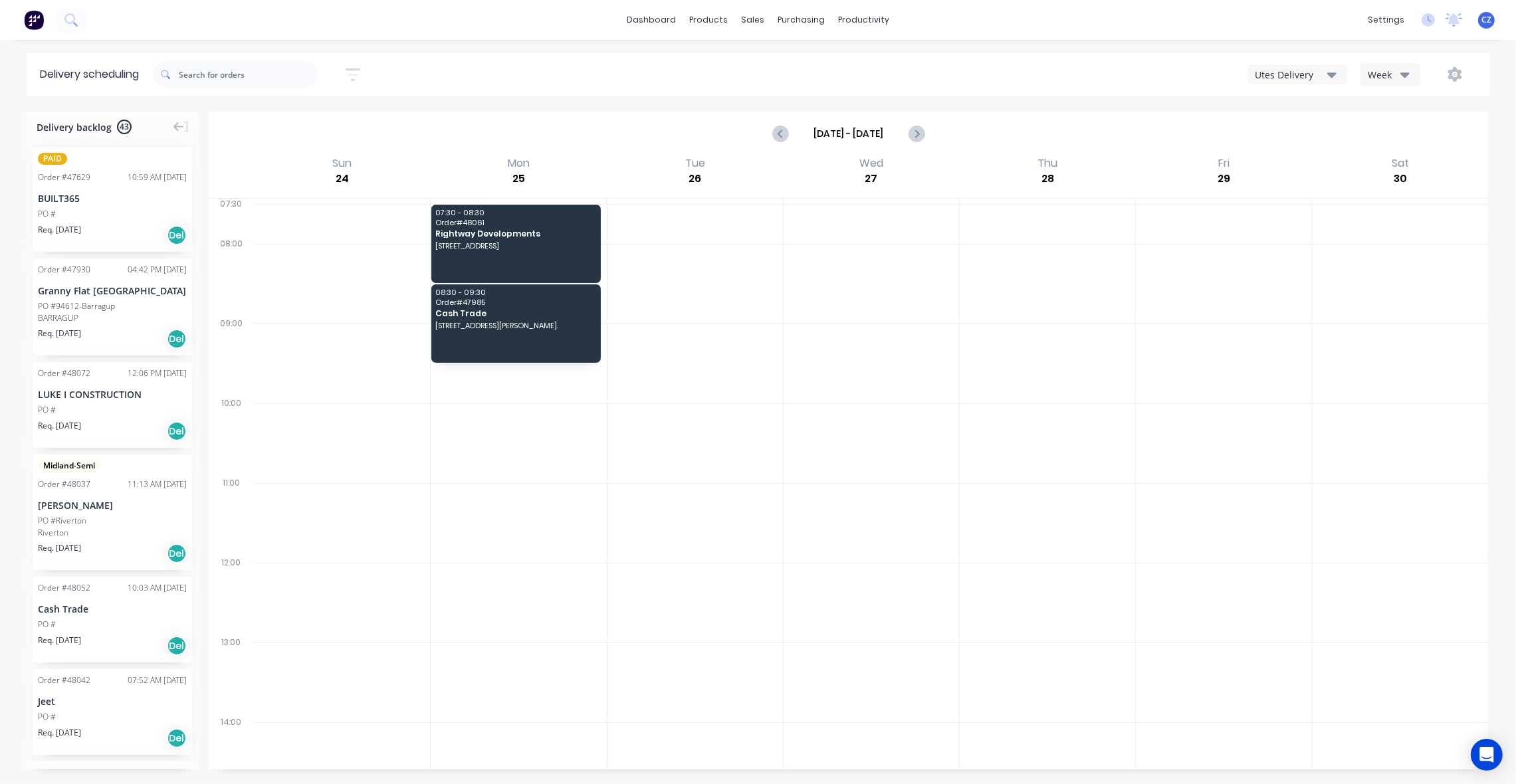
click at [124, 420] on div "Req. 14/08/25 Del" at bounding box center [112, 431] width 149 height 23
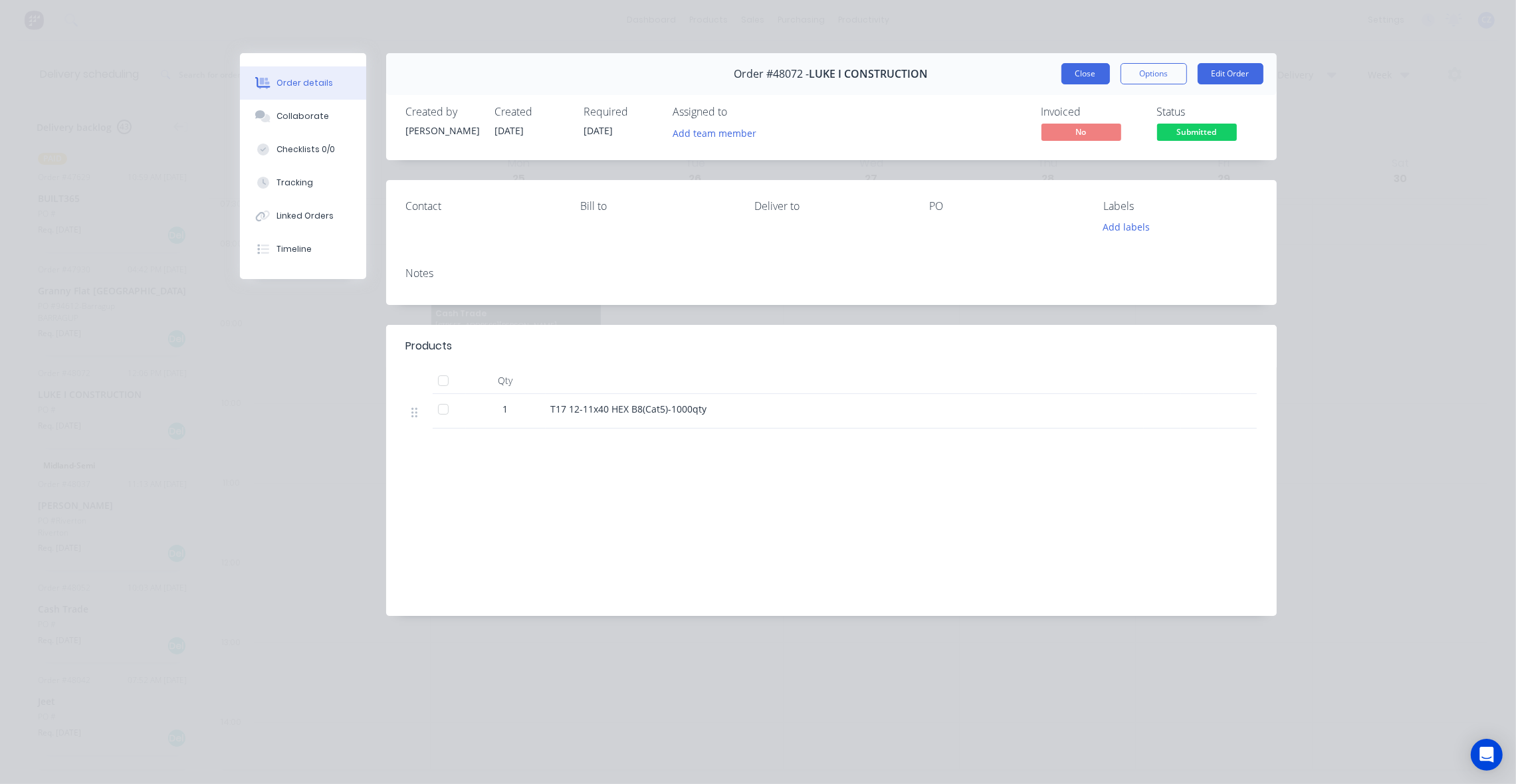
click at [1089, 68] on button "Close" at bounding box center [1085, 74] width 49 height 21
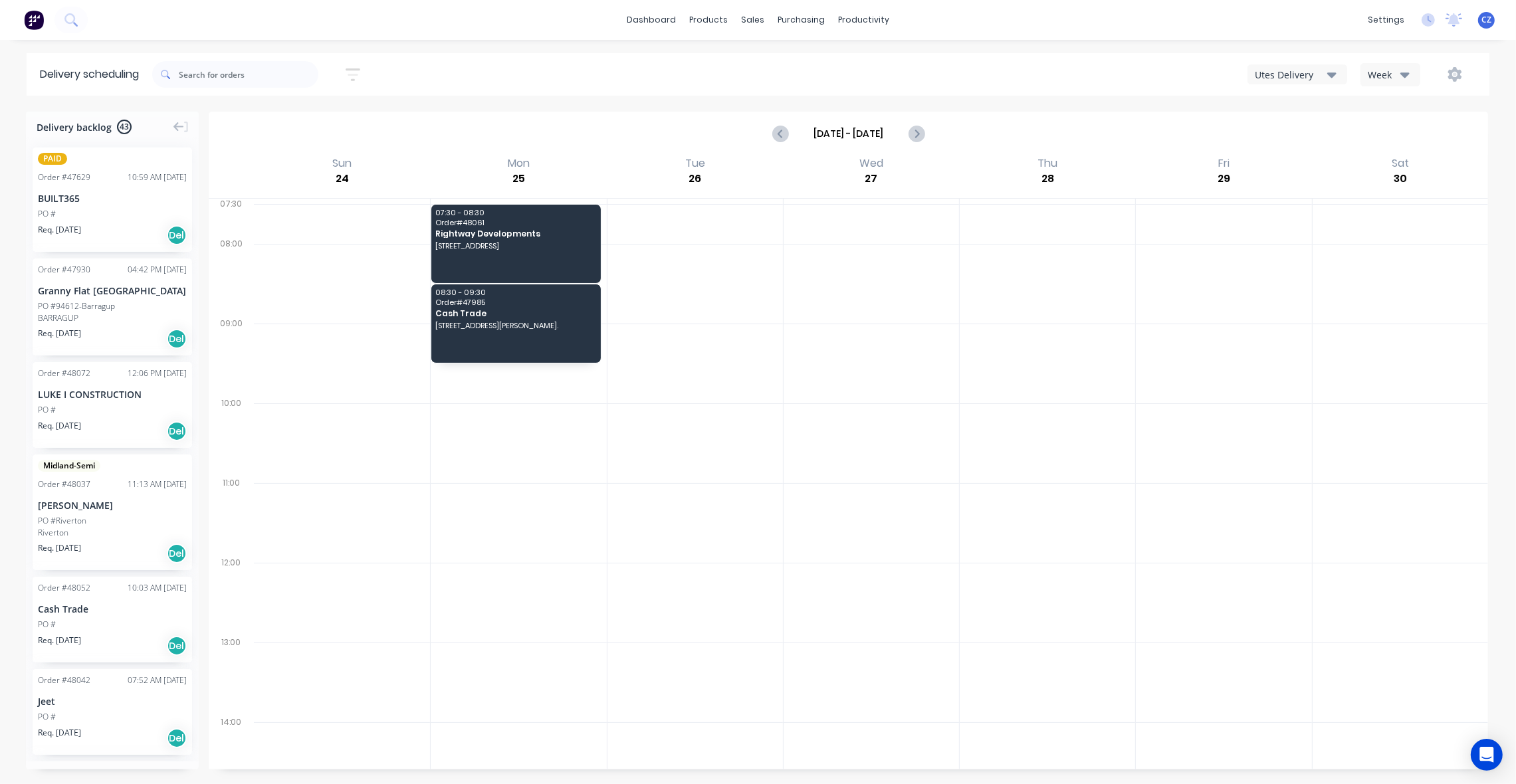
click at [1319, 76] on div "Utes Delivery" at bounding box center [1290, 75] width 73 height 14
click at [786, 130] on icon "Previous page" at bounding box center [781, 133] width 16 height 16
type input "Aug 17 - Aug 23"
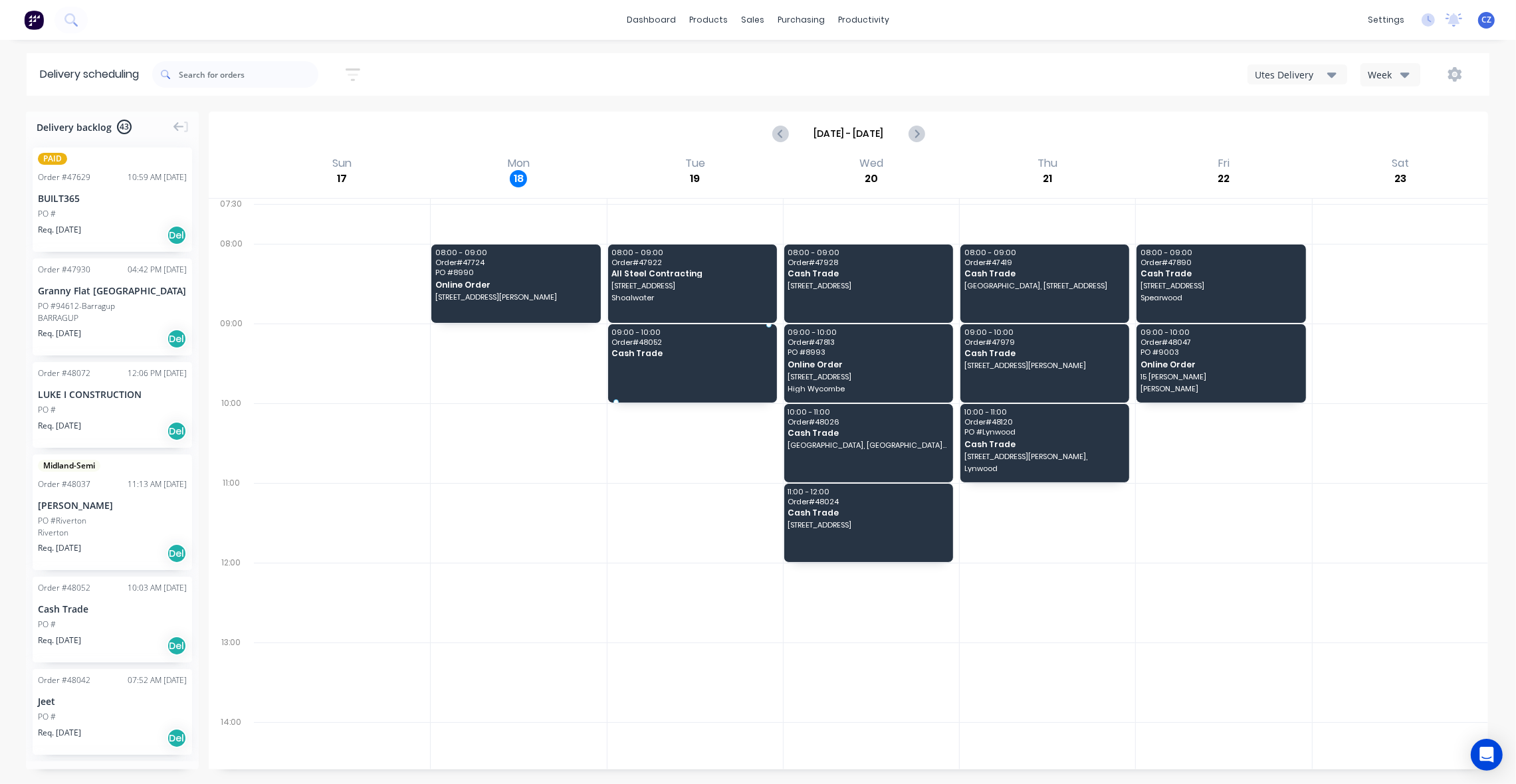
drag, startPoint x: 104, startPoint y: 623, endPoint x: 702, endPoint y: 343, distance: 660.3
click at [108, 618] on div "PO #" at bounding box center [112, 624] width 149 height 12
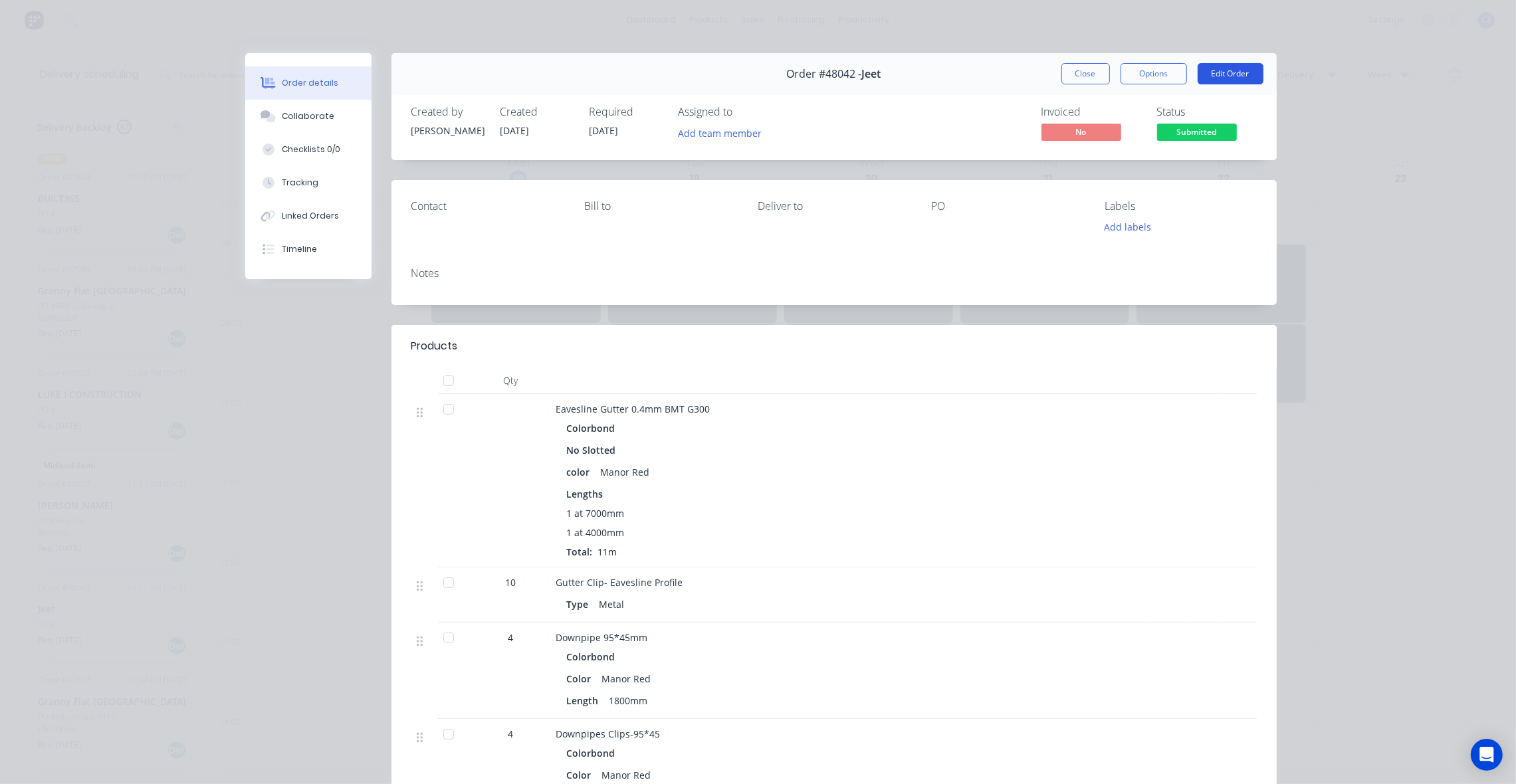
click at [1241, 71] on button "Edit Order" at bounding box center [1230, 74] width 66 height 21
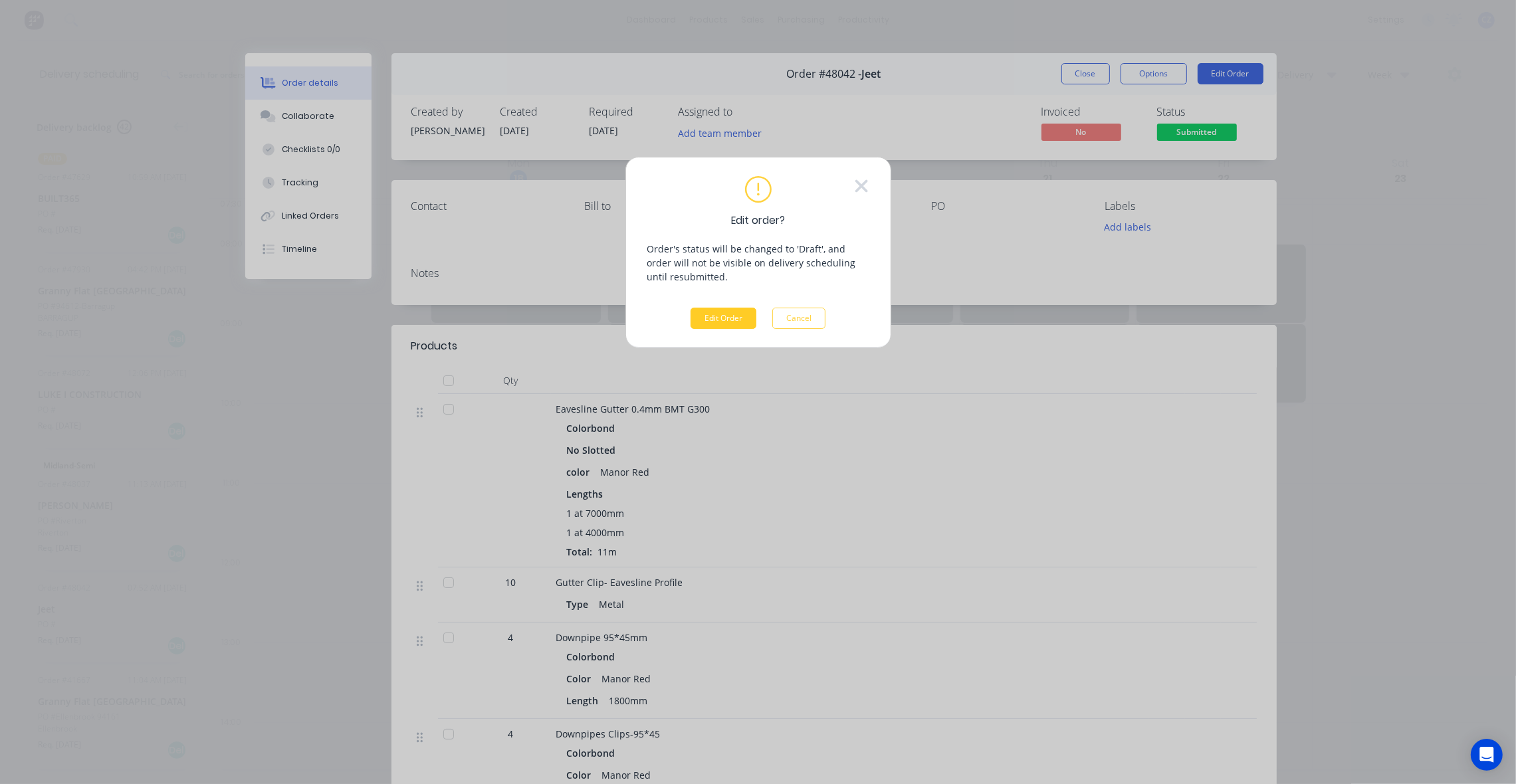
click at [745, 321] on button "Edit Order" at bounding box center [723, 318] width 66 height 21
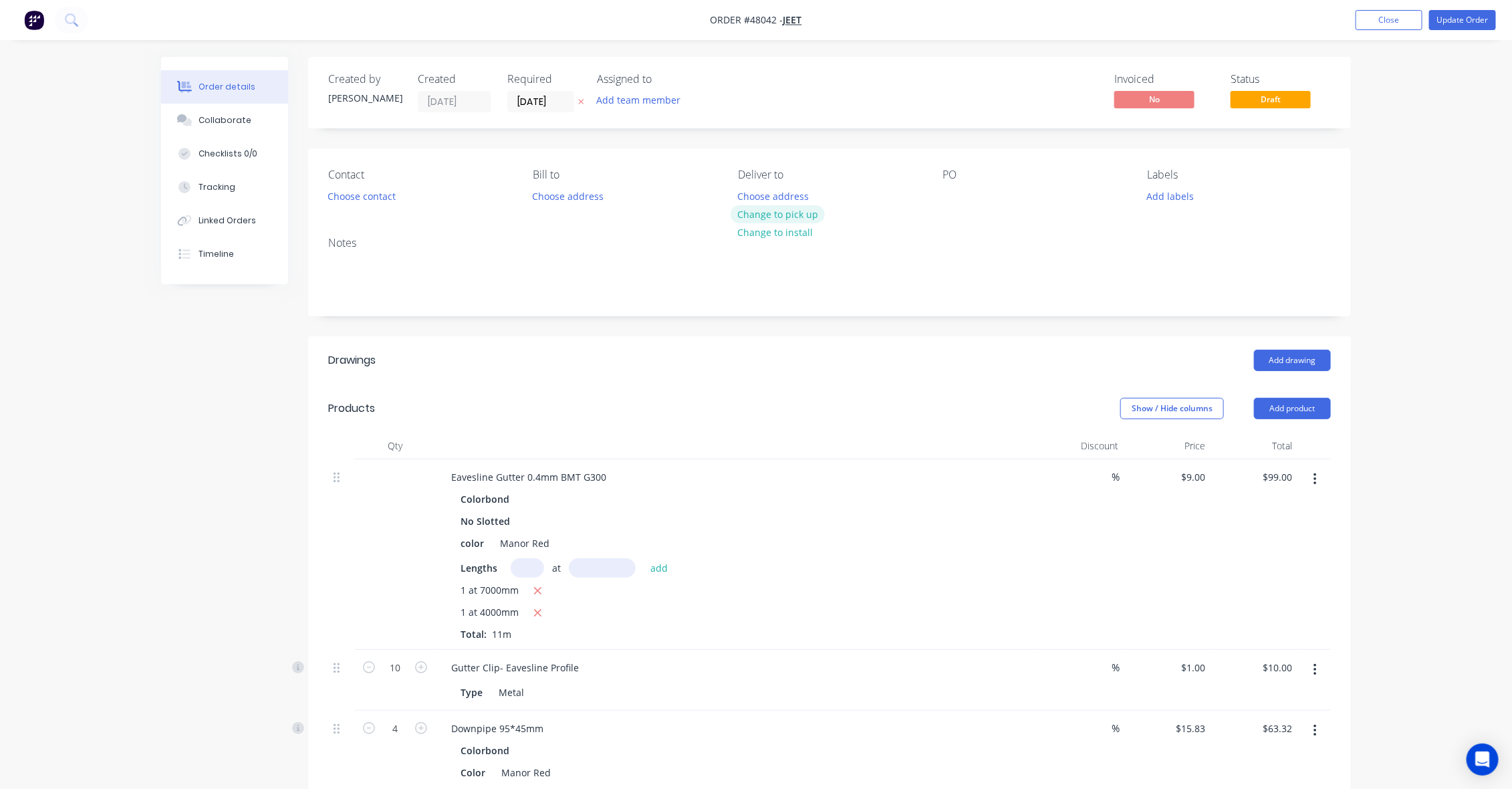
click at [800, 212] on button "Change to pick up" at bounding box center [778, 213] width 95 height 18
click at [378, 194] on button "Choose contact" at bounding box center [362, 195] width 82 height 18
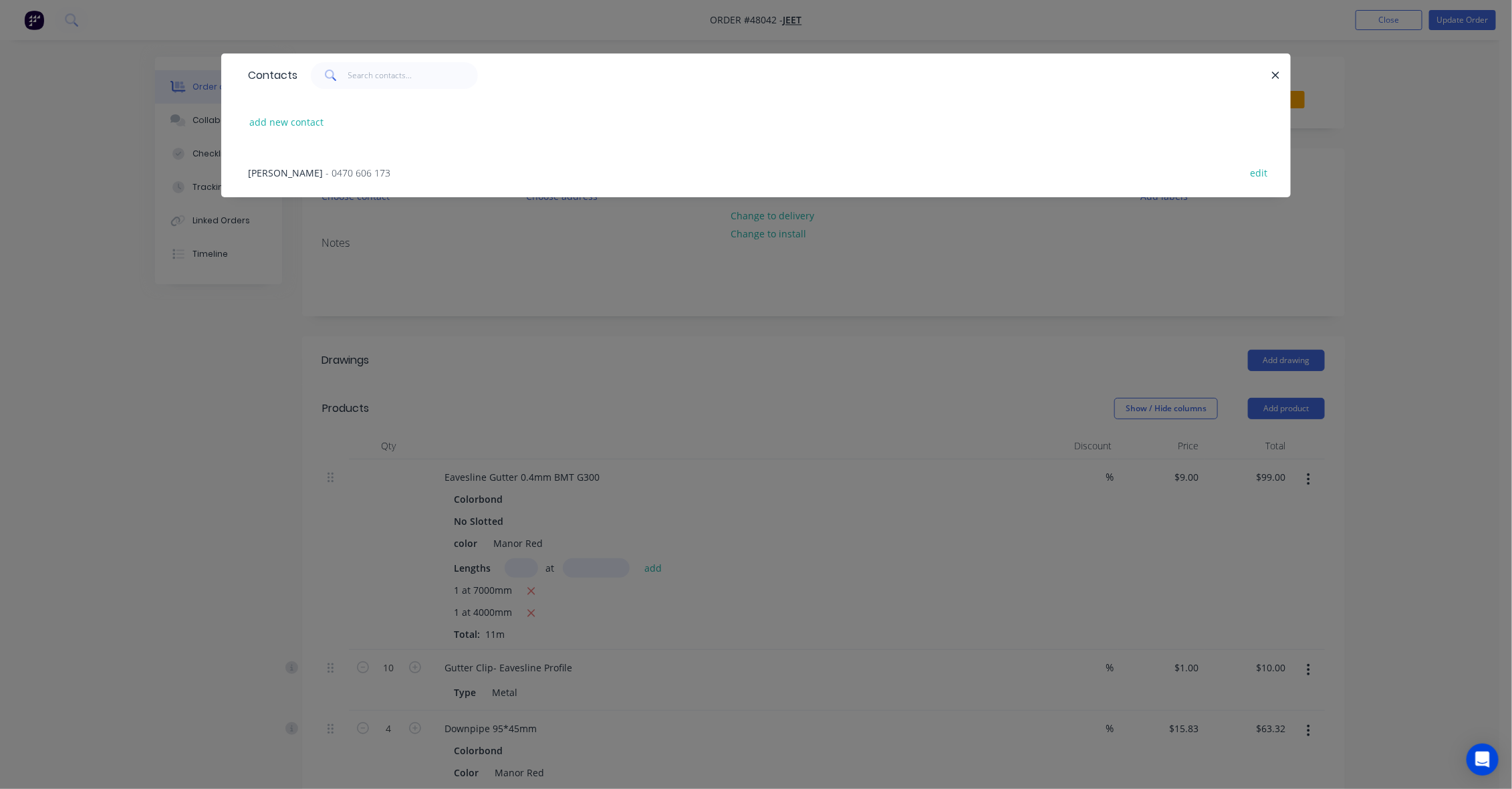
click at [325, 176] on span "- 0470 606 173" at bounding box center [357, 173] width 65 height 13
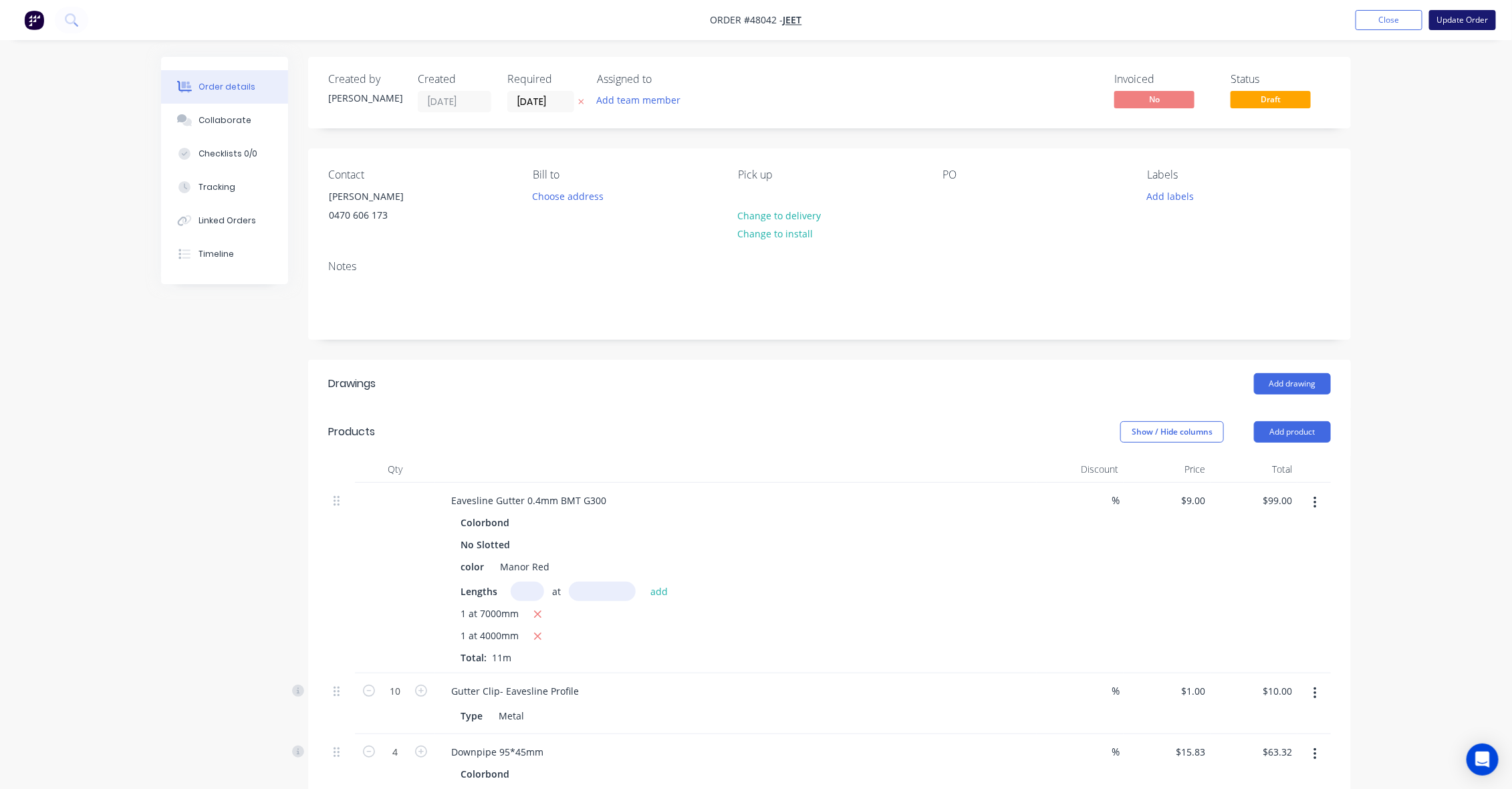
click at [1460, 22] on button "Update Order" at bounding box center [1462, 20] width 67 height 20
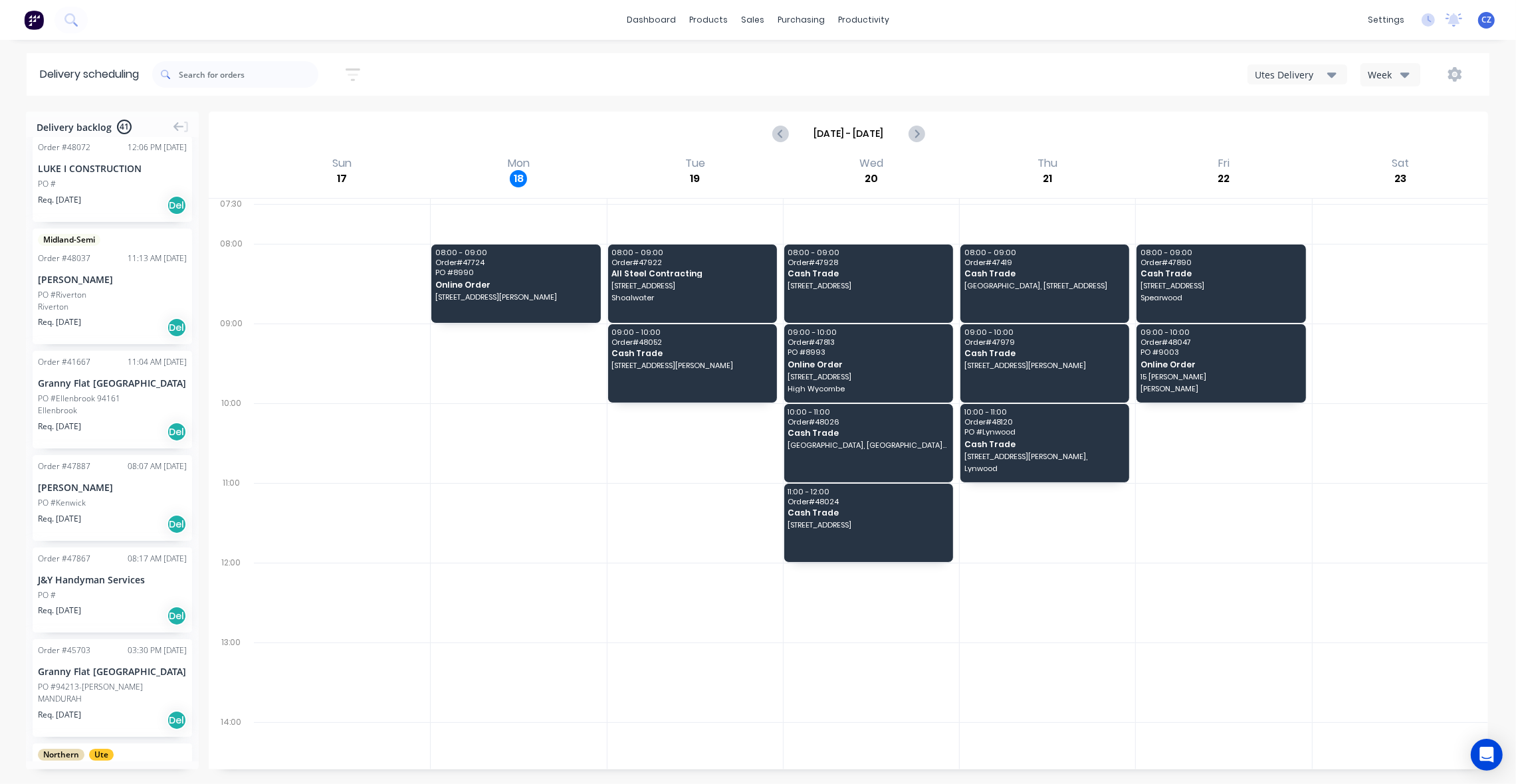
scroll to position [249, 0]
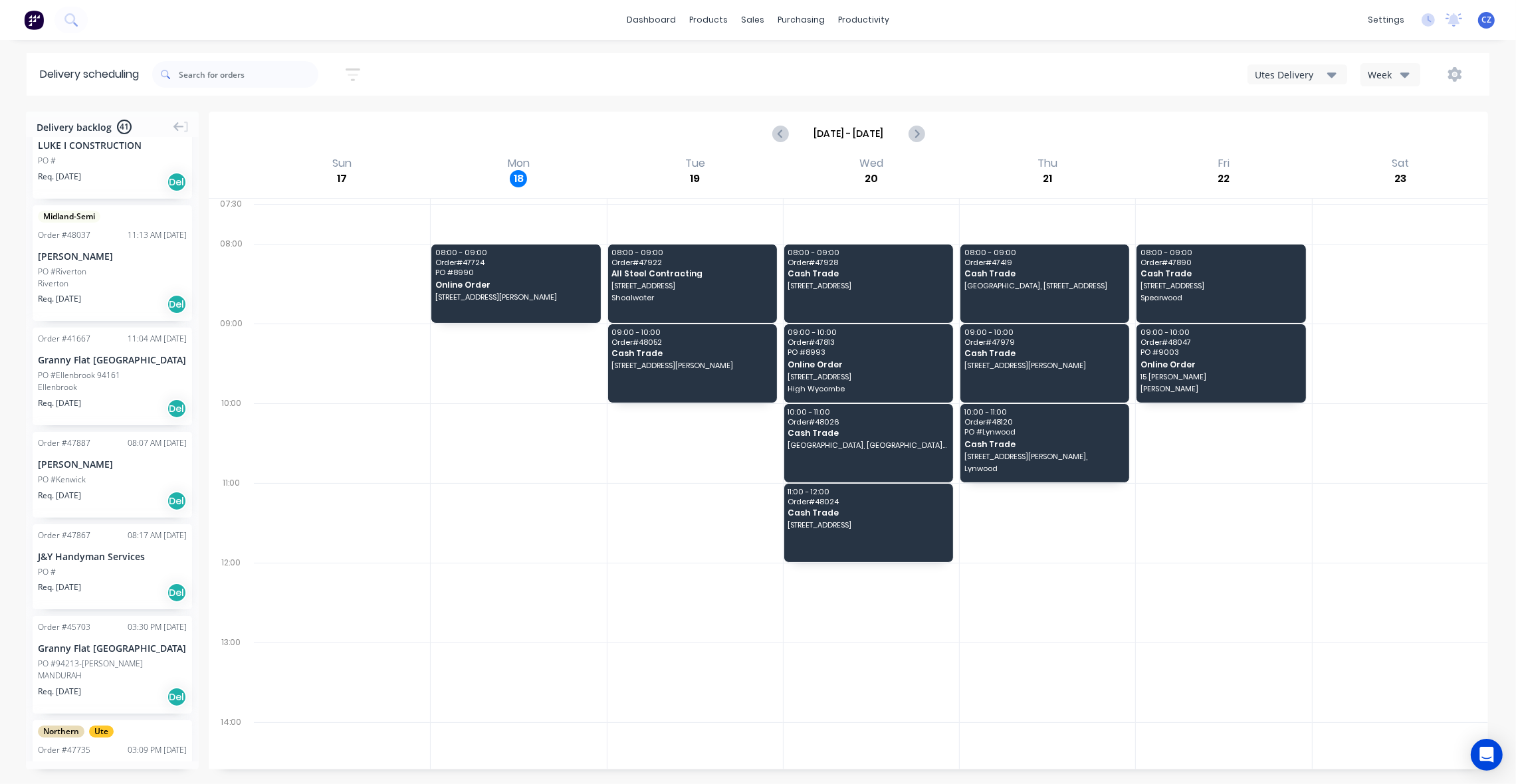
click at [100, 583] on div "Req. 11/08/25 Del" at bounding box center [112, 592] width 149 height 23
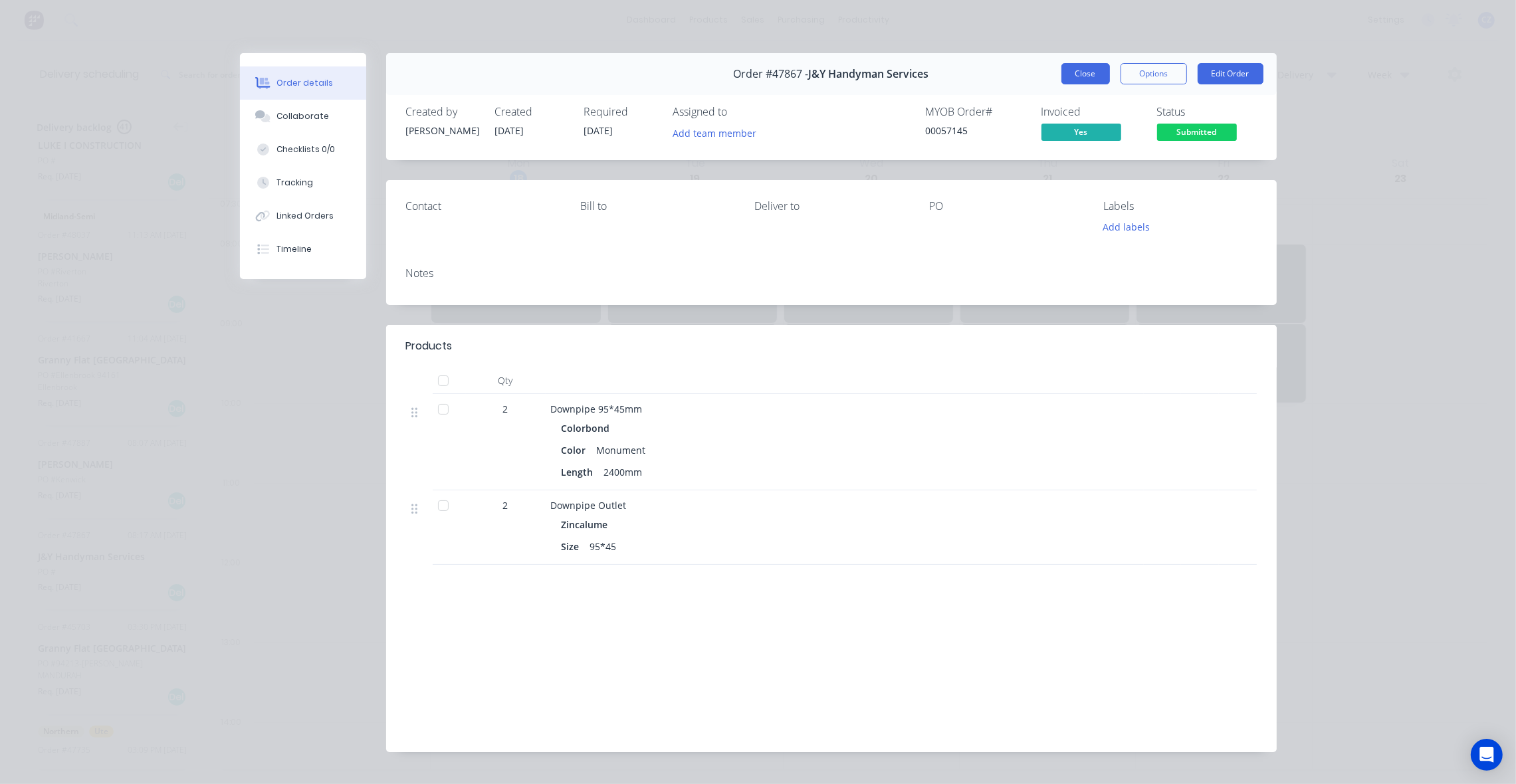
click at [1095, 77] on button "Close" at bounding box center [1085, 74] width 49 height 21
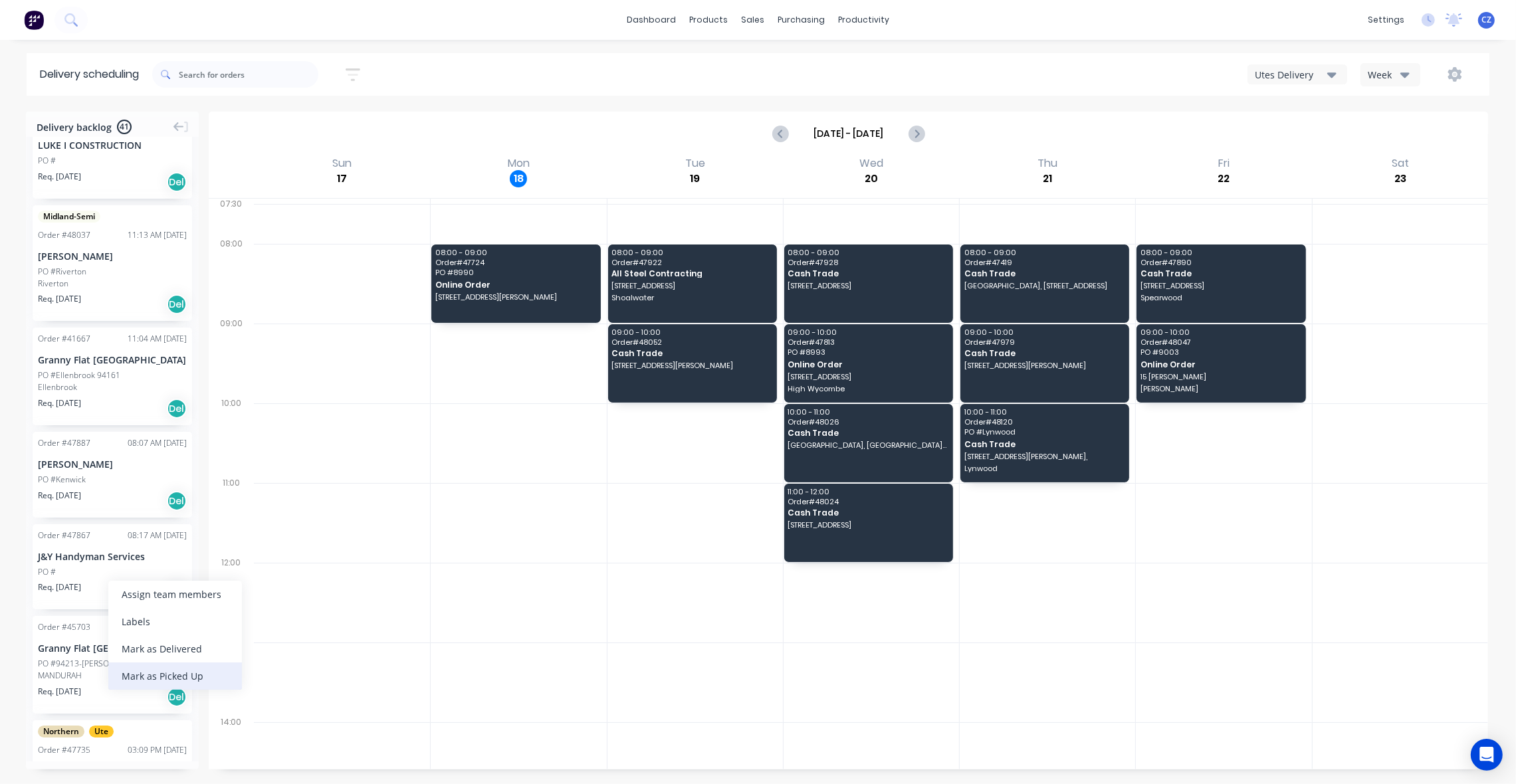
click at [163, 674] on div "Mark as Picked Up" at bounding box center [175, 676] width 134 height 27
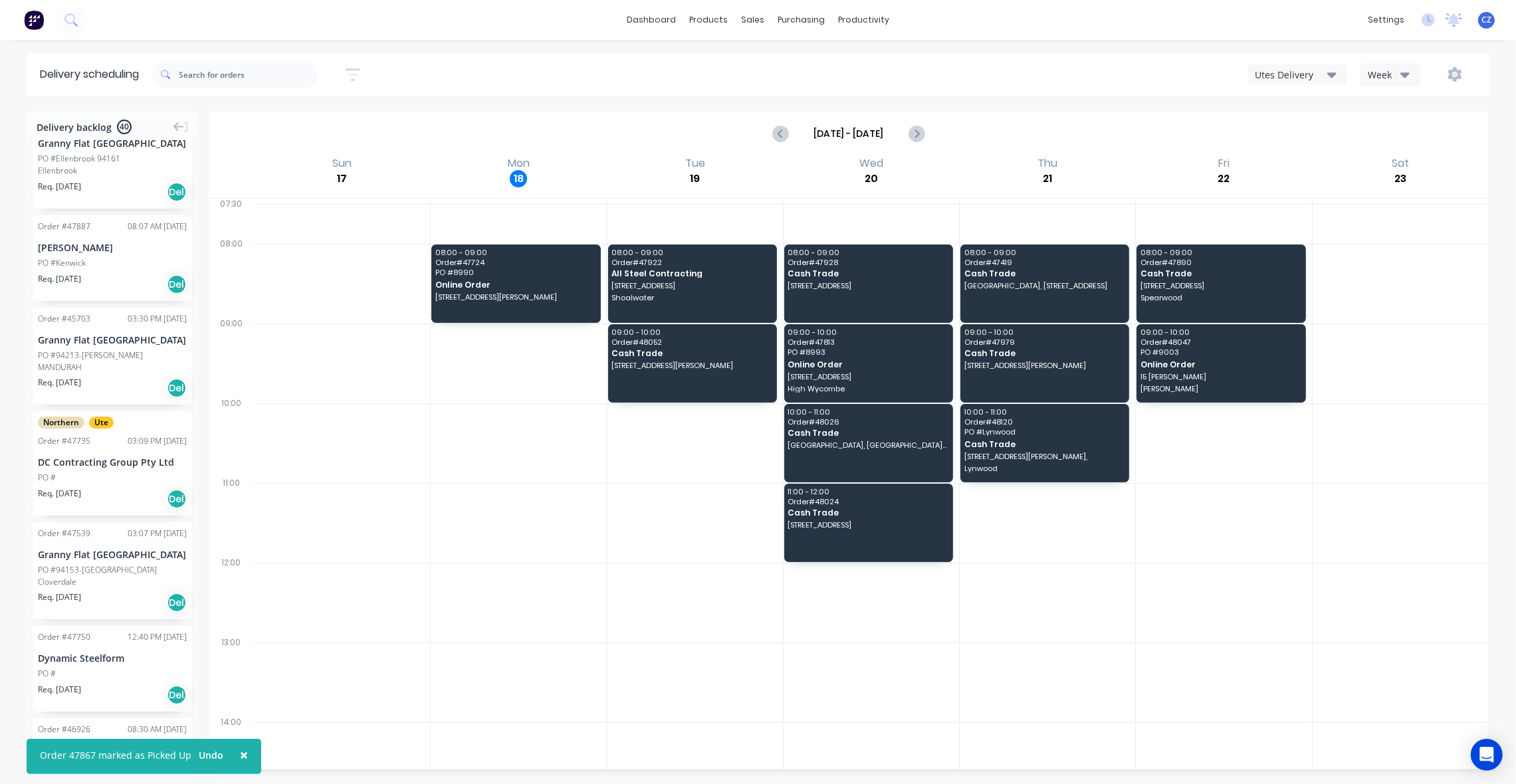
scroll to position [498, 0]
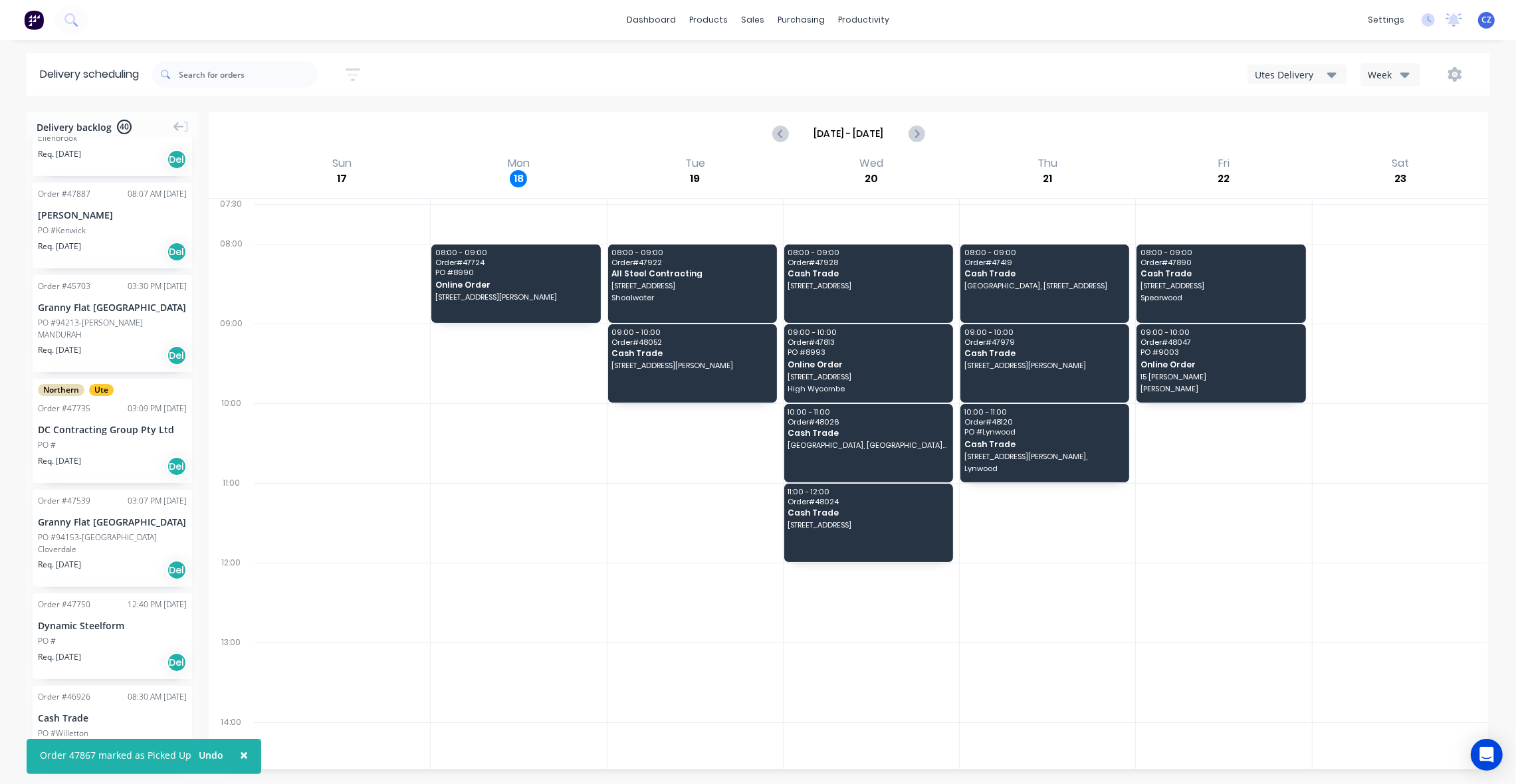
click at [110, 442] on div "PO #" at bounding box center [112, 444] width 149 height 12
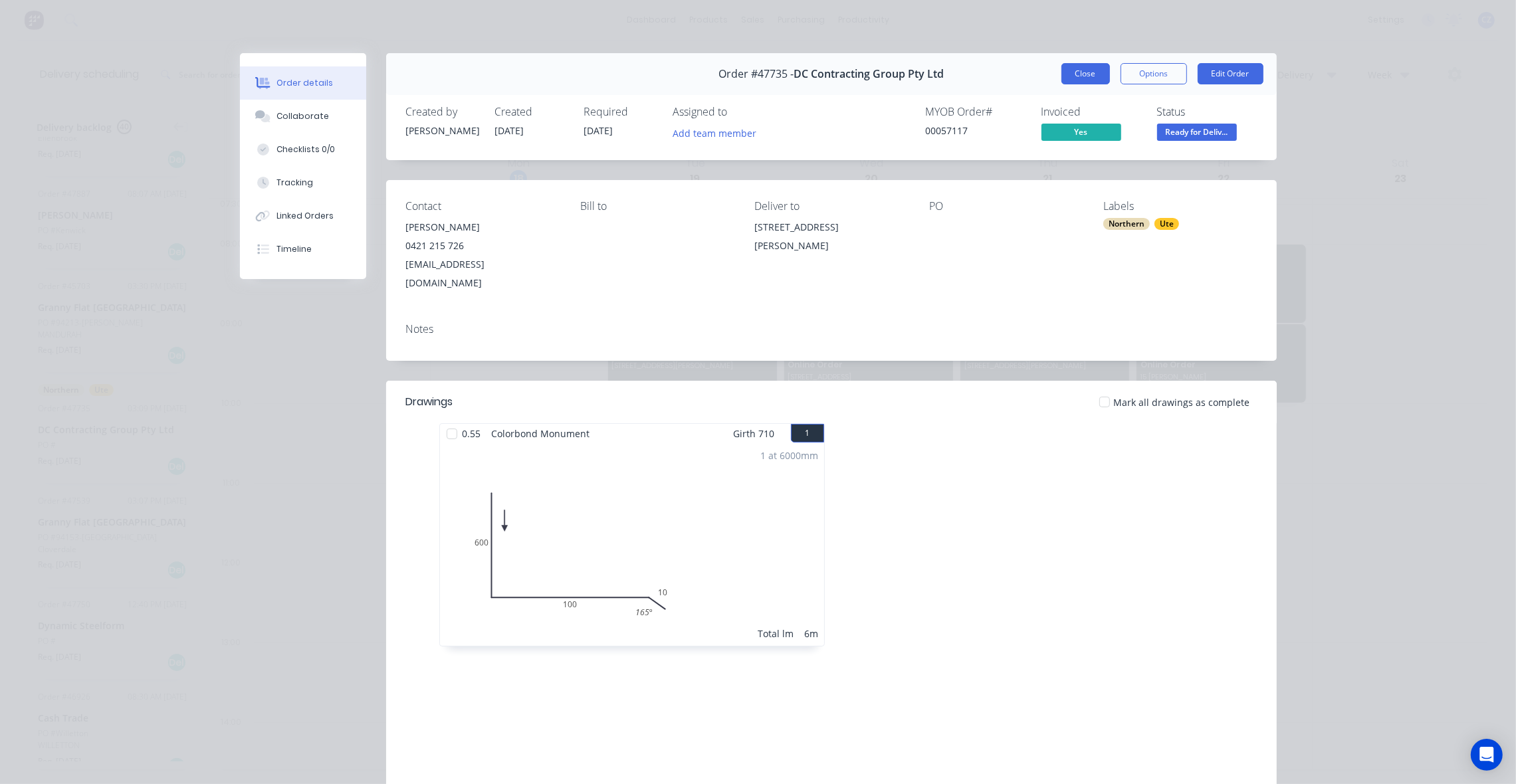
click at [1083, 73] on button "Close" at bounding box center [1085, 74] width 49 height 21
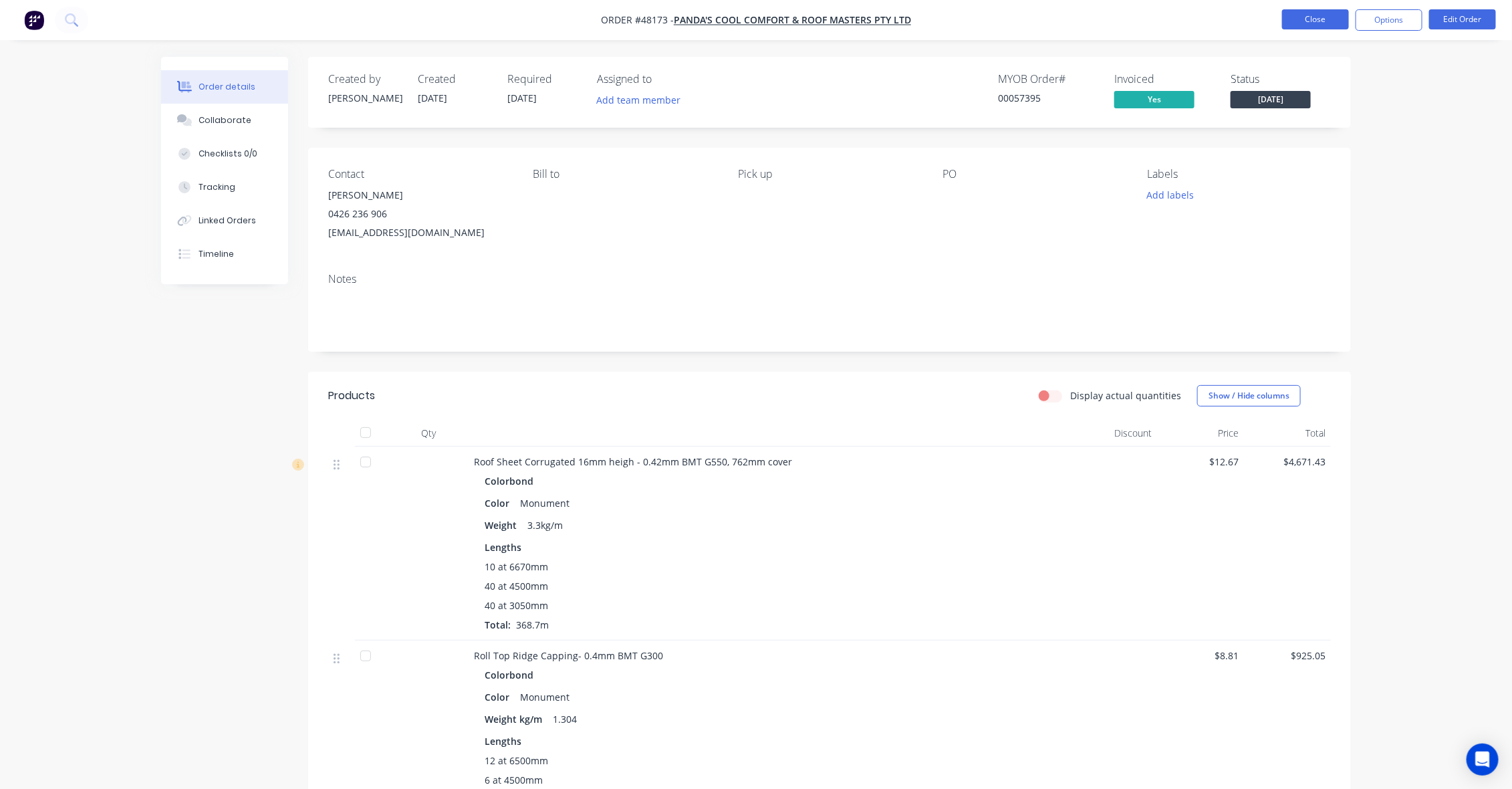
click at [1325, 18] on button "Close" at bounding box center [1316, 19] width 67 height 20
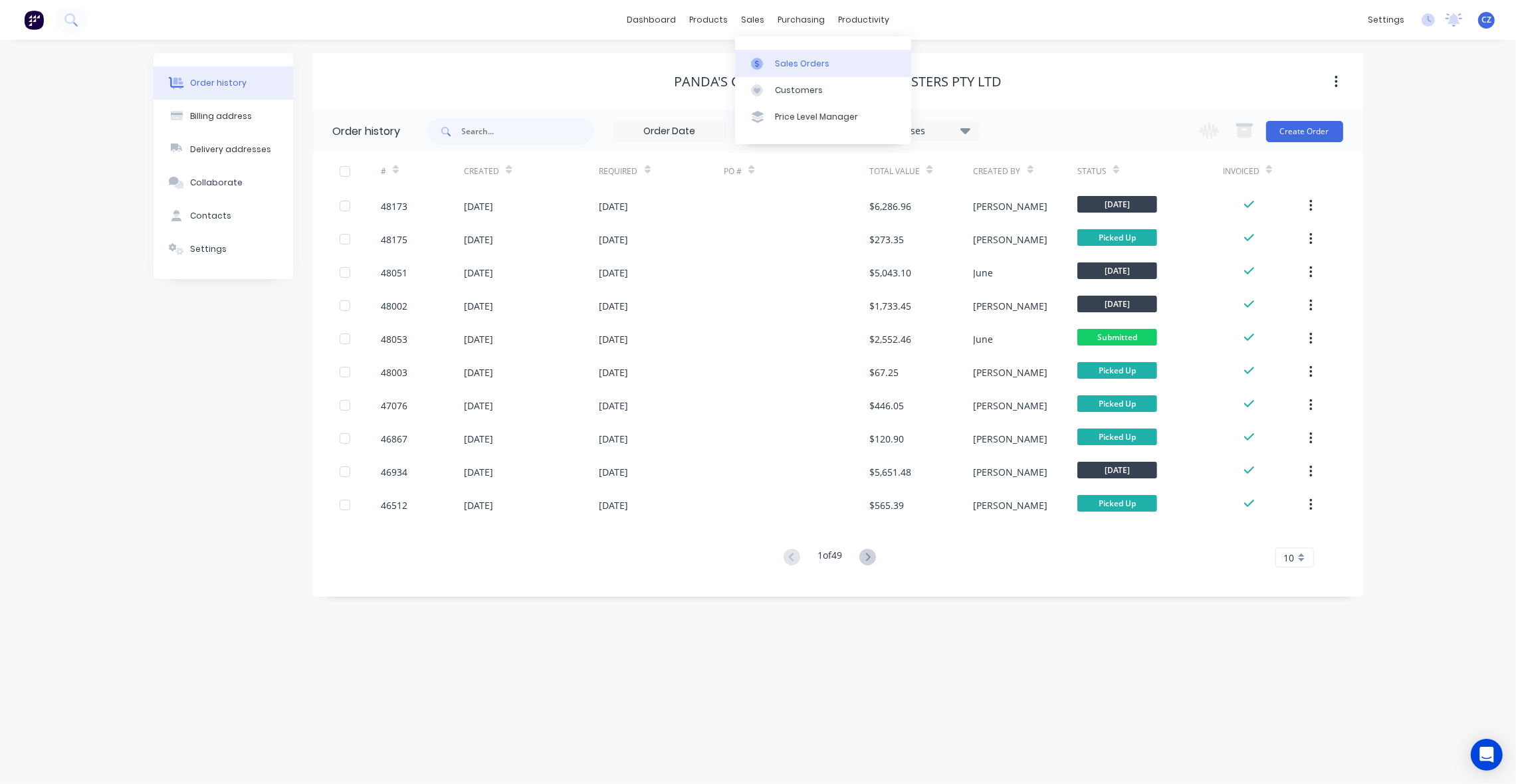
drag, startPoint x: 799, startPoint y: 66, endPoint x: 786, endPoint y: 65, distance: 13.0
click at [799, 65] on div "Sales Orders" at bounding box center [801, 63] width 54 height 12
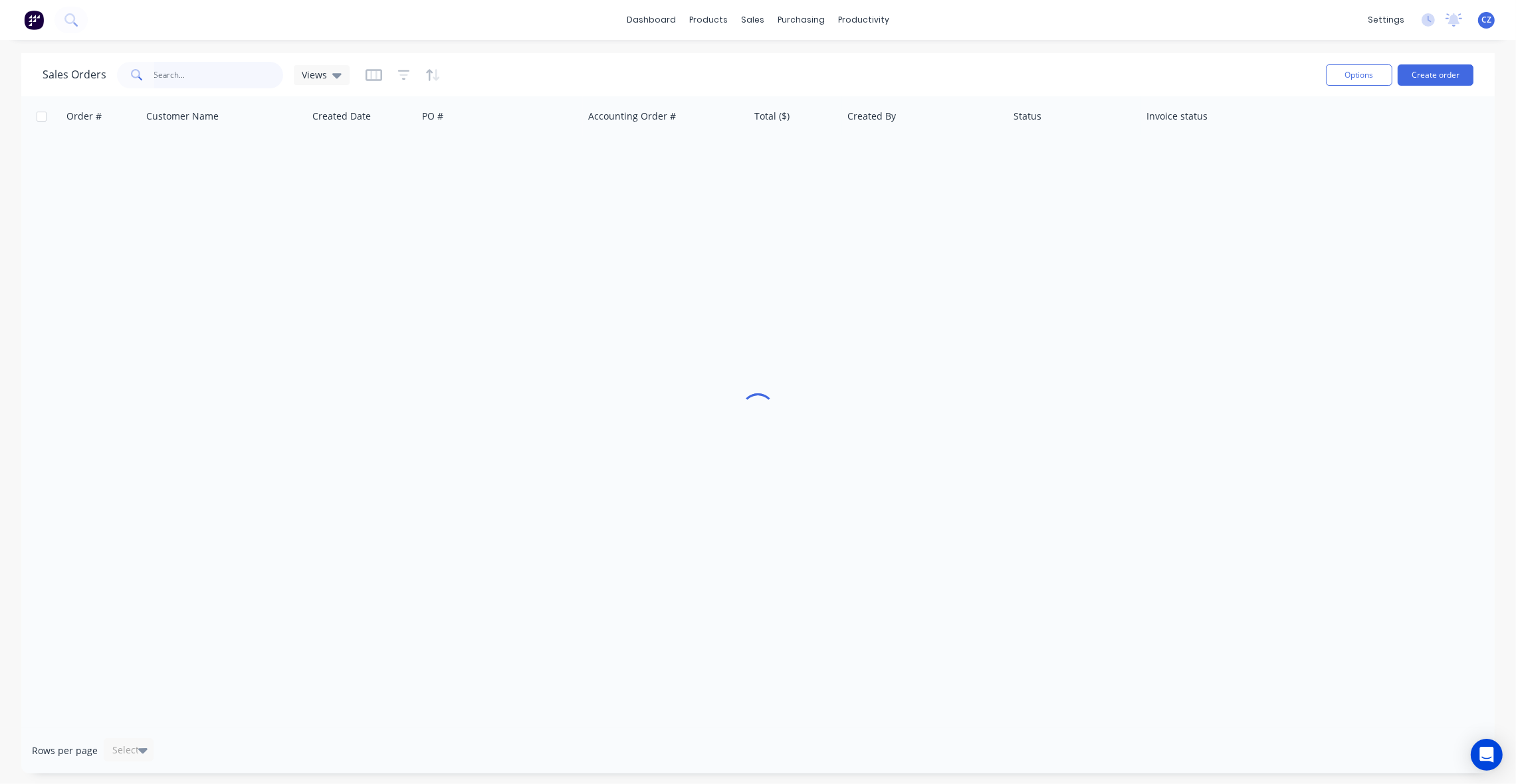
click at [233, 80] on input "text" at bounding box center [219, 75] width 130 height 27
type input "48104"
click at [509, 68] on div "Sales Orders 48104 Views" at bounding box center [679, 75] width 1273 height 32
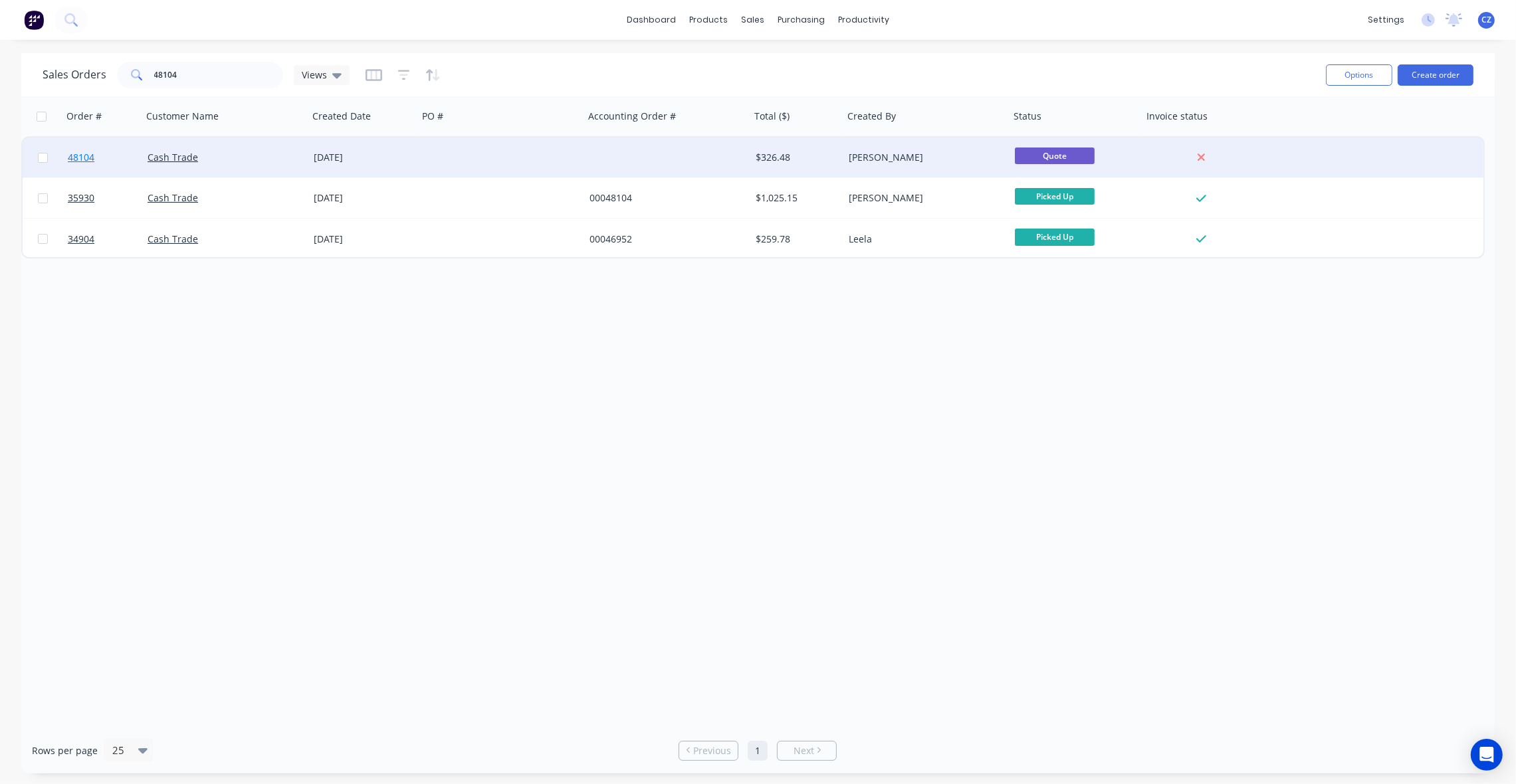
click at [85, 154] on span "48104" at bounding box center [81, 157] width 27 height 13
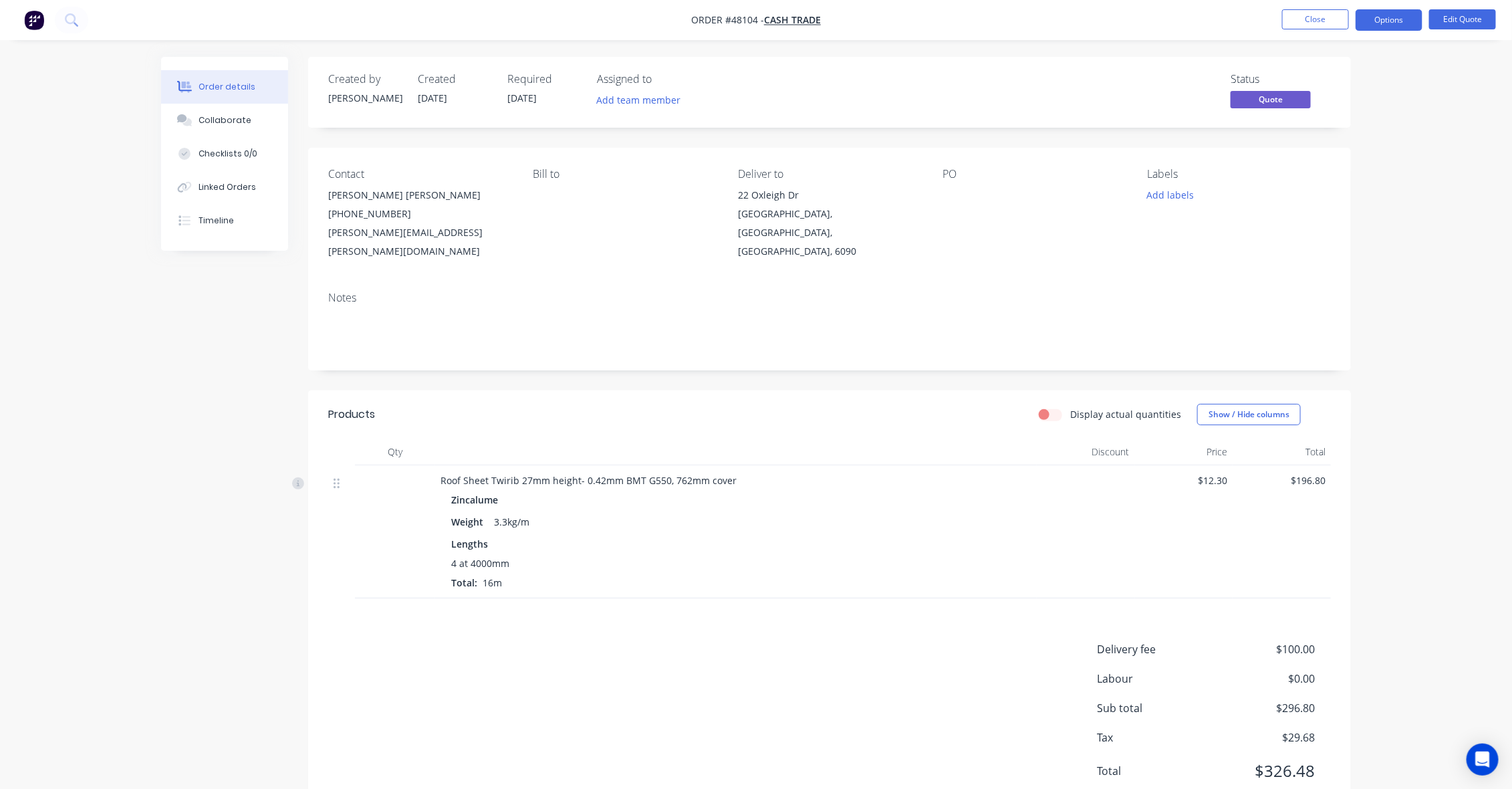
click at [662, 44] on div "Order details Collaborate Checklists 0/0 Linked Orders Timeline Order details C…" at bounding box center [756, 418] width 1512 height 836
drag, startPoint x: 686, startPoint y: 17, endPoint x: 909, endPoint y: 15, distance: 223.0
click at [909, 15] on nav "Order #48104 - Cash Trade Close Options Edit Quote" at bounding box center [756, 20] width 1512 height 40
click at [866, 28] on nav "Order #48104 - Cash Trade Close Options Edit Quote" at bounding box center [756, 20] width 1512 height 40
drag, startPoint x: 740, startPoint y: 461, endPoint x: 374, endPoint y: 427, distance: 367.6
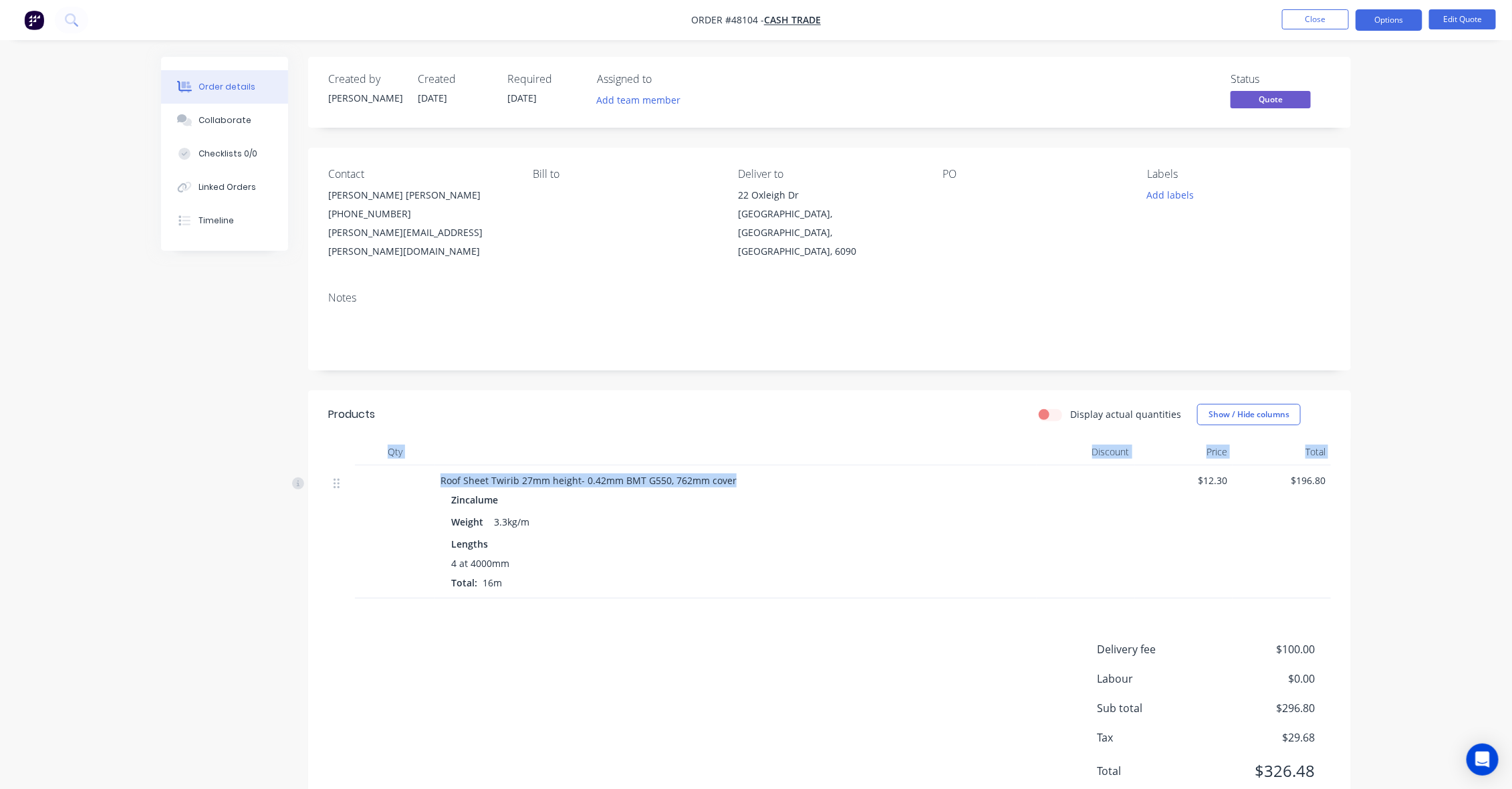
click at [374, 439] on div "Qty Discount Price Total Roof Sheet Twirib 27mm height- 0.42mm BMT G550, 762mm …" at bounding box center [829, 518] width 1002 height 160
drag, startPoint x: 507, startPoint y: 498, endPoint x: 523, endPoint y: 535, distance: 40.3
click at [507, 512] on div "3.3kg/m" at bounding box center [511, 521] width 46 height 19
drag, startPoint x: 515, startPoint y: 577, endPoint x: 381, endPoint y: 405, distance: 218.0
click at [371, 409] on div "Products Display actual quantities Show / Hide columns Qty Discount Price Total…" at bounding box center [829, 494] width 1043 height 208
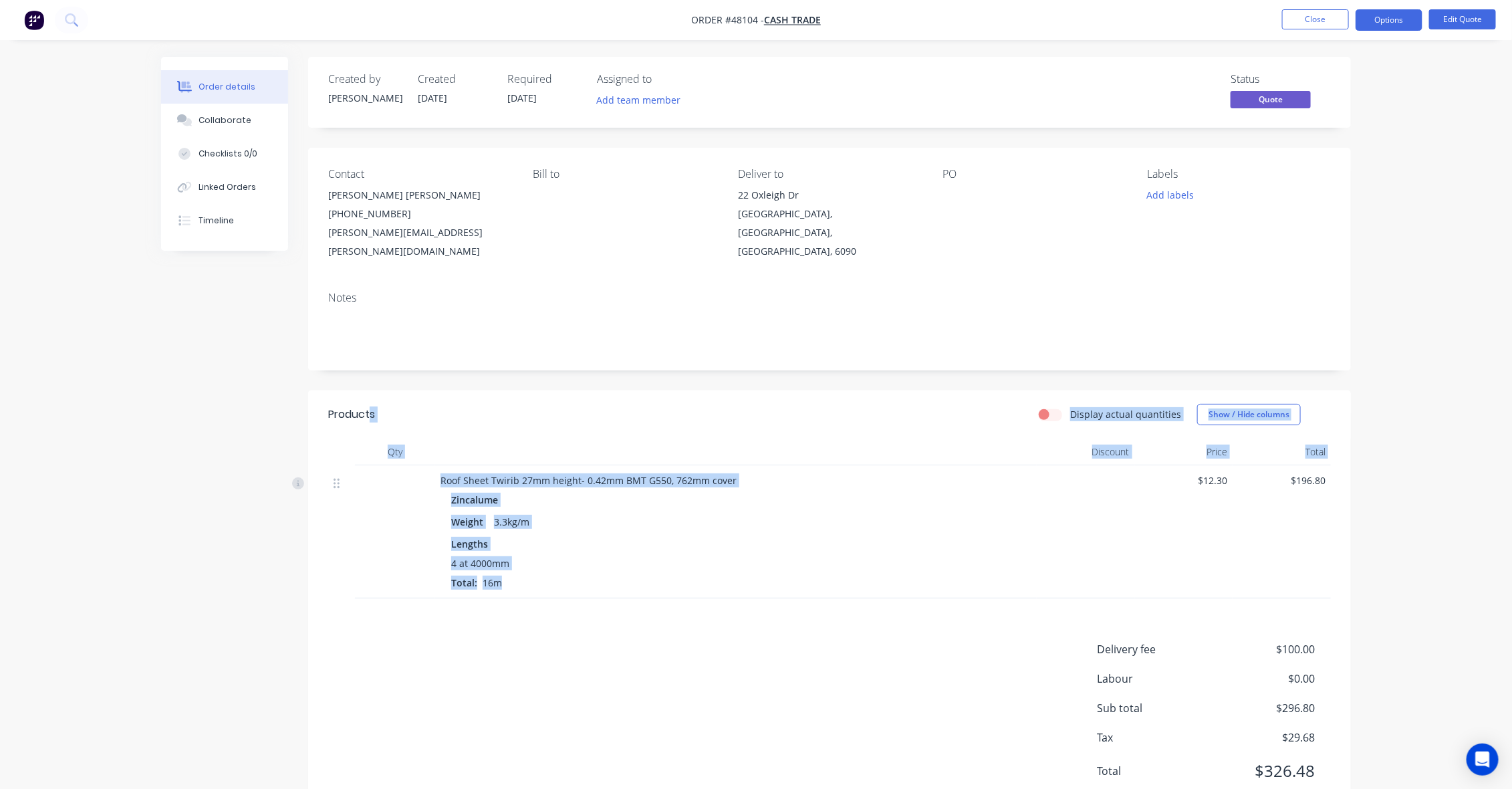
click at [416, 404] on div "Products" at bounding box center [435, 415] width 213 height 21
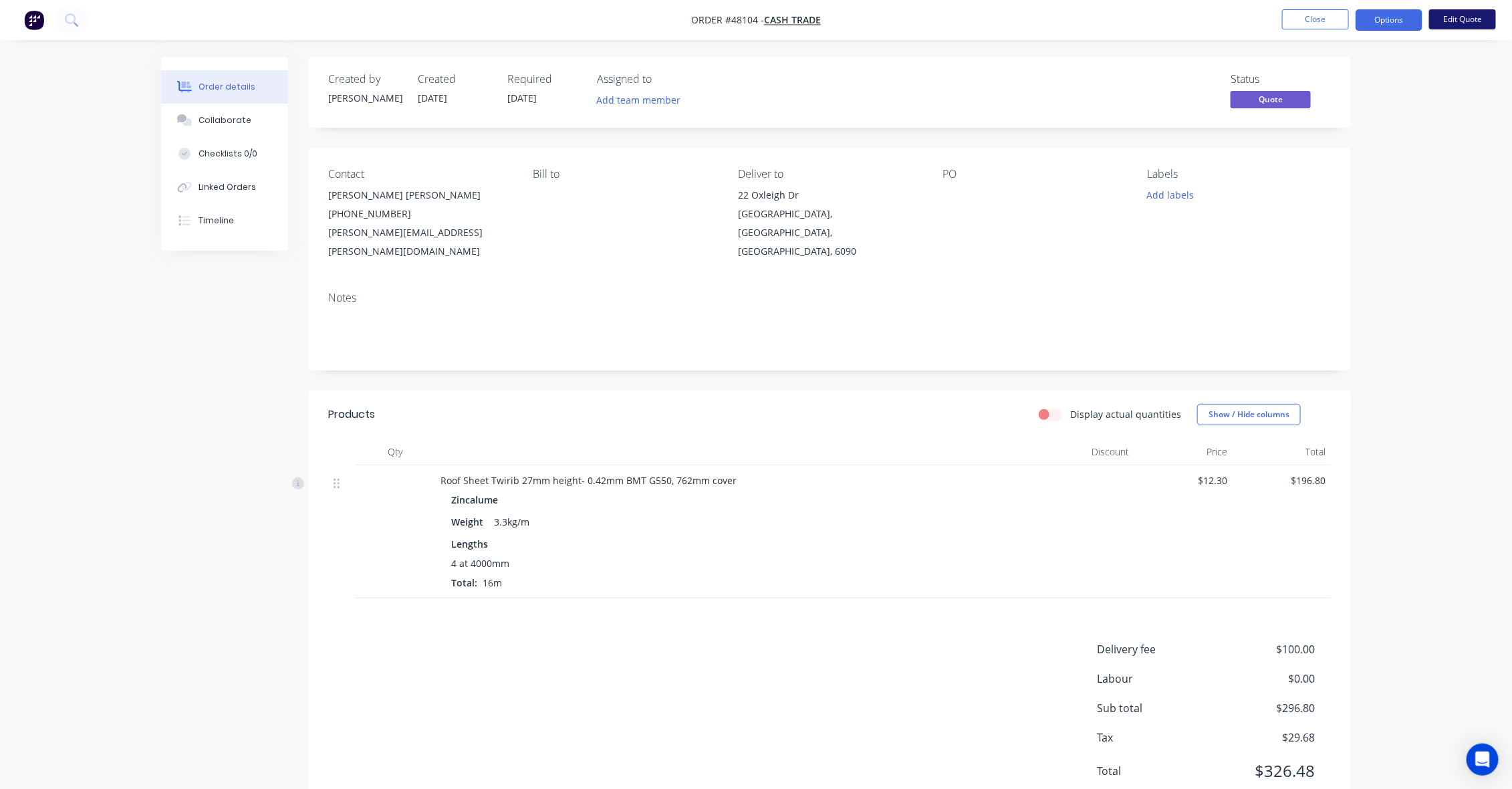
click at [1474, 18] on button "Edit Quote" at bounding box center [1462, 19] width 67 height 20
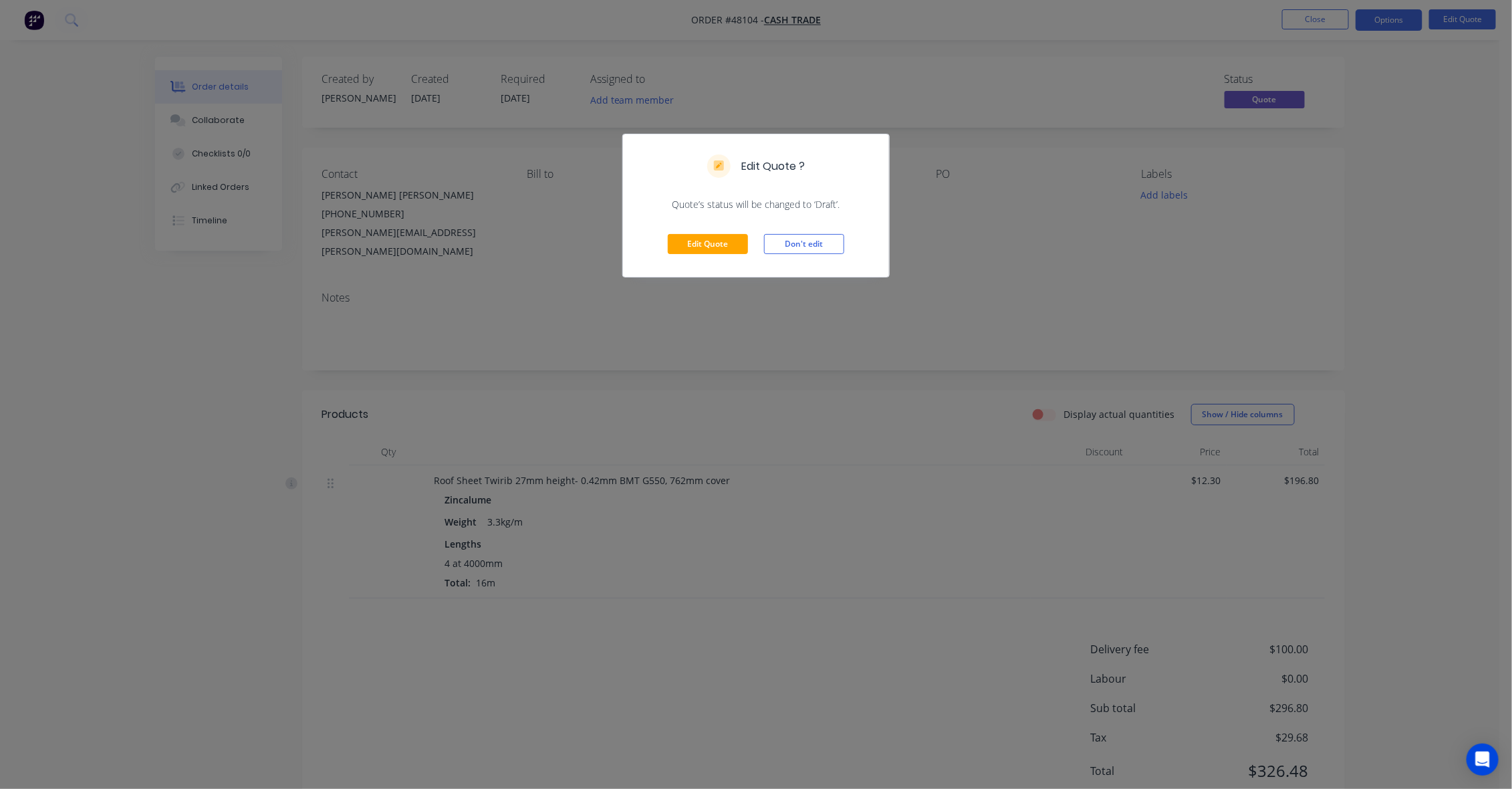
drag, startPoint x: 420, startPoint y: 309, endPoint x: 476, endPoint y: 229, distance: 97.7
click at [425, 298] on div "Edit Quote ? Quote’s status will be changed to ‘Draft’. Edit Quote Don't edit" at bounding box center [756, 394] width 1512 height 789
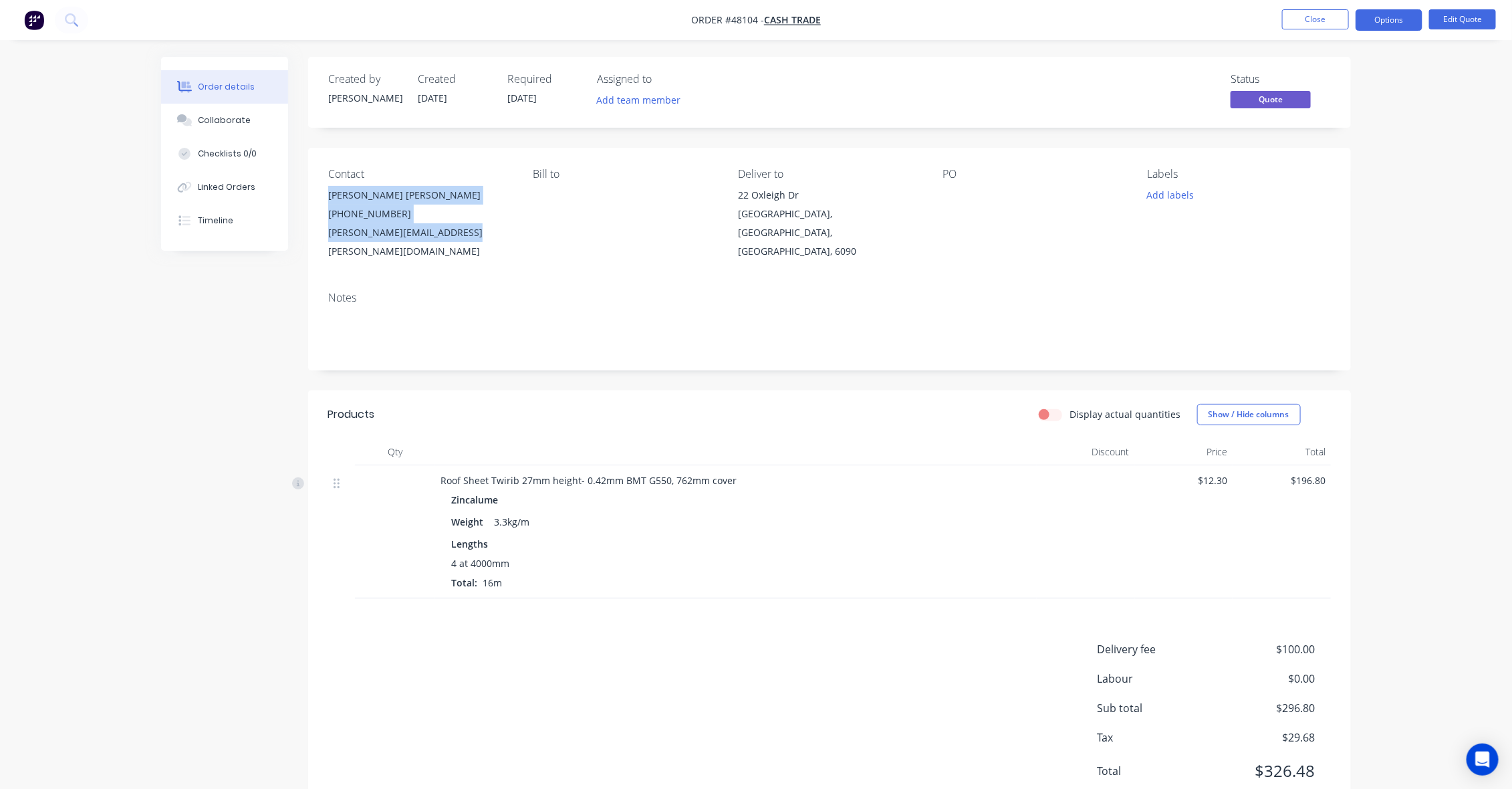
drag, startPoint x: 474, startPoint y: 235, endPoint x: 321, endPoint y: 198, distance: 157.4
click at [321, 198] on div "Contact Connor Duddy (08) 9417 4999 connor.duddy@futureau.com.au Bill to Delive…" at bounding box center [829, 214] width 1043 height 133
copy div "Connor Duddy (08) 9417 4999 connor.duddy@futureau.com.au"
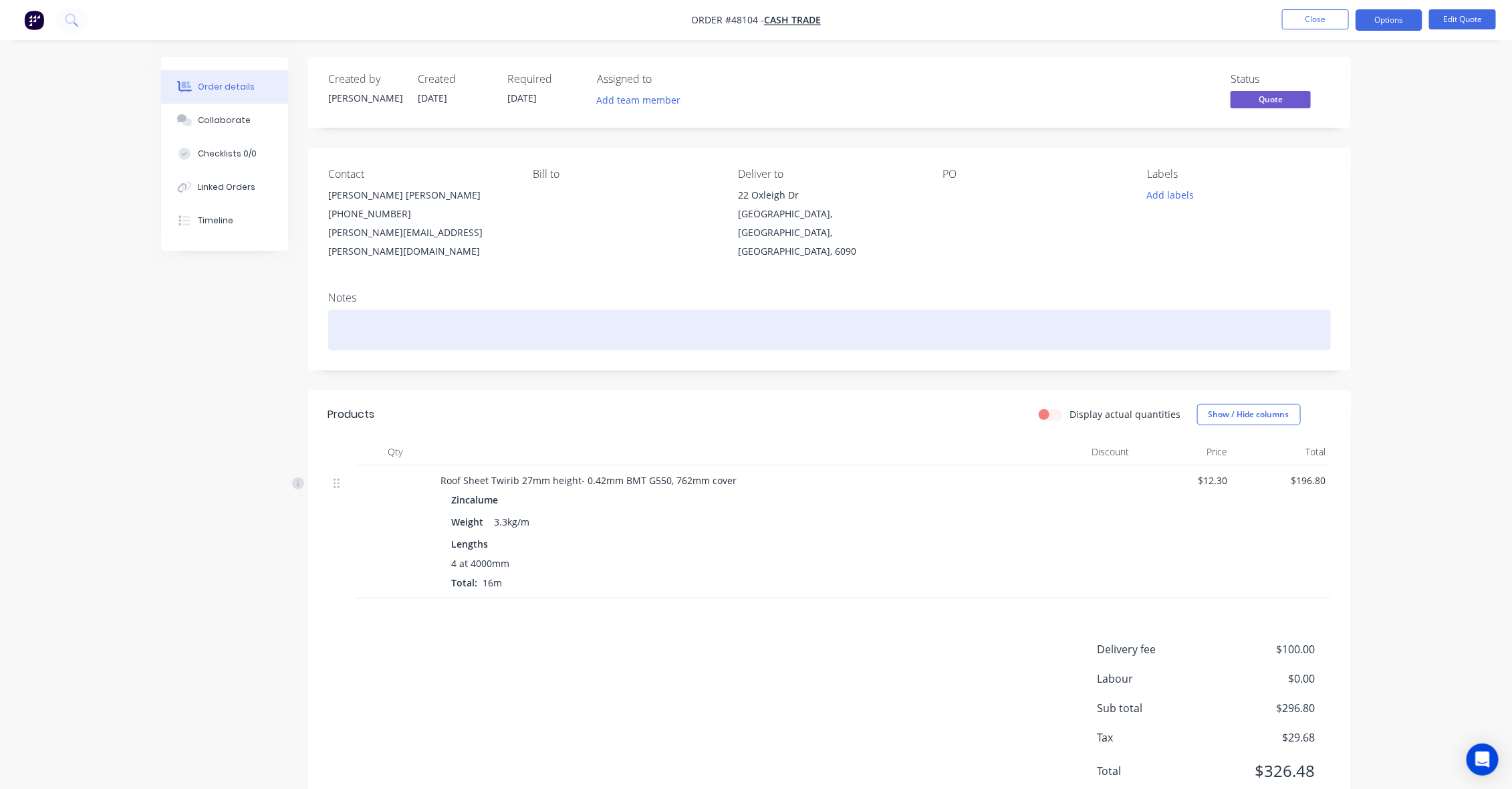
click at [373, 310] on div at bounding box center [829, 330] width 1002 height 41
paste div
drag, startPoint x: 622, startPoint y: 310, endPoint x: 155, endPoint y: 306, distance: 467.0
click at [160, 309] on div "Order details Collaborate Checklists 0/0 Linked Orders Timeline Order details C…" at bounding box center [756, 446] width 1216 height 779
copy div "Connor Duddy(08) 9417 4999connor.duddy@futureau.com.au"
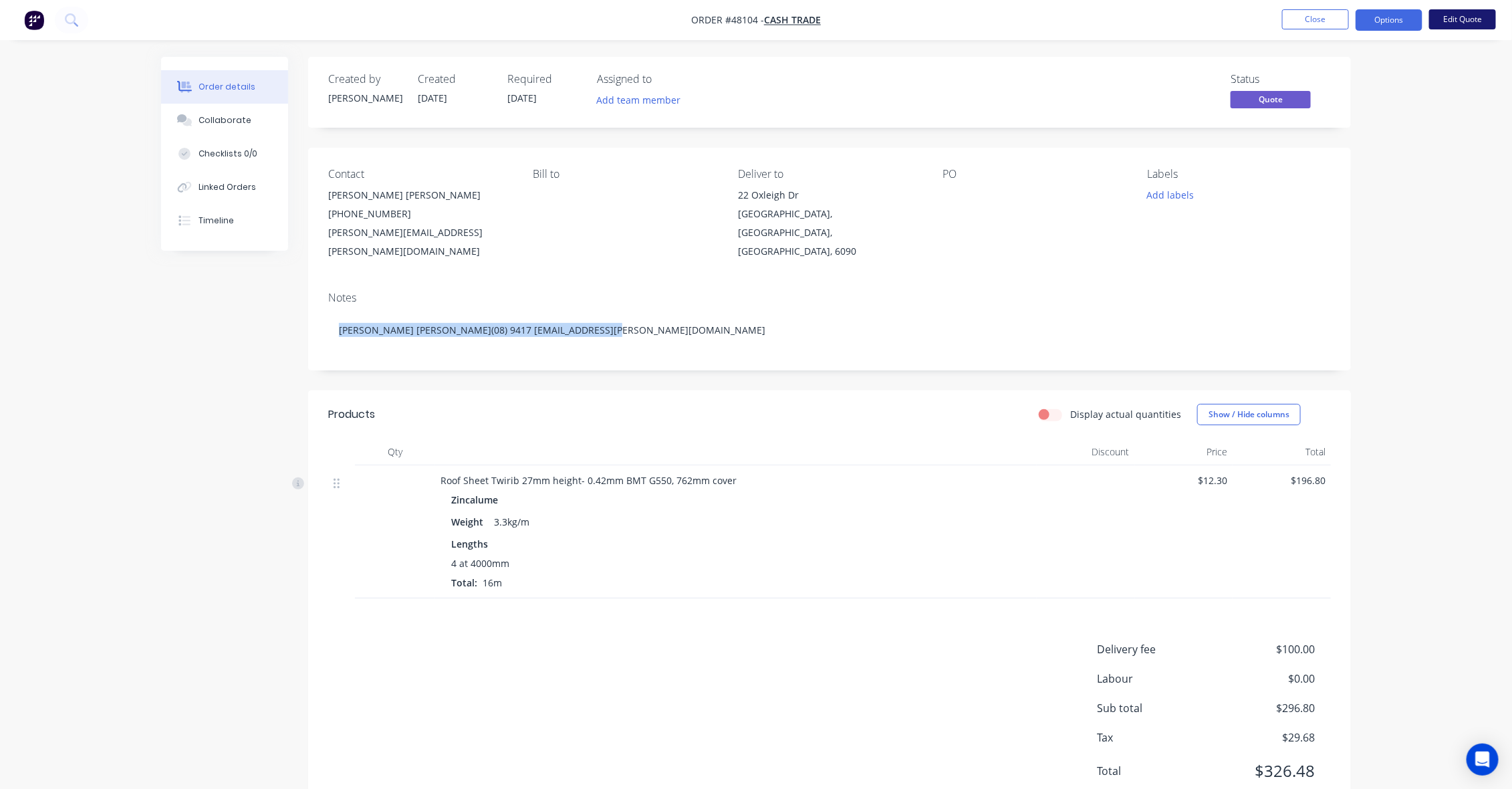
click at [1469, 17] on button "Edit Quote" at bounding box center [1462, 19] width 67 height 20
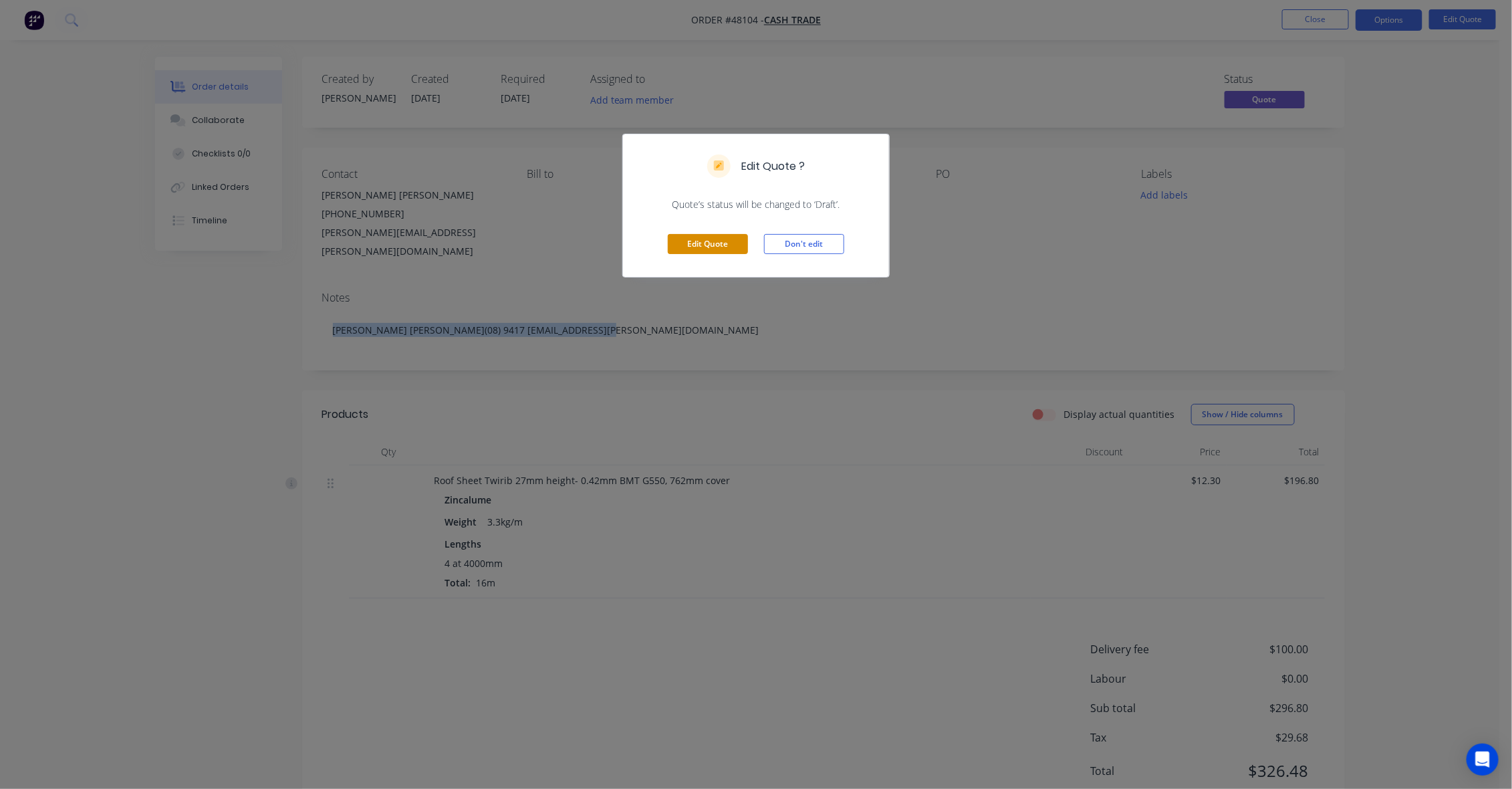
click at [702, 244] on button "Edit Quote" at bounding box center [707, 244] width 80 height 20
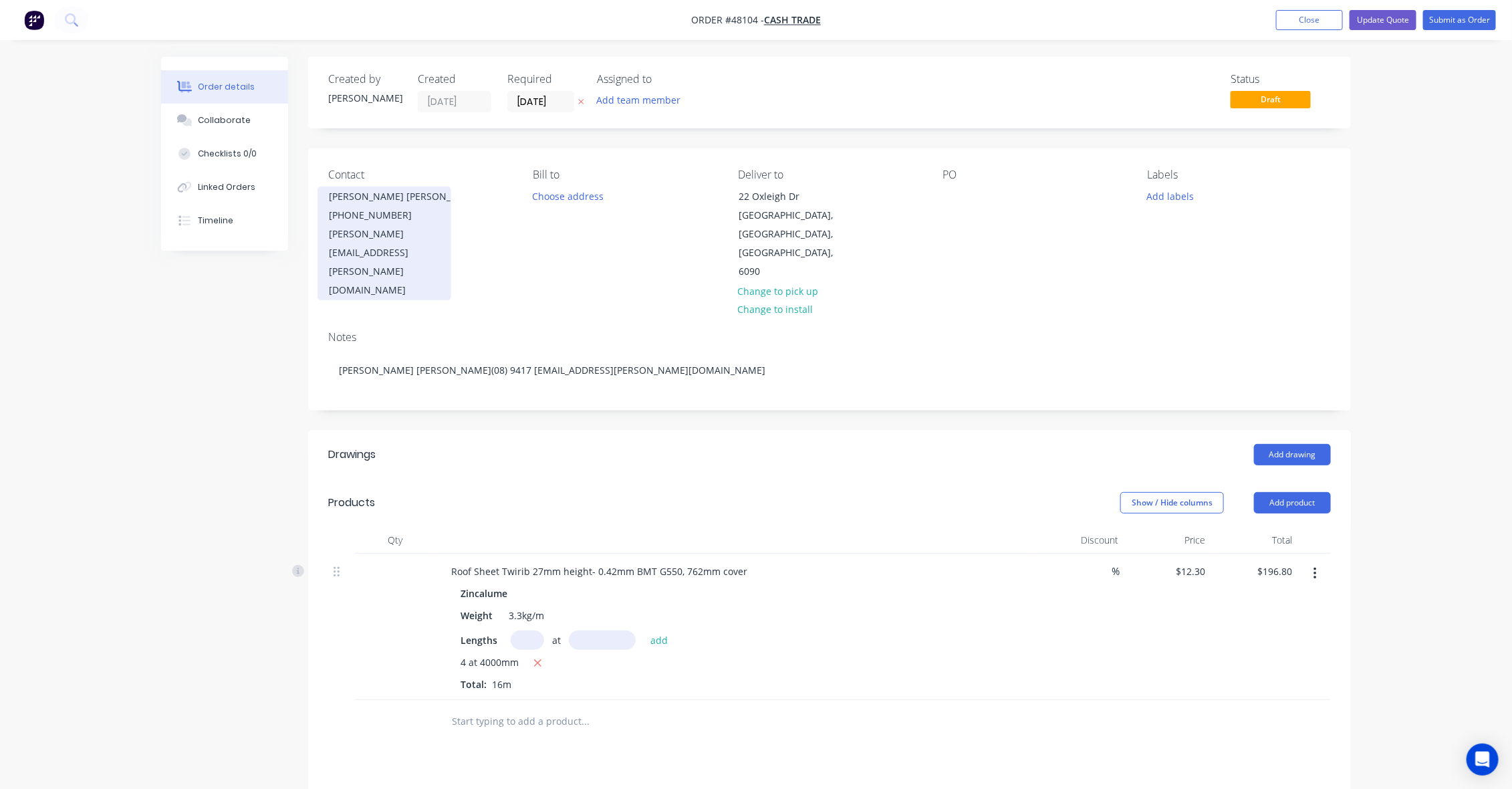
click at [352, 217] on div "(08) 9417 4999" at bounding box center [384, 215] width 111 height 18
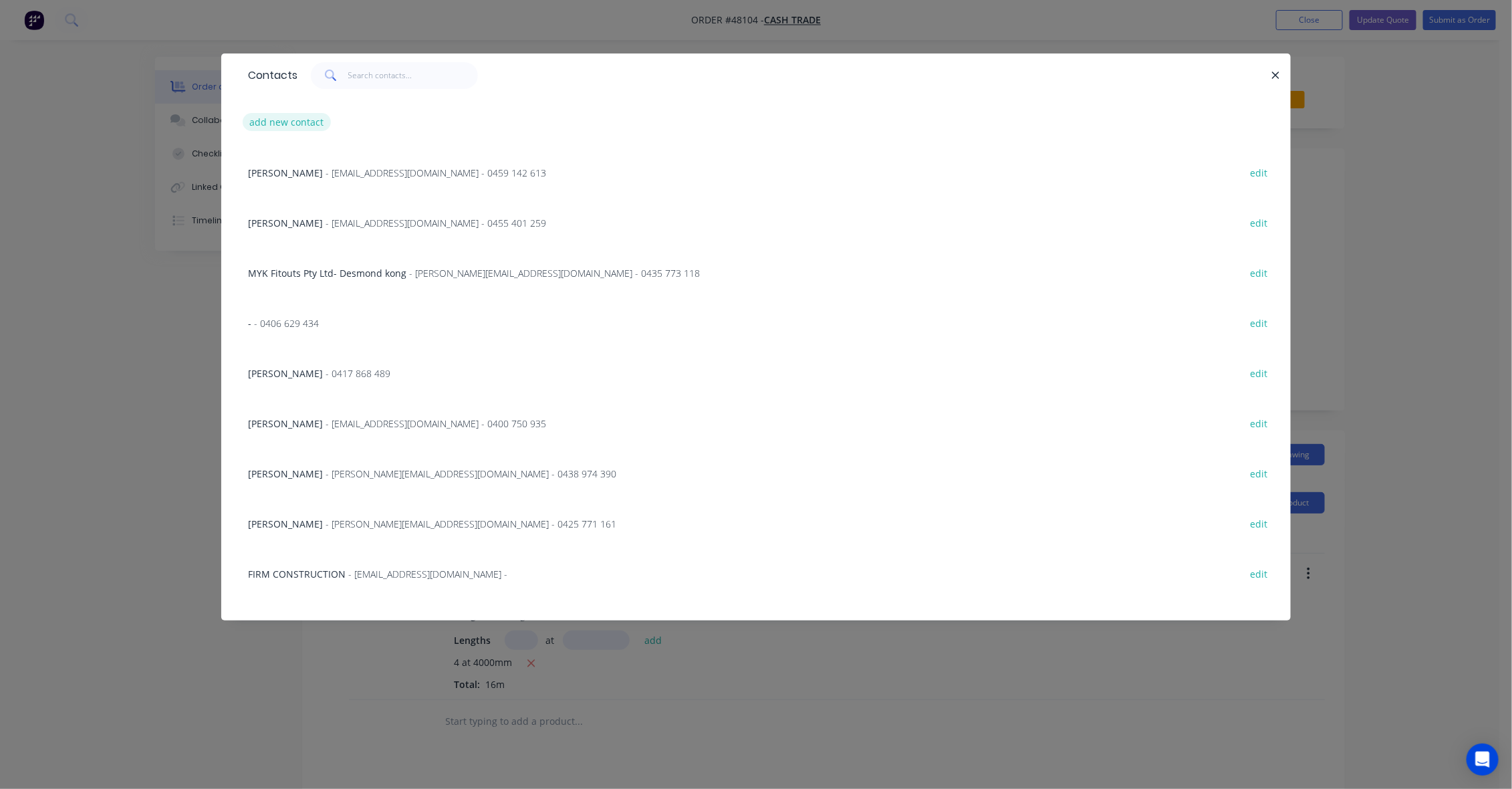
click at [273, 123] on button "add new contact" at bounding box center [286, 121] width 88 height 18
select select "AU"
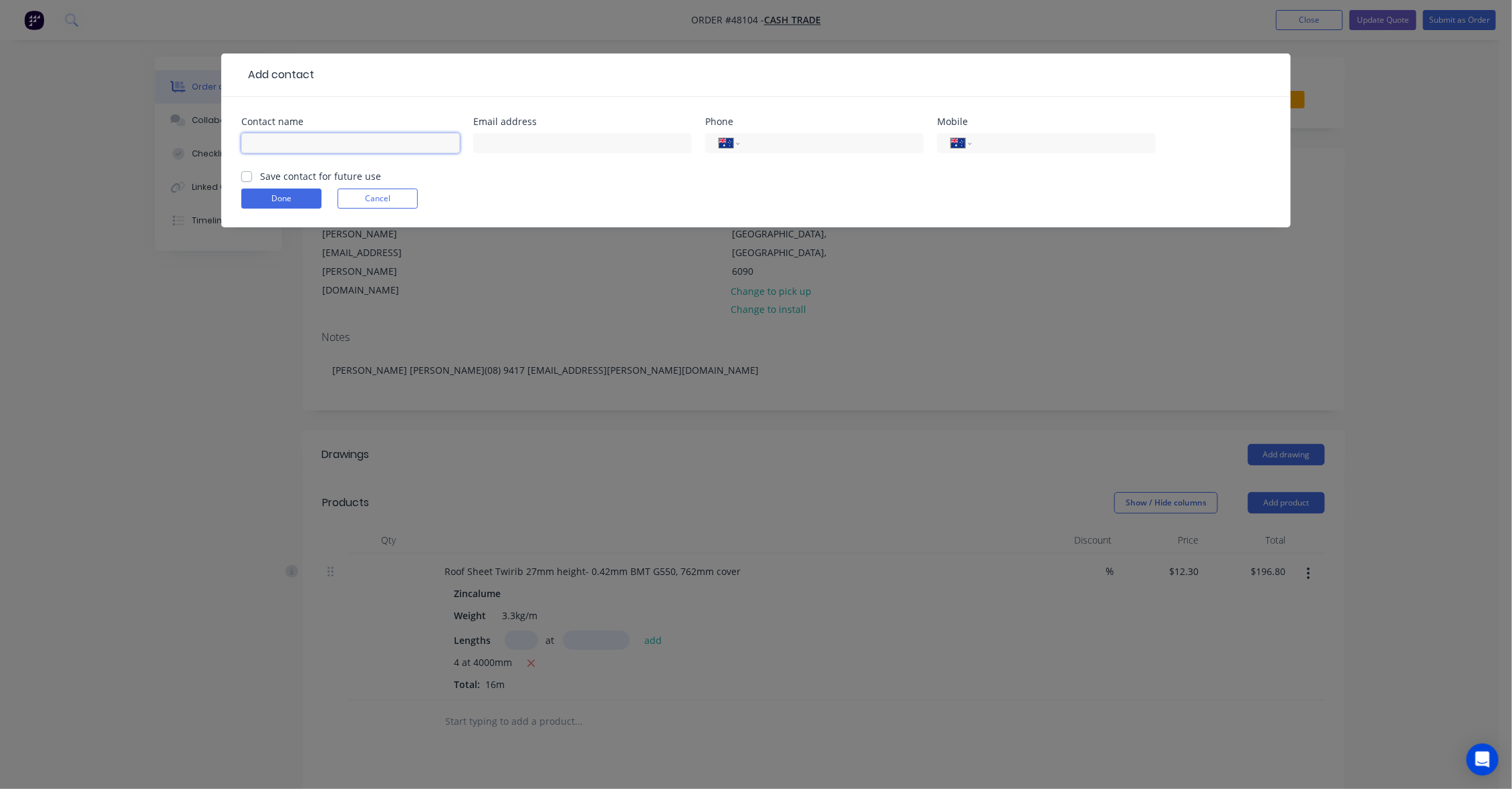
click at [306, 147] on input "text" at bounding box center [350, 143] width 218 height 20
paste input "Connor Duddy(08) 9417 4999connor.duddy@futureau.com.au"
drag, startPoint x: 376, startPoint y: 142, endPoint x: 586, endPoint y: 138, distance: 210.0
click at [586, 138] on div "Contact name Connor Duddy(08) 9417 4999connor.duddy@futureau.com.au Email addre…" at bounding box center [756, 143] width 1029 height 52
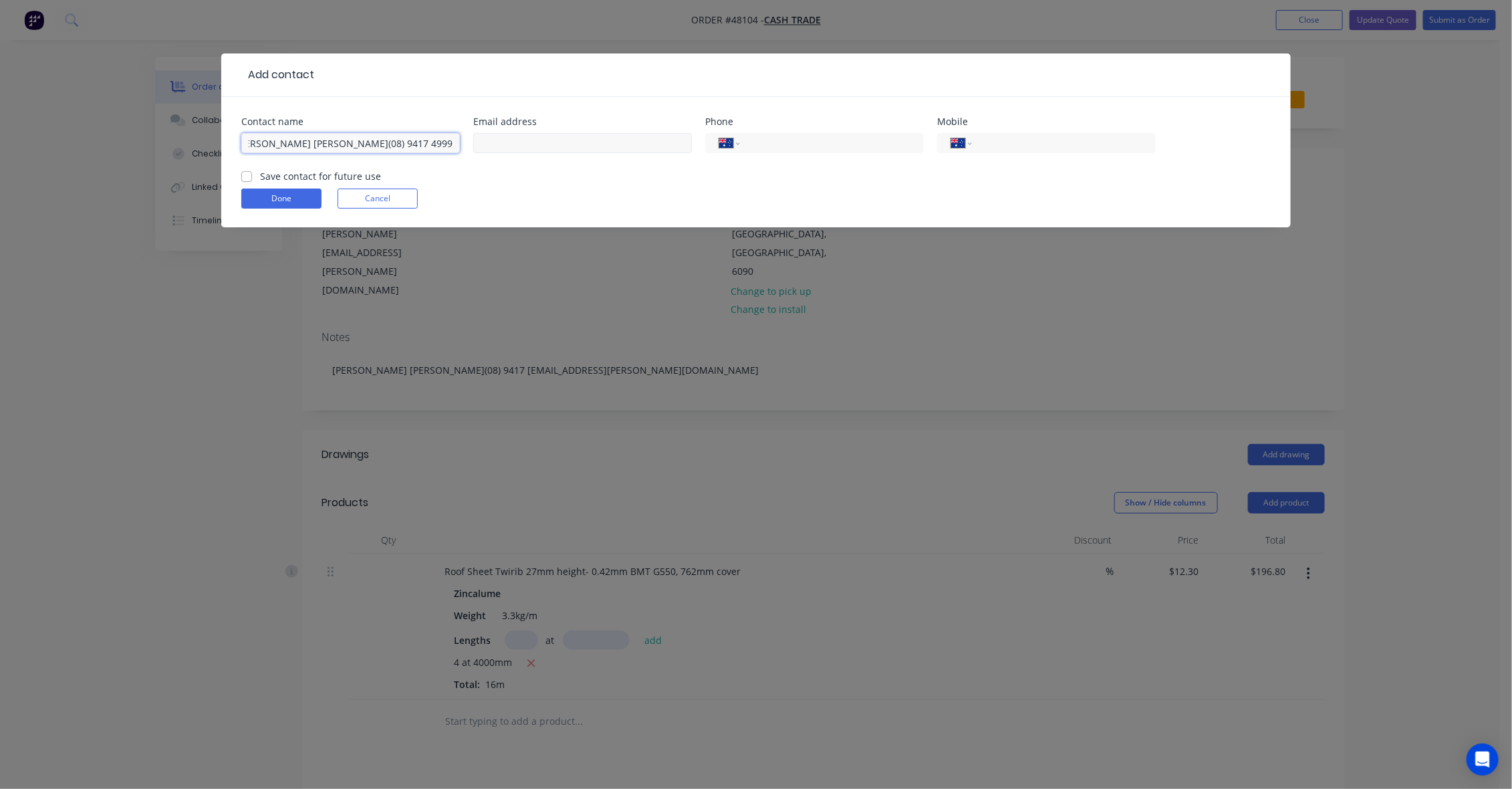
scroll to position [0, 0]
type input "Connor Duddy(08) 9417 4999"
click at [569, 141] on input "text" at bounding box center [583, 143] width 218 height 20
paste input "connor.duddy@futureau.com.au"
type input "connor.duddy@futureau.com.au"
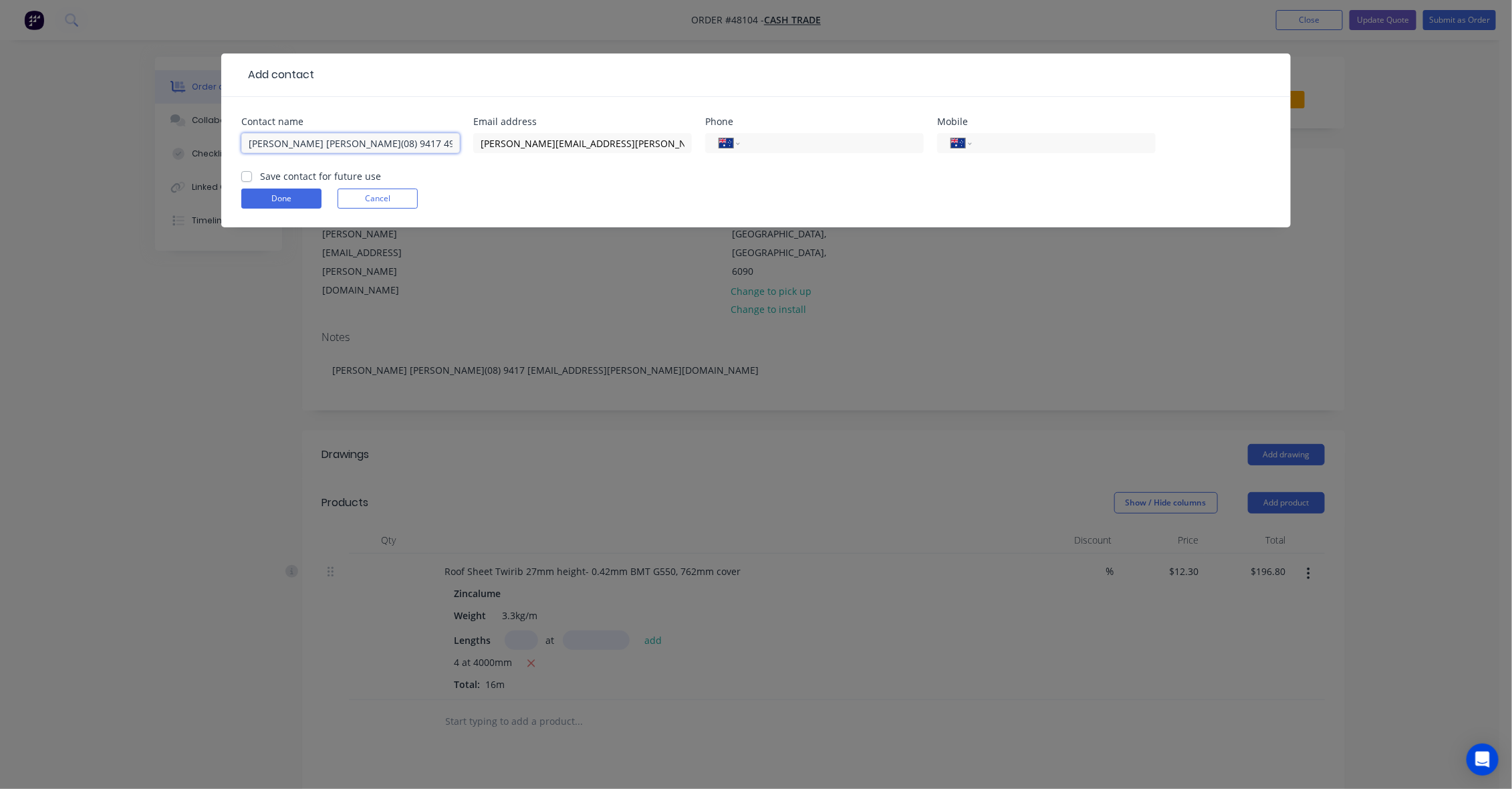
drag, startPoint x: 405, startPoint y: 144, endPoint x: 310, endPoint y: 144, distance: 95.0
click at [310, 144] on input "Connor Duddy(08) 9417 4999" at bounding box center [350, 143] width 218 height 20
click at [314, 144] on input "Connor Duddy(08) 9417 4999" at bounding box center [350, 143] width 218 height 20
click at [315, 142] on input "Connor Duddy(08) 9417 4999" at bounding box center [350, 143] width 218 height 20
click at [382, 140] on input "Connor Duddy(08) 9417 4999" at bounding box center [350, 143] width 218 height 20
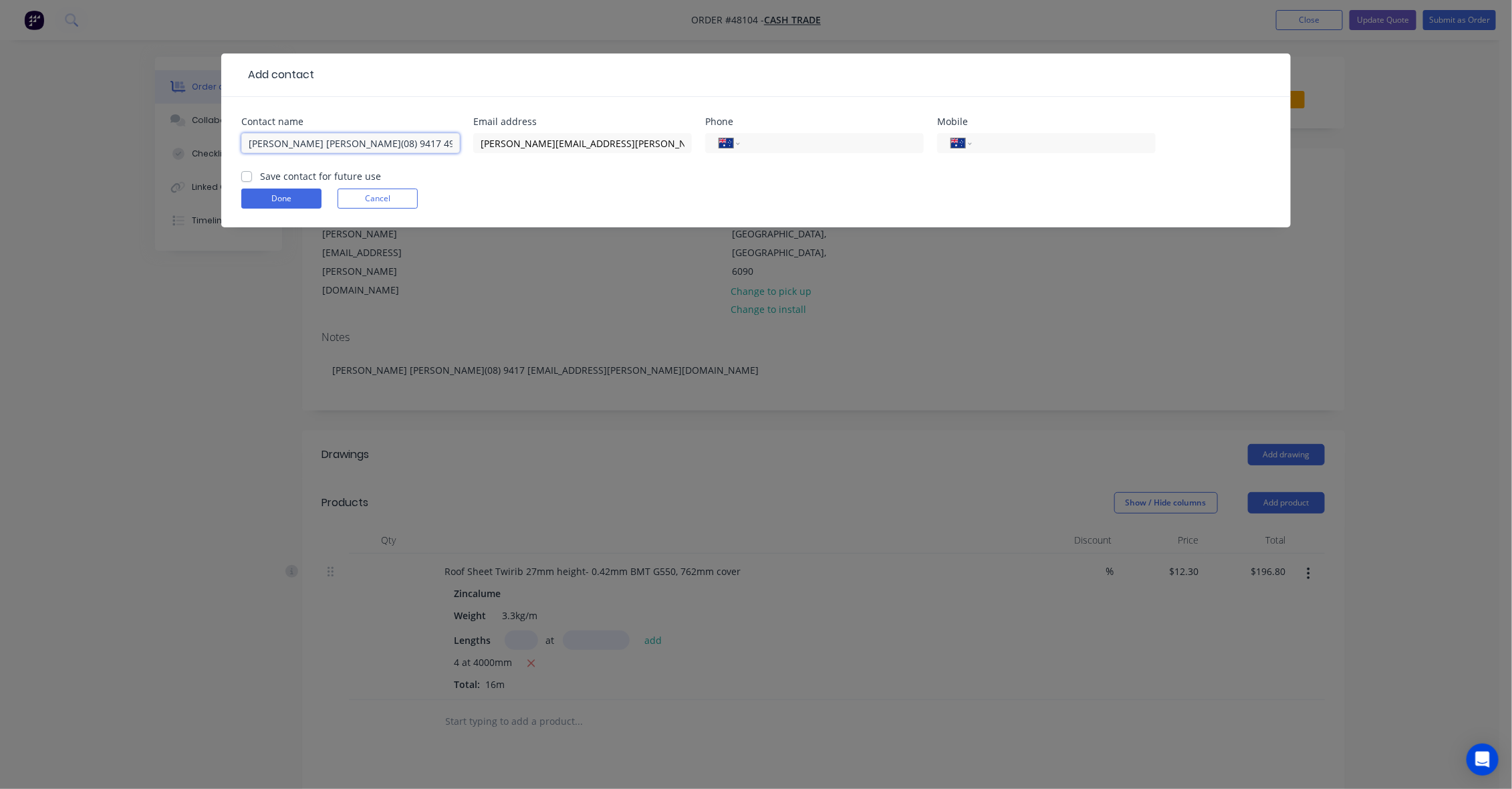
drag, startPoint x: 384, startPoint y: 139, endPoint x: 312, endPoint y: 142, distance: 72.1
click at [312, 142] on input "Connor Duddy(08) 9417 4999" at bounding box center [350, 143] width 218 height 20
type input "Connor Duddy"
drag, startPoint x: 790, startPoint y: 144, endPoint x: 799, endPoint y: 144, distance: 9.0
click at [790, 144] on input "tel" at bounding box center [829, 143] width 160 height 16
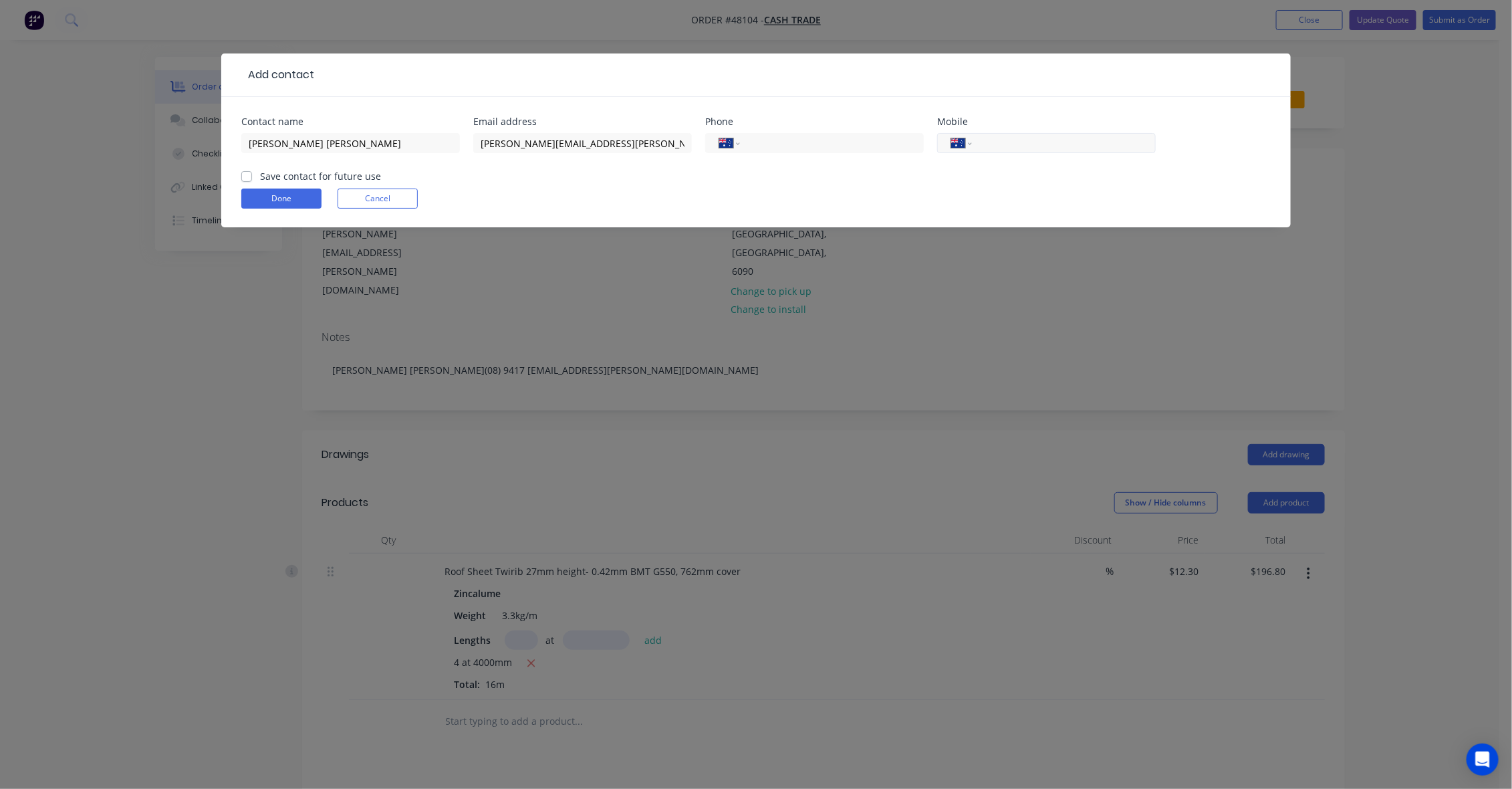
paste input "(08) 9417 4999"
type input "(08) 9417 4999"
click at [1026, 149] on input "tel" at bounding box center [1061, 143] width 160 height 16
type input "0429 592 727"
click at [310, 195] on button "Done" at bounding box center [281, 198] width 80 height 20
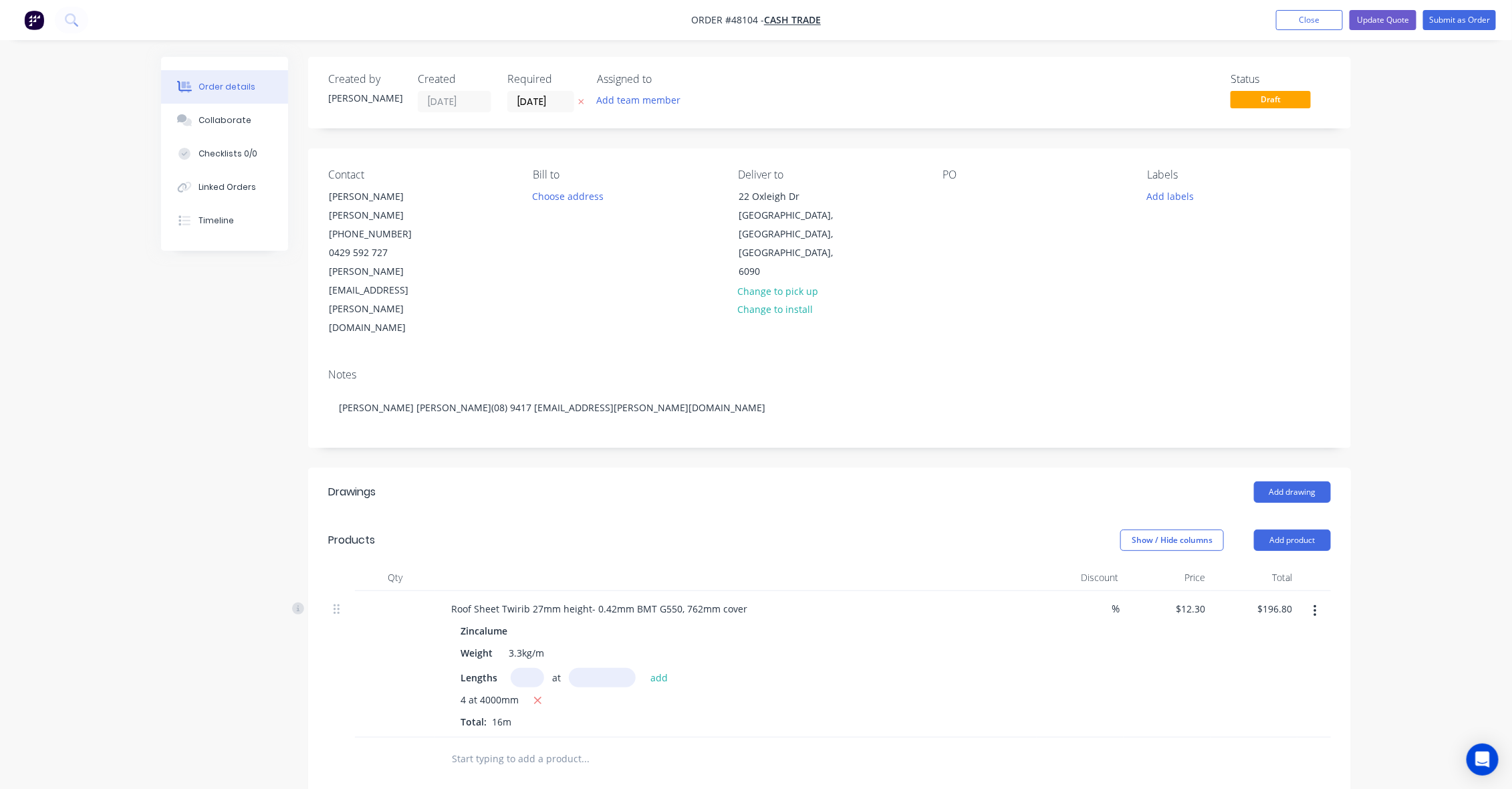
click at [913, 468] on header "Drawings Add drawing" at bounding box center [829, 492] width 1043 height 48
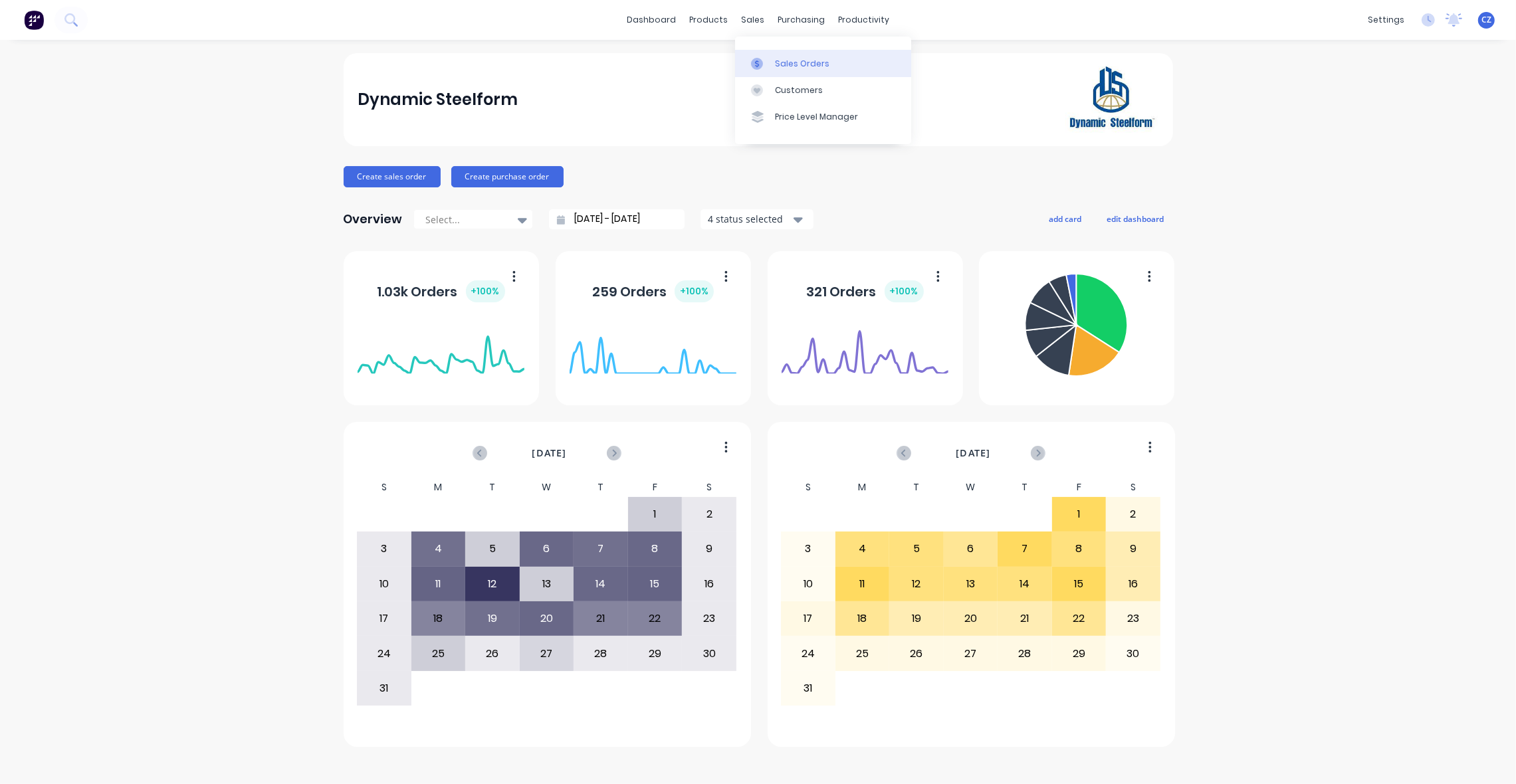
click at [798, 58] on div "Sales Orders" at bounding box center [801, 63] width 54 height 12
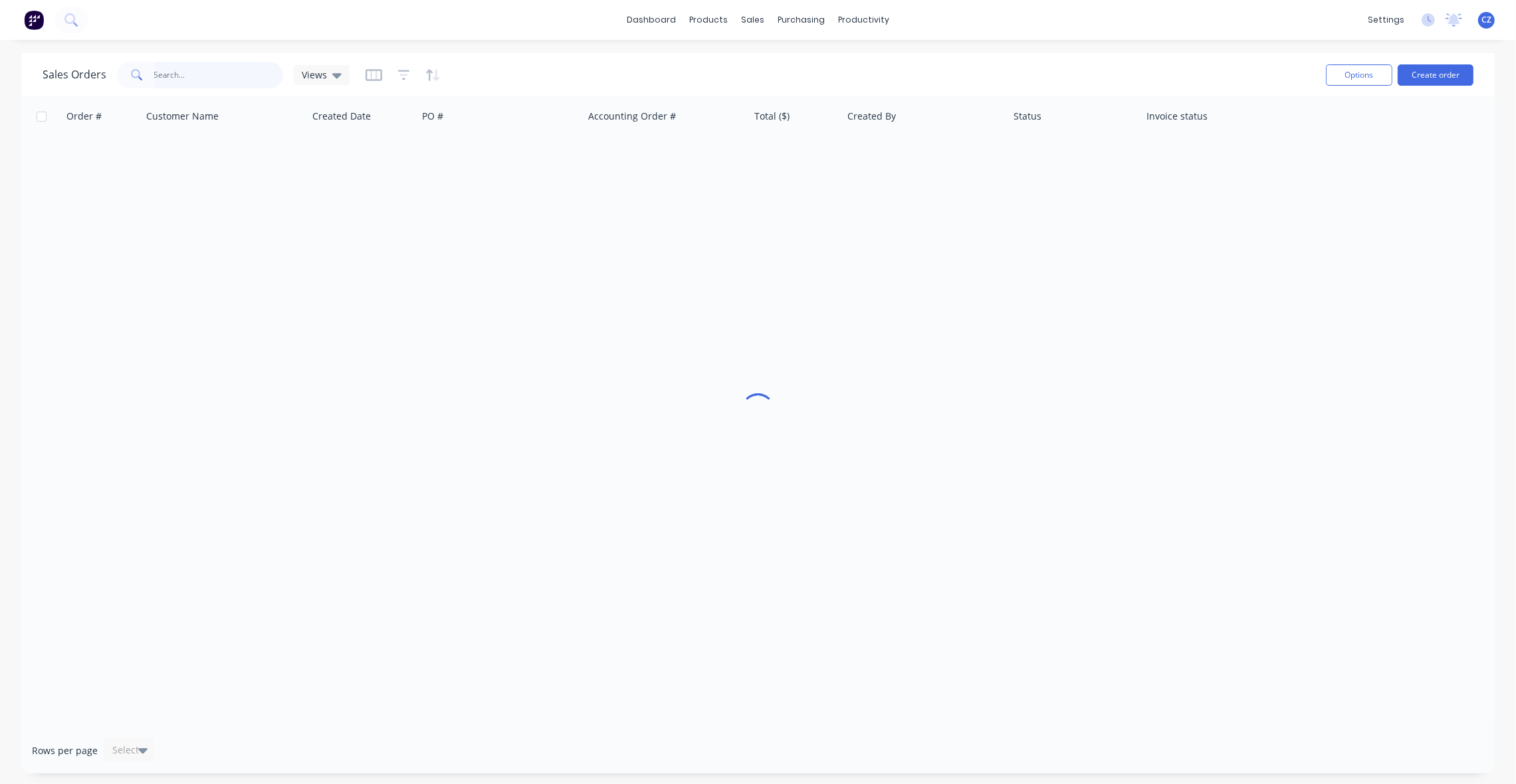
click at [183, 80] on input "text" at bounding box center [219, 75] width 130 height 27
type input "48120"
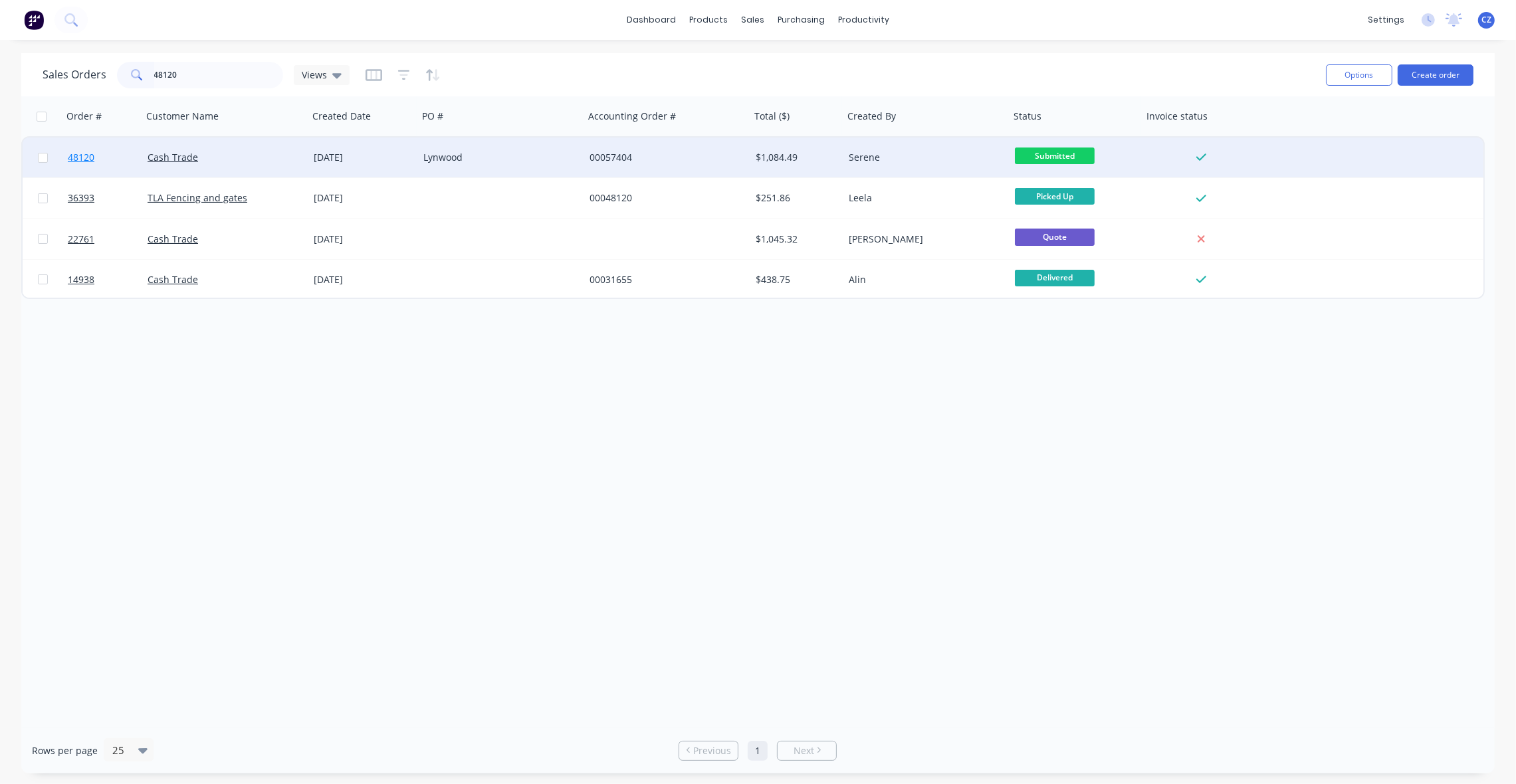
click at [83, 151] on span "48120" at bounding box center [81, 157] width 27 height 13
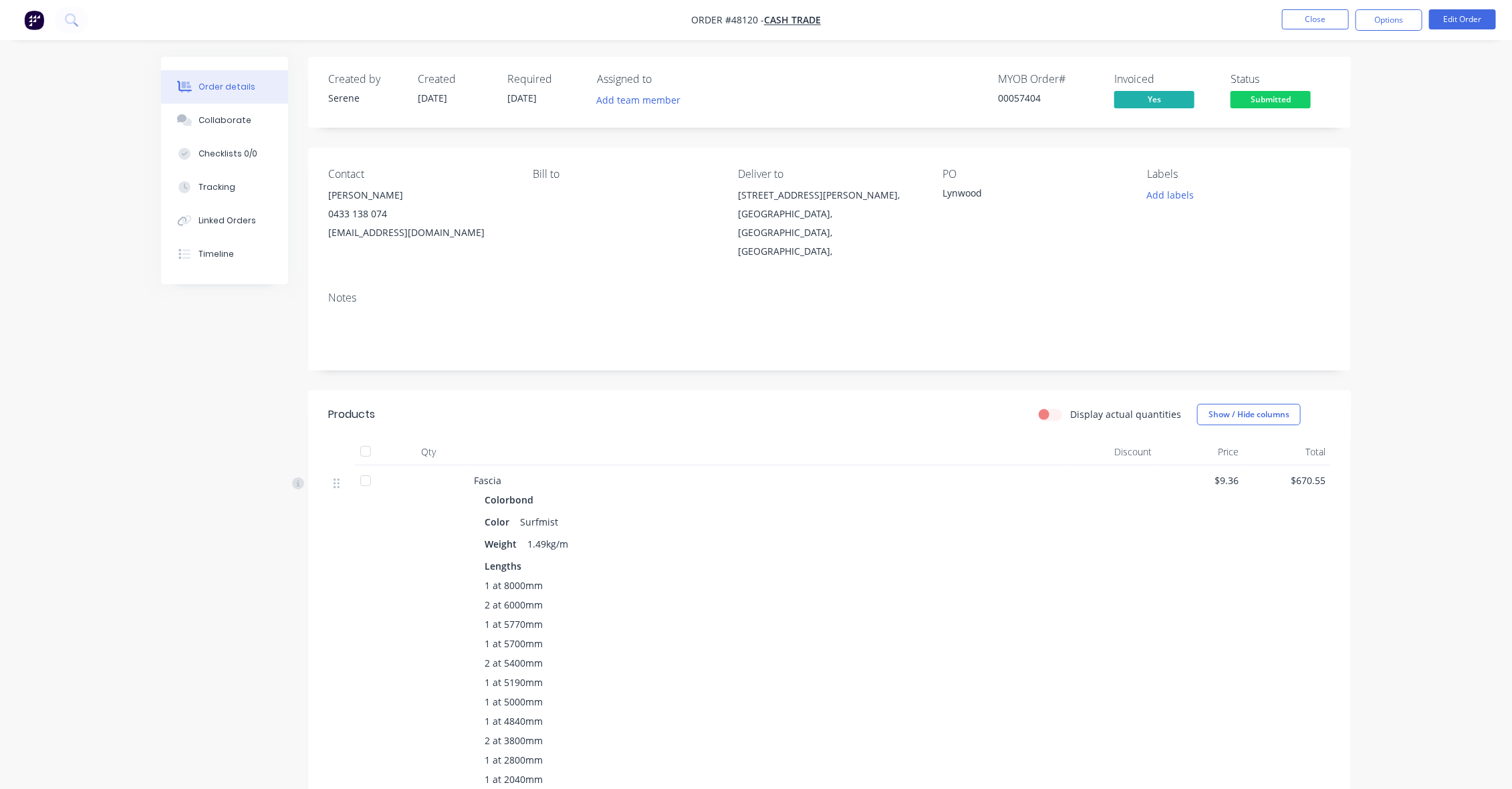
drag, startPoint x: 820, startPoint y: 107, endPoint x: 896, endPoint y: 1, distance: 130.4
click at [819, 98] on div "MYOB Order # 00057404 Invoiced Yes Status Submitted" at bounding box center [1031, 92] width 600 height 39
click at [1297, 99] on span "Submitted" at bounding box center [1270, 99] width 80 height 17
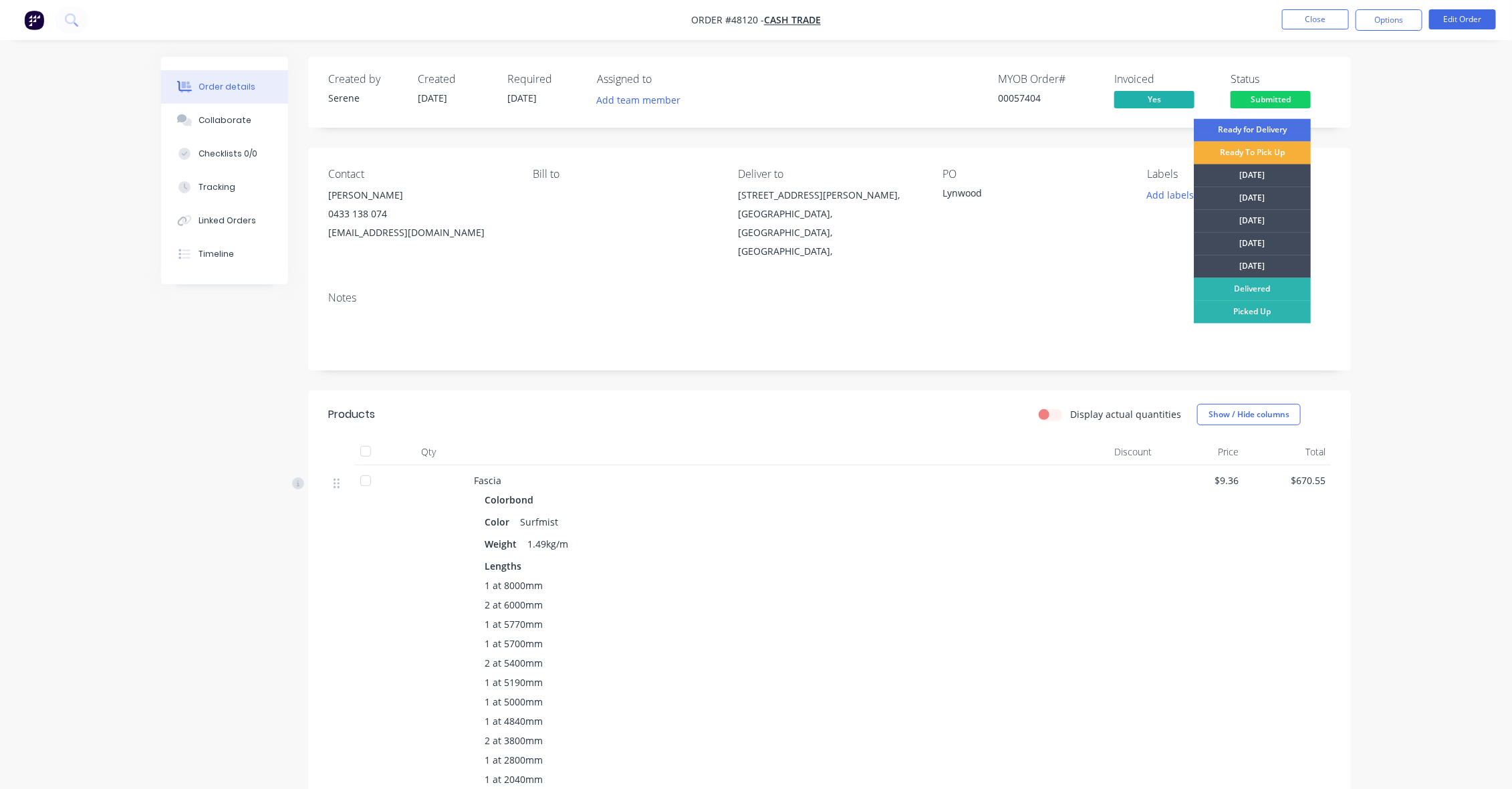
drag, startPoint x: 1279, startPoint y: 236, endPoint x: 1357, endPoint y: 142, distance: 122.1
click at [1279, 235] on div "Thursday" at bounding box center [1252, 244] width 117 height 23
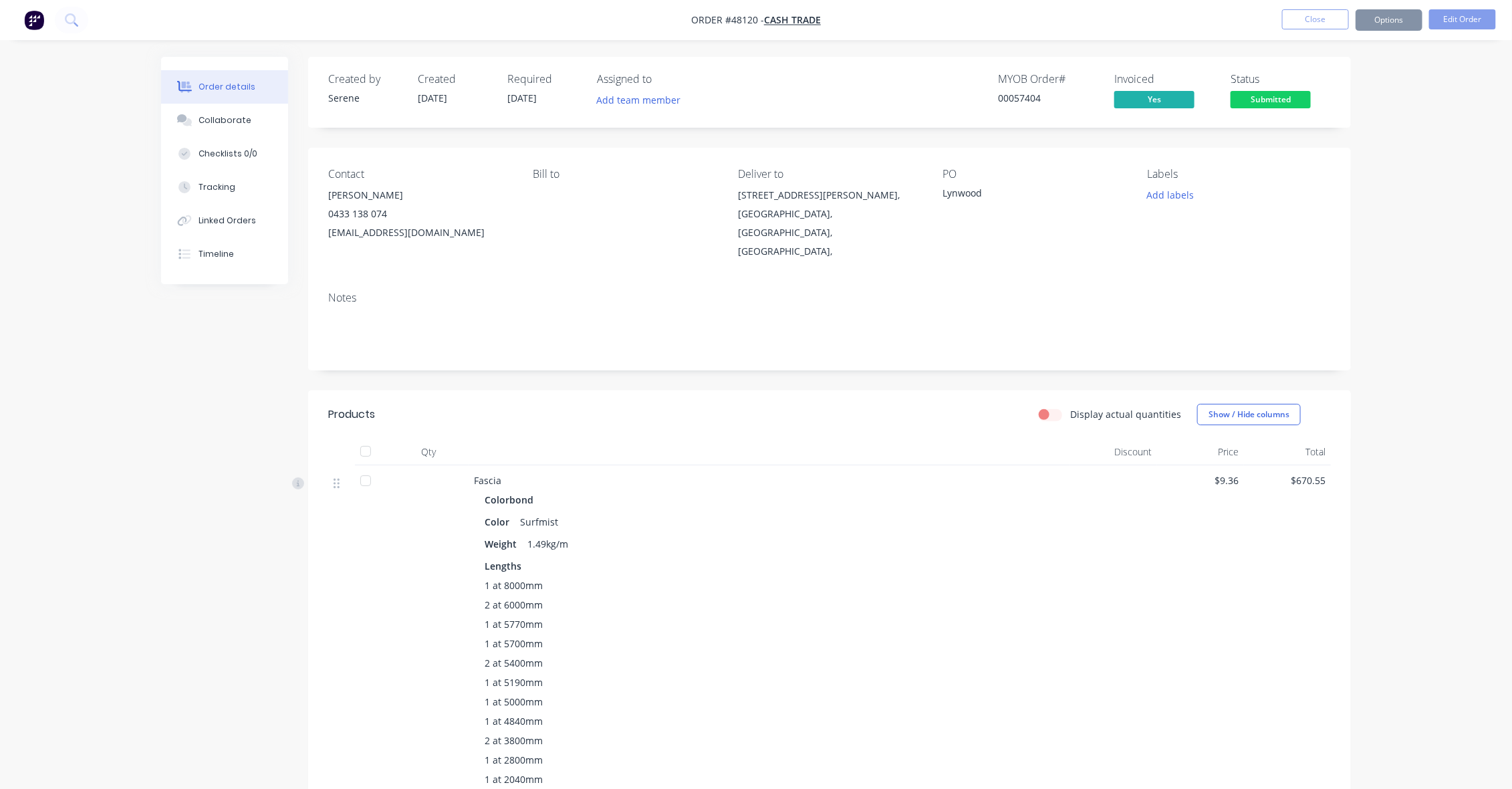
drag, startPoint x: 1367, startPoint y: 123, endPoint x: 1326, endPoint y: 27, distance: 104.4
click at [1321, 18] on button "Close" at bounding box center [1316, 19] width 67 height 20
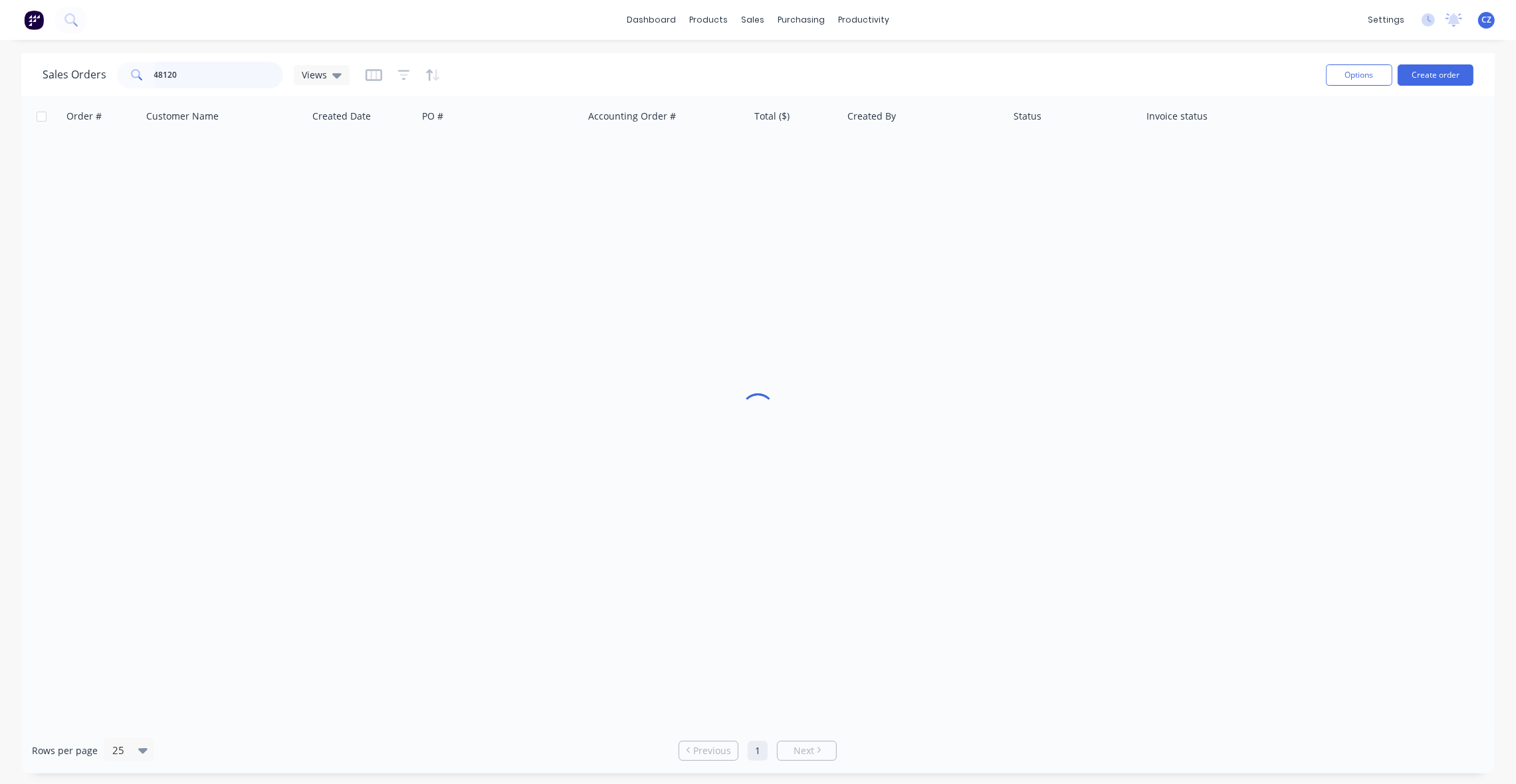
click at [181, 70] on input "48120" at bounding box center [219, 75] width 130 height 27
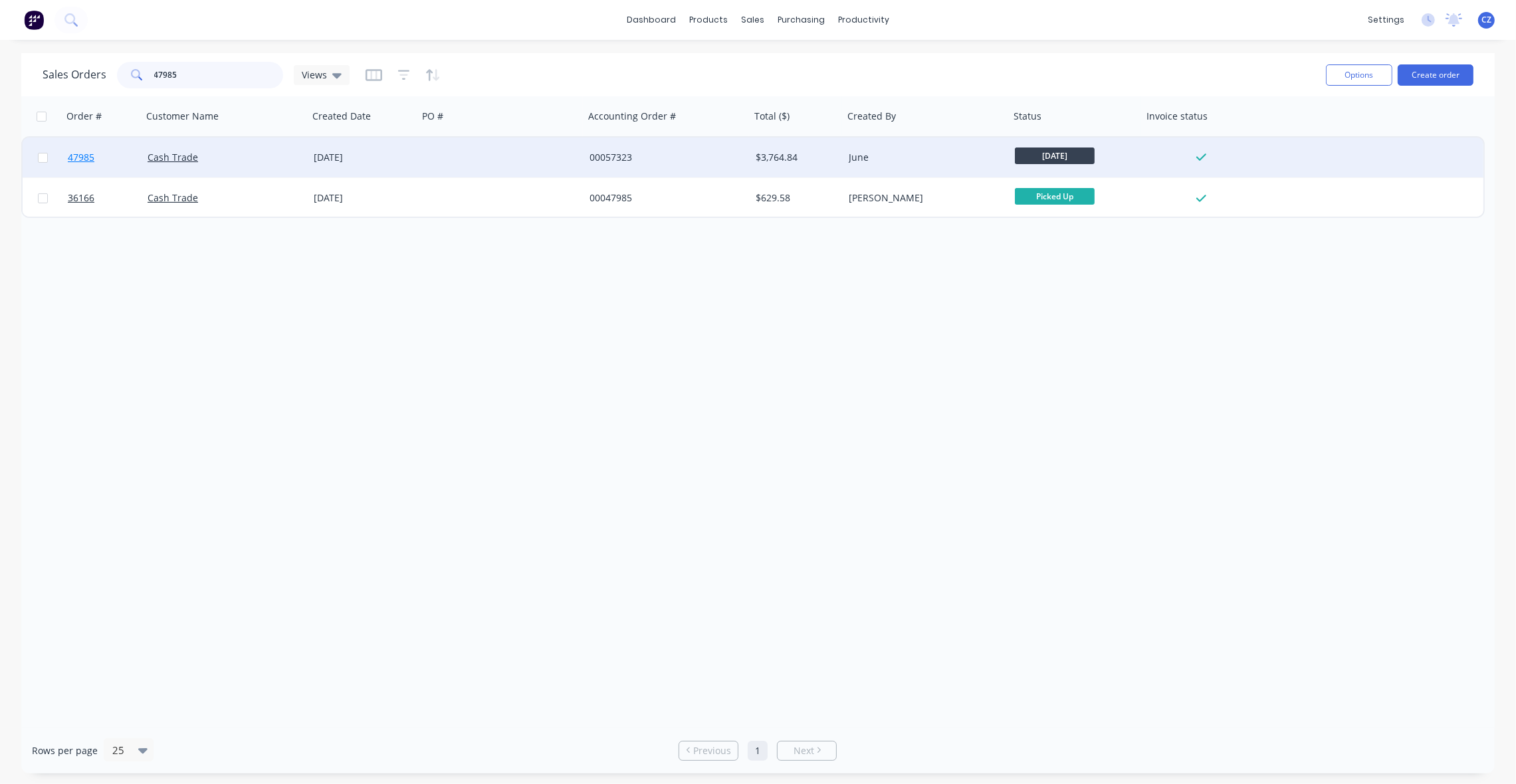
type input "47985"
click at [90, 155] on span "47985" at bounding box center [81, 157] width 27 height 13
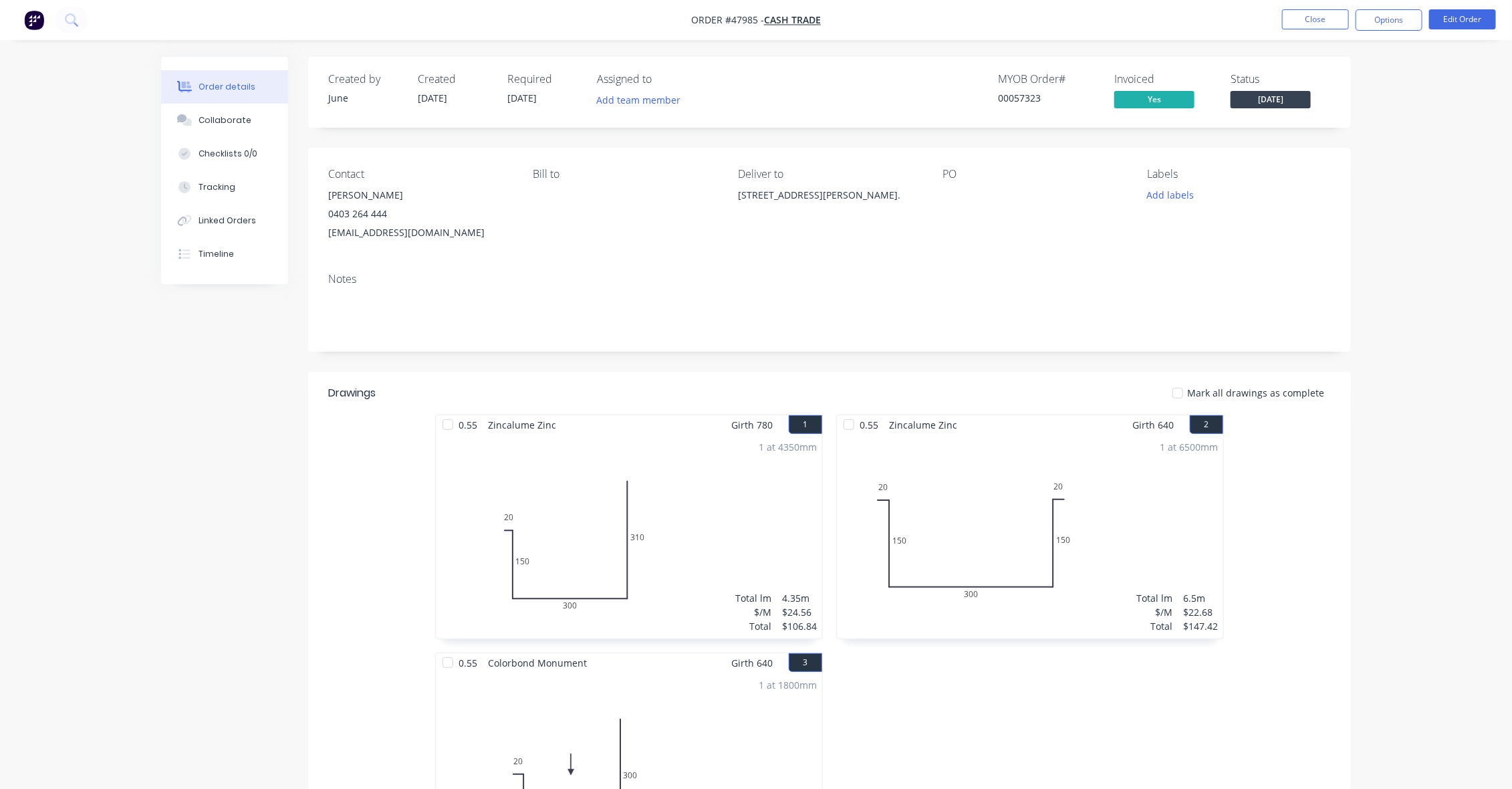
drag, startPoint x: 1317, startPoint y: 33, endPoint x: 1344, endPoint y: 11, distance: 34.8
click at [1321, 31] on nav "Order #47985 - Cash Trade Close Options Edit Order" at bounding box center [756, 20] width 1512 height 40
click at [1344, 11] on button "Close" at bounding box center [1316, 19] width 67 height 20
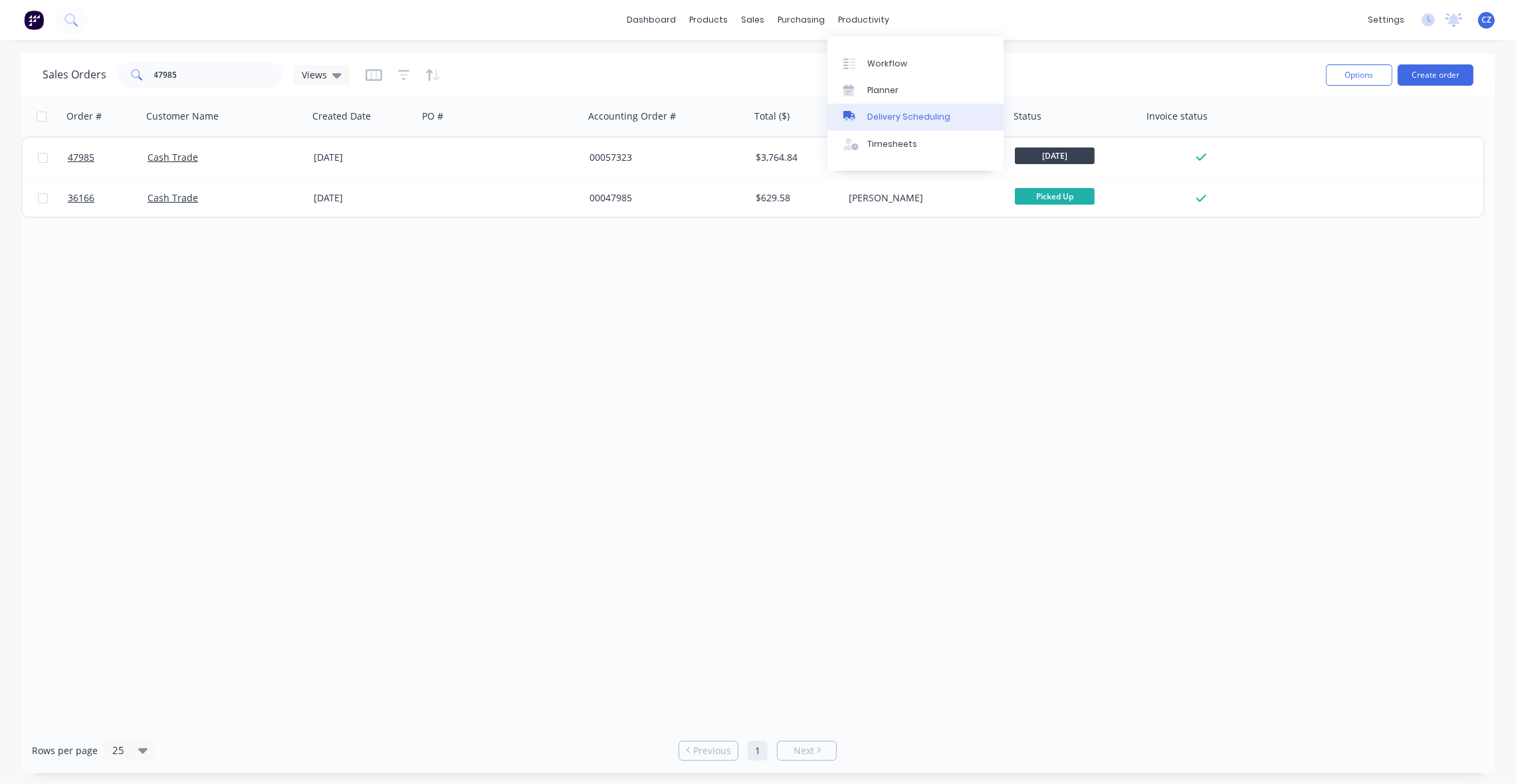
click at [880, 117] on div "Delivery Scheduling" at bounding box center [909, 116] width 83 height 12
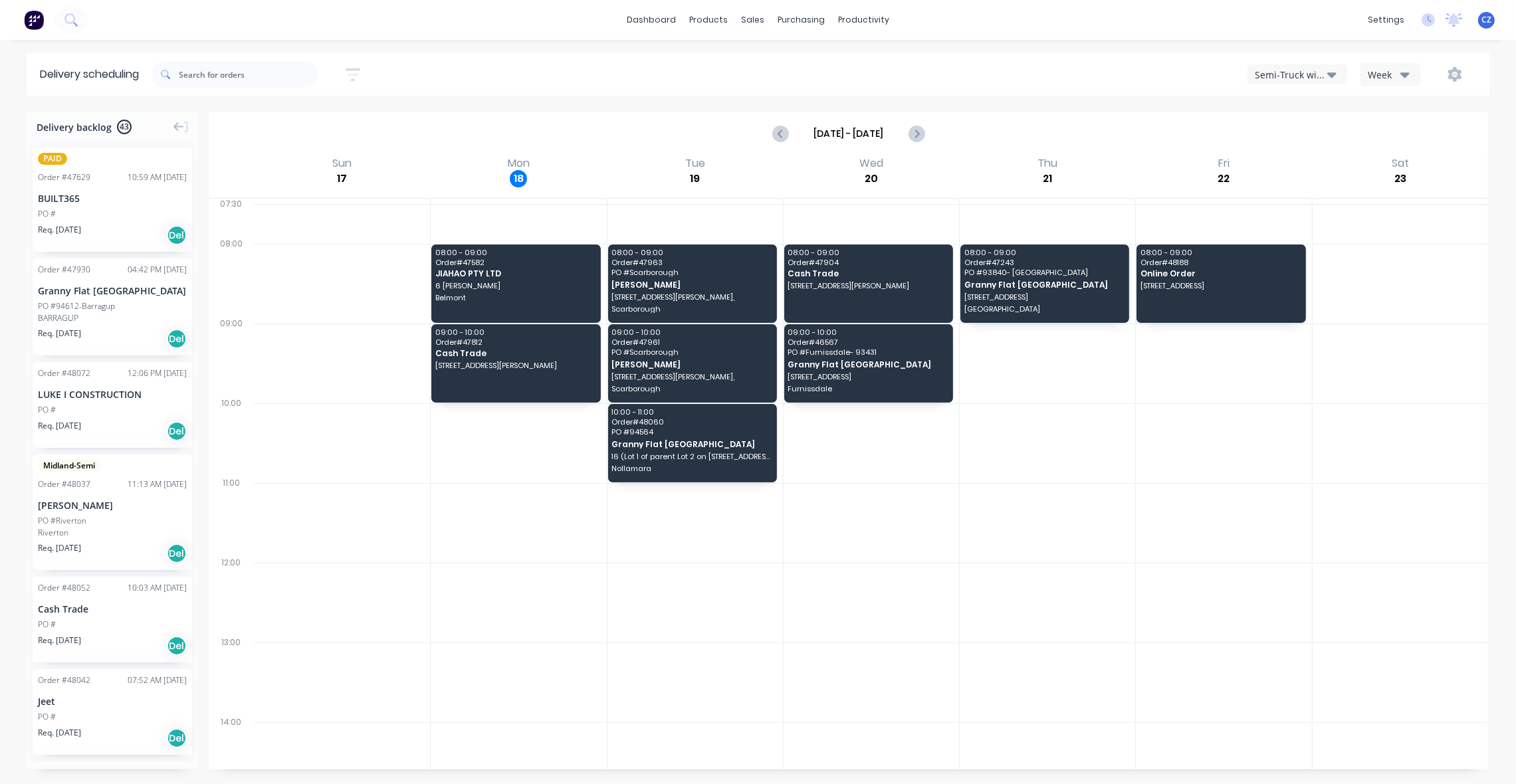
click at [1287, 74] on div "Semi-Truck with Hiab" at bounding box center [1290, 75] width 73 height 14
click at [1288, 166] on div "Utes Delivery" at bounding box center [1314, 162] width 132 height 27
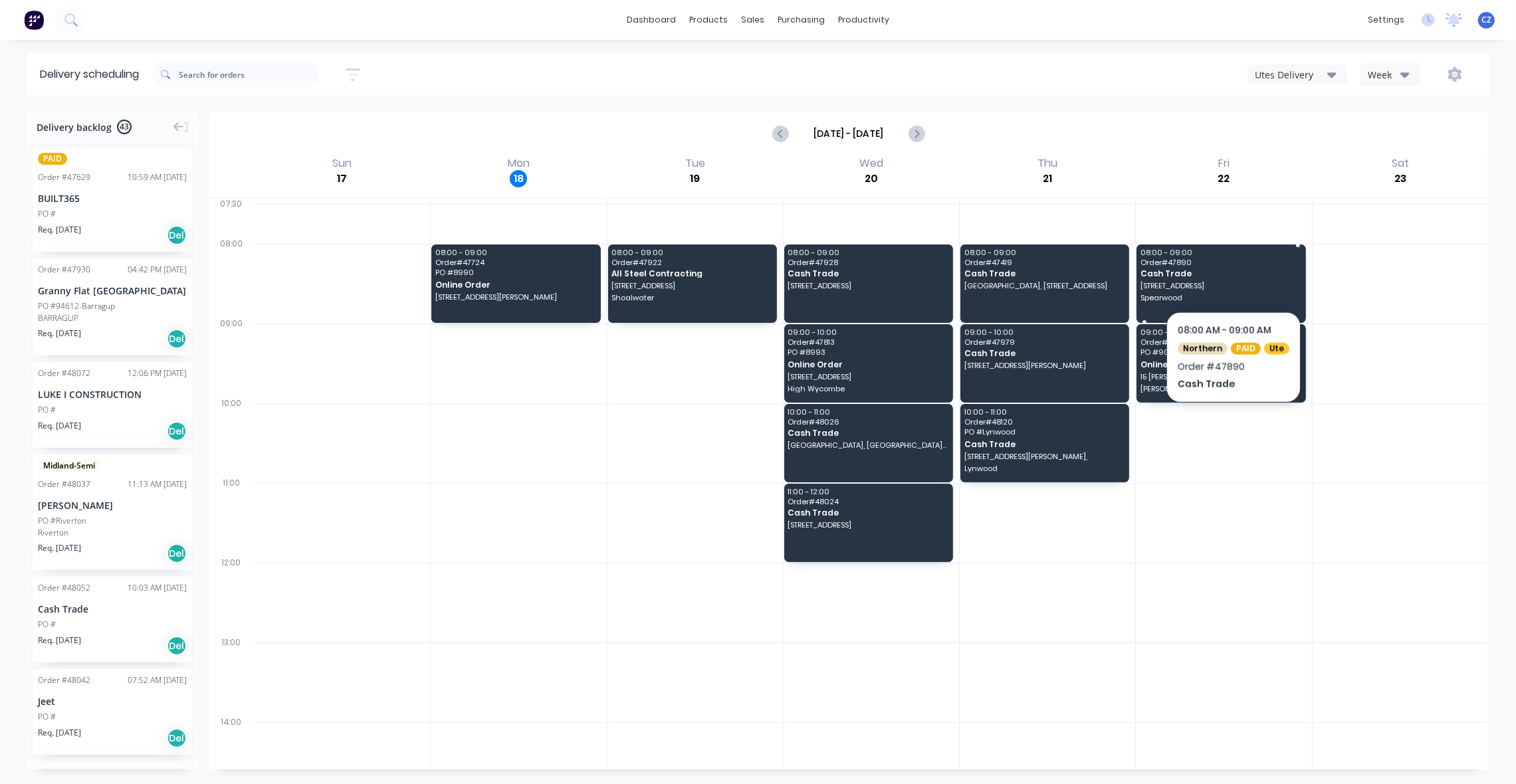
click at [1231, 276] on span "Cash Trade" at bounding box center [1220, 273] width 160 height 8
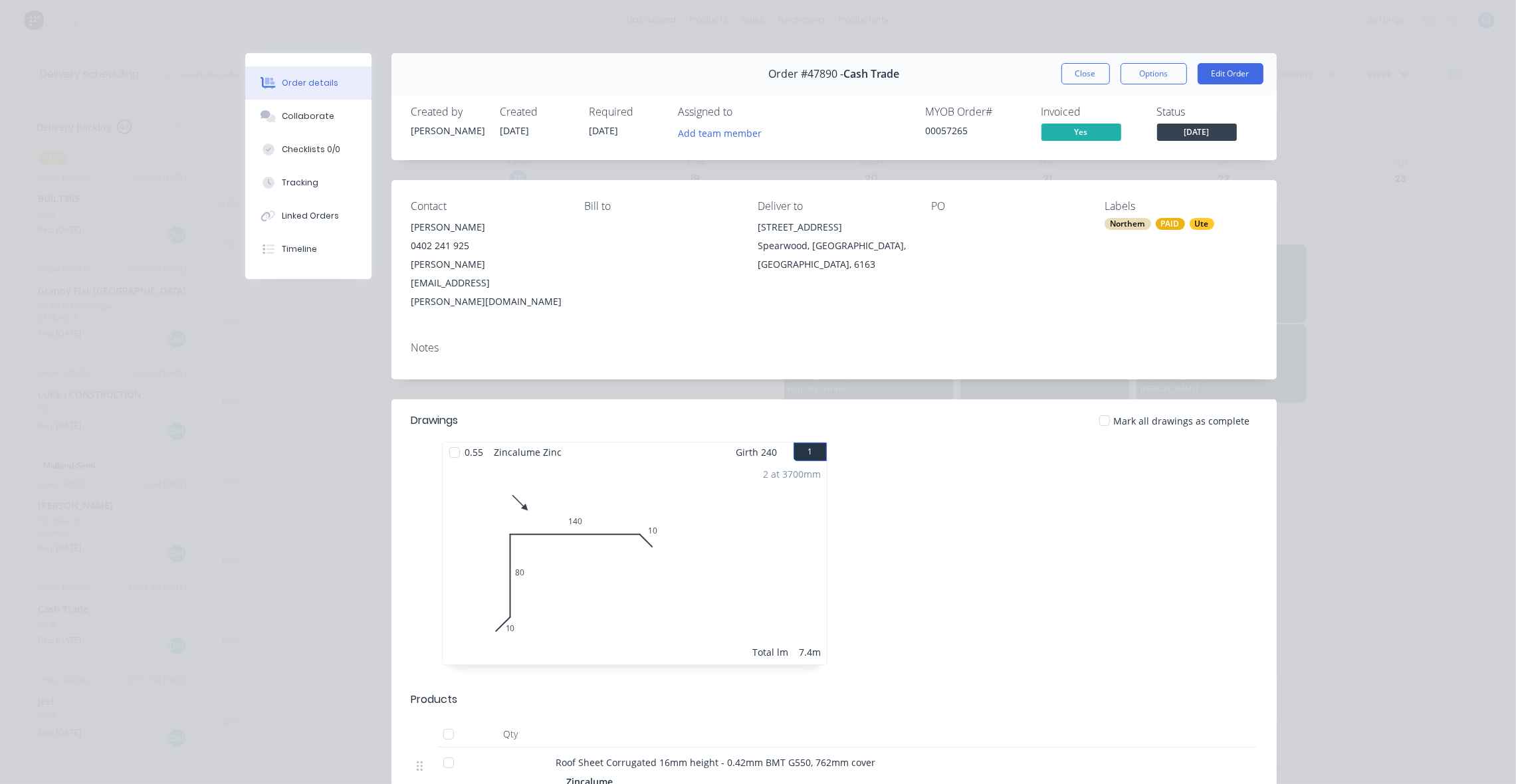
click at [848, 150] on div "Created by Rachel Created 13/08/25 Required 22/08/25 Assigned to Add team membe…" at bounding box center [834, 125] width 885 height 70
click at [1075, 77] on button "Close" at bounding box center [1085, 74] width 49 height 21
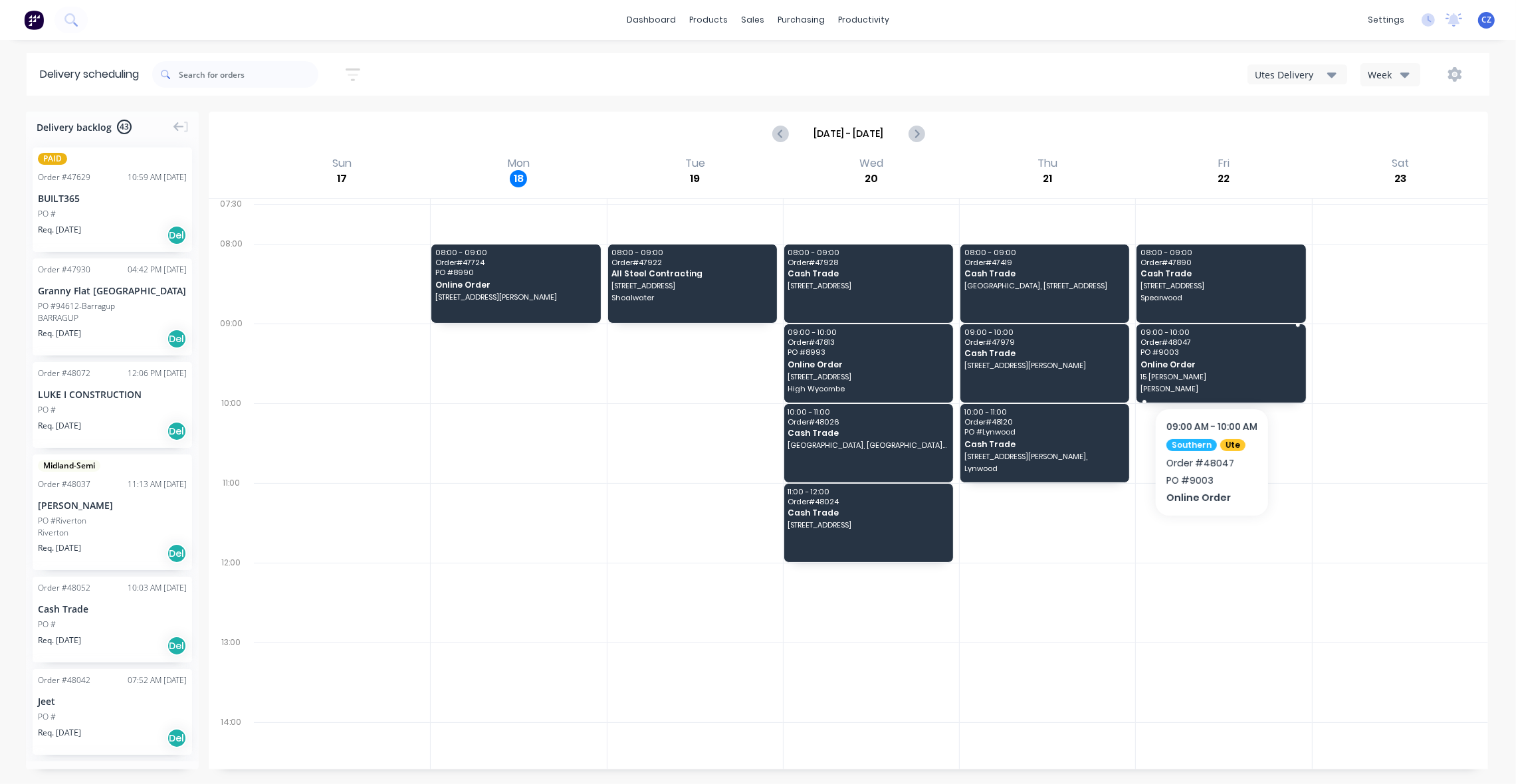
click at [1250, 354] on span "PO # 9003" at bounding box center [1220, 351] width 160 height 8
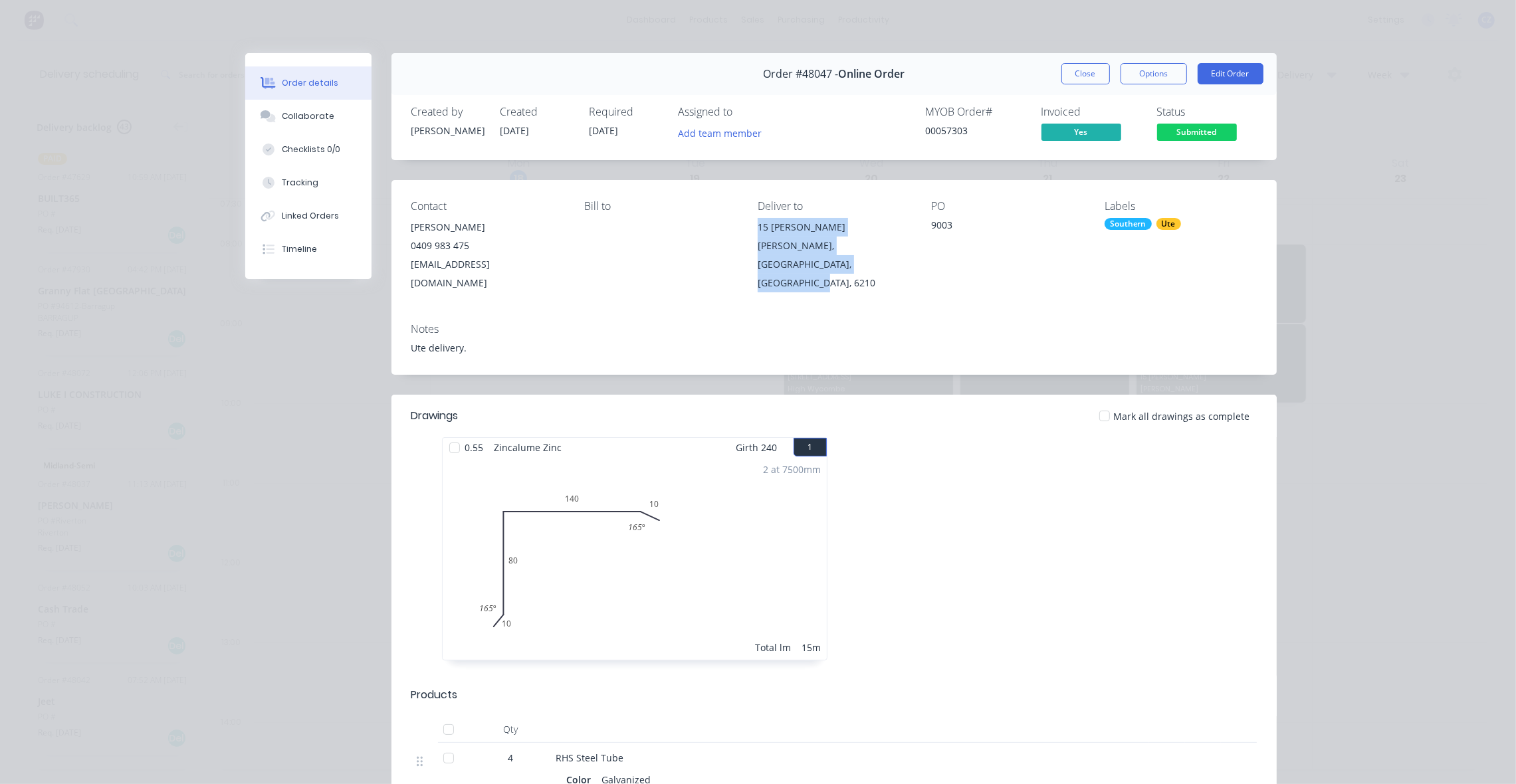
drag, startPoint x: 821, startPoint y: 266, endPoint x: 742, endPoint y: 230, distance: 86.8
click at [742, 230] on div "Contact Graham Snedden 0409 983 475 grahamsnedden@bigpond.com Bill to Deliver t…" at bounding box center [834, 247] width 885 height 132
click at [1193, 134] on span "Submitted" at bounding box center [1197, 132] width 80 height 17
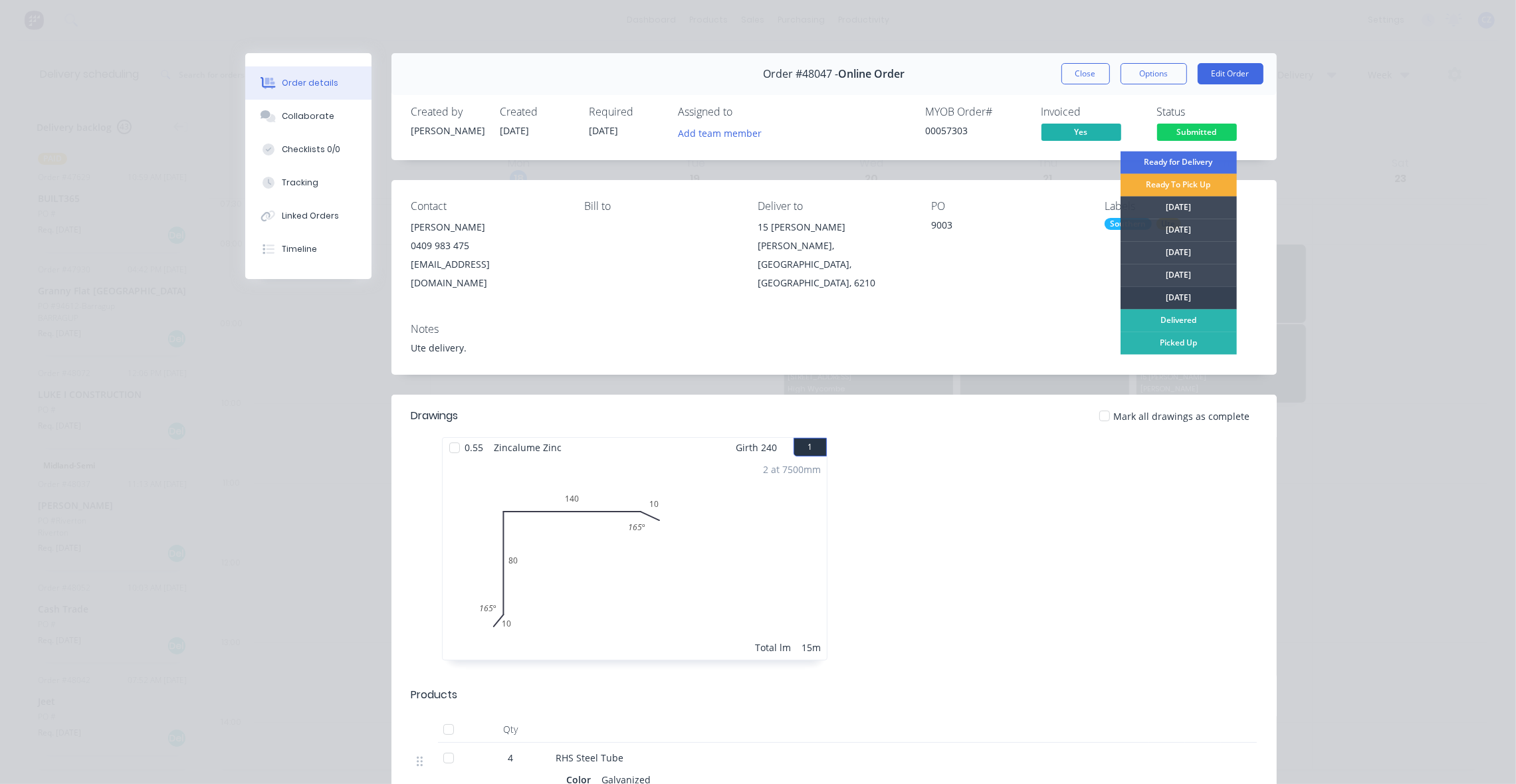
click at [1197, 297] on div "Friday" at bounding box center [1178, 298] width 116 height 23
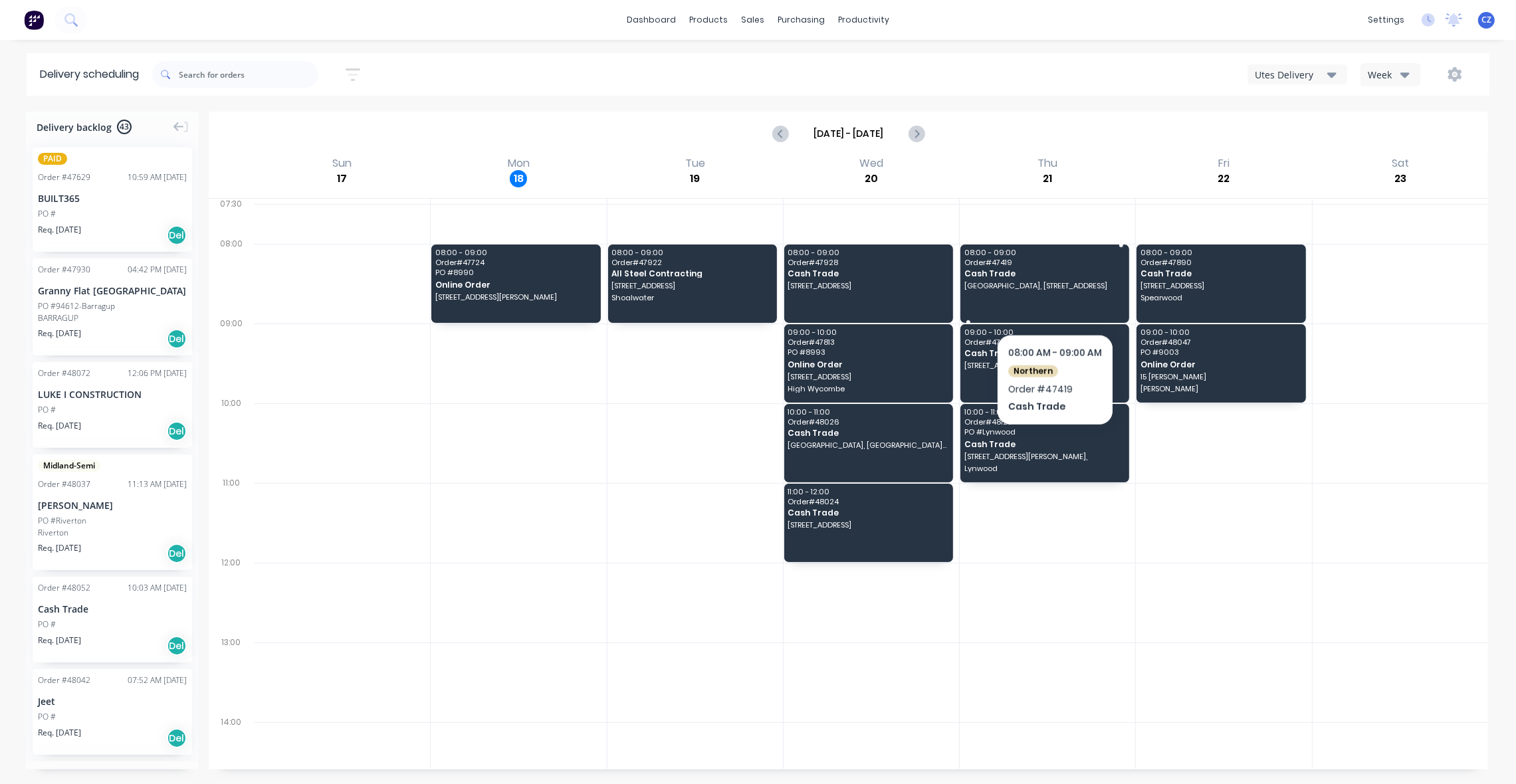
click at [1054, 299] on div "08:00 - 09:00 Order # 47419 Cash Trade Blue Gum Montessori School, 11 Hope Rd, …" at bounding box center [1045, 283] width 169 height 78
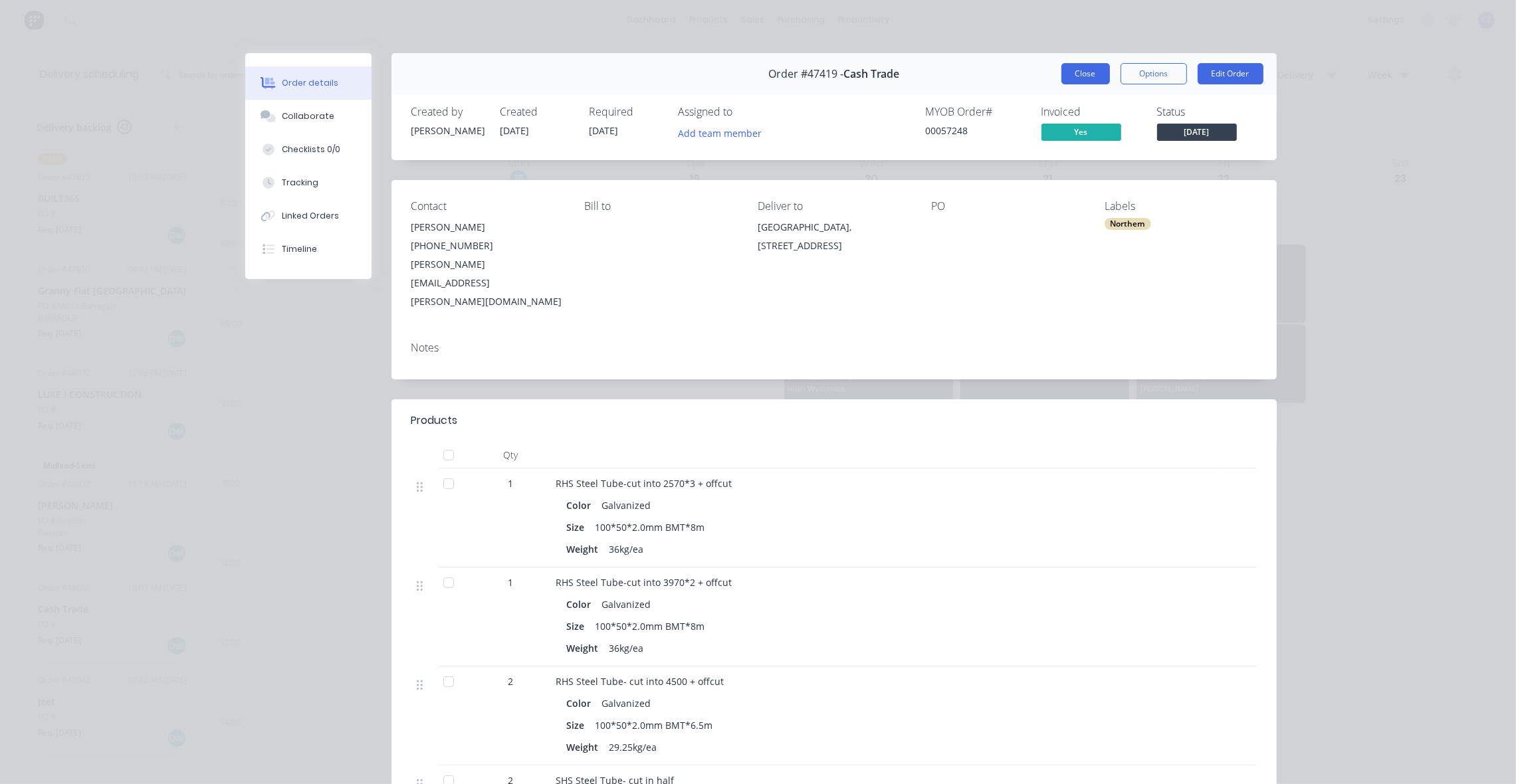
click at [1082, 77] on button "Close" at bounding box center [1085, 74] width 49 height 21
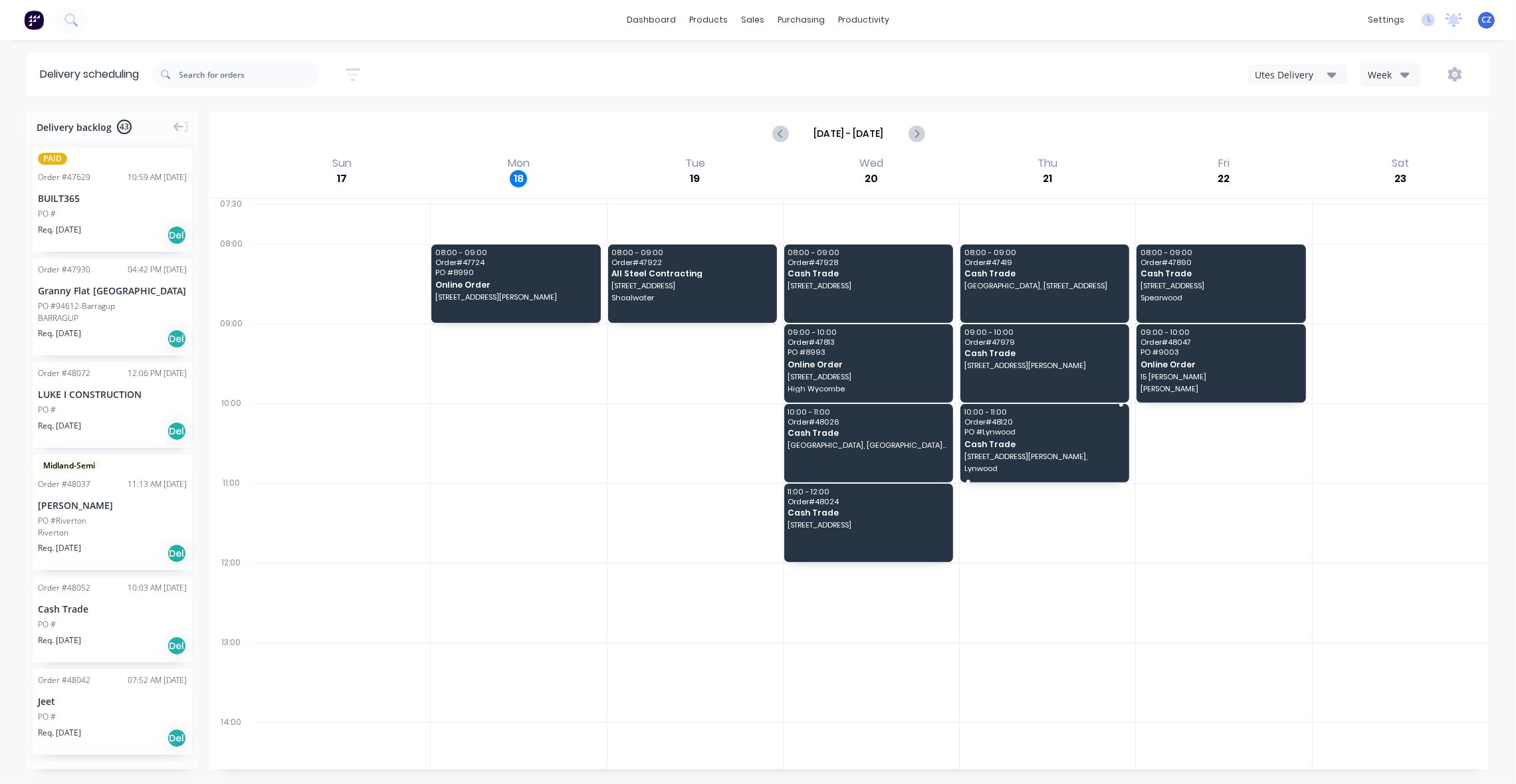
click at [1072, 416] on span "10:00 - 11:00" at bounding box center [1044, 411] width 160 height 8
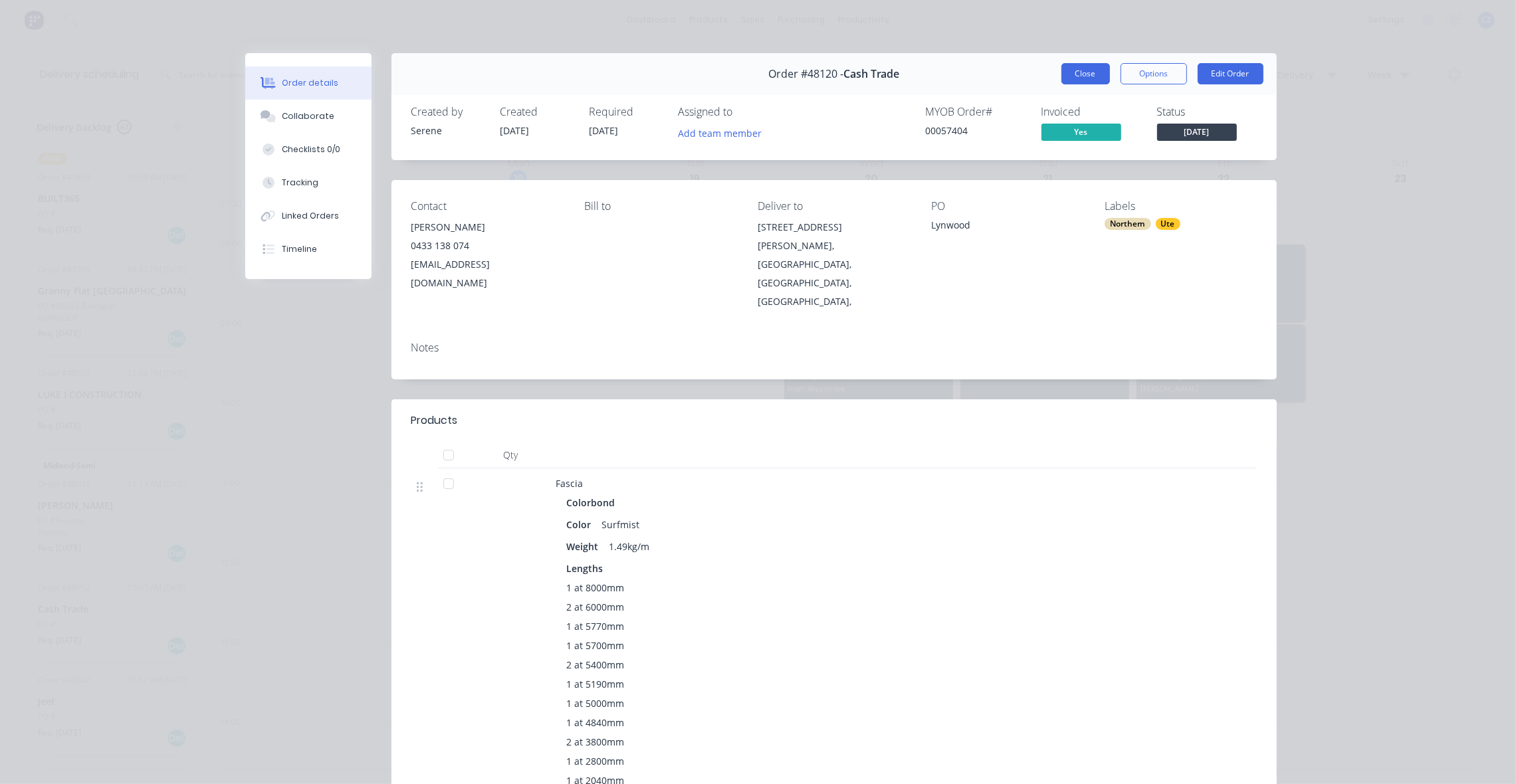
click at [1087, 70] on button "Close" at bounding box center [1085, 74] width 49 height 21
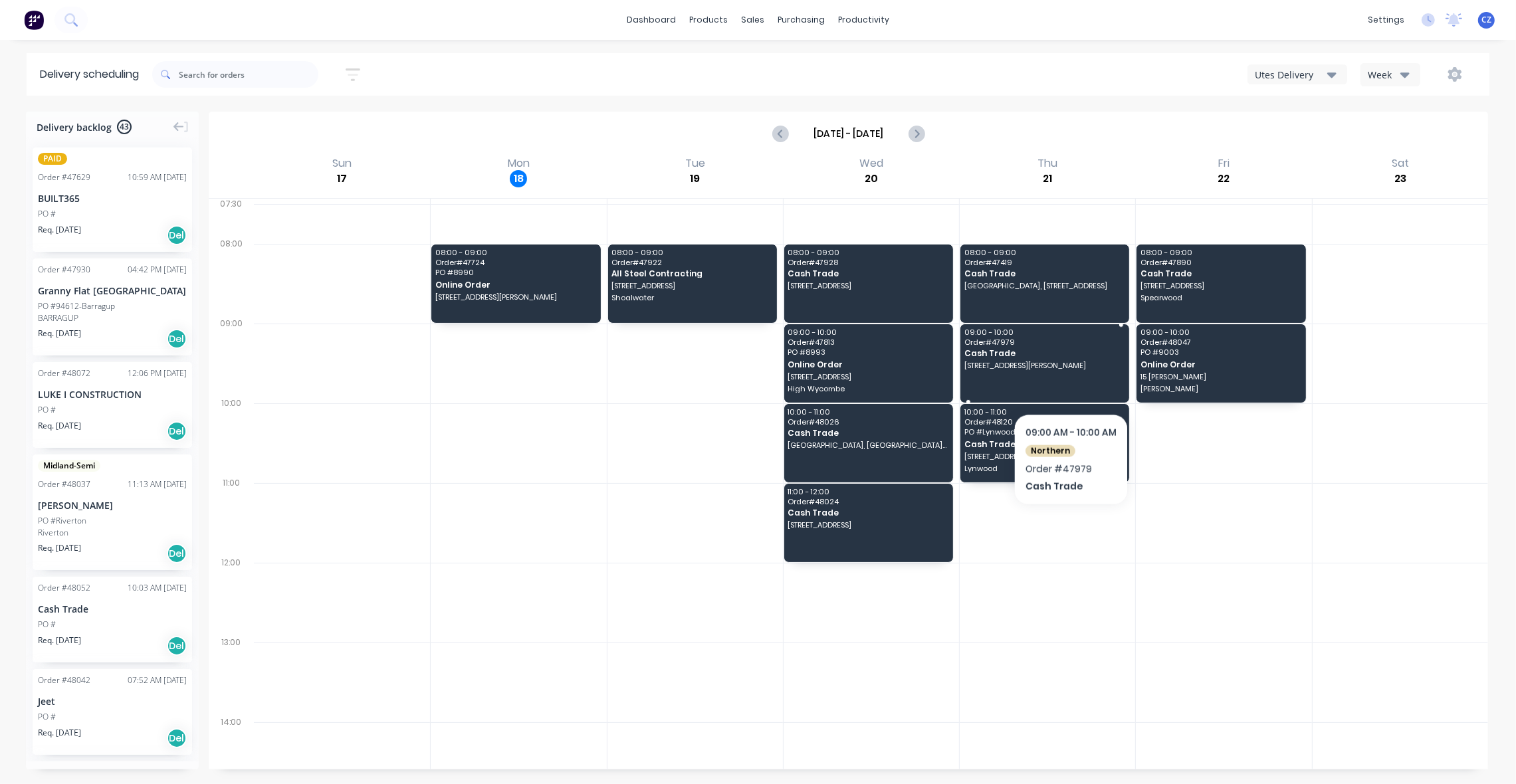
click at [1071, 378] on div "09:00 - 10:00 Order # 47979 Cash Trade 12 Whitlock Cres, South Lake WA 6164" at bounding box center [1045, 363] width 169 height 78
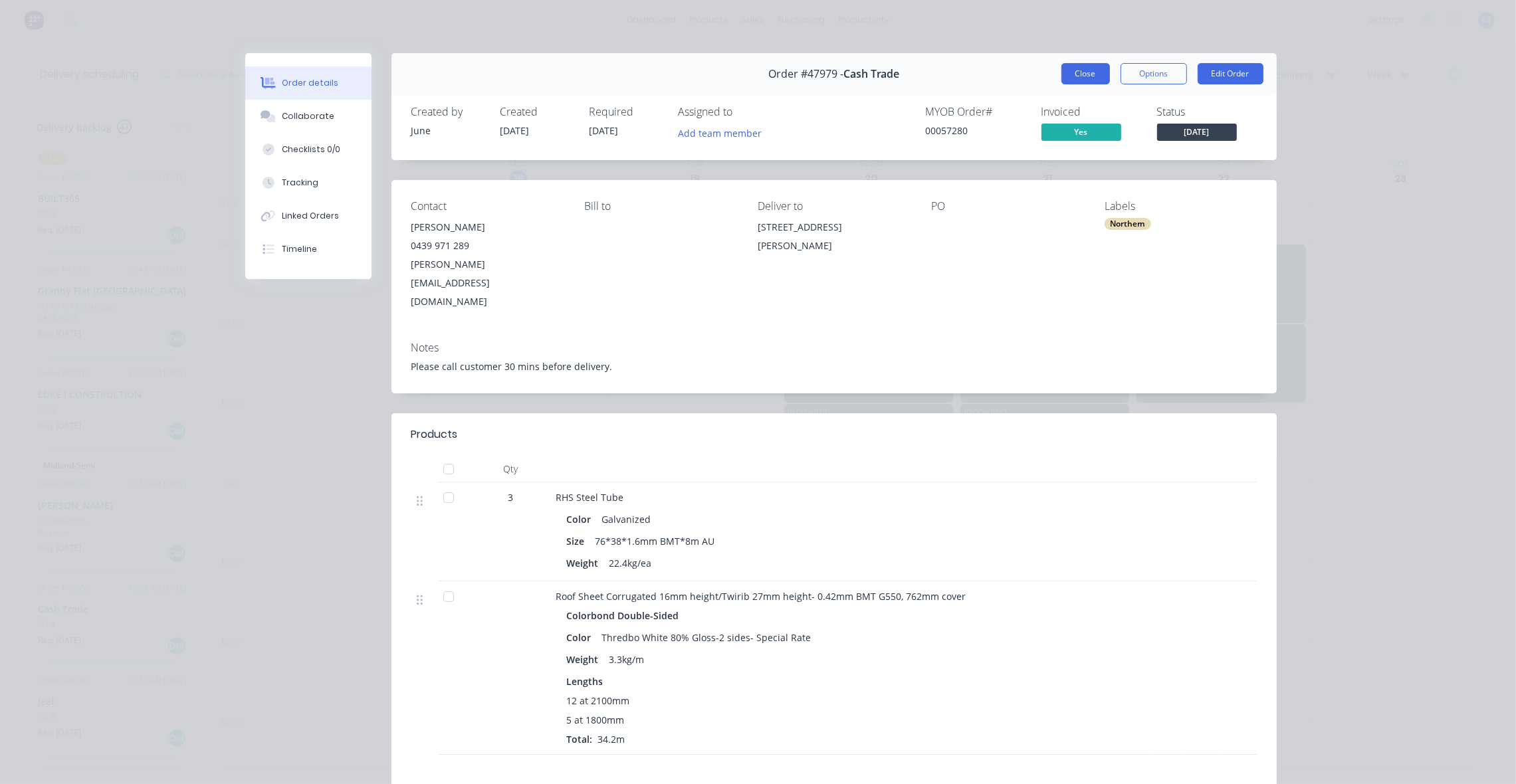
click at [1072, 80] on button "Close" at bounding box center [1085, 74] width 49 height 21
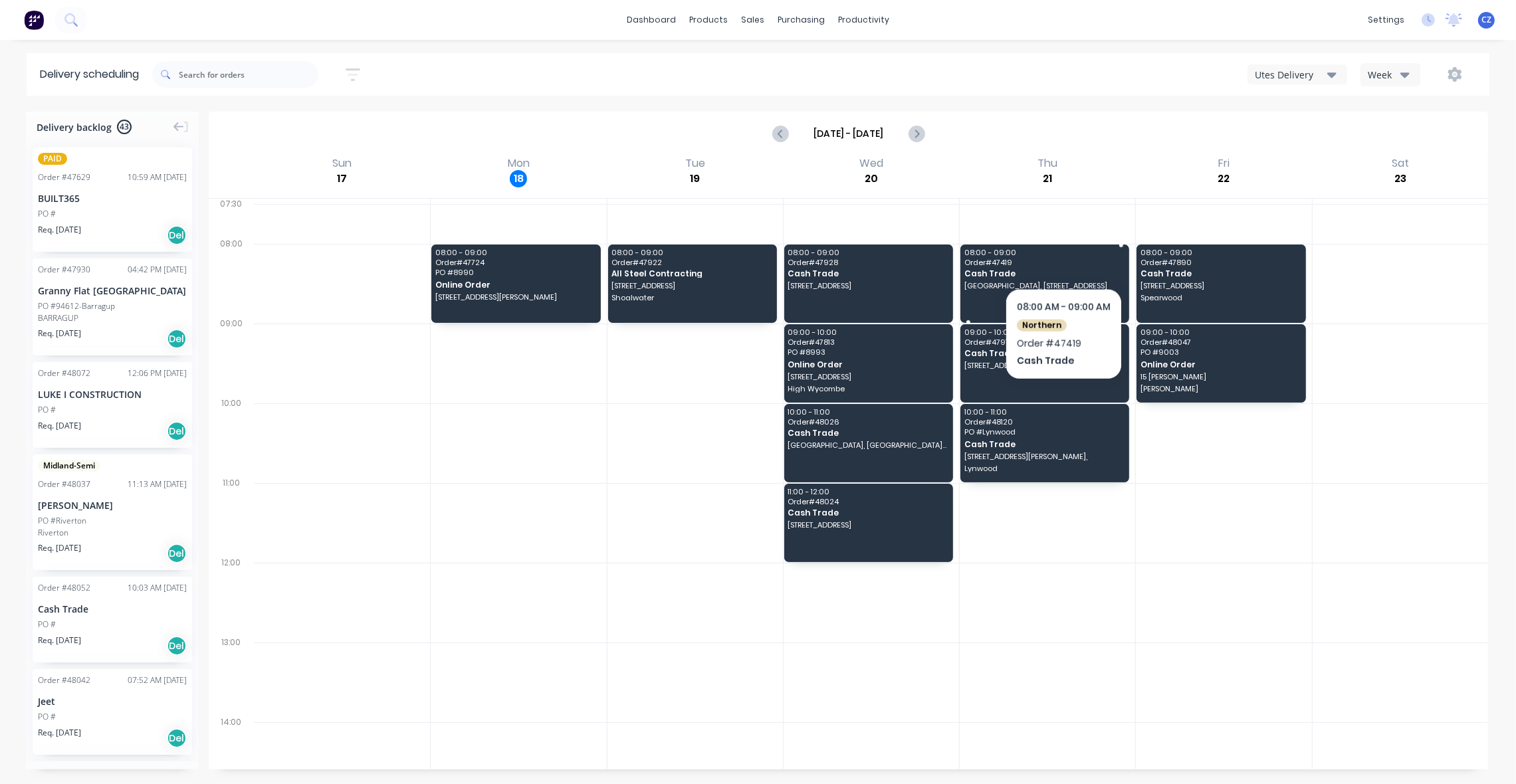
click at [1064, 253] on span "08:00 - 09:00" at bounding box center [1044, 252] width 160 height 8
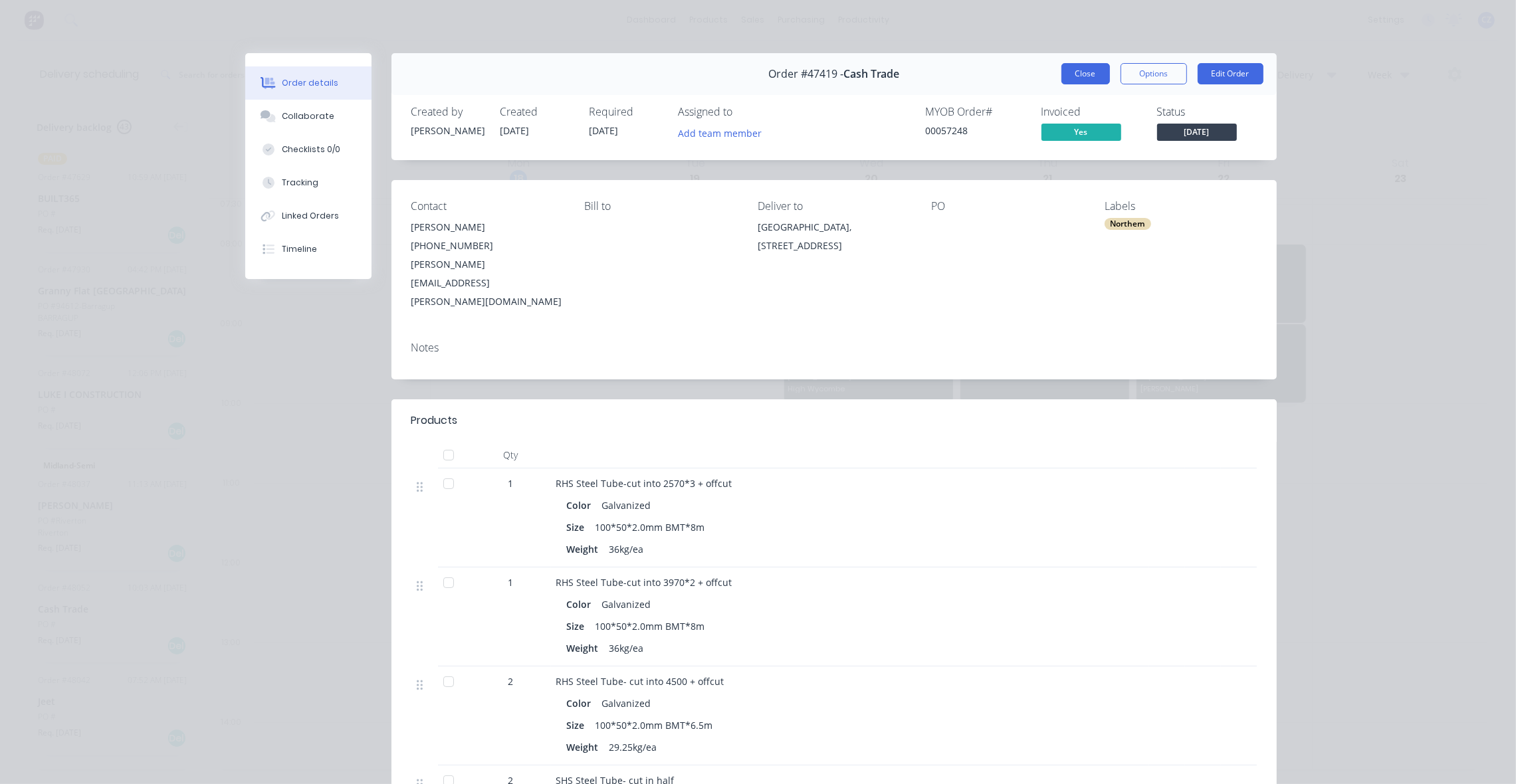
click at [1083, 75] on button "Close" at bounding box center [1085, 74] width 49 height 21
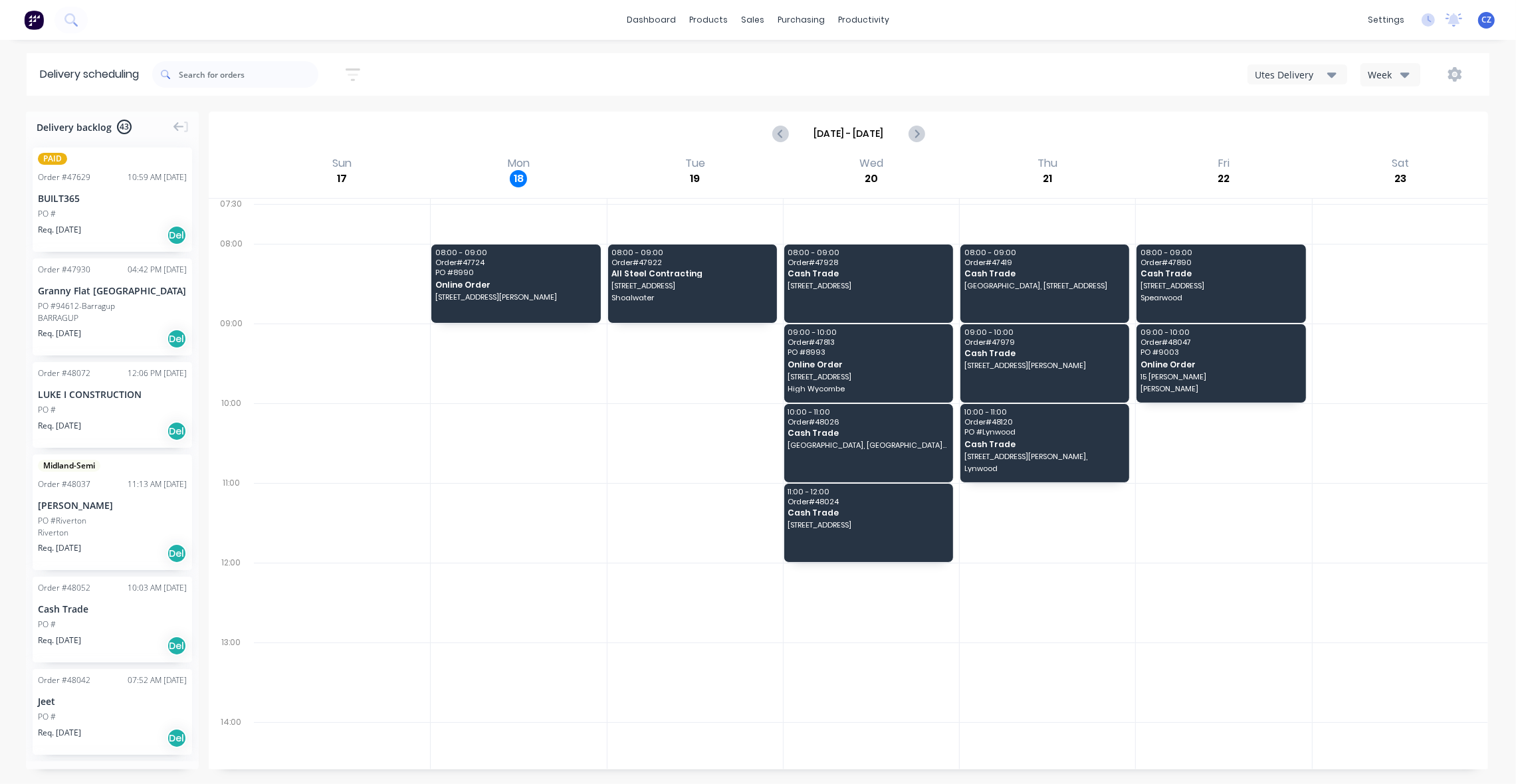
click at [113, 624] on div "PO #" at bounding box center [112, 624] width 149 height 12
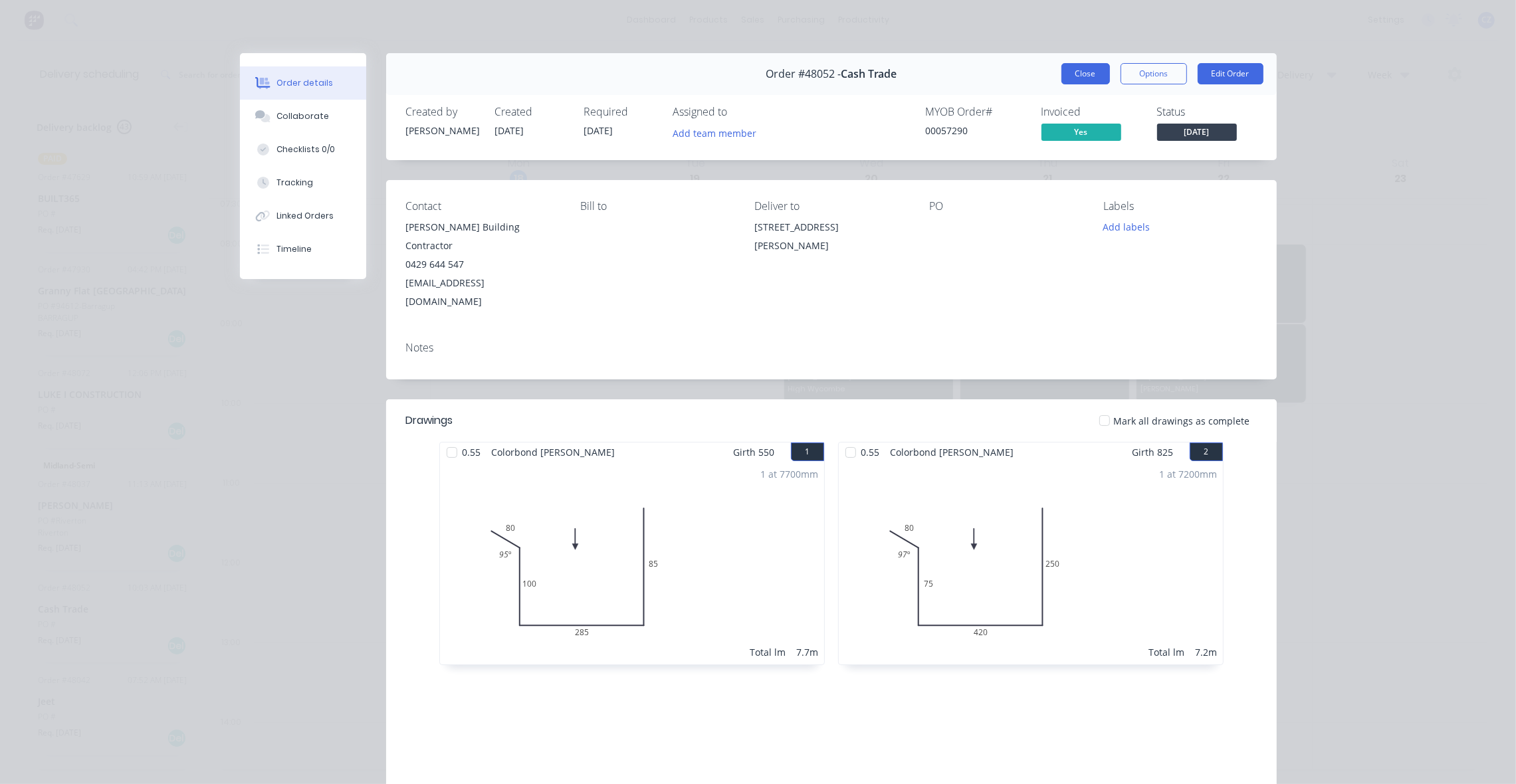
click at [1080, 72] on button "Close" at bounding box center [1085, 74] width 49 height 21
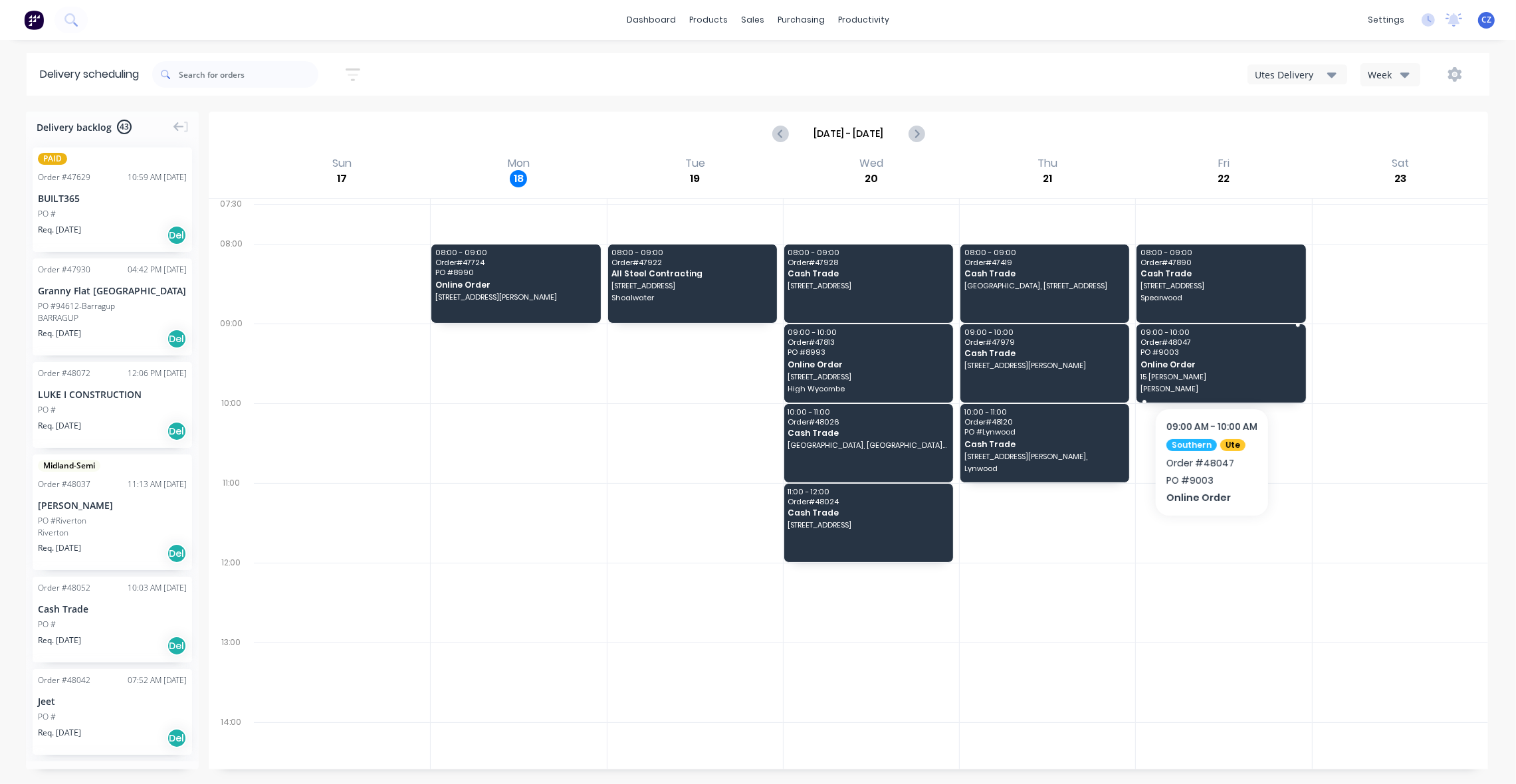
click at [1230, 361] on span "Online Order" at bounding box center [1220, 364] width 160 height 8
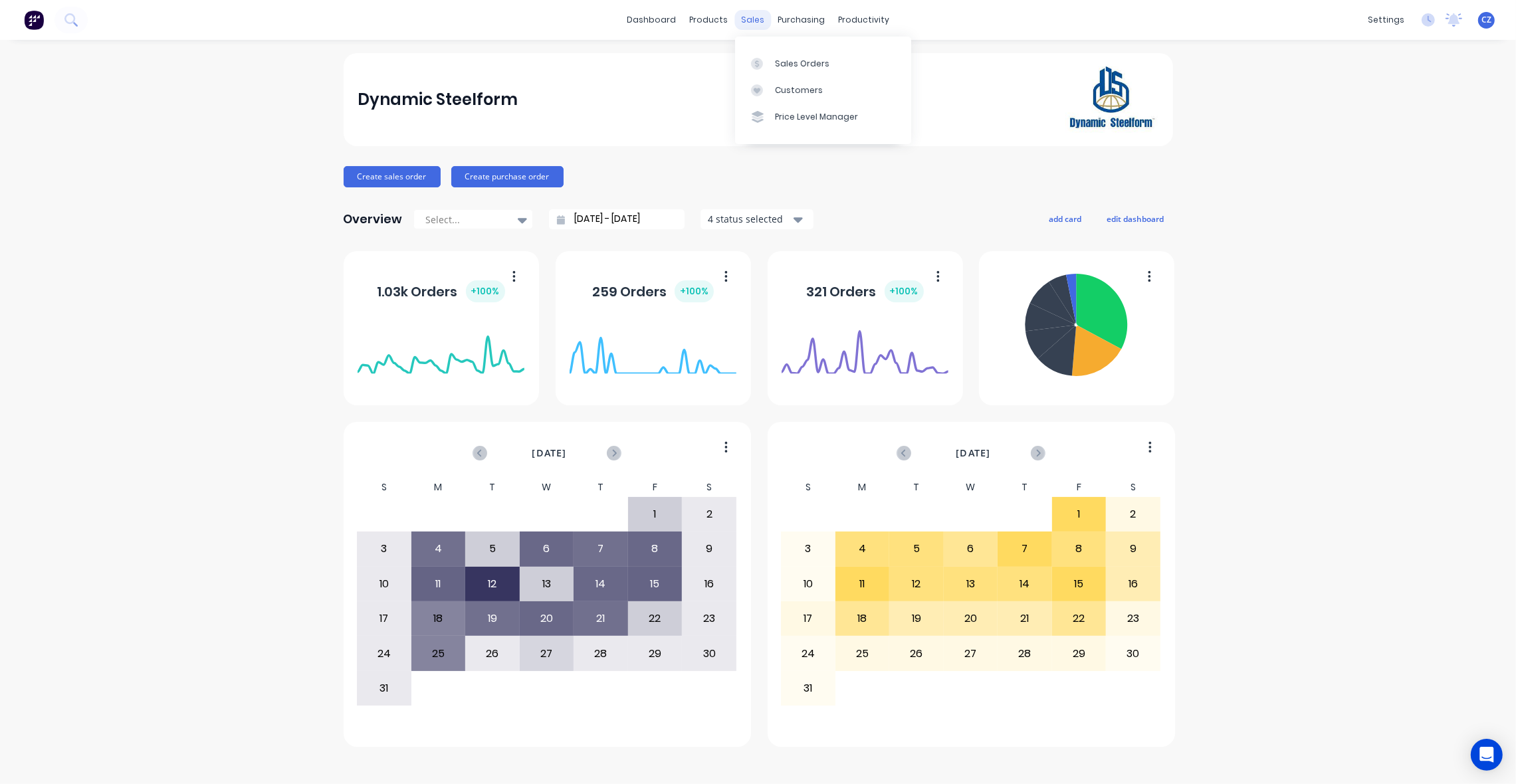
click at [753, 20] on div "sales" at bounding box center [753, 20] width 37 height 20
click at [784, 95] on div "Customers" at bounding box center [799, 90] width 48 height 12
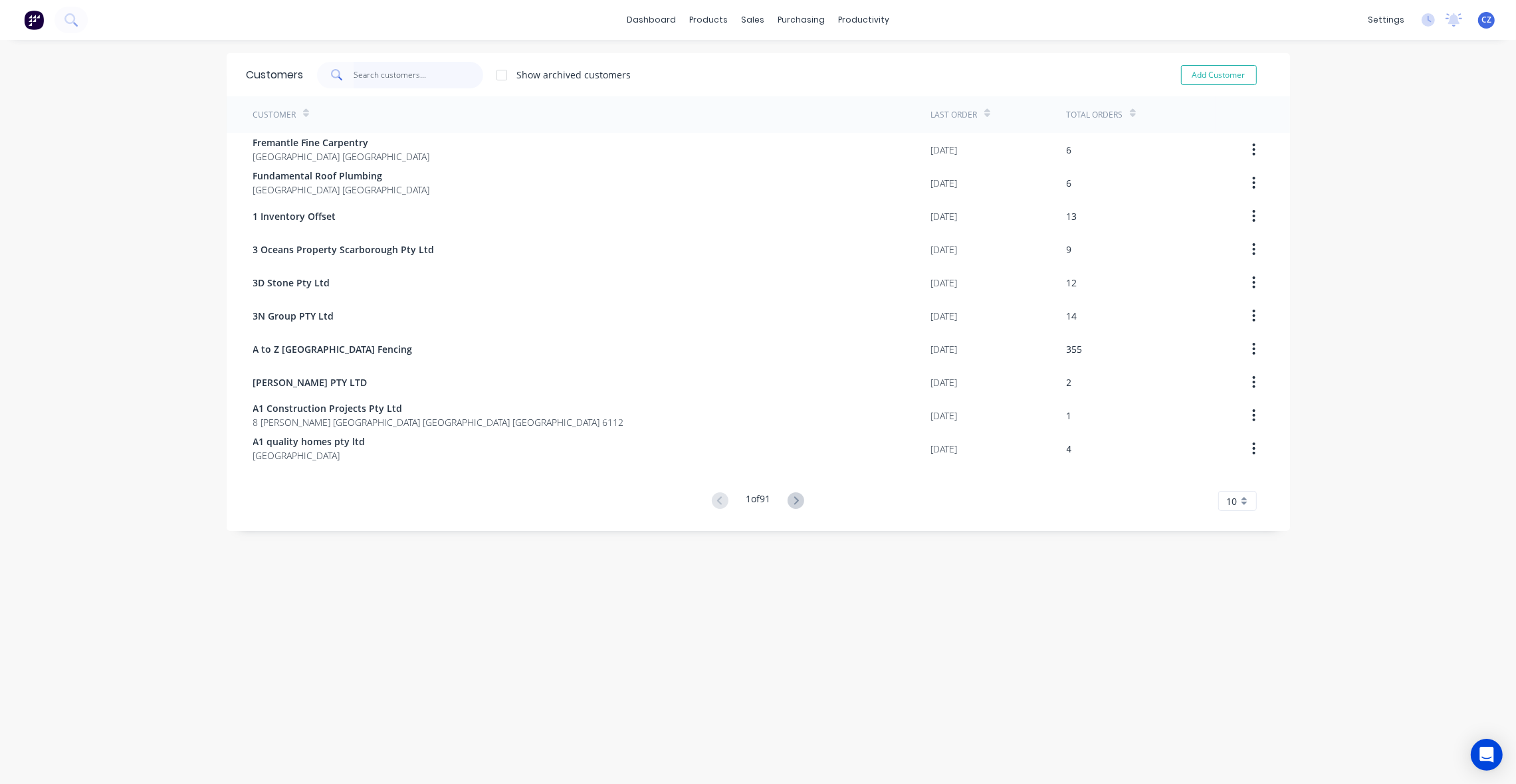
click at [388, 70] on input "text" at bounding box center [419, 75] width 130 height 27
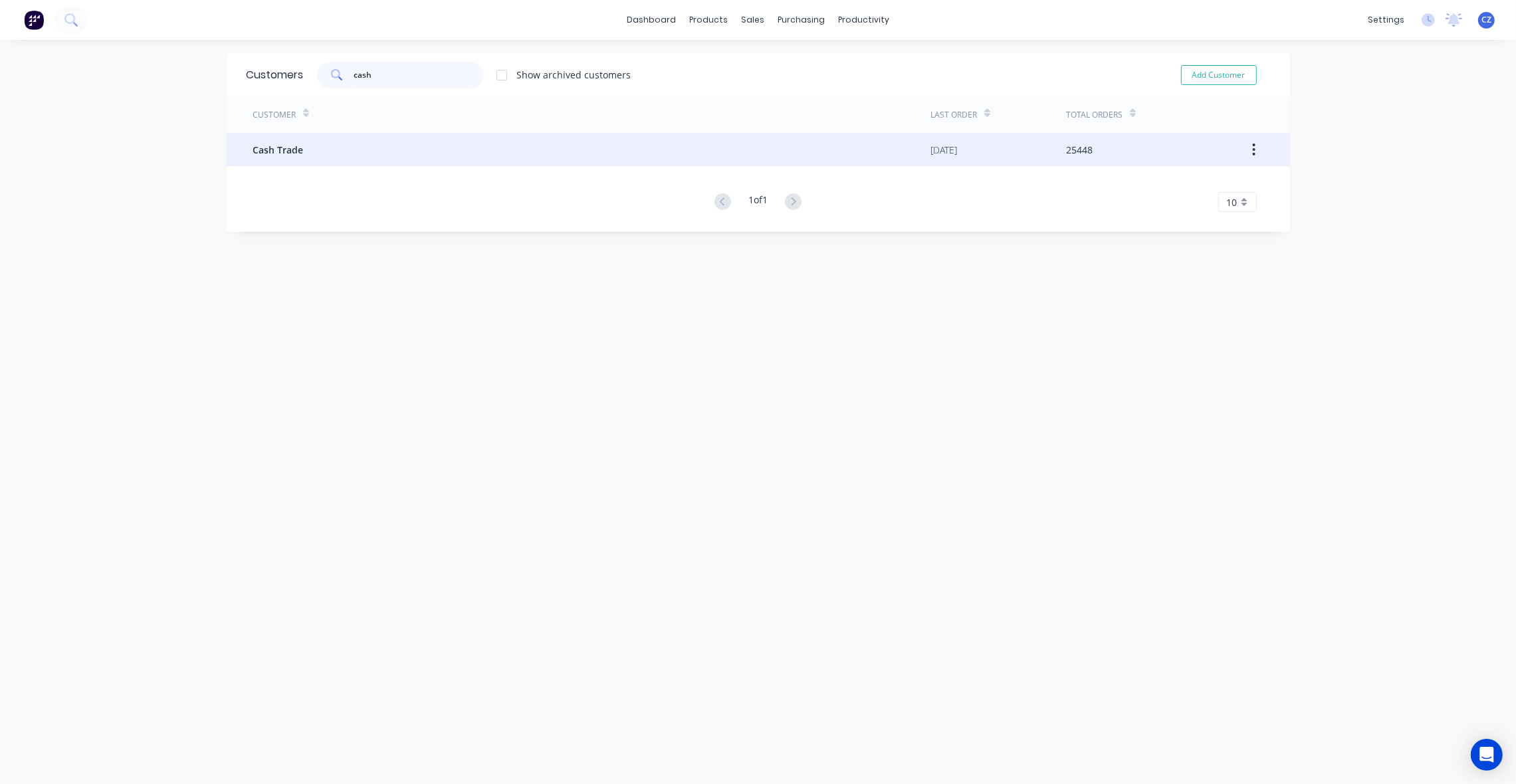
type input "cash"
click at [380, 133] on div "Cash Trade" at bounding box center [592, 149] width 678 height 33
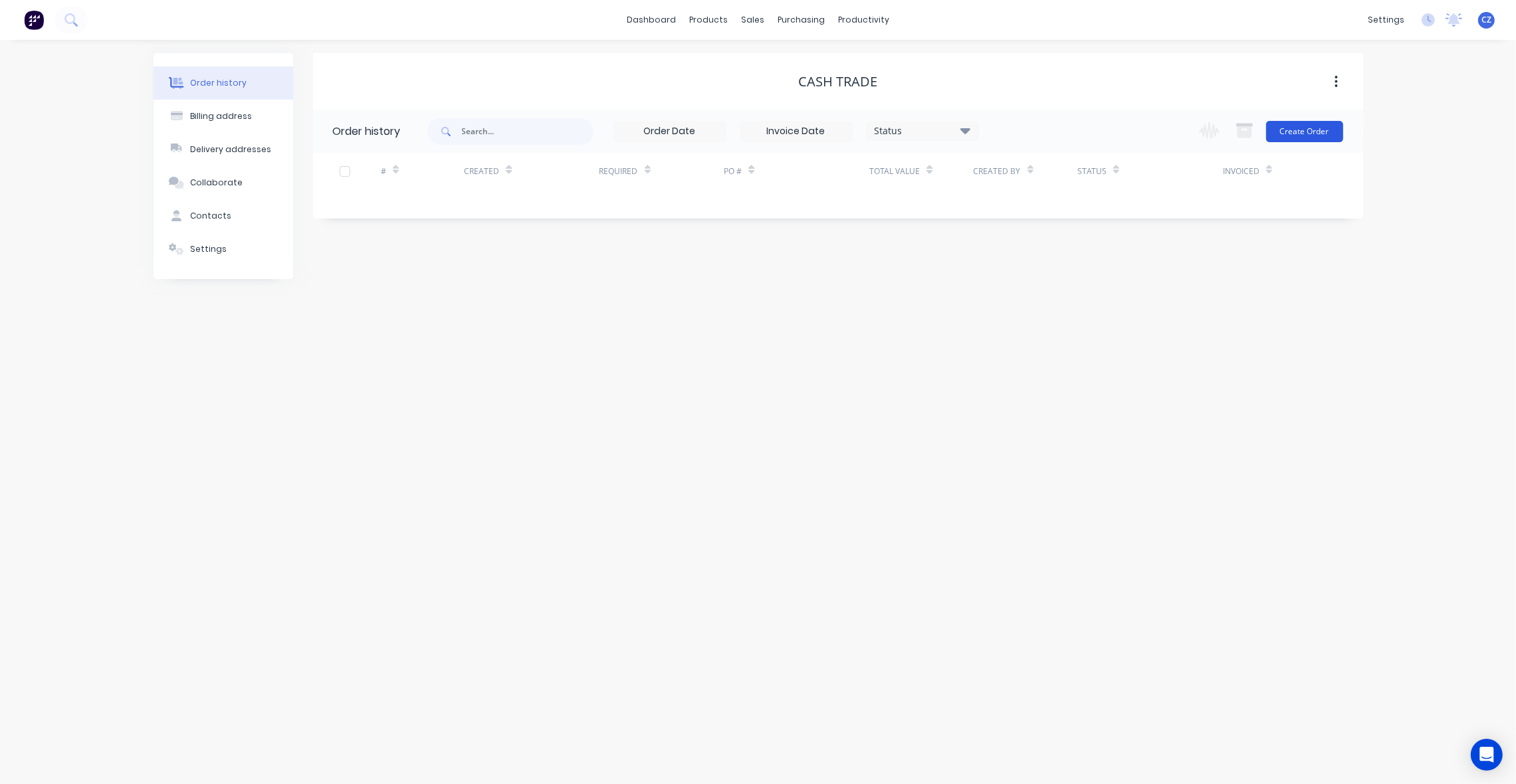
click at [1302, 141] on div "Change order status Create Order" at bounding box center [1267, 131] width 152 height 43
click at [1304, 131] on button "Create Order" at bounding box center [1304, 132] width 77 height 21
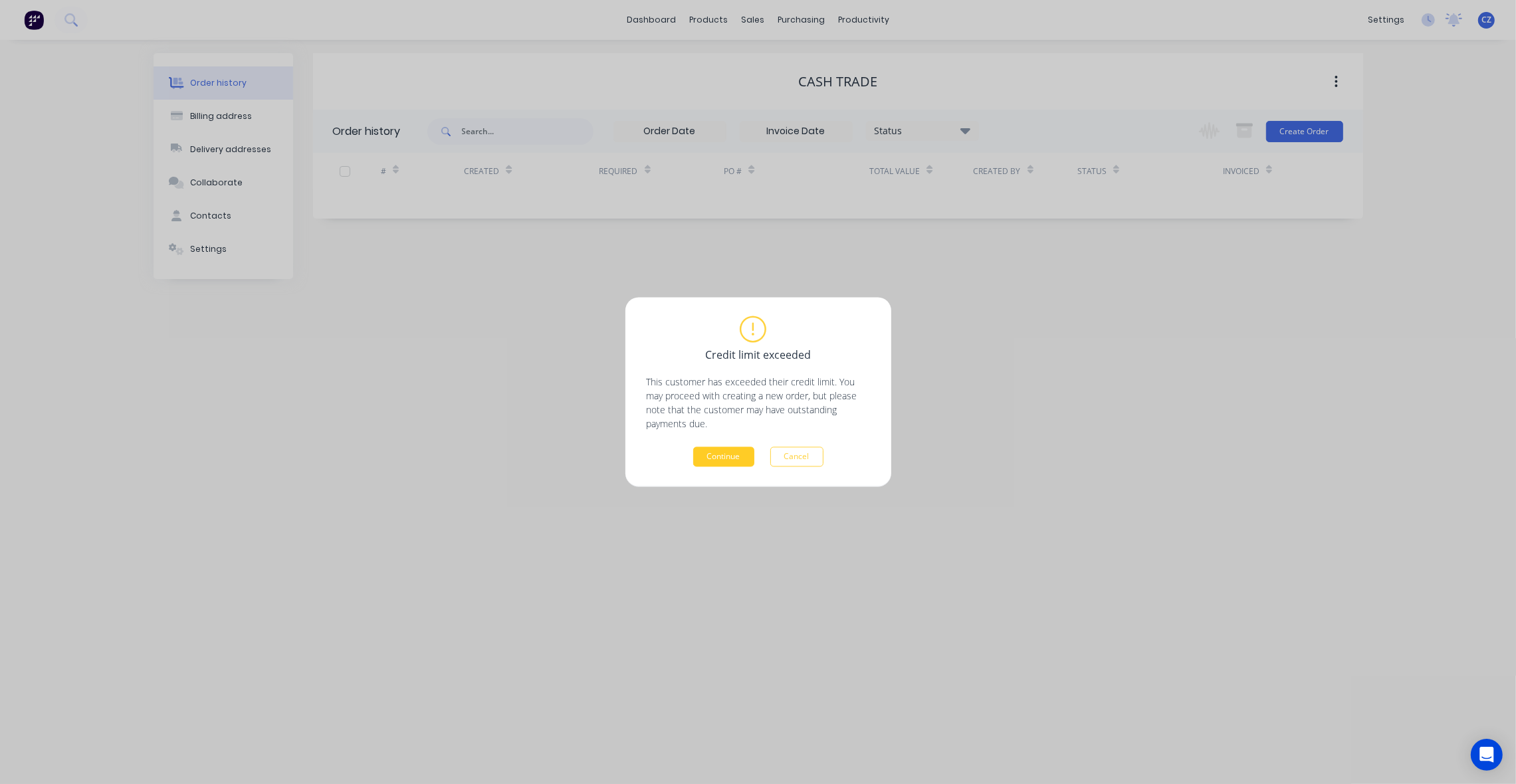
click at [713, 459] on button "Continue" at bounding box center [723, 457] width 61 height 20
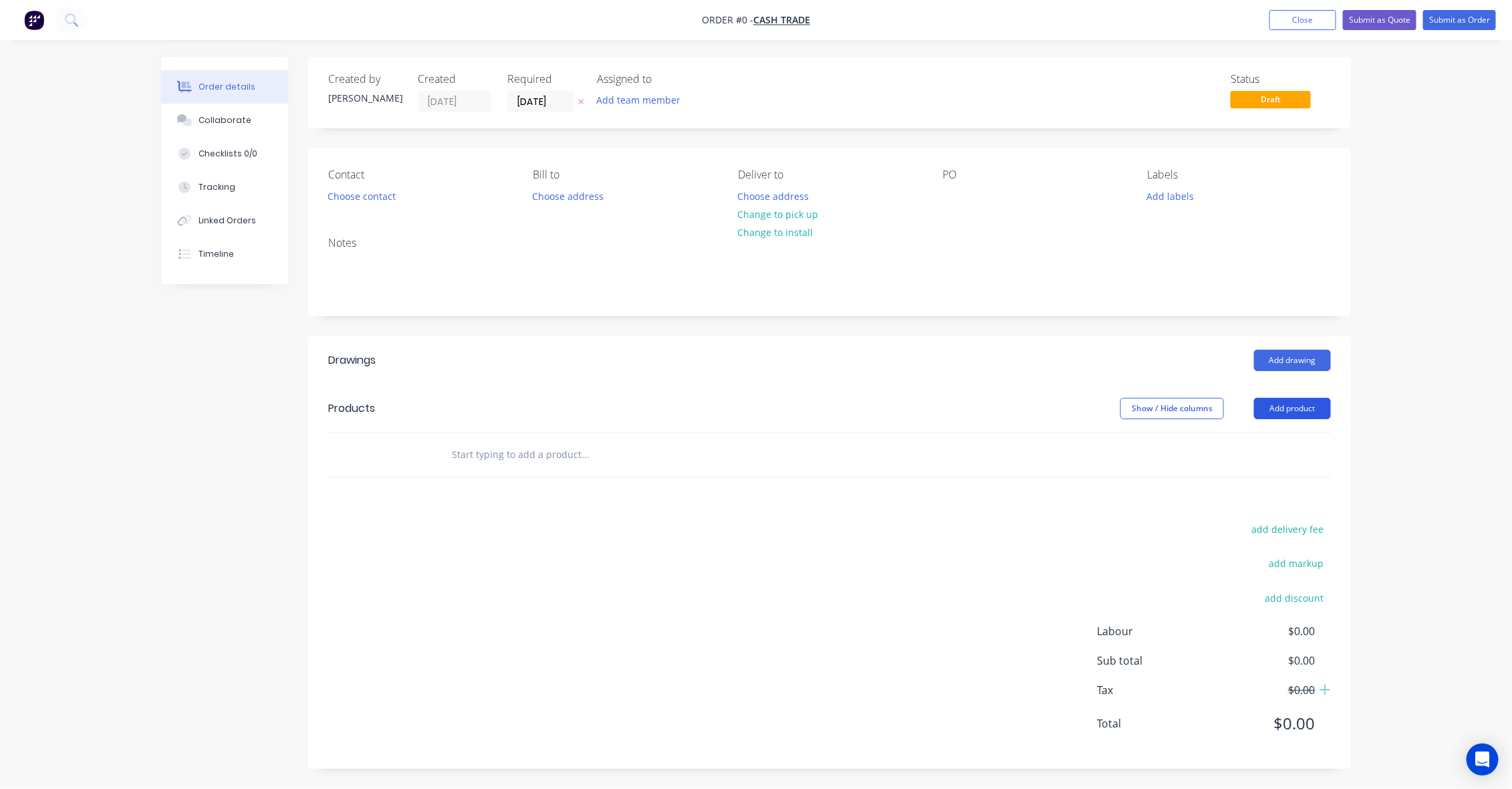
click at [1273, 413] on button "Add product" at bounding box center [1292, 408] width 77 height 21
click at [1282, 441] on div "Product catalogue" at bounding box center [1267, 442] width 103 height 19
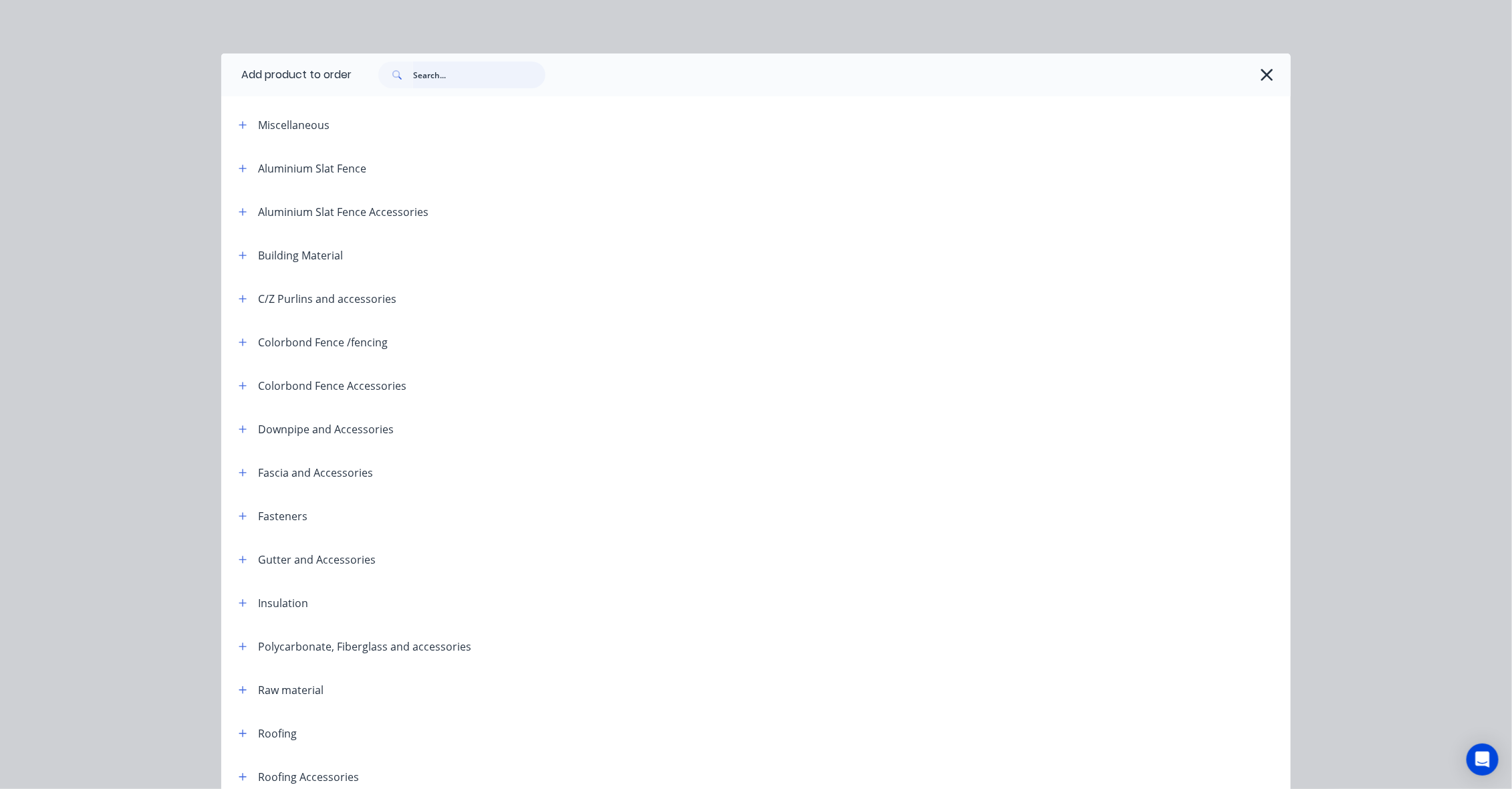
click at [472, 67] on input "text" at bounding box center [479, 75] width 133 height 27
click at [1260, 72] on icon "button" at bounding box center [1267, 74] width 14 height 18
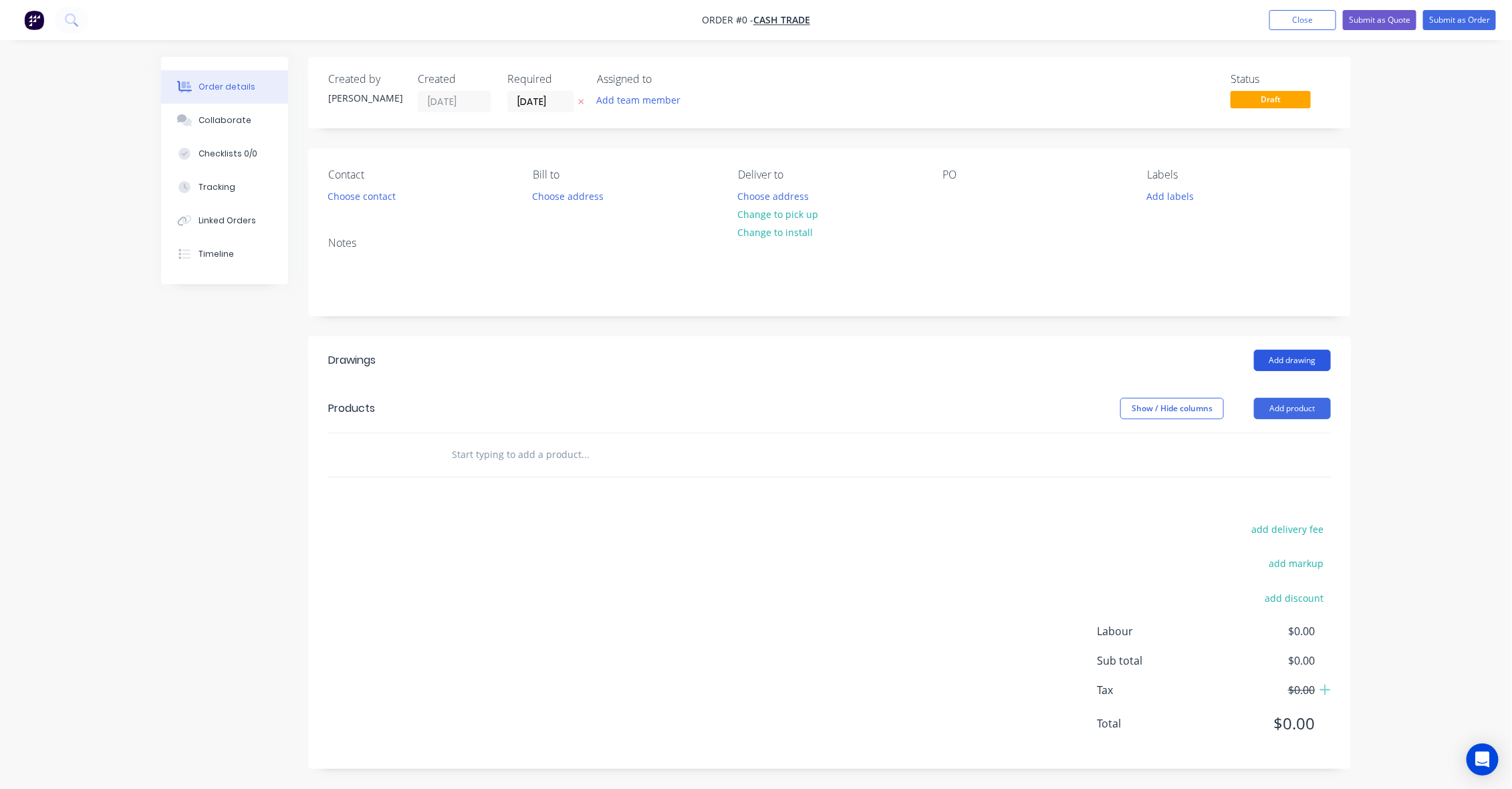
click at [1285, 357] on button "Add drawing" at bounding box center [1292, 360] width 77 height 21
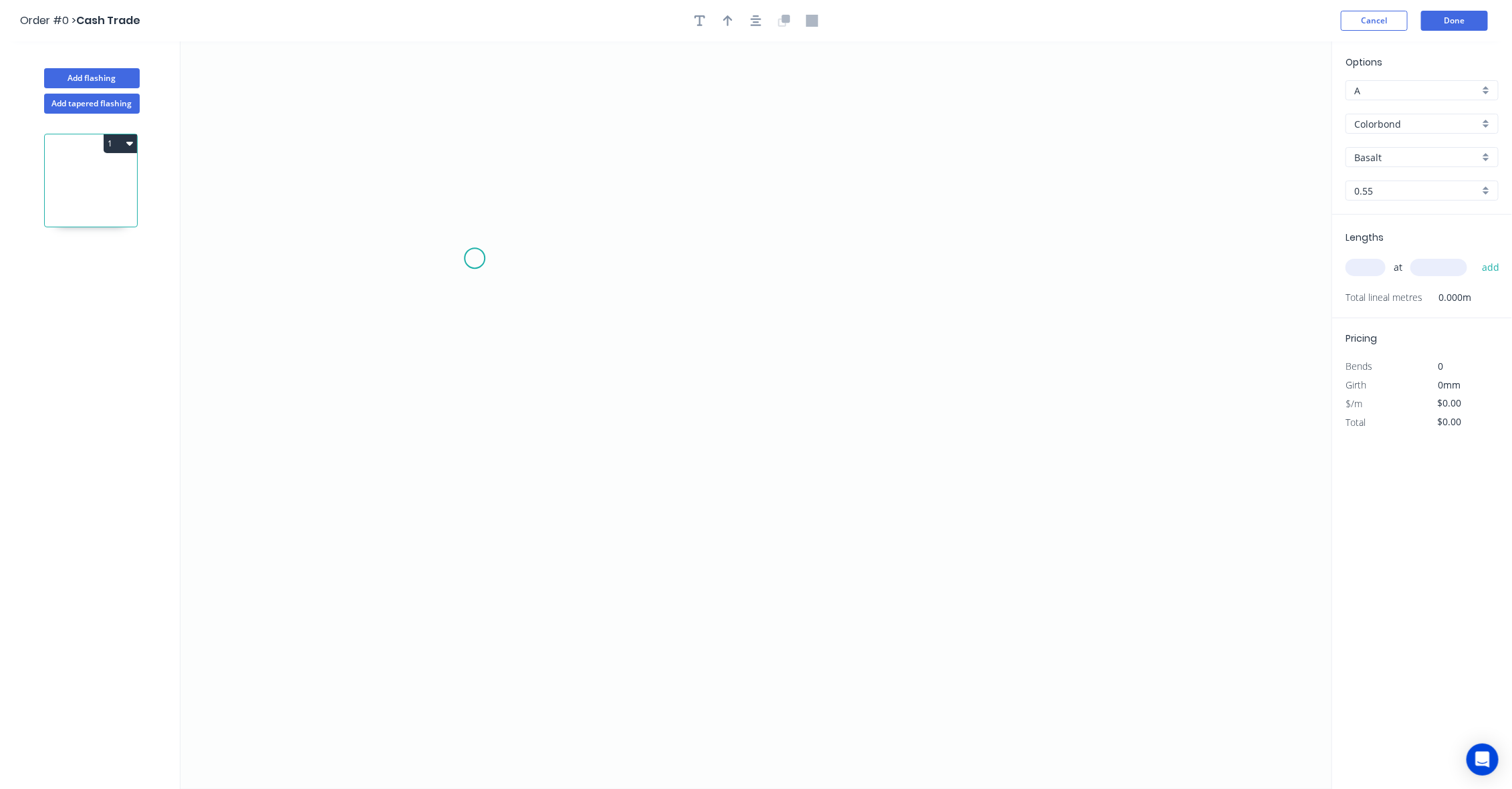
click at [478, 254] on icon "0" at bounding box center [756, 415] width 1152 height 747
drag, startPoint x: 511, startPoint y: 217, endPoint x: 746, endPoint y: 365, distance: 277.7
click at [513, 217] on icon "0" at bounding box center [756, 415] width 1152 height 747
click at [922, 510] on icon "0 ?" at bounding box center [756, 415] width 1152 height 747
click at [974, 513] on icon "0 ? ? ? º" at bounding box center [756, 415] width 1152 height 747
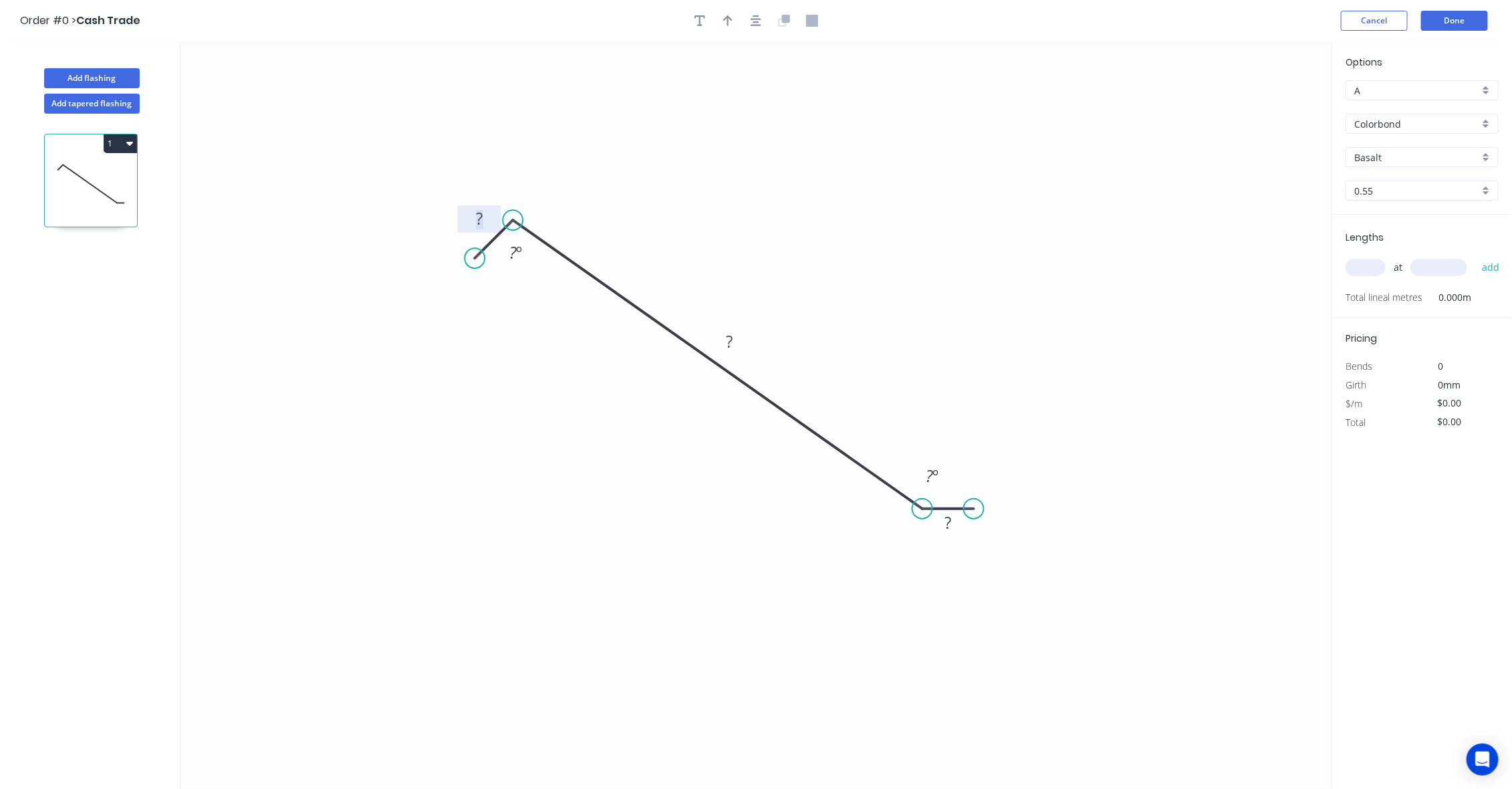
click at [480, 217] on tspan "?" at bounding box center [479, 218] width 6 height 22
drag, startPoint x: 844, startPoint y: 223, endPoint x: 871, endPoint y: 267, distance: 51.6
click at [844, 223] on icon "0 20 240 20 65 º ? º" at bounding box center [756, 415] width 1152 height 747
type input "$11.27"
click at [934, 482] on tspan "º" at bounding box center [935, 475] width 6 height 22
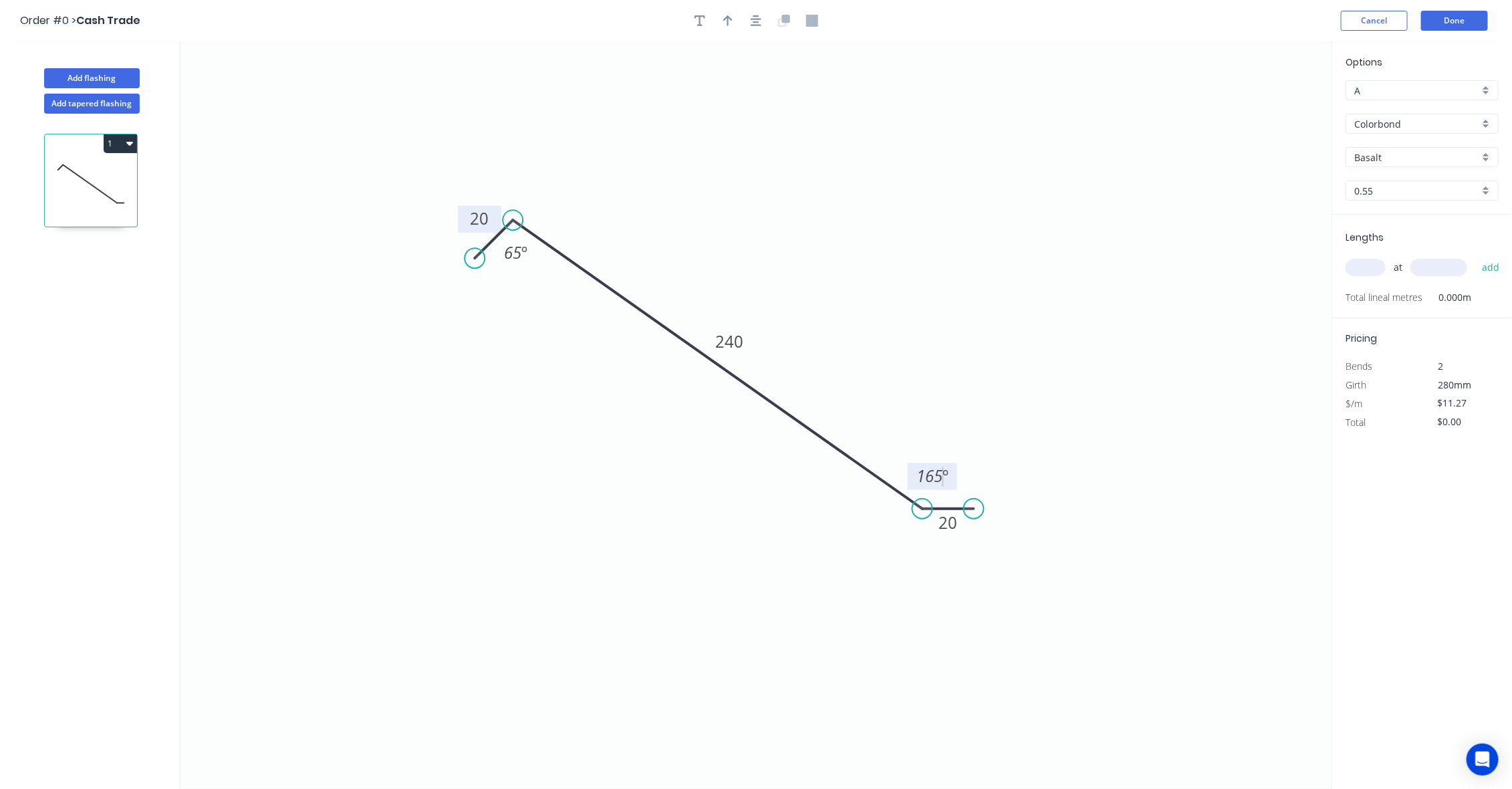
drag, startPoint x: 1141, startPoint y: 286, endPoint x: 1265, endPoint y: 240, distance: 132.3
click at [1143, 284] on icon "0 20 240 20 65 º 165 º" at bounding box center [756, 415] width 1152 height 747
click at [1402, 123] on input "Colorbond" at bounding box center [1416, 124] width 125 height 14
click at [1407, 172] on div "Zincalume" at bounding box center [1422, 173] width 152 height 23
type input "Zincalume"
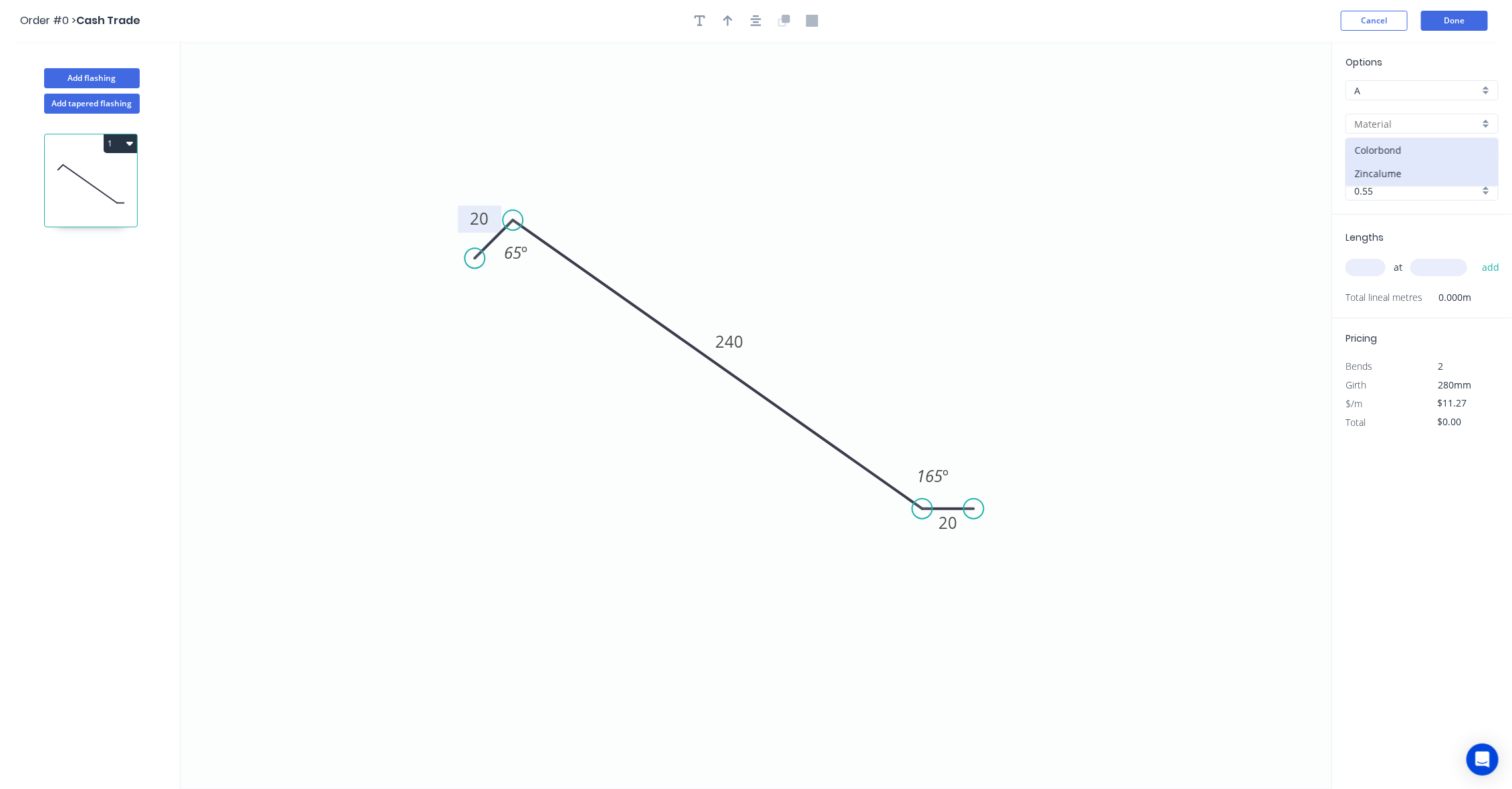
type input "Zinc"
type input "$9.41"
click at [1375, 24] on button "Cancel" at bounding box center [1374, 21] width 67 height 20
